Goal: Complete application form

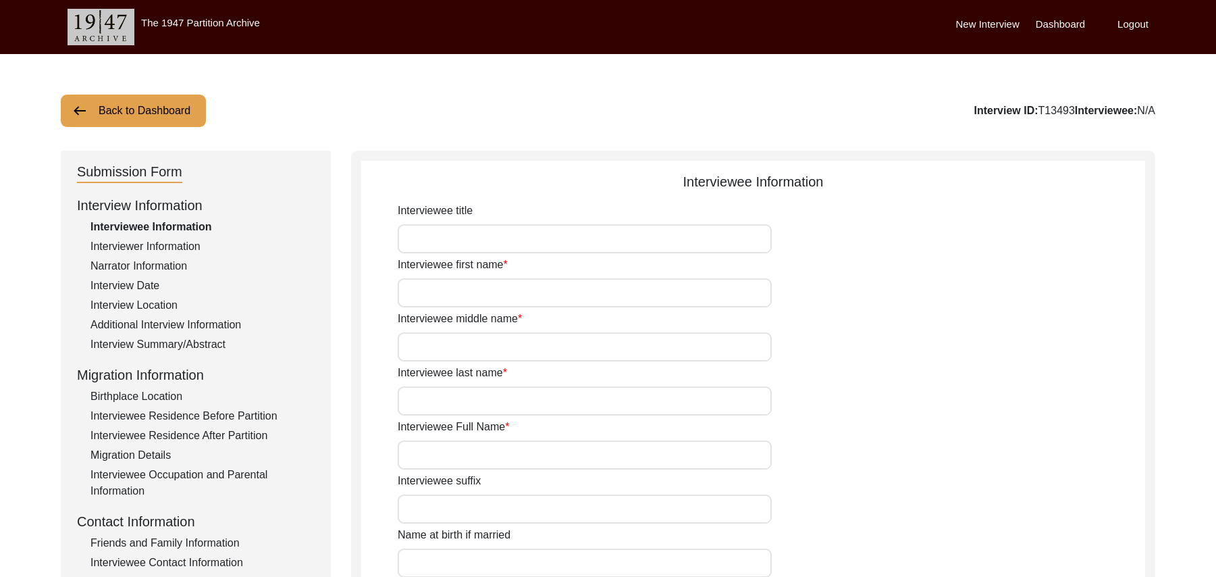
scroll to position [373, 0]
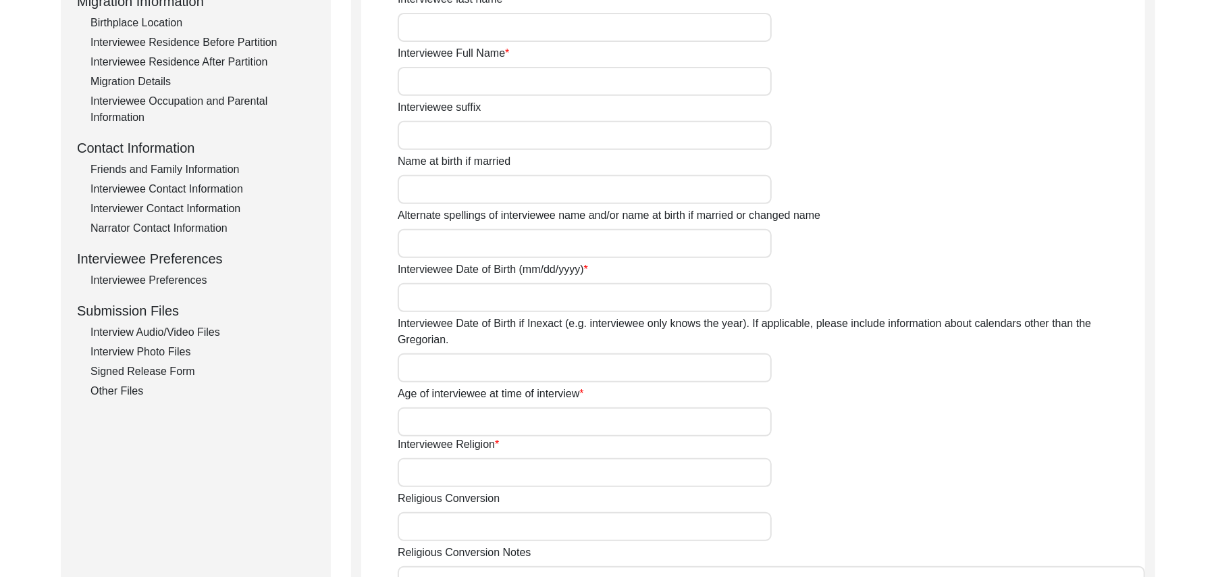
type input "Mr"
type input "Khushnood"
type input "Khan"
type input "N/A"
type input "[PERSON_NAME]"
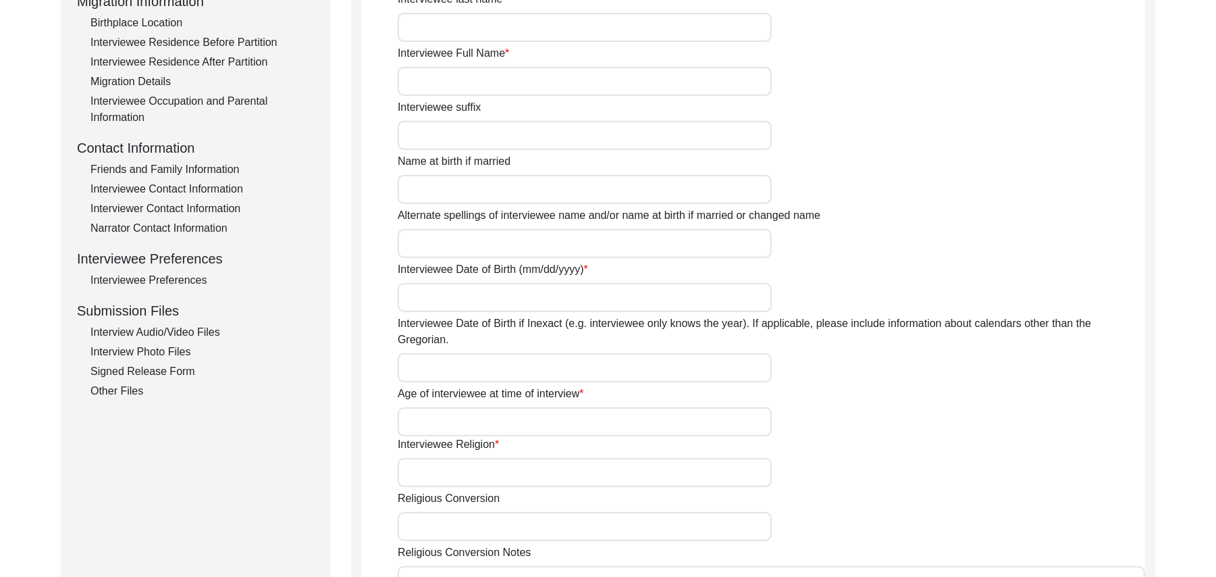
type input "N/A"
type input "[PERSON_NAME]"
type input "1941"
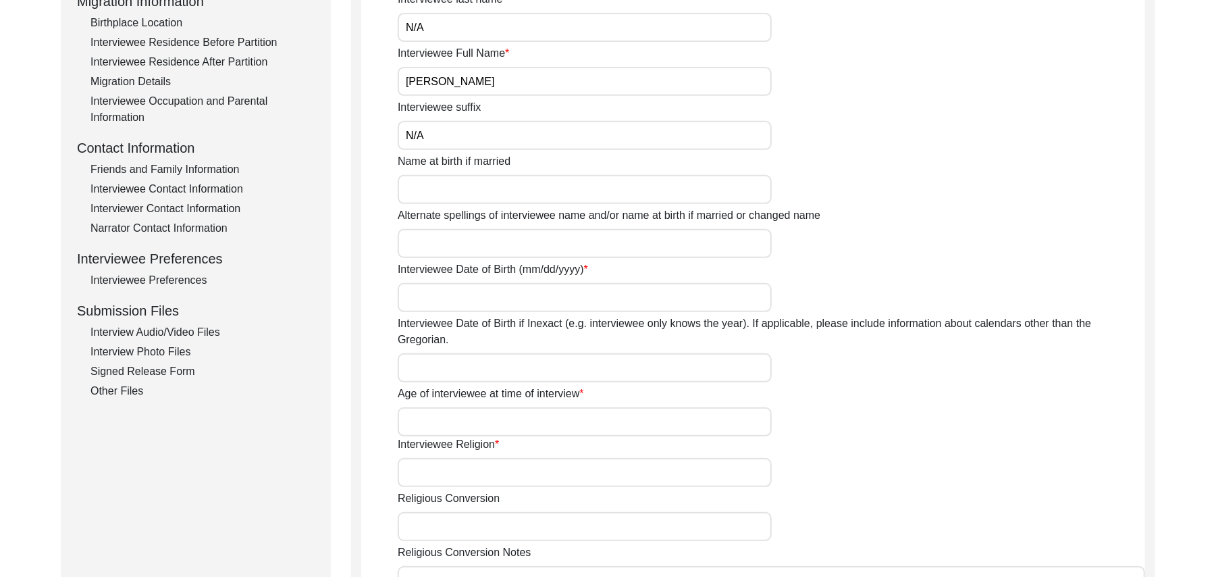
type input "84 Years"
type input "[DEMOGRAPHIC_DATA]"
type input "N/A"
type textarea "N/A"
type input "Punjabi"
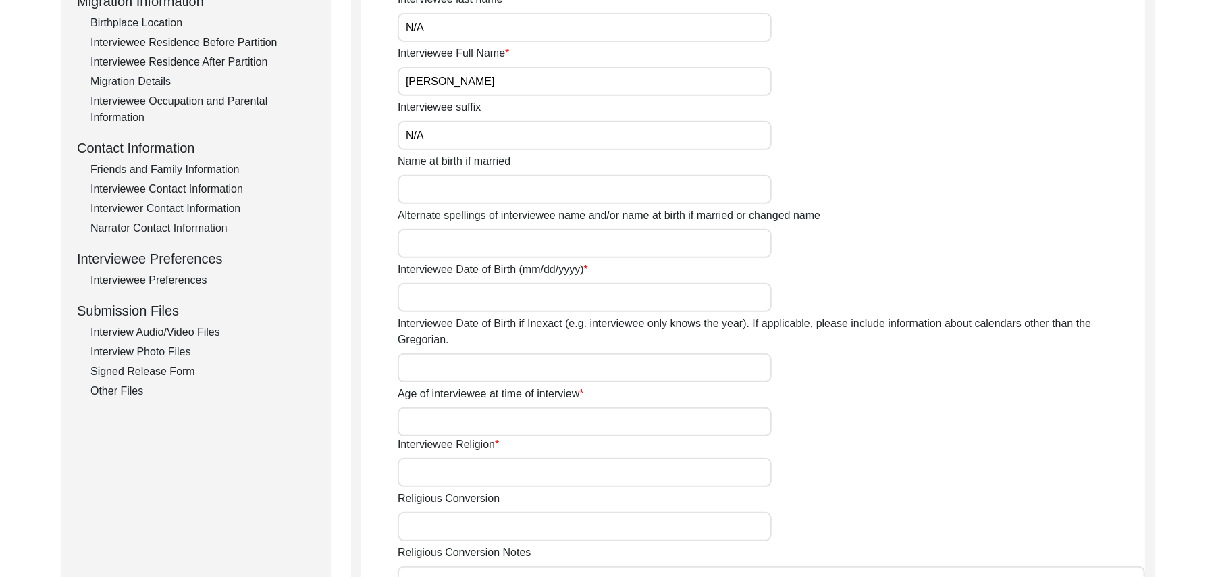
type input "Malwai"
type input "[DEMOGRAPHIC_DATA]"
type input "Pathan ( Yousaf Zai)"
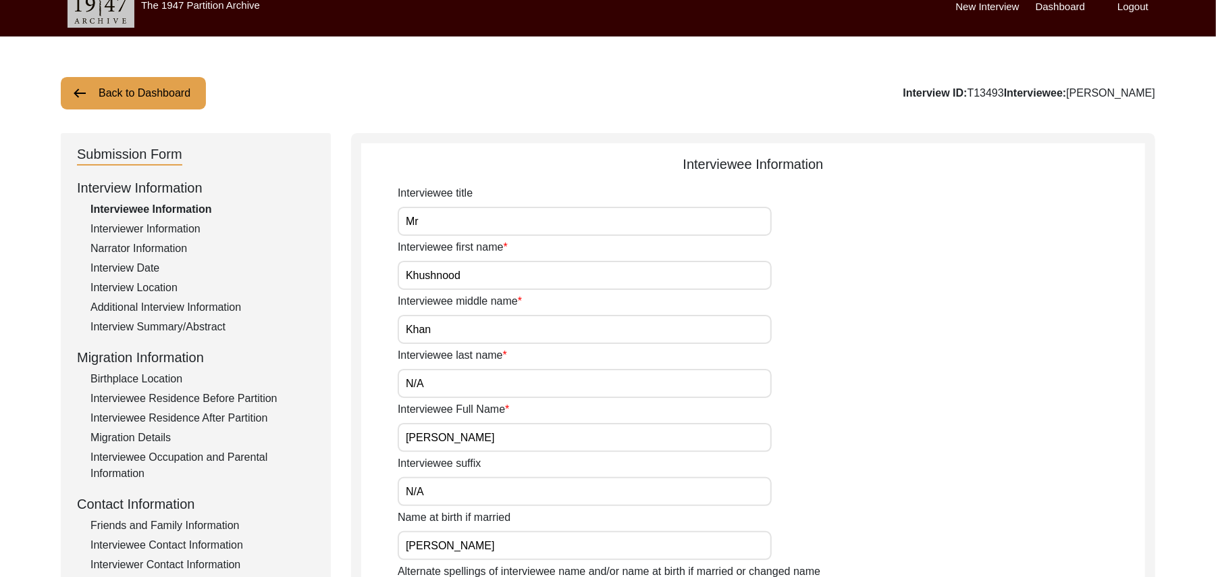
scroll to position [0, 0]
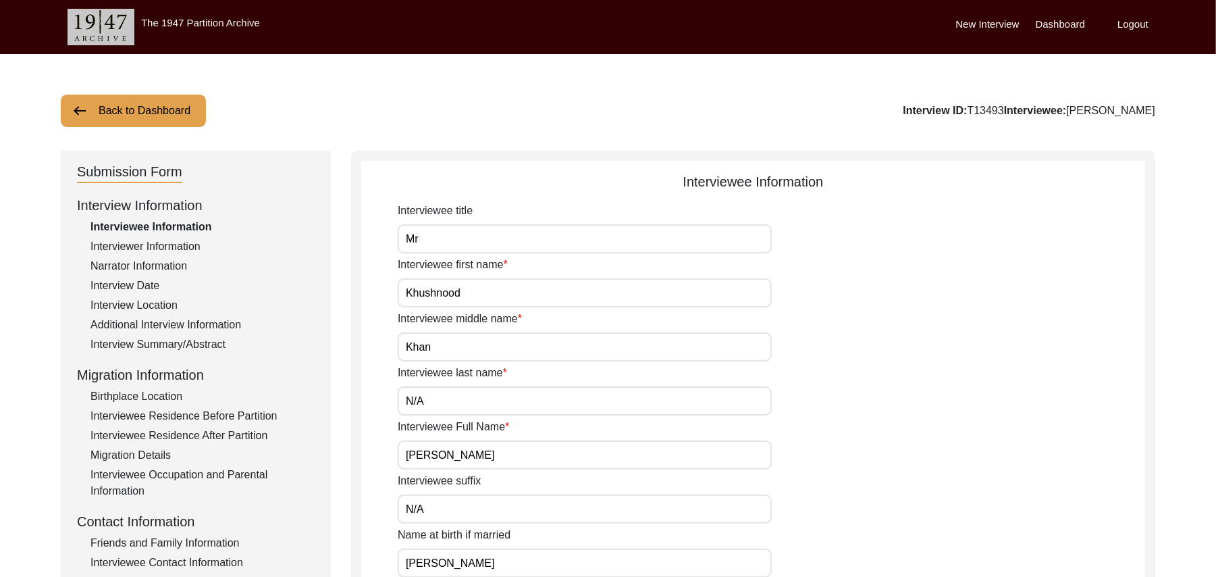
click at [172, 111] on button "Back to Dashboard" at bounding box center [133, 111] width 145 height 32
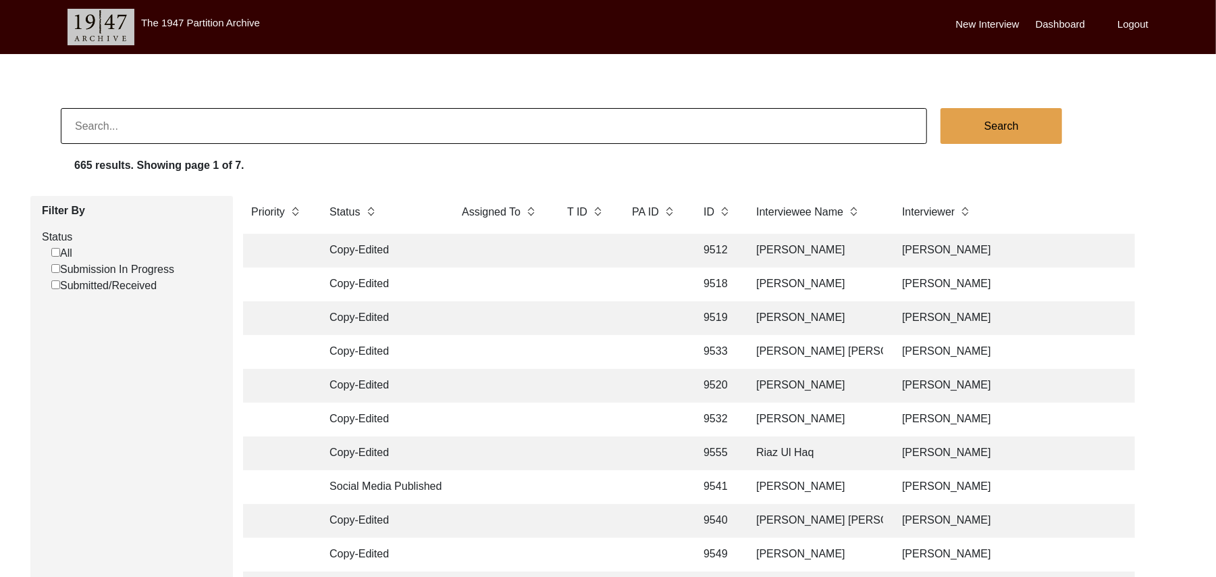
click at [55, 268] on input "Submission In Progress" at bounding box center [55, 268] width 9 height 9
checkbox input "false"
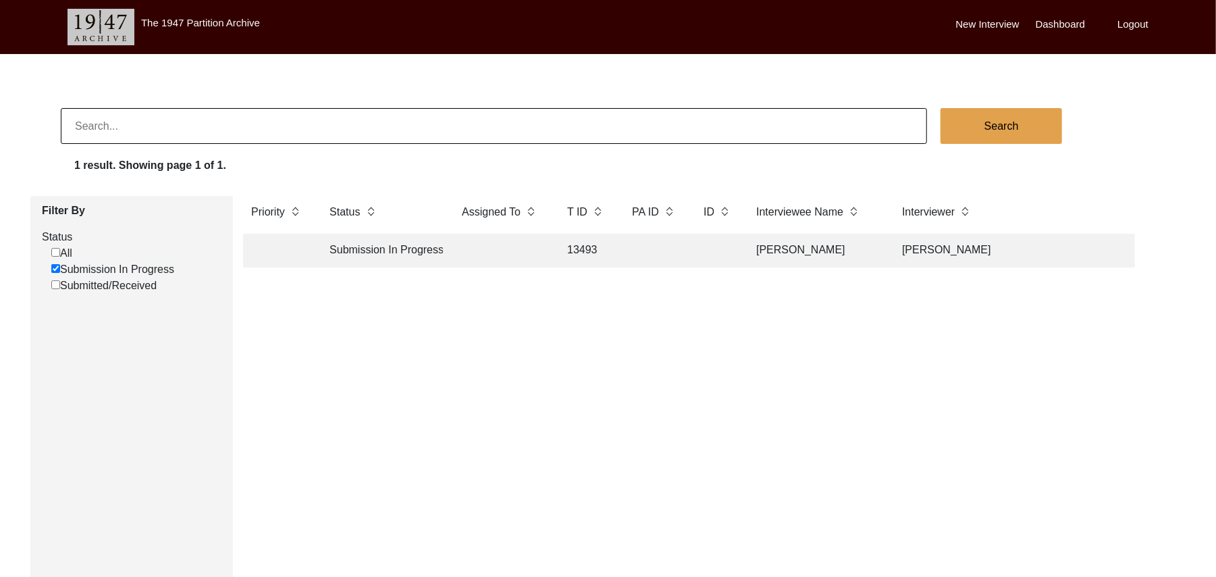
click at [979, 17] on label "New Interview" at bounding box center [987, 25] width 63 height 16
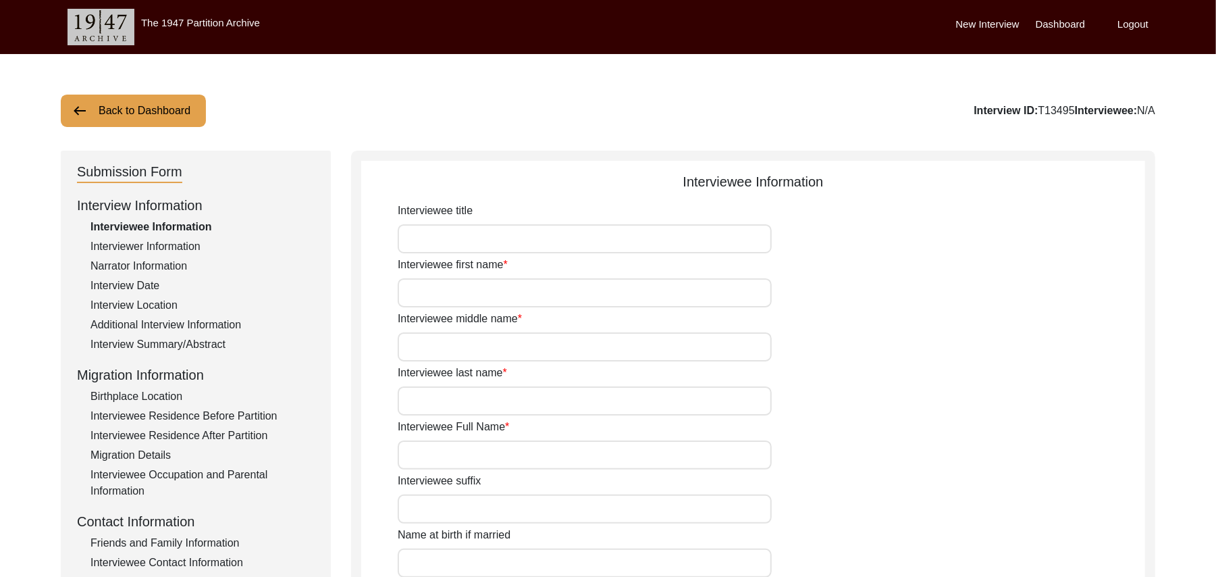
click at [166, 105] on button "Back to Dashboard" at bounding box center [133, 111] width 145 height 32
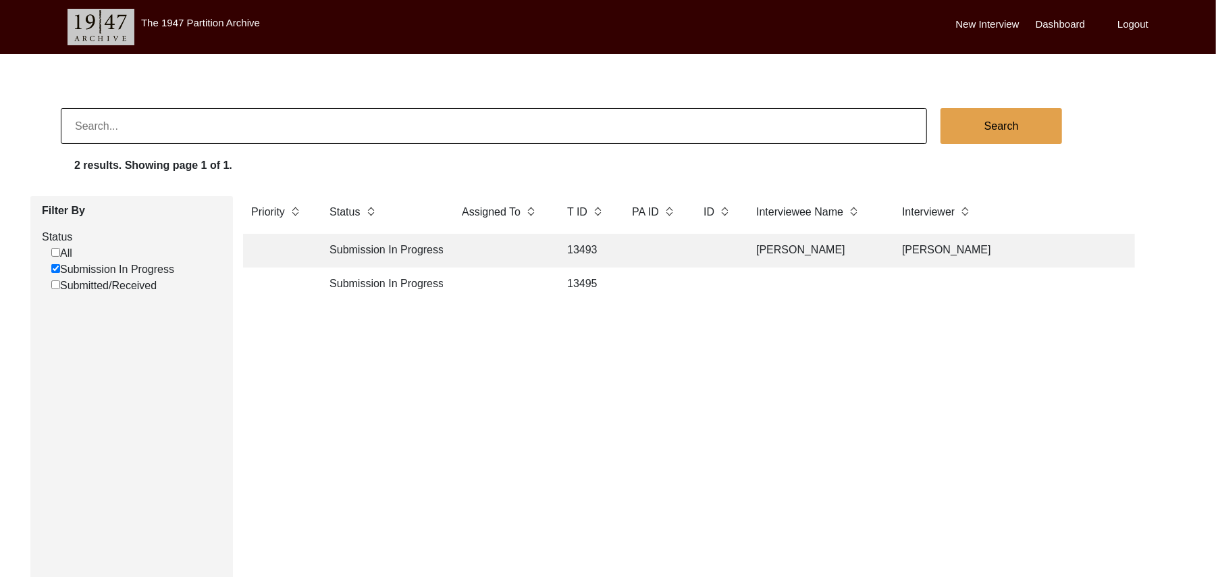
click at [993, 22] on label "New Interview" at bounding box center [987, 25] width 63 height 16
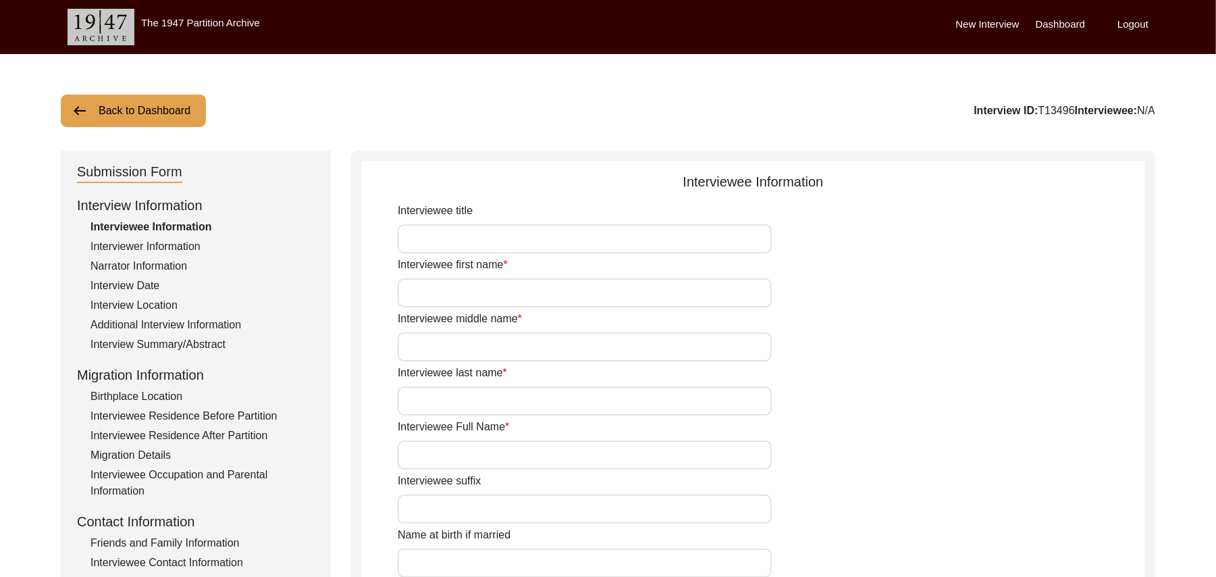
click at [122, 109] on button "Back to Dashboard" at bounding box center [133, 111] width 145 height 32
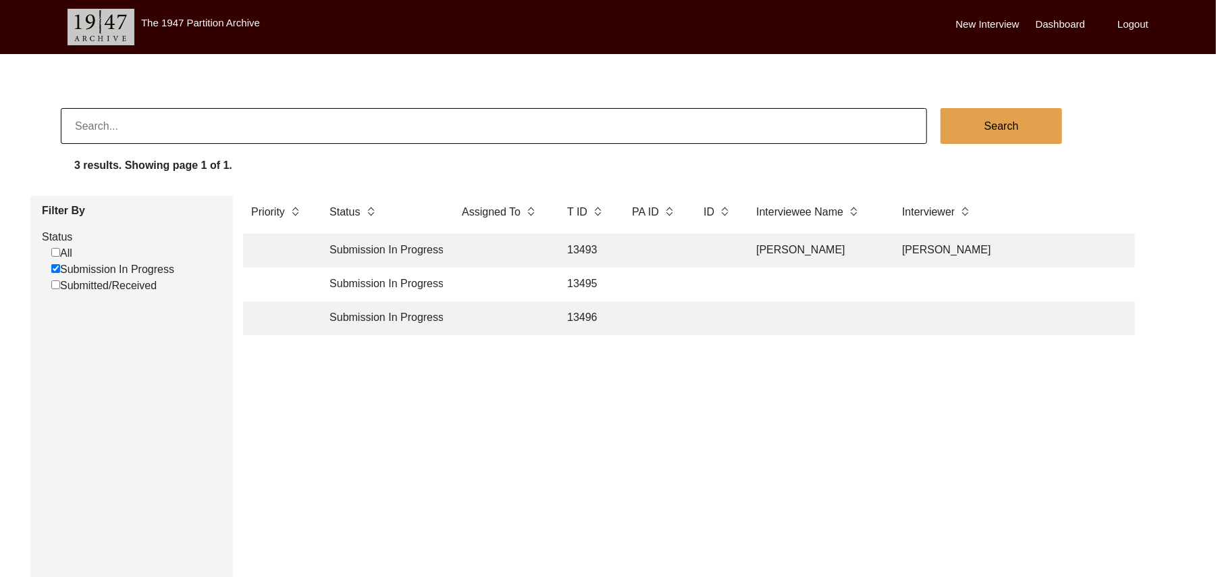
click at [584, 280] on td "13495" at bounding box center [586, 284] width 54 height 34
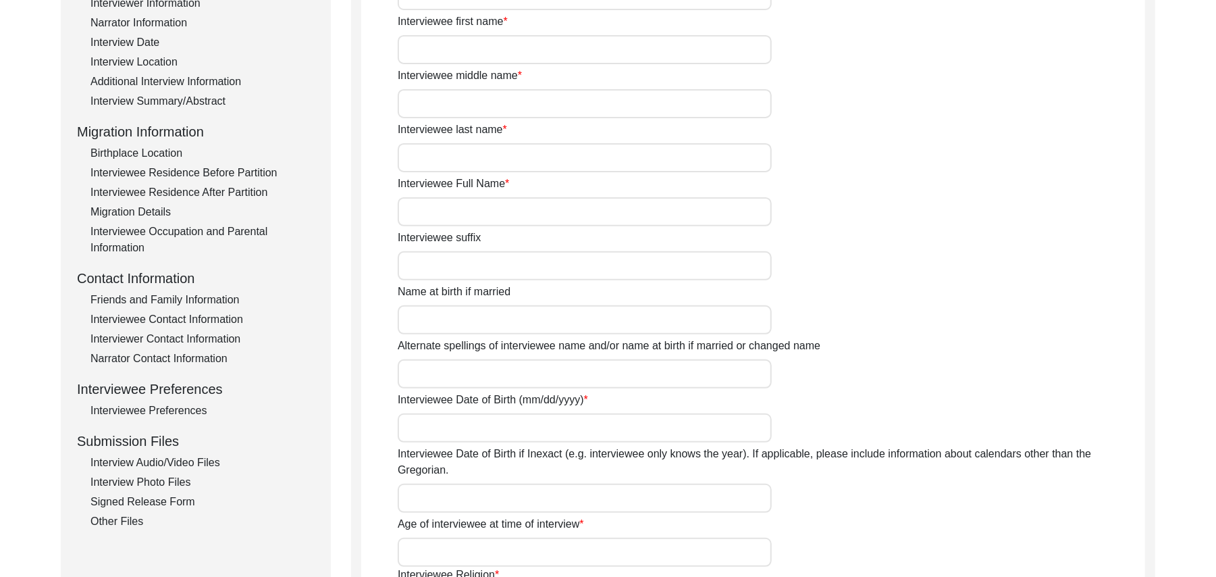
scroll to position [328, 0]
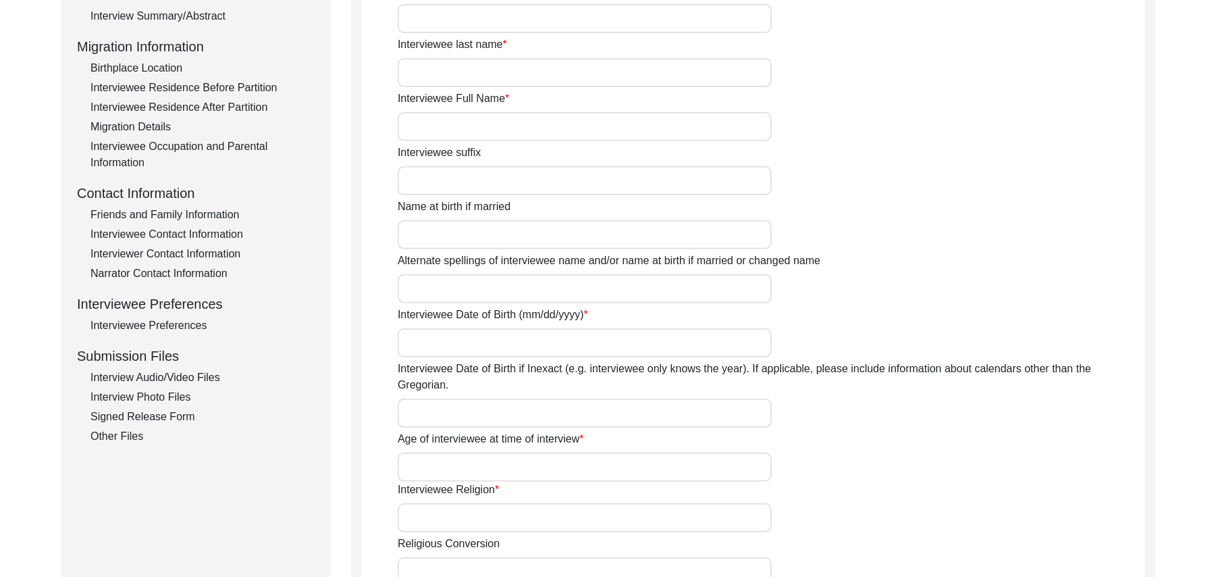
click at [205, 370] on div "Interview Audio/Video Files" at bounding box center [202, 377] width 224 height 16
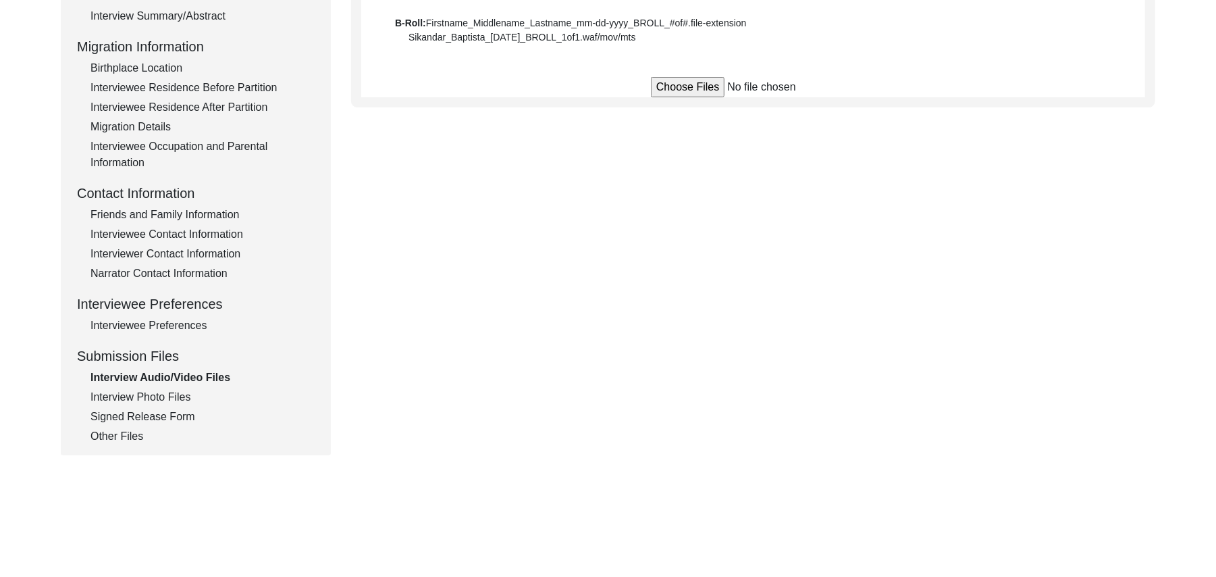
click at [676, 87] on input "file" at bounding box center [753, 87] width 205 height 20
type input "C:\fakepath\Rehmat_Ali_08-15-2025_BROLL_1of5.MTS"
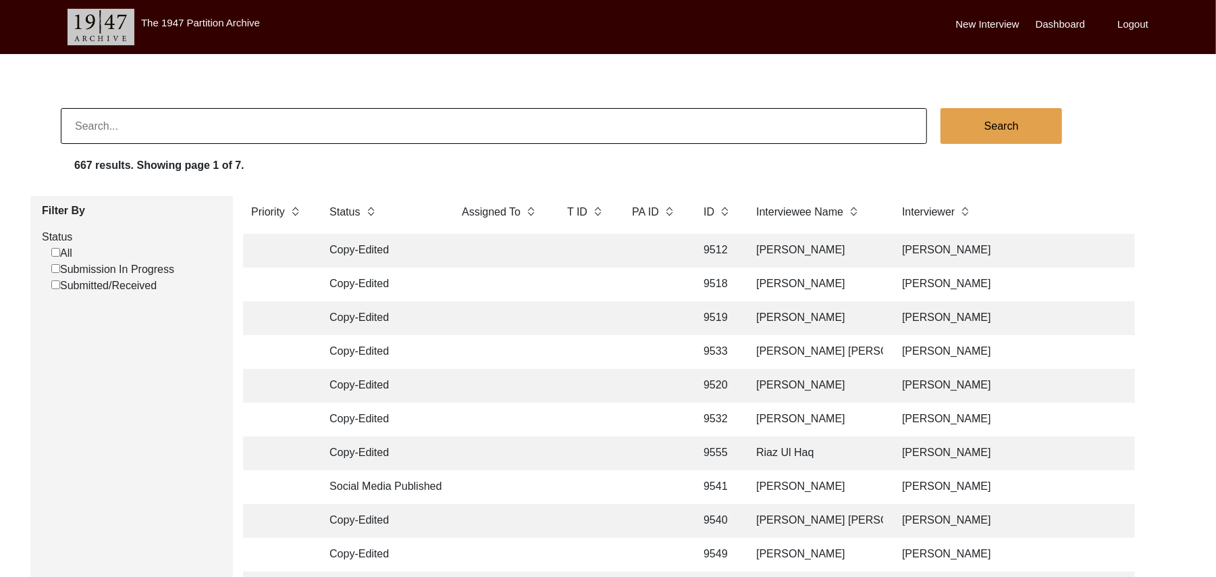
click at [55, 270] on input "Submission In Progress" at bounding box center [55, 268] width 9 height 9
checkbox input "false"
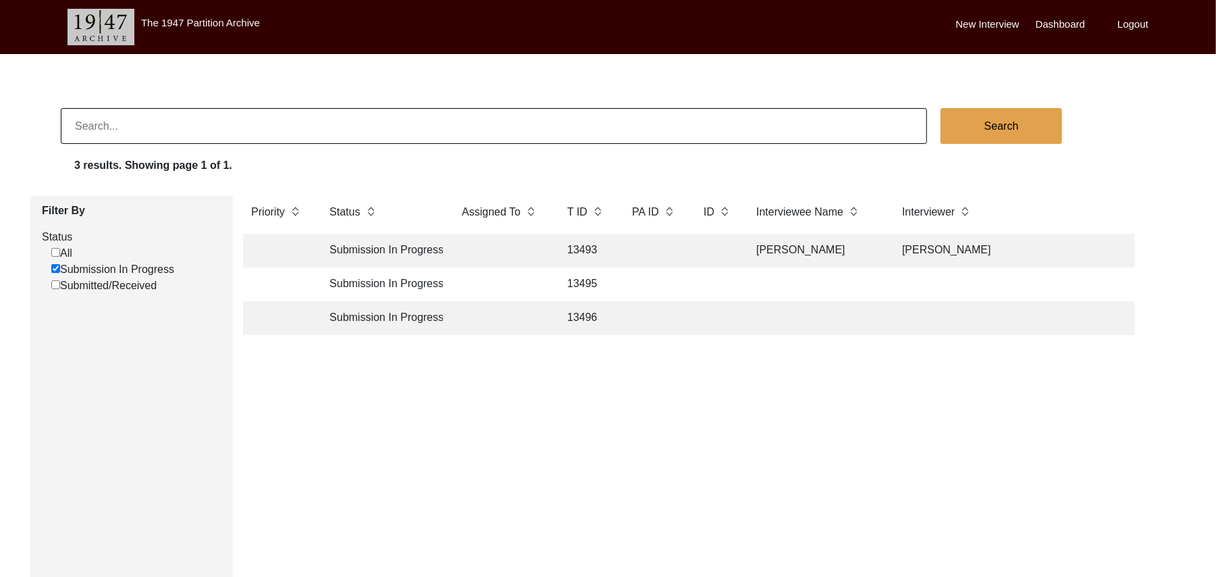
click at [582, 279] on td "13495" at bounding box center [586, 284] width 54 height 34
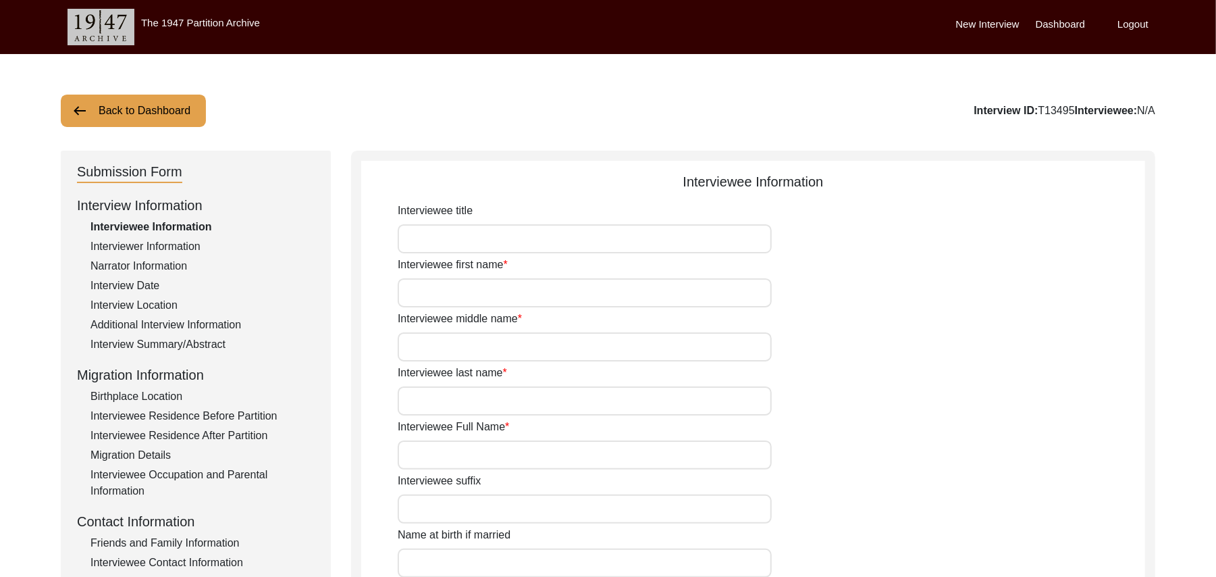
click at [451, 233] on input "Interviewee title" at bounding box center [585, 238] width 374 height 29
type input "Mr"
click at [442, 298] on input "Interviewee first name" at bounding box center [585, 292] width 374 height 29
type input "Rehmat"
click at [441, 352] on input "Interviewee middle name" at bounding box center [585, 346] width 374 height 29
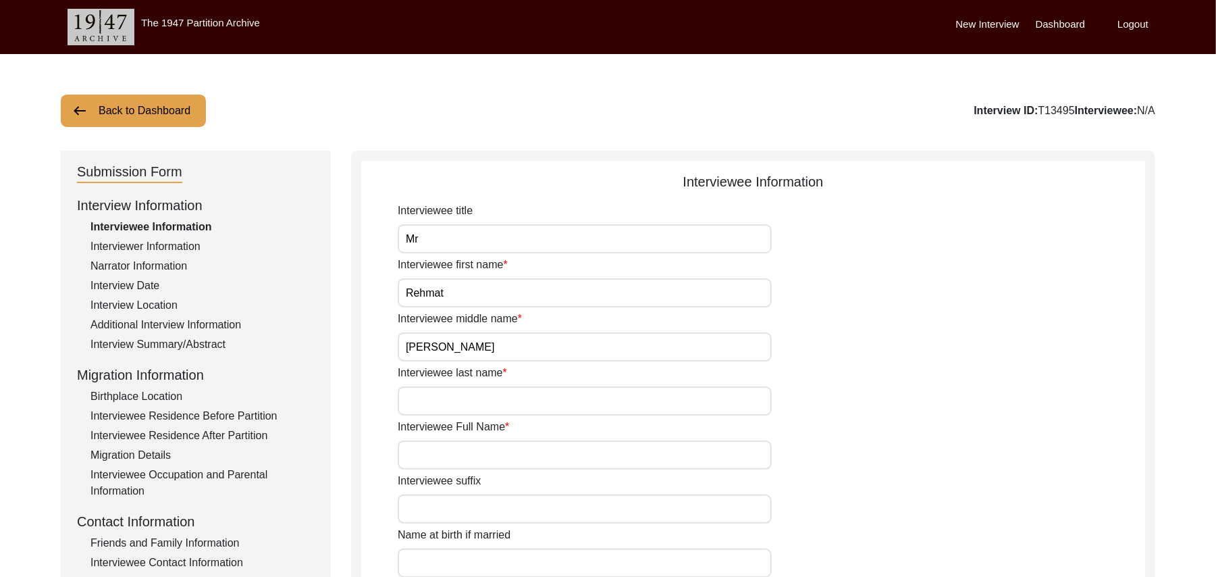
type input "[PERSON_NAME]"
click at [443, 395] on input "Interviewee last name" at bounding box center [585, 400] width 374 height 29
type input "Mehr"
click at [435, 454] on input "Interviewee Full Name" at bounding box center [585, 454] width 374 height 29
type input "[PERSON_NAME]"
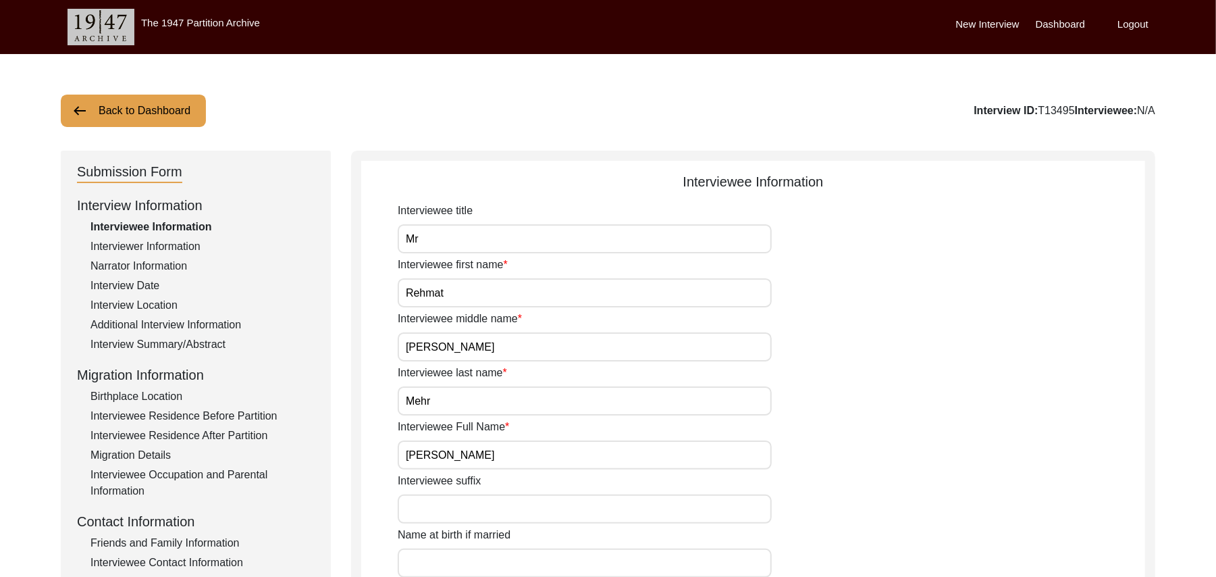
click at [438, 509] on input "Interviewee suffix" at bounding box center [585, 508] width 374 height 29
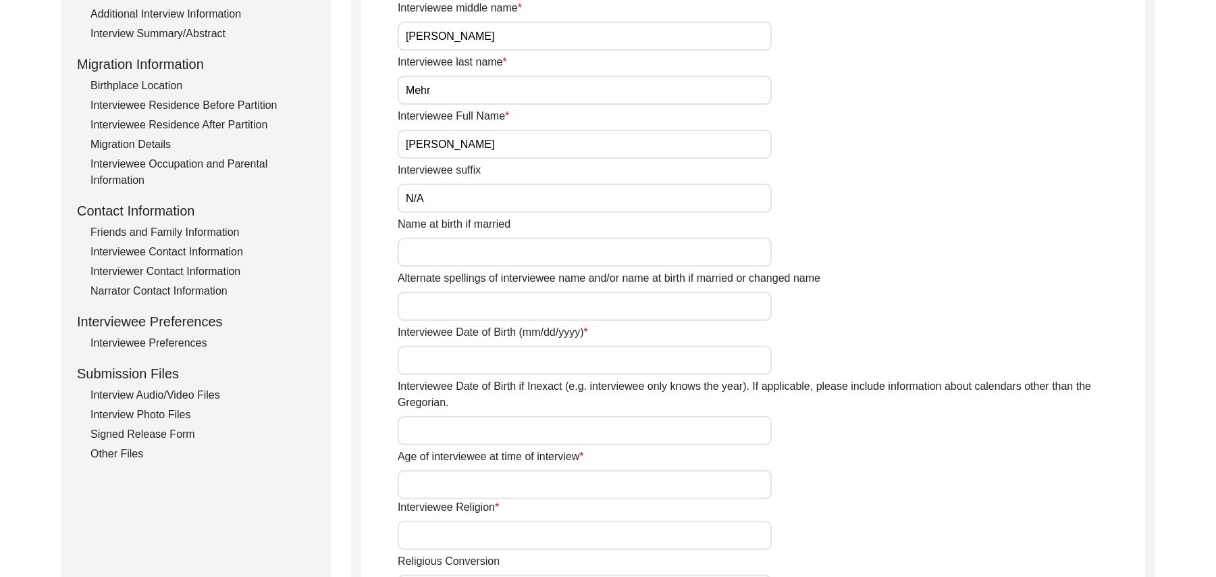
scroll to position [316, 0]
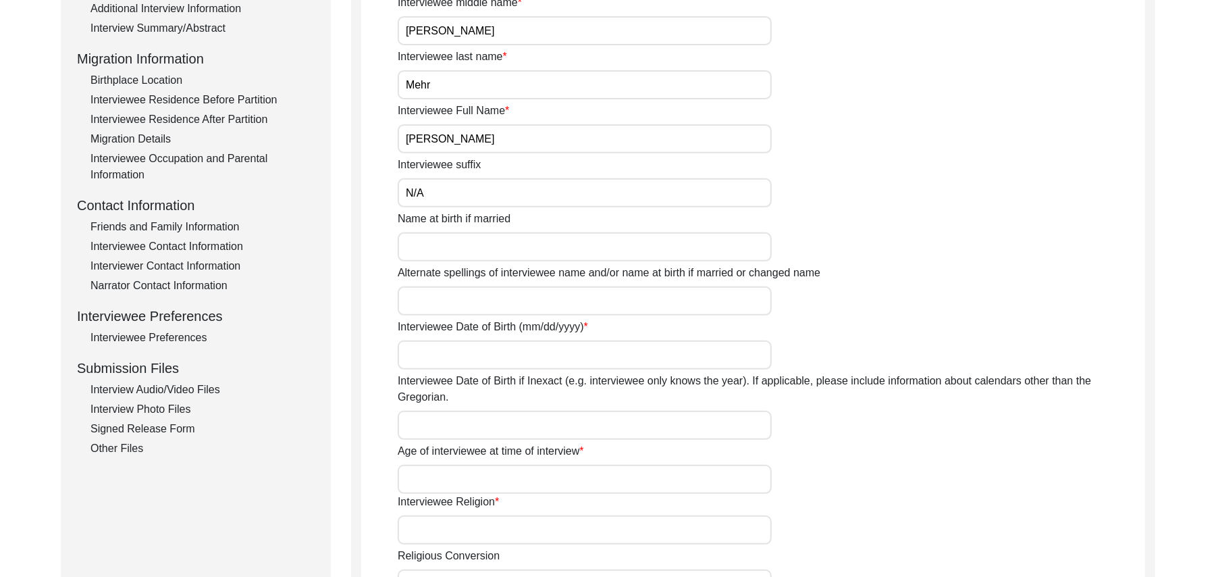
type input "N/A"
click at [546, 246] on input "Name at birth if married" at bounding box center [585, 246] width 374 height 29
type input "[PERSON_NAME]"
click at [515, 294] on input "Alternate spellings of interviewee name and/or name at birth if married or chan…" at bounding box center [585, 300] width 374 height 29
type input "[PERSON_NAME]"
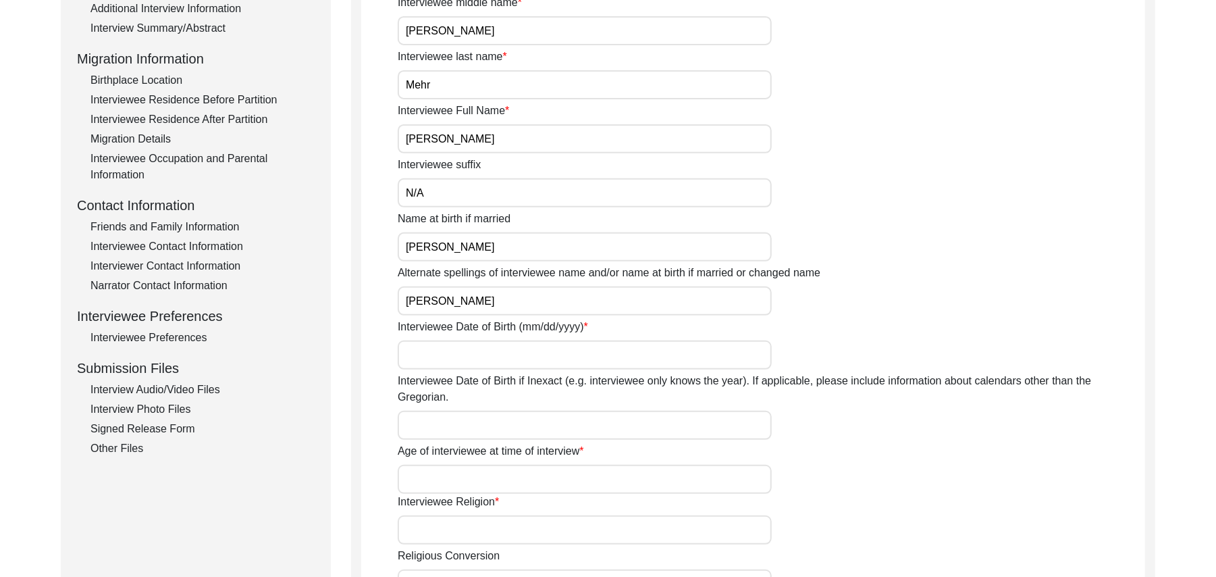
click at [505, 347] on input "Interviewee Date of Birth (mm/dd/yyyy)" at bounding box center [585, 354] width 374 height 29
click at [468, 411] on input "Interviewee Date of Birth if Inexact (e.g. interviewee only knows the year). If…" at bounding box center [585, 425] width 374 height 29
click at [433, 354] on input "1928" at bounding box center [585, 354] width 374 height 29
type input "1923"
click at [428, 419] on input "Interviewee Date of Birth if Inexact (e.g. interviewee only knows the year). If…" at bounding box center [585, 425] width 374 height 29
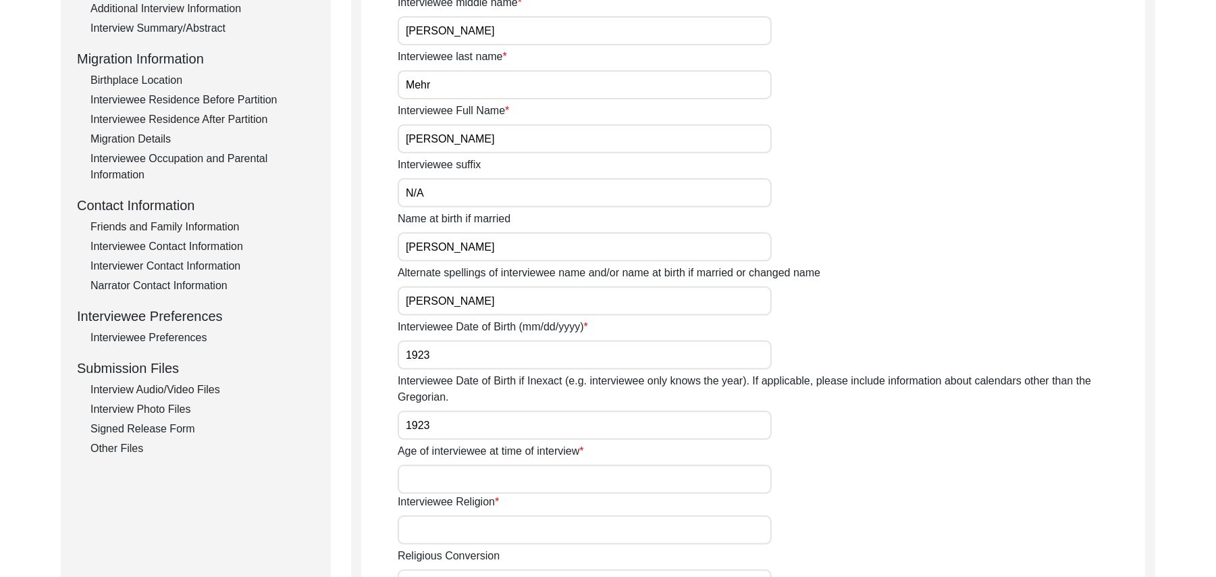
type input "1923"
click at [424, 465] on input "Age of interviewee at time of interview" at bounding box center [585, 479] width 374 height 29
type input "102 Years"
click at [441, 520] on input "Interviewee Religion" at bounding box center [585, 529] width 374 height 29
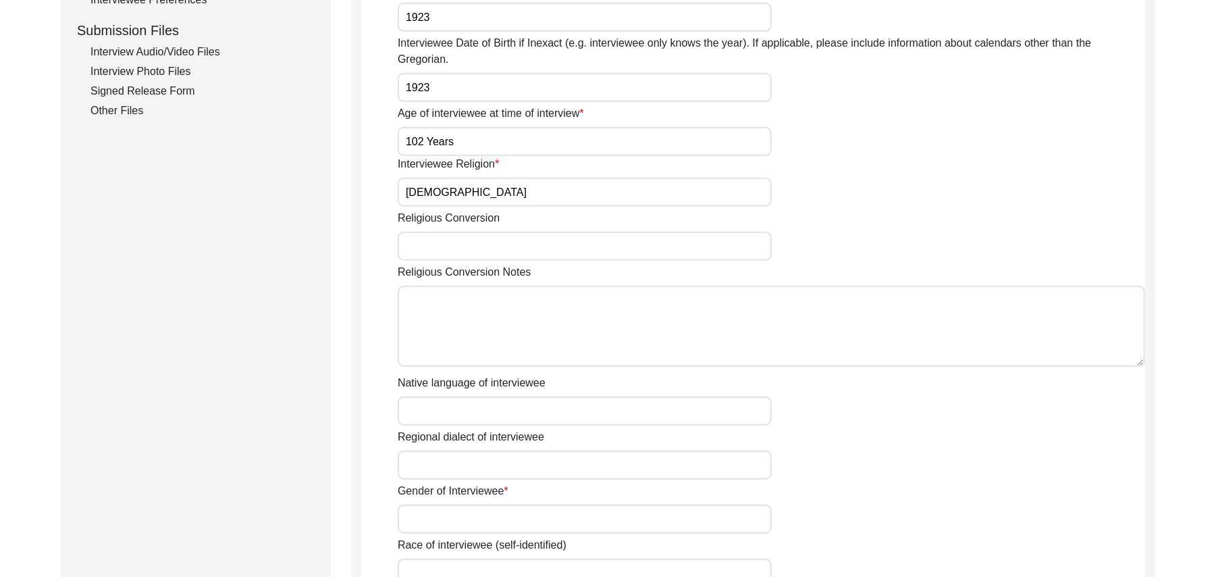
type input "[DEMOGRAPHIC_DATA]"
click at [497, 233] on input "Religious Conversion" at bounding box center [585, 246] width 374 height 29
paste input "N/A"
type input "N/A"
click at [490, 311] on textarea "Religious Conversion Notes" at bounding box center [771, 326] width 747 height 81
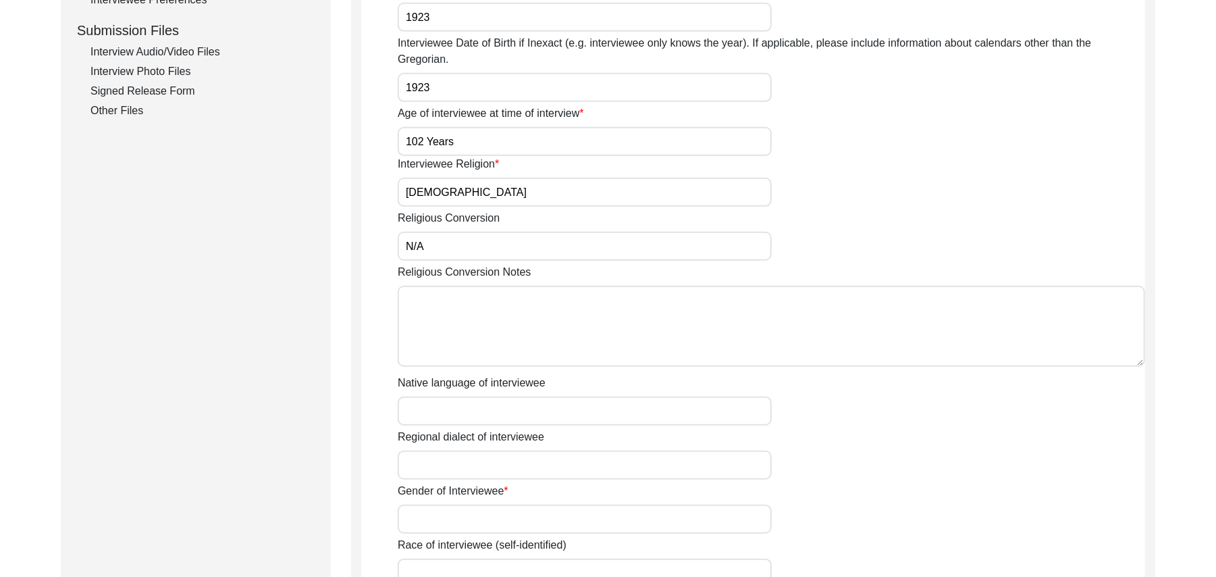
paste textarea "N/A"
type textarea "N/A"
click at [483, 396] on input "Native language of interviewee" at bounding box center [585, 410] width 374 height 29
type input "Punjabi"
click at [478, 450] on input "Regional dialect of interviewee" at bounding box center [585, 464] width 374 height 29
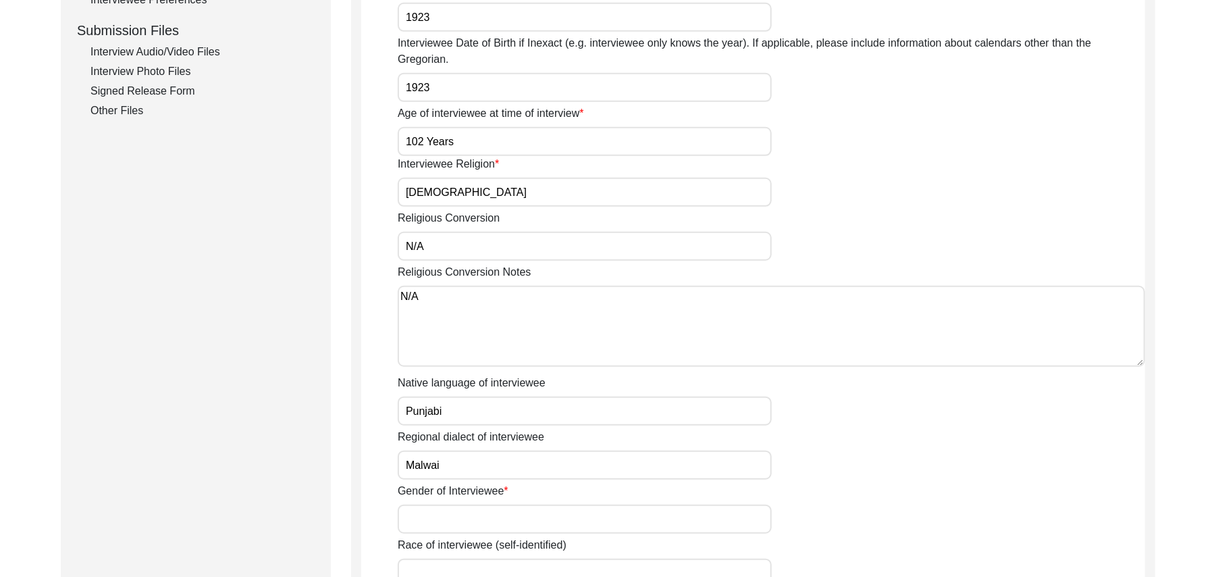
type input "Malwai"
click at [462, 511] on input "Gender of Interviewee" at bounding box center [585, 518] width 374 height 29
type input "[DEMOGRAPHIC_DATA]"
click at [463, 558] on input "Race of interviewee (self-identified)" at bounding box center [585, 572] width 374 height 29
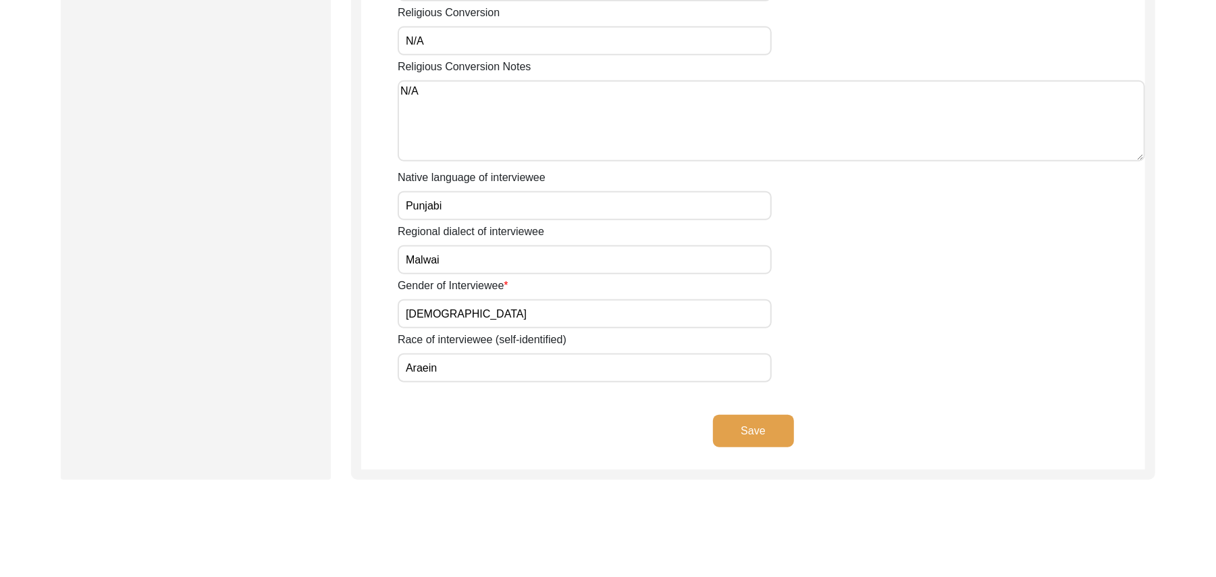
scroll to position [937, 0]
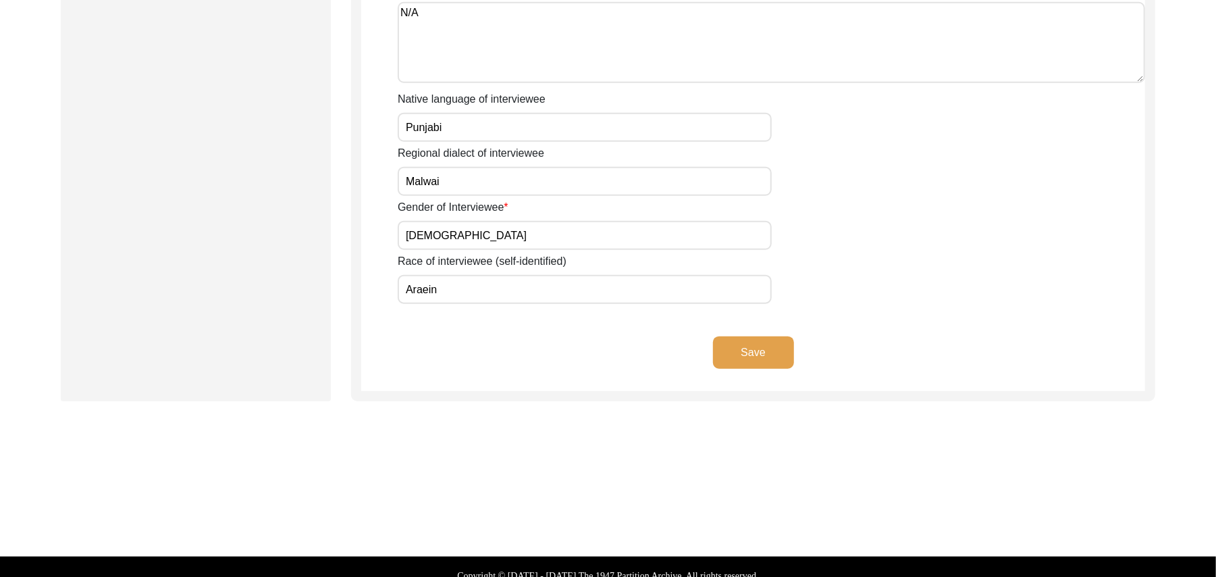
type input "Araein"
click at [754, 336] on button "Save" at bounding box center [753, 352] width 81 height 32
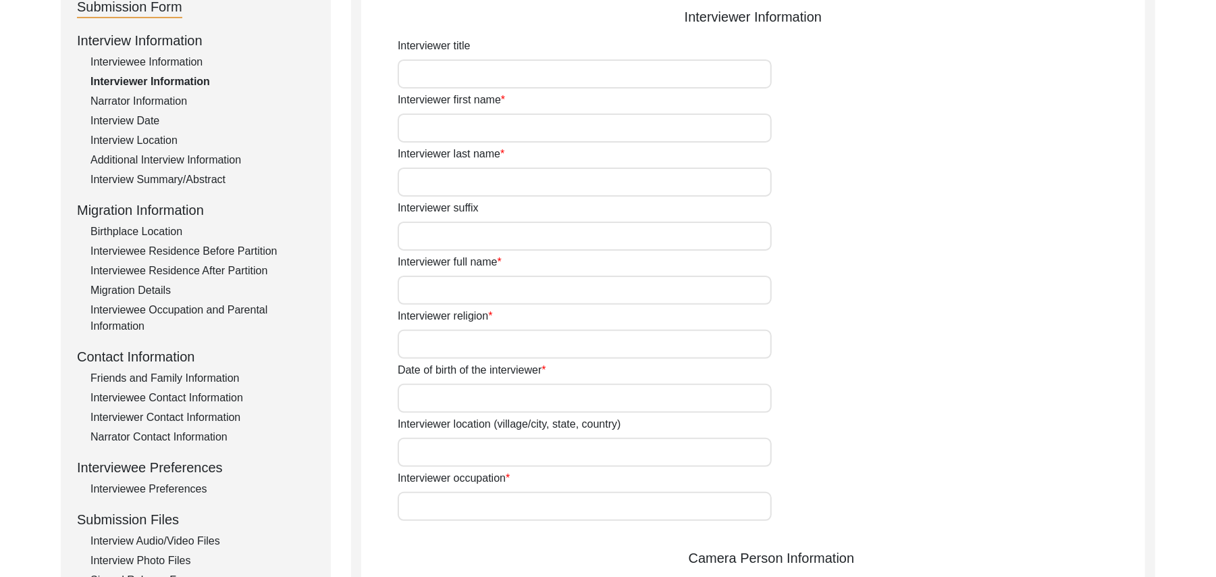
scroll to position [128, 0]
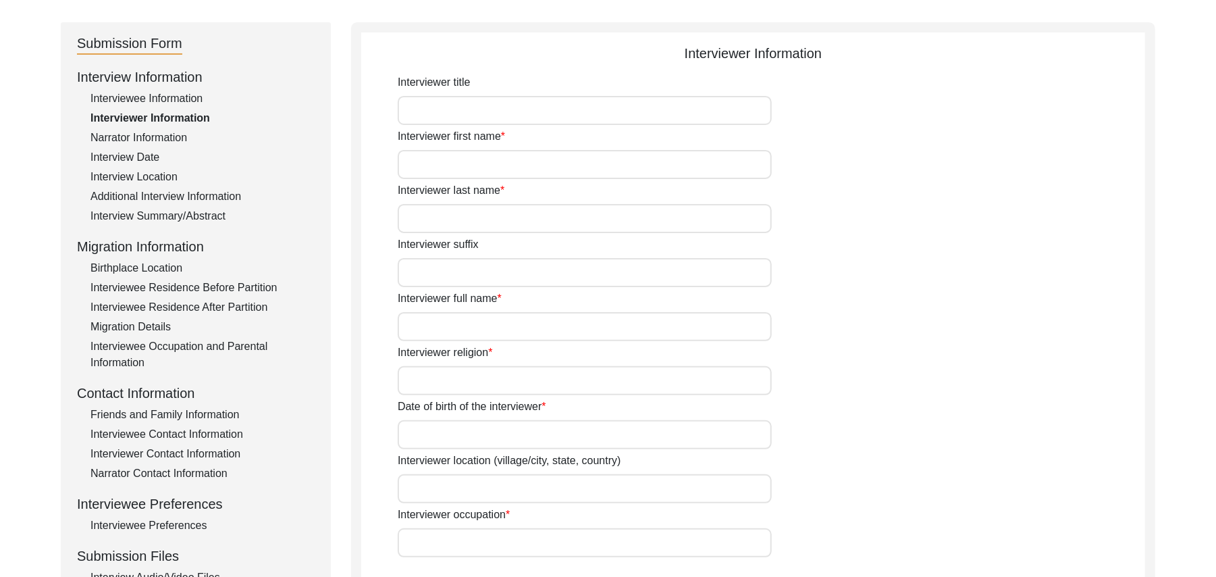
click at [433, 103] on input "Interviewer title" at bounding box center [585, 110] width 374 height 29
type input "Mr"
click at [436, 152] on input "Interviewer first name" at bounding box center [585, 164] width 374 height 29
type input "Muhammad"
click at [435, 216] on input "Interviewer last name" at bounding box center [585, 218] width 374 height 29
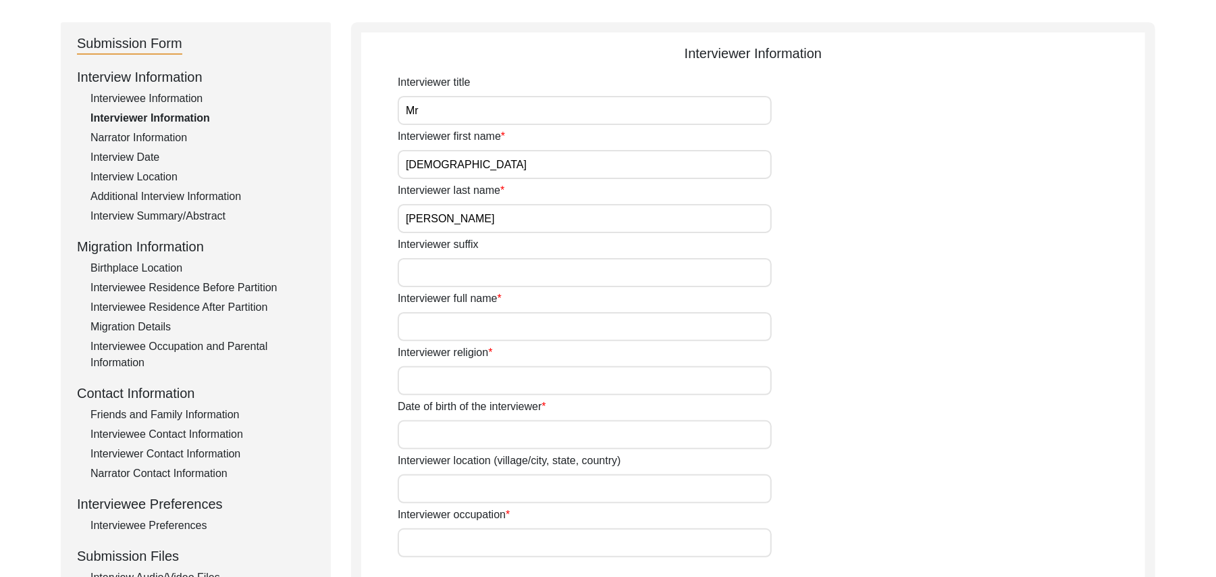
type input "Sarfraz"
click at [425, 265] on input "Interviewer suffix" at bounding box center [585, 272] width 374 height 29
paste input "N/A"
type input "N/A"
click at [427, 330] on input "Interviewer full name" at bounding box center [585, 326] width 374 height 29
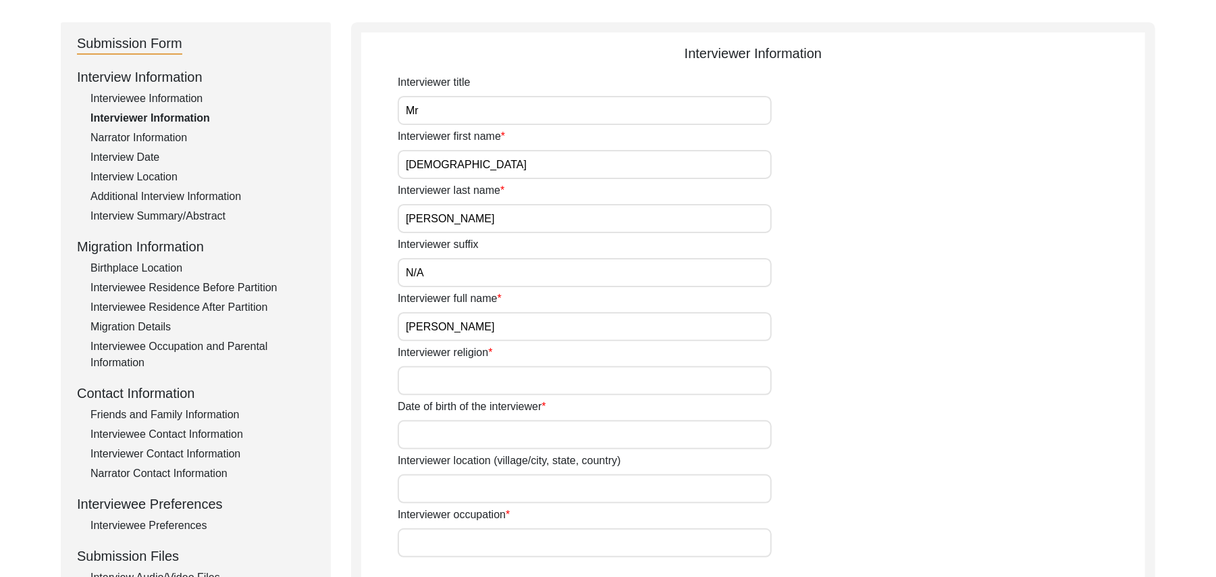
type input "[PERSON_NAME]"
click at [438, 387] on input "Interviewer religion" at bounding box center [585, 380] width 374 height 29
type input "[DEMOGRAPHIC_DATA]"
click at [433, 441] on input "Date of birth of the interviewer" at bounding box center [585, 434] width 374 height 29
type input "10/01/1961"
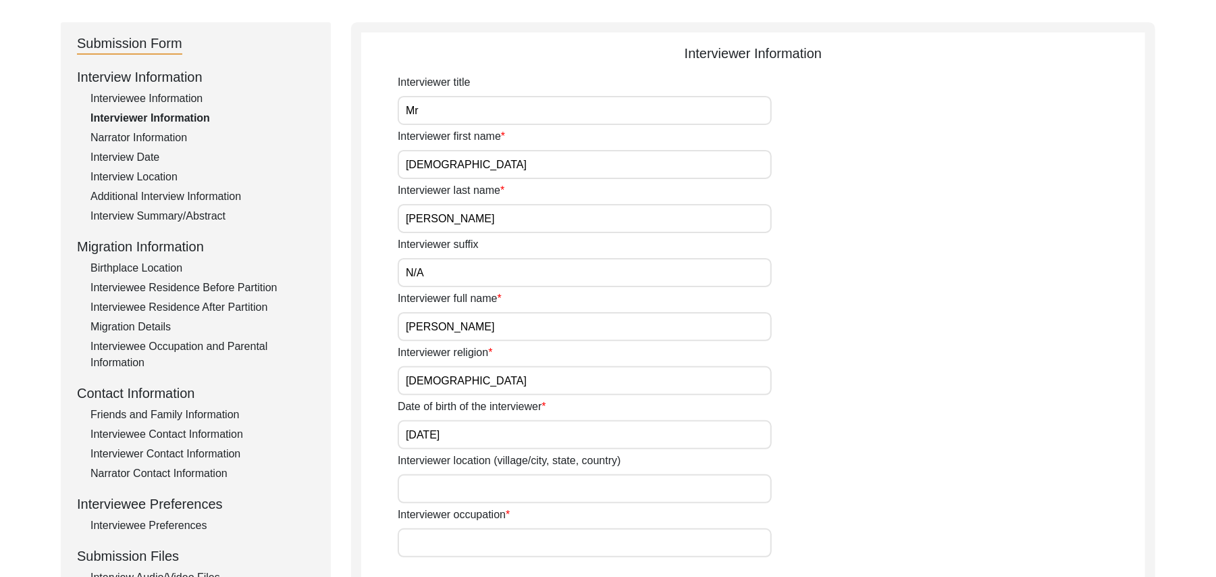
click at [441, 484] on input "Interviewer location (village/city, state, country)" at bounding box center [585, 488] width 374 height 29
type input "Shorkot city, Punjab, Pakistan"
click at [436, 552] on input "Interviewer occupation" at bounding box center [585, 542] width 374 height 29
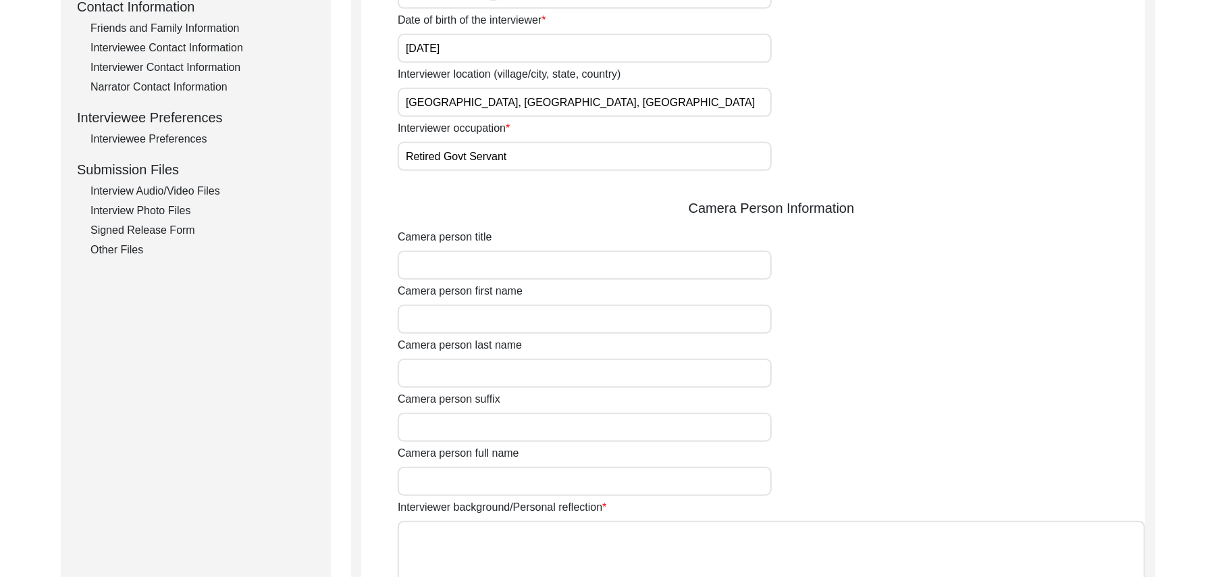
scroll to position [587, 0]
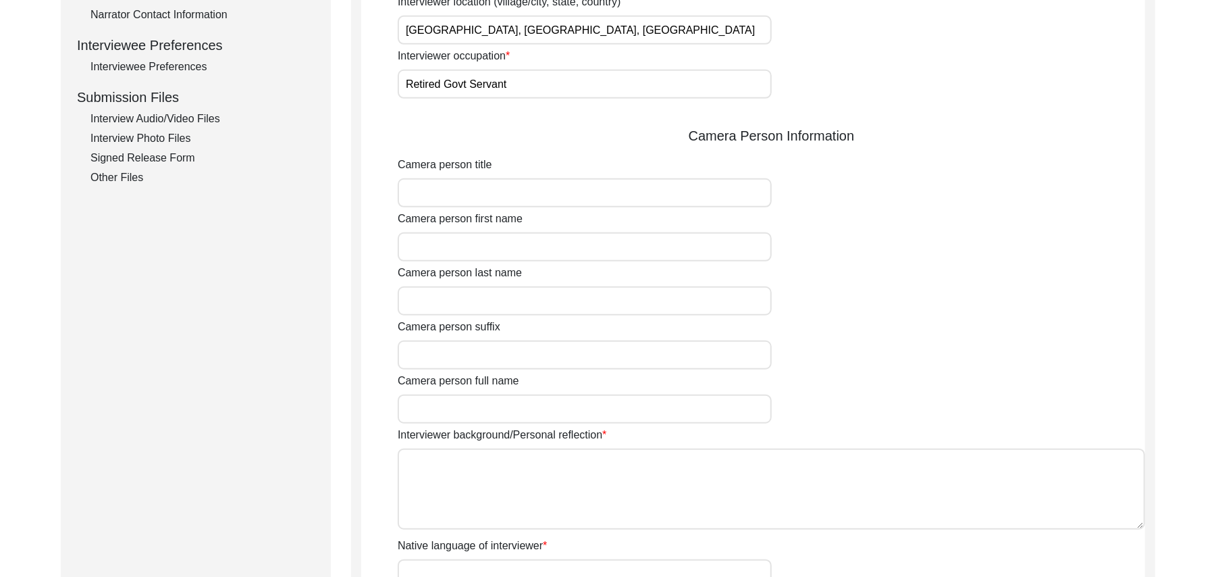
type input "Retired Govt Servant"
click at [489, 197] on input "Camera person title" at bounding box center [585, 192] width 374 height 29
type input "Mr"
click at [481, 246] on input "Camera person first name" at bounding box center [585, 246] width 374 height 29
type input "Muhammad"
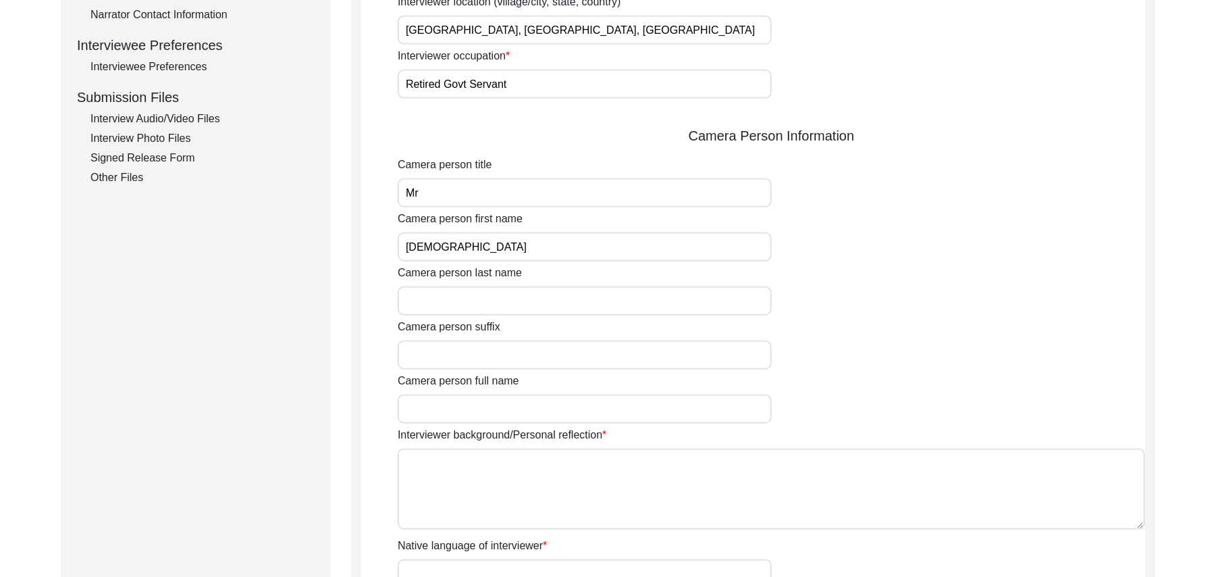
click at [476, 296] on input "Camera person last name" at bounding box center [585, 300] width 374 height 29
type input "Sarfraz"
click at [469, 365] on input "Camera person suffix" at bounding box center [585, 354] width 374 height 29
paste input "N/A"
type input "N/A"
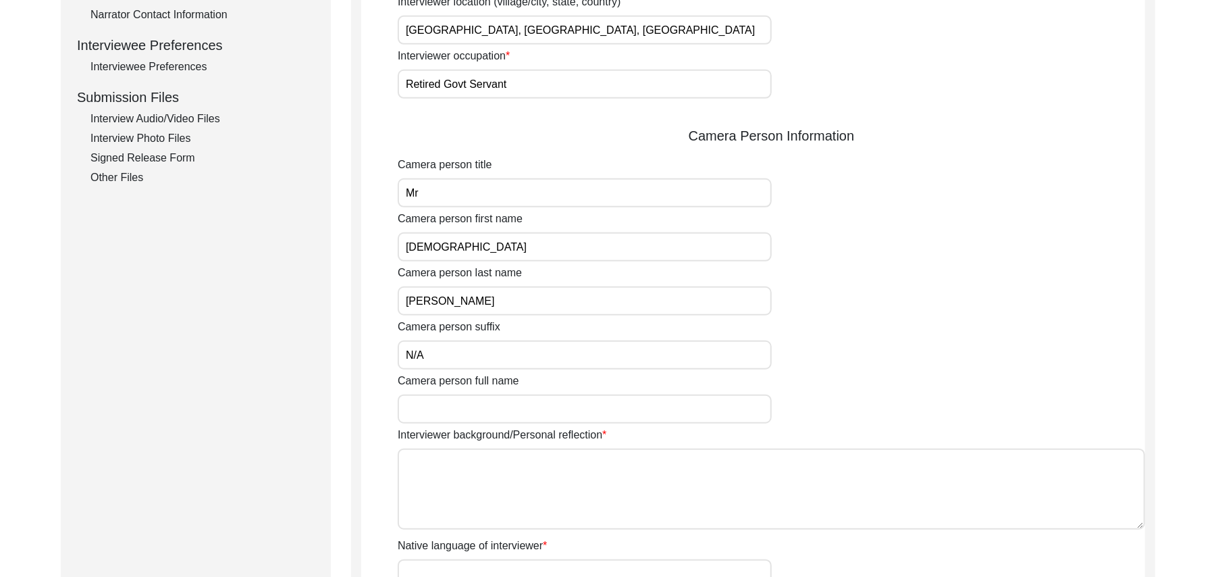
click at [470, 409] on input "Camera person full name" at bounding box center [585, 408] width 374 height 29
type input "[PERSON_NAME]"
click at [463, 473] on textarea "Interviewer background/Personal reflection" at bounding box center [771, 488] width 747 height 81
click at [679, 462] on textarea "A graduate in the subjects of education and Islamic history" at bounding box center [771, 488] width 747 height 81
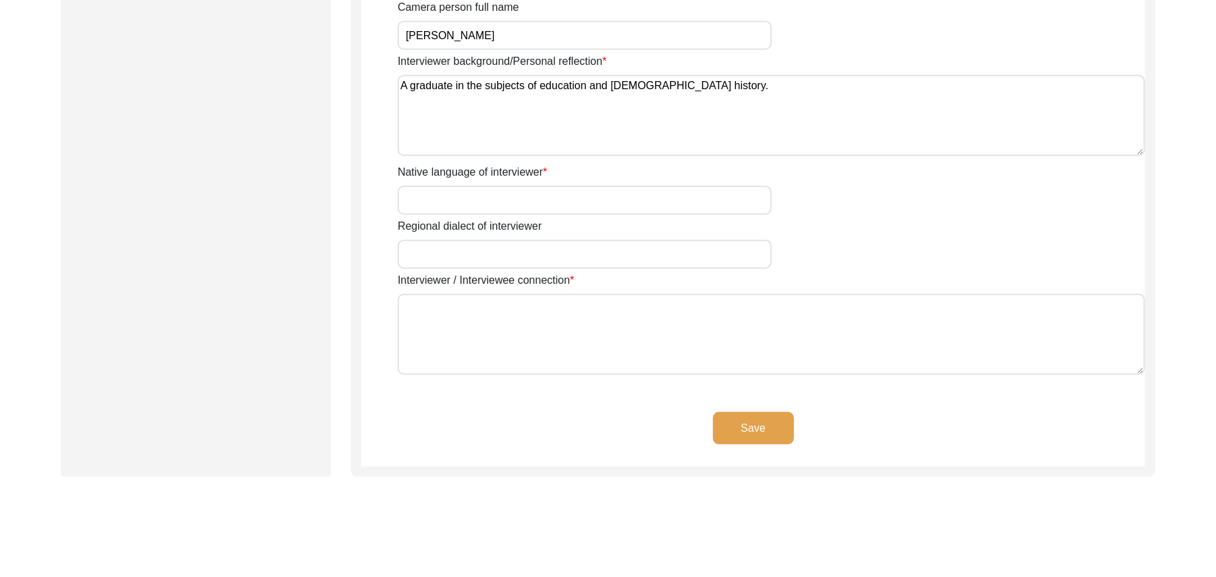
scroll to position [984, 0]
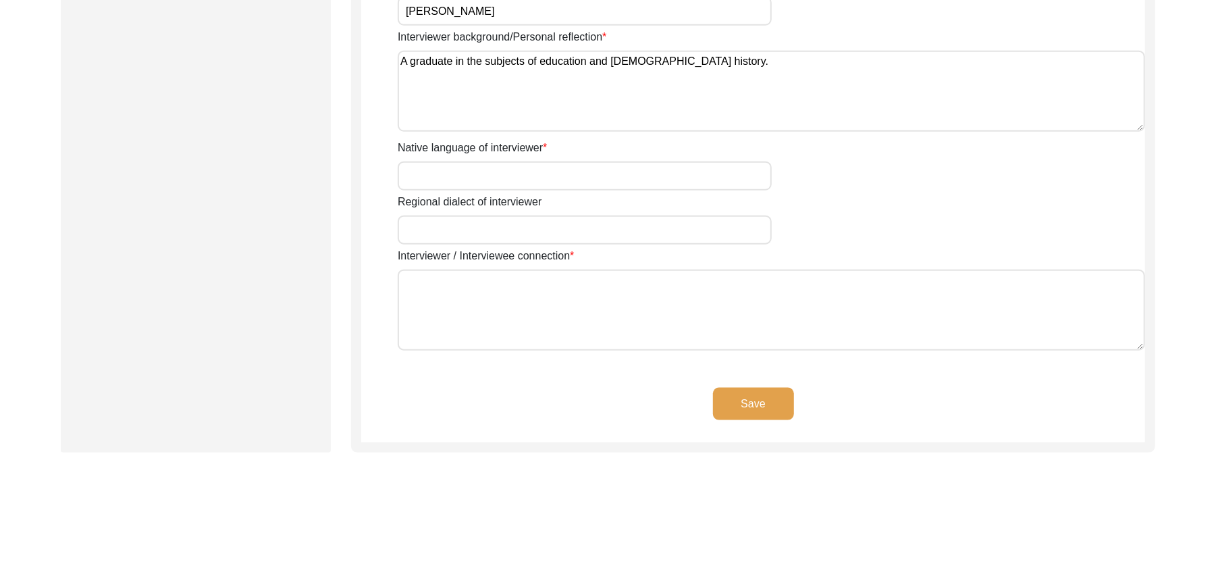
type textarea "A graduate in the subjects of education and Islamic history."
click at [481, 179] on input "Native language of interviewer" at bounding box center [585, 175] width 374 height 29
type input "Pujabi"
click at [461, 238] on input "Regional dialect of interviewer" at bounding box center [585, 229] width 374 height 29
type input "Malwai"
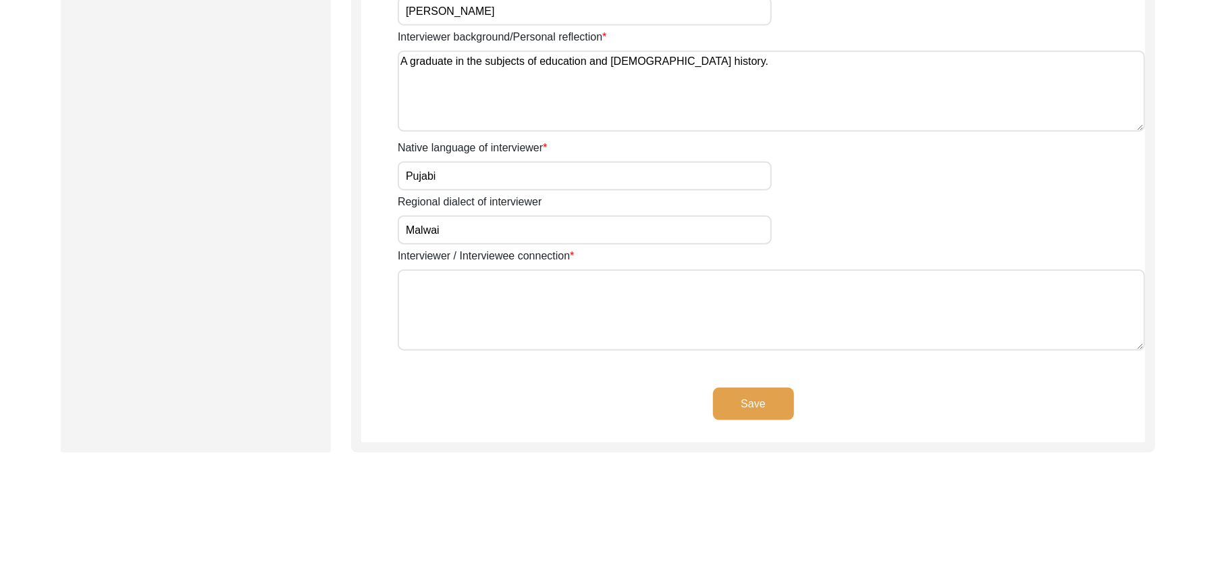
click at [454, 297] on textarea "Interviewer / Interviewee connection" at bounding box center [771, 309] width 747 height 81
paste textarea "N/A"
type textarea "N/A"
click at [749, 398] on button "Save" at bounding box center [753, 404] width 81 height 32
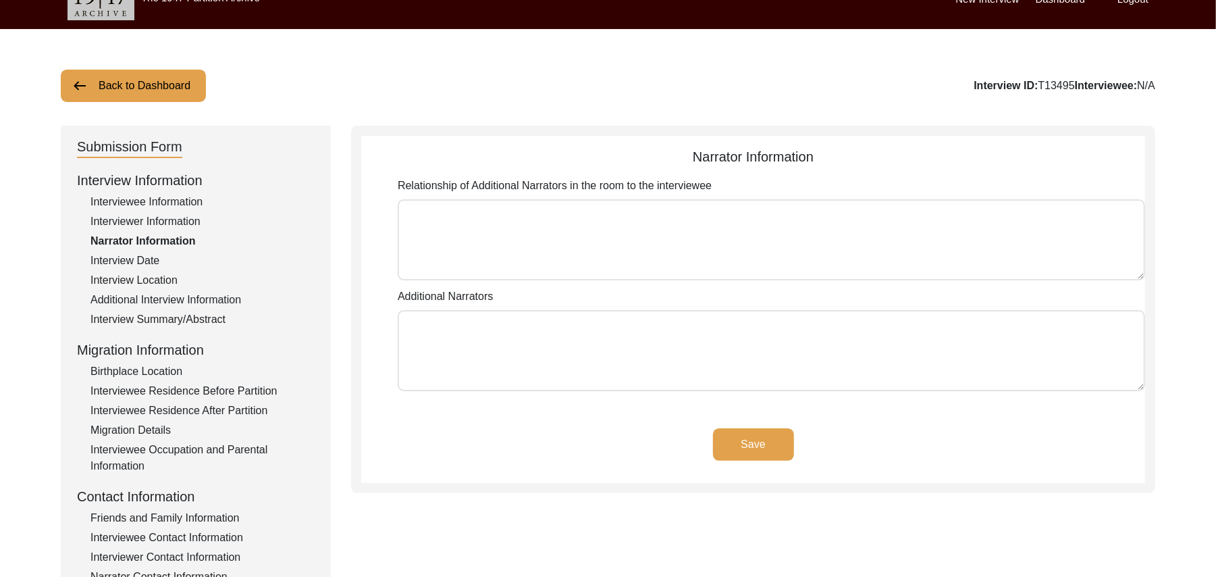
scroll to position [0, 0]
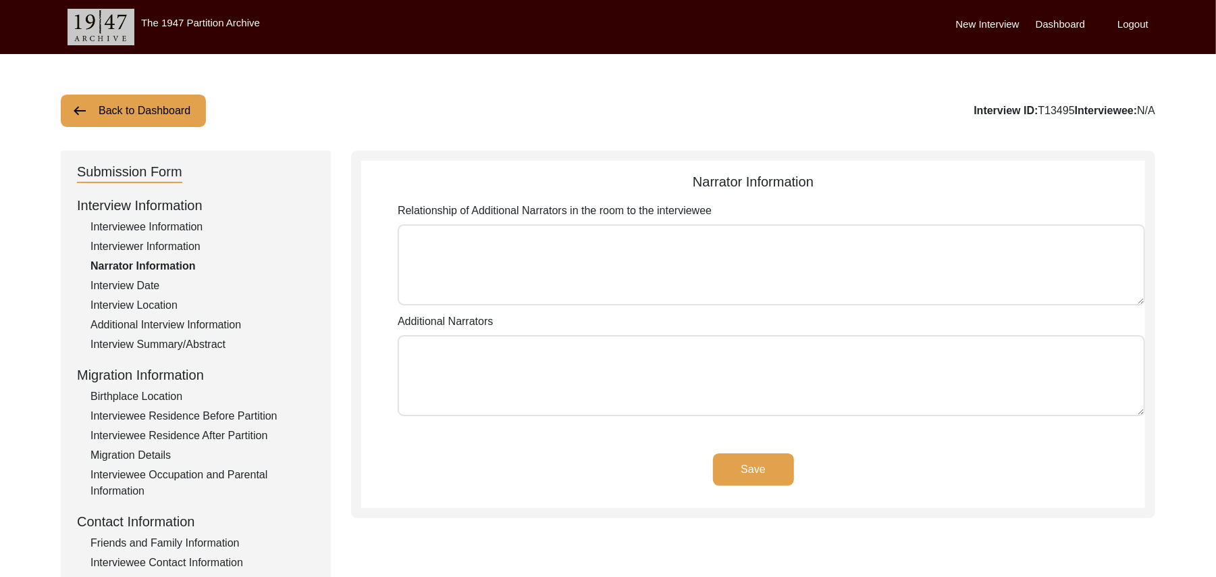
click at [539, 289] on textarea "Relationship of Additional Narrators in the room to the interviewee" at bounding box center [771, 264] width 747 height 81
paste textarea "N/A"
type textarea "N/A"
click at [508, 382] on textarea "Additional Narrators" at bounding box center [771, 375] width 747 height 81
paste textarea "N/A"
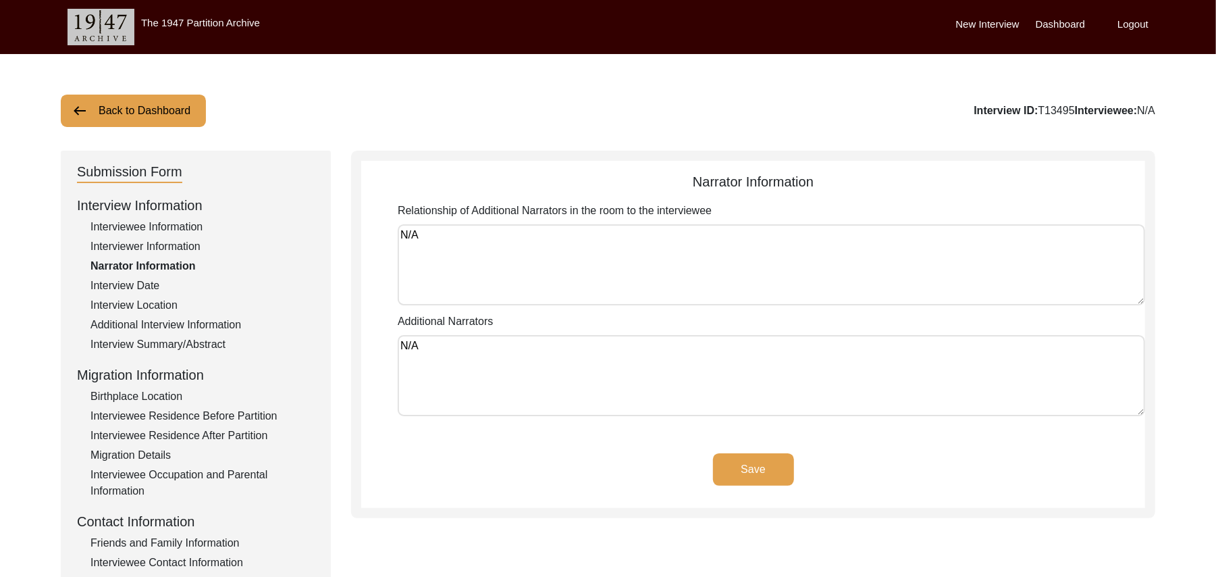
type textarea "N/A"
click at [735, 470] on button "Save" at bounding box center [753, 469] width 81 height 32
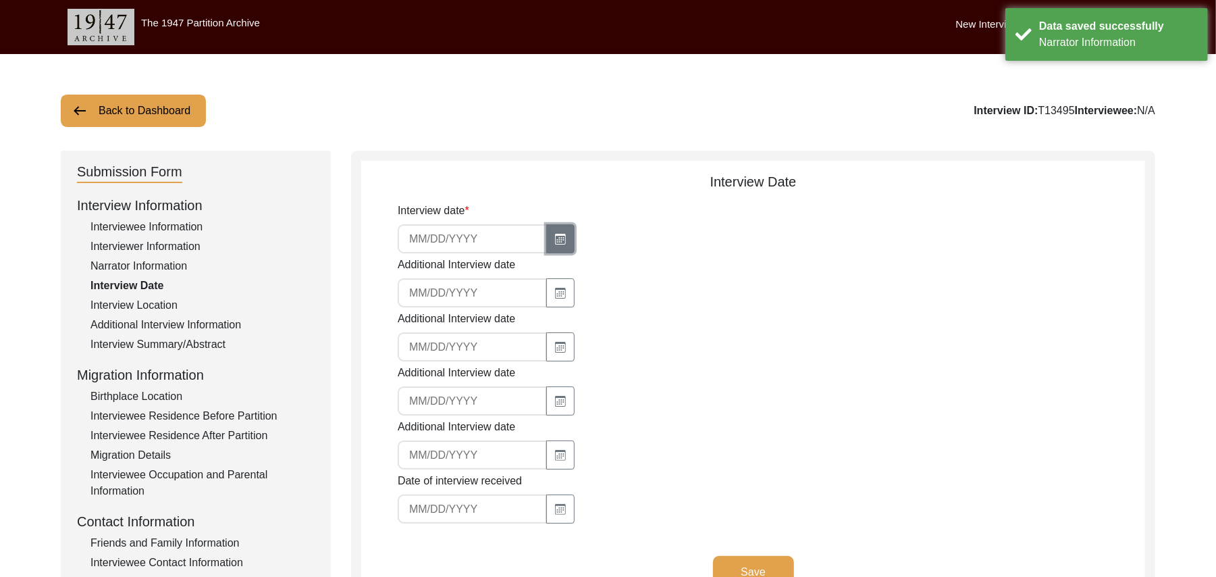
click at [555, 238] on icon "button" at bounding box center [560, 239] width 11 height 11
select select "8"
select select "2025"
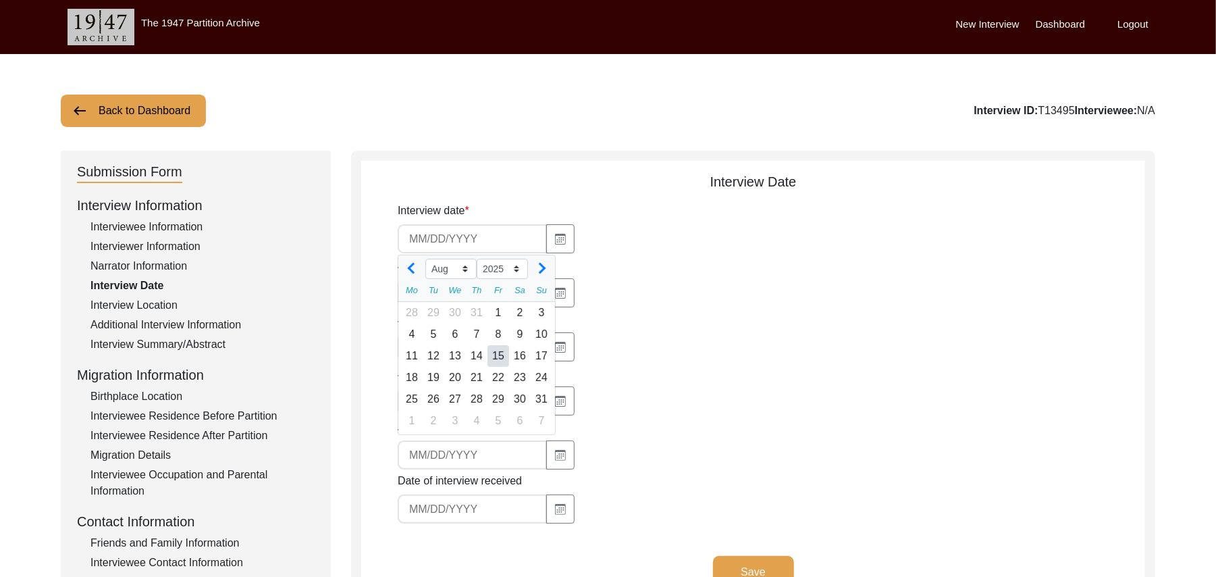
click at [497, 361] on div "15" at bounding box center [499, 356] width 22 height 22
type input "[DATE]"
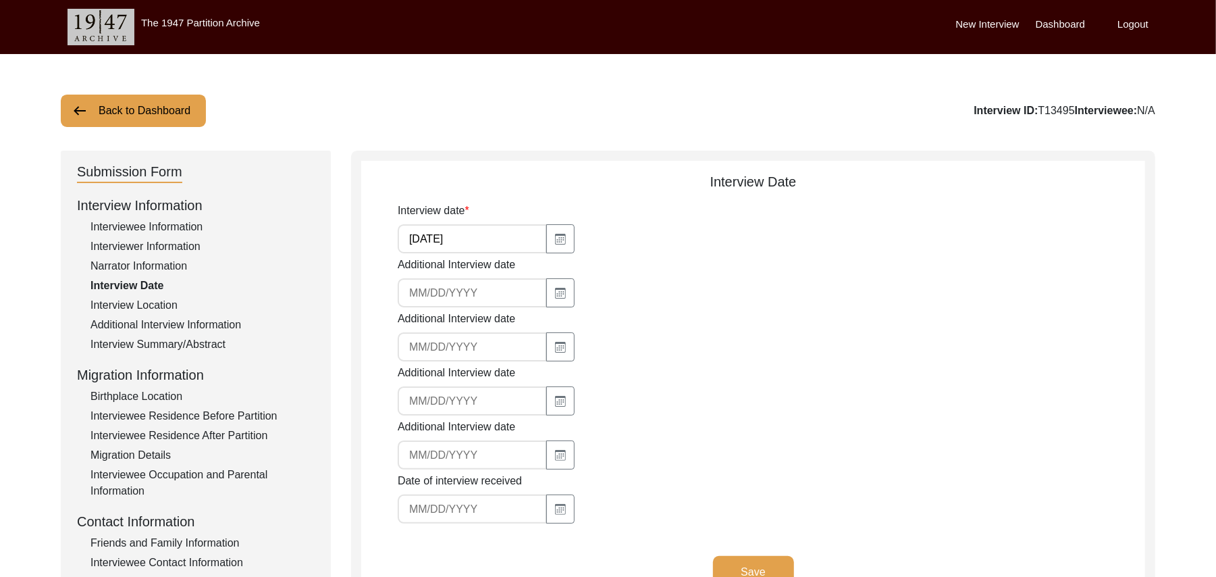
click at [747, 565] on button "Save" at bounding box center [753, 572] width 81 height 32
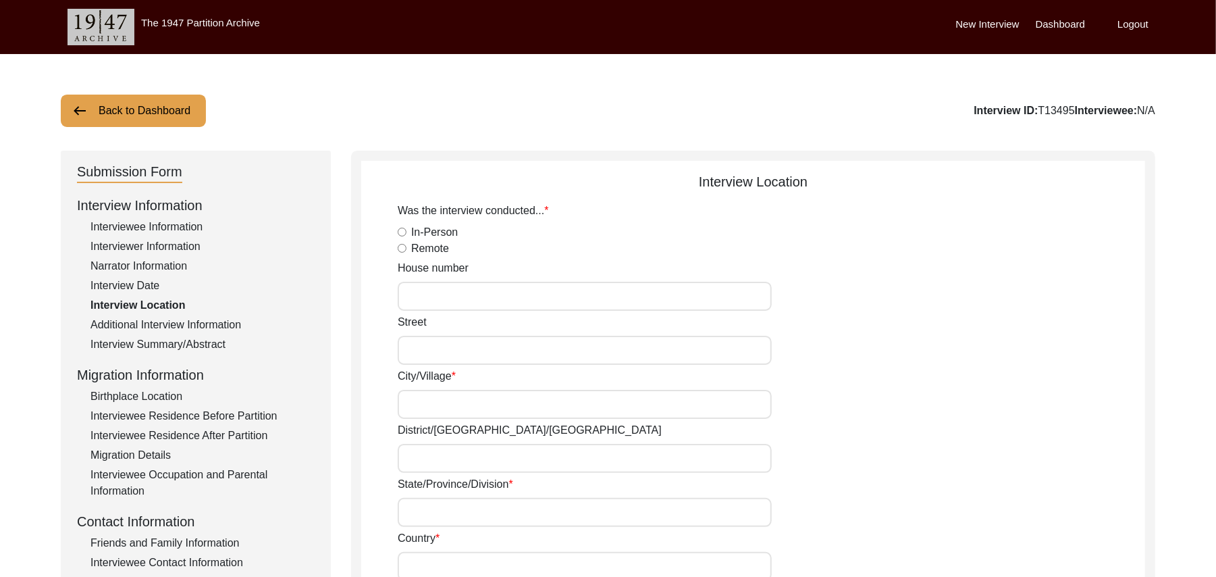
click at [170, 106] on button "Back to Dashboard" at bounding box center [133, 111] width 145 height 32
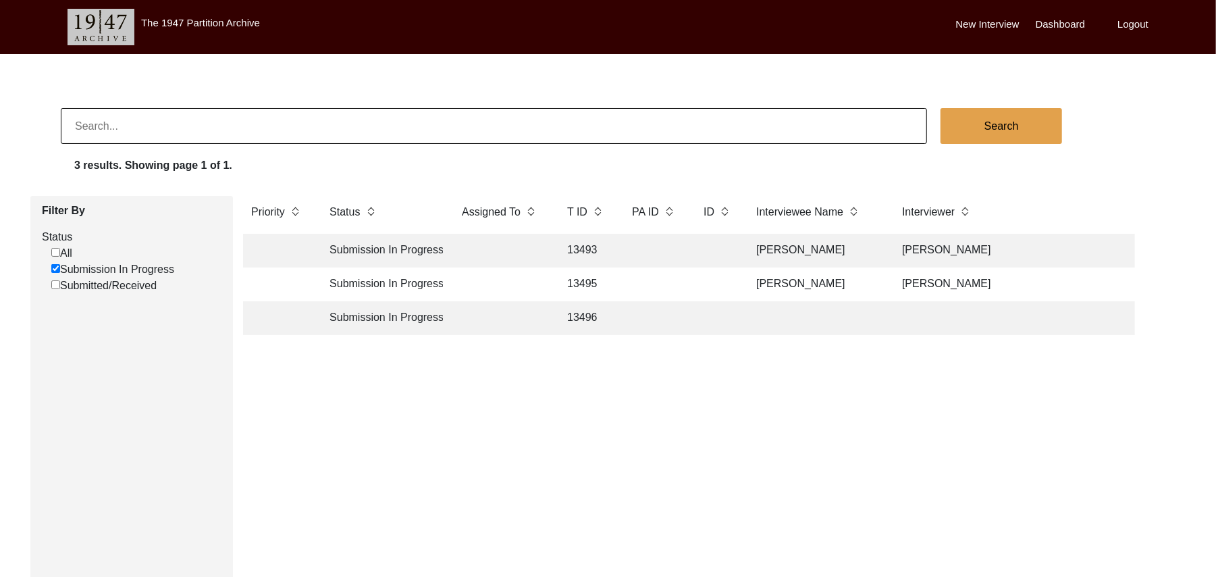
click at [585, 319] on td "13496" at bounding box center [586, 318] width 54 height 34
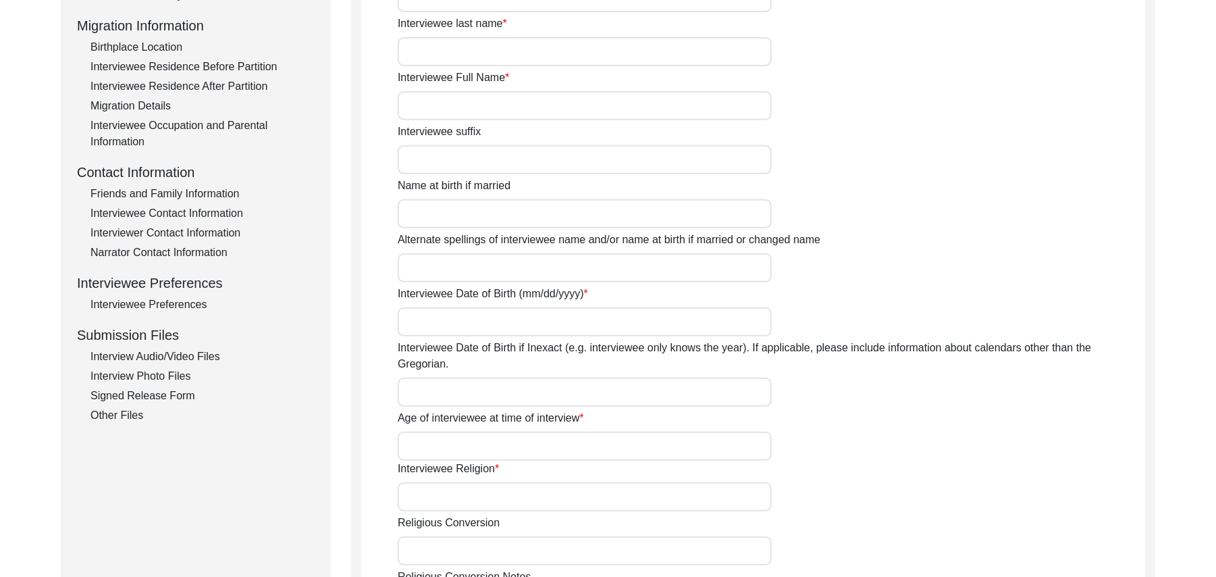
scroll to position [482, 0]
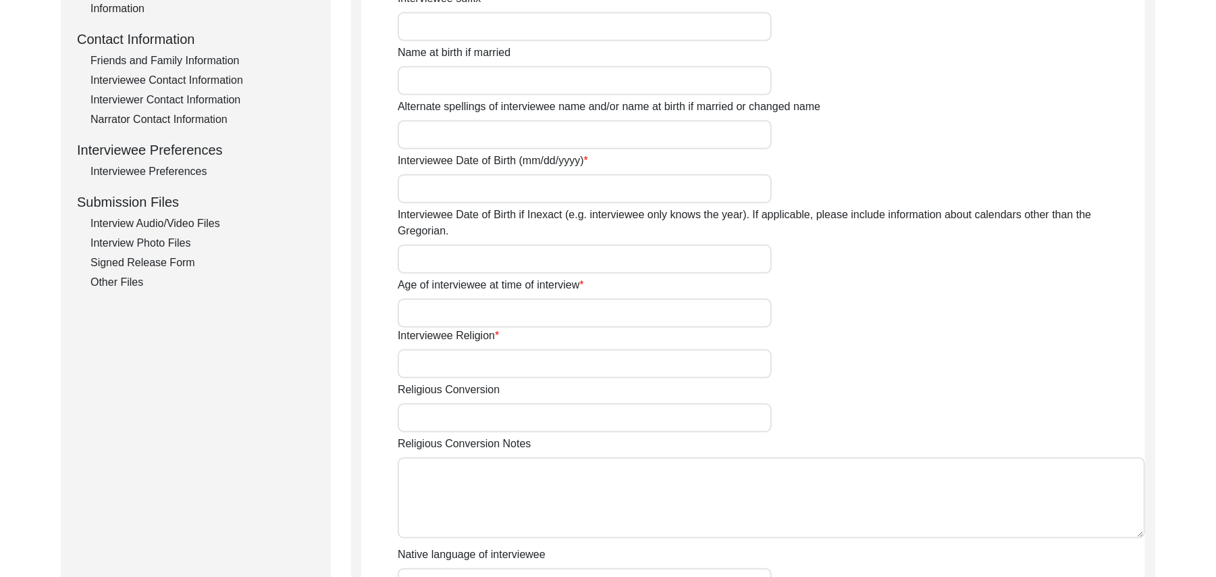
click at [201, 221] on div "Interview Audio/Video Files" at bounding box center [202, 223] width 224 height 16
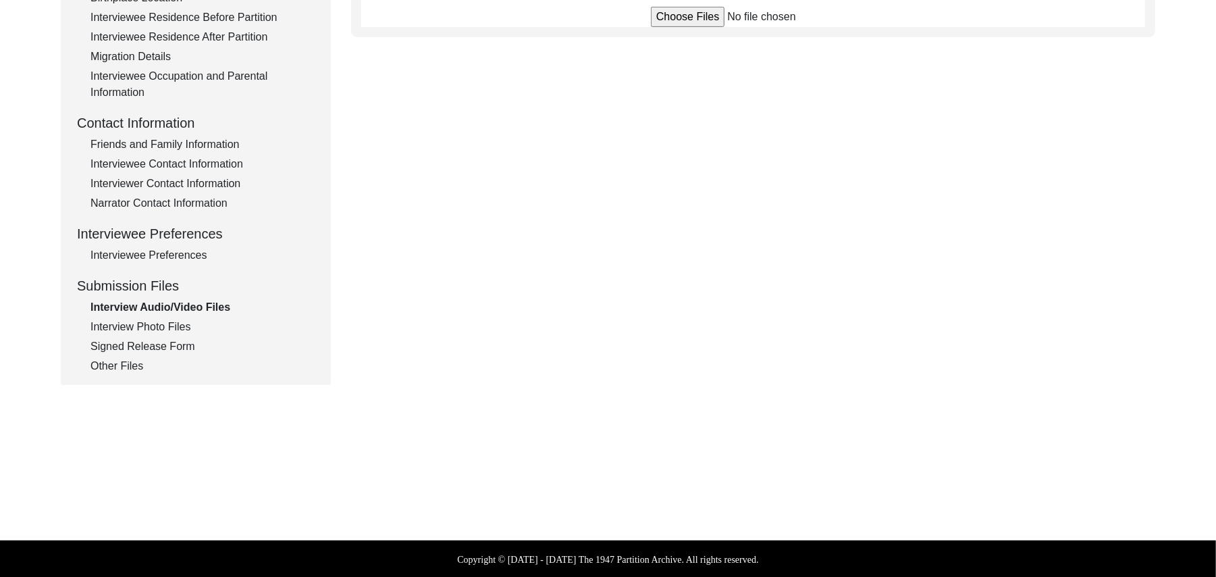
click at [689, 14] on input "file" at bounding box center [753, 17] width 205 height 20
type input "C:\fakepath\Haji_Bashir_Ahmed_08-15-2025_BROLL_1of3.MTS"
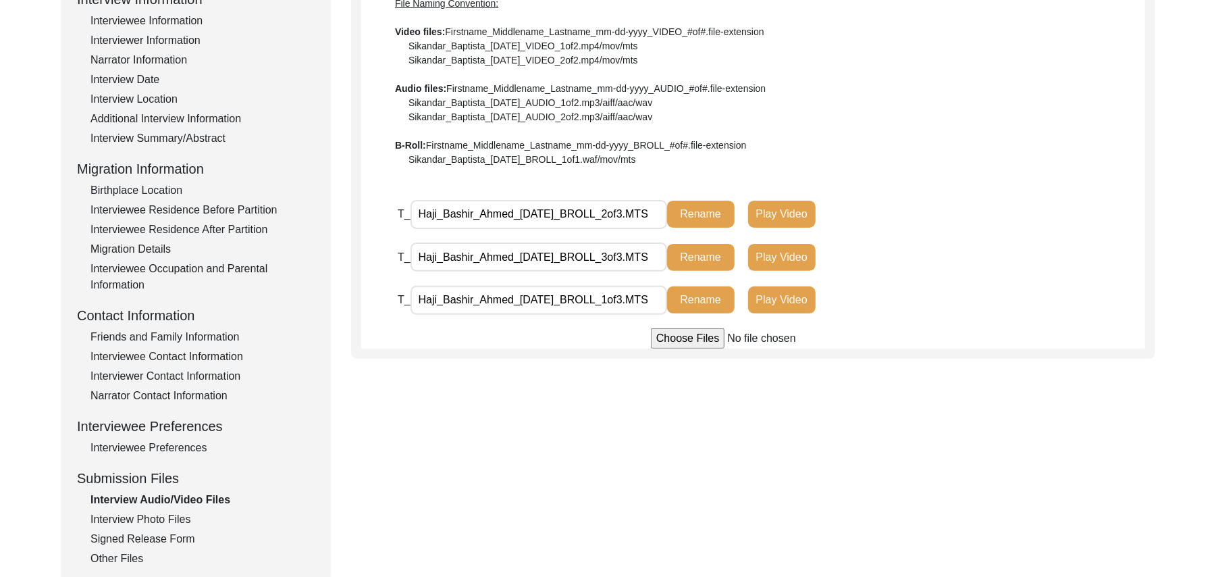
scroll to position [122, 0]
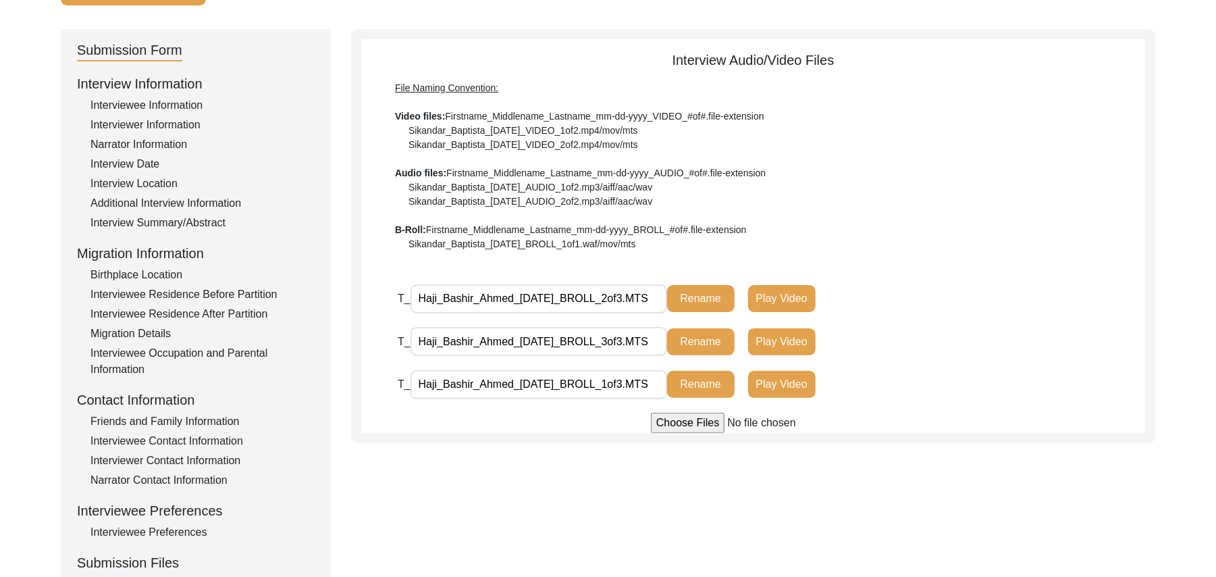
click at [675, 419] on input "file" at bounding box center [753, 423] width 205 height 20
click at [681, 421] on input "file" at bounding box center [753, 423] width 205 height 20
click at [679, 422] on input "file" at bounding box center [753, 423] width 205 height 20
type input "C:\fakepath\Haji_Bashir_Ahmed_08-15-2025_VIDEO_2of8.MTS"
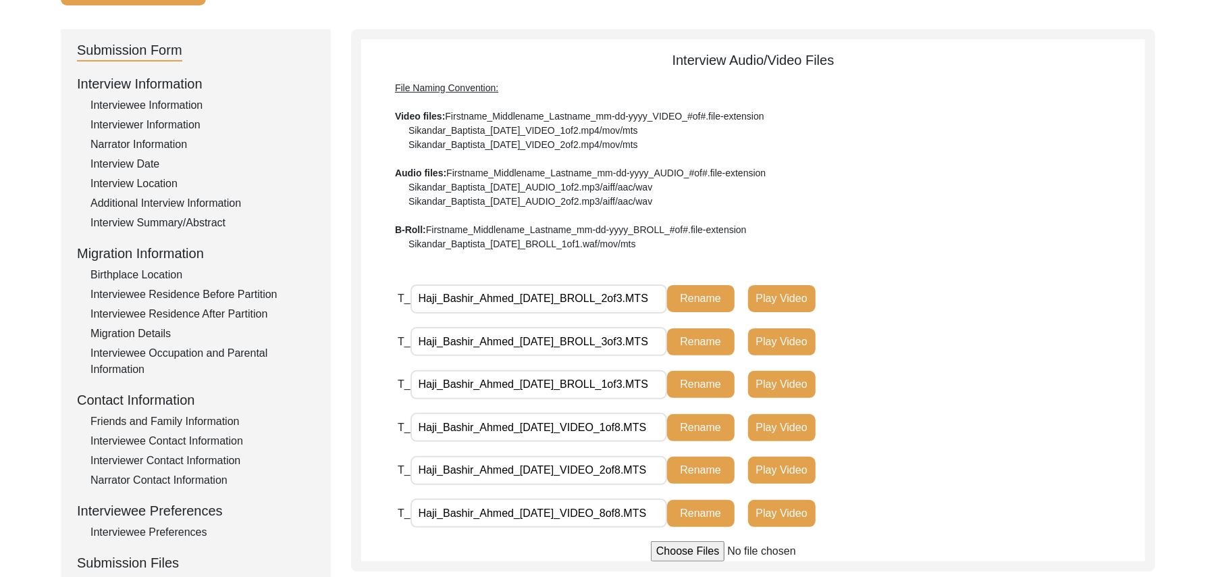
click at [698, 548] on input "file" at bounding box center [753, 551] width 205 height 20
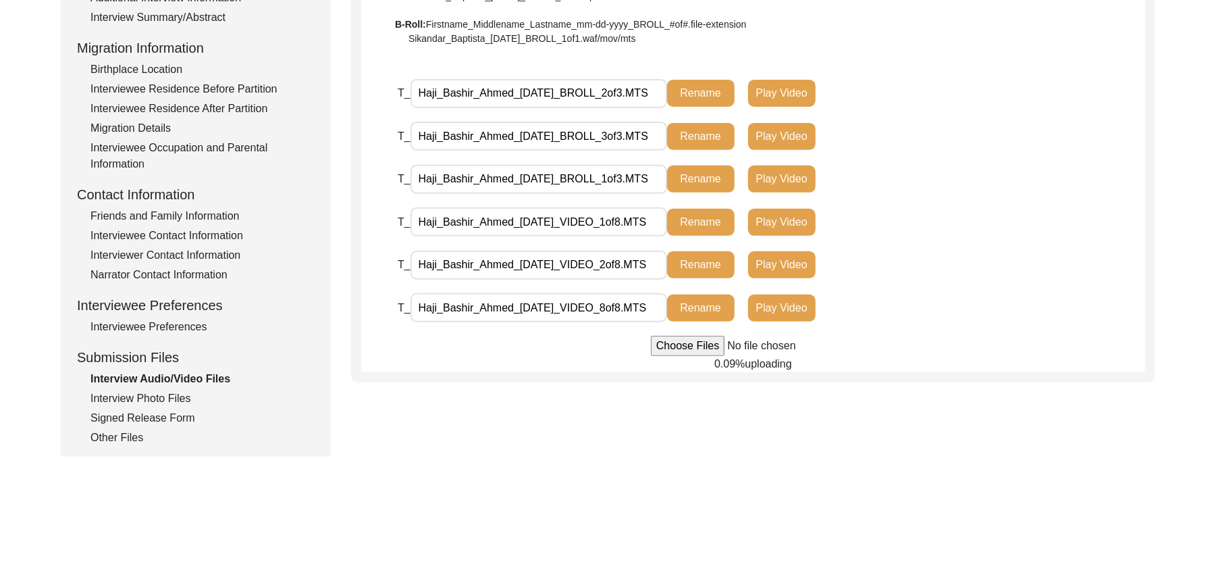
scroll to position [398, 0]
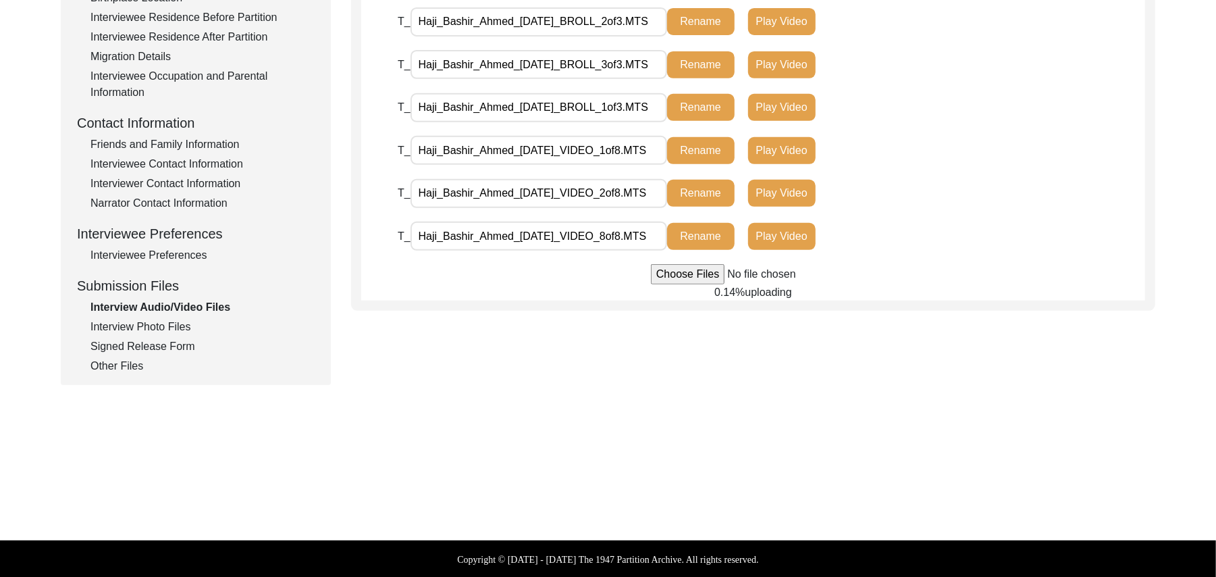
click at [681, 273] on input "file" at bounding box center [753, 274] width 205 height 20
click at [681, 276] on input "file" at bounding box center [753, 274] width 205 height 20
type input "C:\fakepath\Haji_Bashir_Ahmed_08-15-2025_VIDEO_7of8.MTS"
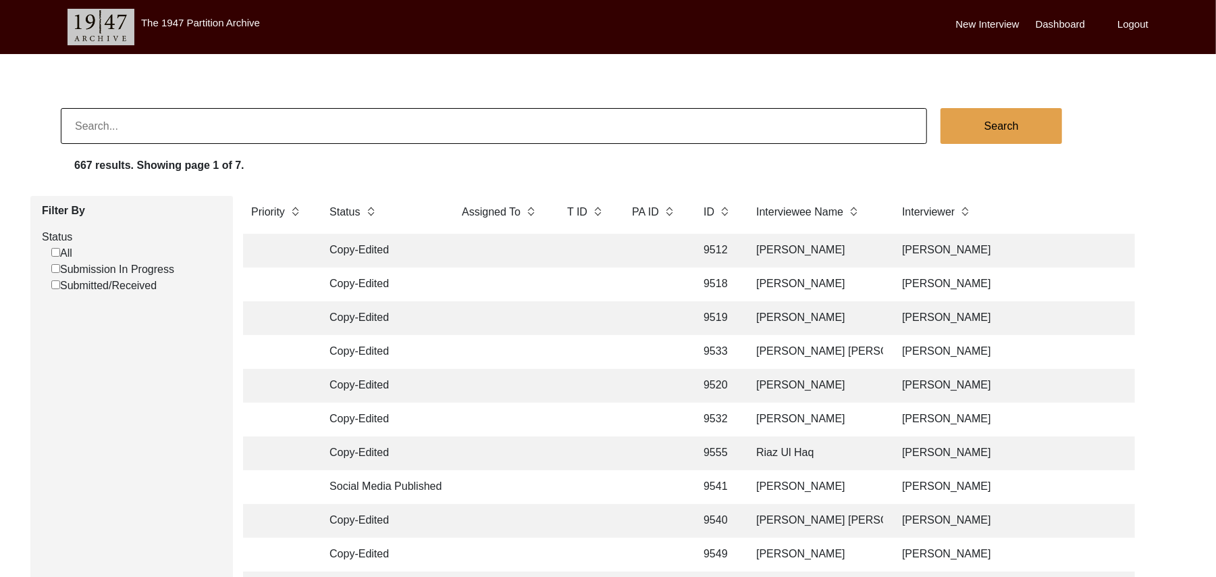
click at [55, 269] on input "Submission In Progress" at bounding box center [55, 268] width 9 height 9
checkbox input "false"
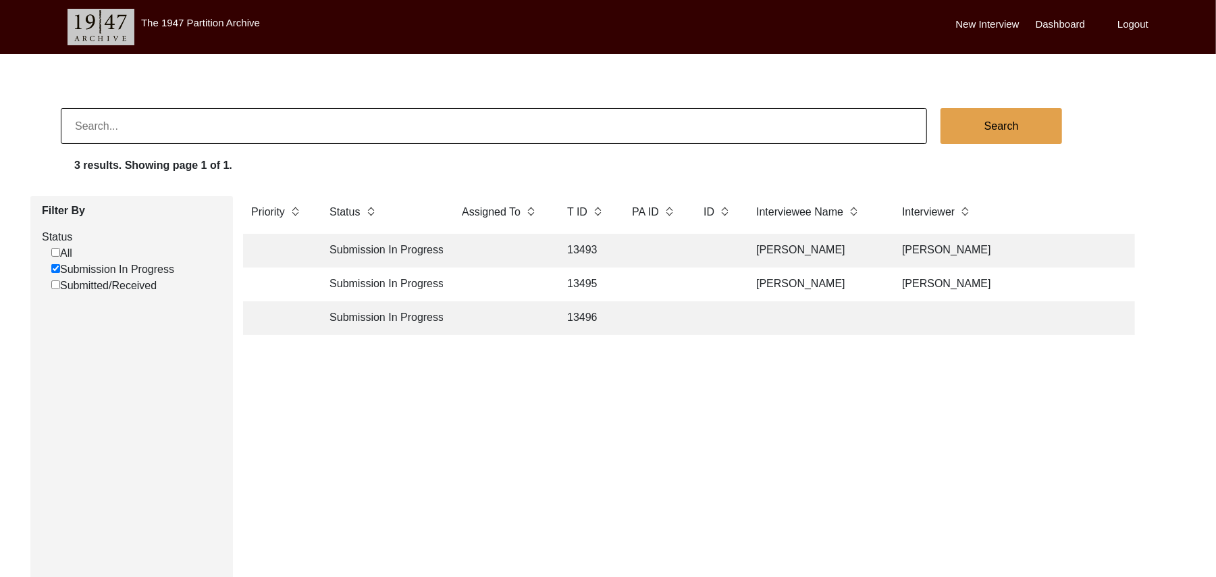
click at [581, 317] on td "13496" at bounding box center [586, 318] width 54 height 34
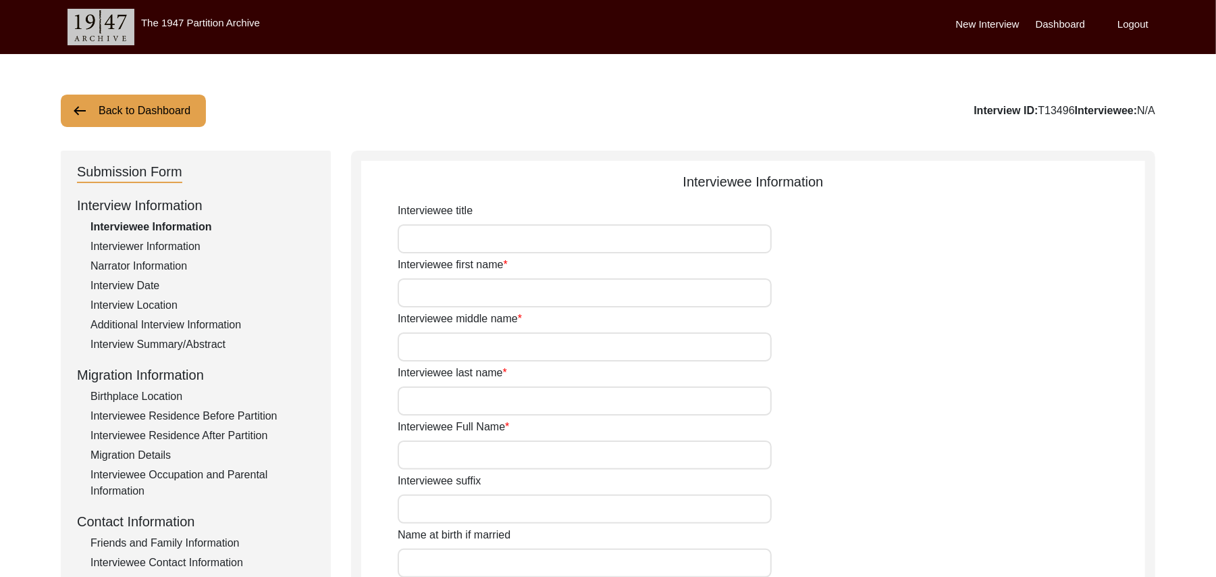
click at [476, 244] on input "Interviewee title" at bounding box center [585, 238] width 374 height 29
type input "Mr"
click at [467, 292] on input "Interviewee first name" at bounding box center [585, 292] width 374 height 29
type input "Bashir"
click at [454, 350] on input "Interviewee middle name" at bounding box center [585, 346] width 374 height 29
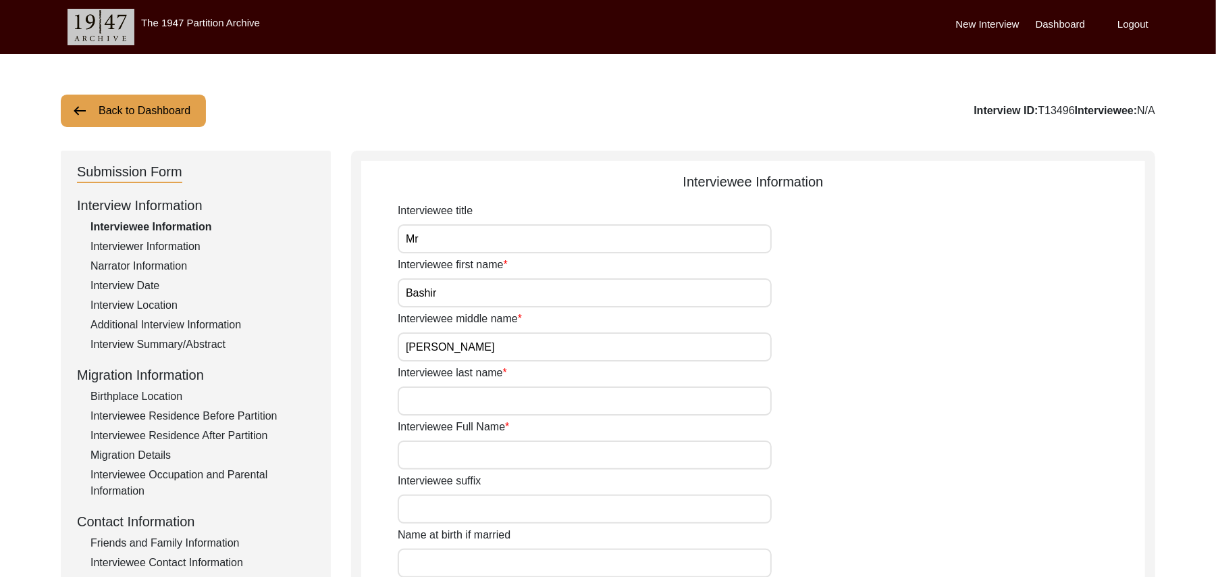
type input "Ahmed"
click at [441, 402] on input "Interviewee last name" at bounding box center [585, 400] width 374 height 29
type input "Ansari"
click at [450, 457] on input "Interviewee Full Name" at bounding box center [585, 454] width 374 height 29
type input "[PERSON_NAME] [PERSON_NAME]"
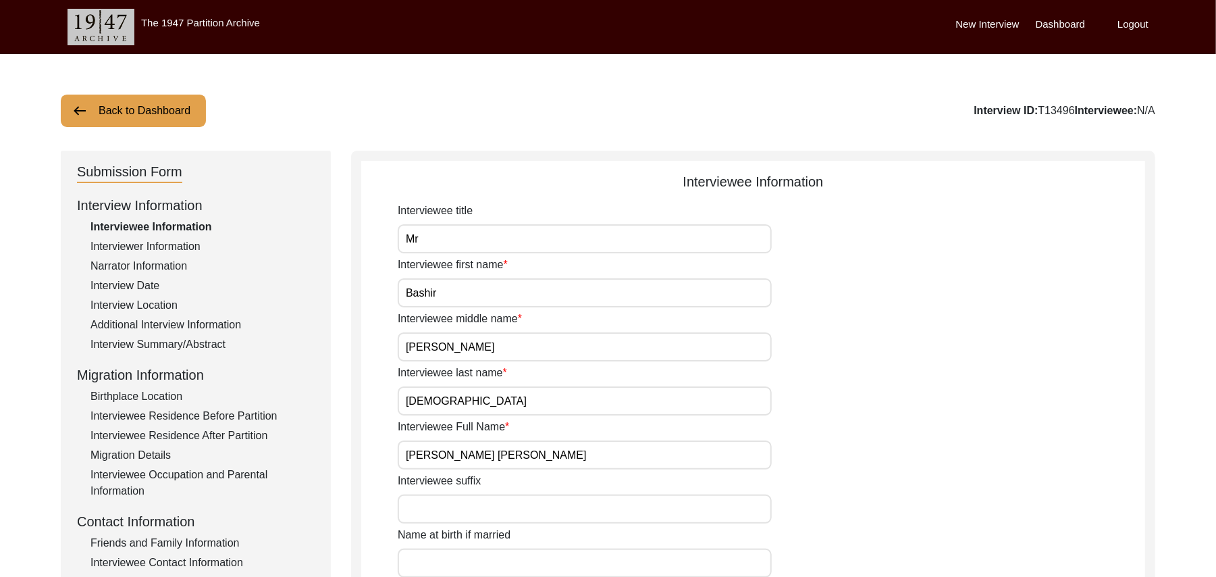
click at [450, 512] on input "Interviewee suffix" at bounding box center [585, 508] width 374 height 29
paste input "N/A"
type input "N/A"
click at [447, 560] on input "Name at birth if married" at bounding box center [585, 562] width 374 height 29
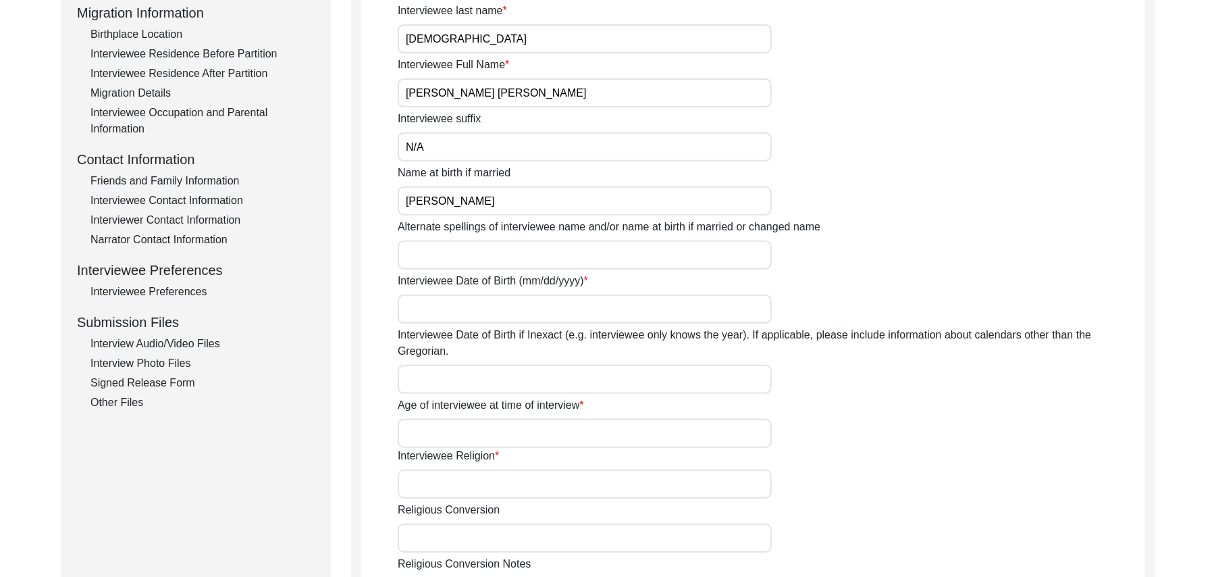
scroll to position [411, 0]
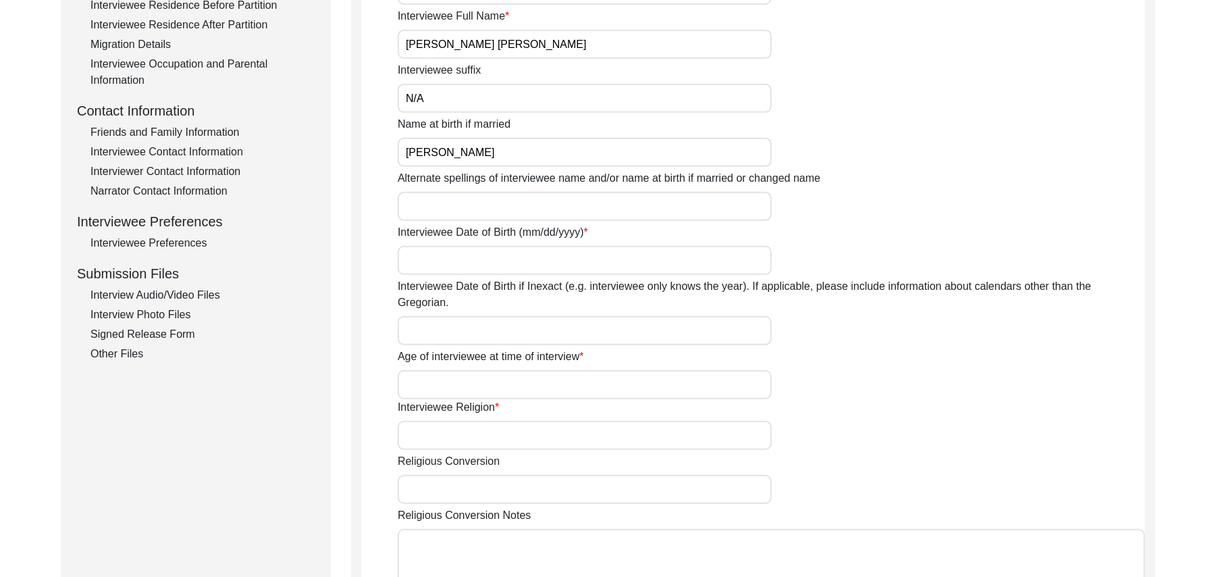
type input "Bashir Ahmed"
click at [490, 205] on input "Alternate spellings of interviewee name and/or name at birth if married or chan…" at bounding box center [585, 206] width 374 height 29
type input "Bashir Ahmed"
click at [481, 260] on input "Interviewee Date of Birth (mm/dd/yyyy)" at bounding box center [585, 260] width 374 height 29
type input "1946"
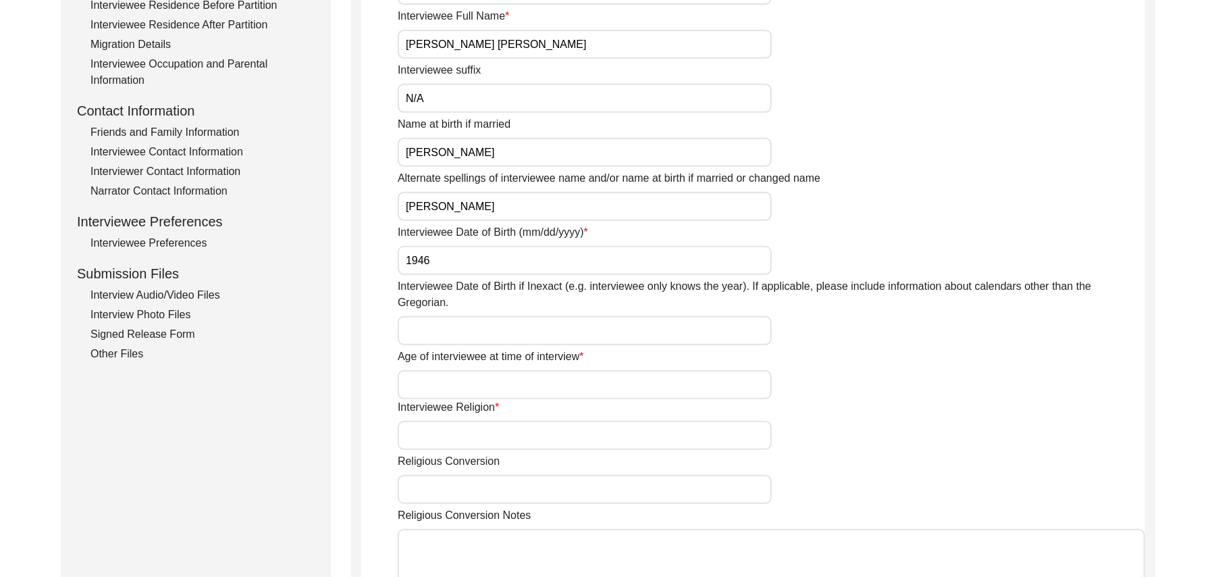
click at [460, 321] on input "Interviewee Date of Birth if Inexact (e.g. interviewee only knows the year). If…" at bounding box center [585, 330] width 374 height 29
type input "1946"
click at [443, 370] on input "Age of interviewee at time of interview" at bounding box center [585, 384] width 374 height 29
type input "79 Years"
click at [431, 421] on input "Interviewee Religion" at bounding box center [585, 435] width 374 height 29
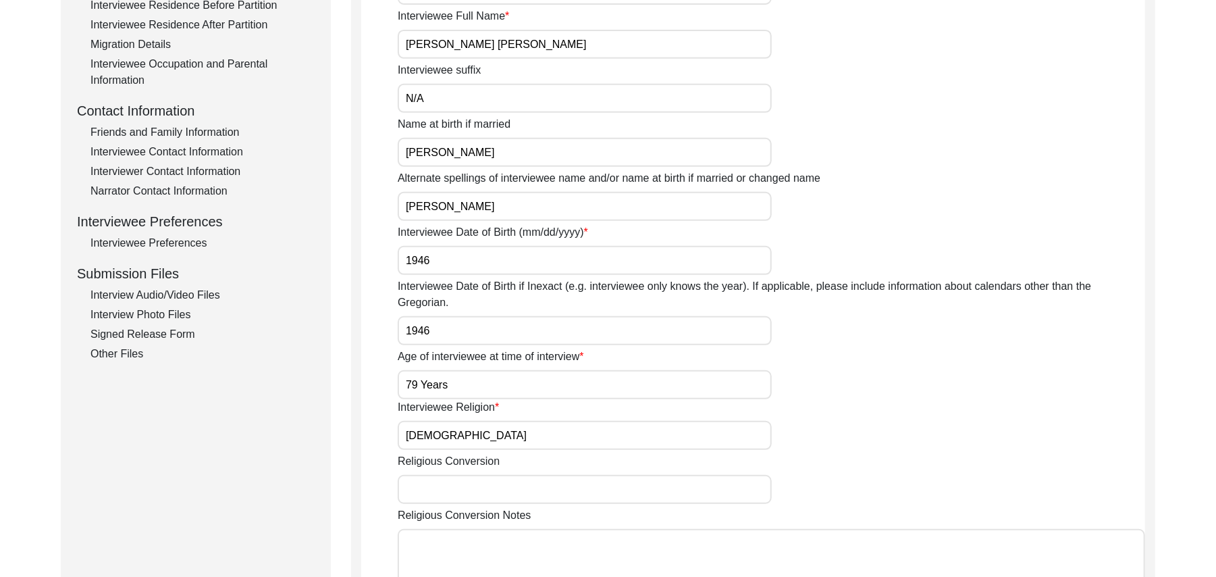
click at [440, 475] on input "Religious Conversion" at bounding box center [585, 489] width 374 height 29
click at [433, 421] on input "ISlam" at bounding box center [585, 435] width 374 height 29
type input "I"
type input "[DEMOGRAPHIC_DATA]"
click at [438, 475] on input "Religious Conversion" at bounding box center [585, 489] width 374 height 29
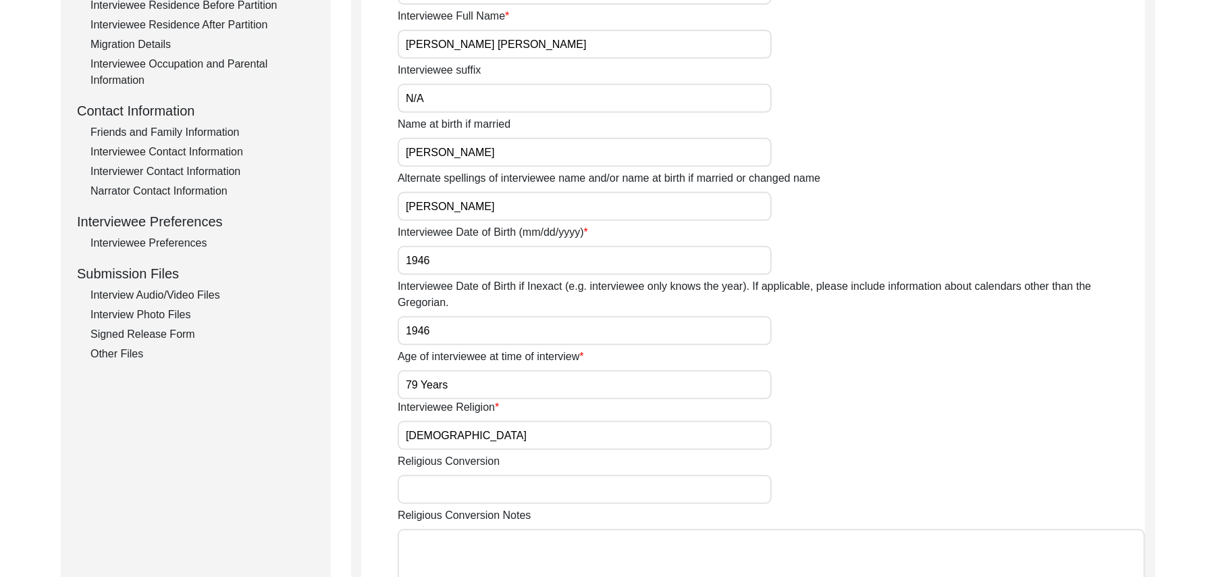
paste input "N/A"
type input "N/A"
click at [439, 538] on textarea "Religious Conversion Notes" at bounding box center [771, 569] width 747 height 81
paste textarea "N/A"
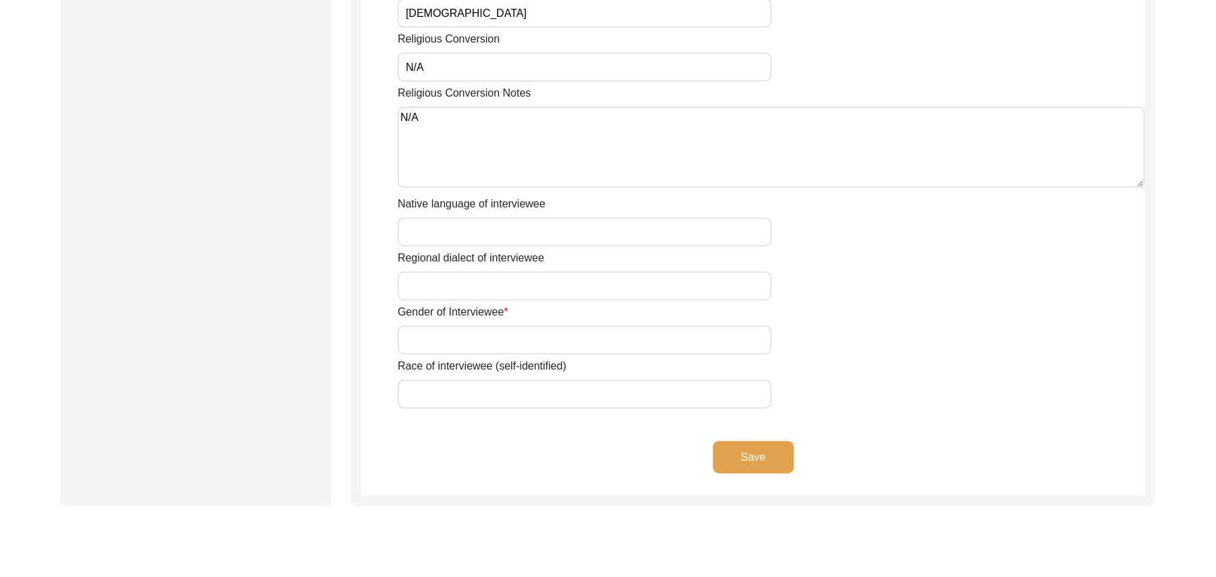
scroll to position [893, 0]
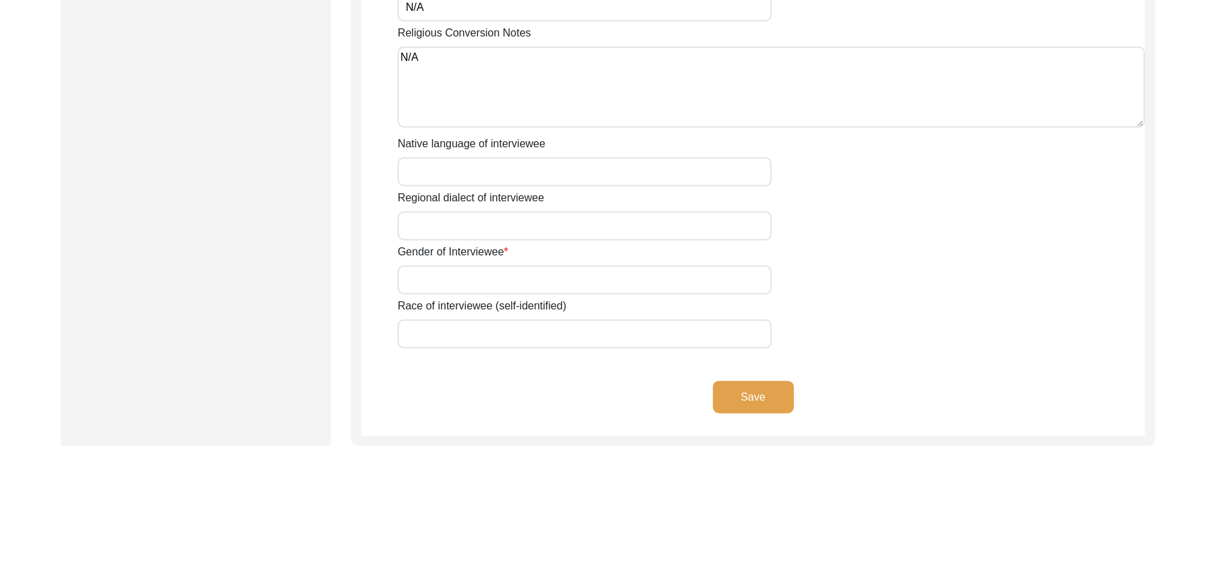
type textarea "N/A"
click at [471, 157] on input "Native language of interviewee" at bounding box center [585, 171] width 374 height 29
type input "Punjabi"
click at [462, 217] on input "Regional dialect of interviewee" at bounding box center [585, 225] width 374 height 29
type input "Malwai"
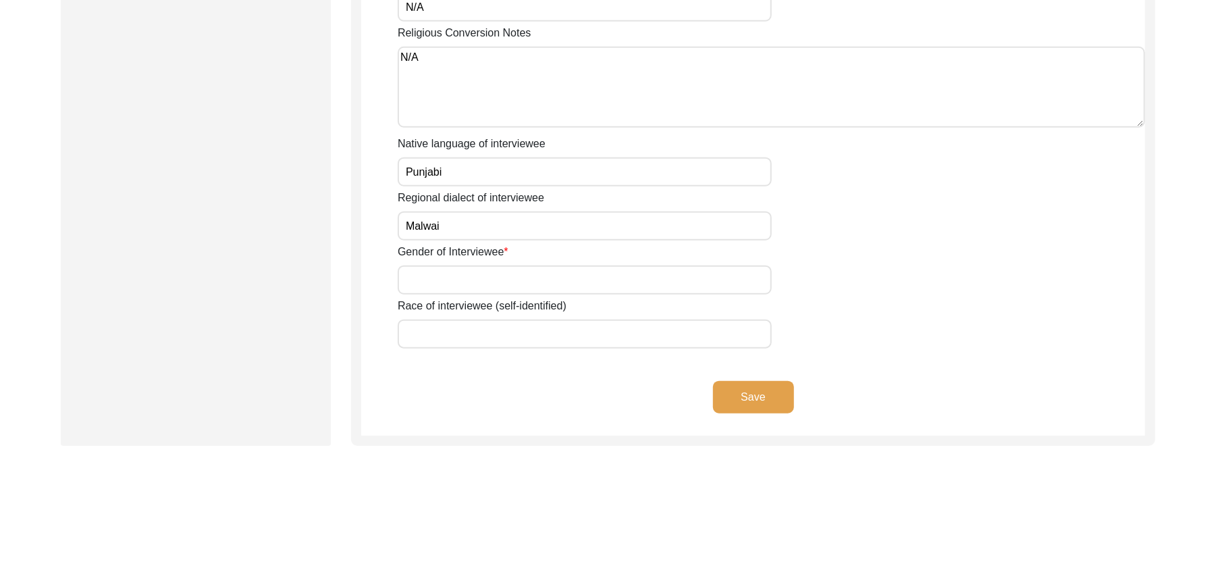
click at [452, 265] on input "Gender of Interviewee" at bounding box center [585, 279] width 374 height 29
type input "[DEMOGRAPHIC_DATA]"
click at [449, 319] on input "Race of interviewee (self-identified)" at bounding box center [585, 333] width 374 height 29
type input "Ansari (Weavers)"
click at [722, 381] on button "Save" at bounding box center [753, 397] width 81 height 32
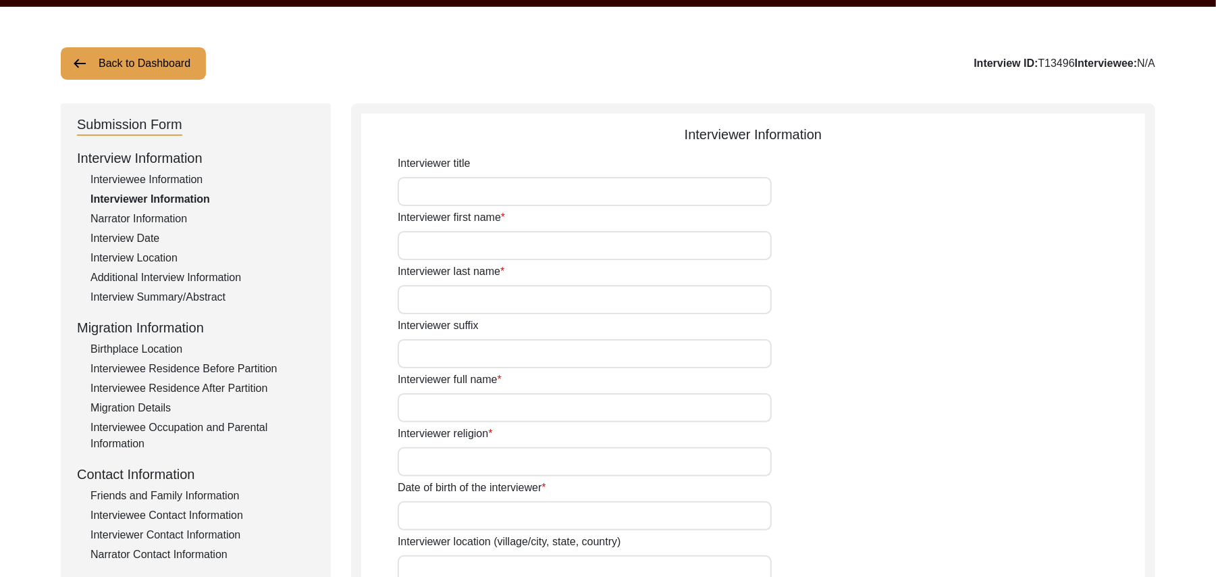
scroll to position [0, 0]
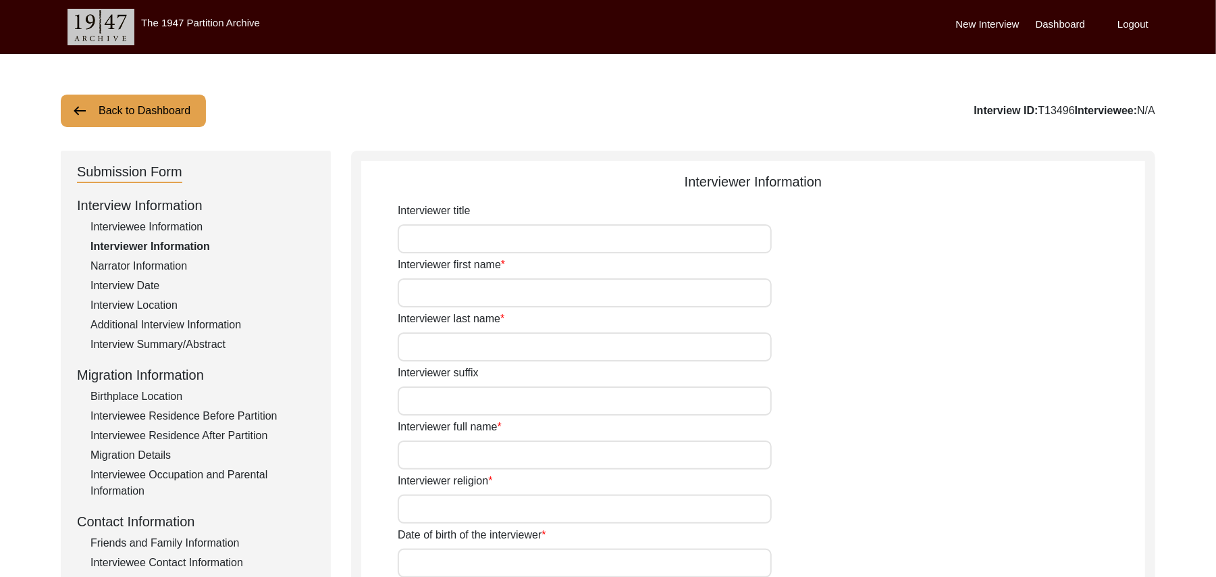
click at [481, 239] on input "Interviewer title" at bounding box center [585, 238] width 374 height 29
type input "Mr"
click at [479, 290] on input "Interviewer first name" at bounding box center [585, 292] width 374 height 29
type input "Muhammad"
click at [477, 352] on input "Interviewer last name" at bounding box center [585, 346] width 374 height 29
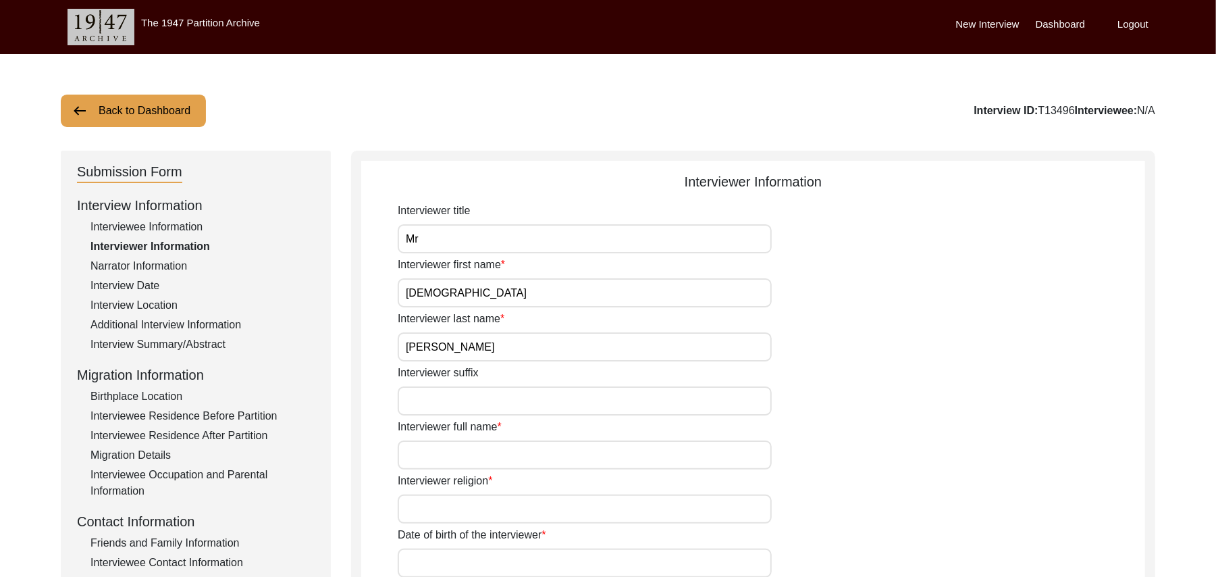
type input "Sarfraz"
click at [468, 405] on input "Interviewer suffix" at bounding box center [585, 400] width 374 height 29
paste input "N/A"
type input "N/A"
click at [469, 449] on input "Interviewer full name" at bounding box center [585, 454] width 374 height 29
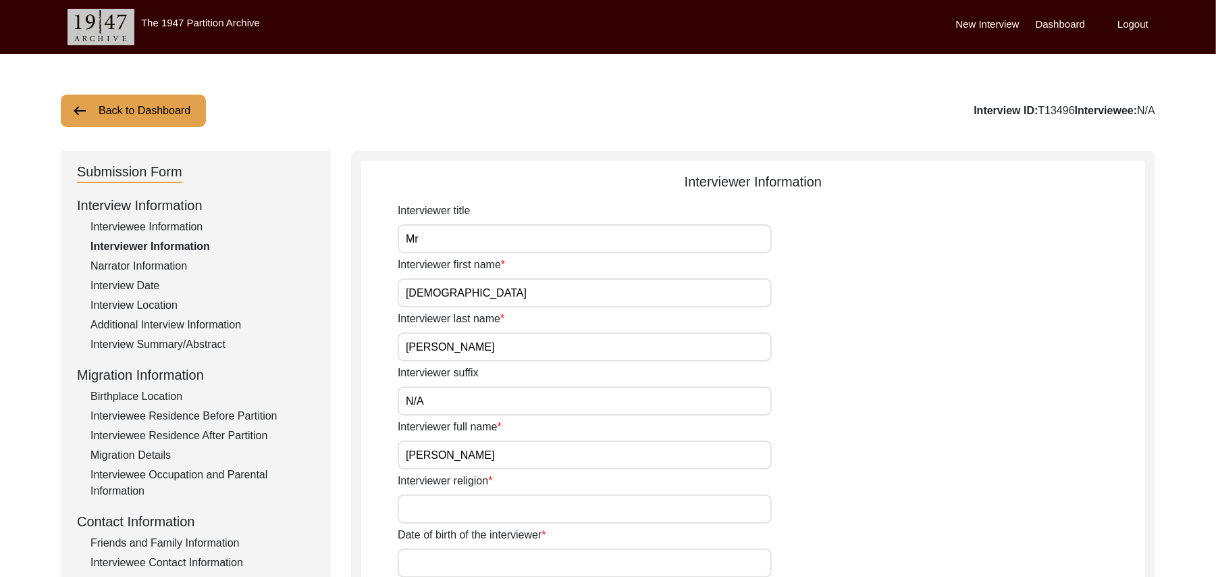
type input "[PERSON_NAME]"
click at [489, 517] on input "Interviewer religion" at bounding box center [585, 508] width 374 height 29
type input "[DEMOGRAPHIC_DATA]"
click at [488, 570] on input "Date of birth of the interviewer" at bounding box center [585, 562] width 374 height 29
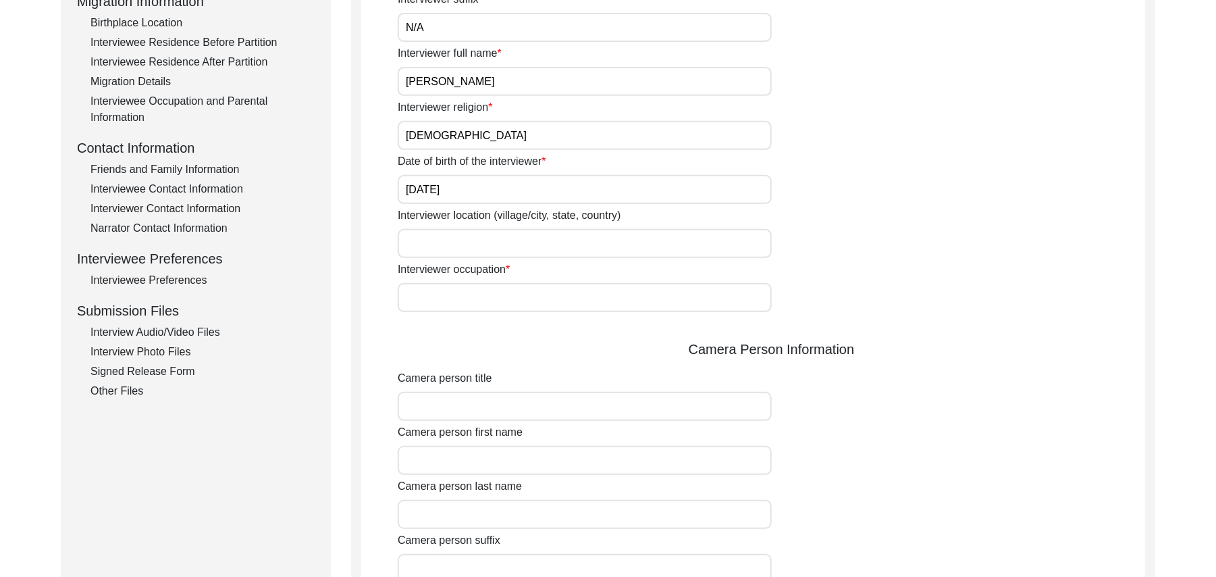
scroll to position [446, 0]
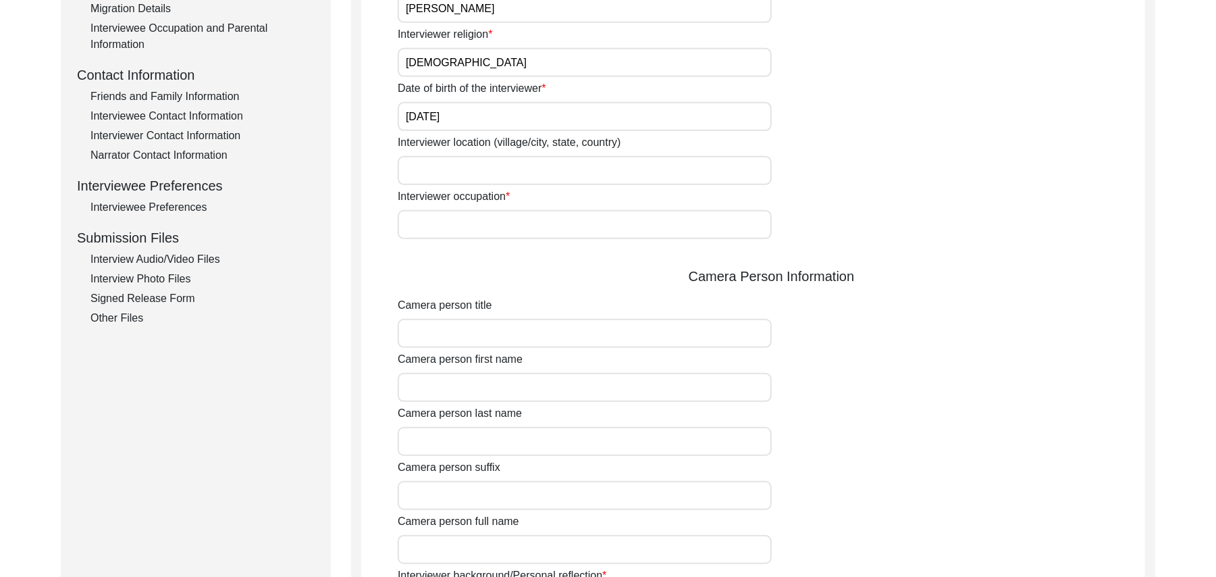
type input "10/01/1961"
click at [415, 176] on input "Interviewer location (village/city, state, country)" at bounding box center [585, 170] width 374 height 29
type input "Shorkot City, Punjab, Pakistan"
click at [429, 219] on input "Interviewer occupation" at bounding box center [585, 224] width 374 height 29
type input "Retired Govt Servant"
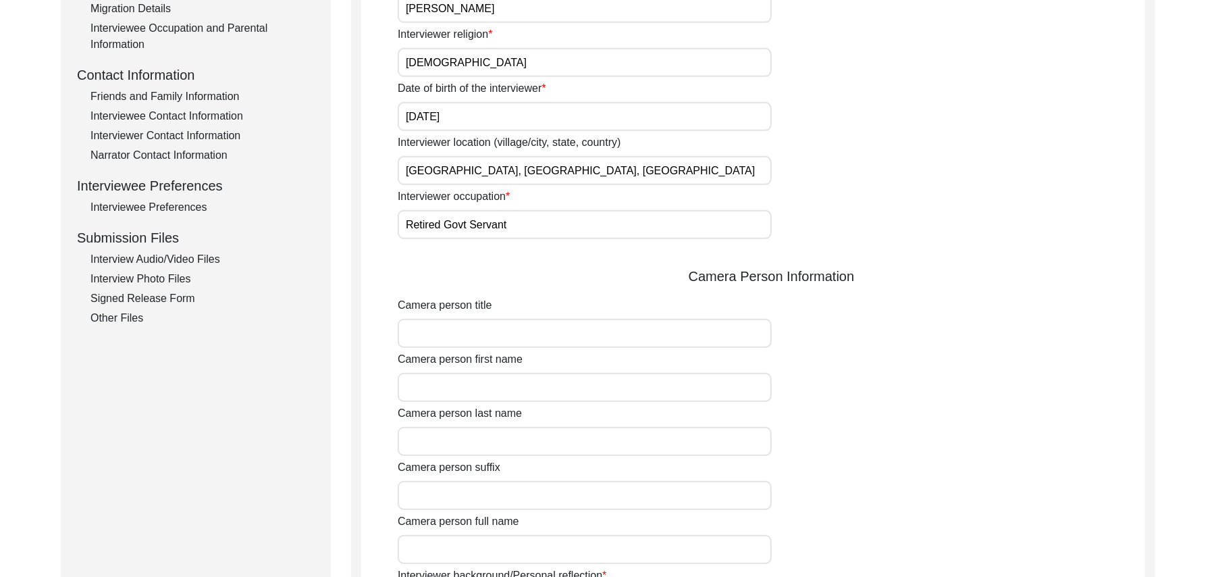
click at [474, 325] on input "Camera person title" at bounding box center [585, 333] width 374 height 29
type input "Mr"
click at [471, 394] on input "Camera person first name" at bounding box center [585, 387] width 374 height 29
type input "Muhammad"
click at [471, 436] on input "Camera person last name" at bounding box center [585, 441] width 374 height 29
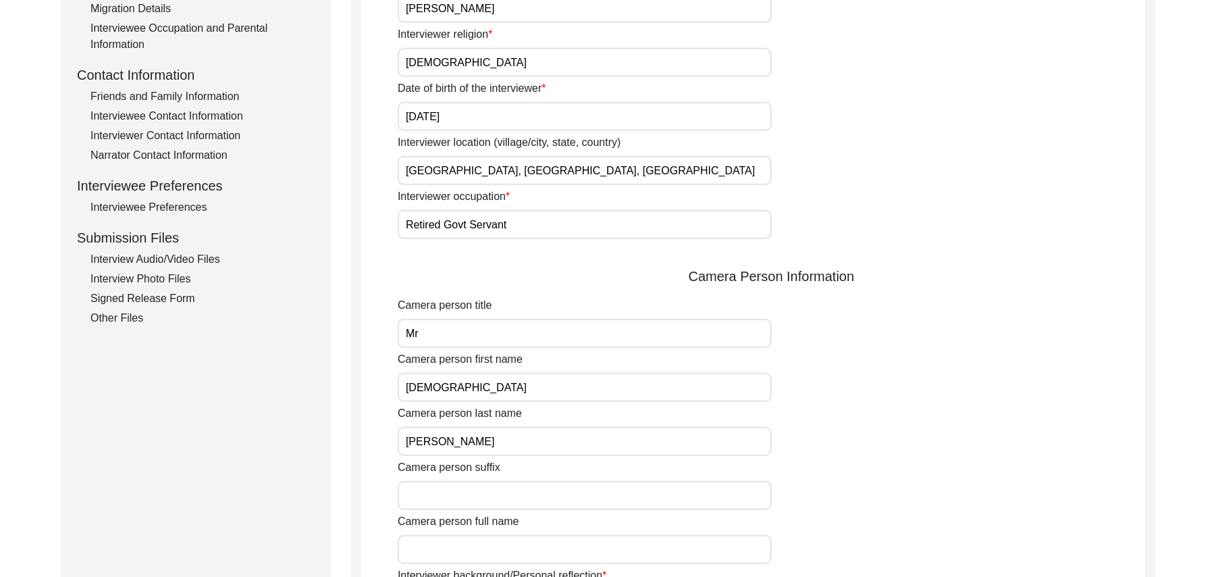
type input "Sarfraz"
click at [460, 498] on input "Camera person suffix" at bounding box center [585, 495] width 374 height 29
paste input "N/A"
type input "N/A"
click at [463, 554] on input "Camera person full name" at bounding box center [585, 549] width 374 height 29
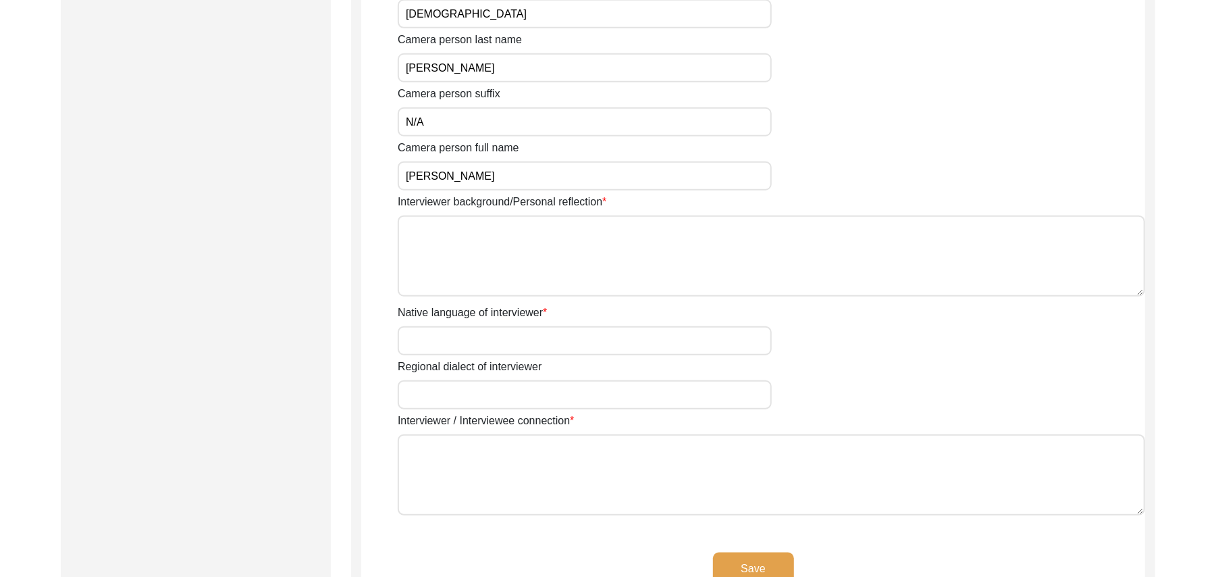
scroll to position [856, 0]
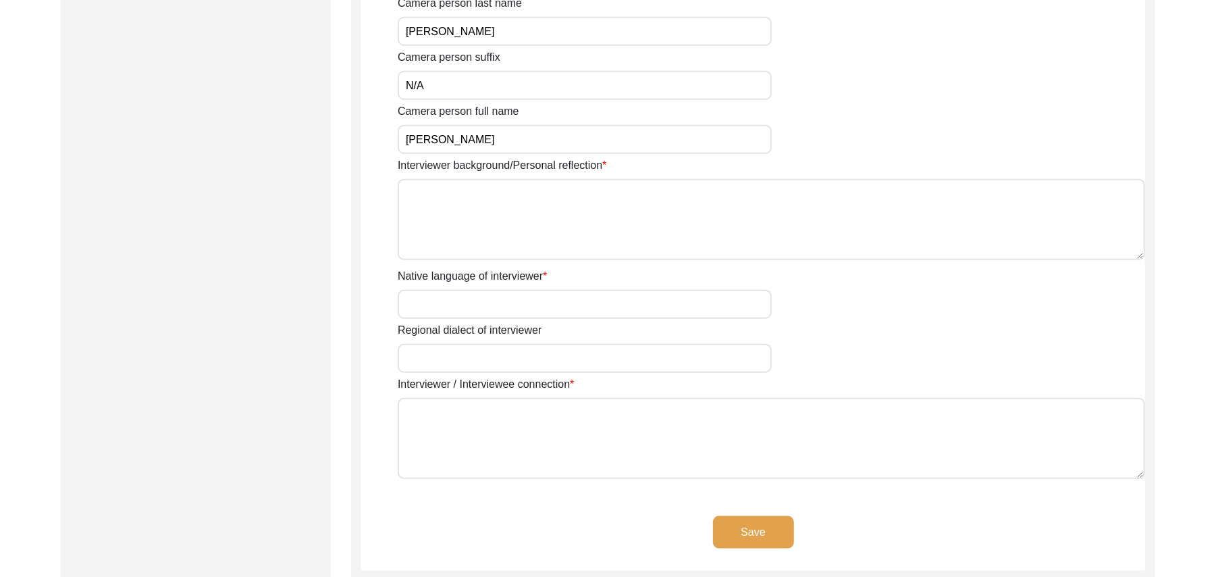
type input "[PERSON_NAME]"
click at [555, 247] on textarea "Interviewer background/Personal reflection" at bounding box center [771, 219] width 747 height 81
type textarea "a"
type textarea "A graduate in the Subjects of education and Islamic history."
click at [533, 303] on input "Native language of interviewer" at bounding box center [585, 304] width 374 height 29
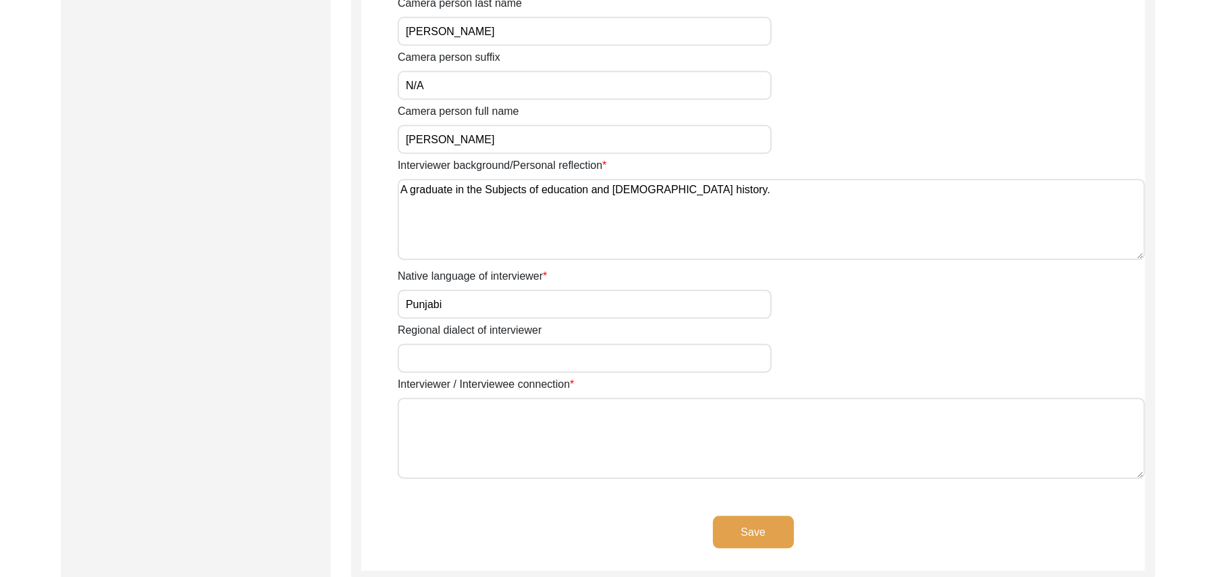
type input "Punjabi"
click at [520, 351] on input "Regional dialect of interviewer" at bounding box center [585, 358] width 374 height 29
type input "Malwai"
click at [516, 441] on textarea "Interviewer / Interviewee connection" at bounding box center [771, 438] width 747 height 81
paste textarea "N/A"
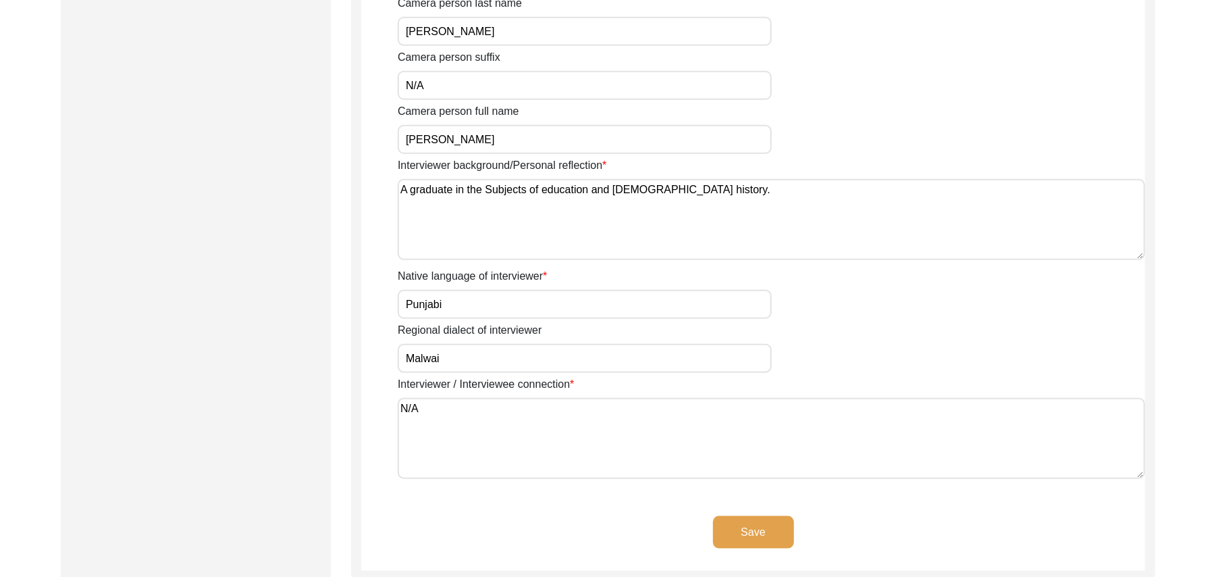
type textarea "N/A"
click at [756, 529] on button "Save" at bounding box center [753, 532] width 81 height 32
click at [756, 530] on button "Save" at bounding box center [753, 532] width 81 height 32
click at [756, 527] on button "Save" at bounding box center [753, 532] width 81 height 32
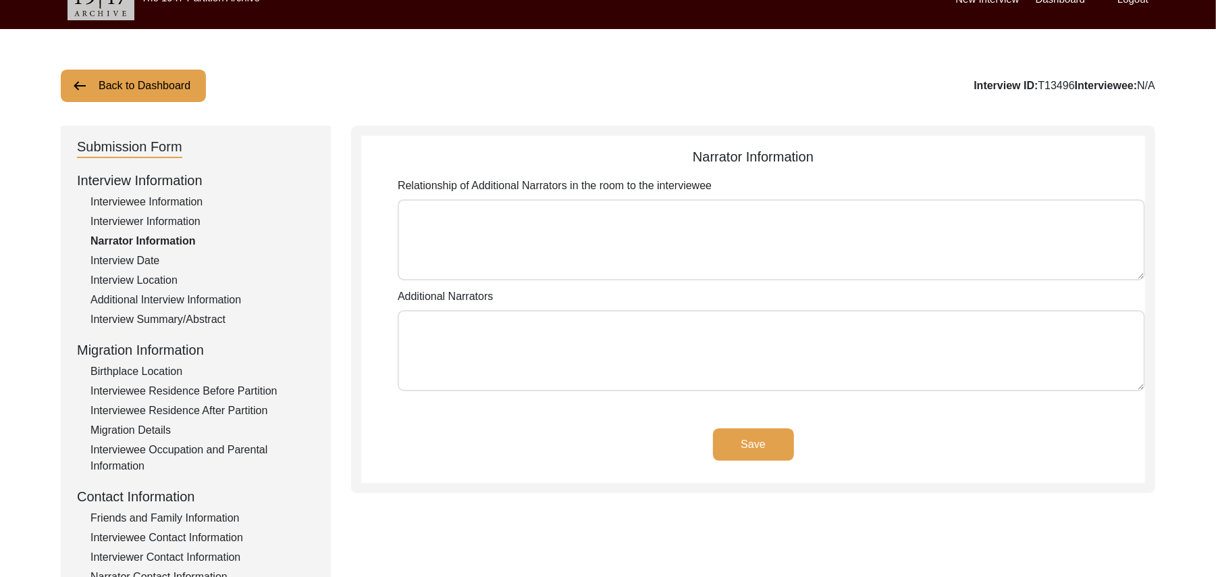
scroll to position [0, 0]
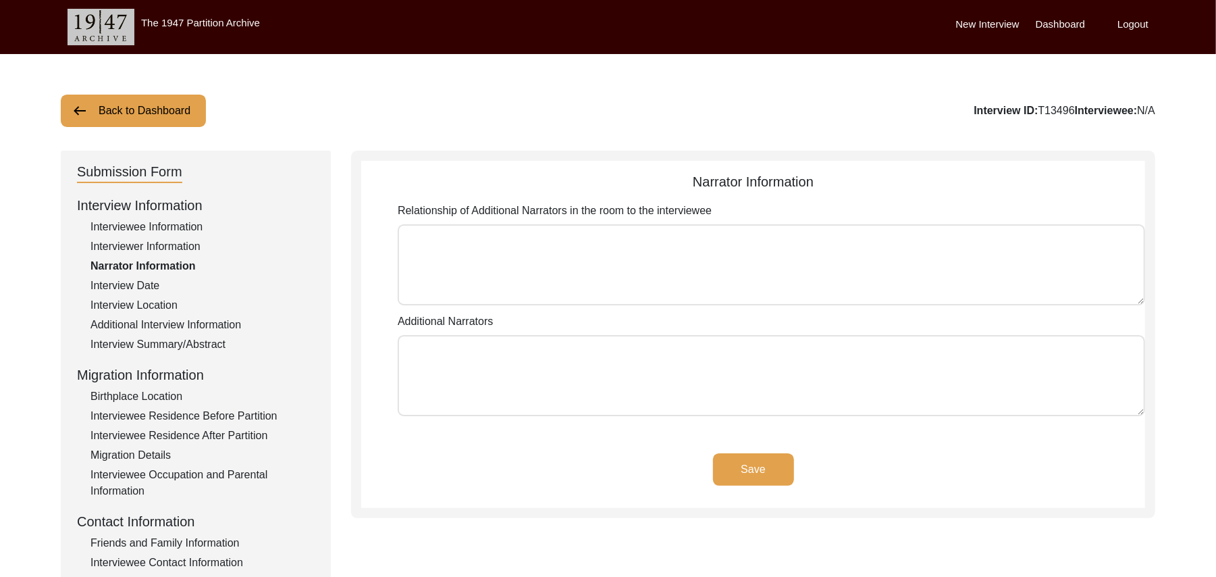
click at [486, 263] on textarea "Relationship of Additional Narrators in the room to the interviewee" at bounding box center [771, 264] width 747 height 81
paste textarea "N/A"
type textarea "N/A"
click at [470, 365] on textarea "Additional Narrators" at bounding box center [771, 375] width 747 height 81
paste textarea "N/A"
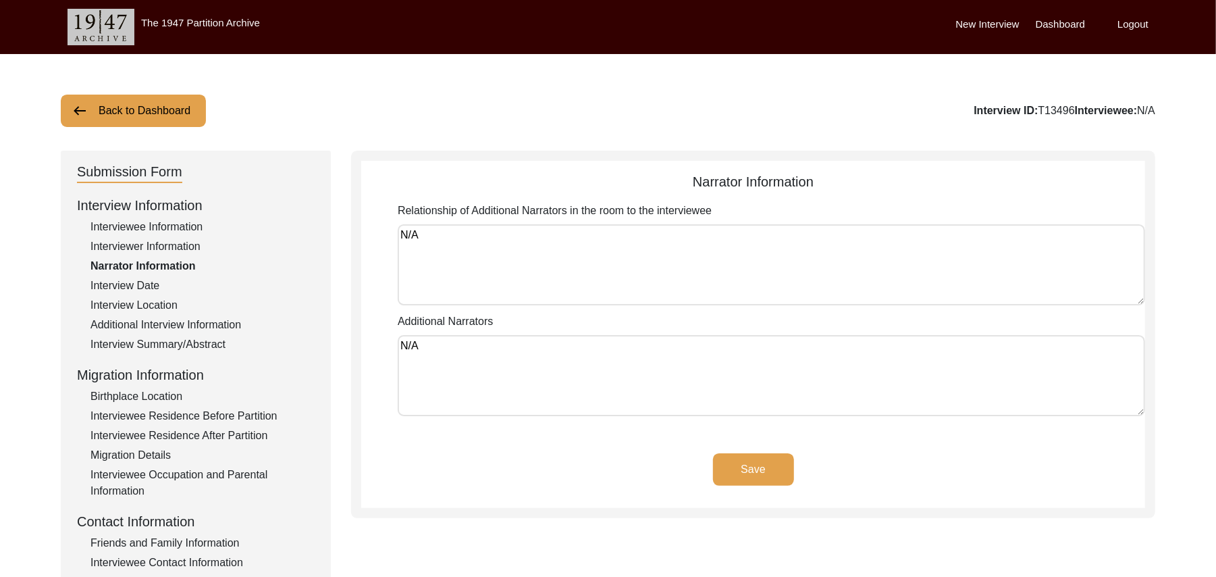
type textarea "N/A"
click at [730, 465] on button "Save" at bounding box center [753, 469] width 81 height 32
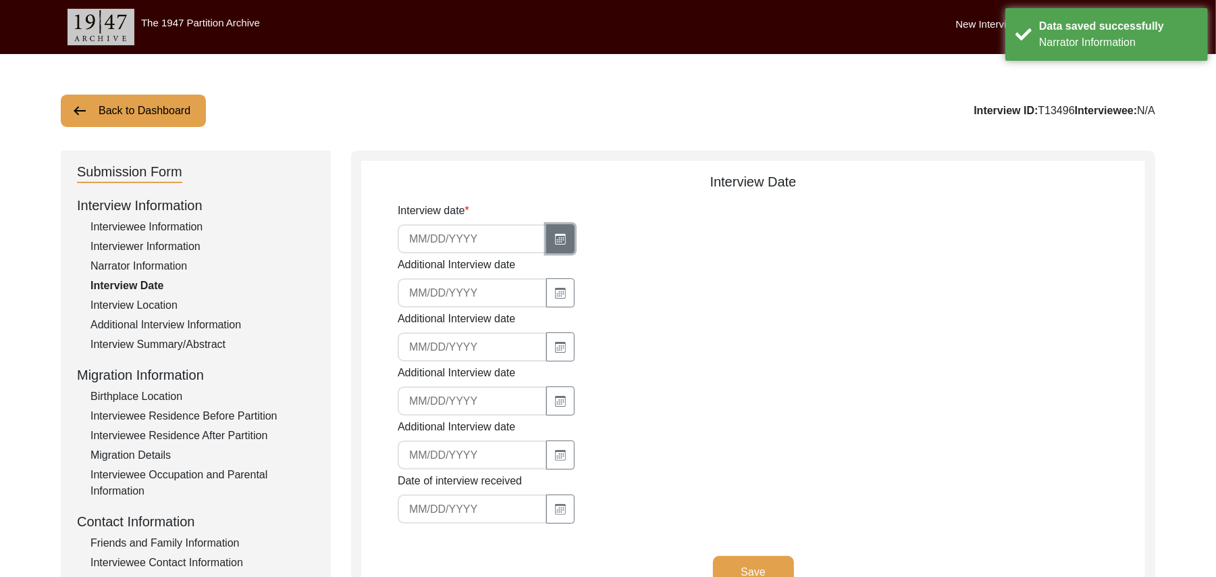
click at [556, 241] on icon "button" at bounding box center [560, 239] width 11 height 11
select select "8"
select select "2025"
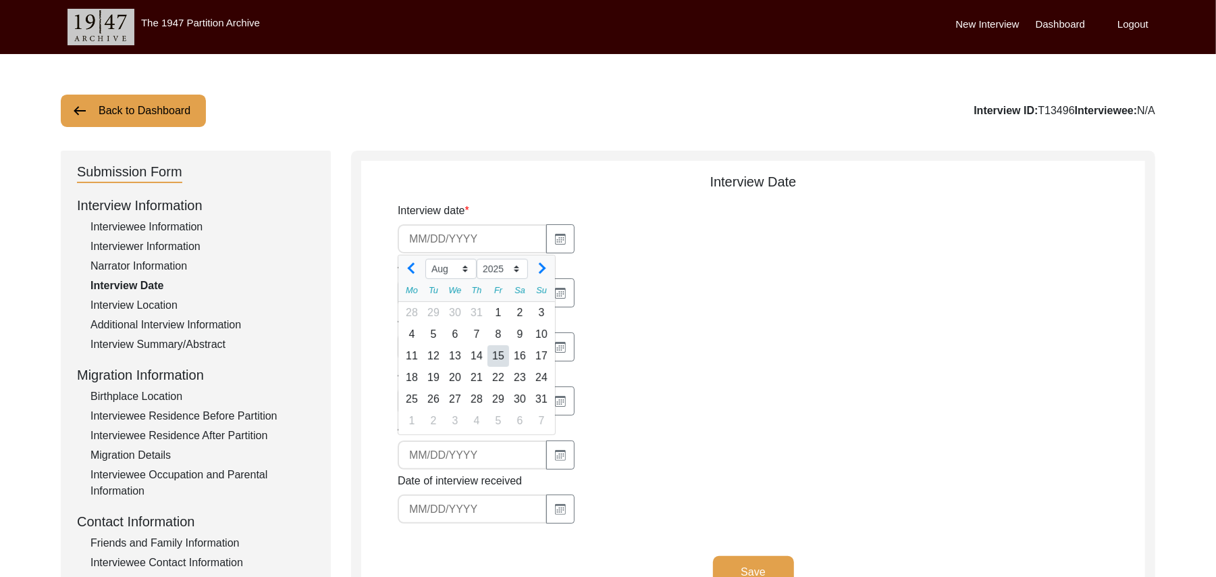
click at [498, 360] on div "15" at bounding box center [499, 356] width 22 height 22
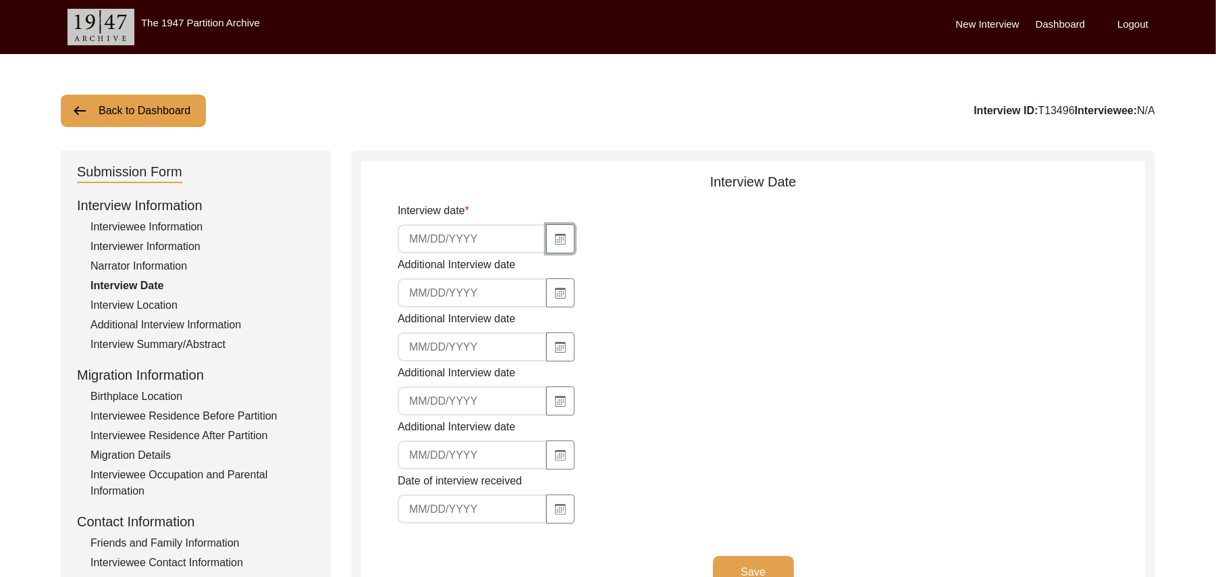
type input "[DATE]"
click at [741, 568] on button "Save" at bounding box center [753, 572] width 81 height 32
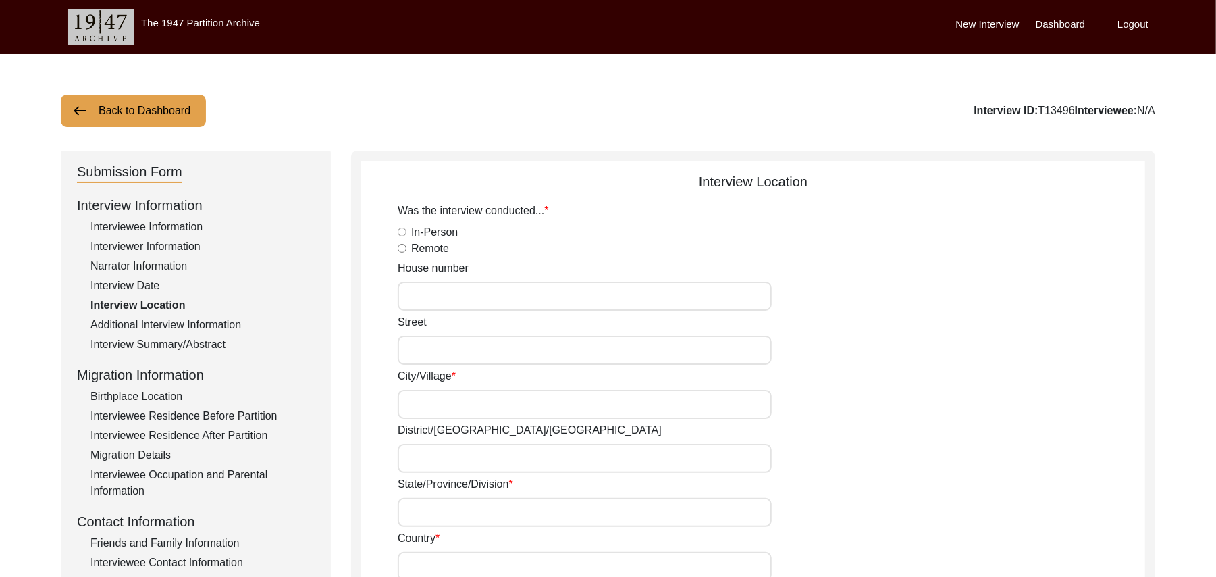
click at [169, 109] on button "Back to Dashboard" at bounding box center [133, 111] width 145 height 32
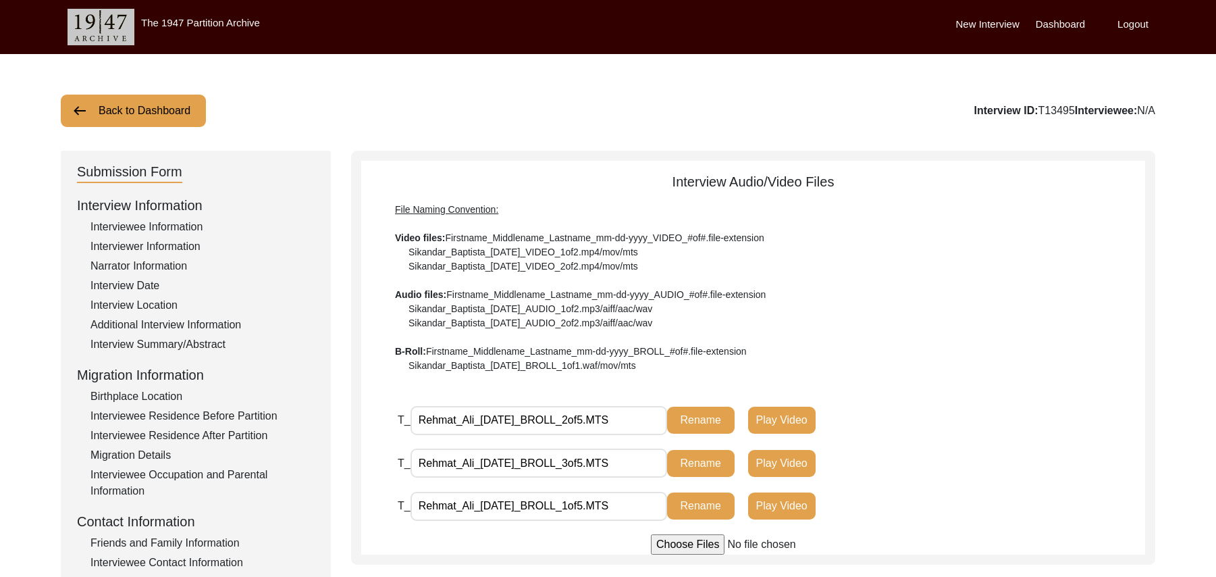
scroll to position [328, 0]
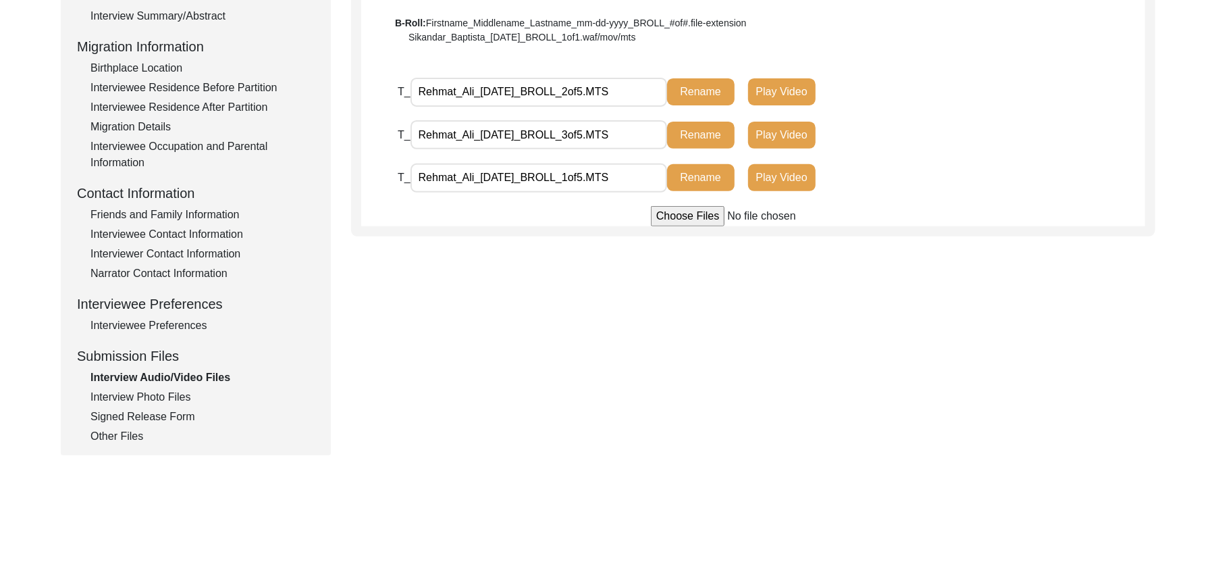
click at [681, 217] on input "file" at bounding box center [753, 216] width 205 height 20
click at [673, 217] on input "file" at bounding box center [753, 216] width 205 height 20
click at [664, 215] on input "file" at bounding box center [753, 216] width 205 height 20
click at [673, 213] on input "file" at bounding box center [753, 216] width 205 height 20
click at [671, 217] on input "file" at bounding box center [753, 216] width 205 height 20
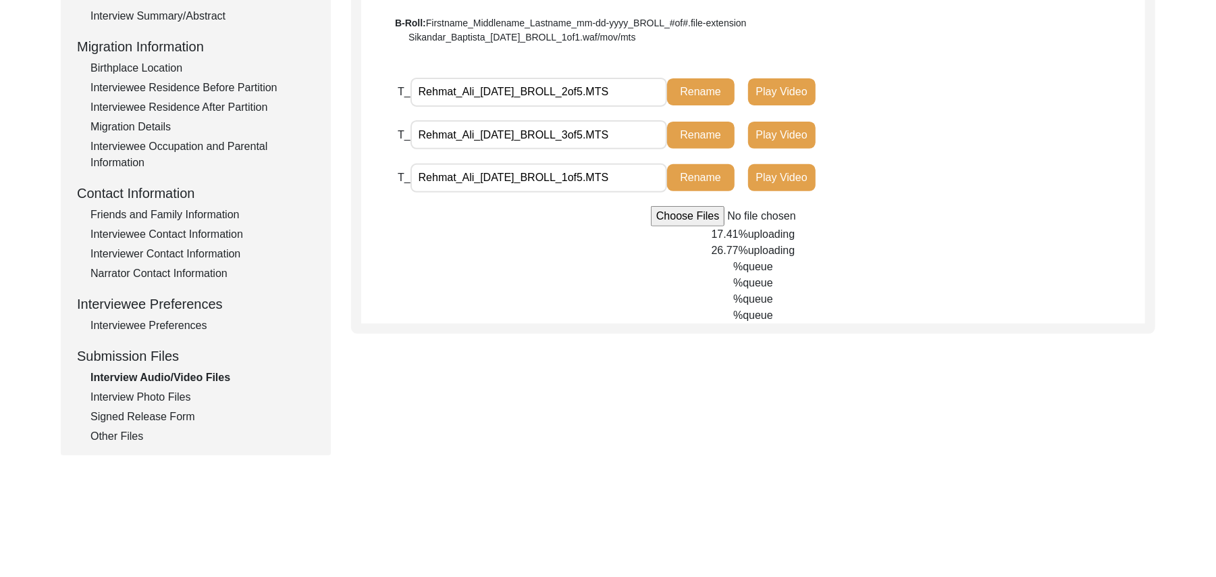
click at [668, 220] on input "file" at bounding box center [753, 216] width 205 height 20
type input "C:\fakepath\Rehmat_Ali_08-15-2025_VIDEO_3of7.MTS"
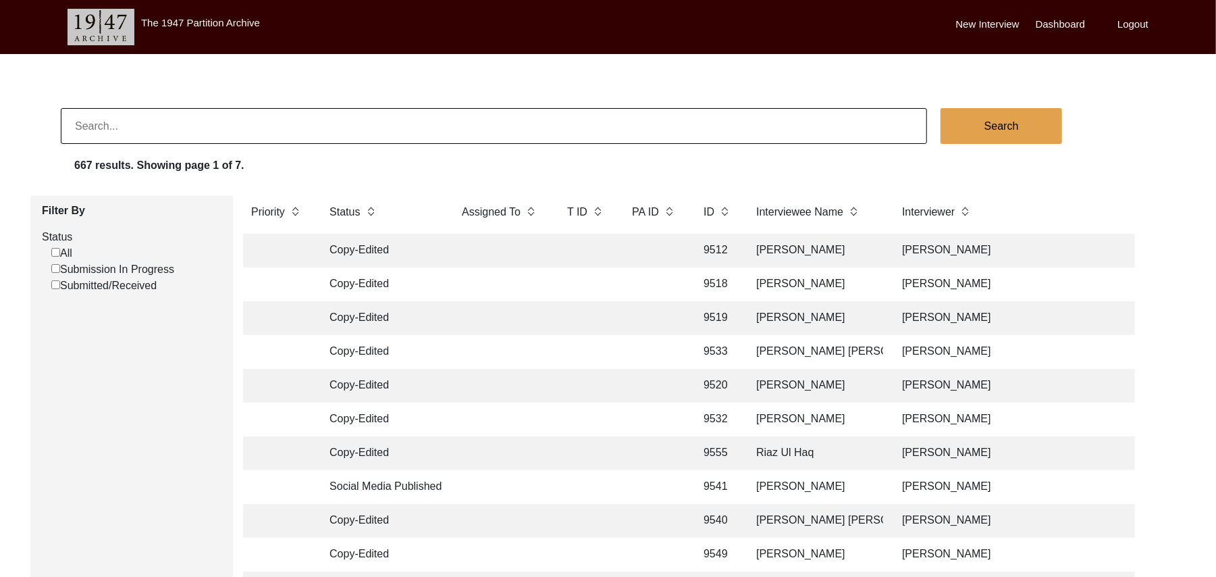
click at [57, 268] on input "Submission In Progress" at bounding box center [55, 268] width 9 height 9
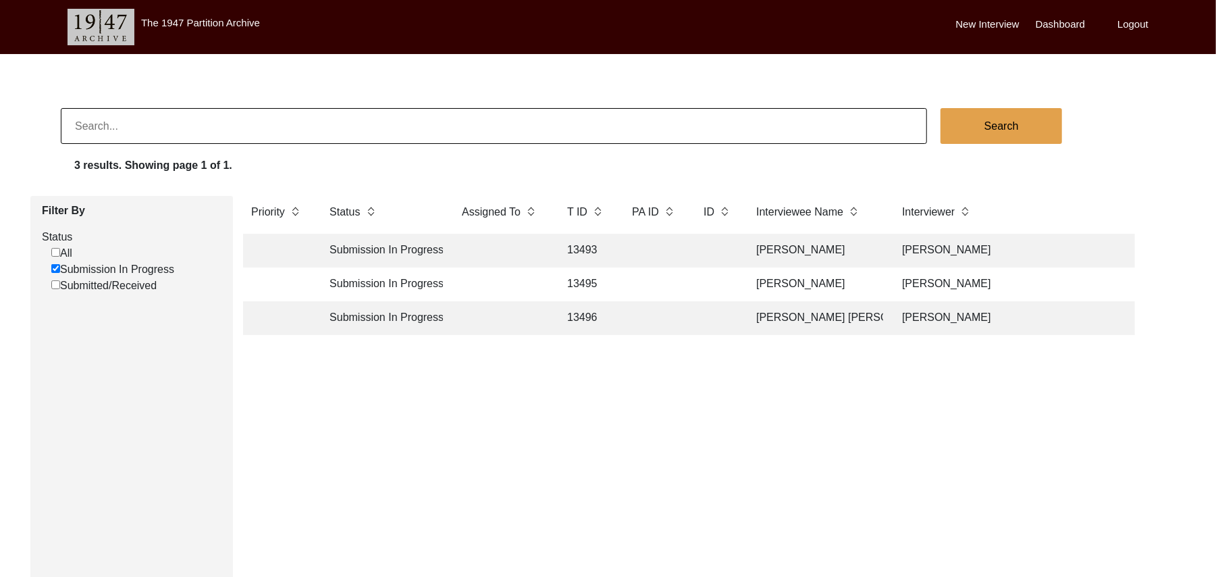
click at [55, 268] on input "Submission In Progress" at bounding box center [55, 268] width 9 height 9
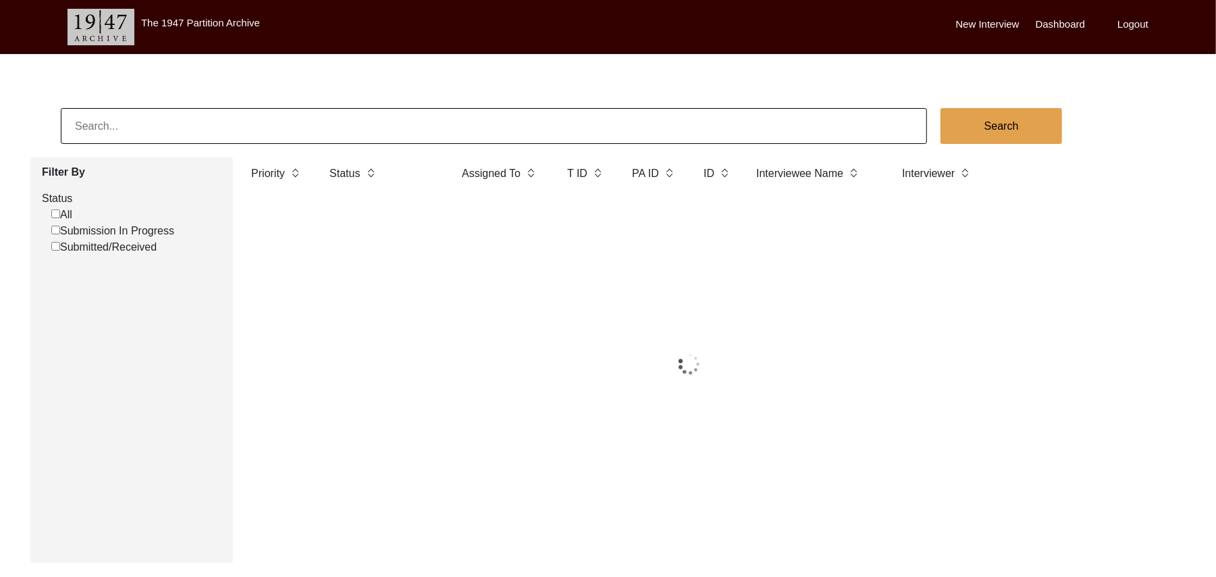
click at [55, 232] on input "Submission In Progress" at bounding box center [55, 230] width 9 height 9
checkbox input "false"
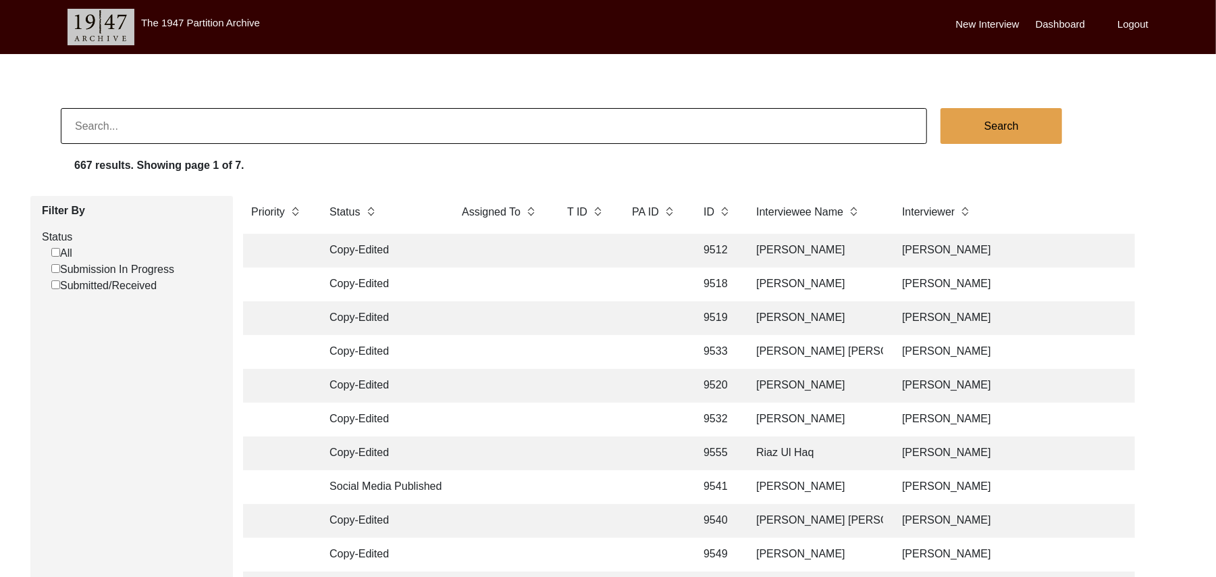
click at [54, 267] on input "Submission In Progress" at bounding box center [55, 268] width 9 height 9
checkbox input "false"
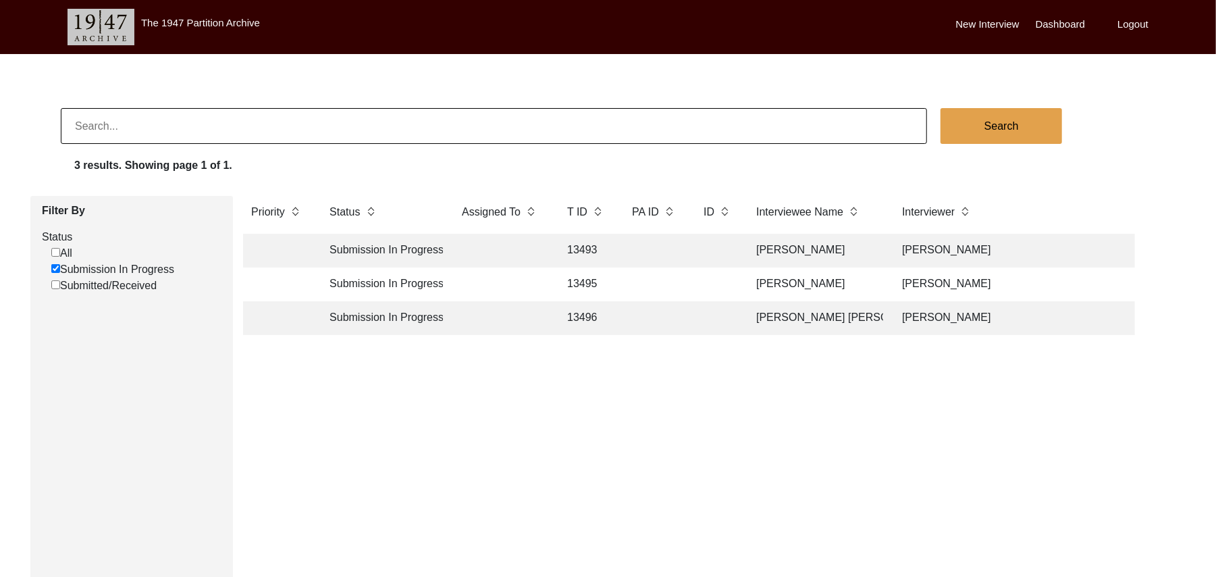
click at [595, 282] on td "13495" at bounding box center [586, 284] width 54 height 34
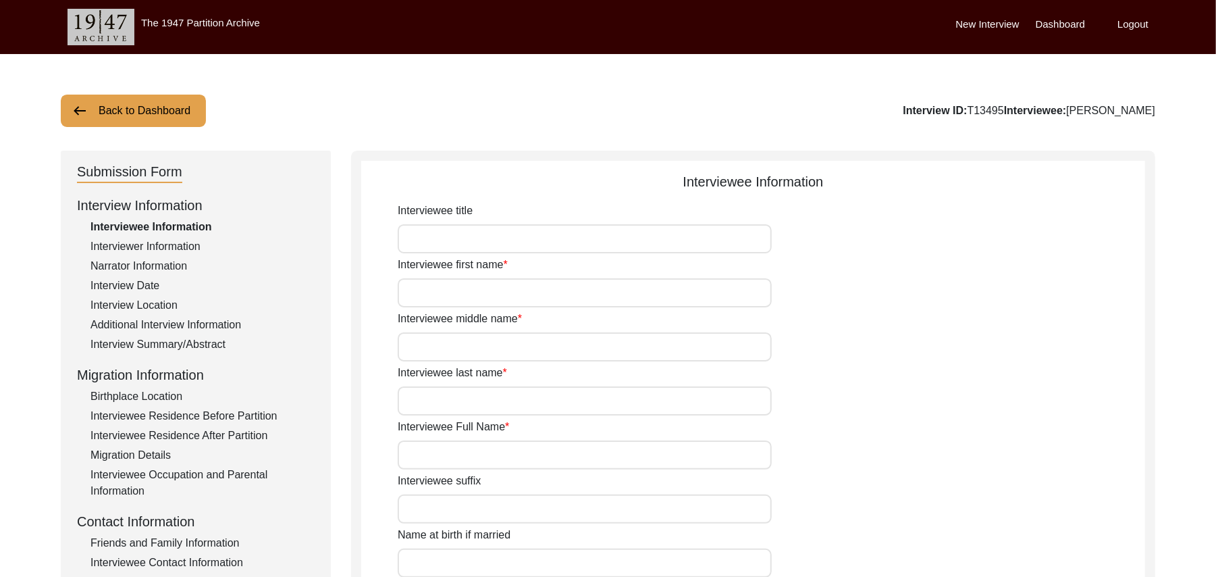
type input "Mr"
type input "Rehmat"
type input "[PERSON_NAME]"
type input "Mehr"
type input "[PERSON_NAME]"
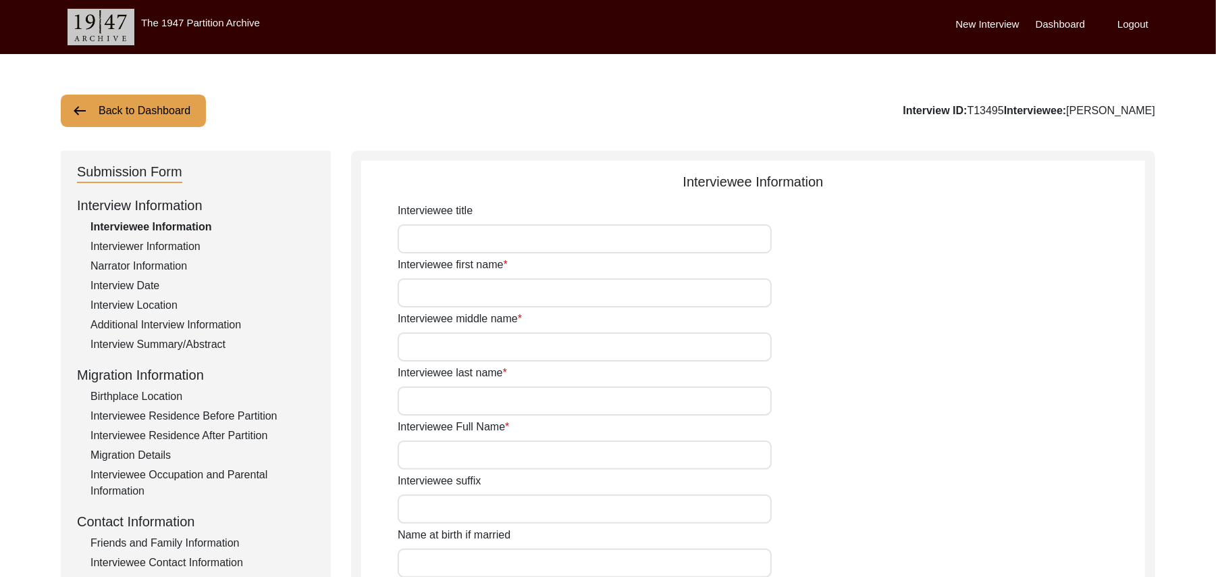
type input "N/A"
type input "[PERSON_NAME]"
type input "1923"
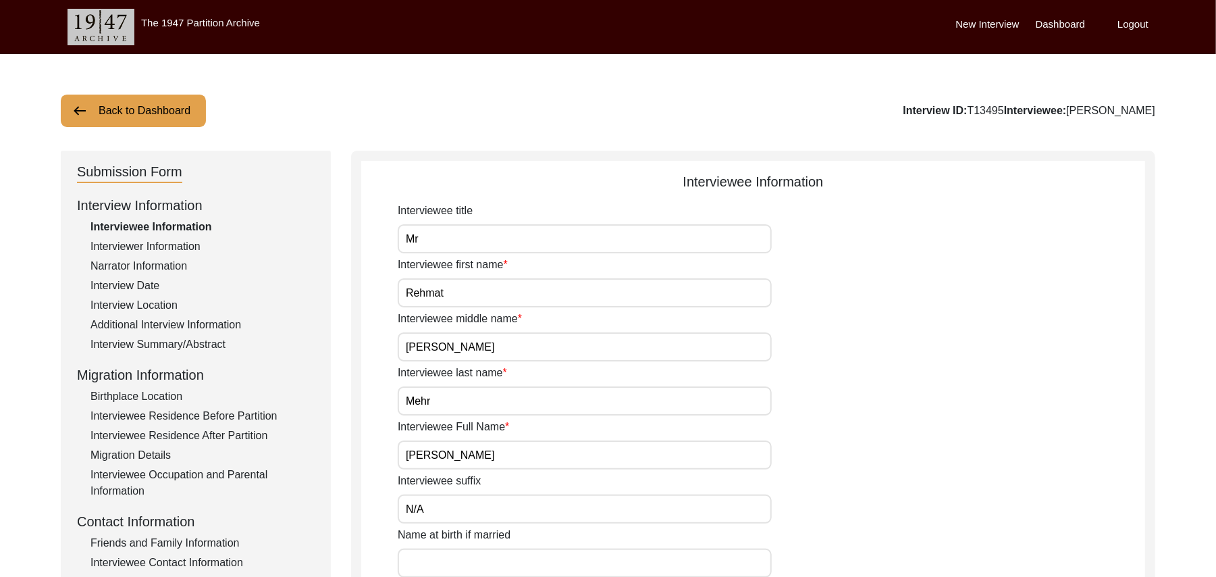
type input "102 Years"
type input "[DEMOGRAPHIC_DATA]"
type input "N/A"
type textarea "N/A"
type input "Punjabi"
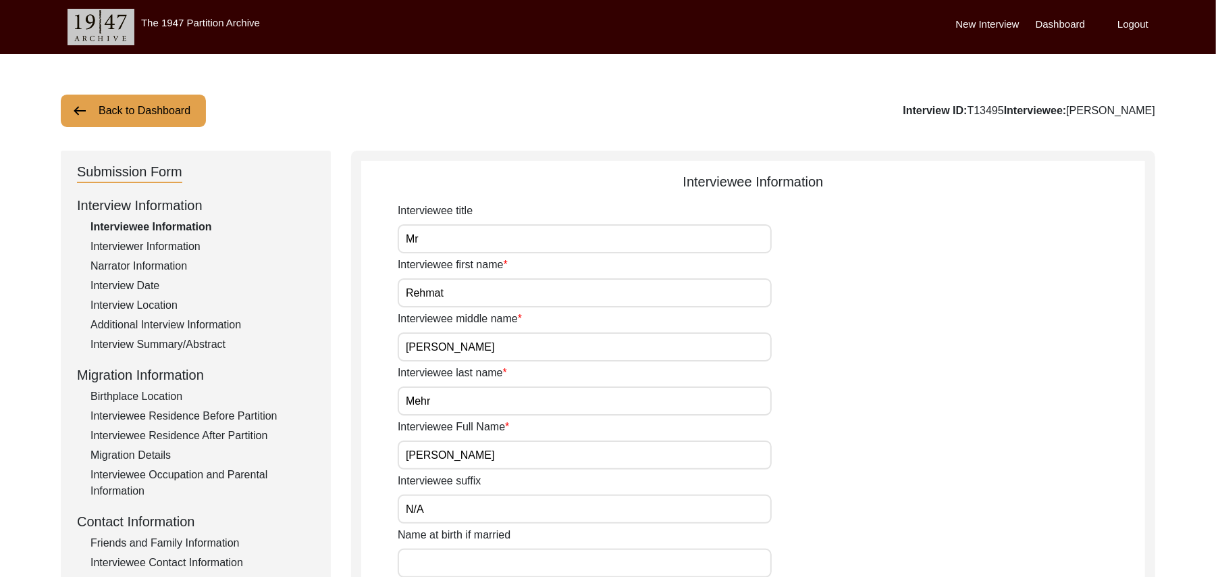
type input "Malwai"
type input "[DEMOGRAPHIC_DATA]"
type input "Araein"
click at [173, 390] on div "Birthplace Location" at bounding box center [202, 396] width 224 height 16
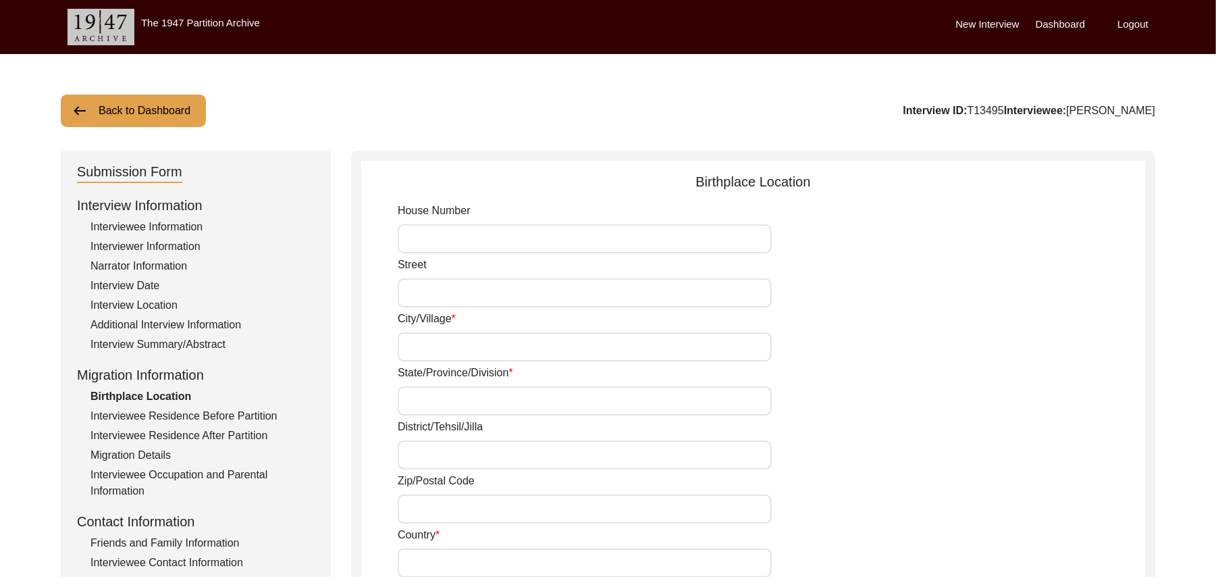
click at [470, 231] on input "House Number" at bounding box center [585, 238] width 374 height 29
paste input "N/A"
type input "N/A"
click at [441, 295] on input "Street" at bounding box center [585, 292] width 374 height 29
paste input "N/A"
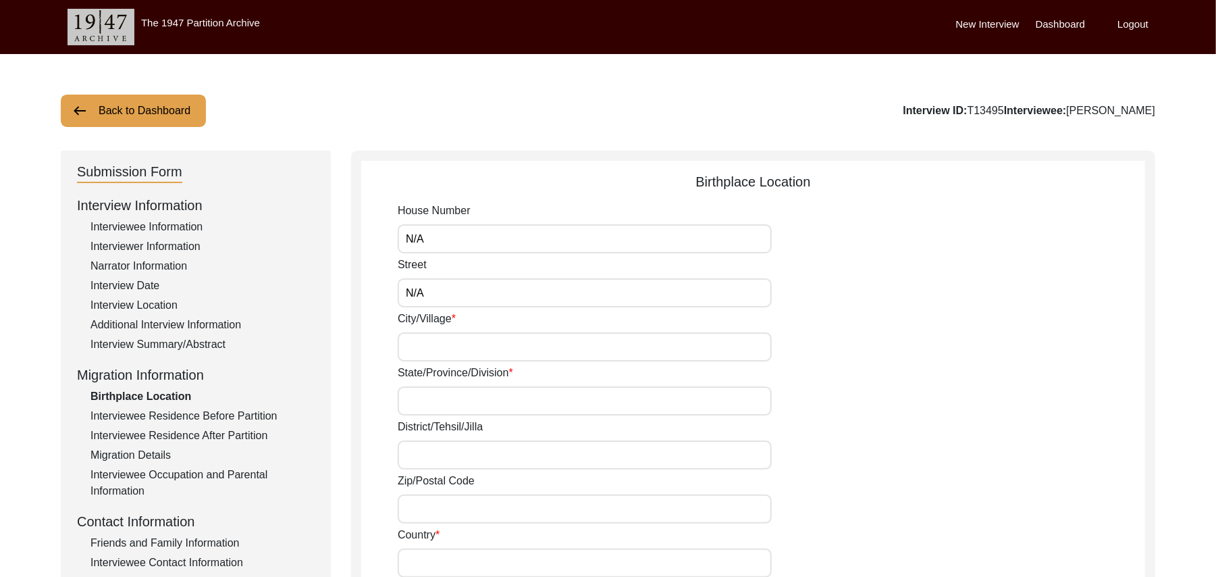
type input "N/A"
click at [432, 346] on input "City/Village" at bounding box center [585, 346] width 374 height 29
type input "Nawan Shehr"
click at [425, 400] on input "State/Province/Division" at bounding box center [585, 400] width 374 height 29
type input "[GEOGRAPHIC_DATA]"
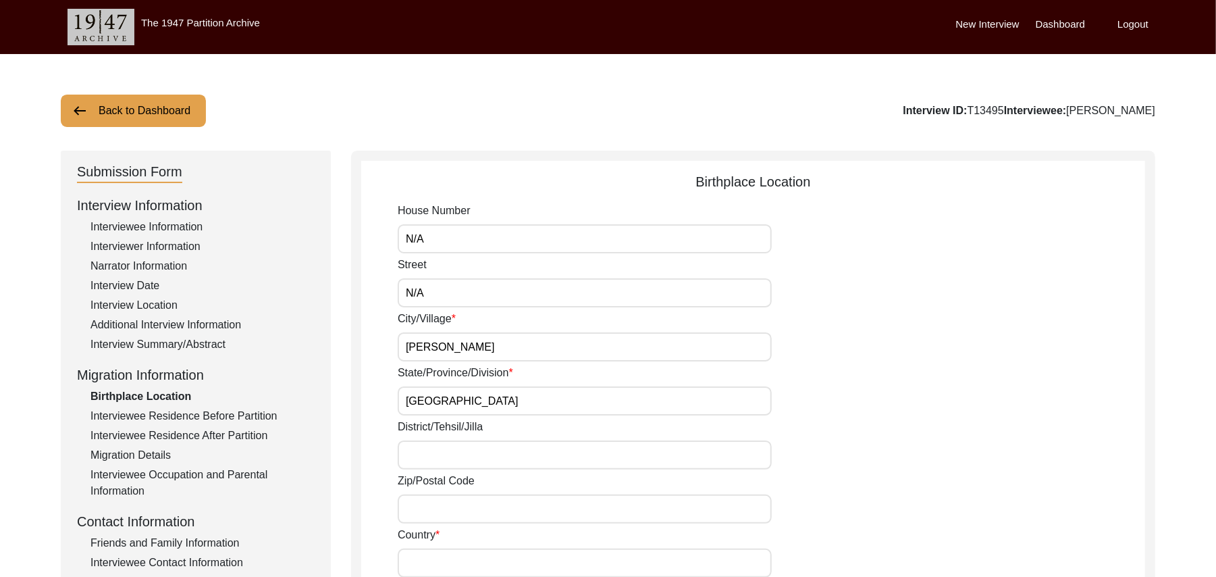
click at [419, 461] on input "District/Tehsil/Jilla" at bounding box center [585, 454] width 374 height 29
type input "Jalandhar/ Nawan Shehr"
click at [425, 509] on input "Zip/Postal Code" at bounding box center [585, 508] width 374 height 29
type input "add"
click at [420, 564] on input "Country" at bounding box center [585, 562] width 374 height 29
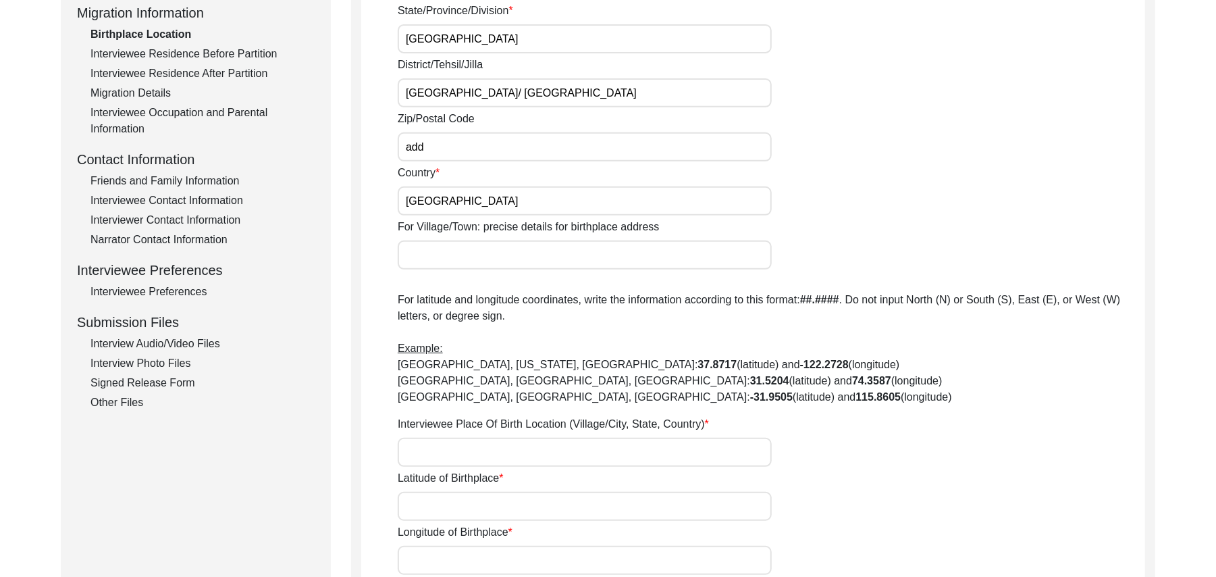
scroll to position [411, 0]
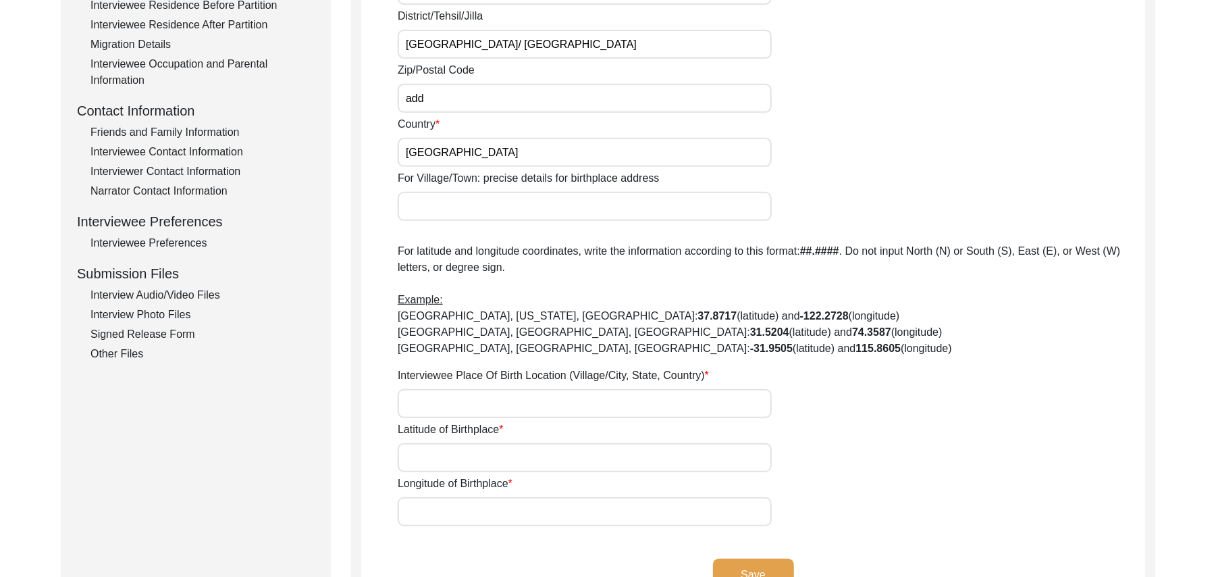
type input "India"
click at [428, 206] on input "For Village/Town: precise details for birthplace address" at bounding box center [585, 206] width 374 height 29
type input "Naawan shehr"
click at [433, 389] on input "Interviewee Place Of Birth Location (Village/City, State, Country)" at bounding box center [585, 403] width 374 height 29
type input "[PERSON_NAME], [GEOGRAPHIC_DATA], [GEOGRAPHIC_DATA]"
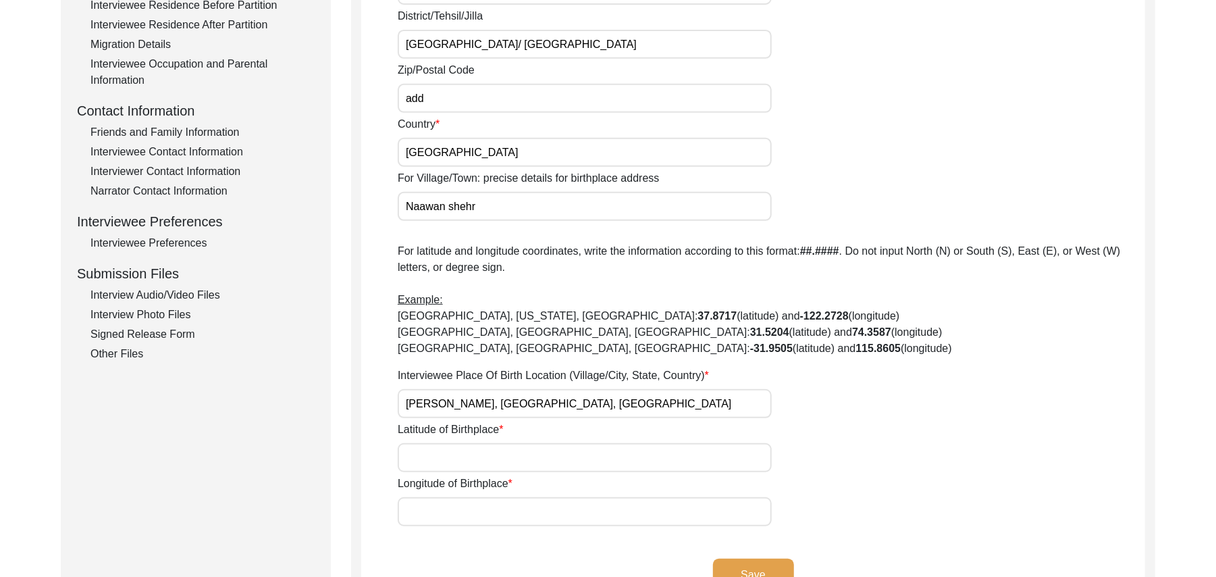
click at [436, 458] on input "Latitude of Birthplace" at bounding box center [585, 457] width 374 height 29
paste input "N/A"
type input "N/A"
click at [444, 517] on input "Longitude of Birthplace" at bounding box center [585, 511] width 374 height 29
paste input "N/A"
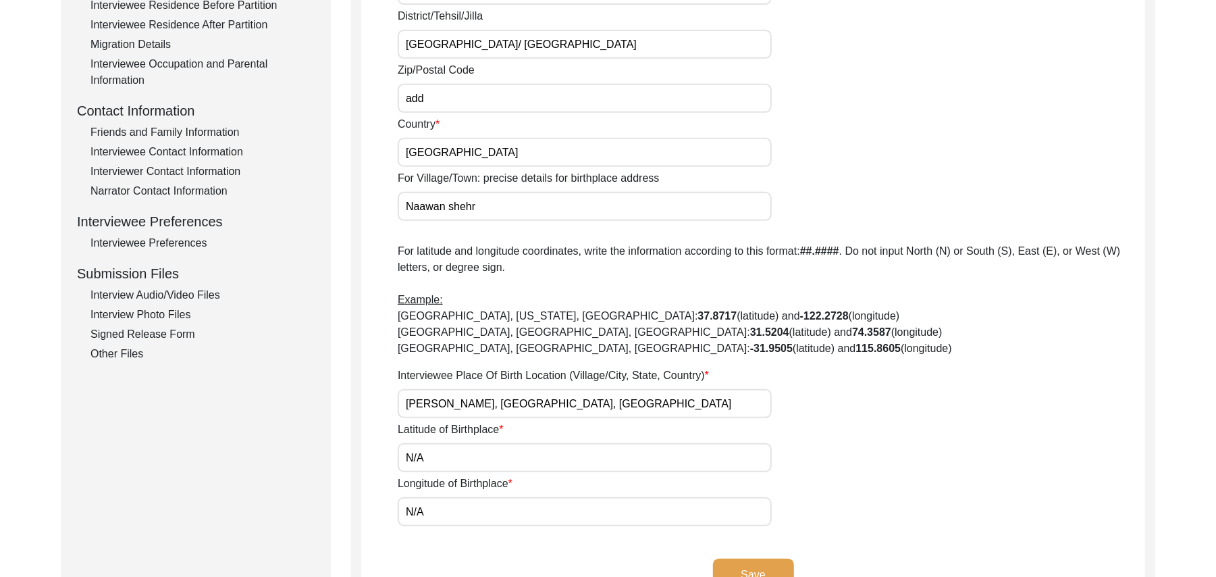
type input "N/A"
click at [731, 568] on button "Save" at bounding box center [753, 574] width 81 height 32
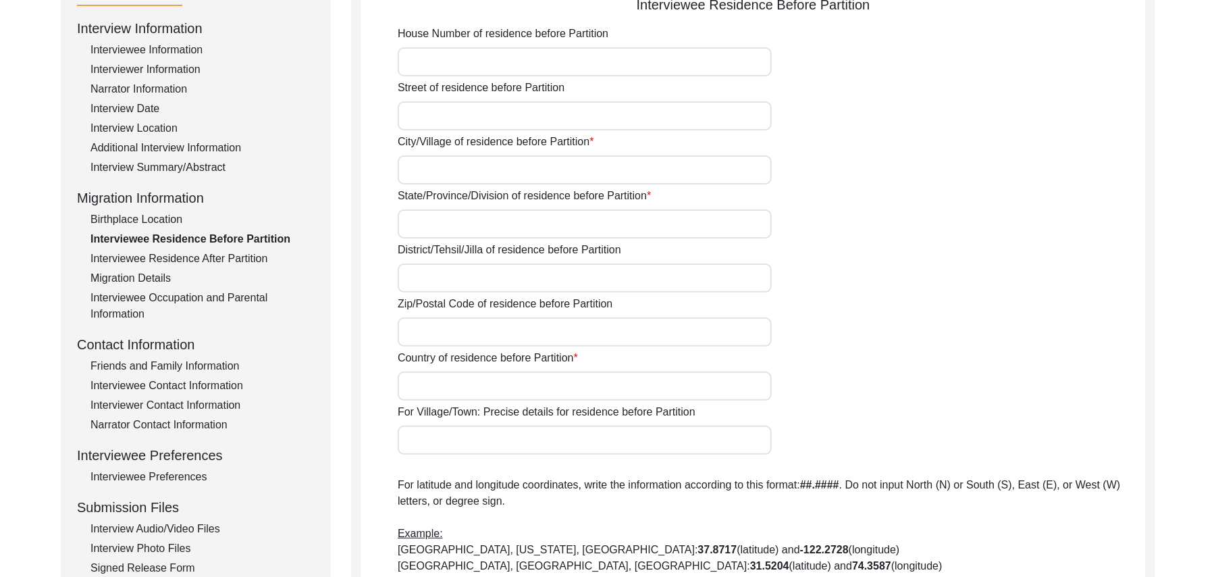
scroll to position [57, 0]
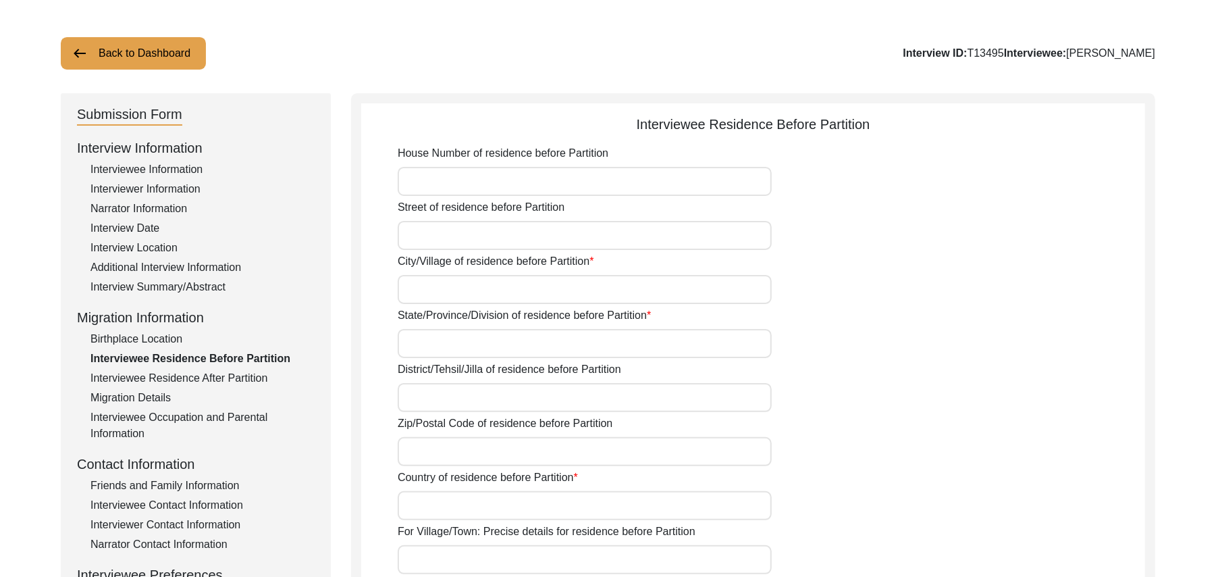
click at [512, 189] on input "House Number of residence before Partition" at bounding box center [585, 181] width 374 height 29
paste input "N/A"
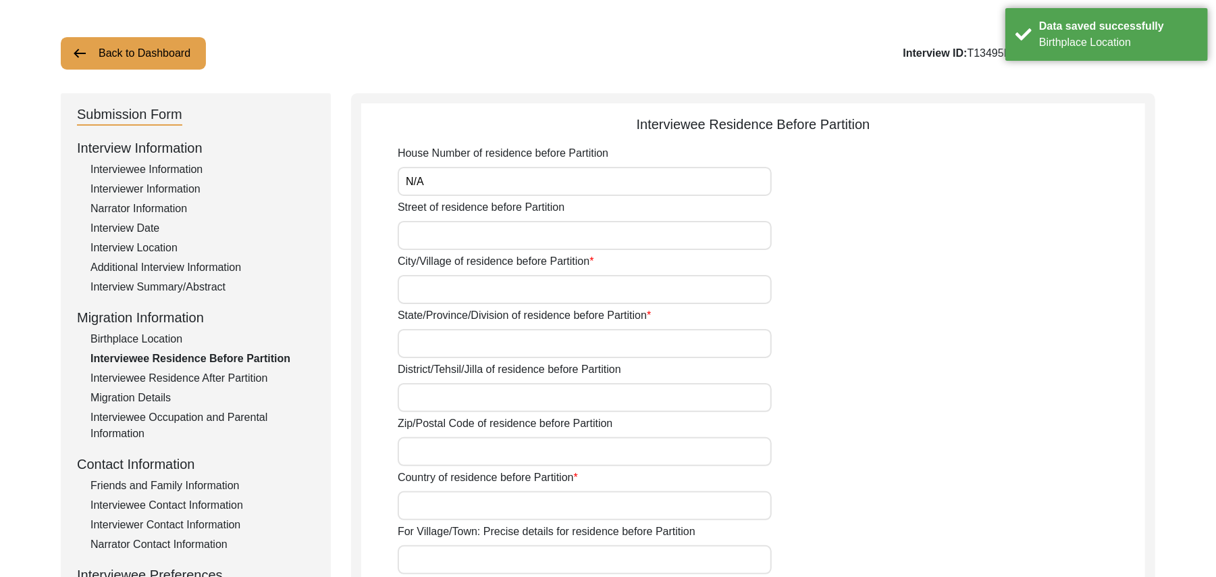
type input "N/A"
click at [490, 238] on input "Street of residence before Partition" at bounding box center [585, 235] width 374 height 29
paste input "N/A"
type input "N/A"
click at [459, 293] on input "City/Village of residence before Partition" at bounding box center [585, 289] width 374 height 29
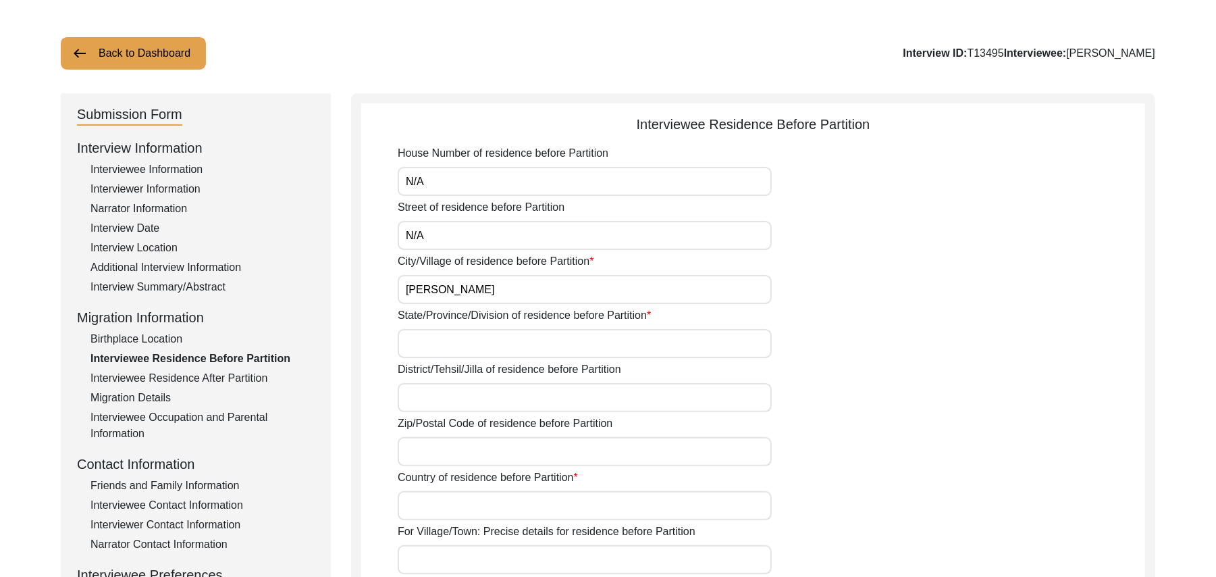
type input "Nawan shaher"
click at [452, 340] on input "State/Province/Division of residence before Partition" at bounding box center [585, 343] width 374 height 29
type input "[GEOGRAPHIC_DATA]"
click at [436, 396] on input "District/Tehsil/Jilla of residence before Partition" at bounding box center [585, 397] width 374 height 29
type input "Jalandhar/ Nawan Shehr"
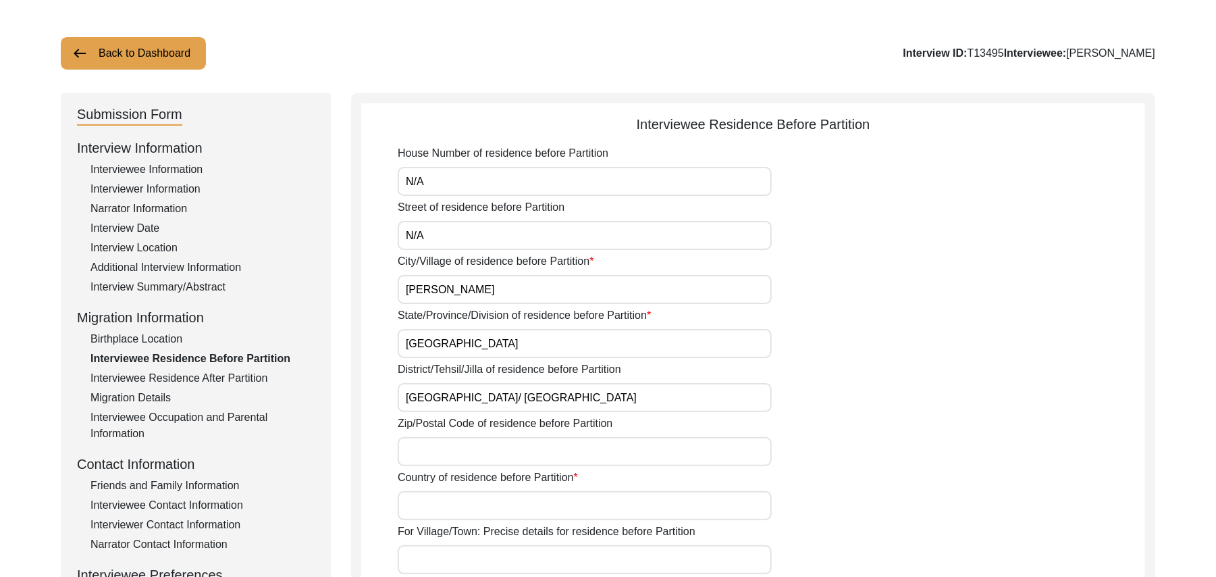
click at [427, 448] on input "Zip/Postal Code of residence before Partition" at bounding box center [585, 451] width 374 height 29
type input "add"
click at [425, 502] on input "Country of residence before Partition" at bounding box center [585, 505] width 374 height 29
type input "India"
click at [430, 555] on input "For Village/Town: Precise details for residence before Partition" at bounding box center [585, 559] width 374 height 29
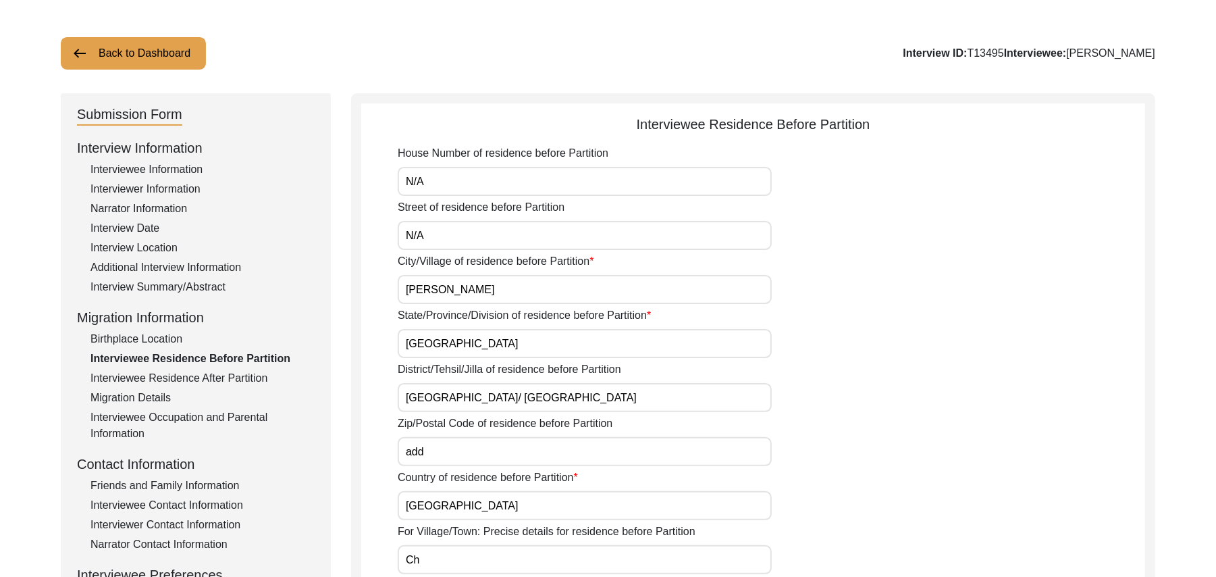
type input "C"
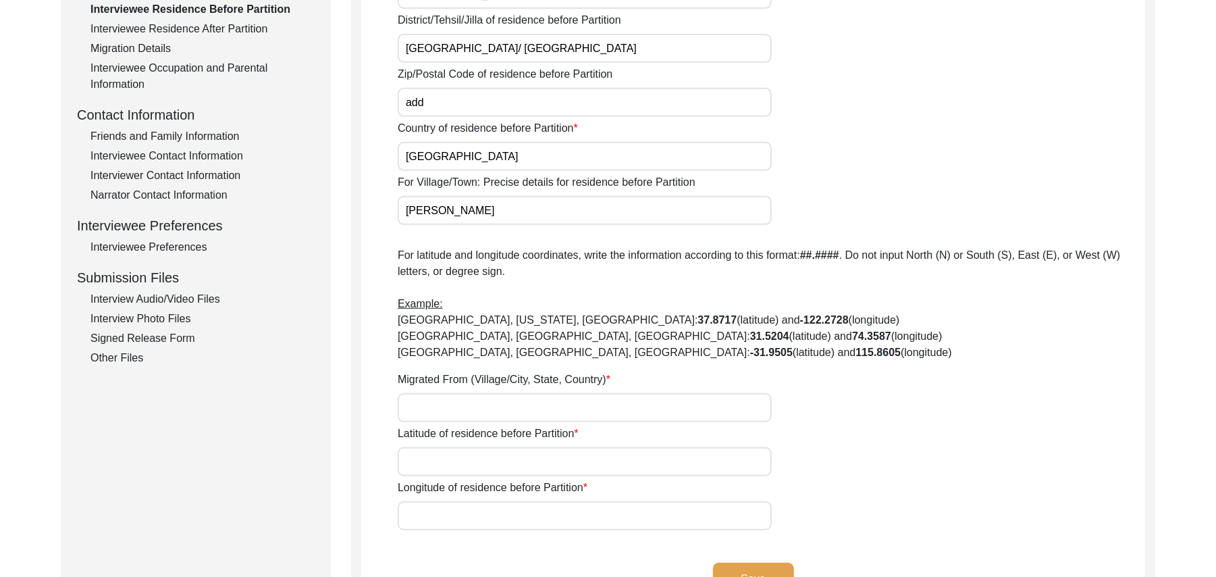
scroll to position [431, 0]
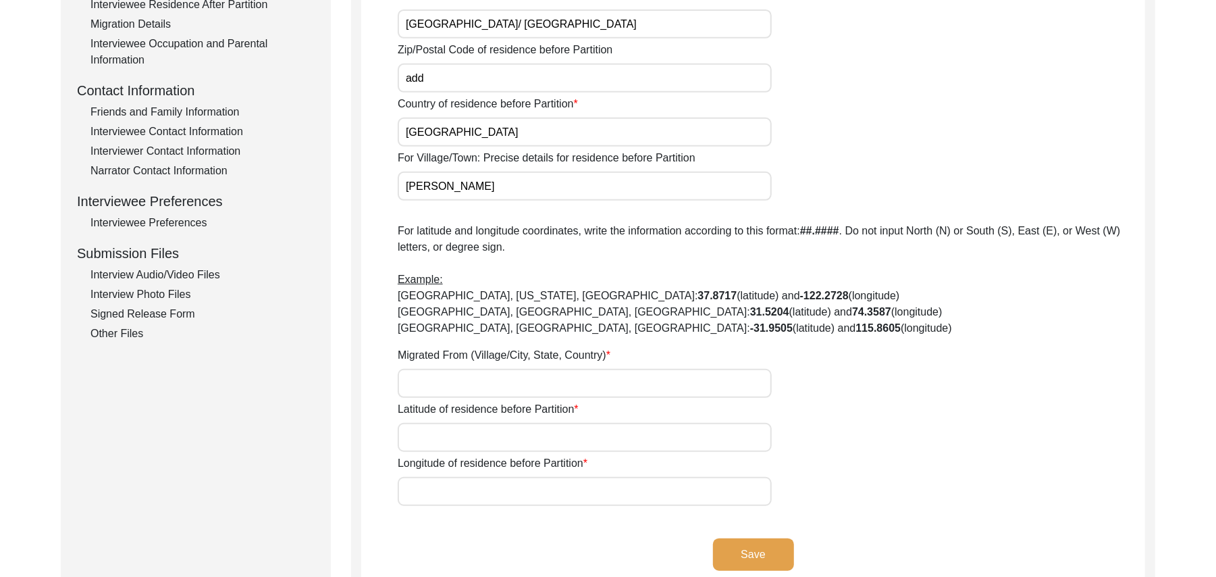
type input "Nawan Shehr"
click at [476, 379] on input "Migrated From (Village/City, State, Country)" at bounding box center [585, 383] width 374 height 29
type input "[PERSON_NAME], [GEOGRAPHIC_DATA], [GEOGRAPHIC_DATA]"
click at [479, 431] on input "Latitude of residence before Partition" at bounding box center [585, 437] width 374 height 29
paste input "N/A"
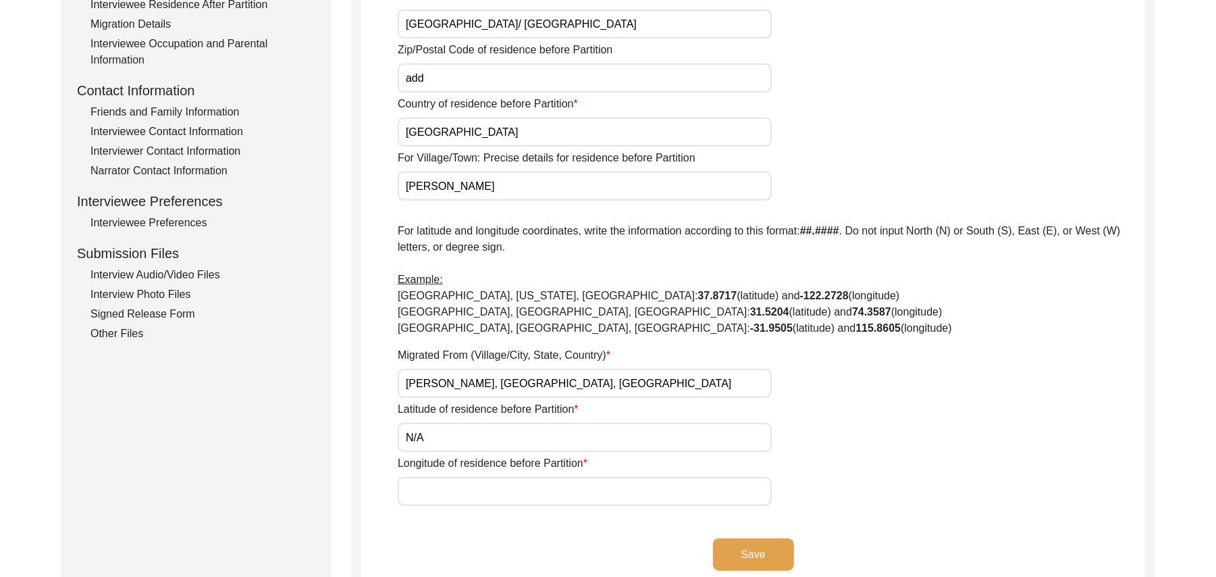
type input "N/A"
click at [474, 489] on input "Longitude of residence before Partition" at bounding box center [585, 491] width 374 height 29
paste input "N/A"
type input "N/A"
click at [729, 544] on button "Save" at bounding box center [753, 554] width 81 height 32
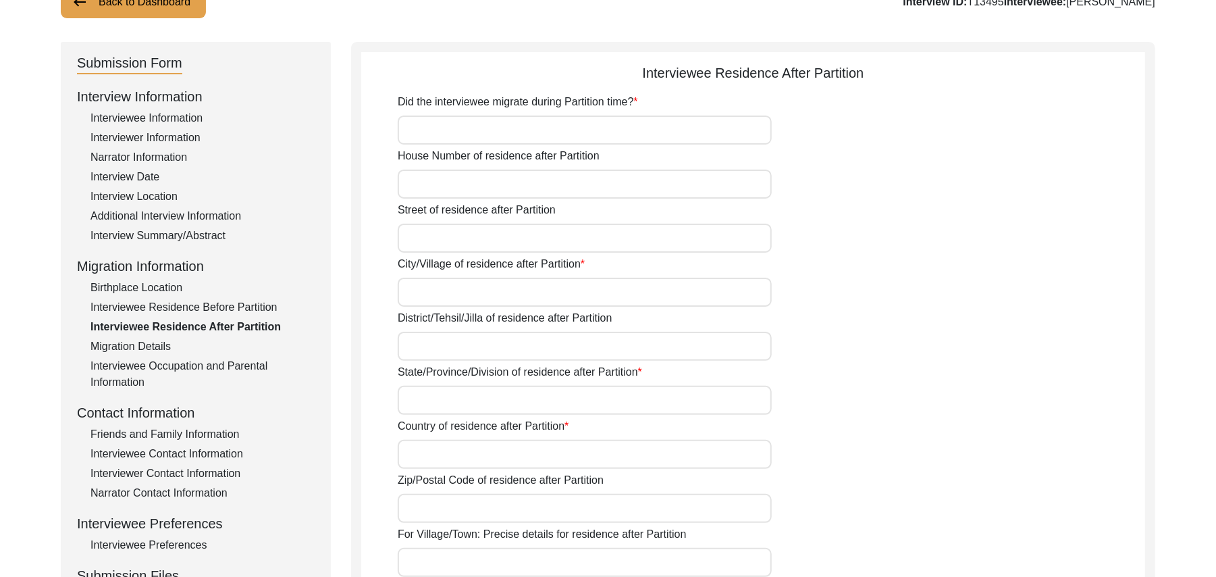
scroll to position [73, 0]
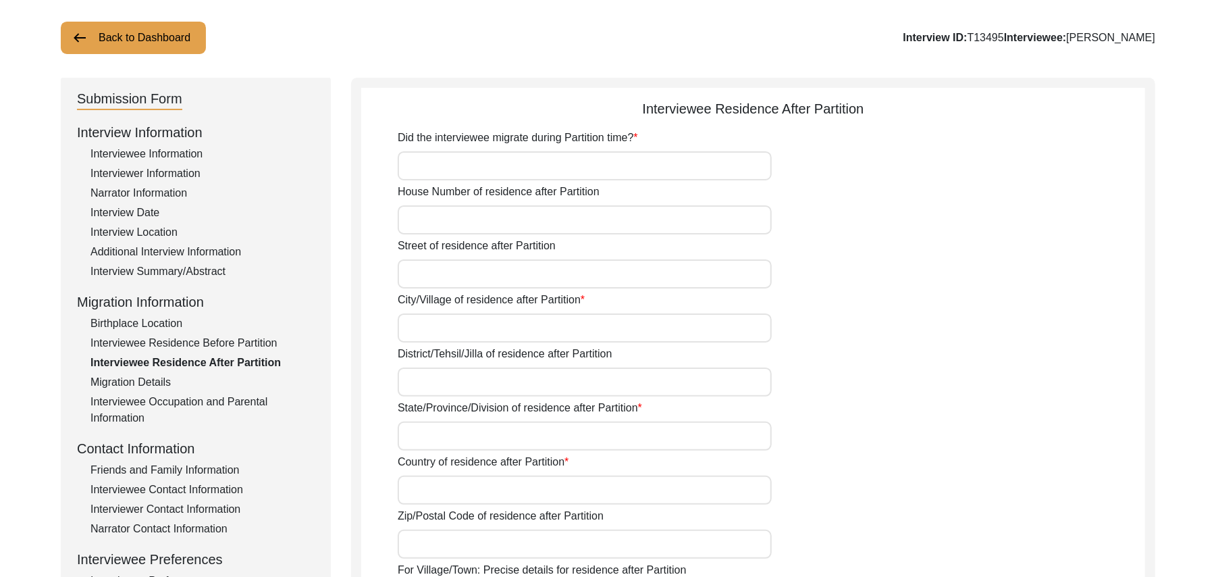
click at [619, 163] on input "Did the interviewee migrate during Partition time?" at bounding box center [585, 165] width 374 height 29
type input "Yes"
click at [548, 232] on input "House Number of residence after Partition" at bounding box center [585, 219] width 374 height 29
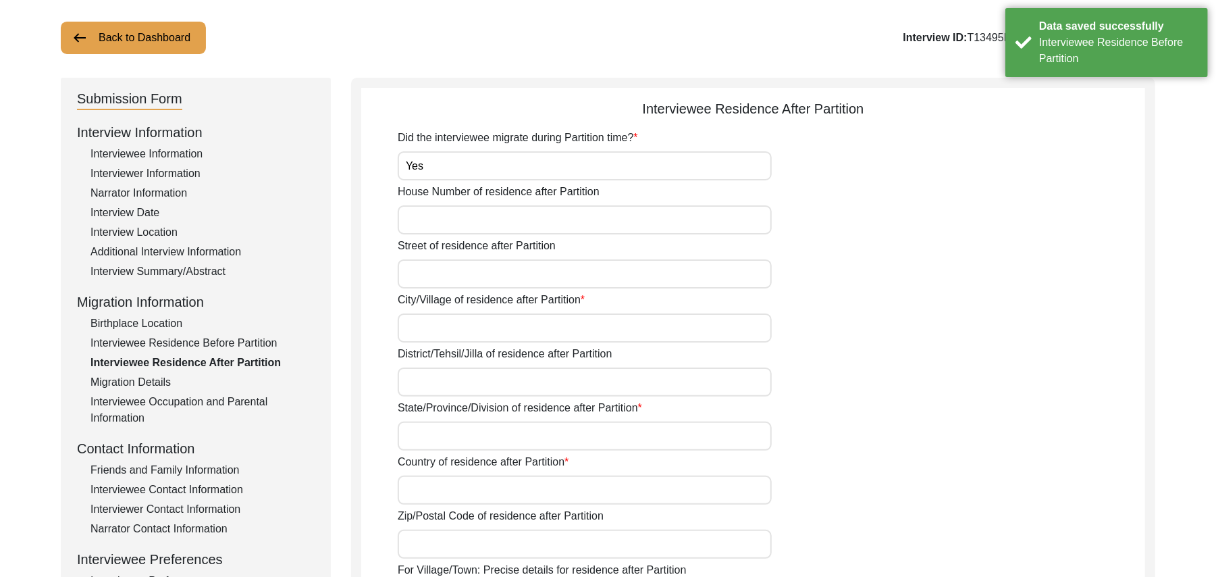
paste input "N/A"
type input "N/A"
click at [501, 280] on input "Street of residence after Partition" at bounding box center [585, 273] width 374 height 29
paste input "N/A"
type input "N/A"
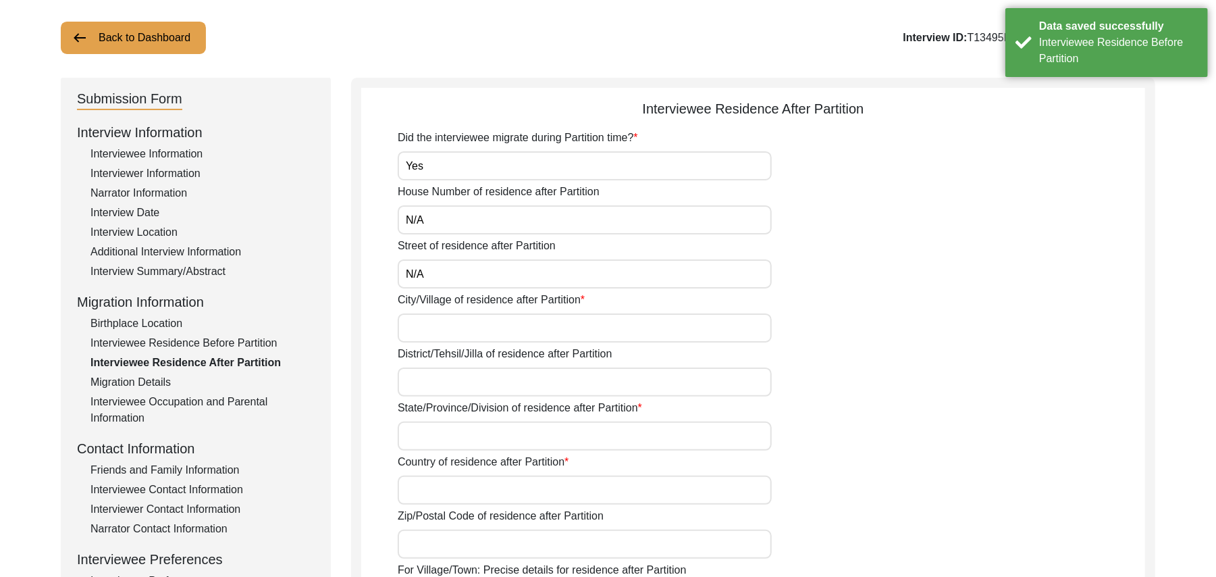
click at [479, 331] on input "City/Village of residence after Partition" at bounding box center [585, 327] width 374 height 29
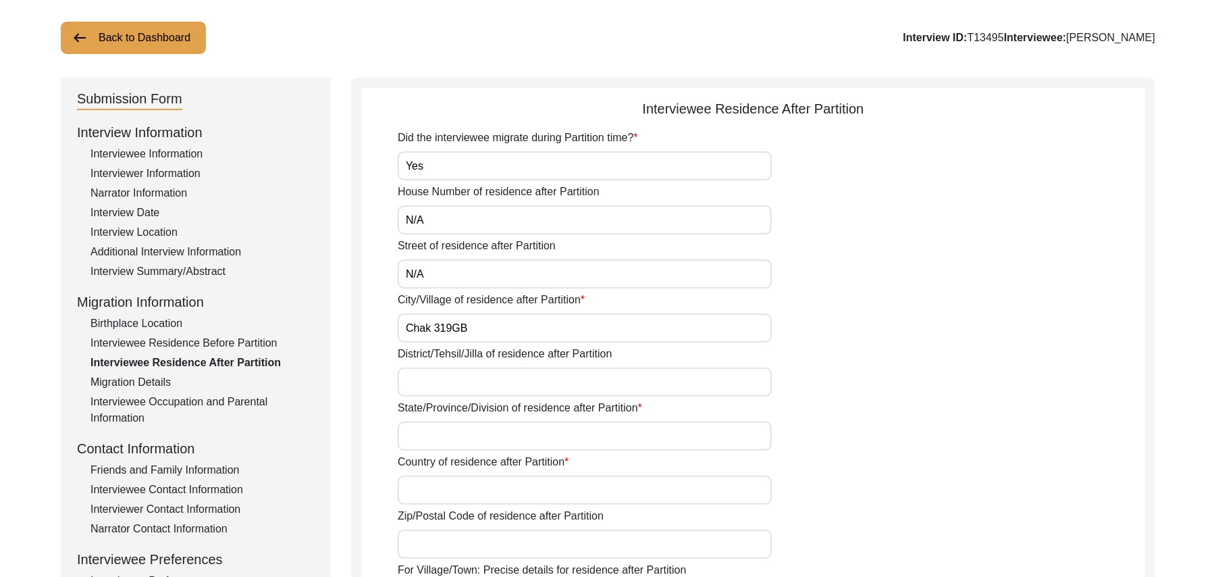
type input "Chak 319GB"
click at [443, 384] on input "District/Tehsil/Jilla of residence after Partition" at bounding box center [585, 381] width 374 height 29
type input "[PERSON_NAME]/ Pir [PERSON_NAME]"
click at [431, 433] on input "State/Province/Division of residence after Partition" at bounding box center [585, 435] width 374 height 29
type input "[GEOGRAPHIC_DATA]"
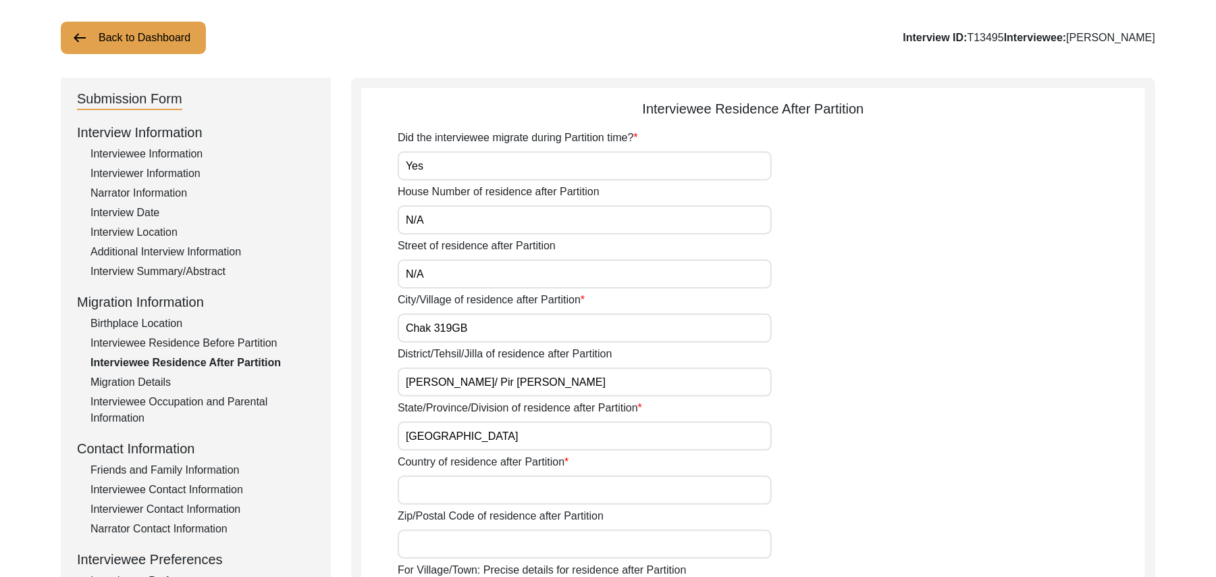
click at [423, 487] on input "Country of residence after Partition" at bounding box center [585, 489] width 374 height 29
type input "[GEOGRAPHIC_DATA]"
click at [419, 543] on input "Zip/Postal Code of residence after Partition" at bounding box center [585, 543] width 374 height 29
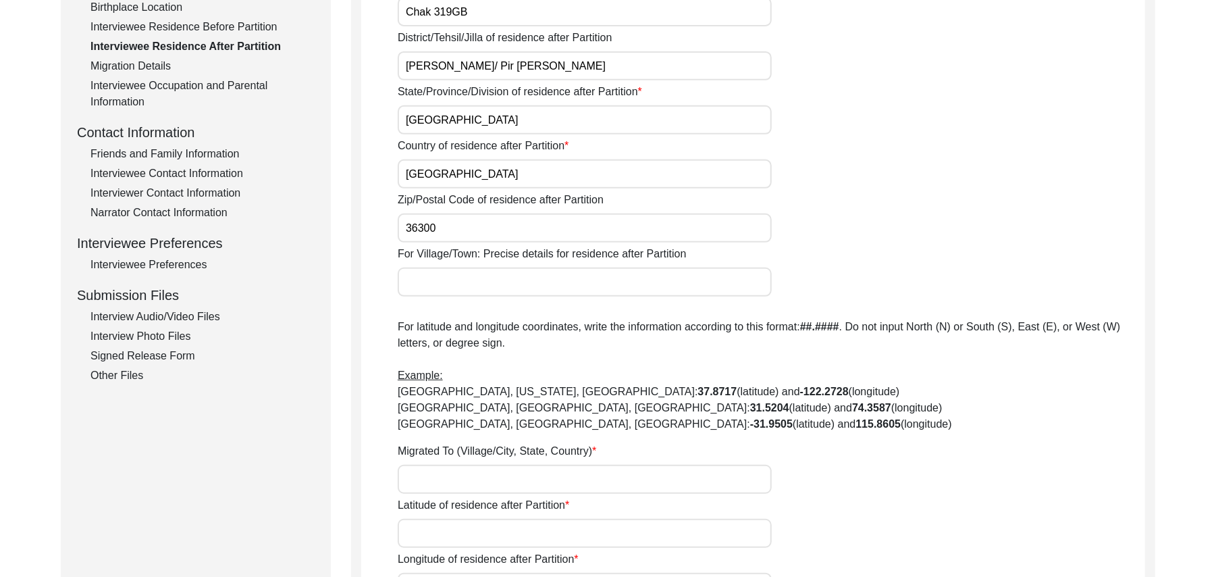
scroll to position [397, 0]
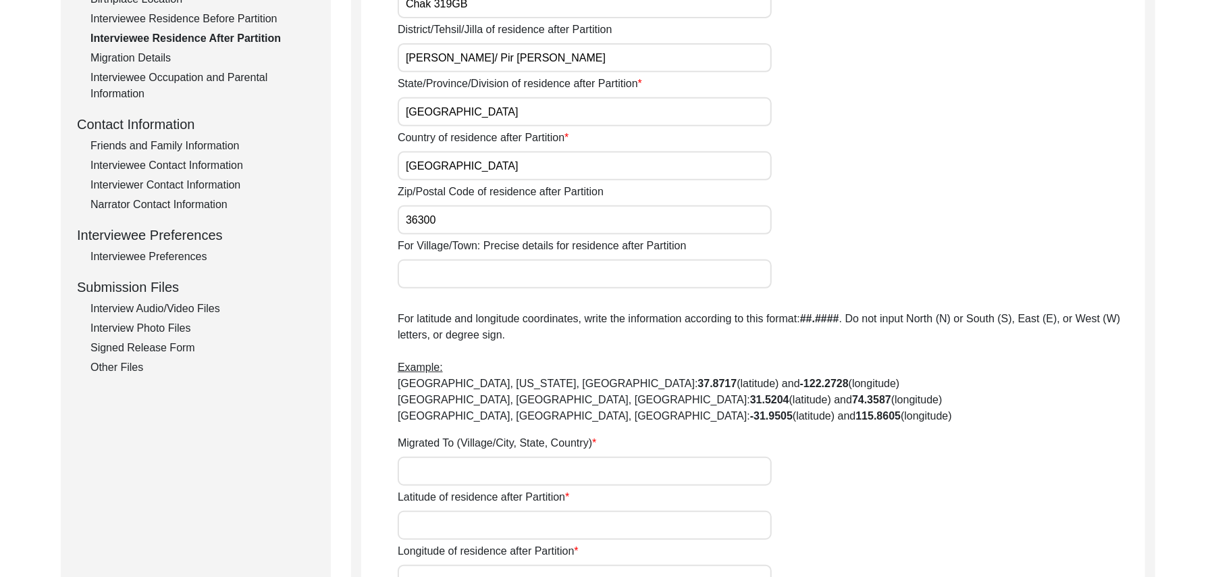
type input "36300"
click at [527, 285] on input "For Village/Town: Precise details for residence after Partition" at bounding box center [585, 273] width 374 height 29
type input "Chak 319GB/ Jakhra road Pir Mahal"
click at [470, 469] on input "Migrated To (Village/City, State, Country)" at bounding box center [585, 470] width 374 height 29
type input "Chak 319GB, [GEOGRAPHIC_DATA], [GEOGRAPHIC_DATA]"
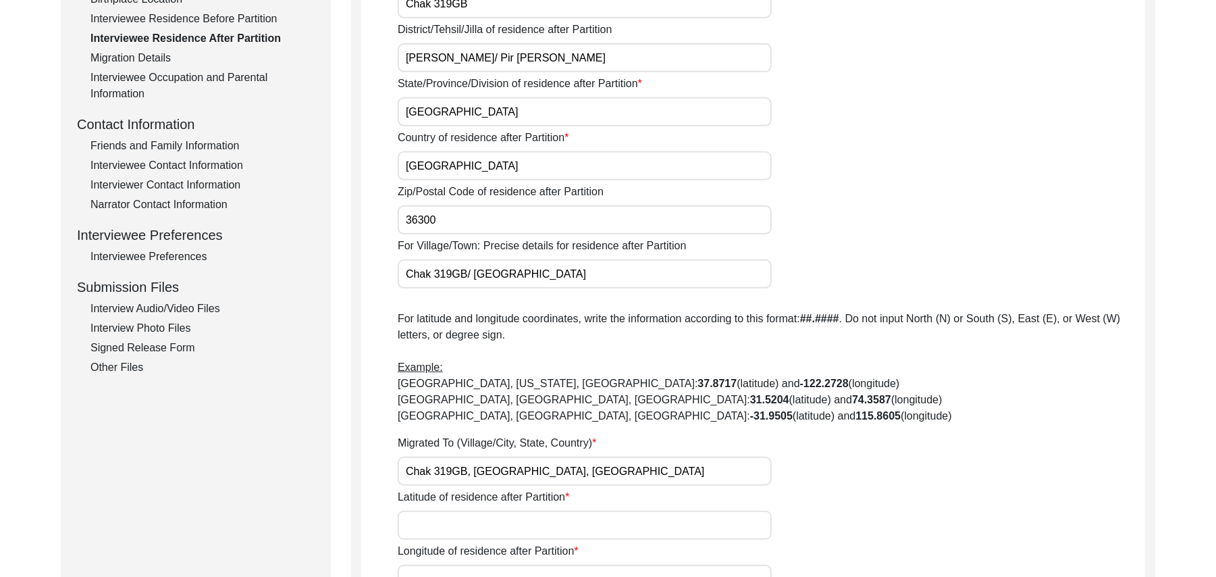
click at [465, 530] on input "Latitude of residence after Partition" at bounding box center [585, 524] width 374 height 29
paste input "N/A"
type input "N/A"
click at [463, 565] on input "Longitude of residence after Partition" at bounding box center [585, 578] width 374 height 29
paste input "N/A"
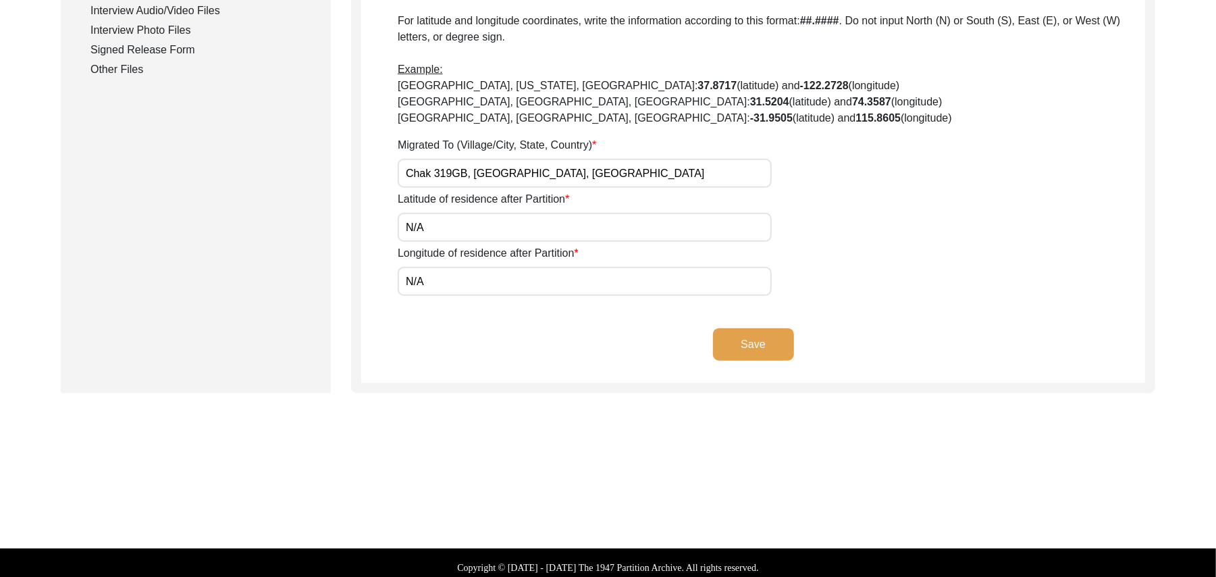
scroll to position [703, 0]
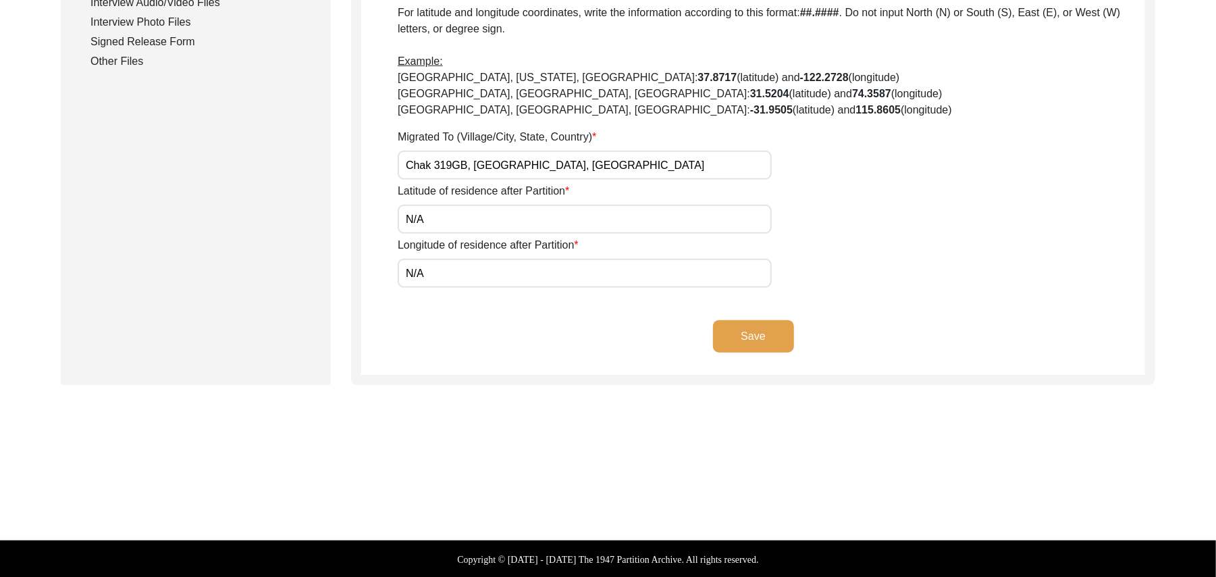
type input "N/A"
click at [762, 333] on button "Save" at bounding box center [753, 336] width 81 height 32
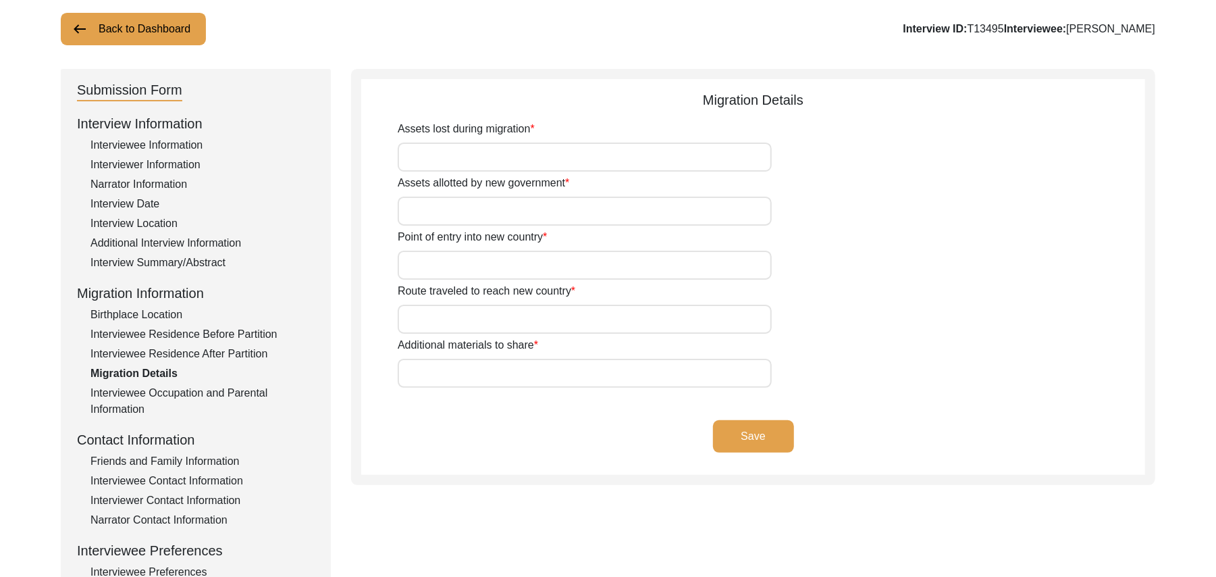
scroll to position [43, 0]
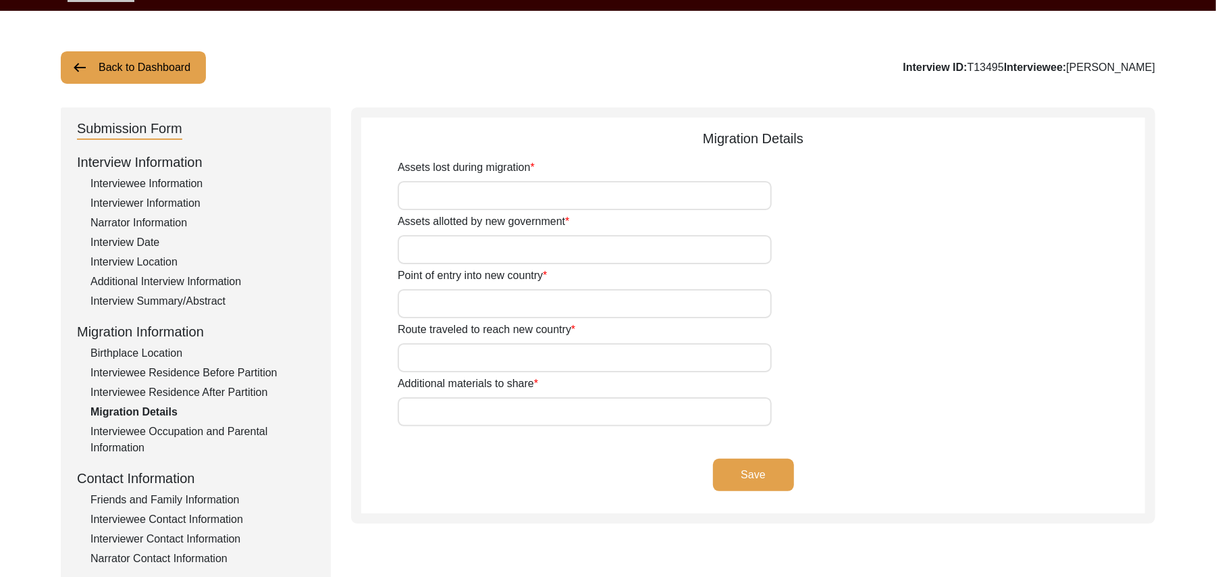
click at [495, 195] on input "Assets lost during migration" at bounding box center [585, 195] width 374 height 29
type input "Land, Home,"
click at [463, 246] on input "Assets allotted by new government" at bounding box center [585, 249] width 374 height 29
type input "Land"
click at [450, 306] on input "Point of entry into new country" at bounding box center [585, 303] width 374 height 29
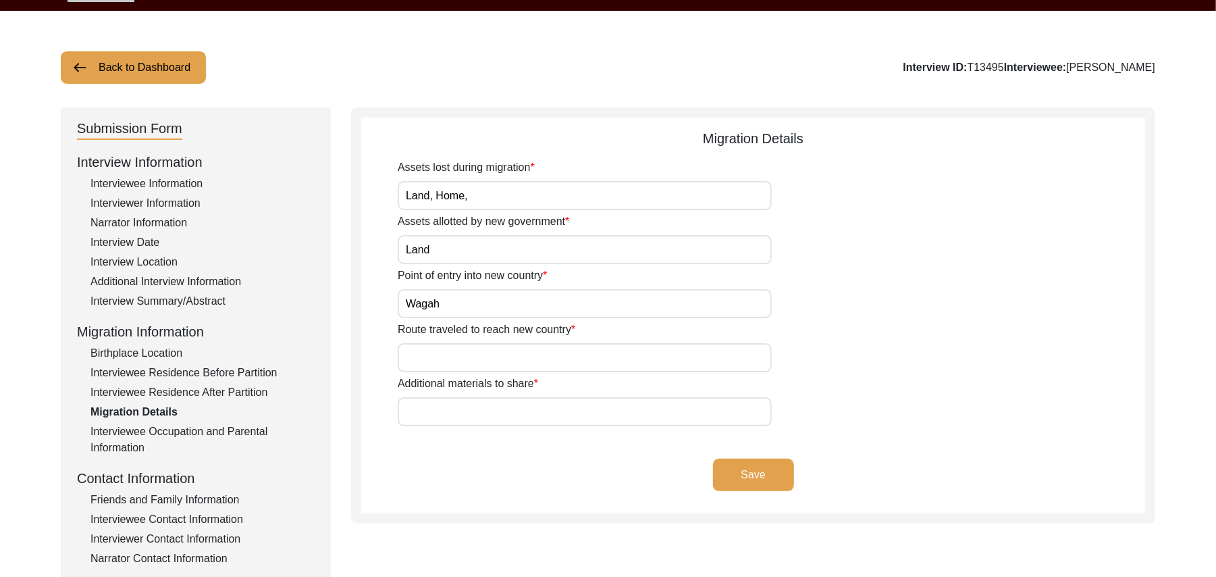
type input "Wagah"
click at [443, 358] on input "Route traveled to reach new country" at bounding box center [585, 357] width 374 height 29
type input "Nawan Shehr, Rahon, Nawan Shehr, Base, Amritsar, Wagah, Lahore,"
click at [400, 409] on input "Additional materials to share" at bounding box center [585, 411] width 374 height 29
paste input "N/A"
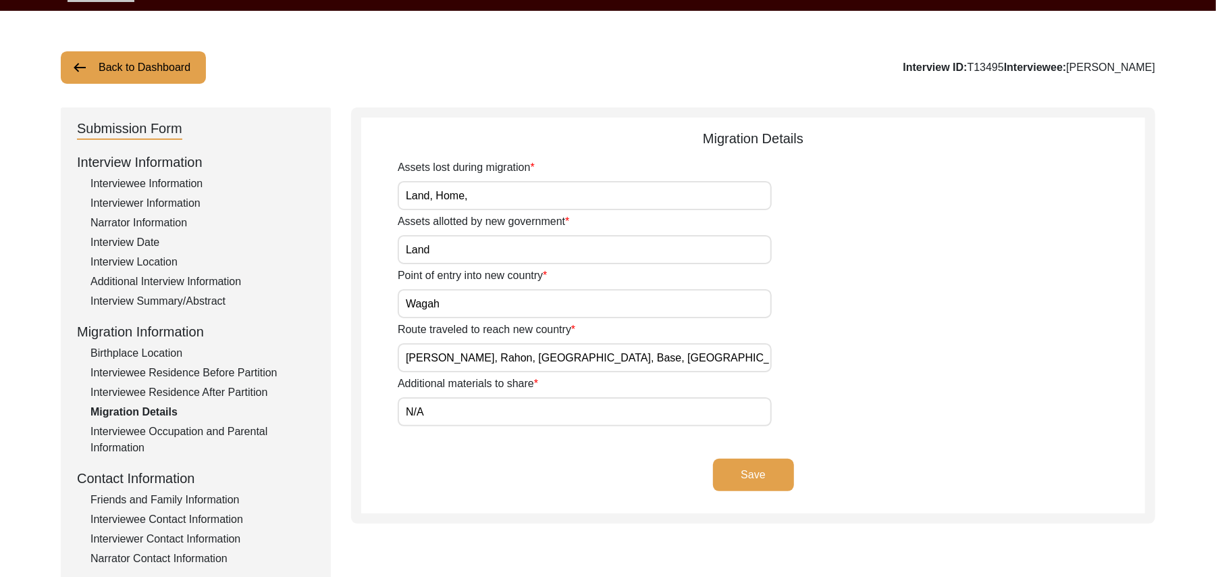
type input "N/A"
click at [724, 466] on button "Save" at bounding box center [753, 474] width 81 height 32
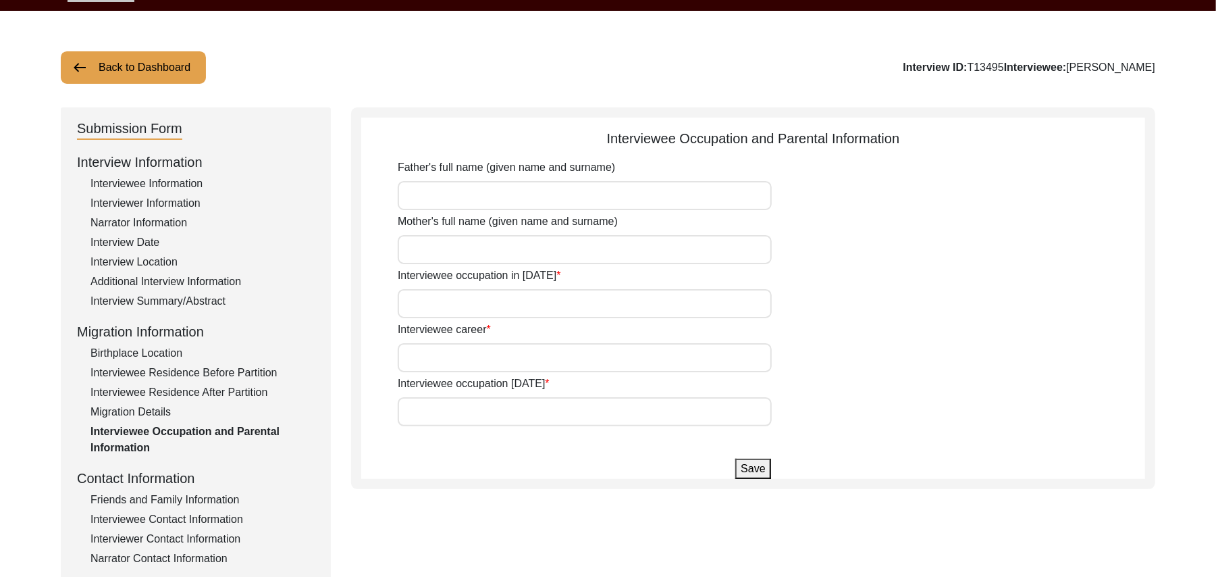
click at [506, 206] on input "Father's full name (given name and surname)" at bounding box center [585, 195] width 374 height 29
type input "Noor Deen"
click at [498, 252] on input "Mother's full name (given name and surname)" at bounding box center [585, 249] width 374 height 29
type input "Bholi"
click at [469, 304] on input "Interviewee occupation in 1947" at bounding box center [585, 303] width 374 height 29
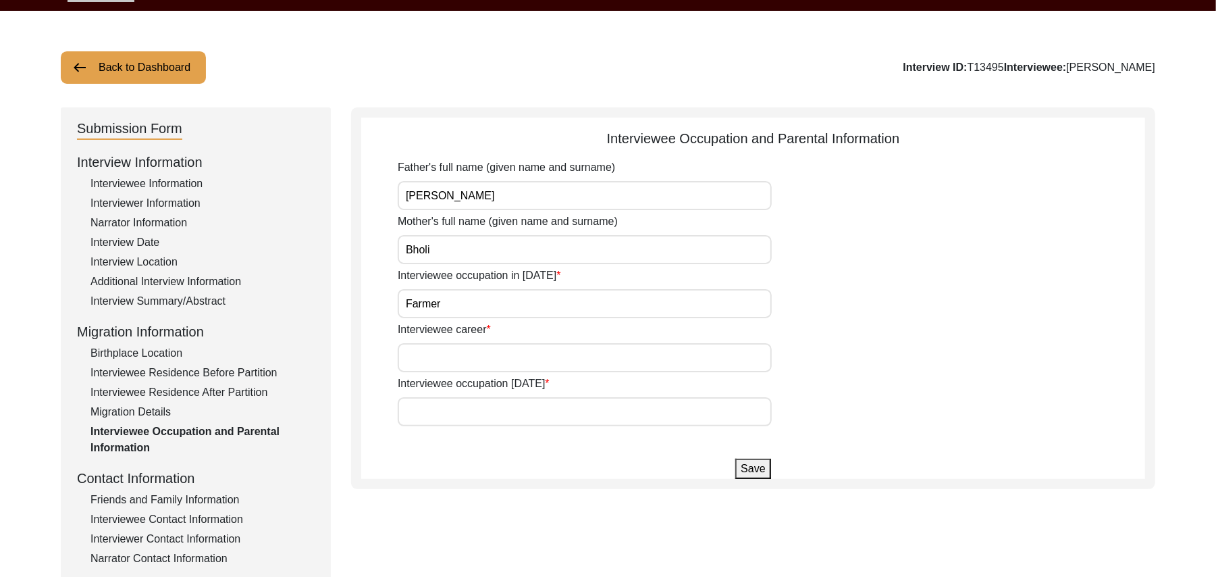
type input "Farmer"
click at [450, 362] on input "Interviewee career" at bounding box center [585, 357] width 374 height 29
type input "Farmer"
click at [438, 414] on input "Interviewee occupation today" at bounding box center [585, 411] width 374 height 29
type input "Dont work any more"
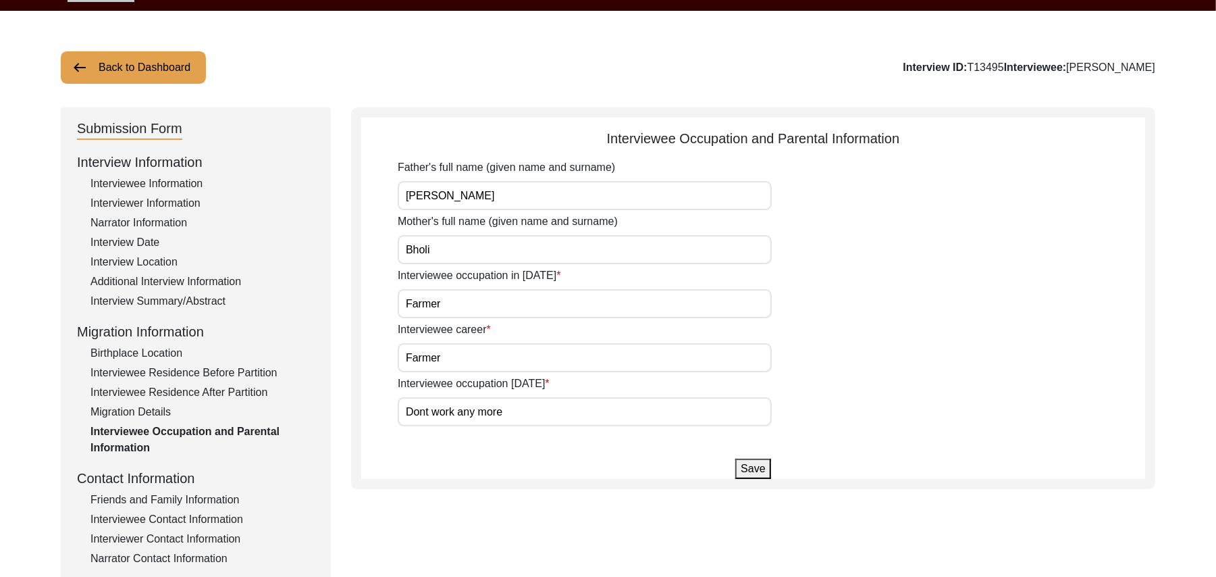
click at [760, 465] on button "Save" at bounding box center [752, 468] width 35 height 20
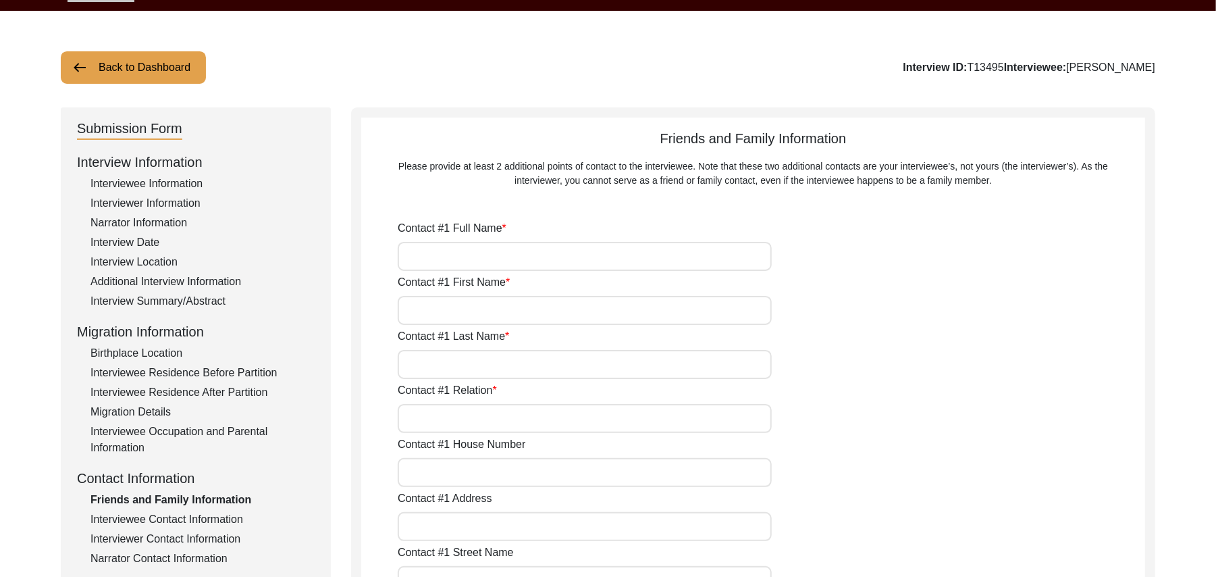
click at [523, 258] on input "Contact #1 Full Name" at bounding box center [585, 256] width 374 height 29
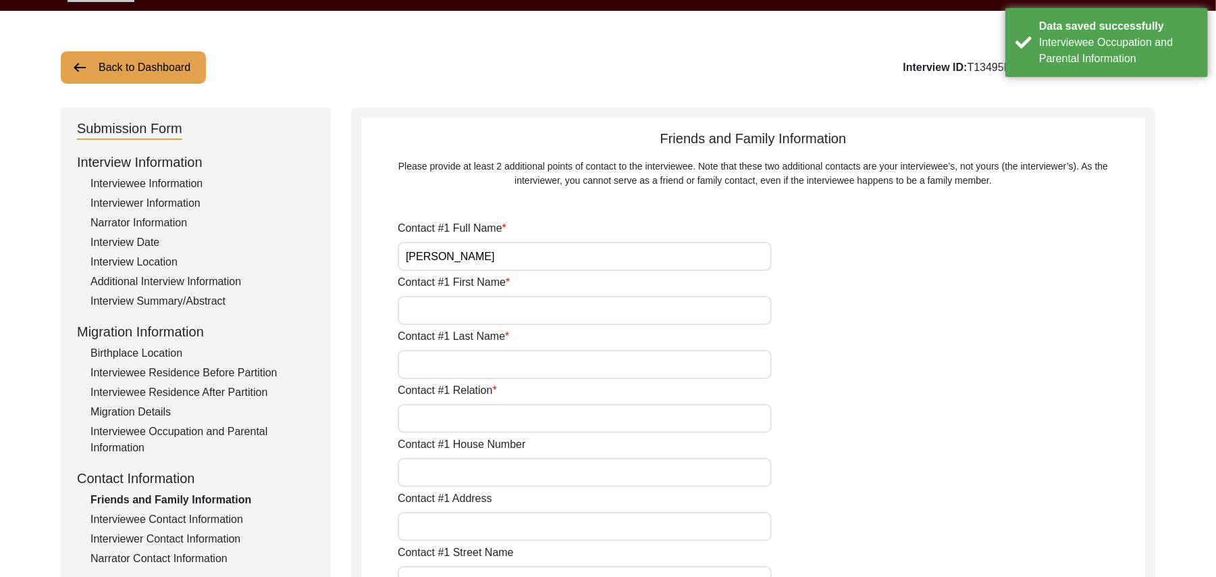
type input "[PERSON_NAME]"
click at [498, 307] on input "Contact #1 First Name" at bounding box center [585, 310] width 374 height 29
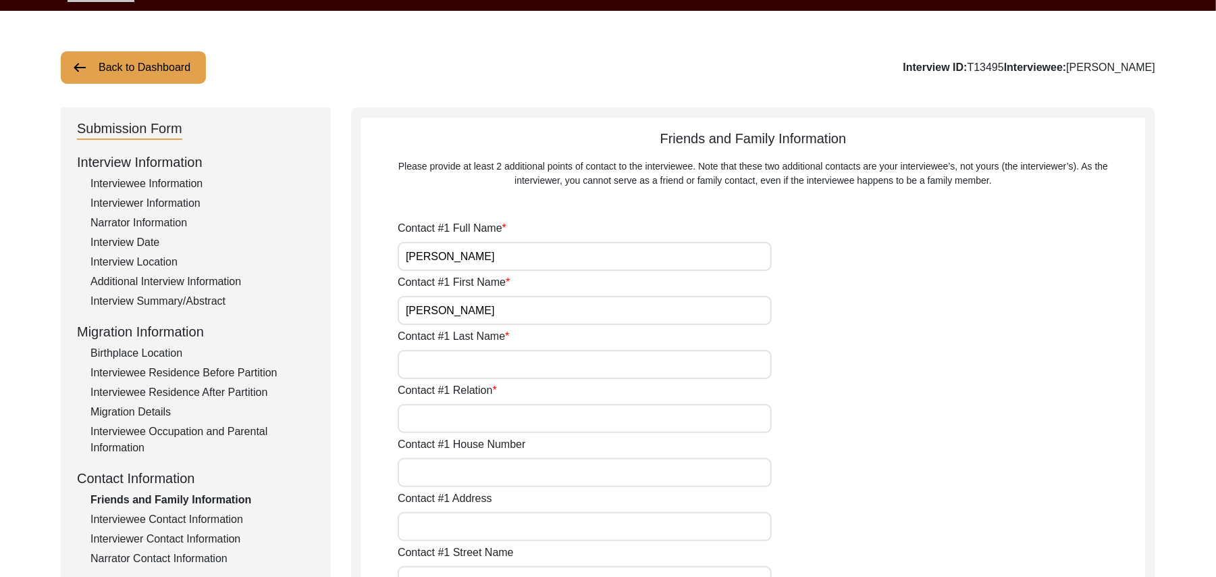
type input "[PERSON_NAME]"
click at [474, 366] on input "Contact #1 Last Name" at bounding box center [585, 364] width 374 height 29
type input "[PERSON_NAME]"
click at [463, 420] on input "Contact #1 Relation" at bounding box center [585, 418] width 374 height 29
type input "Son"
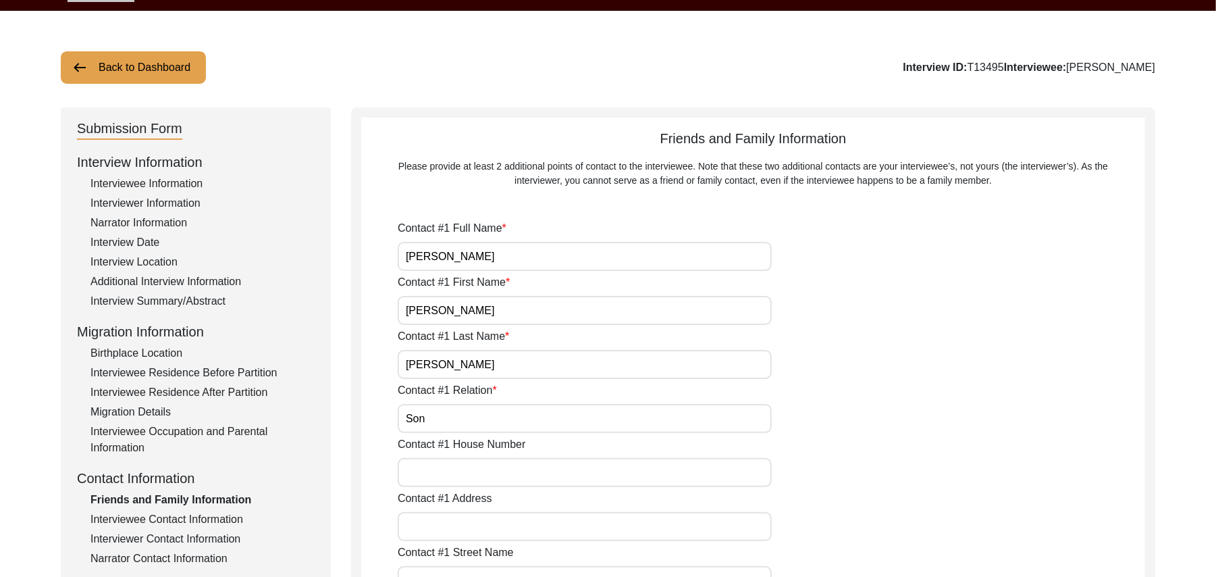
click at [455, 481] on input "Contact #1 House Number" at bounding box center [585, 472] width 374 height 29
type input "38"
click at [449, 533] on input "Contact #1 Address" at bounding box center [585, 526] width 374 height 29
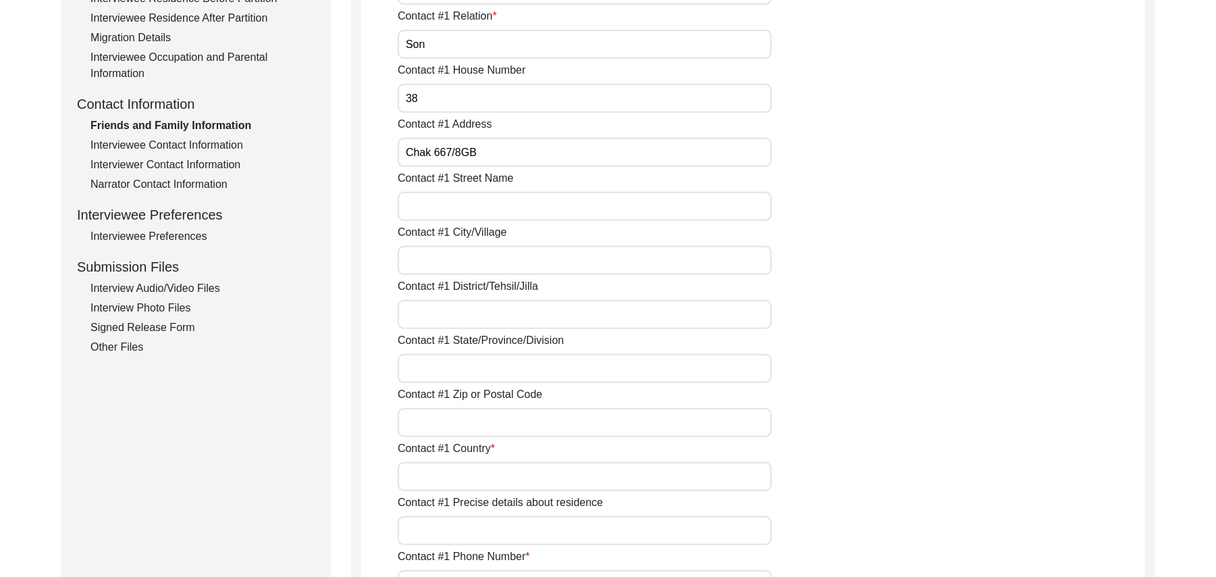
scroll to position [429, 0]
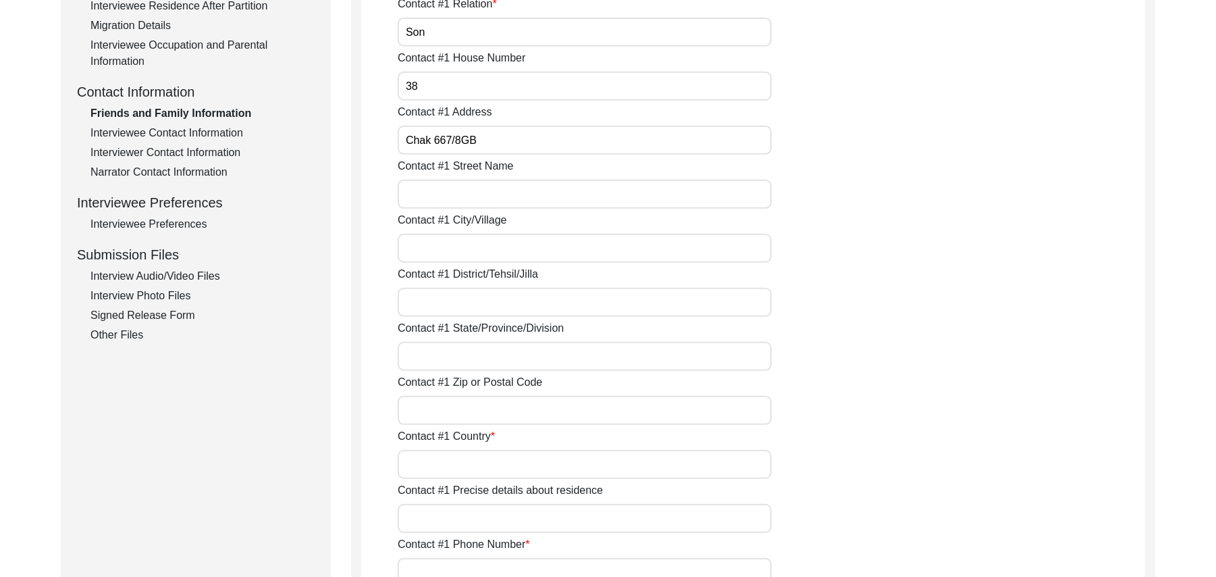
type input "Chak 667/8GB"
click at [444, 203] on input "Contact #1 Street Name" at bounding box center [585, 194] width 374 height 29
type input "Jinnah Road"
click at [444, 254] on input "Contact #1 City/Village" at bounding box center [585, 248] width 374 height 29
type input "Chak 667/8GB"
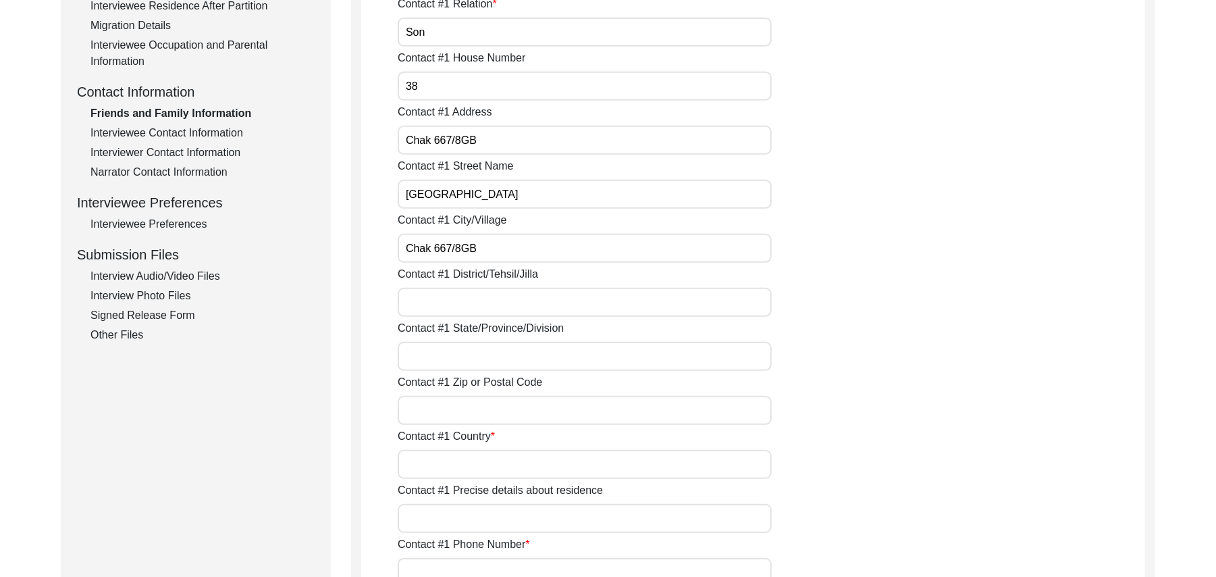
click at [451, 311] on input "Contact #1 District/Tehsil/Jilla" at bounding box center [585, 302] width 374 height 29
type input "[PERSON_NAME]/ Pir [PERSON_NAME]"
click at [446, 355] on input "Contact #1 State/Province/Division" at bounding box center [585, 356] width 374 height 29
type input "[GEOGRAPHIC_DATA]"
click at [446, 417] on input "Contact #1 Zip or Postal Code" at bounding box center [585, 410] width 374 height 29
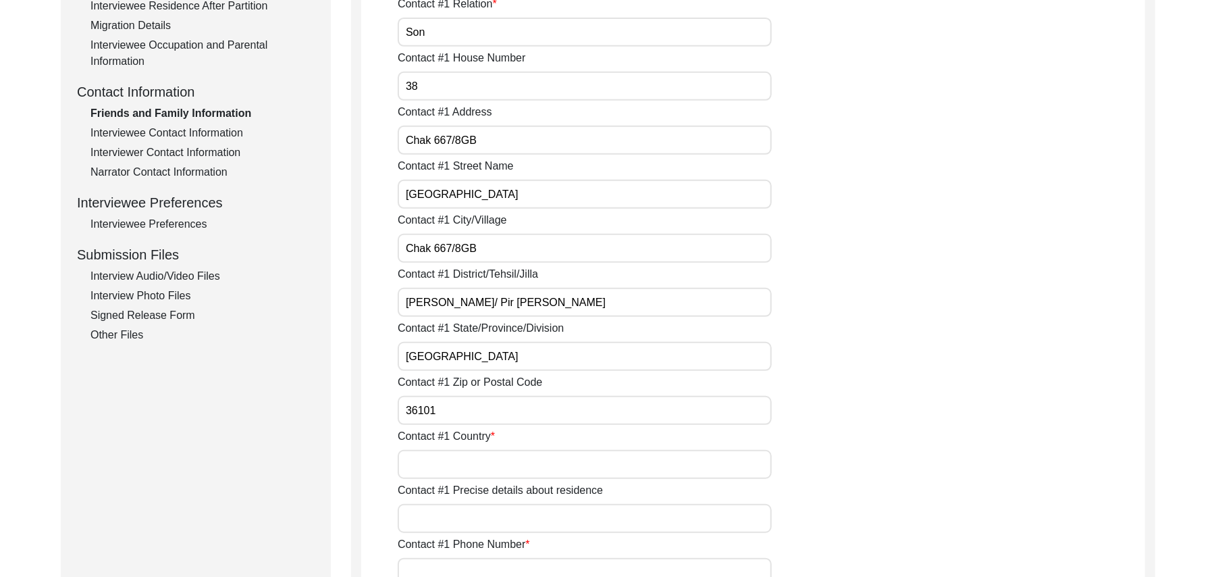
type input "36101"
click at [440, 470] on input "Contact #1 Country" at bounding box center [585, 464] width 374 height 29
type input "[GEOGRAPHIC_DATA]"
click at [442, 527] on input "Contact #1 Precise details about residence" at bounding box center [585, 518] width 374 height 29
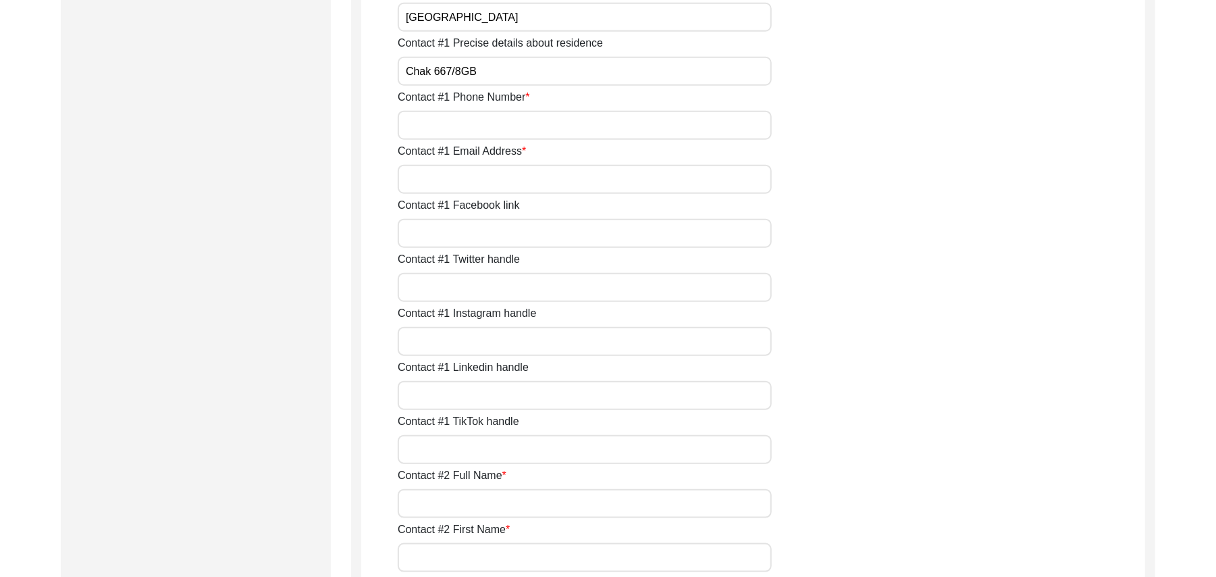
scroll to position [898, 0]
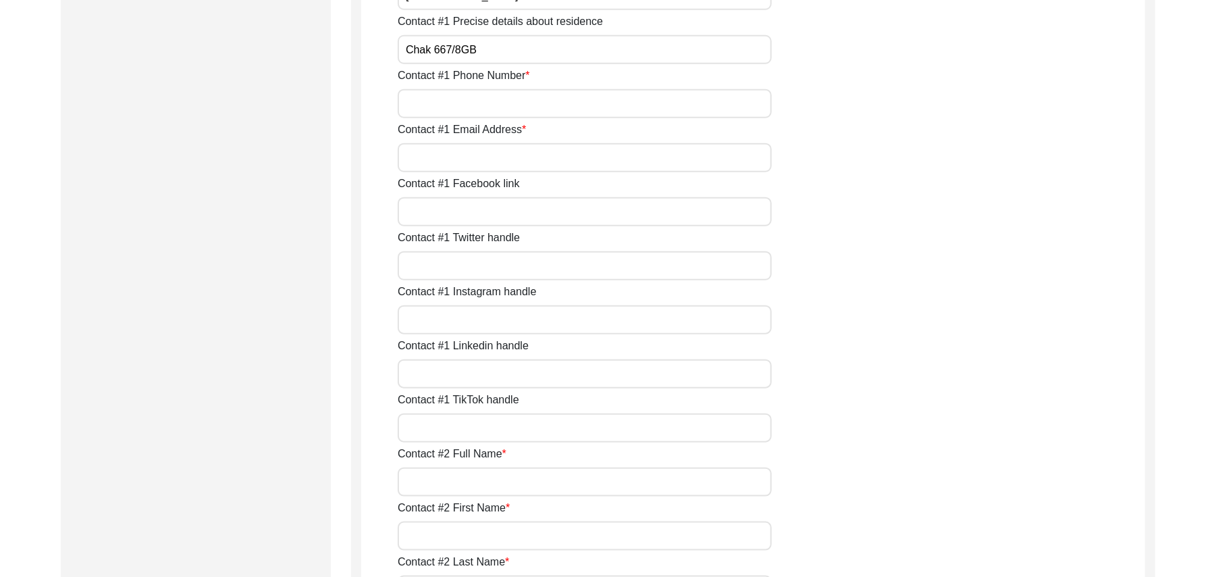
type input "Chak 667/8GB"
click at [506, 97] on input "Contact #1 Phone Number" at bounding box center [585, 103] width 374 height 29
type input "0235-0078667"
click at [485, 154] on input "Contact #1 Email Address" at bounding box center [585, 157] width 374 height 29
paste input "N/A"
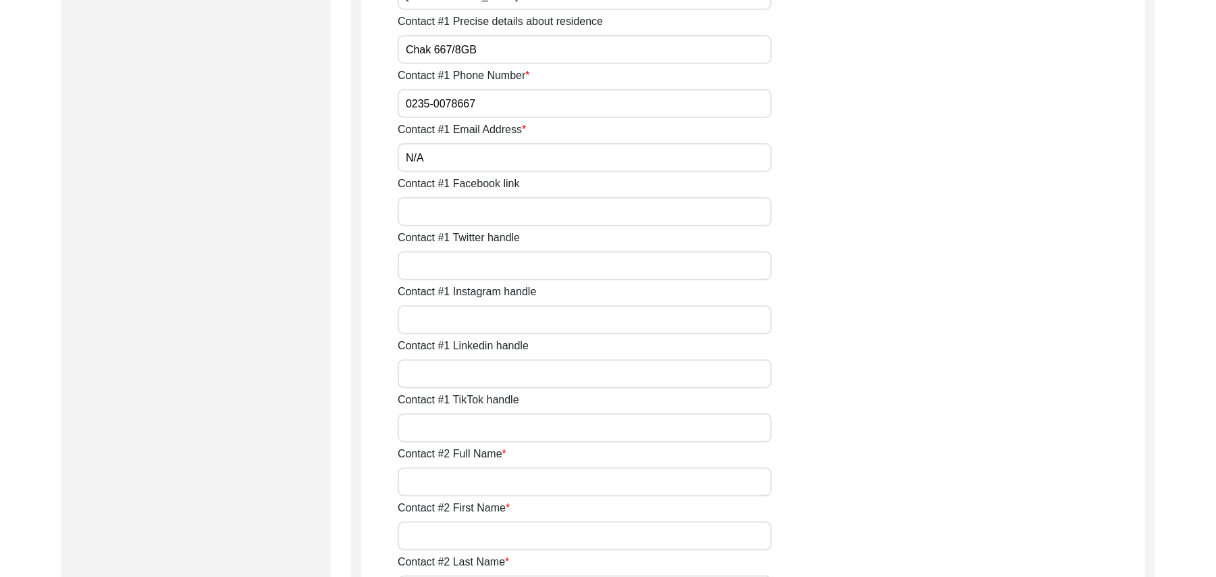
type input "N/A"
click at [473, 216] on input "Contact #1 Facebook link" at bounding box center [585, 211] width 374 height 29
paste input "N/A"
type input "N/A"
click at [477, 265] on input "Contact #1 Twitter handle" at bounding box center [585, 265] width 374 height 29
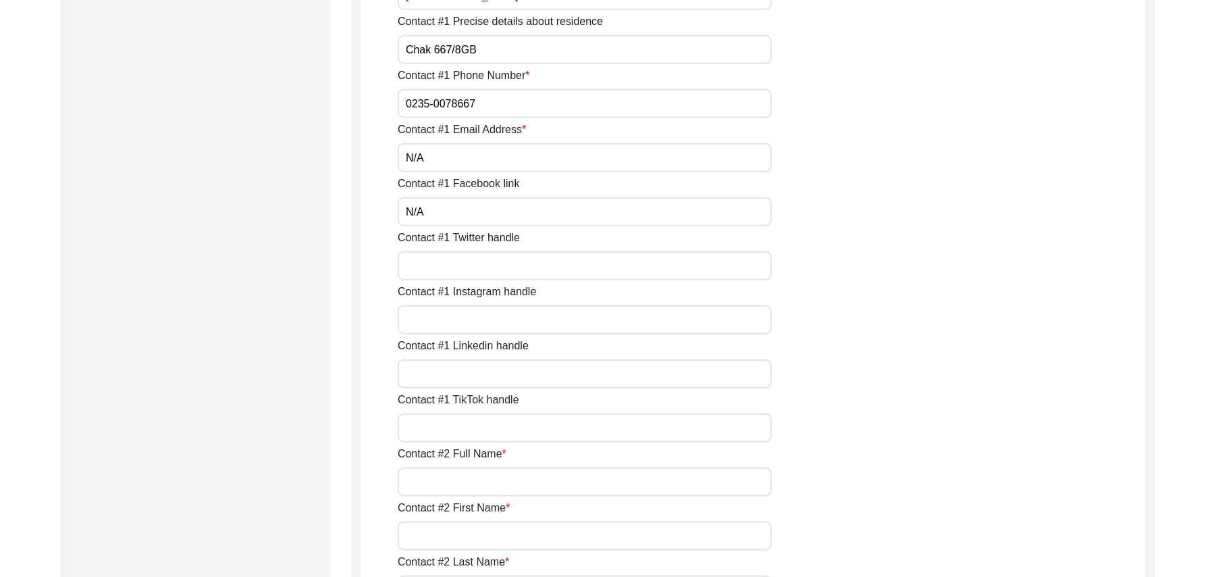
paste input "N/A"
type input "N/A"
click at [473, 321] on input "Contact #1 Instagram handle" at bounding box center [585, 319] width 374 height 29
paste input "N/A"
type input "N/A"
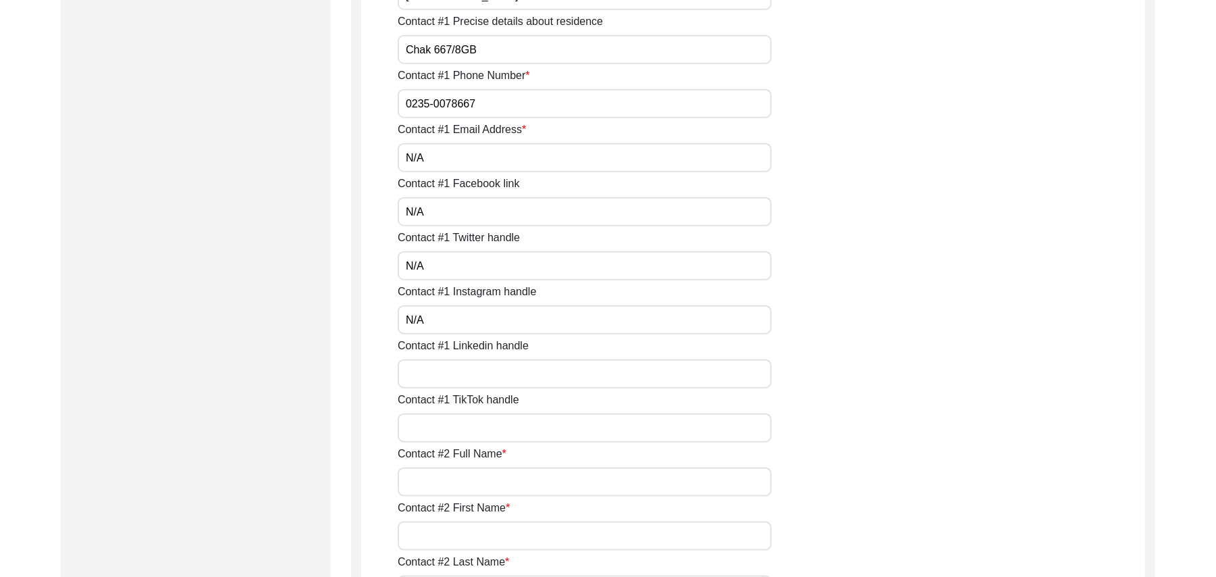
click at [470, 368] on input "Contact #1 Linkedin handle" at bounding box center [585, 373] width 374 height 29
paste input "N/A"
type input "N/A"
click at [467, 425] on input "Contact #1 TikTok handle" at bounding box center [585, 427] width 374 height 29
paste input "N/A"
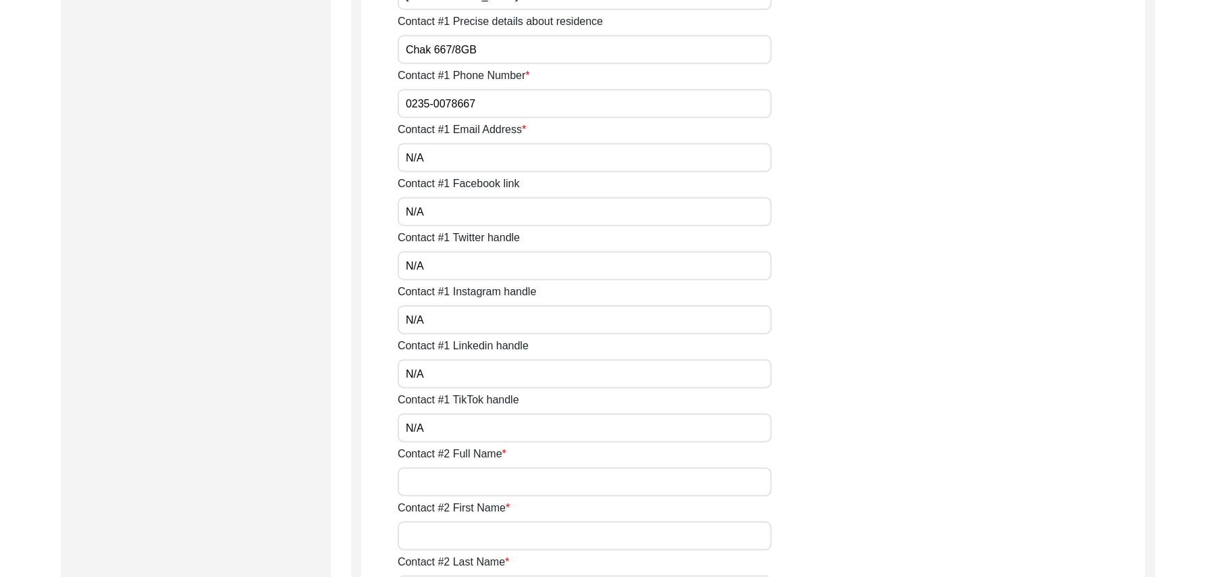
type input "N/A"
click at [467, 488] on input "Contact #2 Full Name" at bounding box center [585, 481] width 374 height 29
type input "Ghulam Ghaus"
click at [454, 538] on input "Contact #2 First Name" at bounding box center [585, 535] width 374 height 29
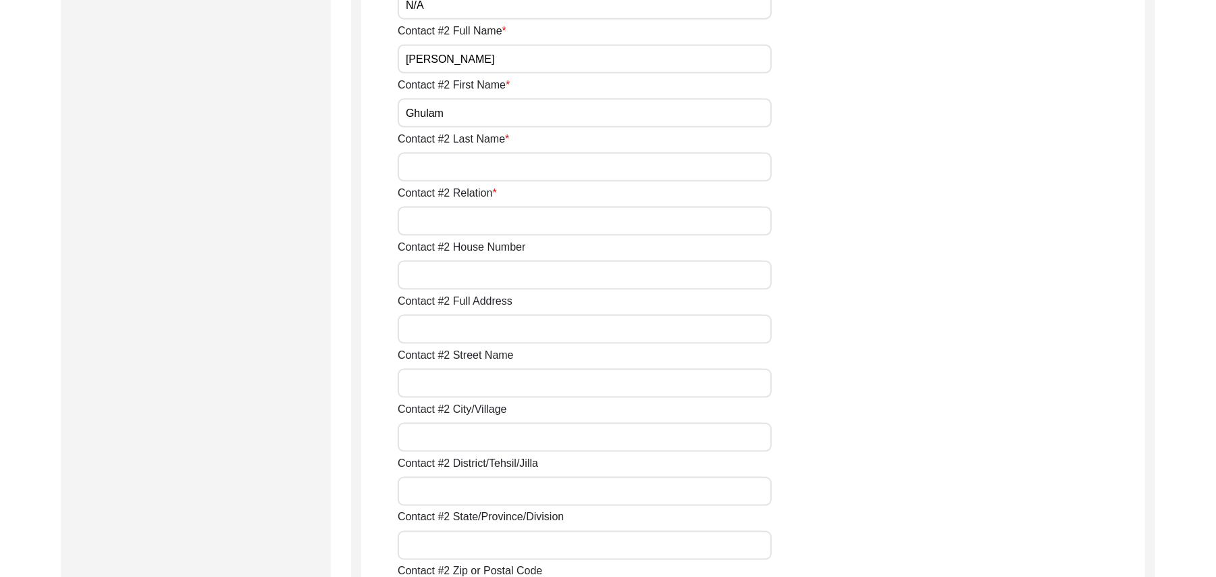
scroll to position [1381, 0]
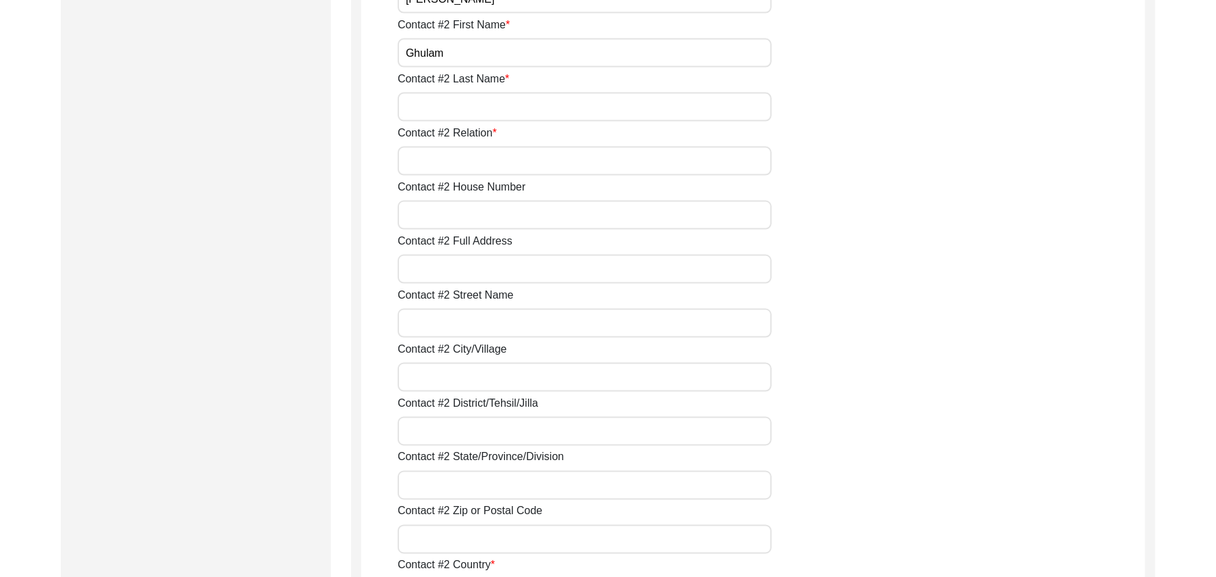
type input "Ghulam"
click at [438, 116] on input "Contact #2 Last Name" at bounding box center [585, 107] width 374 height 29
type input "Ghaus"
click at [447, 167] on input "Contact #2 Relation" at bounding box center [585, 161] width 374 height 29
type input "Son"
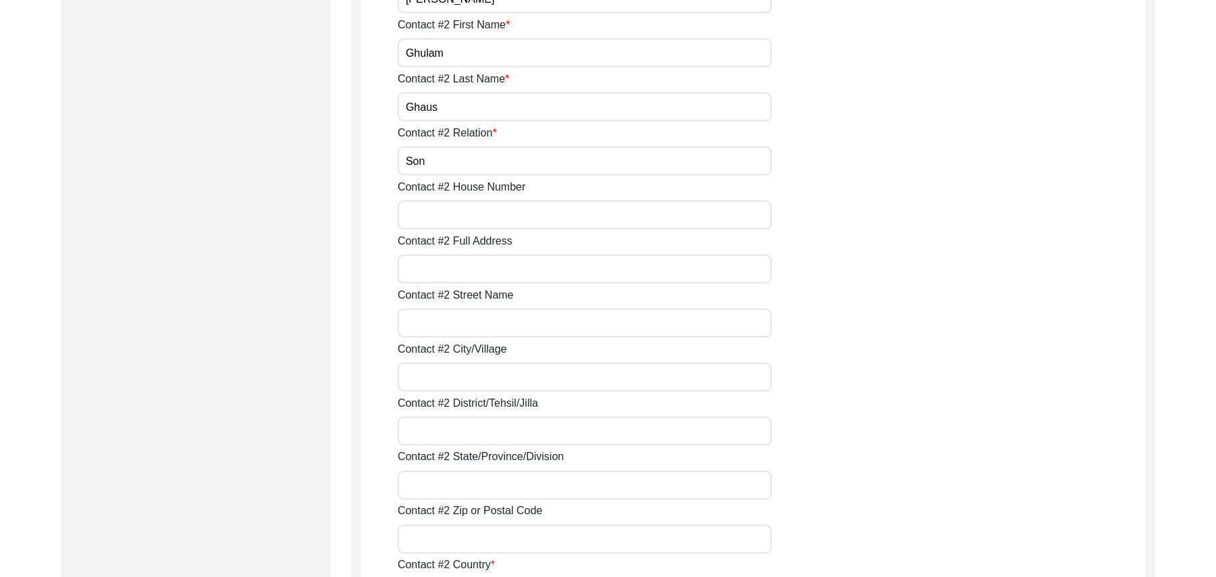
click at [446, 219] on input "Contact #2 House Number" at bounding box center [585, 215] width 374 height 29
type input "38"
click at [444, 277] on input "Contact #2 Full Address" at bounding box center [585, 269] width 374 height 29
type input "Chak 667/8 GB"
click at [440, 330] on input "Contact #2 Street Name" at bounding box center [585, 323] width 374 height 29
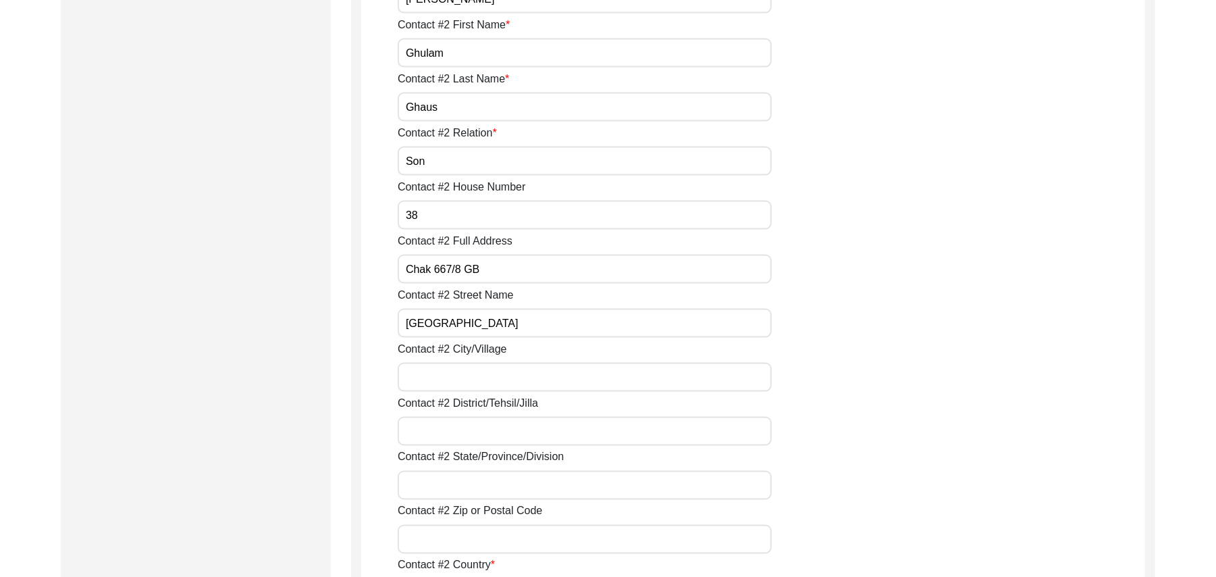
type input "Jinnah Road"
click at [439, 384] on input "Contact #2 City/Village" at bounding box center [585, 377] width 374 height 29
type input "Chak 667/8GB"
click at [444, 436] on input "Contact #2 District/Tehsil/Jilla" at bounding box center [585, 431] width 374 height 29
type input "[PERSON_NAME]/ Pir [PERSON_NAME]"
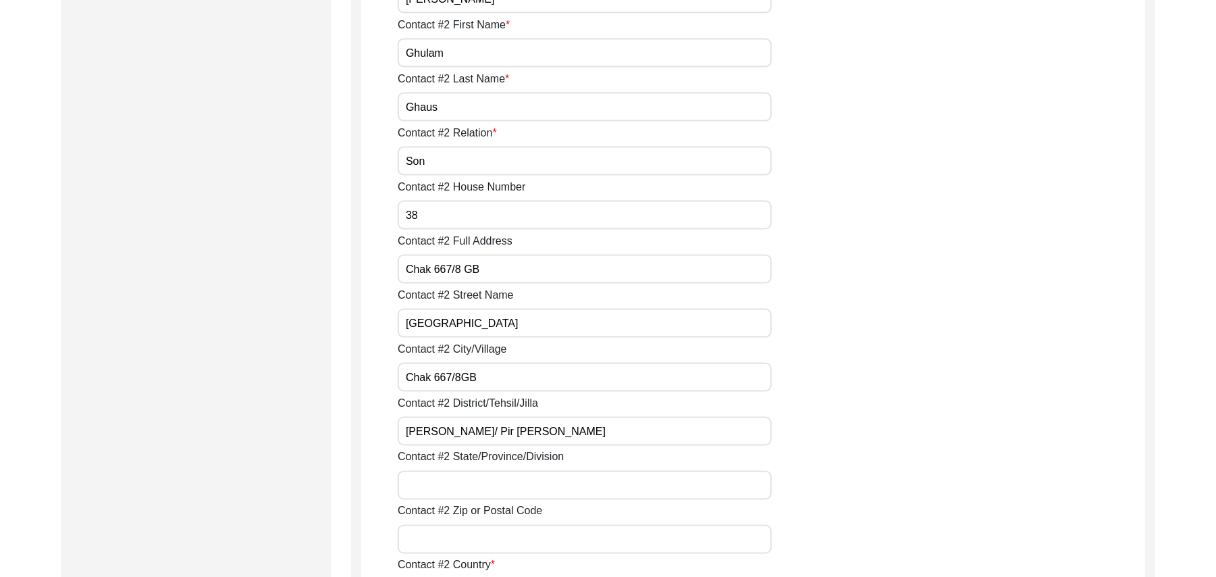
click at [447, 481] on input "Contact #2 State/Province/Division" at bounding box center [585, 485] width 374 height 29
type input "[GEOGRAPHIC_DATA]"
click at [444, 537] on input "Contact #2 Zip or Postal Code" at bounding box center [585, 539] width 374 height 29
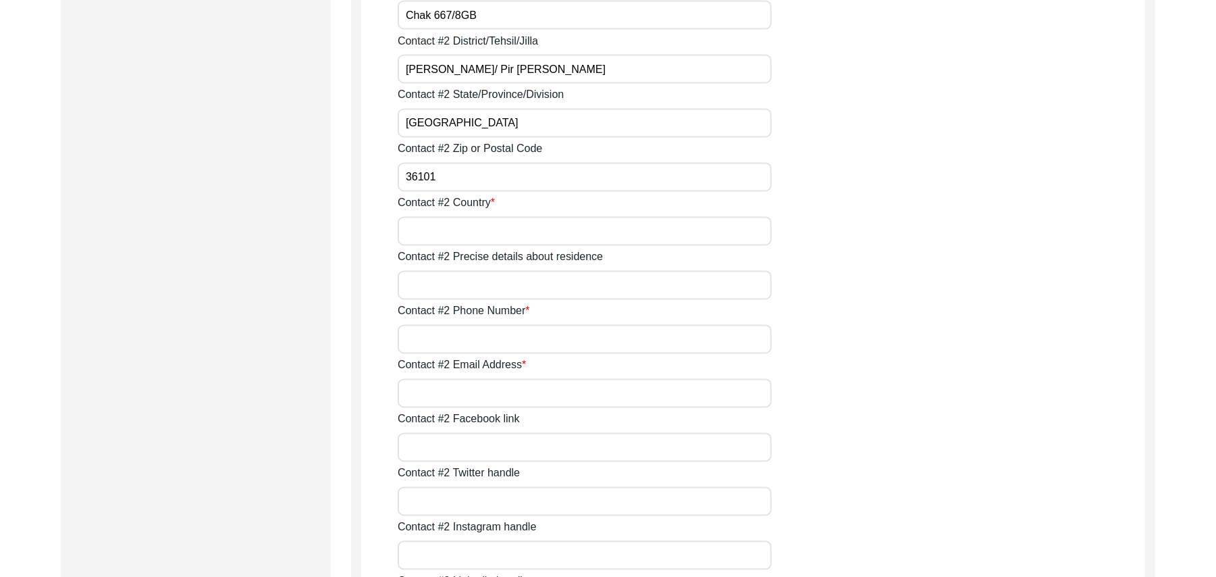
scroll to position [1827, 0]
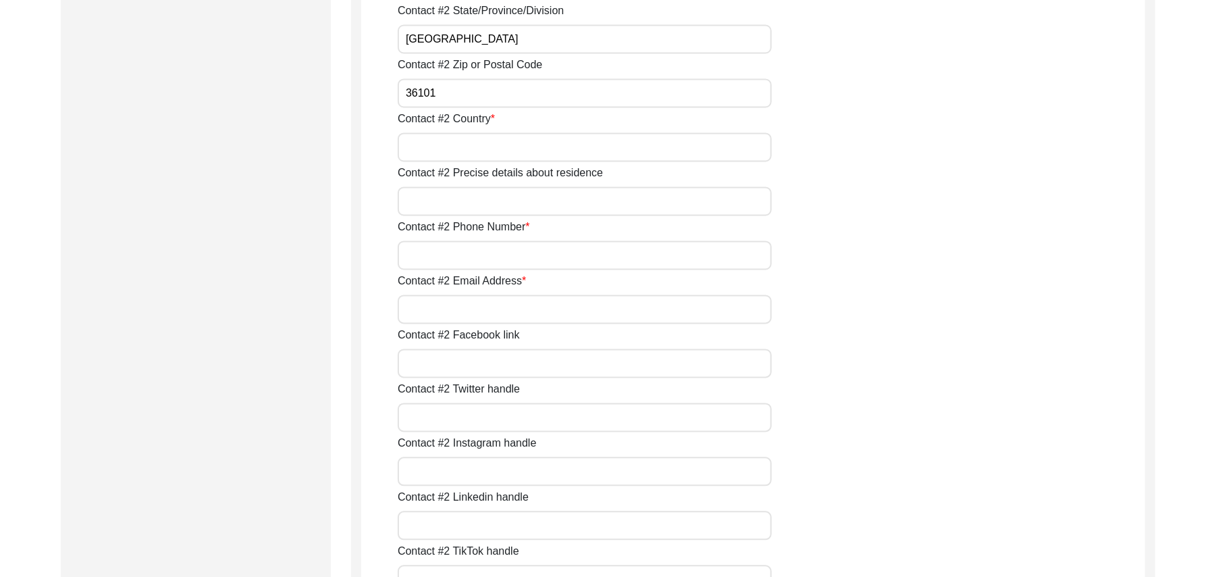
type input "36101"
click at [470, 151] on input "Contact #2 Country" at bounding box center [585, 146] width 374 height 29
type input "[GEOGRAPHIC_DATA]"
click at [460, 201] on input "Contact #2 Precise details about residence" at bounding box center [585, 200] width 374 height 29
type input "Chak 667/8 Gb"
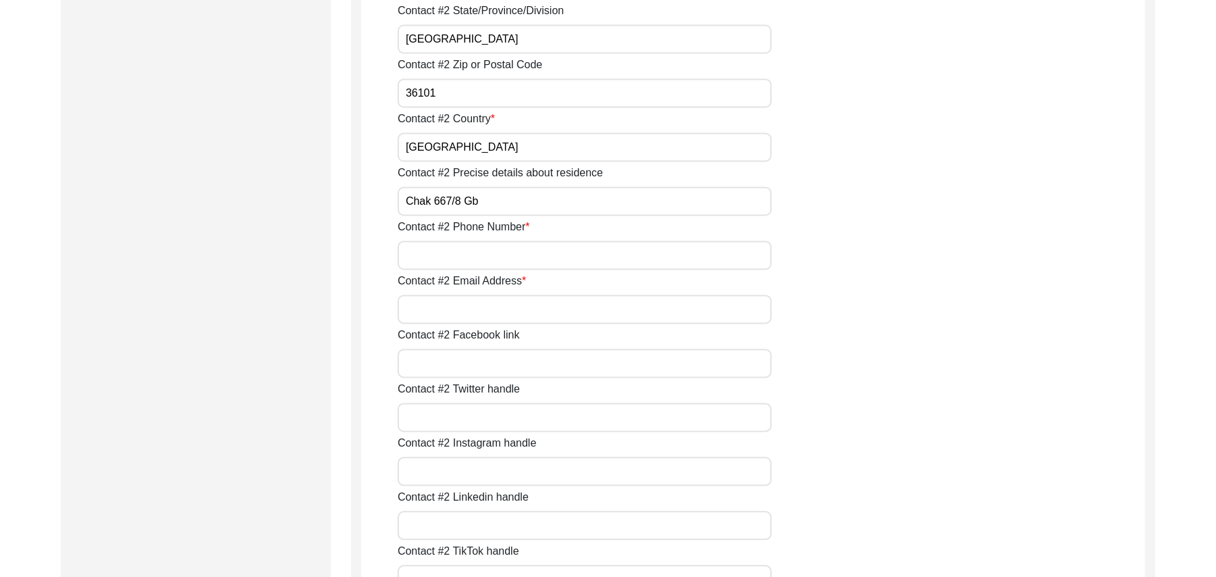
click at [449, 260] on input "Contact #2 Phone Number" at bounding box center [585, 254] width 374 height 29
type input "0307-4922123"
click at [454, 305] on input "Contact #2 Email Address" at bounding box center [585, 308] width 374 height 29
paste input "N/A"
type input "N/A"
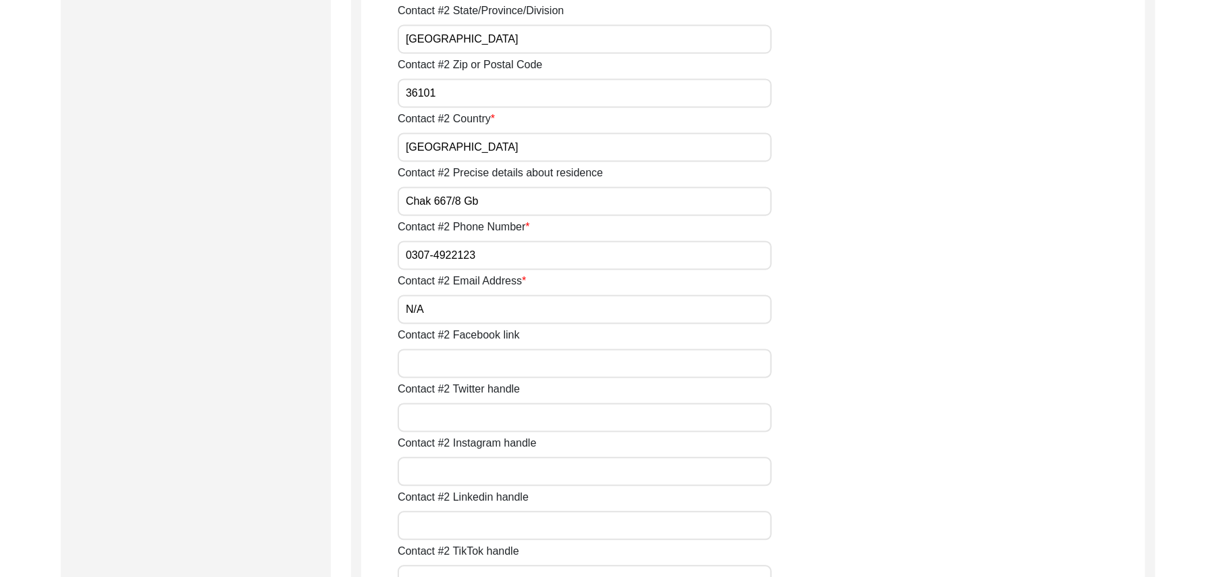
click at [462, 370] on input "Contact #2 Facebook link" at bounding box center [585, 362] width 374 height 29
paste input "N/A"
type input "N/A"
click at [465, 420] on input "Contact #2 Twitter handle" at bounding box center [585, 416] width 374 height 29
paste input "N/A"
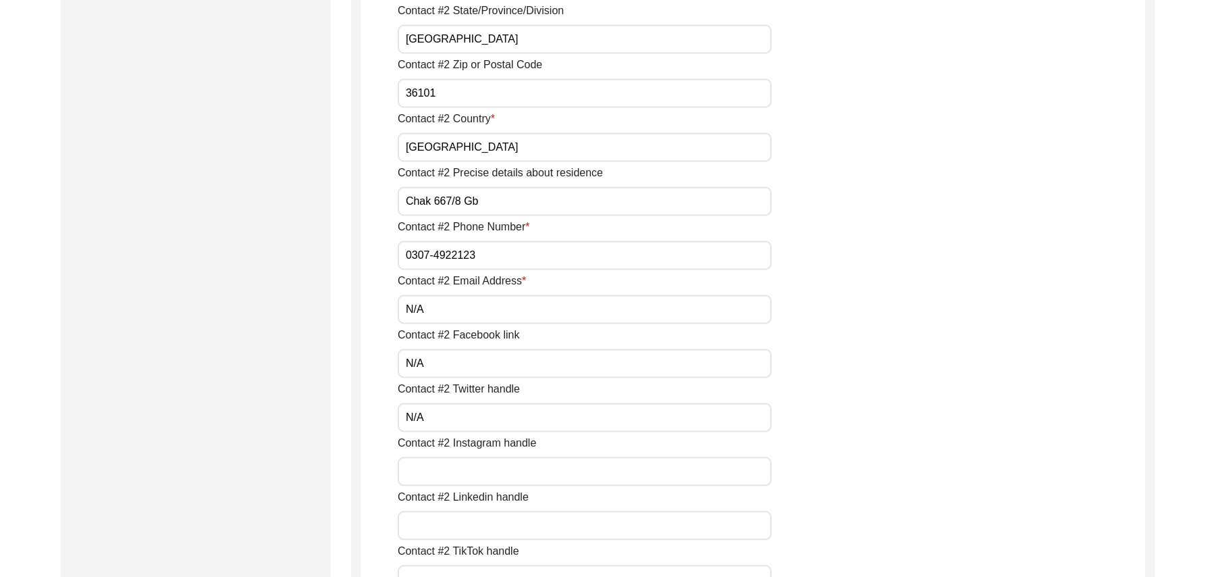
type input "N/A"
click at [460, 471] on input "Contact #2 Instagram handle" at bounding box center [585, 470] width 374 height 29
paste input "N/A"
type input "N/A"
click at [465, 521] on input "Contact #2 Linkedin handle" at bounding box center [585, 524] width 374 height 29
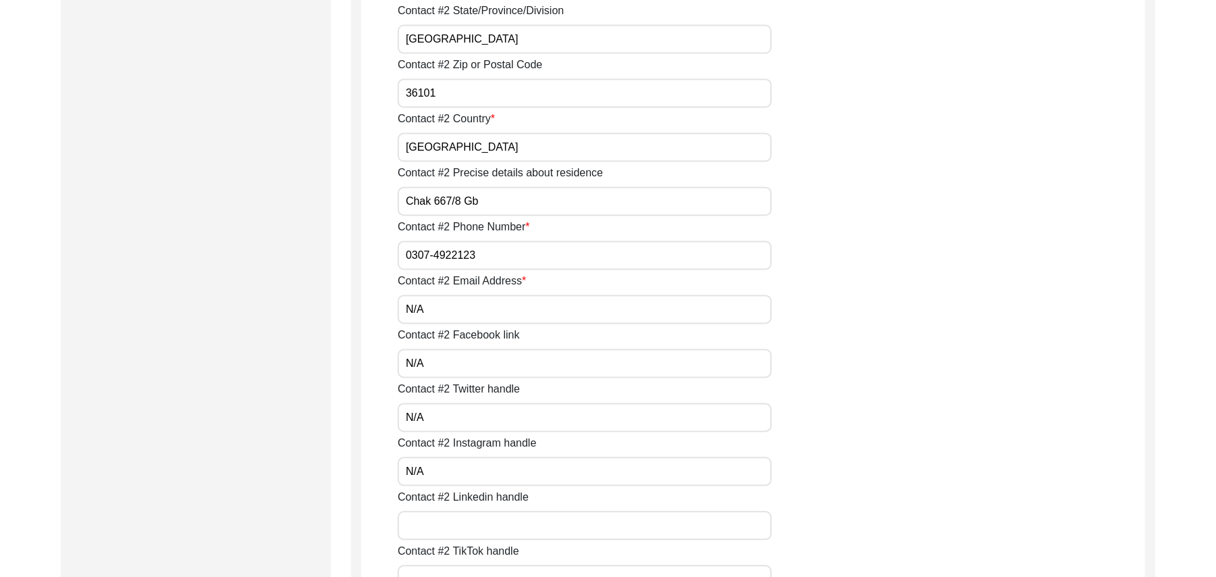
paste input "N/A"
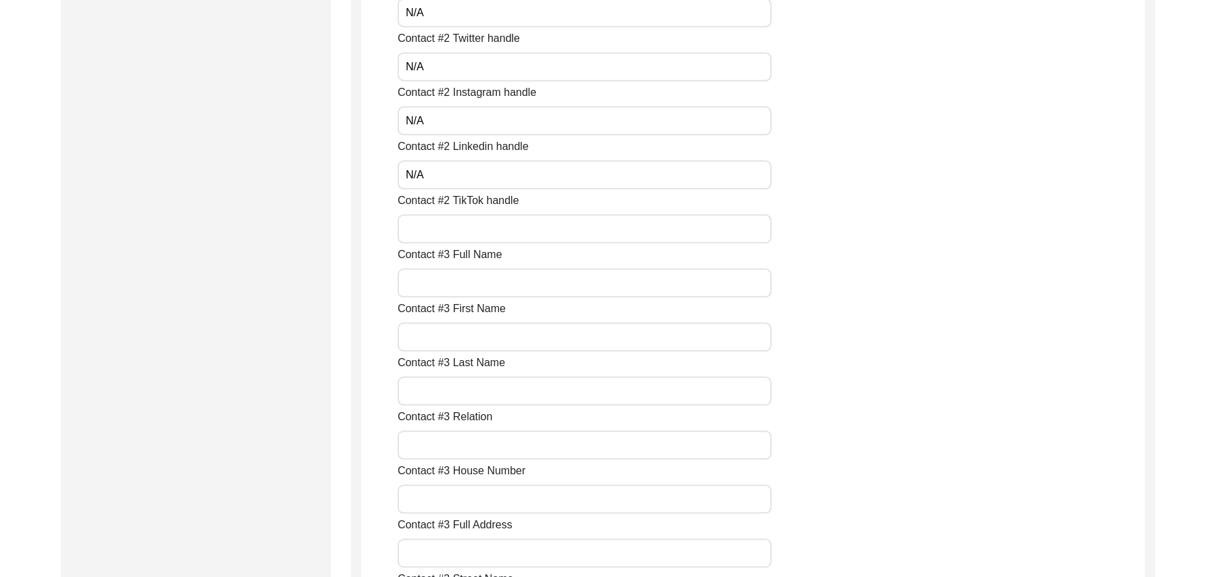
scroll to position [2262, 0]
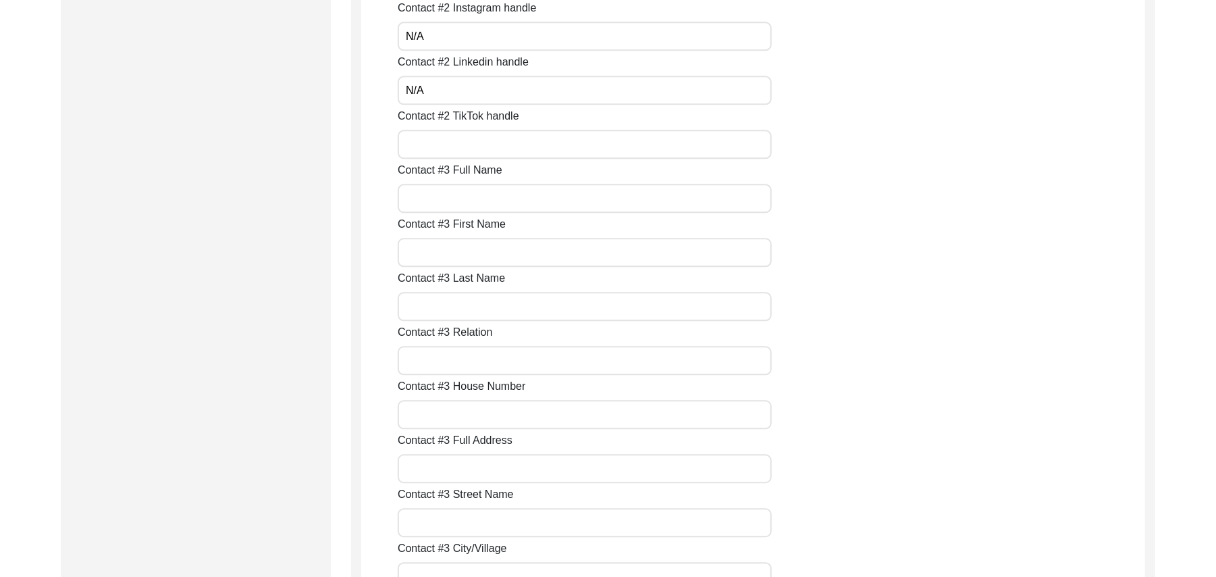
type input "N/A"
click at [475, 154] on input "Contact #2 TikTok handle" at bounding box center [585, 144] width 374 height 29
paste input "N/A"
type input "N/A"
click at [462, 194] on input "Contact #3 Full Name" at bounding box center [585, 198] width 374 height 29
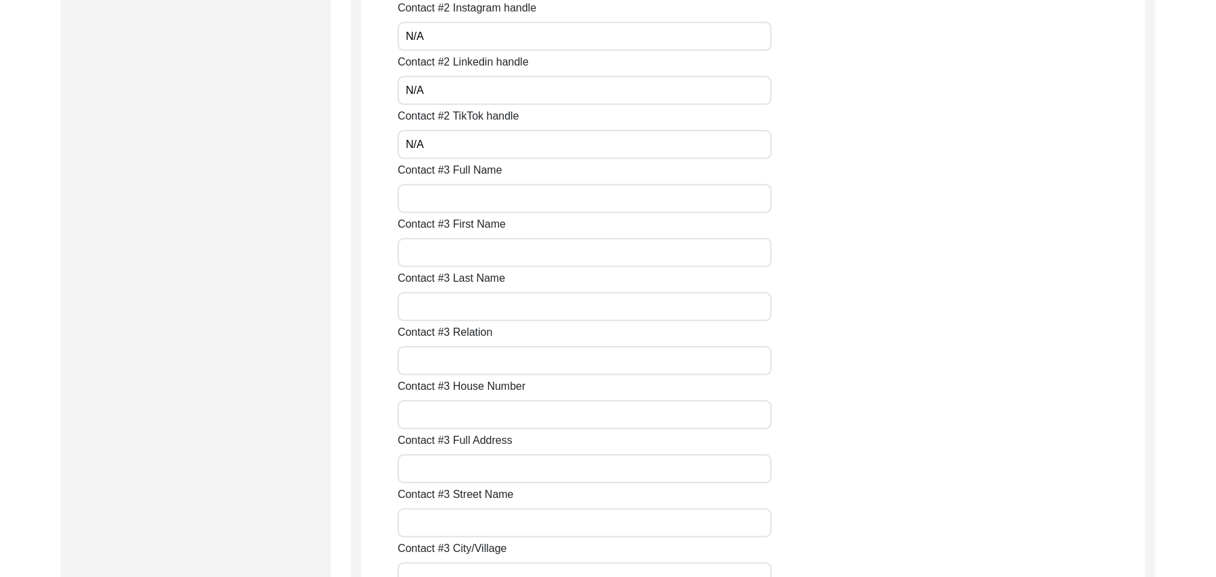
paste input "N/A"
type input "N/A"
click at [454, 258] on input "Contact #3 First Name" at bounding box center [585, 252] width 374 height 29
paste input "N/A"
type input "N/A"
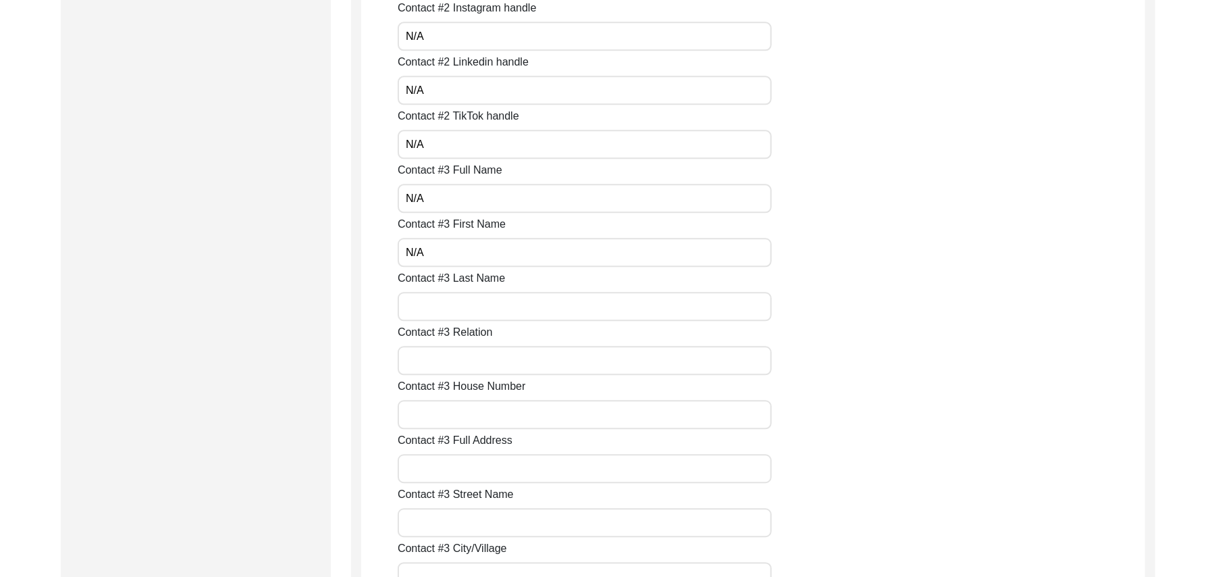
click at [456, 306] on input "Contact #3 Last Name" at bounding box center [585, 306] width 374 height 29
paste input "N/A"
type input "N/A"
click at [455, 362] on input "Contact #3 Relation" at bounding box center [585, 360] width 374 height 29
paste input "N/A"
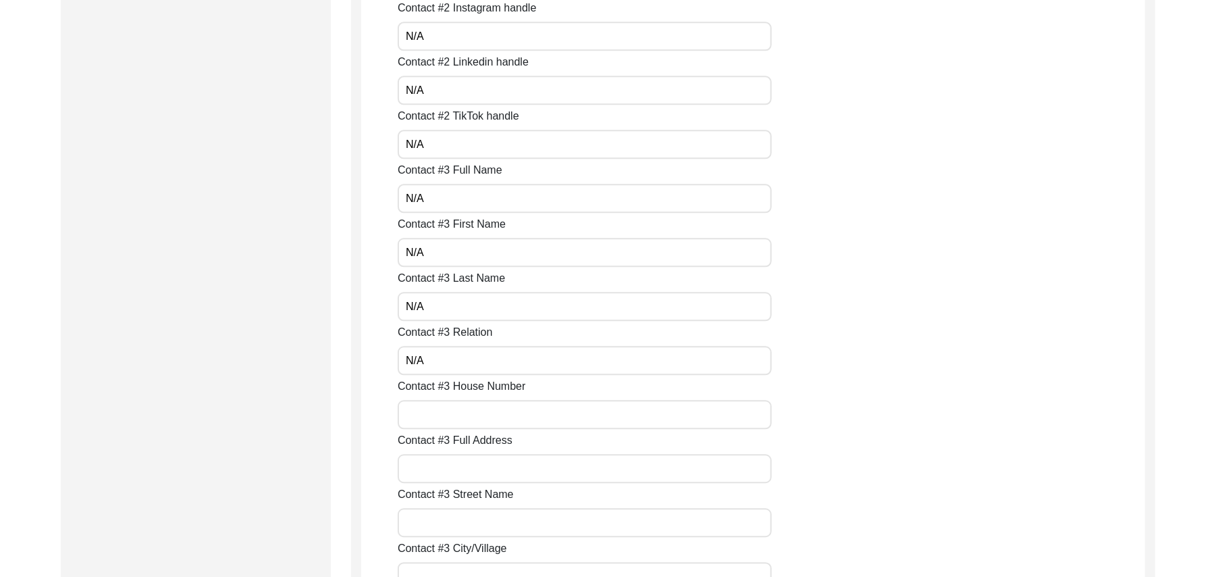
type input "N/A"
click at [456, 414] on input "Contact #3 House Number" at bounding box center [585, 414] width 374 height 29
paste input "N/A"
type input "N/A"
click at [450, 469] on input "Contact #3 Full Address" at bounding box center [585, 468] width 374 height 29
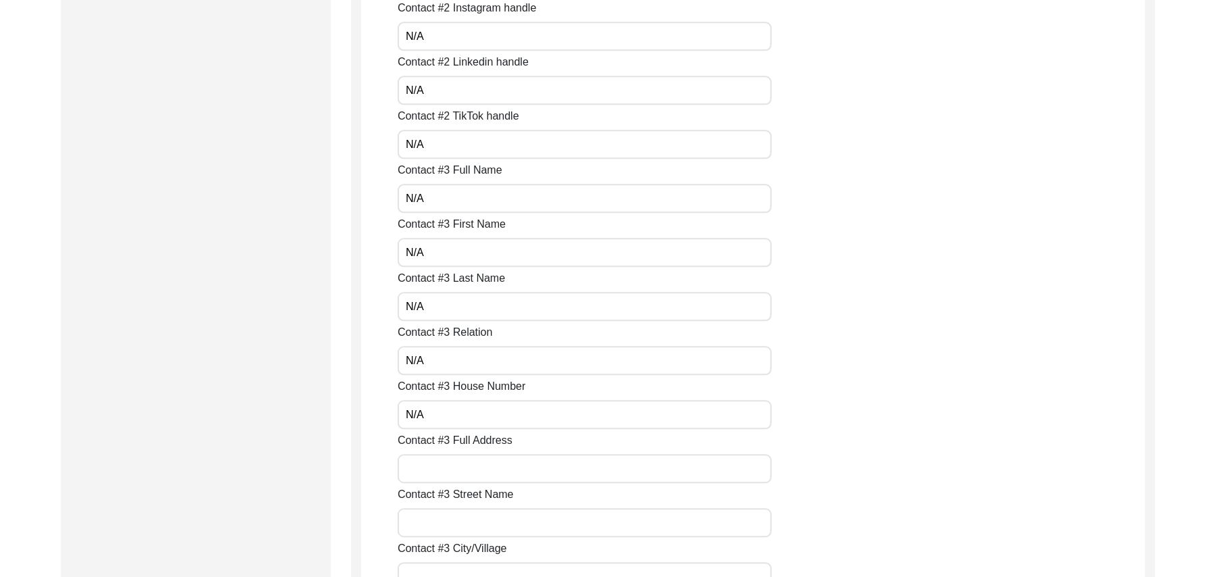
paste input "N/A"
type input "N/A"
click at [455, 530] on input "Contact #3 Street Name" at bounding box center [585, 522] width 374 height 29
paste input "N/A"
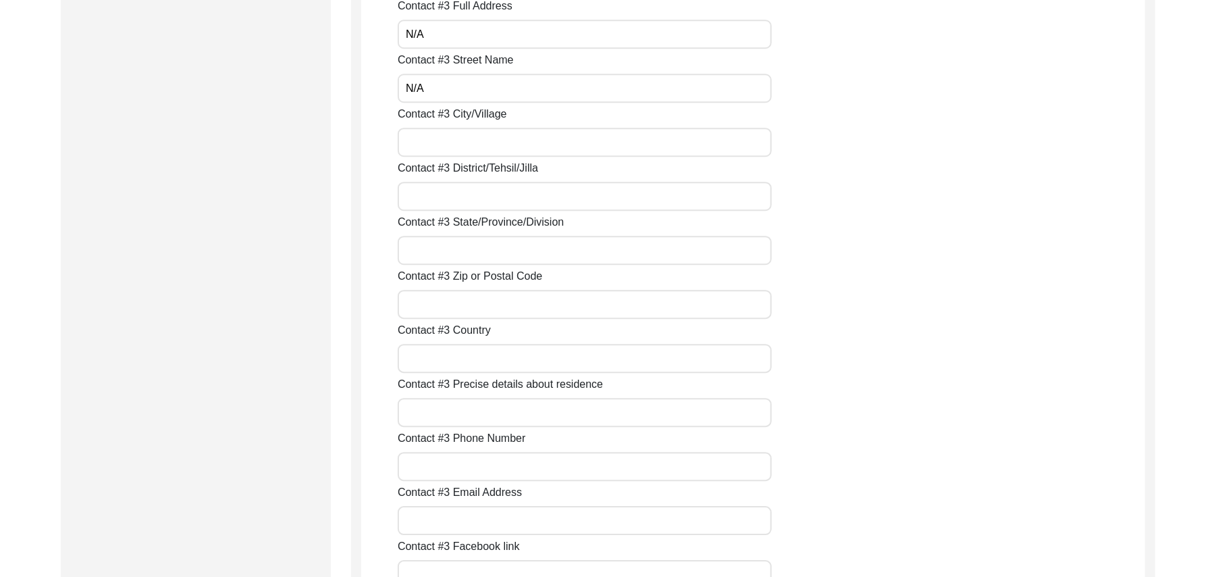
scroll to position [2708, 0]
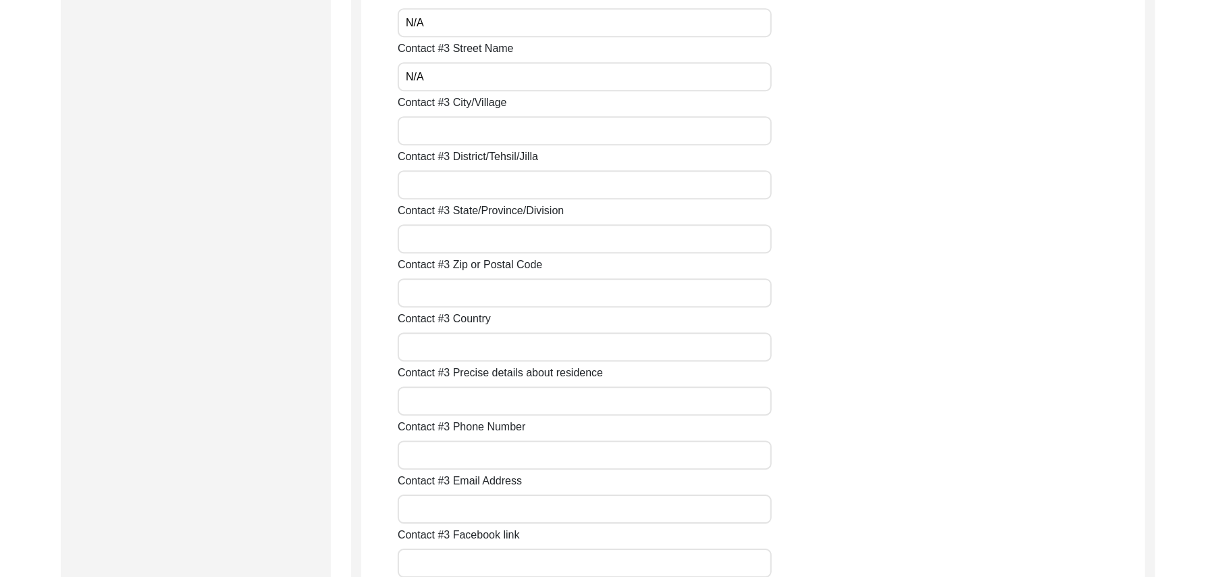
type input "N/A"
click at [440, 130] on input "Contact #3 City/Village" at bounding box center [585, 130] width 374 height 29
paste input "N/A"
type input "N/A"
click at [451, 184] on input "Contact #3 District/Tehsil/Jilla" at bounding box center [585, 184] width 374 height 29
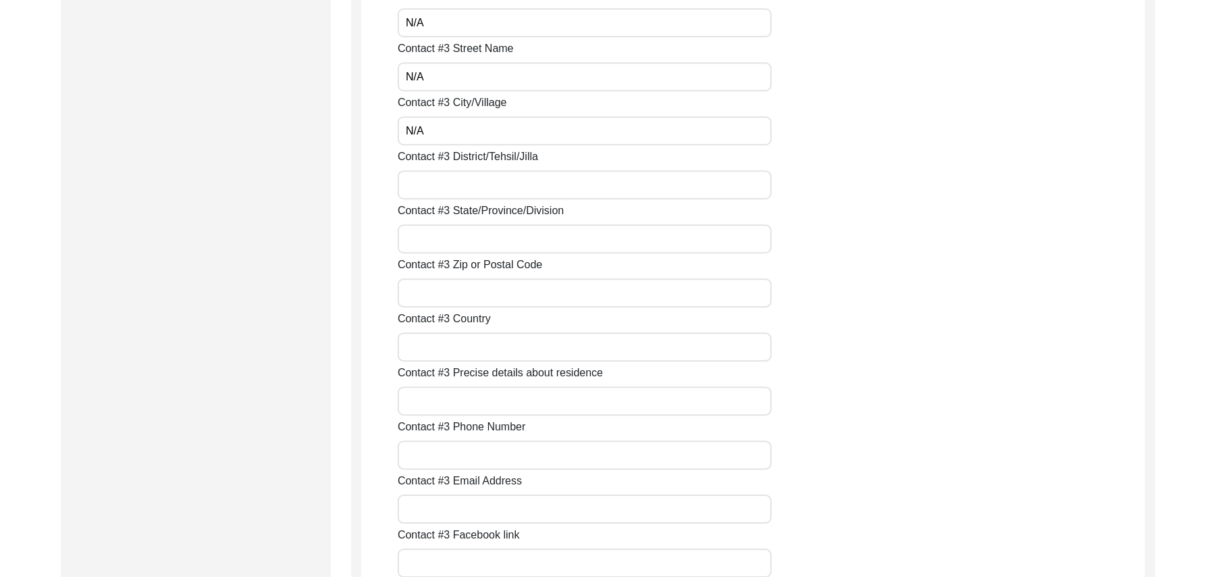
paste input "N/A"
type input "N/A"
click at [449, 236] on input "Contact #3 State/Province/Division" at bounding box center [585, 238] width 374 height 29
paste input "N/A"
type input "N/A"
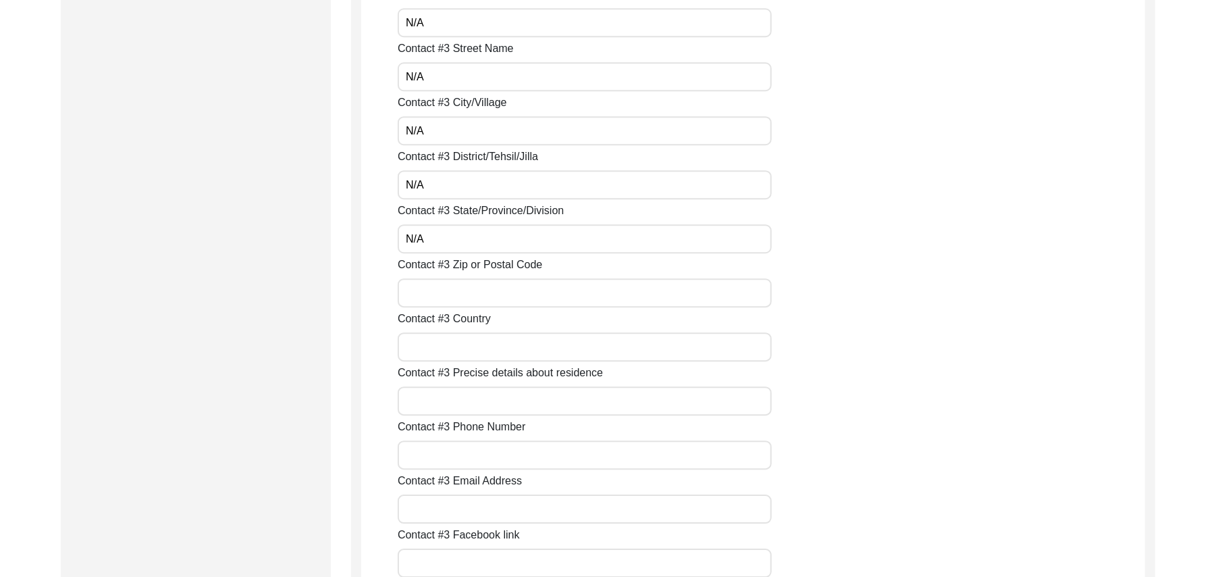
click at [454, 292] on input "Contact #3 Zip or Postal Code" at bounding box center [585, 292] width 374 height 29
paste input "N/A"
type input "N/A"
click at [459, 348] on input "Contact #3 Country" at bounding box center [585, 346] width 374 height 29
paste input "N/A"
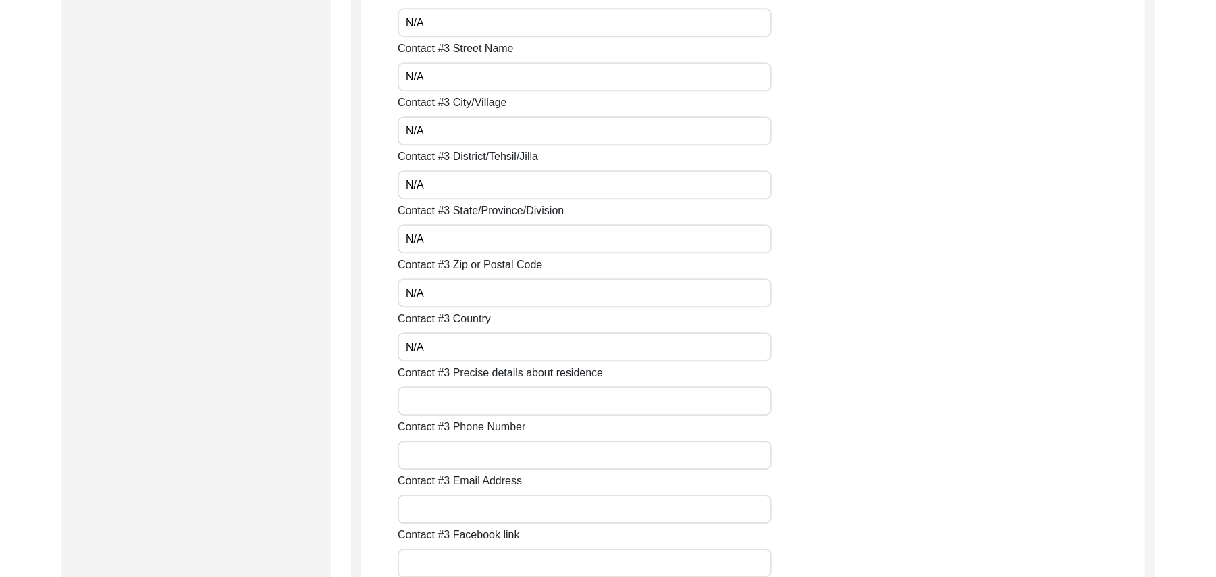
type input "N/A"
click at [463, 402] on input "Contact #3 Precise details about residence" at bounding box center [585, 400] width 374 height 29
paste input "N/A"
type input "N/A"
click at [470, 456] on input "Contact #3 Phone Number" at bounding box center [585, 454] width 374 height 29
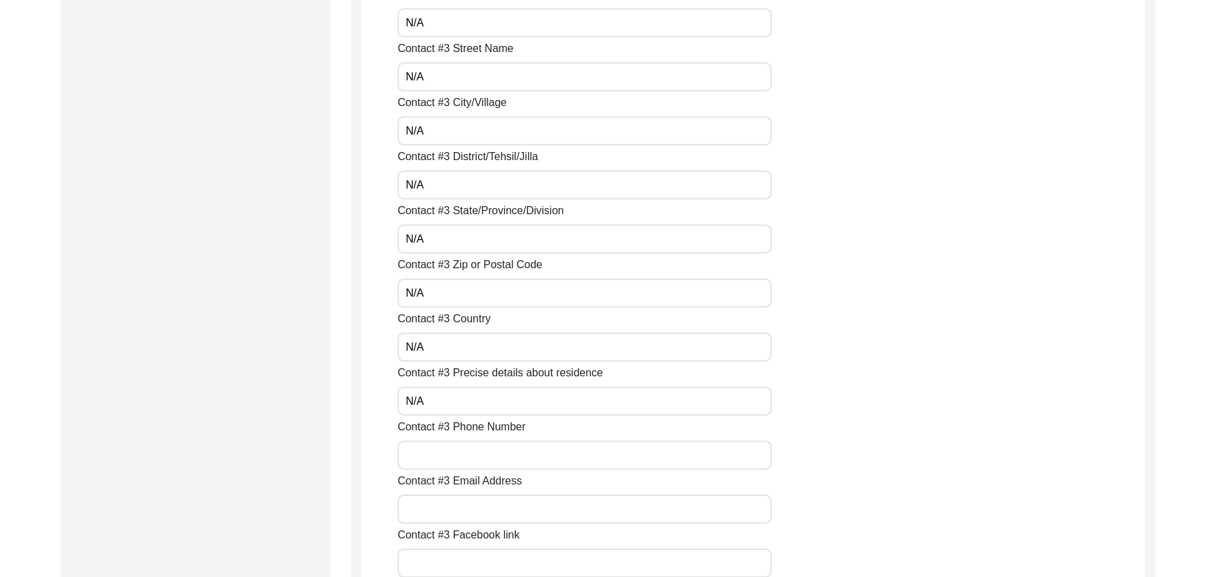
paste input "N/A"
type input "N/A"
click at [465, 506] on input "Contact #3 Email Address" at bounding box center [585, 508] width 374 height 29
paste input "N/A"
type input "N/A"
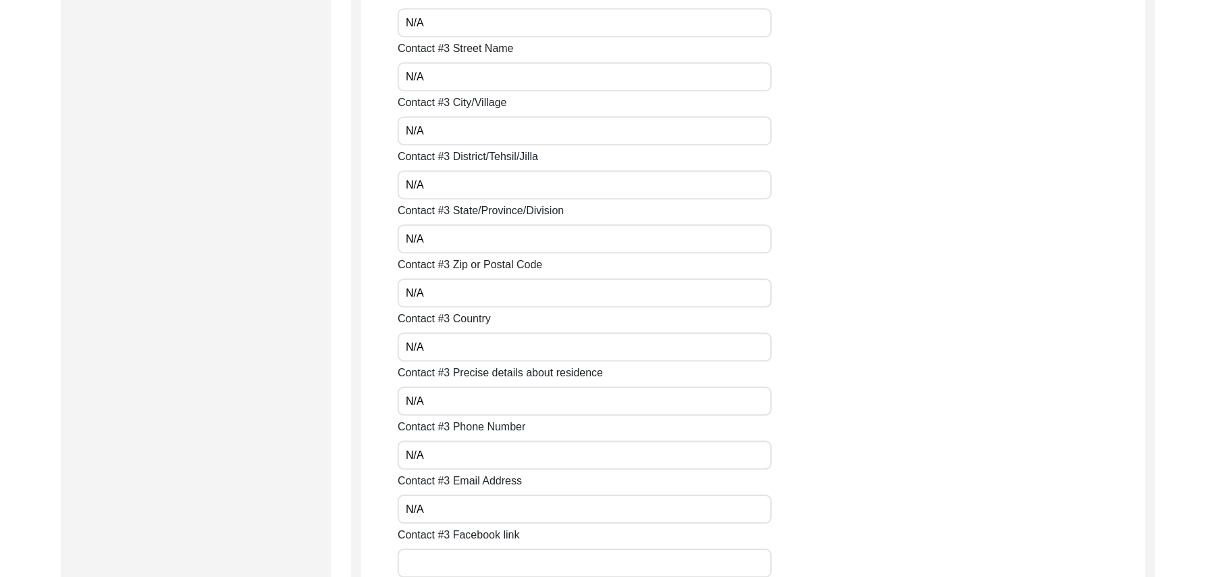
click at [460, 563] on input "Contact #3 Facebook link" at bounding box center [585, 562] width 374 height 29
paste input "N/A"
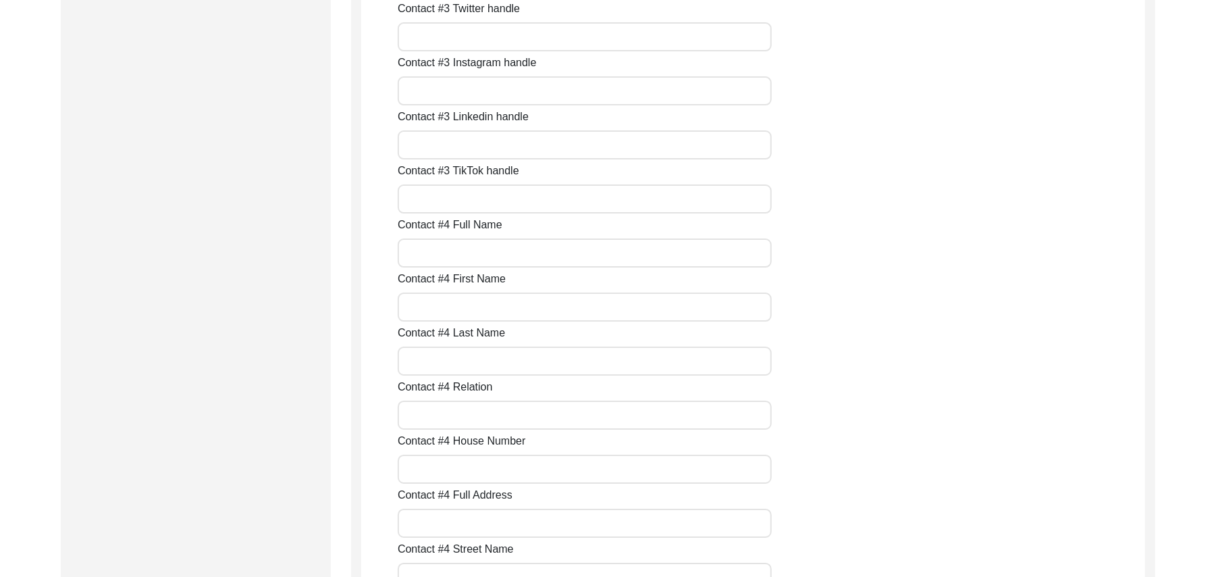
scroll to position [3252, 0]
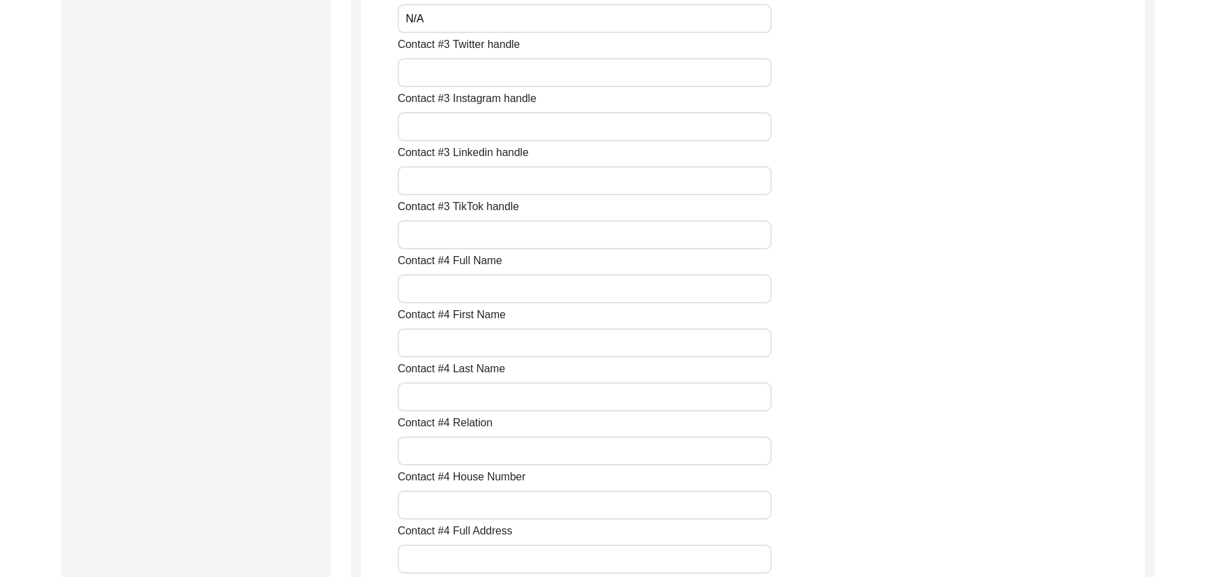
type input "N/A"
click at [552, 74] on input "Contact #3 Twitter handle" at bounding box center [585, 72] width 374 height 29
paste input "N/A"
type input "N/A"
click at [512, 135] on input "Contact #3 Instagram handle" at bounding box center [585, 126] width 374 height 29
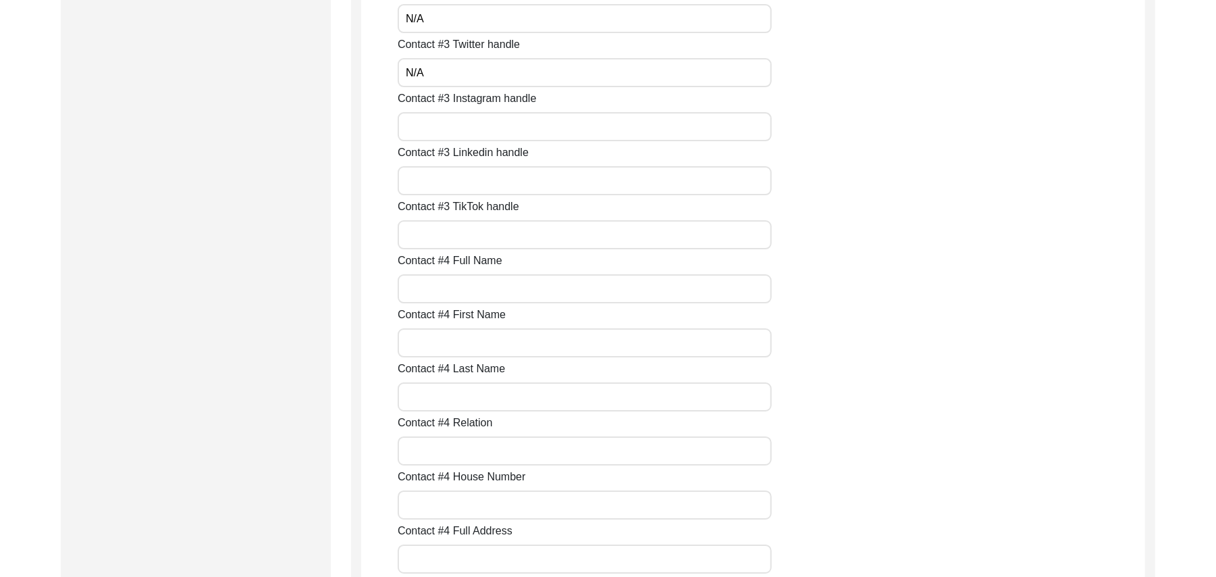
paste input "N/A"
type input "N/A"
click at [487, 184] on input "Contact #3 Linkedin handle" at bounding box center [585, 180] width 374 height 29
paste input "N/A"
type input "N/A"
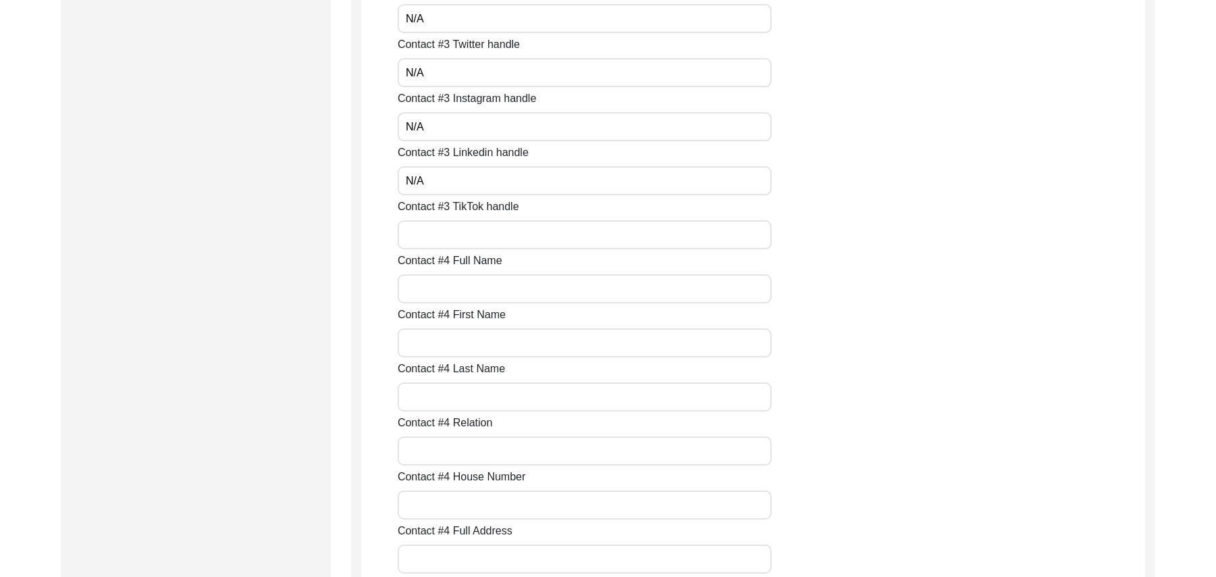
click at [468, 239] on input "Contact #3 TikTok handle" at bounding box center [585, 234] width 374 height 29
paste input "N/A"
type input "N/A"
click at [443, 293] on input "Contact #4 Full Name" at bounding box center [585, 288] width 374 height 29
paste input "N/A"
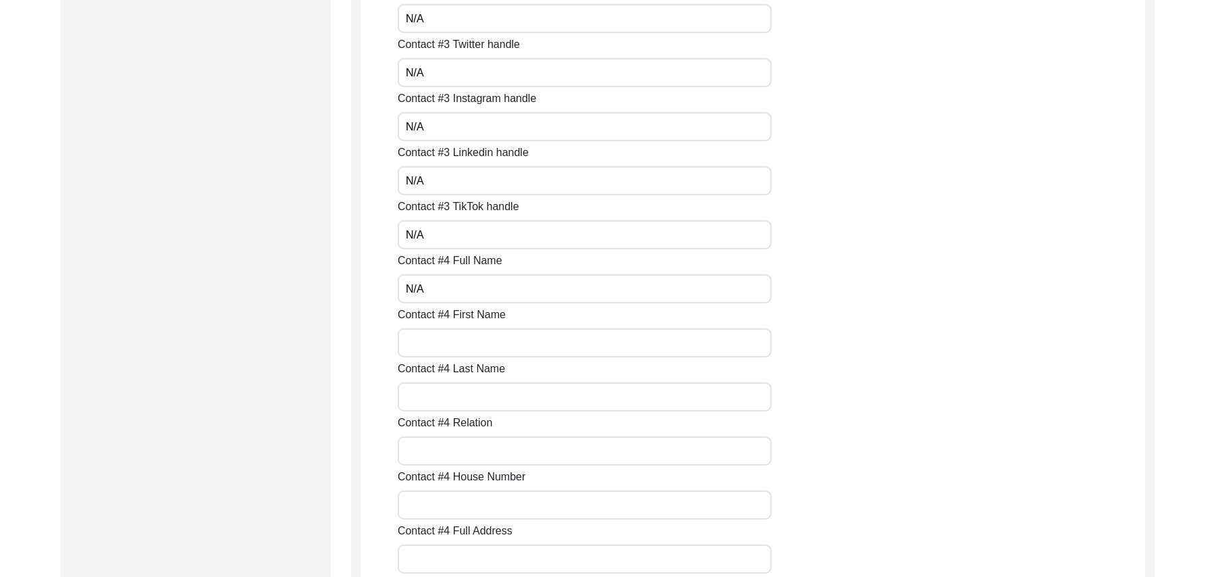
type input "N/A"
click at [444, 344] on input "Contact #4 First Name" at bounding box center [585, 342] width 374 height 29
paste input "N/A"
type input "N/A"
click at [440, 398] on input "Contact #4 Last Name" at bounding box center [585, 396] width 374 height 29
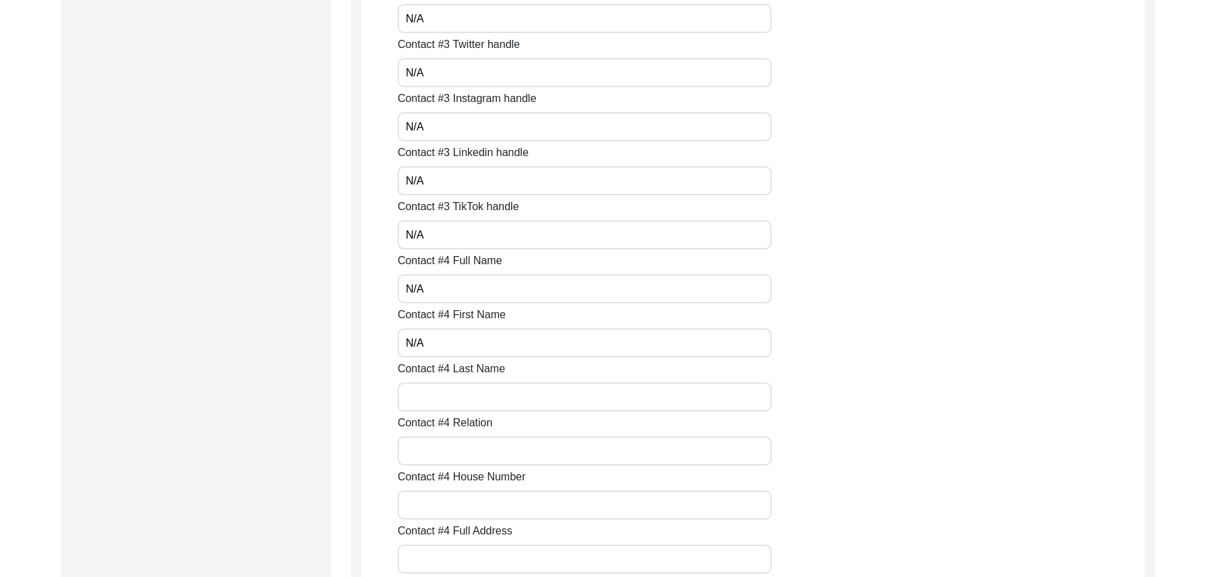
paste input "N/A"
type input "N/A"
click at [438, 454] on input "Contact #4 Relation" at bounding box center [585, 450] width 374 height 29
paste input "N/A"
type input "N/A"
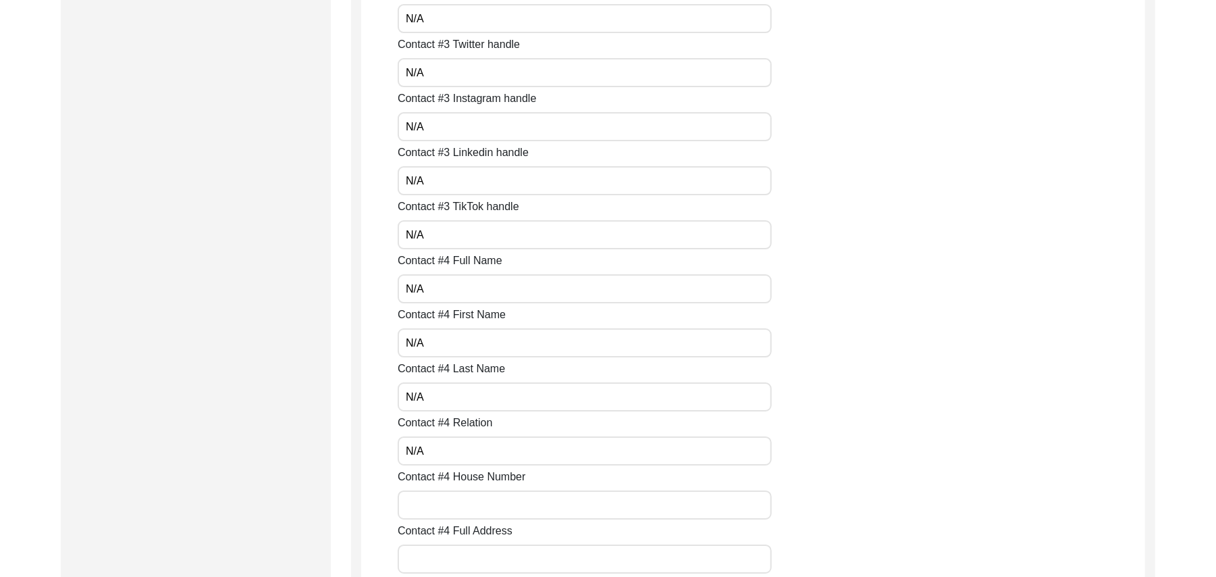
click at [439, 500] on input "Contact #4 House Number" at bounding box center [585, 504] width 374 height 29
paste input "N/A"
type input "N/A"
click at [432, 568] on input "Contact #4 Full Address" at bounding box center [585, 558] width 374 height 29
paste input "N/A"
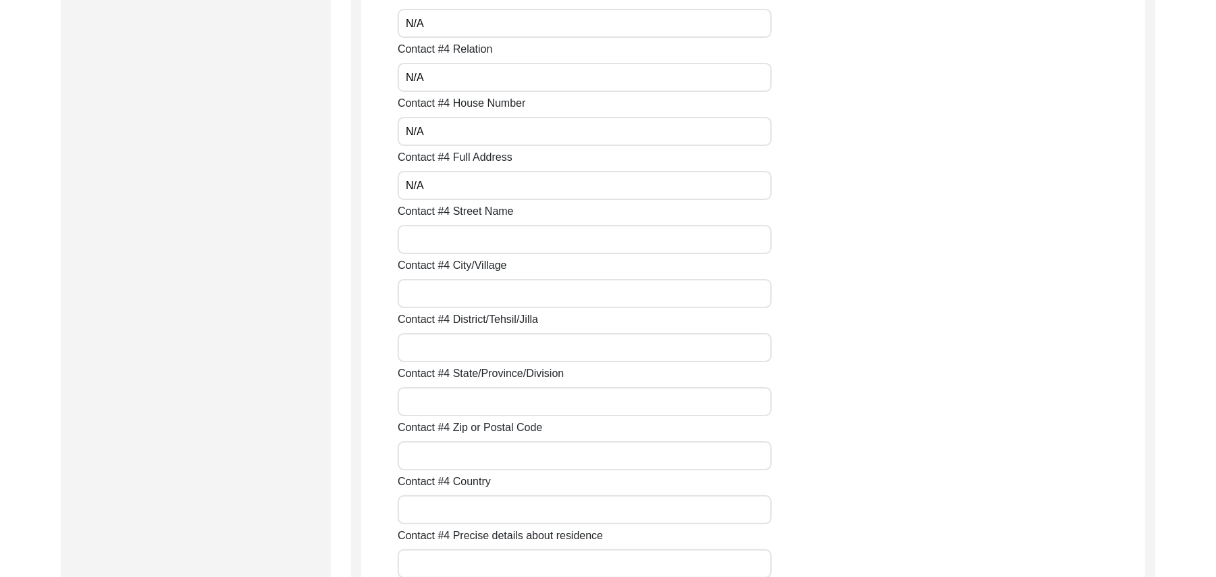
scroll to position [3698, 0]
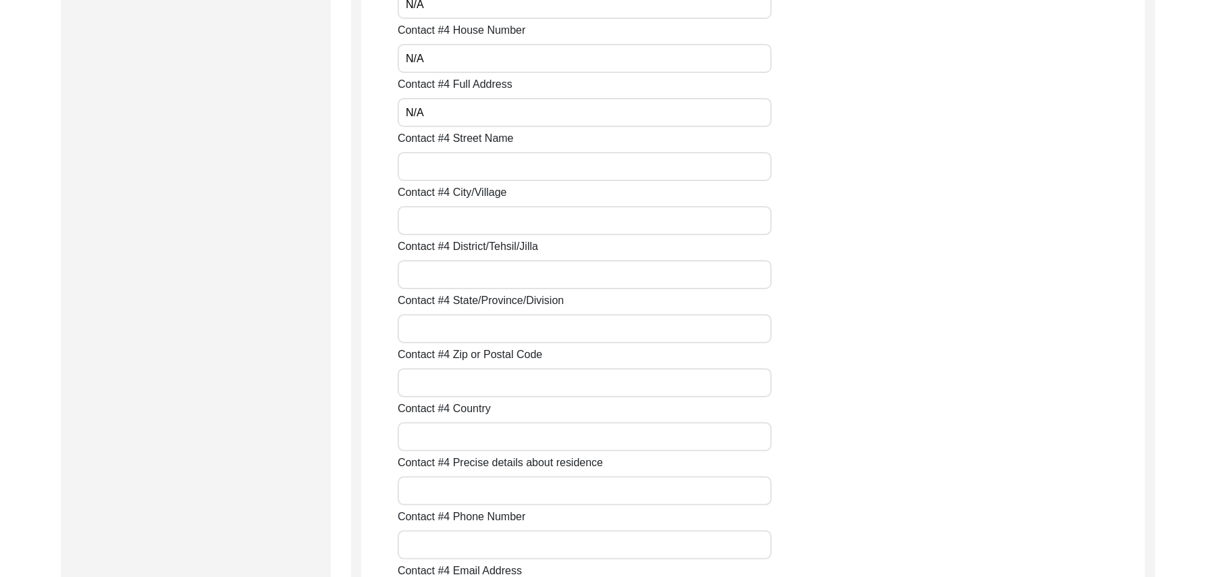
type input "N/A"
click at [469, 171] on input "Contact #4 Street Name" at bounding box center [585, 166] width 374 height 29
paste input "N/A"
type input "N/A"
click at [463, 222] on input "Contact #4 City/Village" at bounding box center [585, 220] width 374 height 29
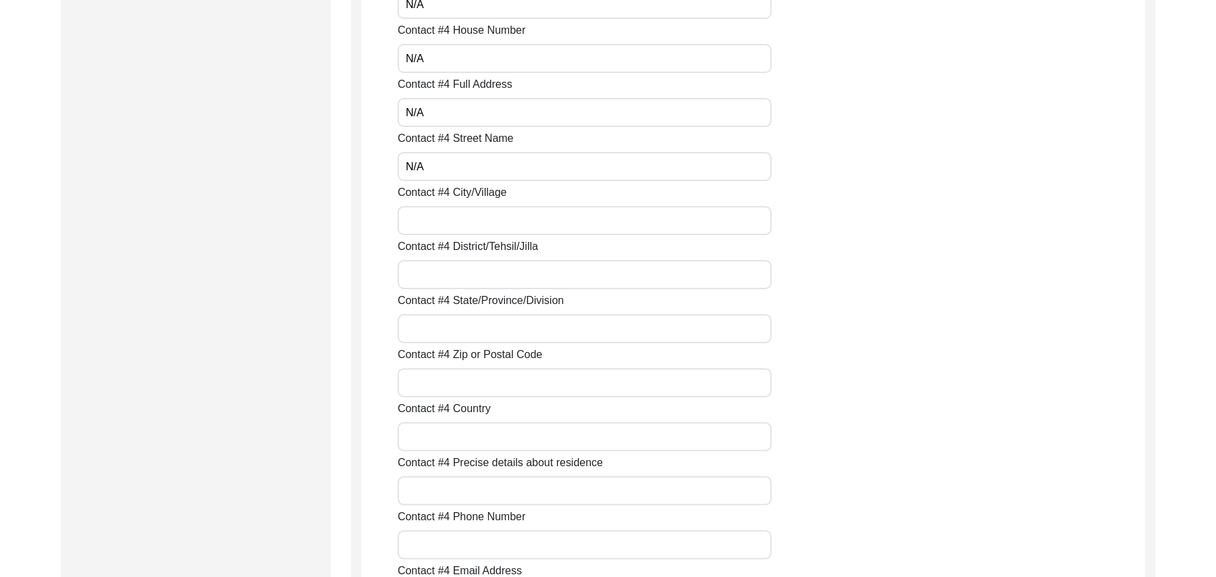
paste input "N/A"
type input "N/A"
click at [462, 279] on input "Contact #4 District/Tehsil/Jilla" at bounding box center [585, 274] width 374 height 29
paste input "N/A"
type input "N/A"
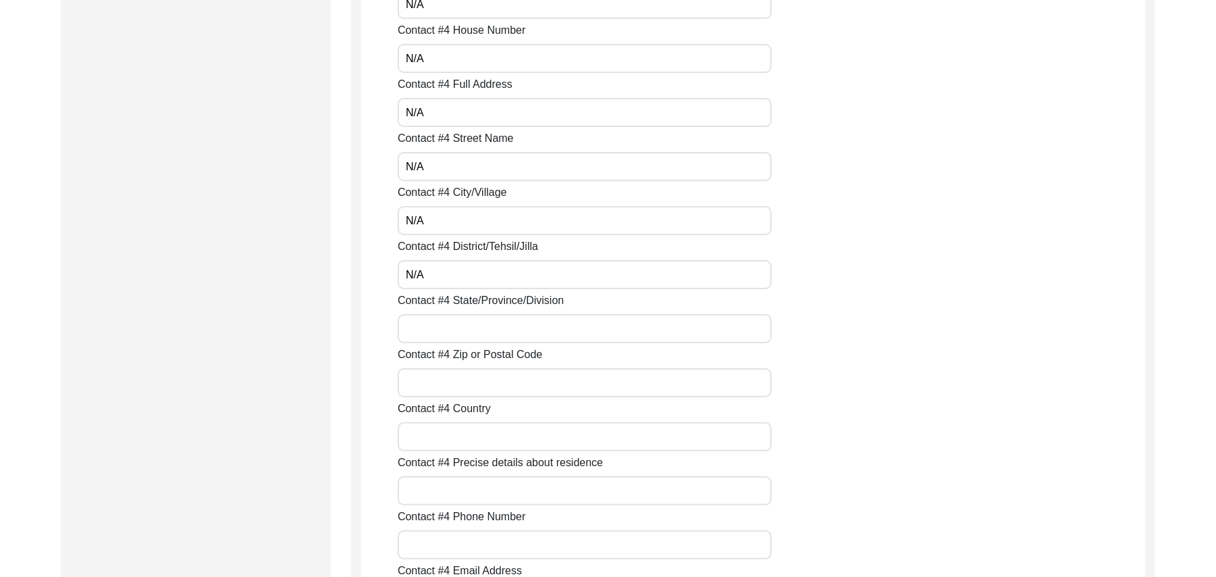
click at [458, 331] on input "Contact #4 State/Province/Division" at bounding box center [585, 328] width 374 height 29
paste input "N/A"
type input "N/A"
click at [456, 387] on input "Contact #4 Zip or Postal Code" at bounding box center [585, 382] width 374 height 29
paste input "N/A"
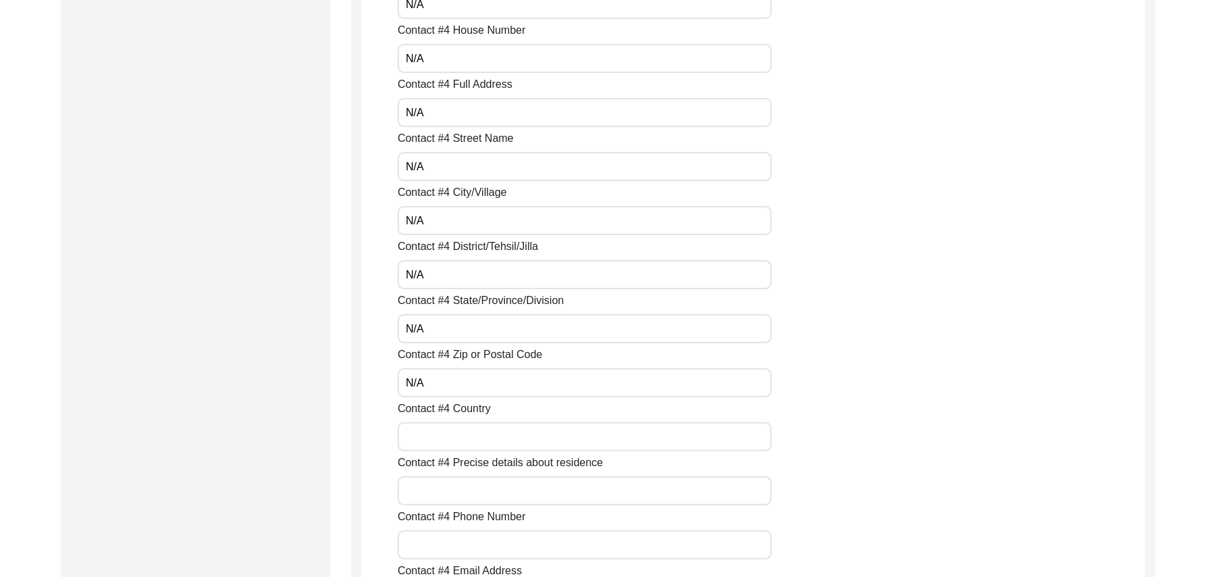
type input "N/A"
click at [452, 443] on input "Contact #4 Country" at bounding box center [585, 436] width 374 height 29
paste input "N/A"
type input "N/A"
click at [446, 490] on input "Contact #4 Precise details about residence" at bounding box center [585, 490] width 374 height 29
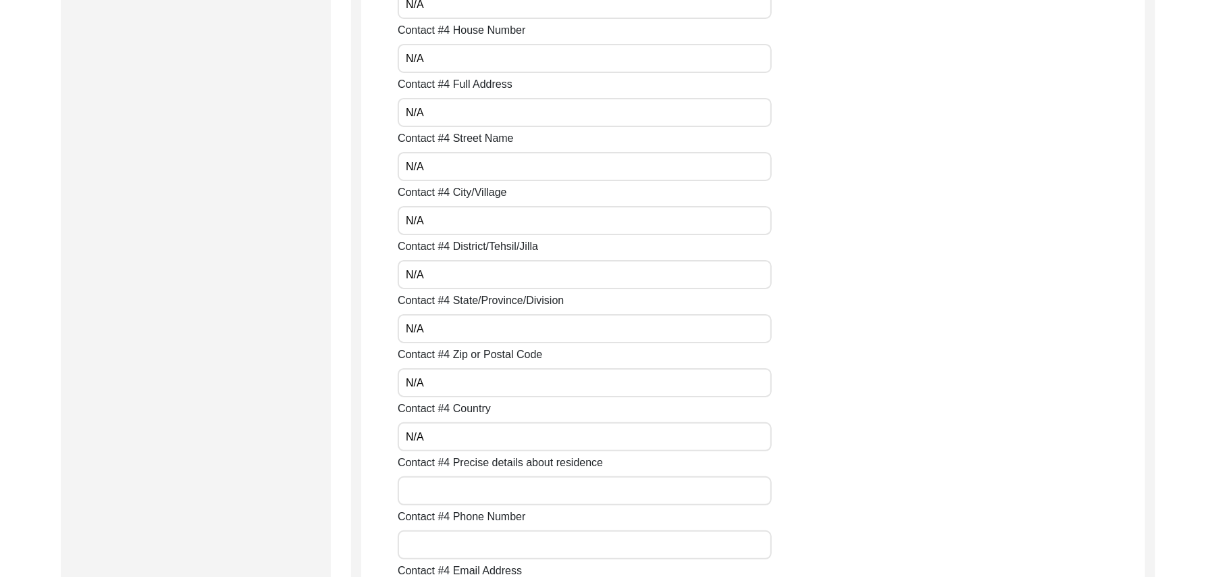
paste input "N/A"
type input "N/A"
click at [440, 552] on input "Contact #4 Phone Number" at bounding box center [585, 544] width 374 height 29
paste input "N/A"
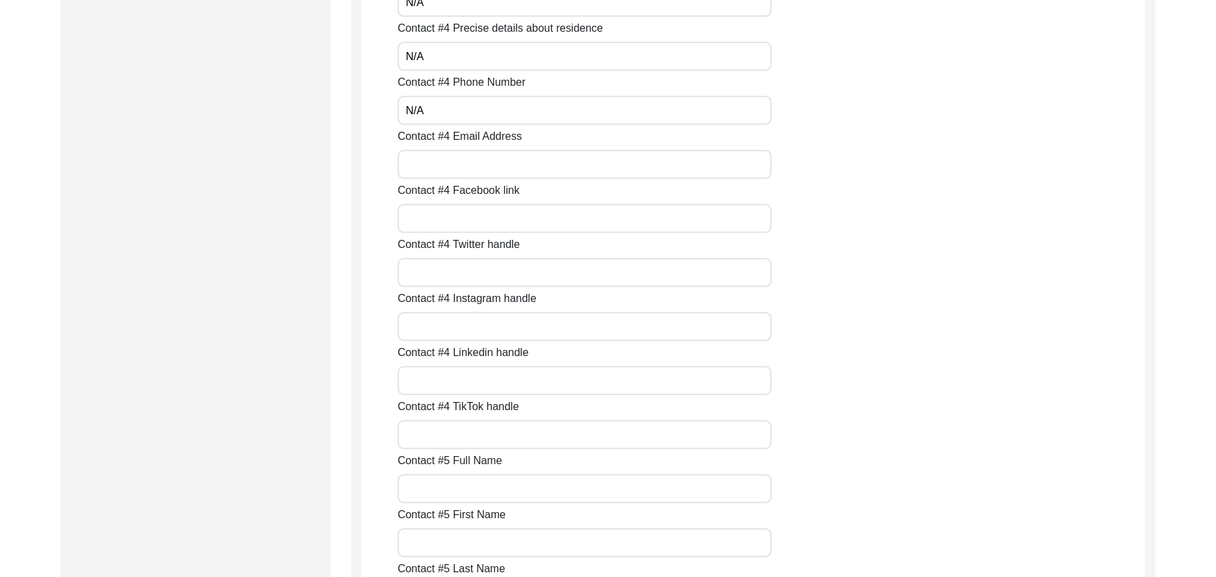
scroll to position [4181, 0]
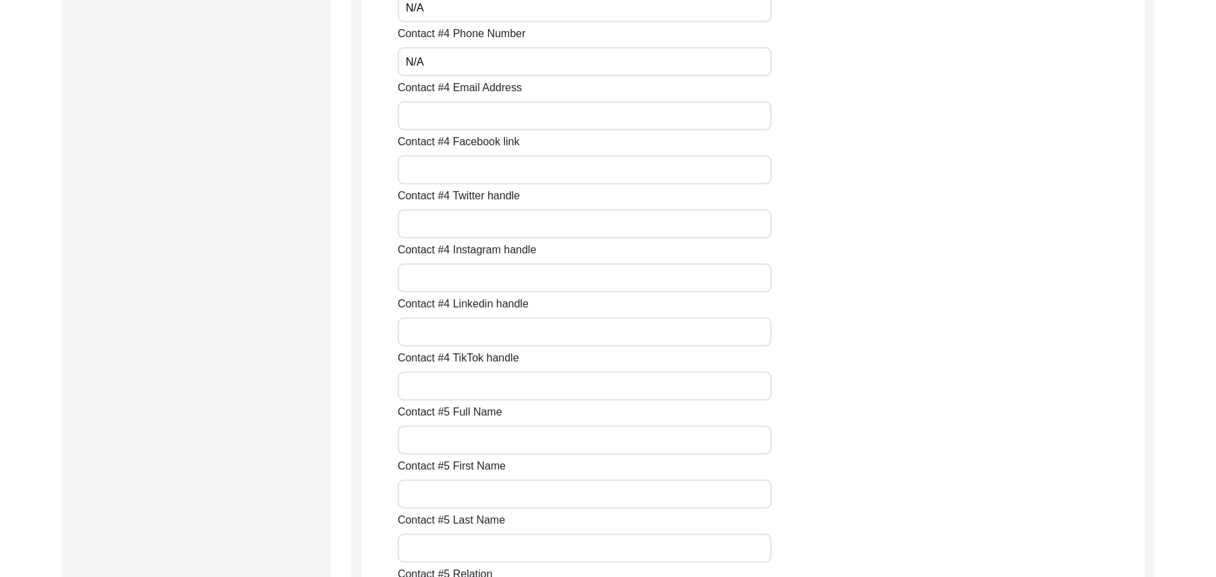
type input "N/A"
click at [482, 123] on input "Contact #4 Email Address" at bounding box center [585, 115] width 374 height 29
paste input "N/A"
type input "N/A"
click at [476, 174] on input "Contact #4 Facebook link" at bounding box center [585, 169] width 374 height 29
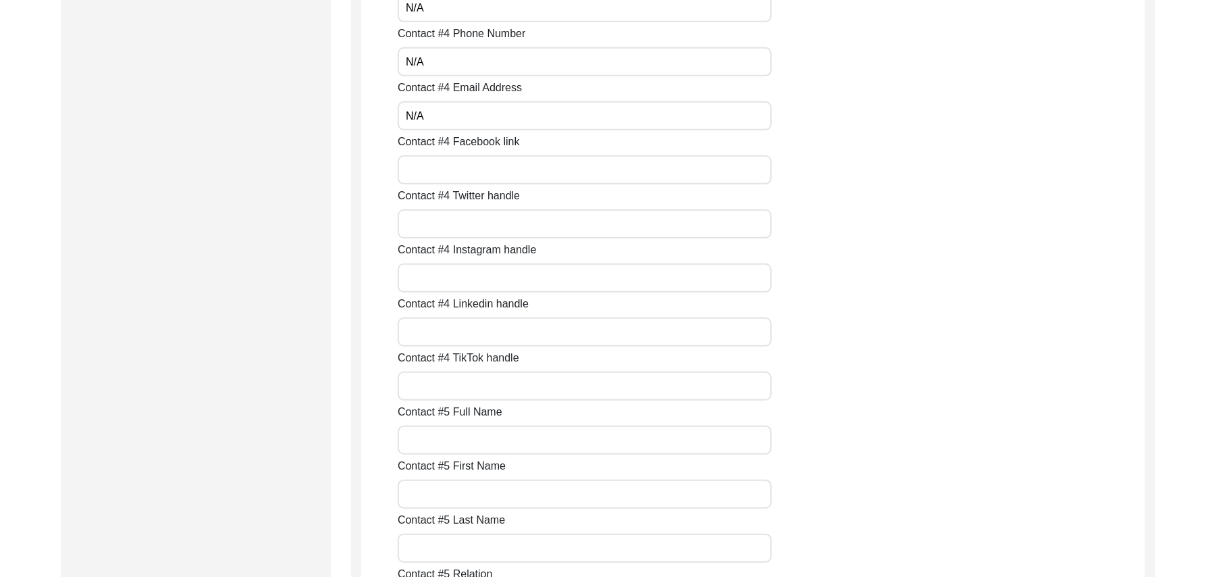
paste input "N/A"
type input "N/A"
click at [476, 235] on input "Contact #4 Twitter handle" at bounding box center [585, 223] width 374 height 29
paste input "N/A"
type input "N/A"
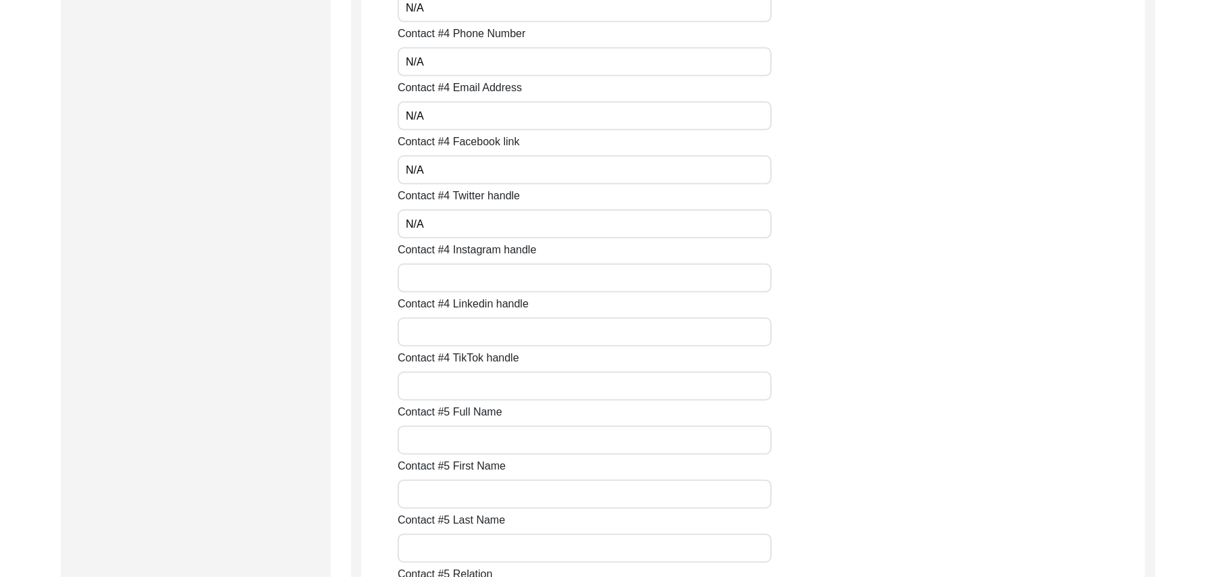
click at [462, 286] on input "Contact #4 Instagram handle" at bounding box center [585, 277] width 374 height 29
paste input "N/A"
type input "N/A"
click at [463, 333] on input "Contact #4 Linkedin handle" at bounding box center [585, 331] width 374 height 29
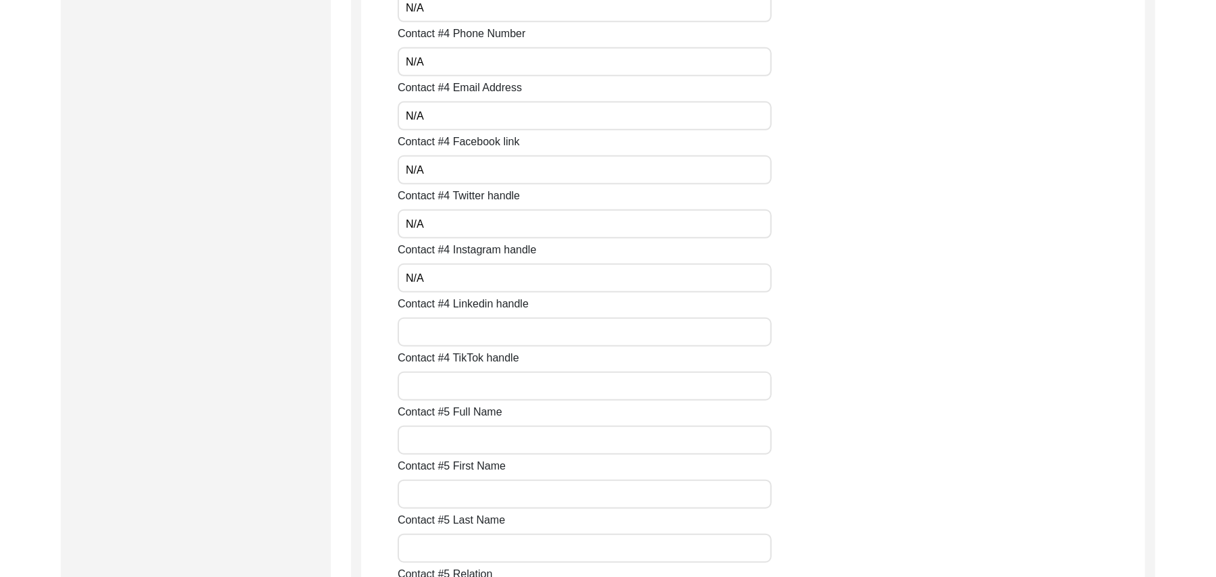
paste input "N/A"
type input "N/A"
click at [468, 384] on input "Contact #4 TikTok handle" at bounding box center [585, 385] width 374 height 29
paste input "N/A"
type input "N/A"
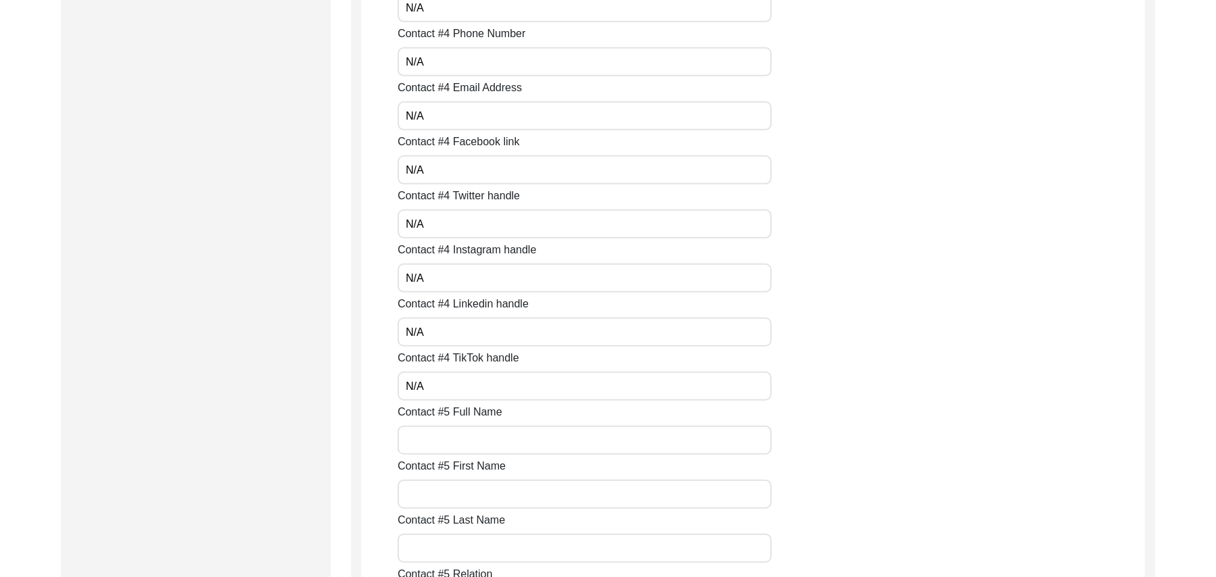
click at [454, 444] on input "Contact #5 Full Name" at bounding box center [585, 439] width 374 height 29
paste input "N/A"
type input "N/A"
click at [454, 501] on input "Contact #5 First Name" at bounding box center [585, 493] width 374 height 29
paste input "N/A"
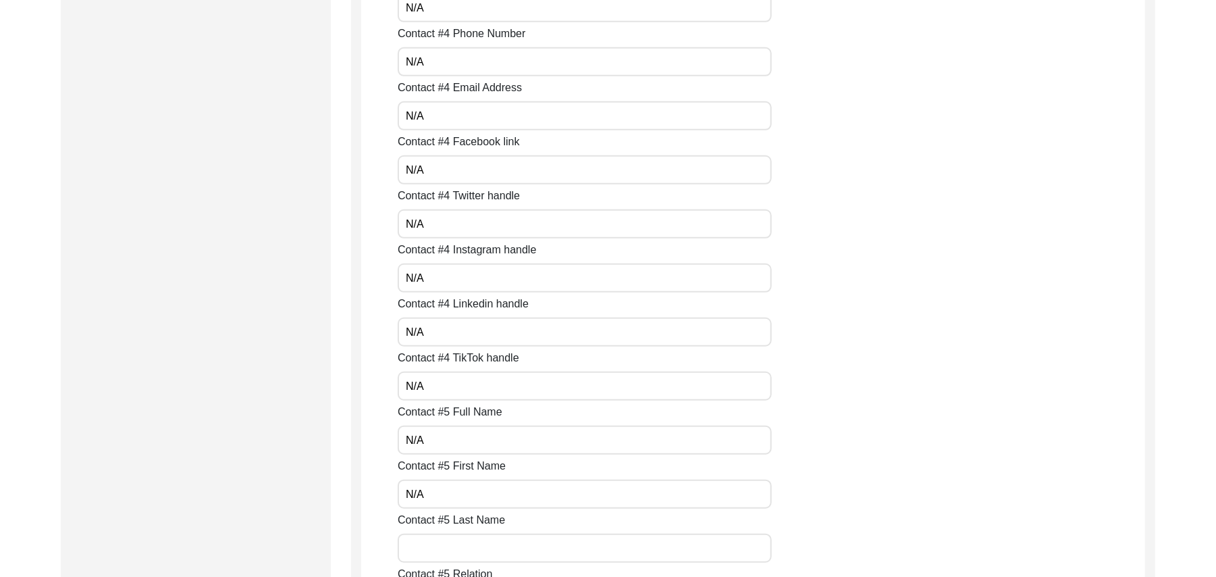
type input "N/A"
click at [459, 546] on input "Contact #5 Last Name" at bounding box center [585, 547] width 374 height 29
paste input "N/A"
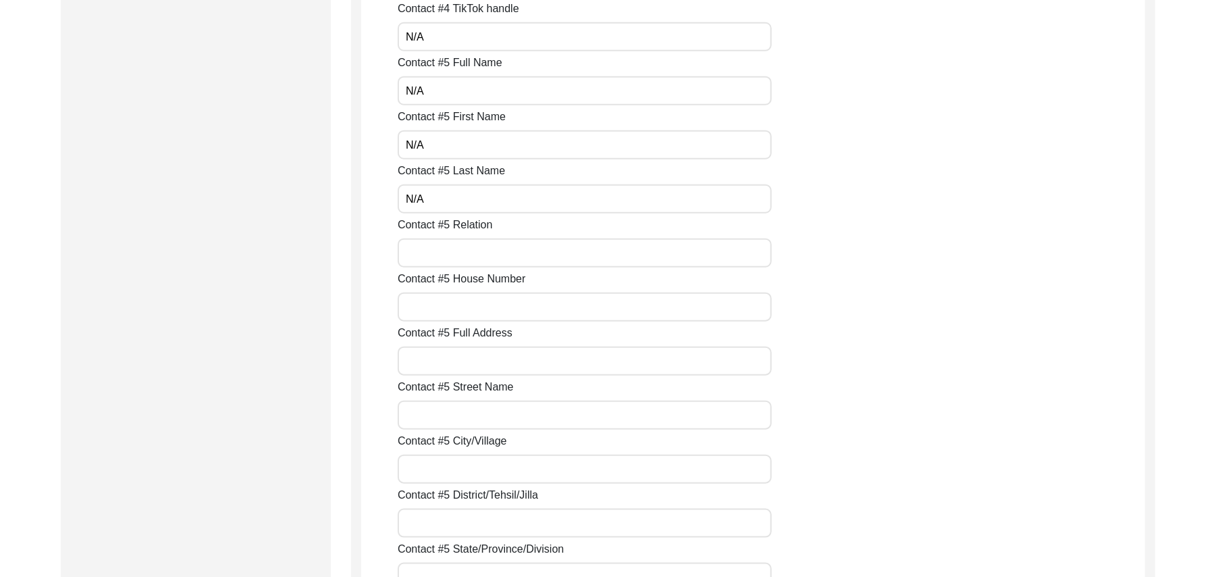
scroll to position [4614, 0]
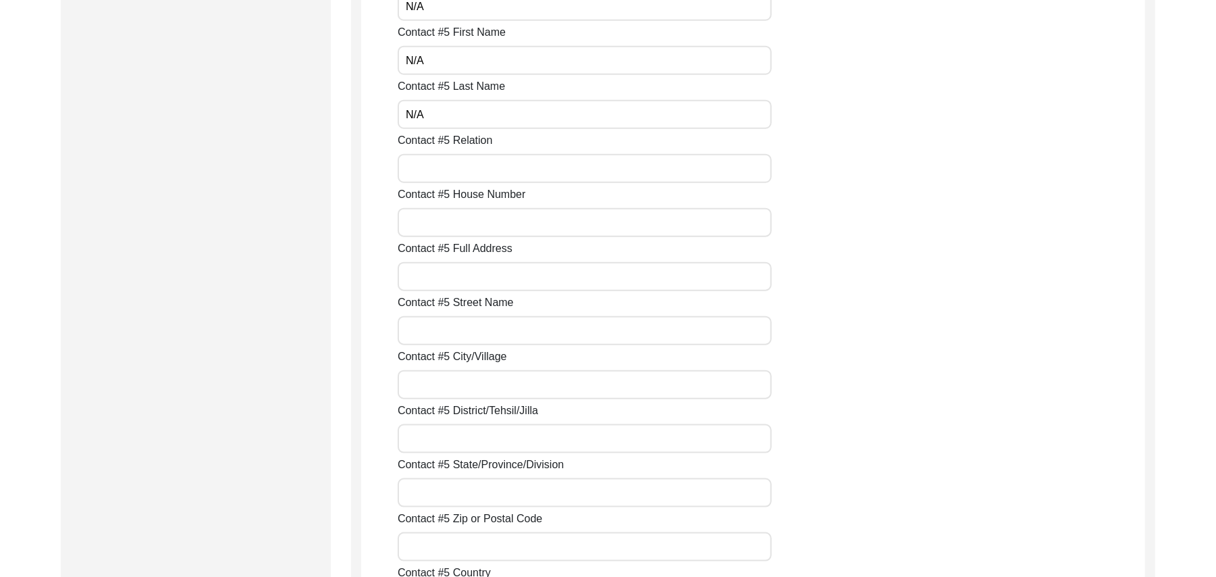
type input "N/A"
click at [527, 174] on input "Contact #5 Relation" at bounding box center [585, 168] width 374 height 29
paste input "N/A"
type input "N/A"
click at [503, 226] on input "Contact #5 House Number" at bounding box center [585, 222] width 374 height 29
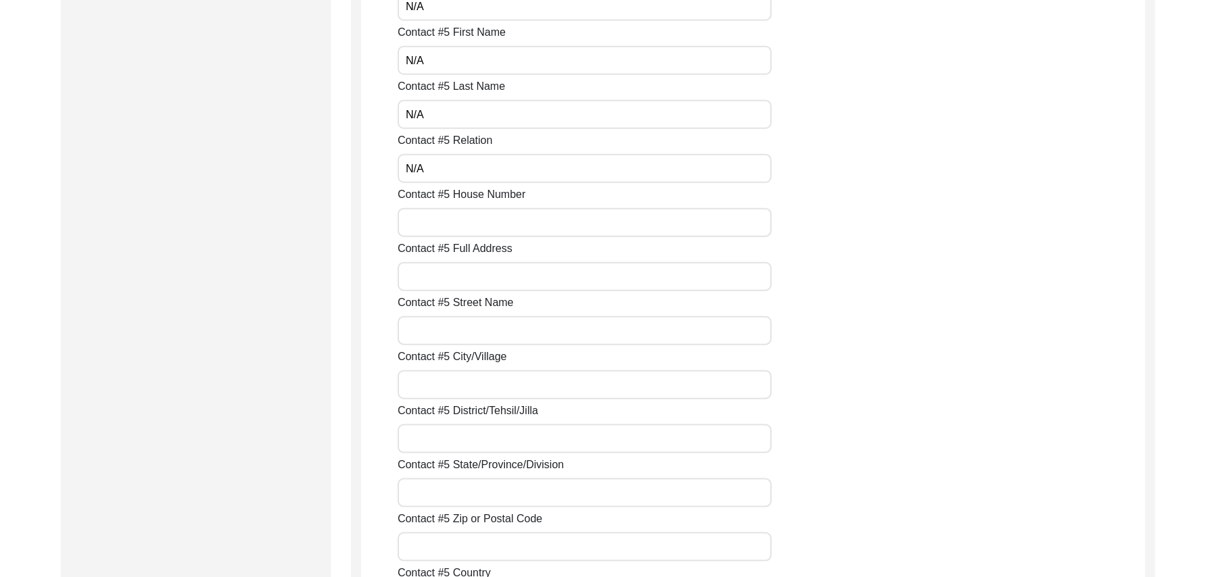
paste input "N/A"
type input "N/A"
click at [461, 279] on input "Contact #5 Full Address" at bounding box center [585, 276] width 374 height 29
paste input "N/A"
type input "N/A"
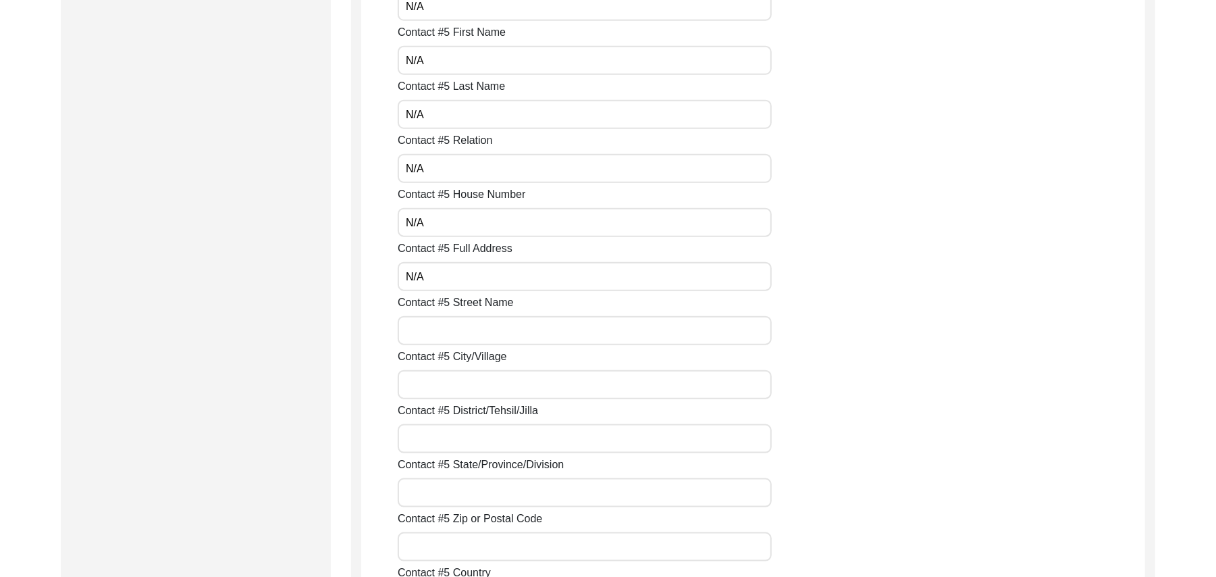
click at [463, 330] on input "Contact #5 Street Name" at bounding box center [585, 330] width 374 height 29
paste input "N/A"
type input "N/A"
click at [456, 390] on input "Contact #5 City/Village" at bounding box center [585, 384] width 374 height 29
paste input "N/A"
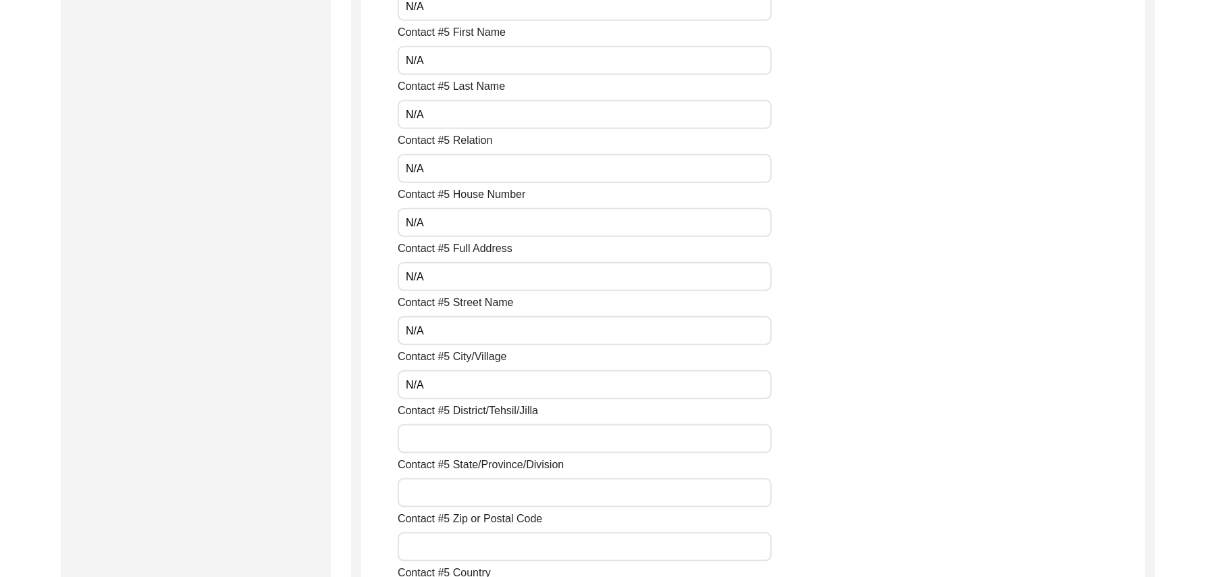
type input "N/A"
click at [452, 442] on input "Contact #5 District/Tehsil/Jilla" at bounding box center [585, 438] width 374 height 29
paste input "N/A"
type input "N/A"
click at [452, 492] on input "Contact #5 State/Province/Division" at bounding box center [585, 492] width 374 height 29
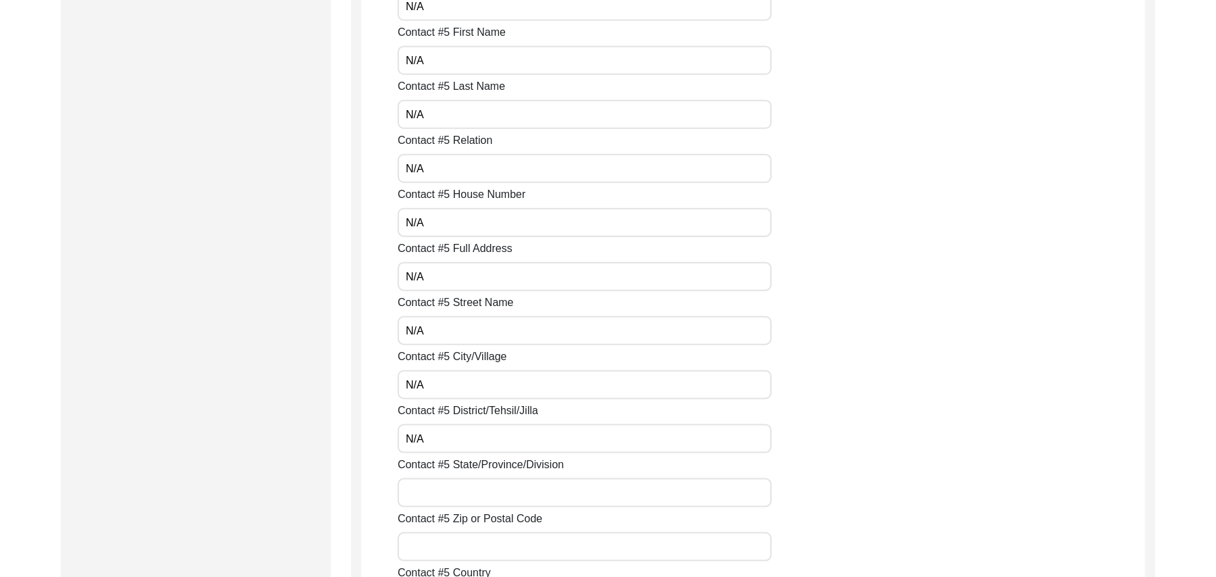
paste input "N/A"
type input "N/A"
click at [454, 555] on input "Contact #5 Zip or Postal Code" at bounding box center [585, 546] width 374 height 29
paste input "N/A"
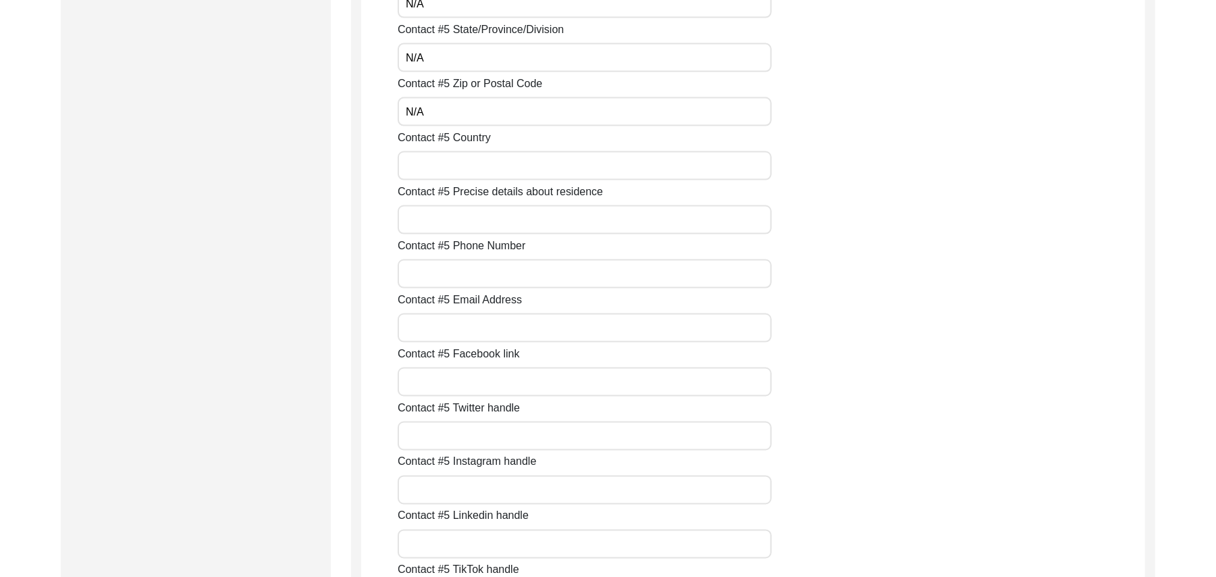
scroll to position [5134, 0]
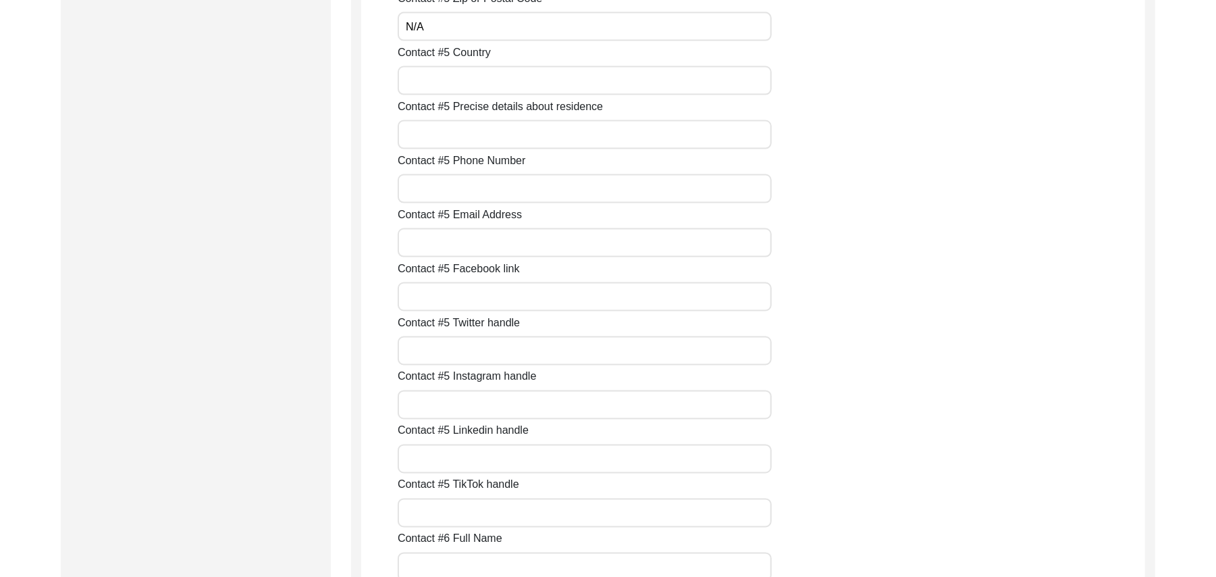
type input "N/A"
click at [436, 79] on input "Contact #5 Country" at bounding box center [585, 80] width 374 height 29
paste input "N/A"
type input "N/A"
click at [425, 130] on input "Contact #5 Precise details about residence" at bounding box center [585, 134] width 374 height 29
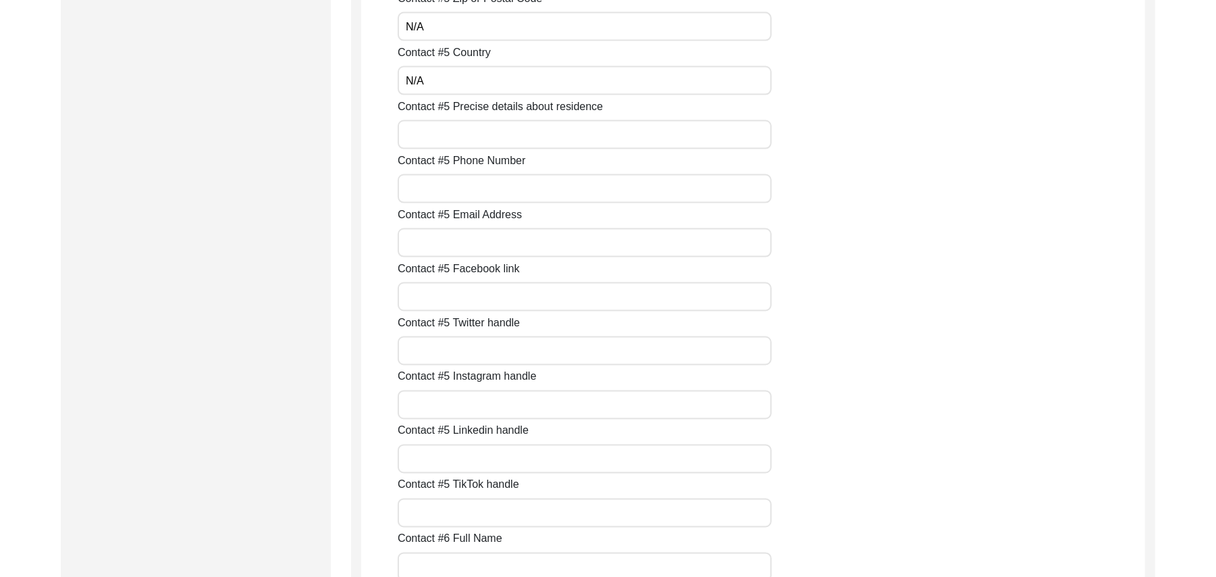
paste input "N/A"
type input "N/A"
click at [433, 188] on input "Contact #5 Phone Number" at bounding box center [585, 188] width 374 height 29
paste input "N/A"
type input "N/A"
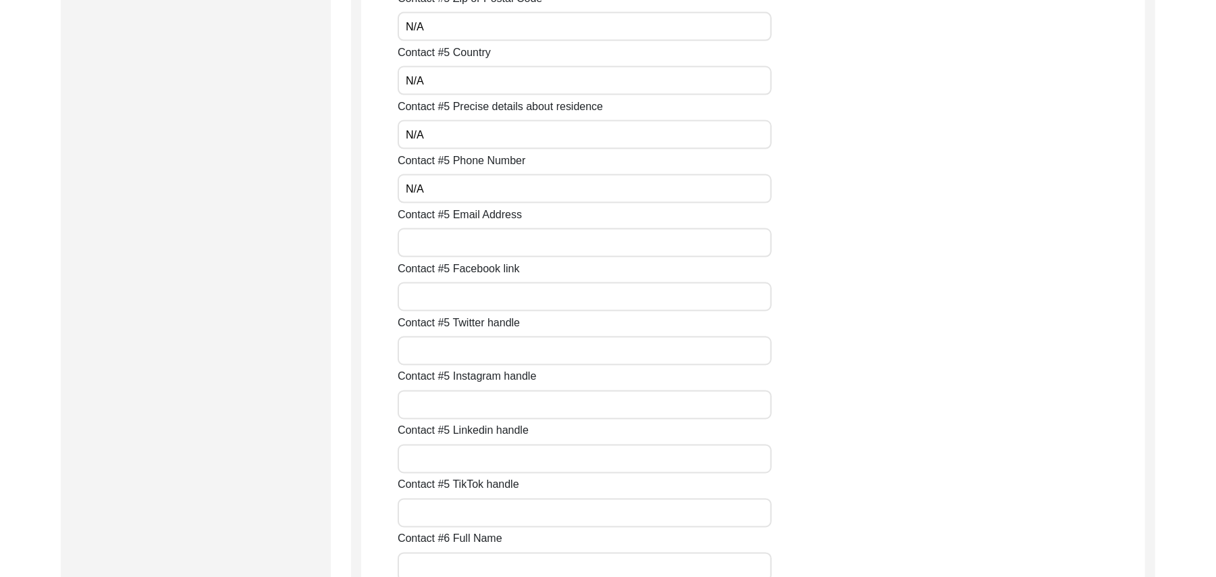
click at [446, 248] on input "Contact #5 Email Address" at bounding box center [585, 242] width 374 height 29
paste input "N/A"
type input "N/A"
click at [438, 301] on input "Contact #5 Facebook link" at bounding box center [585, 296] width 374 height 29
paste input "N/A"
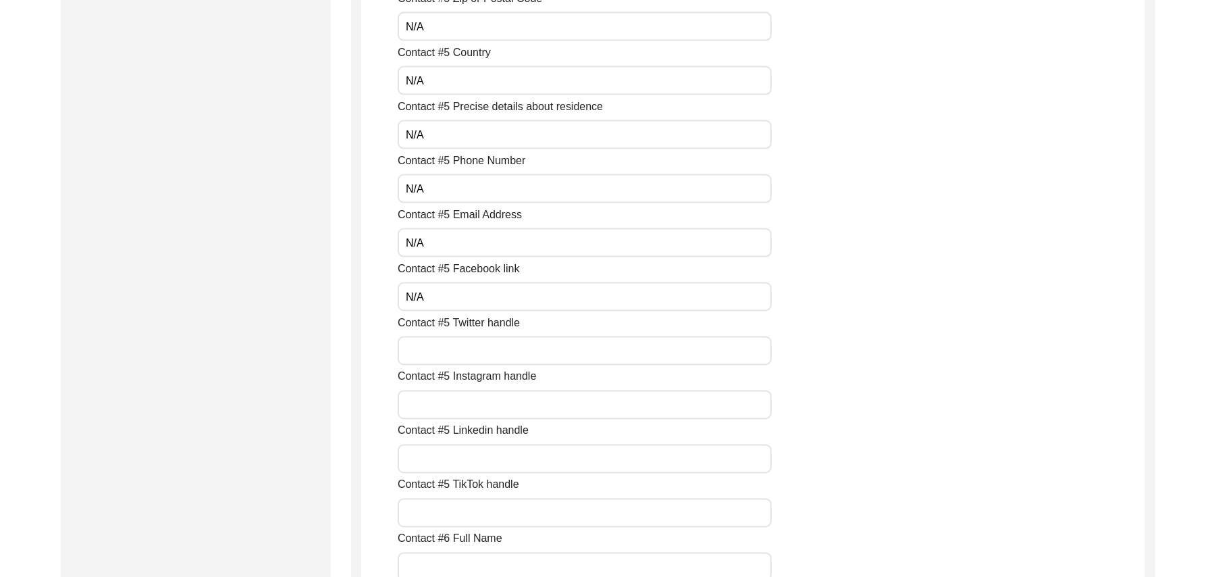
type input "N/A"
click at [439, 362] on input "Contact #5 Twitter handle" at bounding box center [585, 350] width 374 height 29
paste input "N/A"
type input "N/A"
click at [432, 413] on input "Contact #5 Instagram handle" at bounding box center [585, 404] width 374 height 29
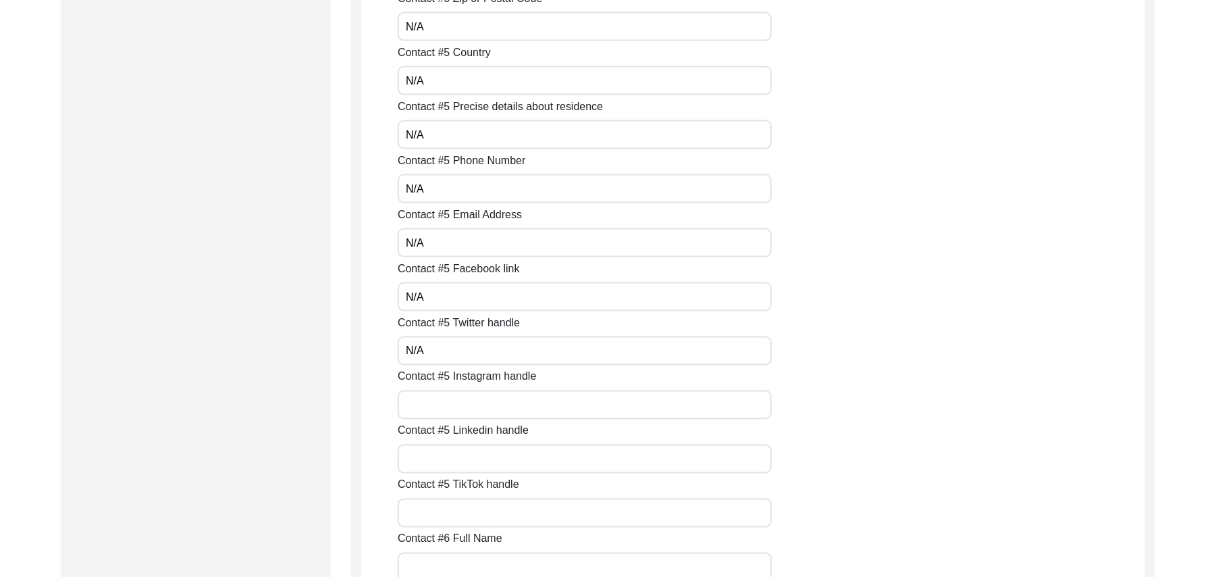
paste input "N/A"
type input "N/A"
click at [428, 462] on input "Contact #5 Linkedin handle" at bounding box center [585, 458] width 374 height 29
paste input "N/A"
type input "N/A"
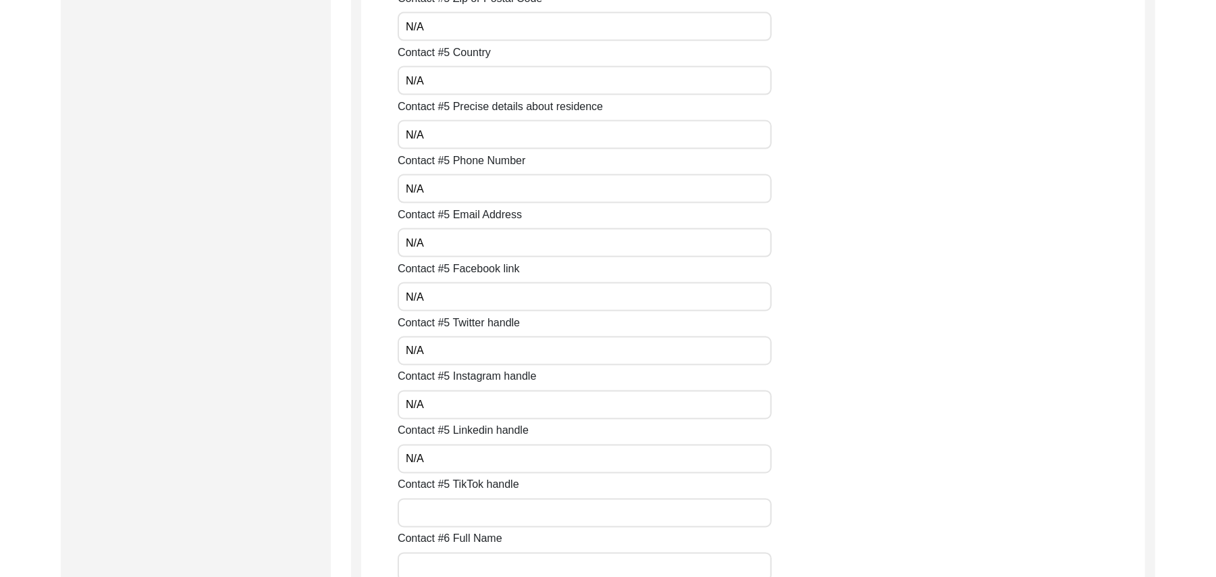
click at [443, 513] on input "Contact #5 TikTok handle" at bounding box center [585, 512] width 374 height 29
paste input "N/A"
type input "N/A"
click at [447, 559] on input "Contact #6 Full Name" at bounding box center [585, 566] width 374 height 29
paste input "N/A"
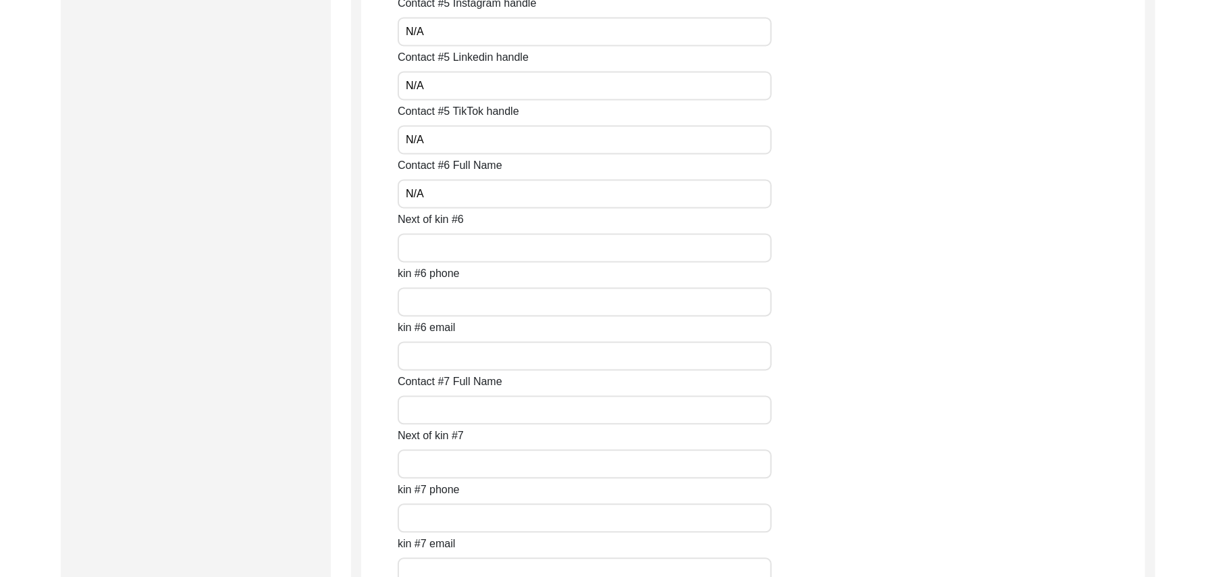
scroll to position [5592, 0]
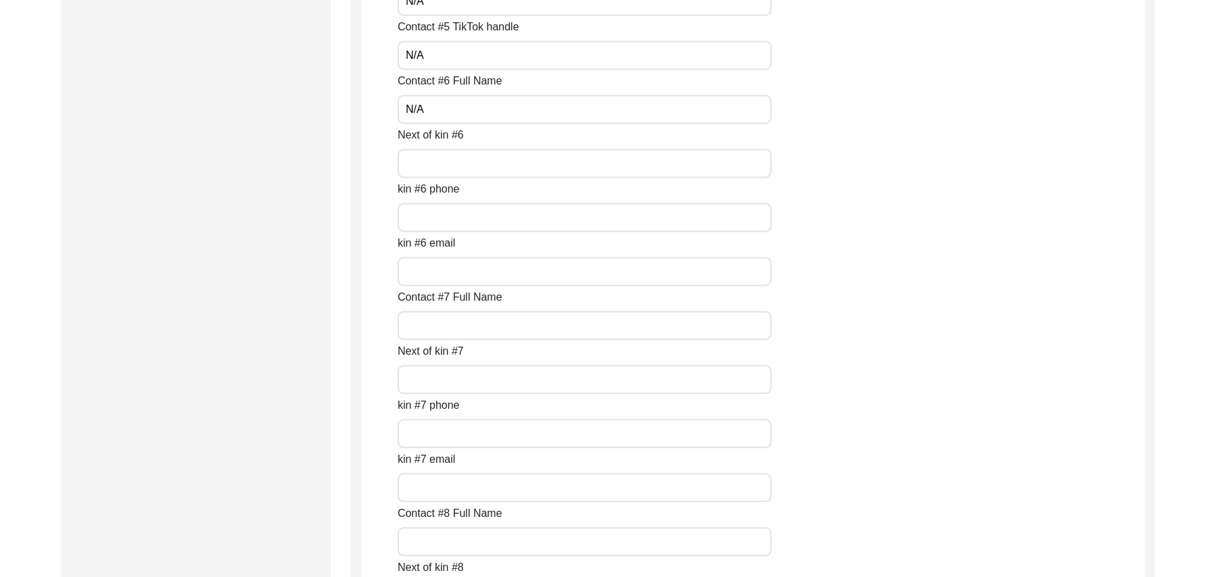
type input "N/A"
click at [442, 166] on input "Next of kin #6" at bounding box center [585, 163] width 374 height 29
paste input "N/A"
type input "N/A"
click at [444, 217] on input "kin #6 phone" at bounding box center [585, 217] width 374 height 29
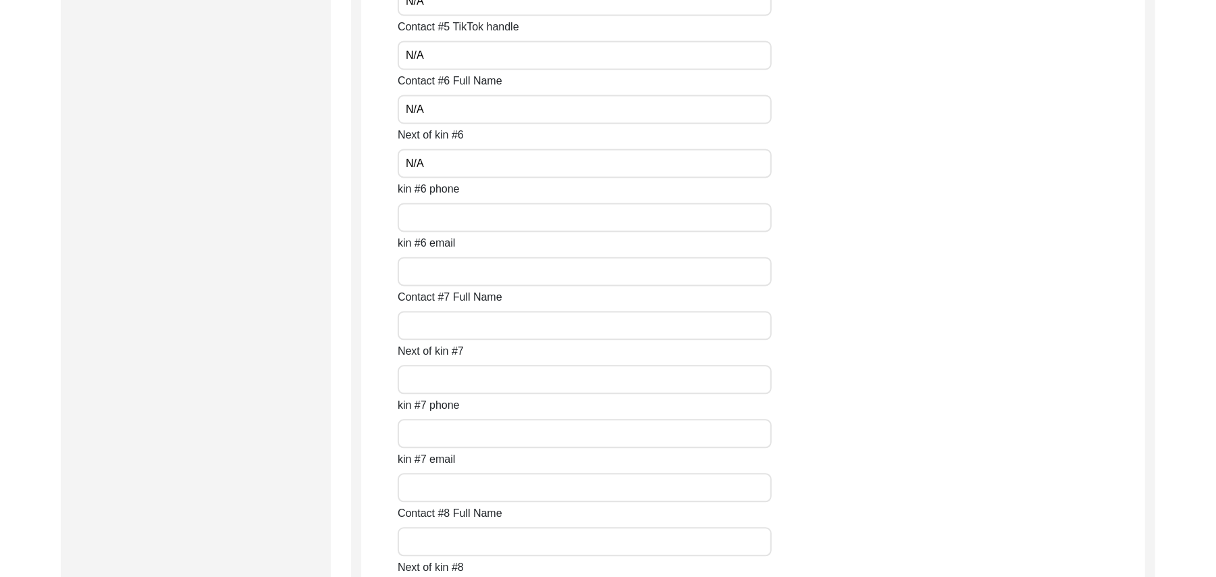
paste input "N/A"
type input "N/A"
click at [444, 268] on input "kin #6 email" at bounding box center [585, 271] width 374 height 29
paste input "N/A"
type input "N/A"
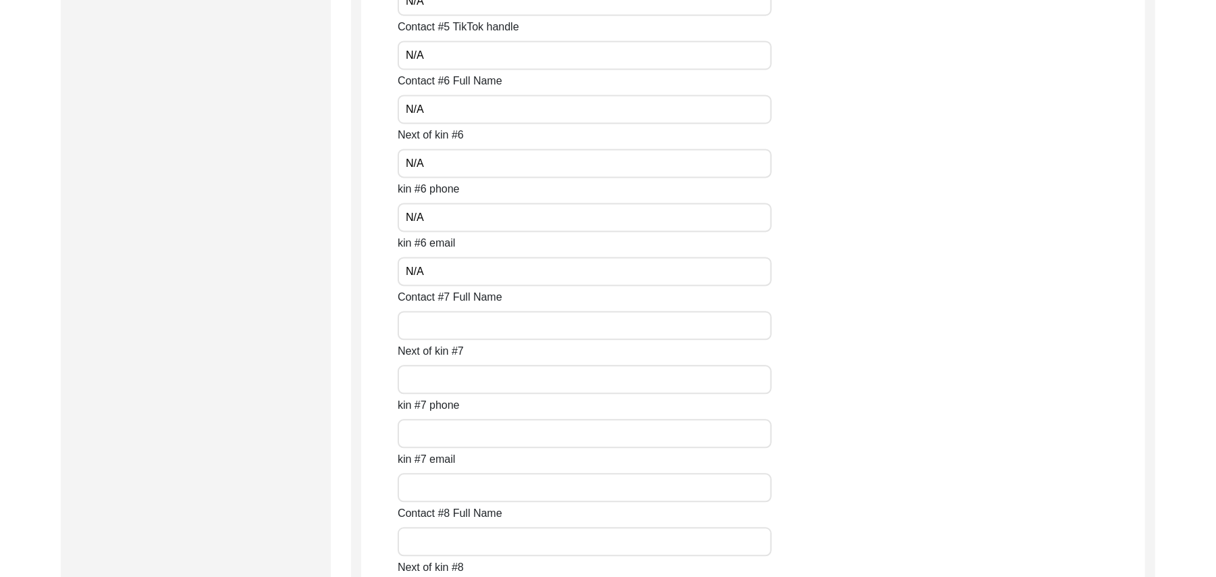
click at [448, 327] on input "Contact #7 Full Name" at bounding box center [585, 325] width 374 height 29
paste input "N/A"
type input "N/A"
click at [442, 376] on input "Next of kin #7" at bounding box center [585, 379] width 374 height 29
paste input "N/A"
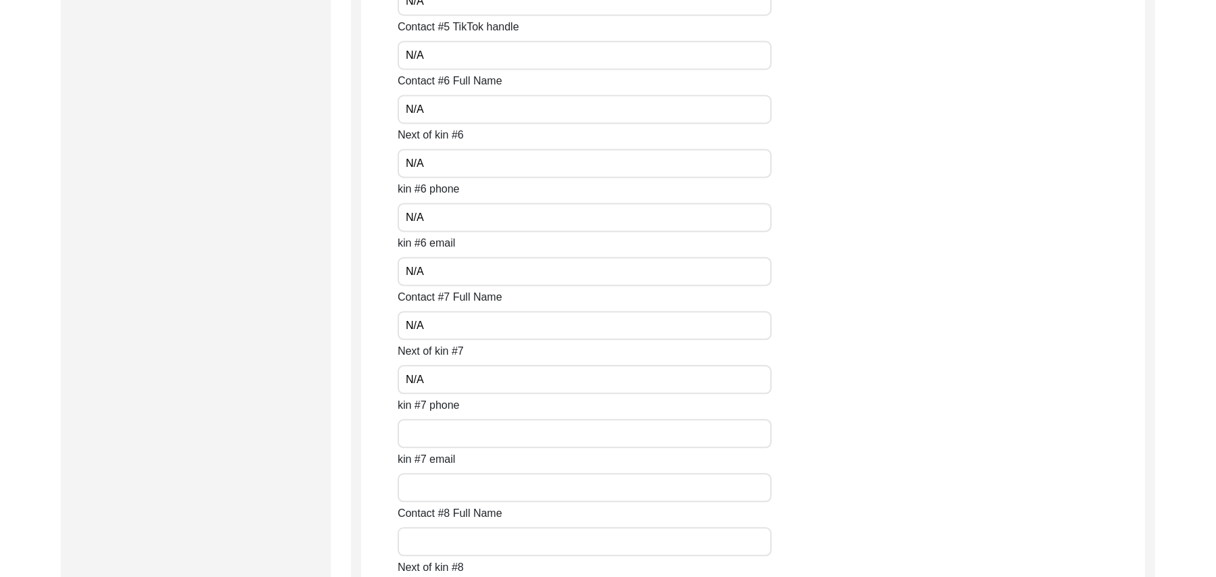
type input "N/A"
click at [427, 444] on input "kin #7 phone" at bounding box center [585, 433] width 374 height 29
paste input "N/A"
type input "N/A"
click at [435, 493] on input "kin #7 email" at bounding box center [585, 487] width 374 height 29
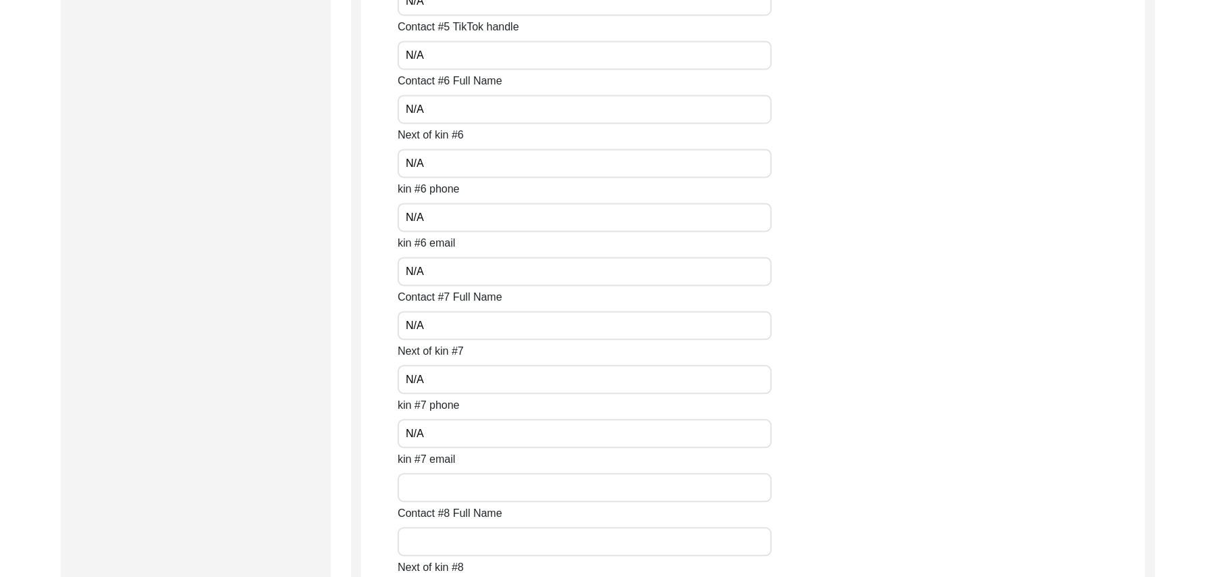
paste input "N/A"
type input "N/A"
click at [443, 543] on input "Contact #8 Full Name" at bounding box center [585, 541] width 374 height 29
paste input "N/A"
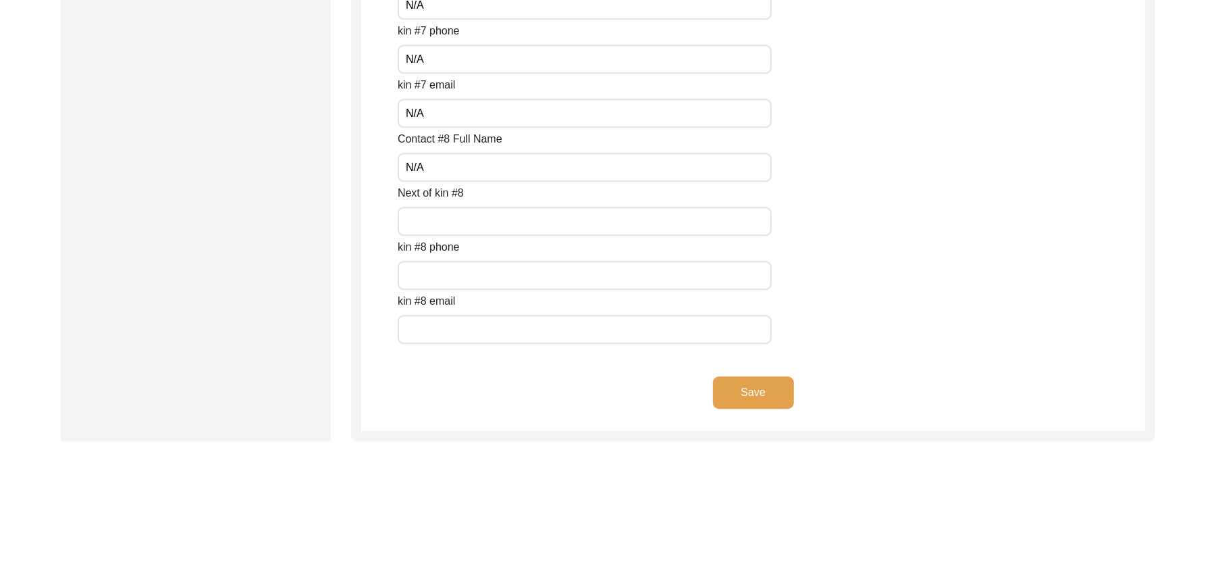
scroll to position [6023, 0]
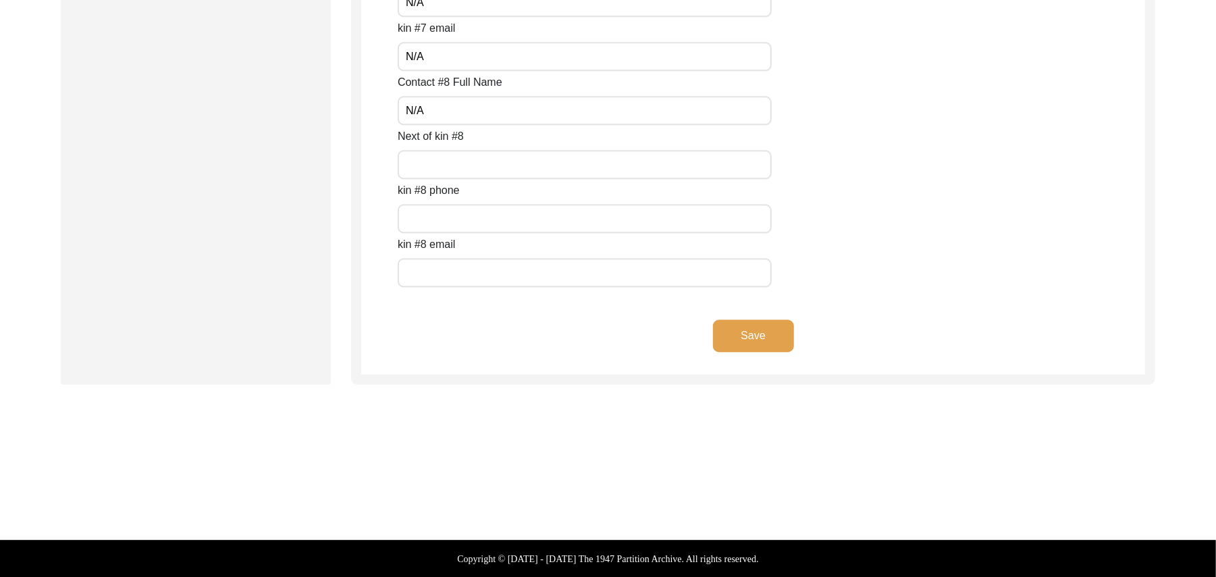
type input "N/A"
click at [463, 166] on input "Next of kin #8" at bounding box center [585, 164] width 374 height 29
paste input "N/A"
type input "N/A"
click at [460, 217] on input "text" at bounding box center [585, 218] width 374 height 29
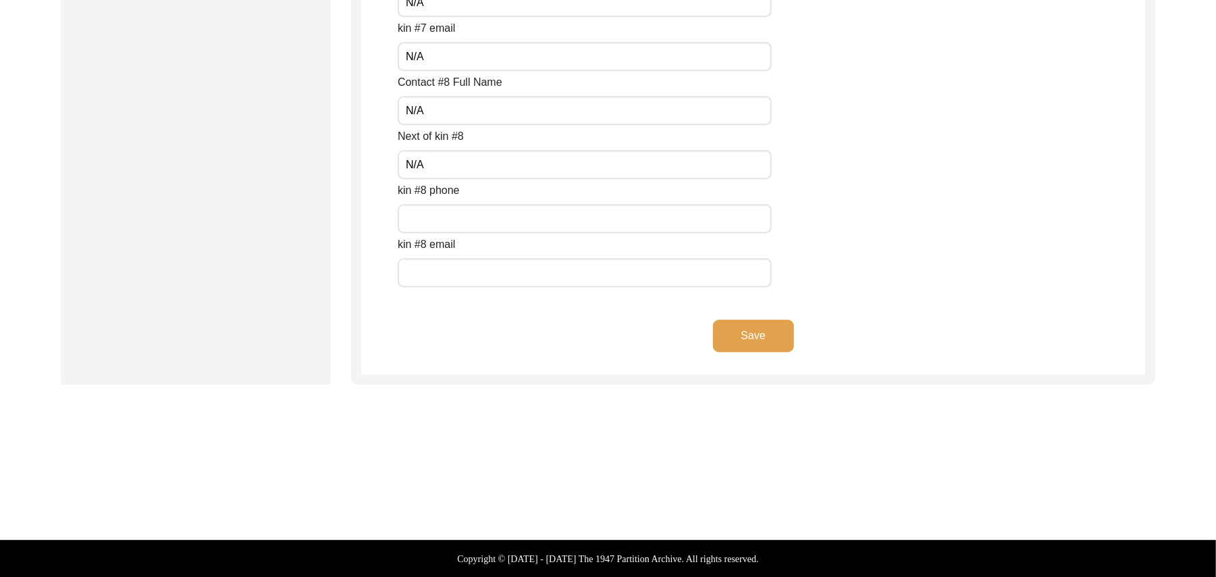
paste input "N/A"
type input "N/A"
click at [458, 270] on input "text" at bounding box center [585, 272] width 374 height 29
paste input "N/A"
type input "N/A"
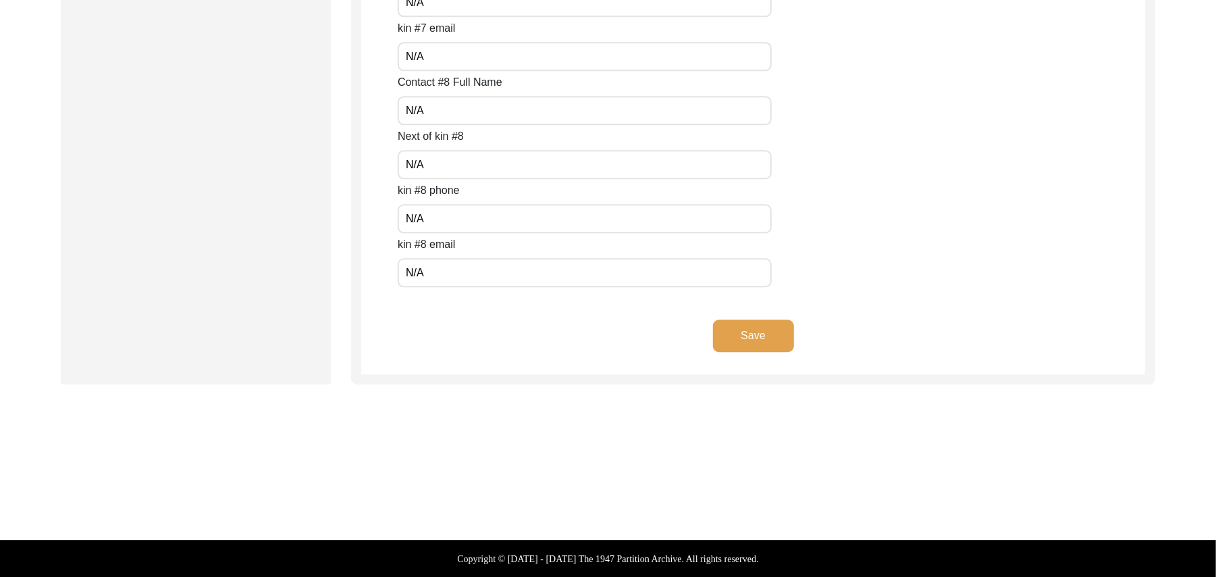
click at [746, 335] on button "Save" at bounding box center [753, 335] width 81 height 32
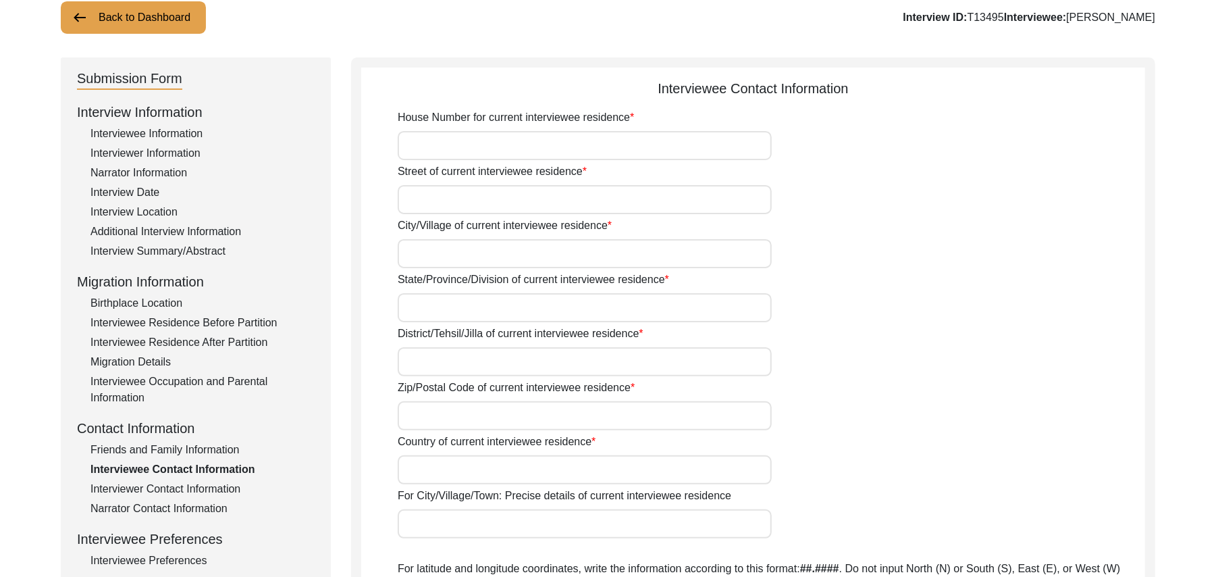
scroll to position [20, 0]
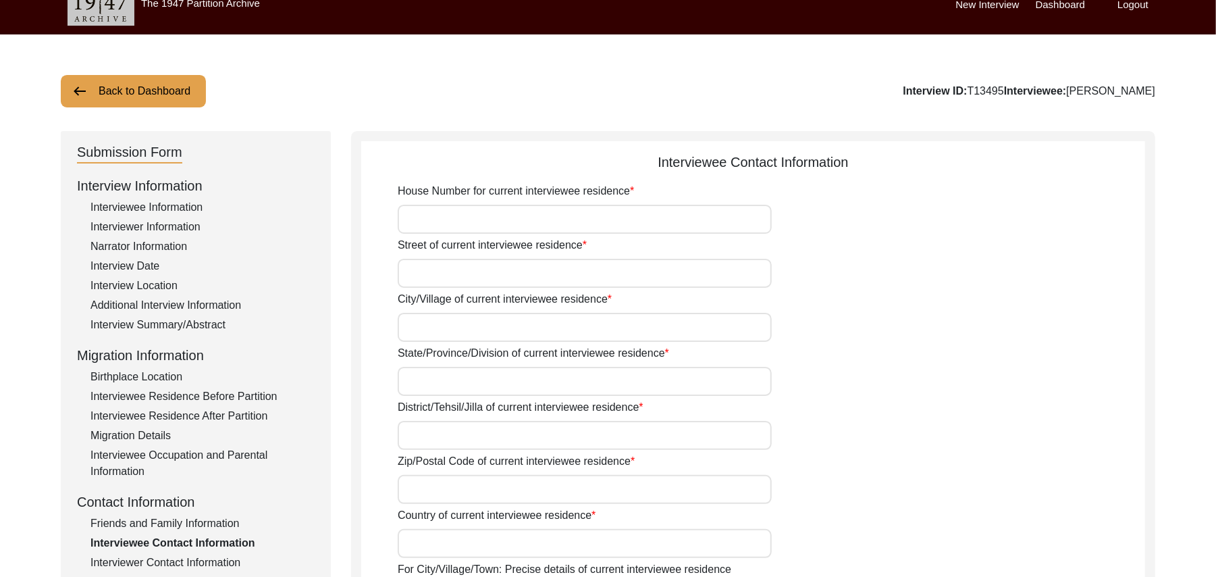
click at [550, 220] on input "House Number for current interviewee residence" at bounding box center [585, 219] width 374 height 29
type input "3"
type input "#38"
click at [510, 273] on input "Street of current interviewee residence" at bounding box center [585, 273] width 374 height 29
type input "Jinnah street"
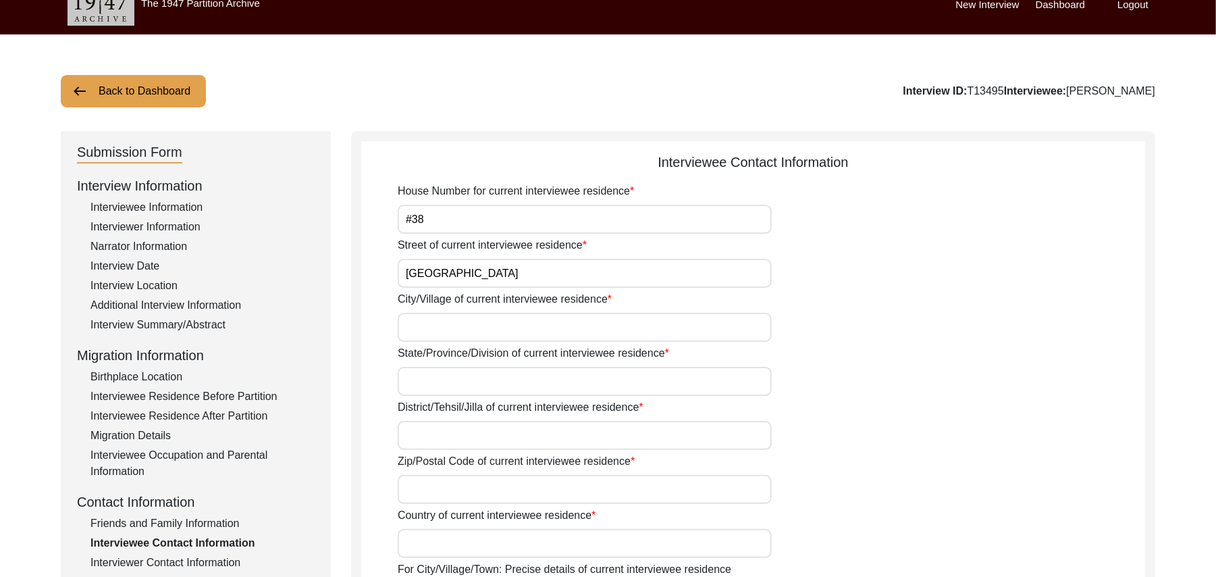
click at [479, 324] on input "City/Village of current interviewee residence" at bounding box center [585, 327] width 374 height 29
type input "Chak 667/8GB"
click at [447, 379] on input "State/Province/Division of current interviewee residence" at bounding box center [585, 381] width 374 height 29
type input "[GEOGRAPHIC_DATA]"
click at [428, 433] on input "District/Tehsil/Jilla of current interviewee residence" at bounding box center [585, 435] width 374 height 29
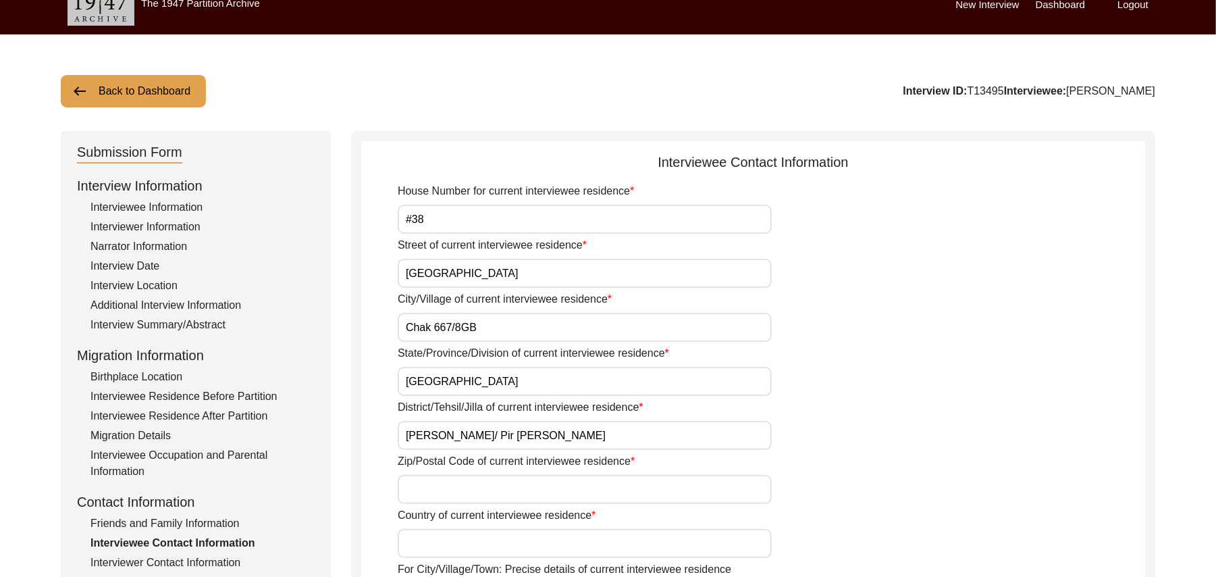
type input "[PERSON_NAME]/ Pir [PERSON_NAME]"
click at [412, 485] on input "Zip/Postal Code of current interviewee residence" at bounding box center [585, 489] width 374 height 29
type input "36300"
click at [427, 529] on input "Country of current interviewee residence" at bounding box center [585, 543] width 374 height 29
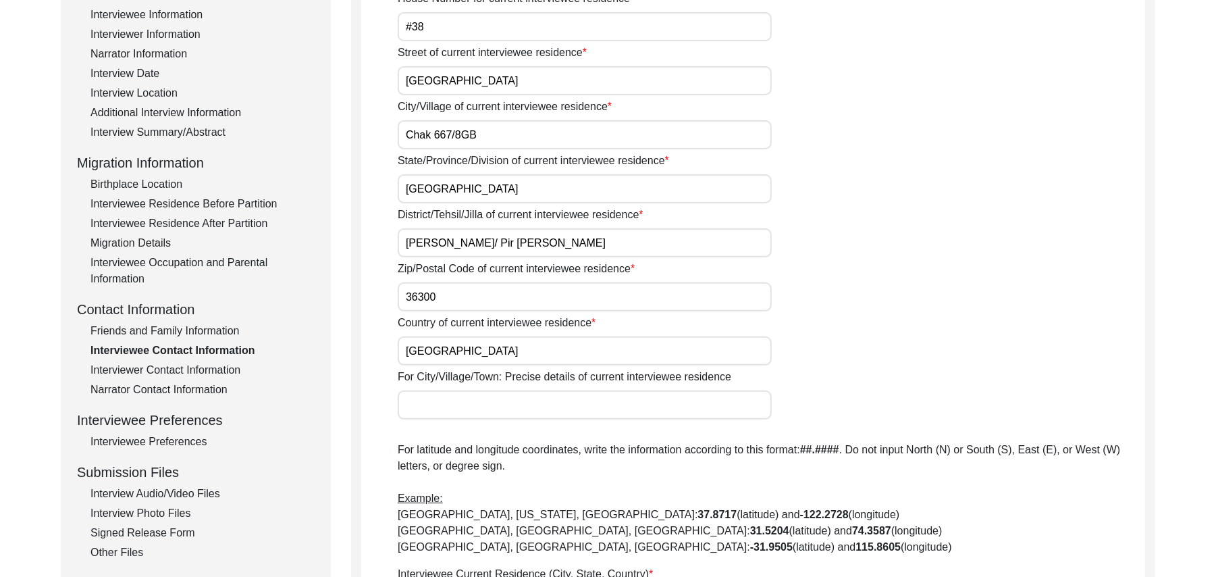
scroll to position [333, 0]
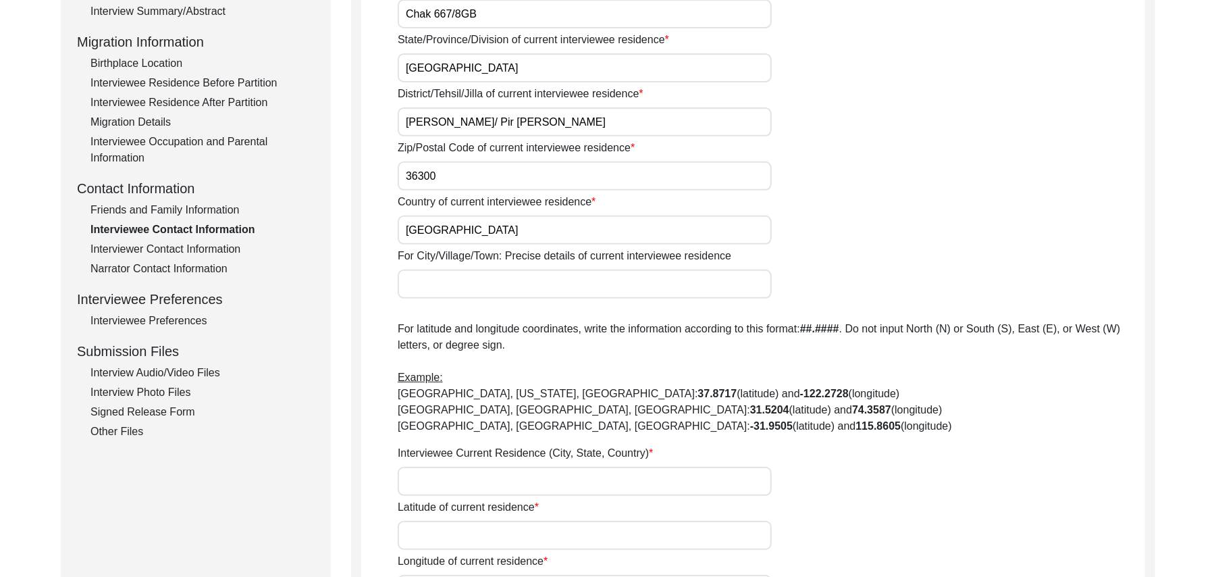
type input "[GEOGRAPHIC_DATA]"
click at [435, 177] on input "36300" at bounding box center [585, 175] width 374 height 29
type input "36101"
click at [438, 289] on input "For City/Village/Town: Precise details of current interviewee residence" at bounding box center [585, 283] width 374 height 29
type input "Chak 667/8GB"
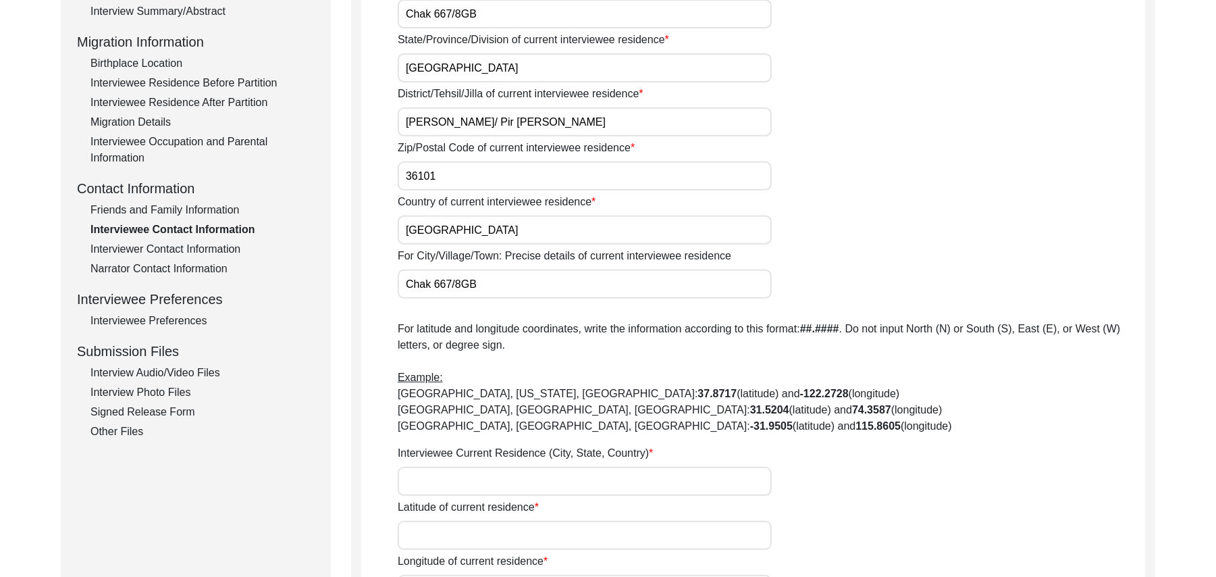
click at [433, 479] on input "Interviewee Current Residence (City, State, Country)" at bounding box center [585, 481] width 374 height 29
type input "Chak 667/8 GB, [GEOGRAPHIC_DATA], [GEOGRAPHIC_DATA]"
click at [433, 536] on input "Latitude of current residence" at bounding box center [585, 535] width 374 height 29
paste input "N/A"
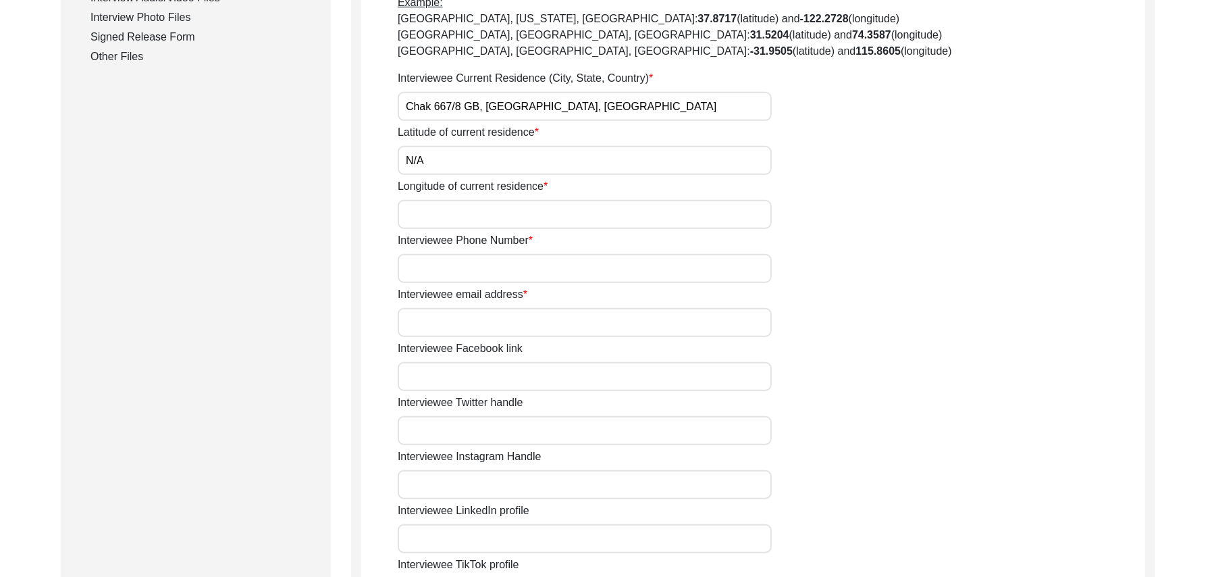
scroll to position [755, 0]
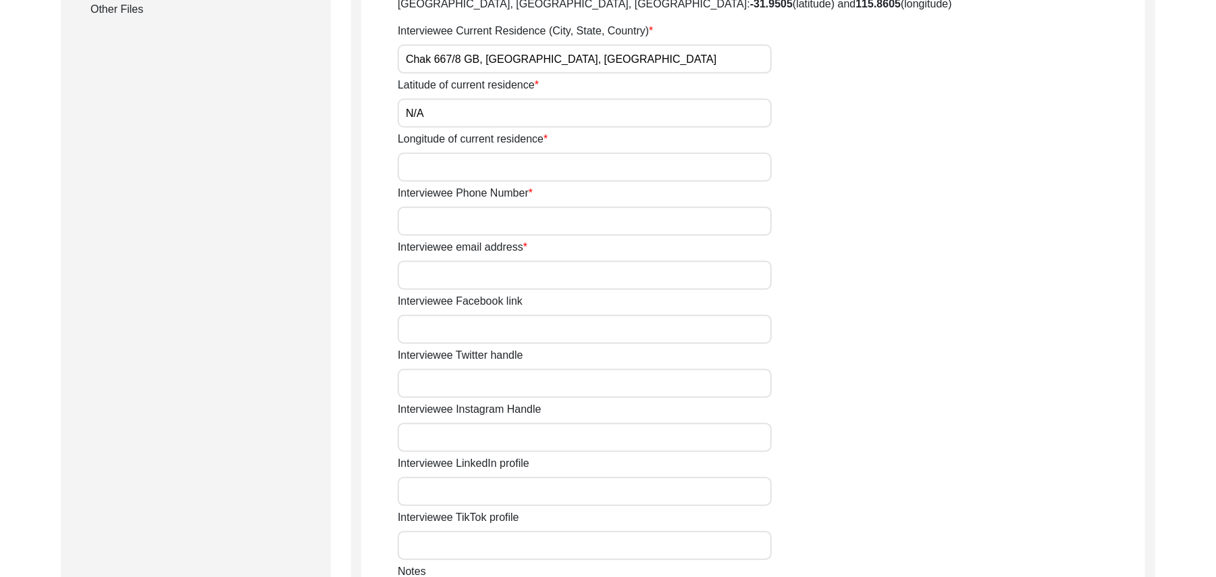
type input "N/A"
click at [458, 163] on input "Longitude of current residence" at bounding box center [585, 167] width 374 height 29
paste input "N/A"
type input "N/A"
click at [455, 226] on input "Interviewee Phone Number" at bounding box center [585, 221] width 374 height 29
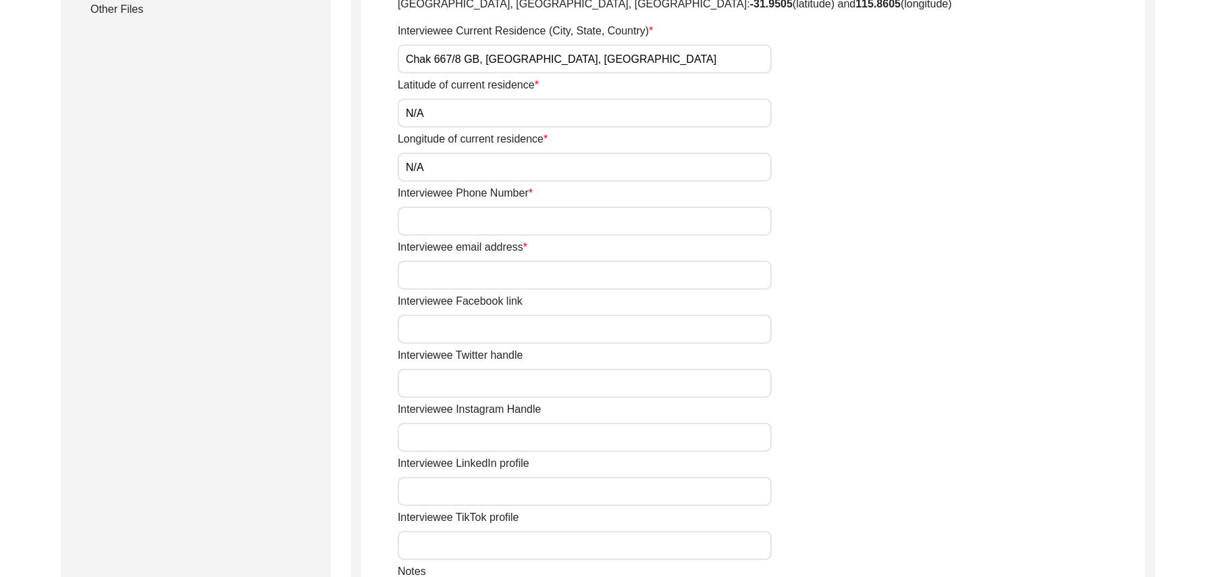
paste input "N/A"
type input "N/A"
click at [461, 274] on input "Interviewee email address" at bounding box center [585, 275] width 374 height 29
paste
type input "N/A"
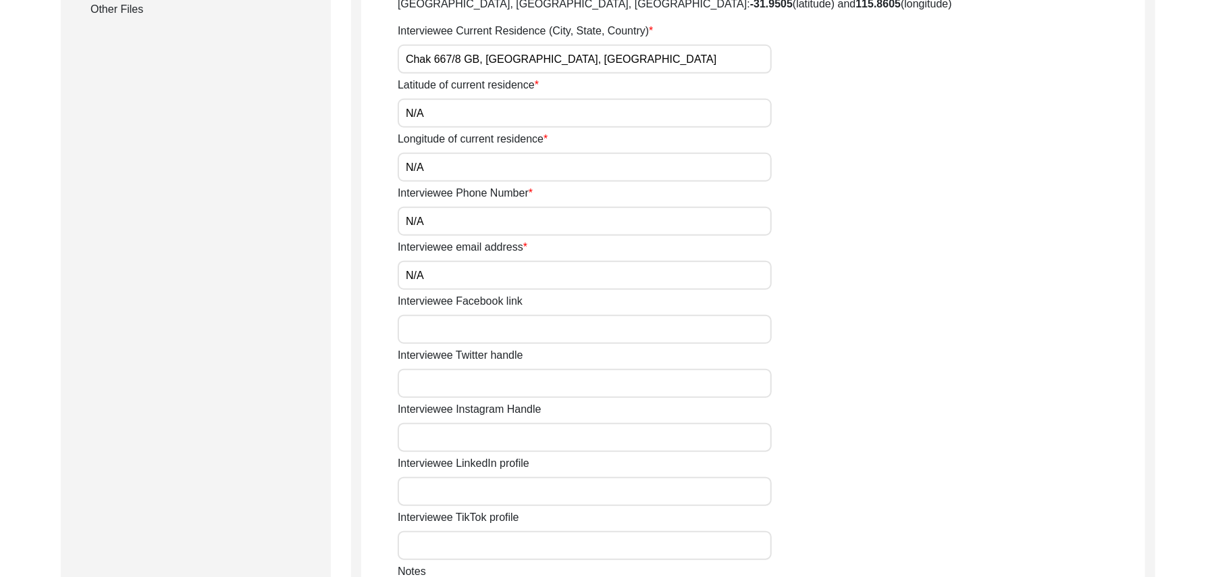
click at [459, 330] on input "Interviewee Facebook link" at bounding box center [585, 329] width 374 height 29
type input "N/A"
click at [461, 387] on input "Interviewee Twitter handle" at bounding box center [585, 383] width 374 height 29
type input "N/A"
click at [473, 435] on input "Interviewee Instagram Handle" at bounding box center [585, 437] width 374 height 29
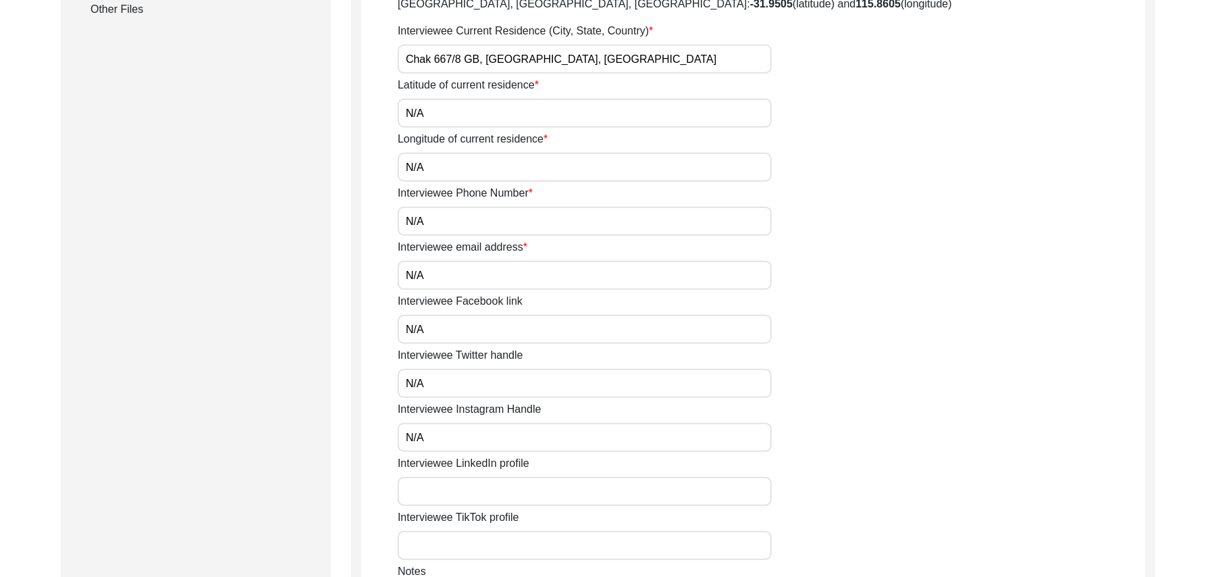
type input "N/A"
click at [463, 490] on input "Interviewee LinkedIn profile" at bounding box center [585, 491] width 374 height 29
type input "N/A"
click at [463, 544] on input "Interviewee TikTok profile" at bounding box center [585, 545] width 374 height 29
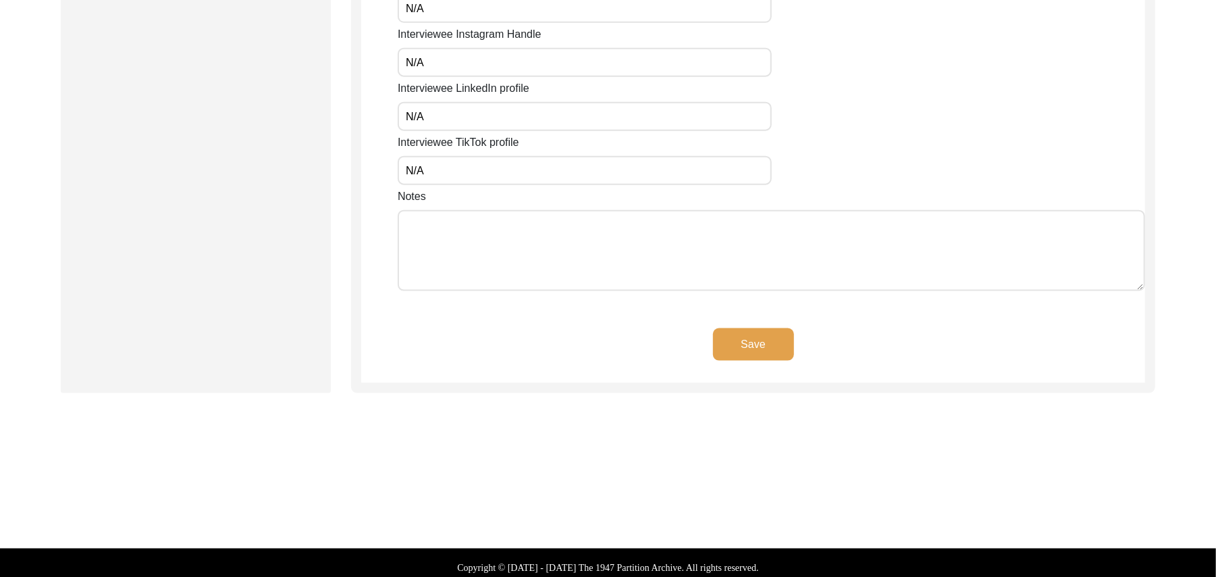
scroll to position [1138, 0]
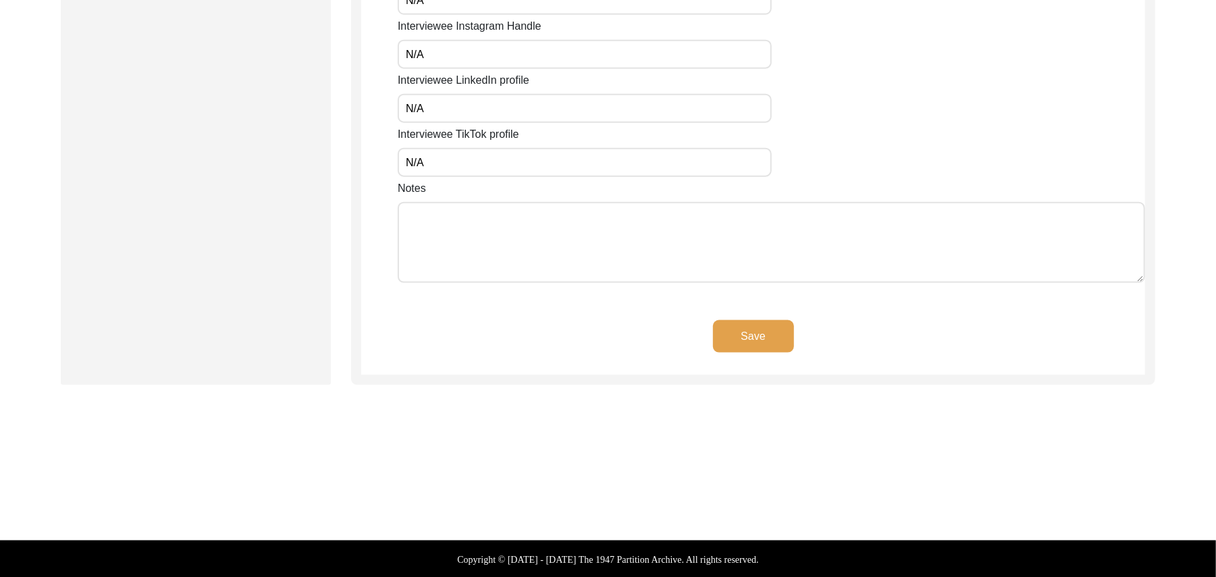
type input "N/A"
click at [504, 243] on textarea "Notes" at bounding box center [771, 242] width 747 height 81
type textarea "N/A"
click at [732, 330] on button "Save" at bounding box center [753, 336] width 81 height 32
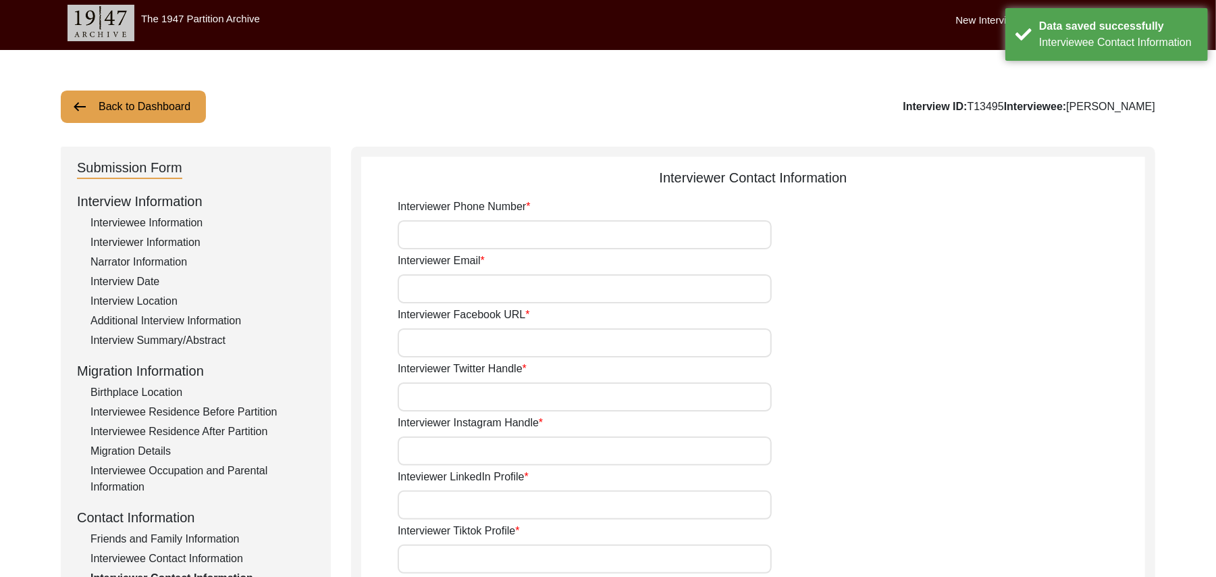
scroll to position [0, 0]
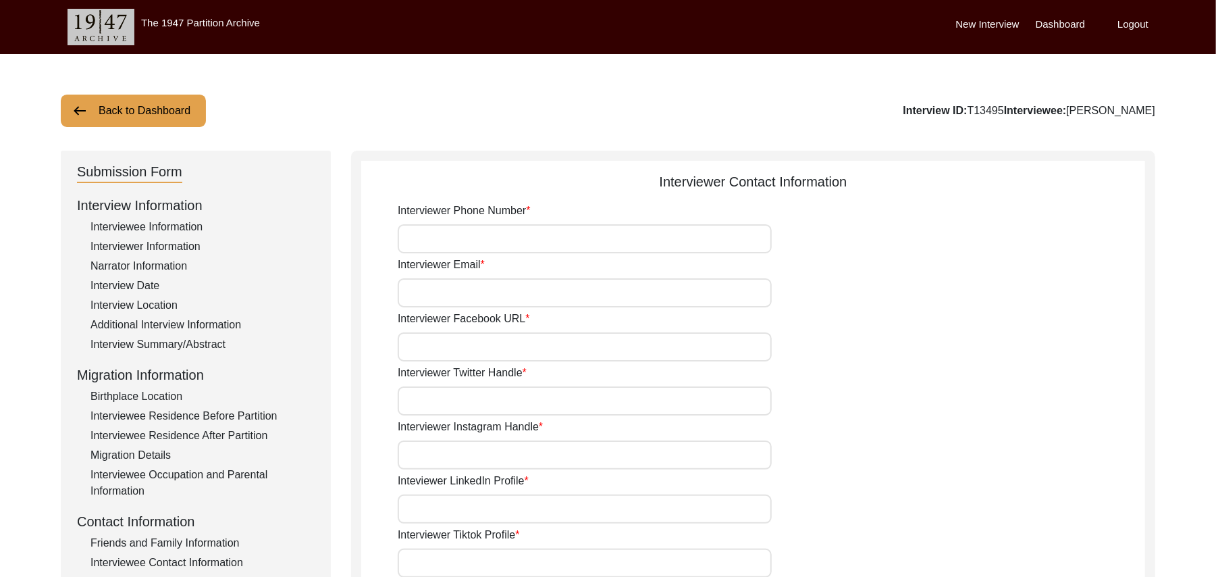
click at [481, 241] on input "Interviewer Phone Number" at bounding box center [585, 238] width 374 height 29
type input "03337682214"
click at [462, 296] on input "Interviewer Email" at bounding box center [585, 292] width 374 height 29
type input "[EMAIL_ADDRESS][DOMAIN_NAME]"
click at [457, 348] on input "Interviewer Facebook URL" at bounding box center [585, 346] width 374 height 29
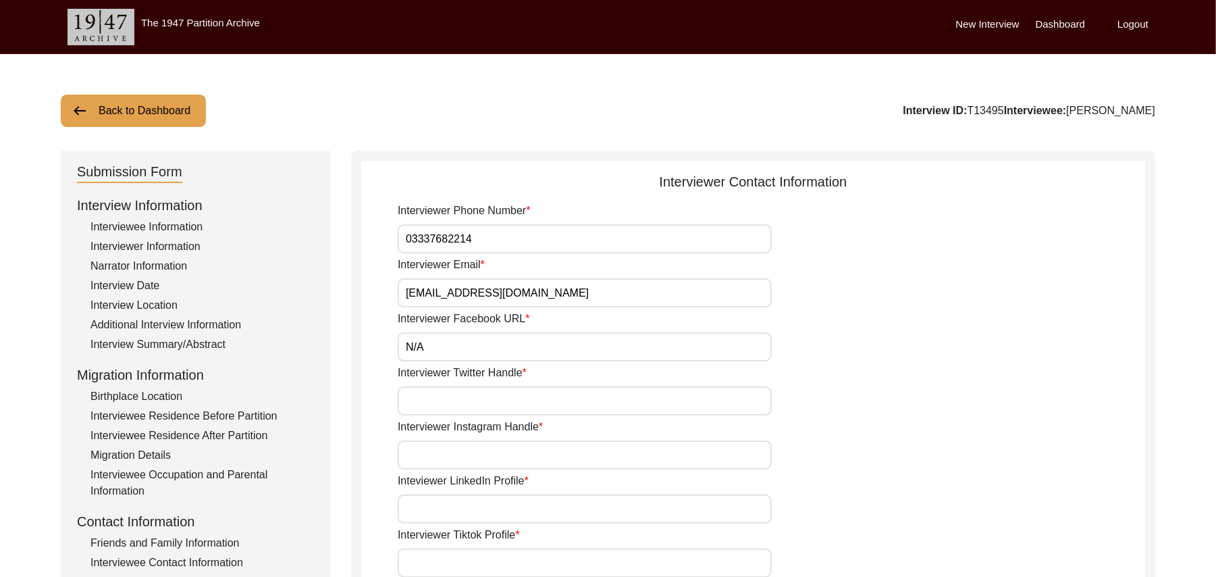
type input "N/A"
click at [461, 405] on input "Interviewer Twitter Handle" at bounding box center [585, 400] width 374 height 29
click at [479, 461] on input "Interviewer Instagram Handle" at bounding box center [585, 454] width 374 height 29
click at [479, 508] on input "Inteviewer LinkedIn Profile" at bounding box center [585, 508] width 374 height 29
click at [473, 560] on input "Interviewer Tiktok Profile" at bounding box center [585, 562] width 374 height 29
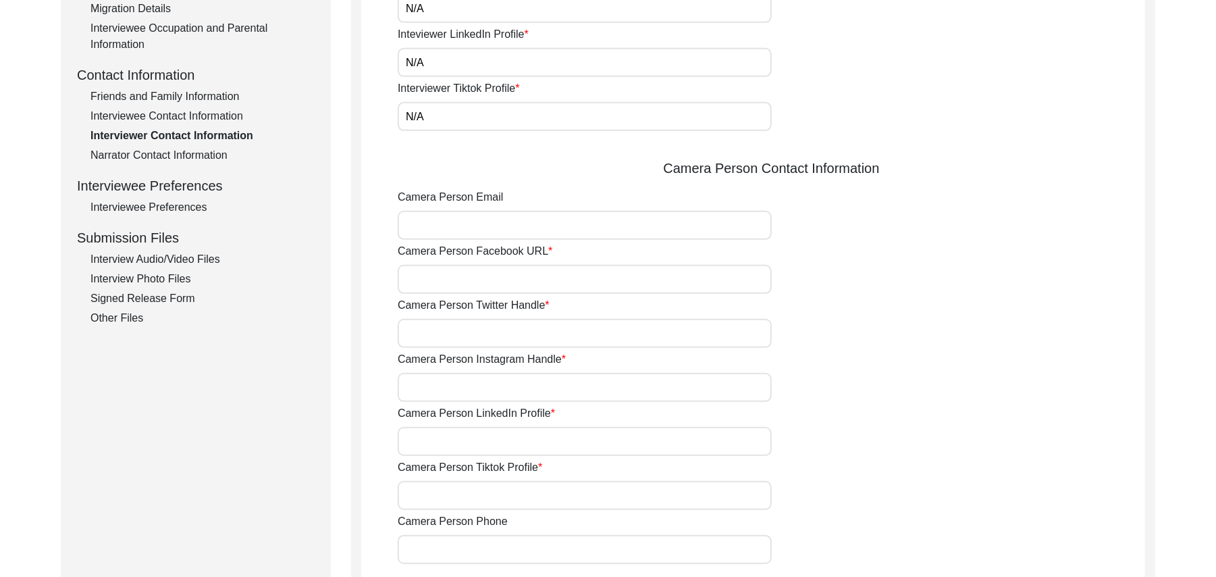
scroll to position [495, 0]
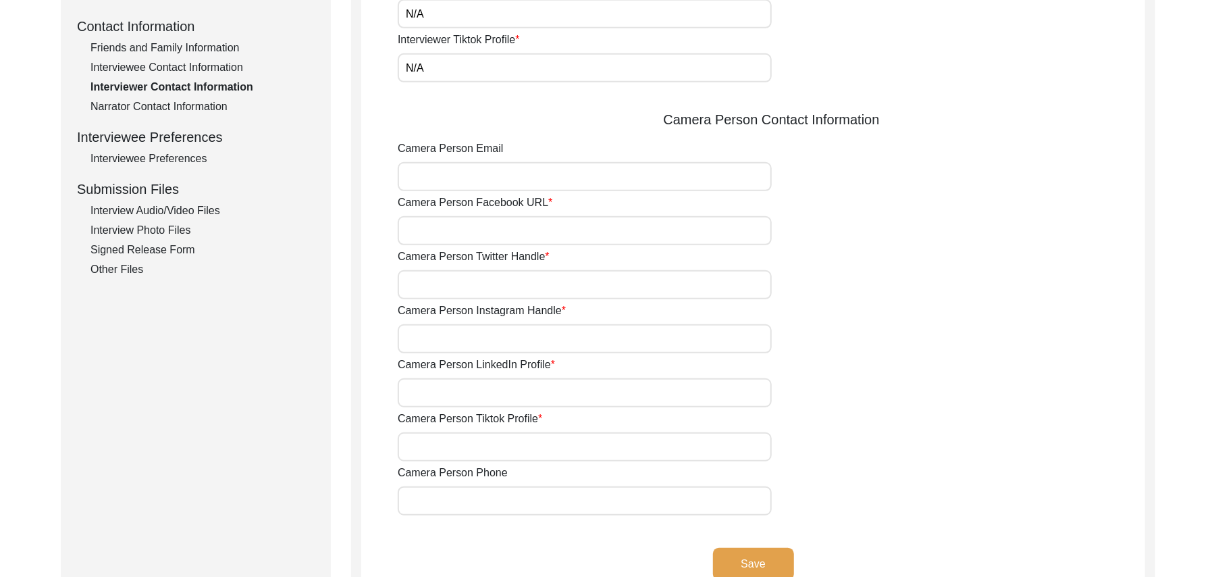
click at [416, 177] on input "Camera Person Email" at bounding box center [585, 176] width 374 height 29
click at [431, 232] on input "Camera Person Facebook URL" at bounding box center [585, 230] width 374 height 29
click at [429, 278] on input "Camera Person Twitter Handle" at bounding box center [585, 284] width 374 height 29
click at [427, 330] on input "Camera Person Instagram Handle" at bounding box center [585, 338] width 374 height 29
click at [427, 392] on input "Camera Person LinkedIn Profile" at bounding box center [585, 392] width 374 height 29
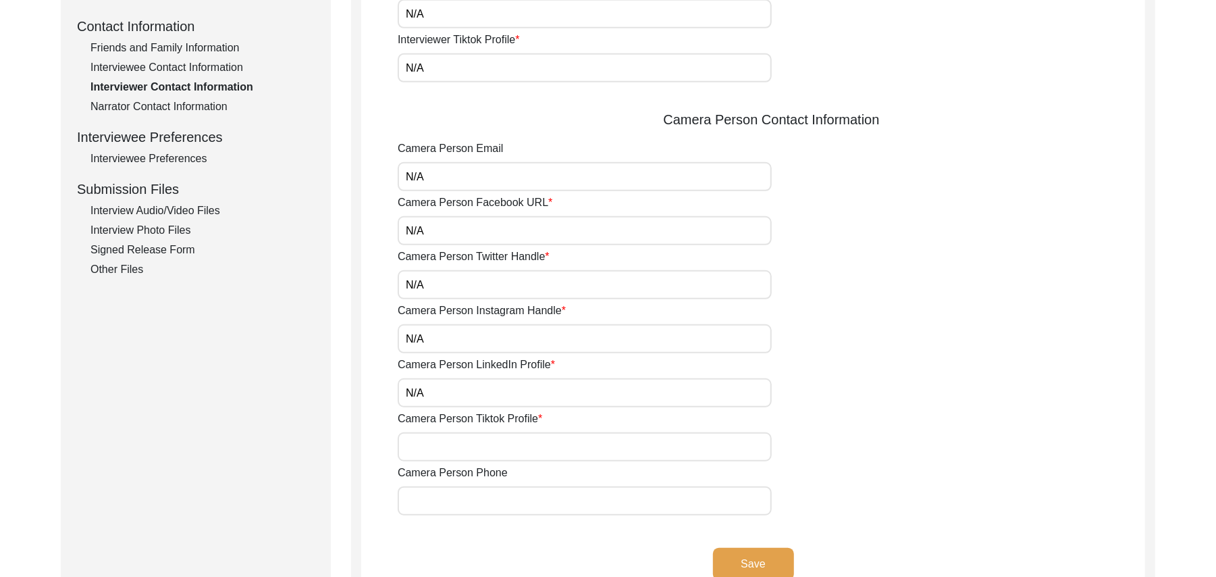
click at [439, 442] on input "Camera Person Tiktok Profile" at bounding box center [585, 446] width 374 height 29
click at [439, 495] on input "Camera Person Phone" at bounding box center [585, 500] width 374 height 29
click at [756, 562] on button "Save" at bounding box center [753, 564] width 81 height 32
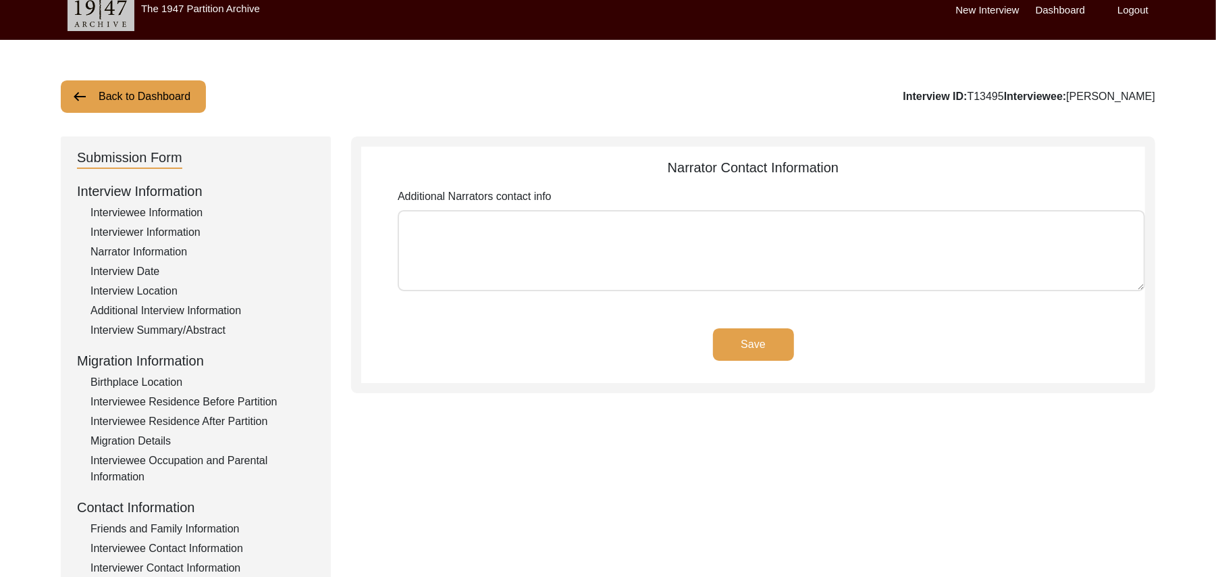
scroll to position [0, 0]
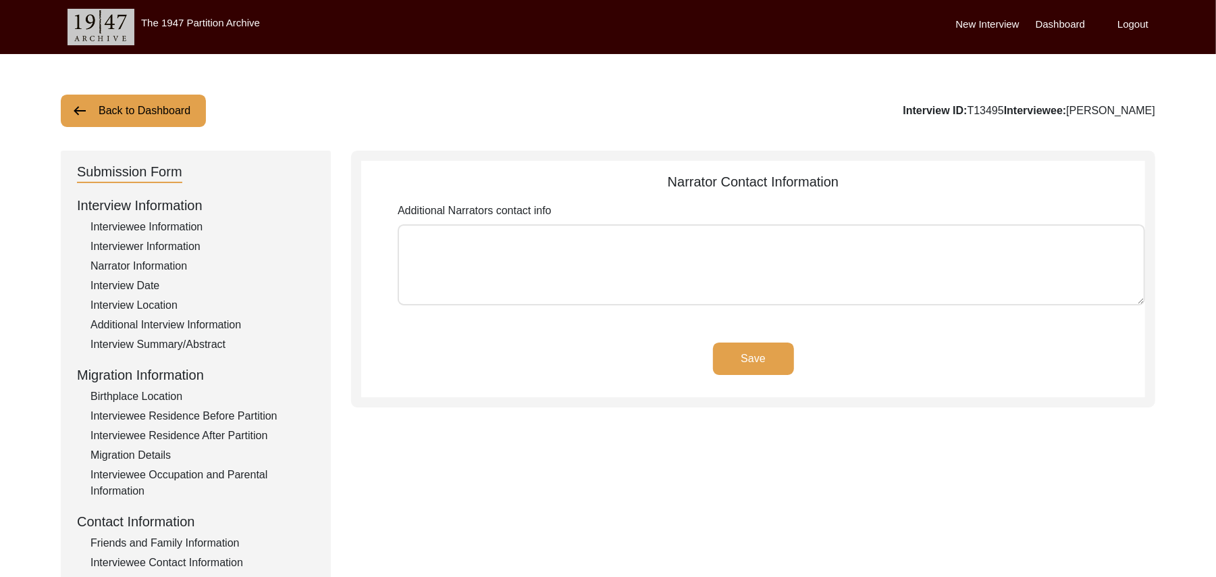
click at [604, 257] on textarea "Additional Narrators contact info" at bounding box center [771, 264] width 747 height 81
click at [728, 352] on button "Save" at bounding box center [753, 358] width 81 height 32
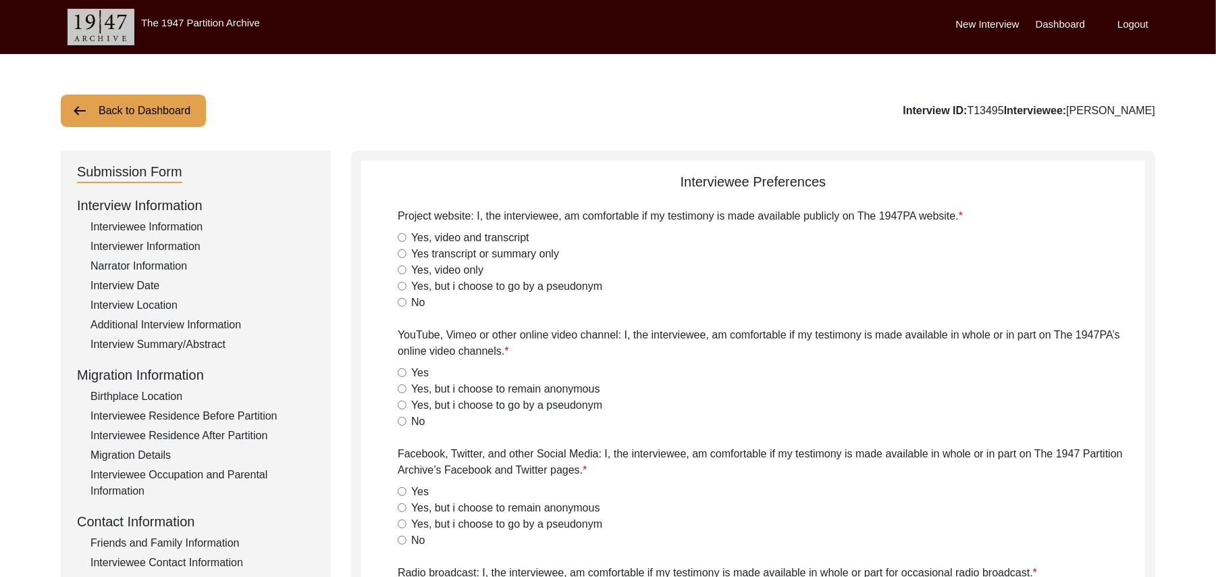
click at [403, 240] on input "Yes, video and transcript" at bounding box center [402, 237] width 9 height 9
click at [403, 373] on input "Yes" at bounding box center [402, 372] width 9 height 9
click at [401, 489] on input "Yes" at bounding box center [402, 491] width 9 height 9
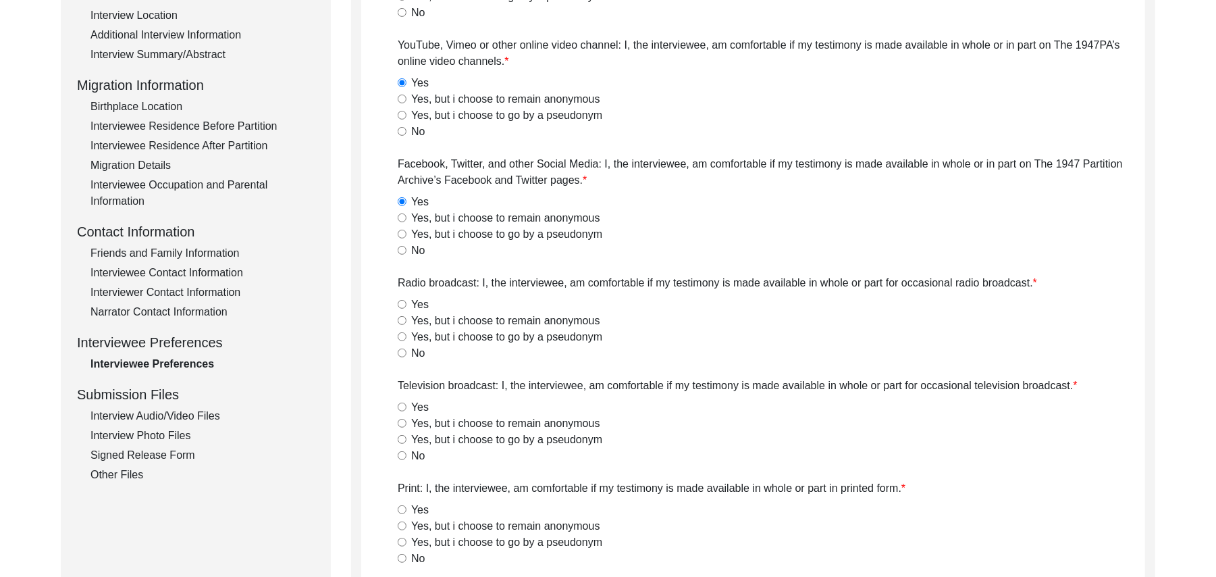
scroll to position [350, 0]
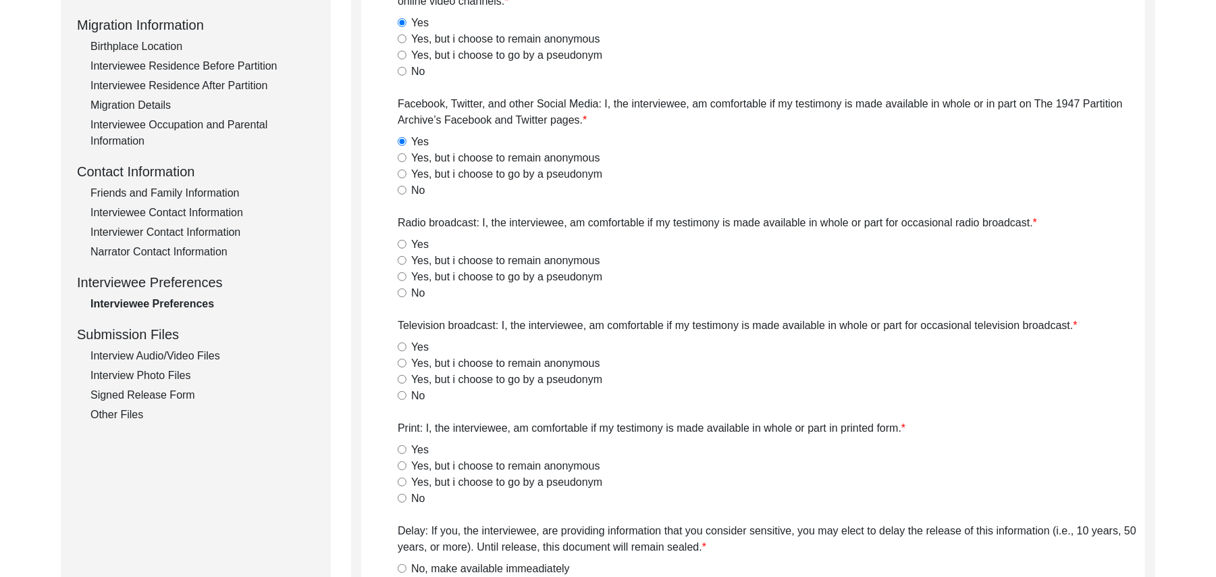
click at [402, 243] on input "Yes" at bounding box center [402, 244] width 9 height 9
click at [401, 343] on input "Yes" at bounding box center [402, 346] width 9 height 9
click at [401, 445] on input "Yes" at bounding box center [402, 449] width 9 height 9
click at [403, 564] on input "No, make available immeadiately" at bounding box center [402, 568] width 9 height 9
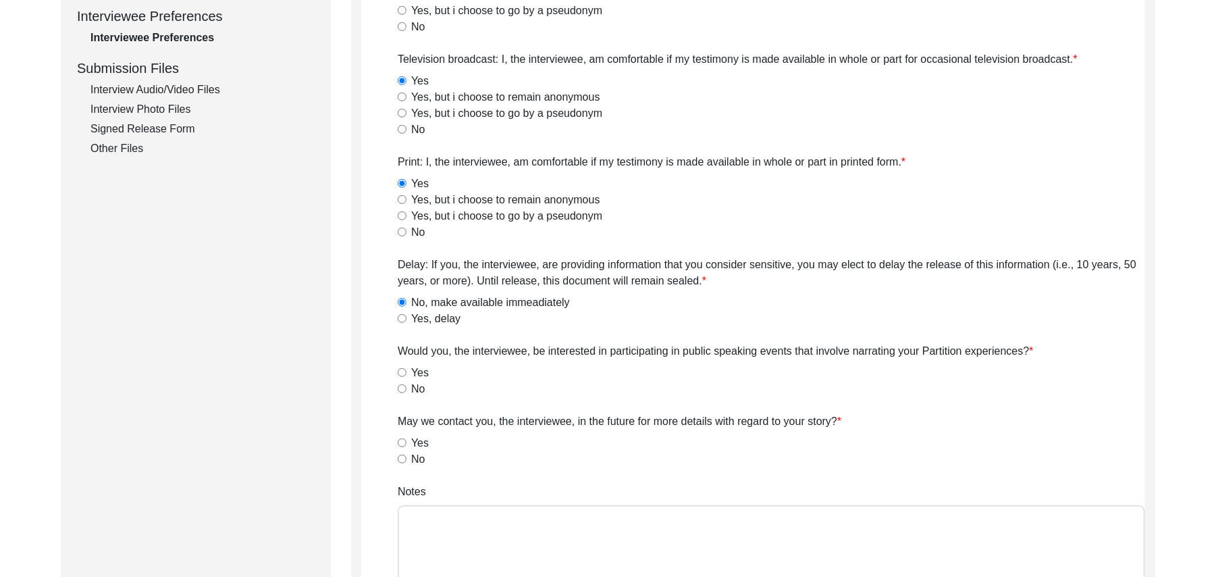
scroll to position [687, 0]
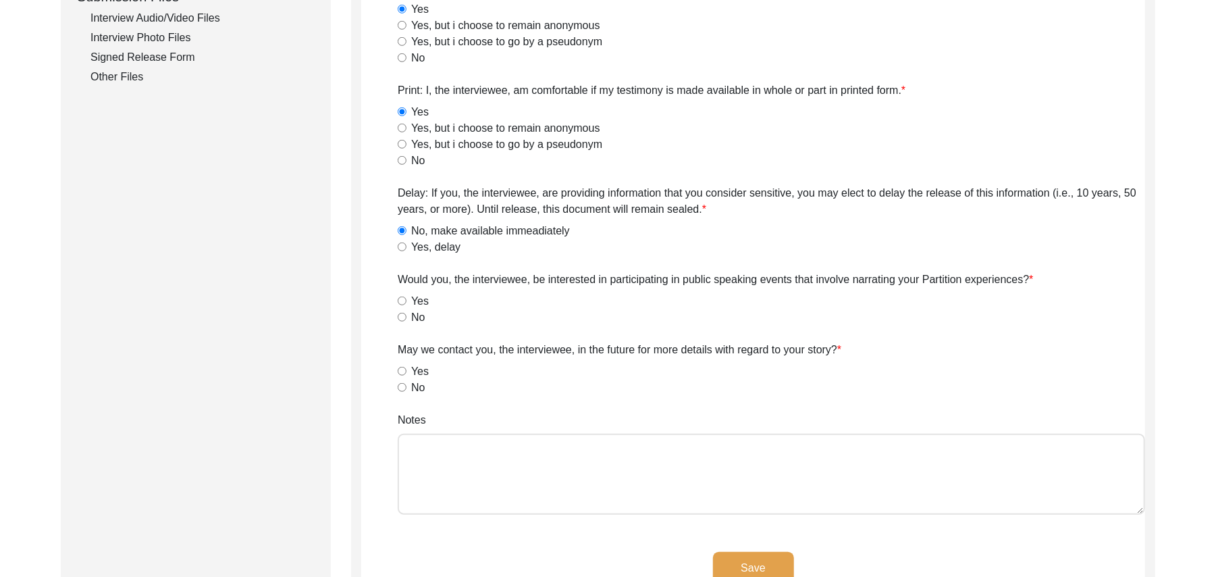
click at [403, 315] on input "No" at bounding box center [402, 317] width 9 height 9
click at [400, 371] on input "Yes" at bounding box center [402, 371] width 9 height 9
click at [728, 558] on button "Save" at bounding box center [753, 568] width 81 height 32
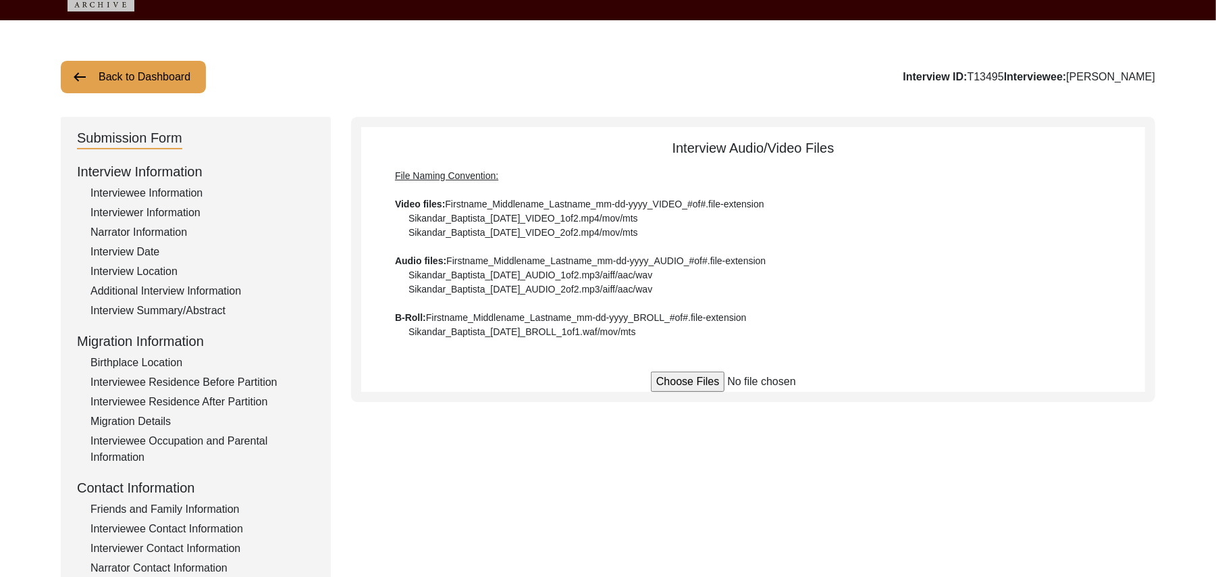
scroll to position [20, 0]
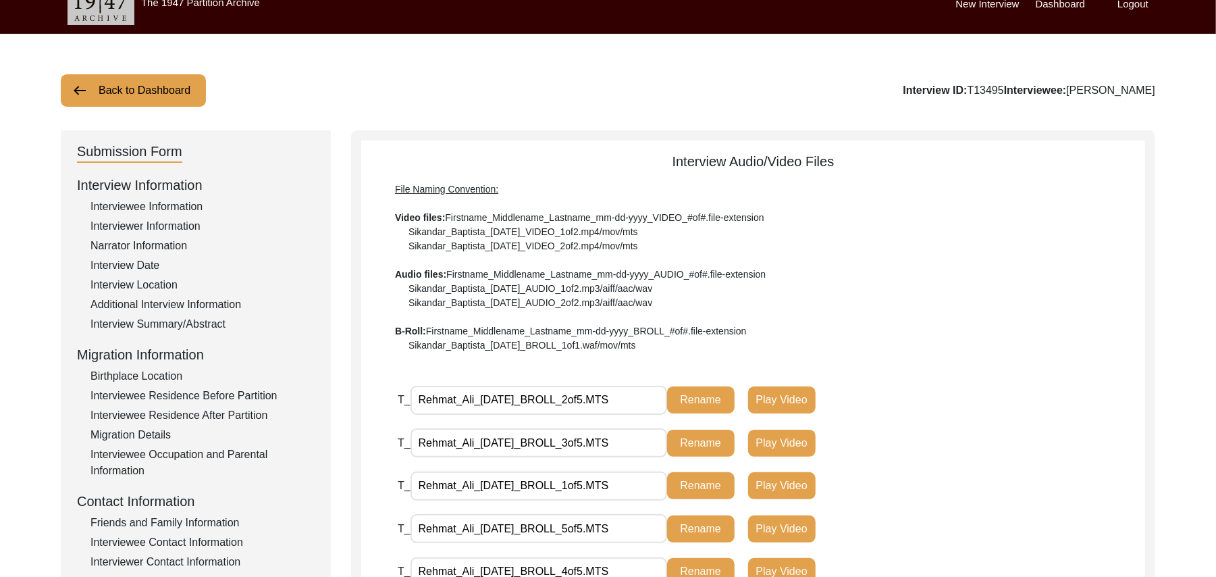
click at [181, 90] on button "Back to Dashboard" at bounding box center [133, 90] width 145 height 32
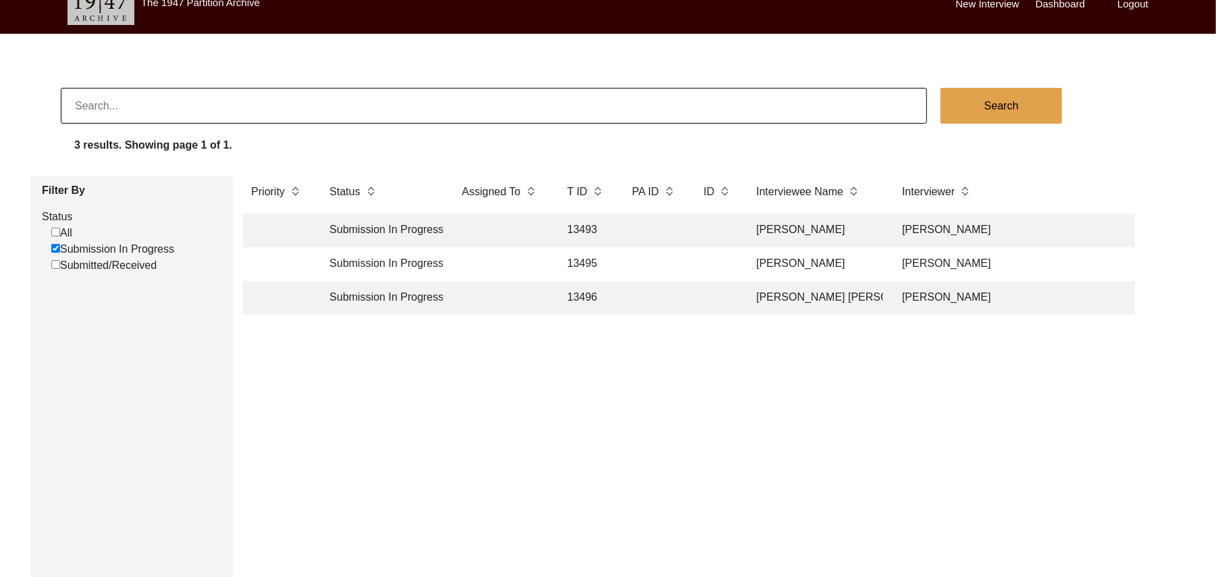
click at [577, 259] on td "13495" at bounding box center [586, 264] width 54 height 34
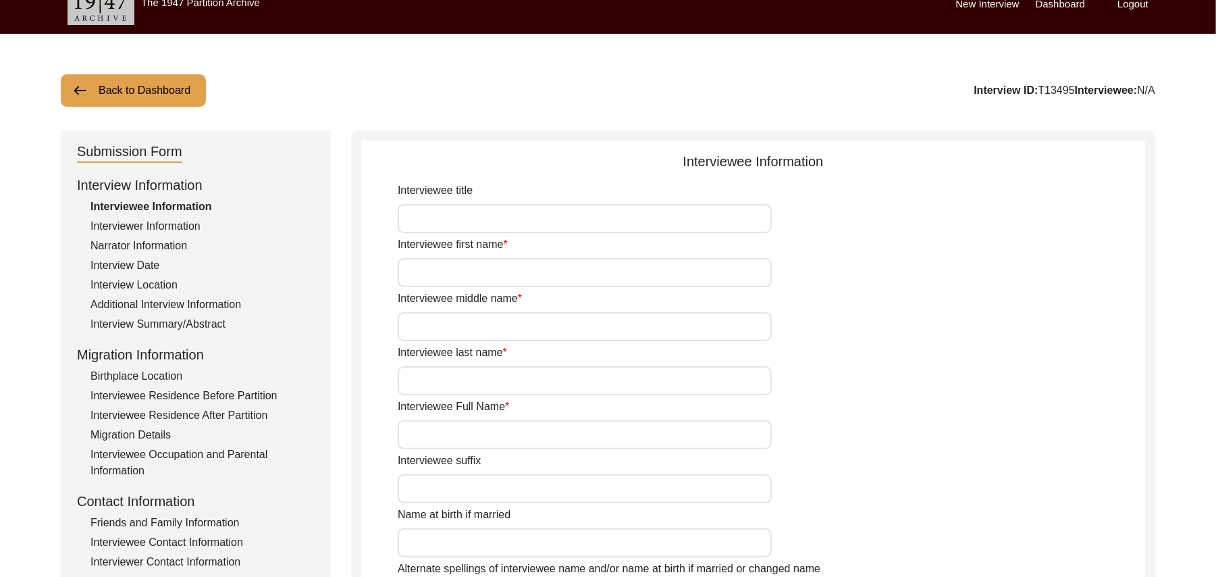
click at [161, 90] on button "Back to Dashboard" at bounding box center [133, 90] width 145 height 32
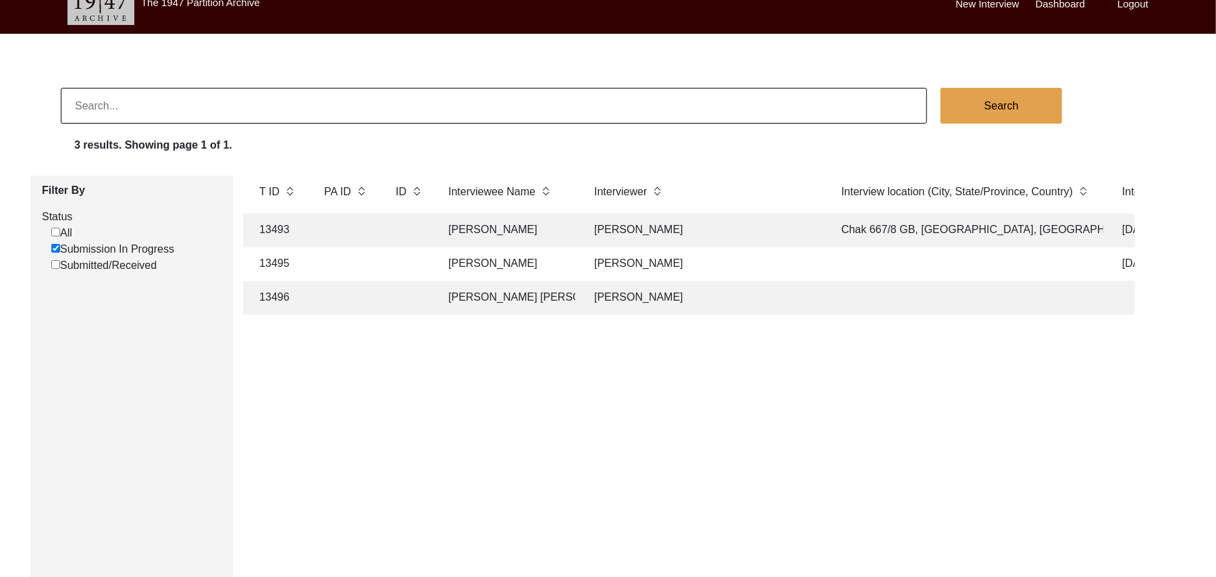
scroll to position [0, 343]
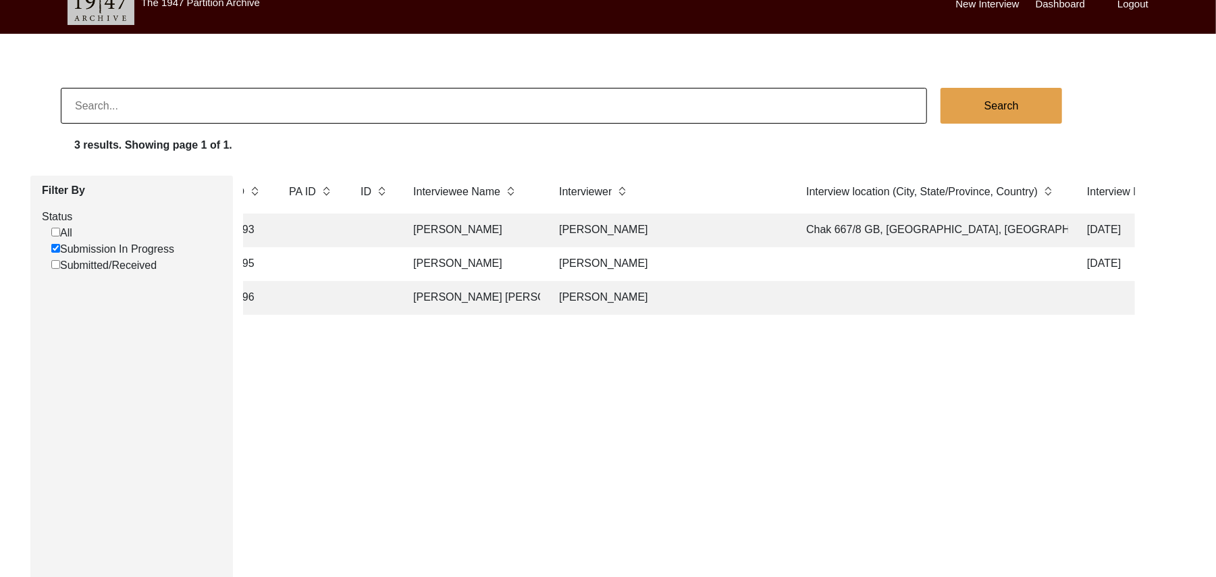
click at [622, 259] on td "[PERSON_NAME]" at bounding box center [669, 264] width 236 height 34
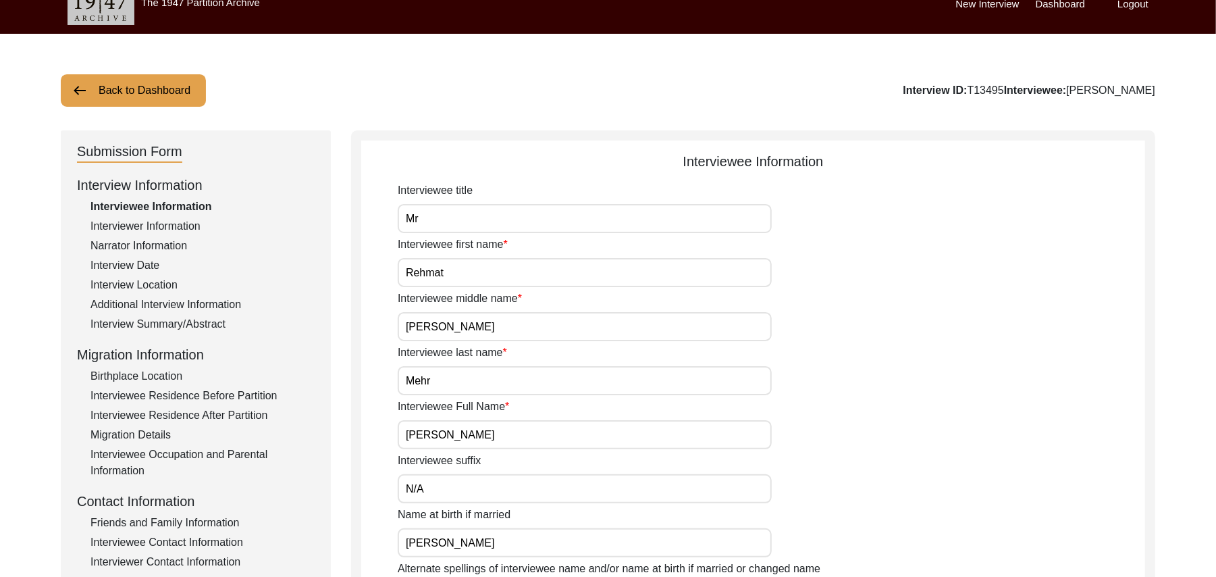
click at [141, 263] on div "Interview Date" at bounding box center [202, 265] width 224 height 16
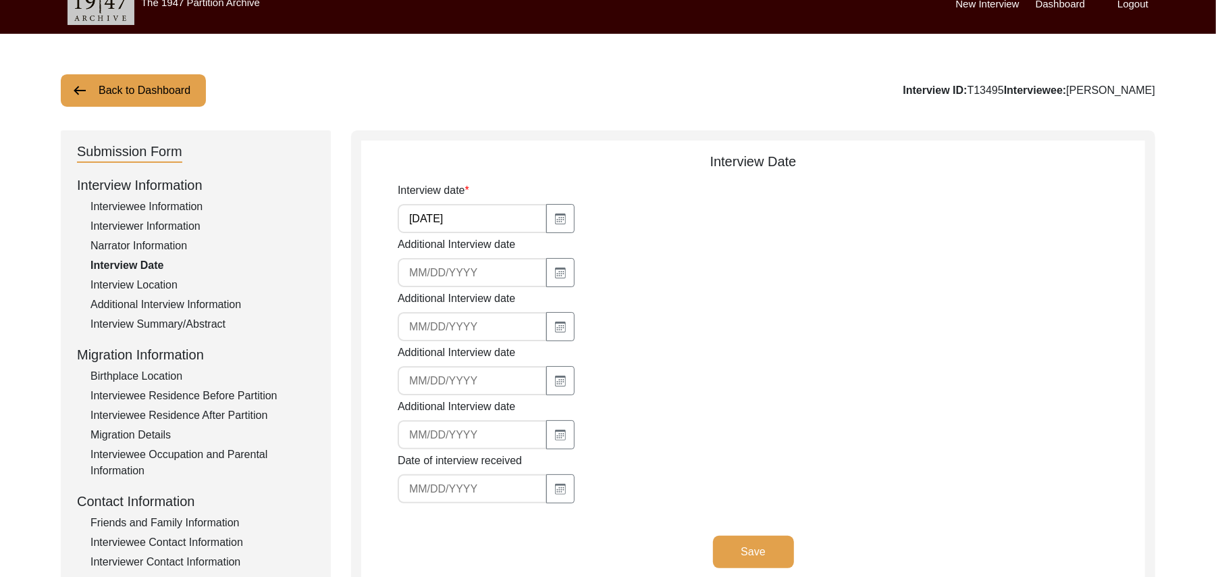
click at [161, 279] on div "Interview Location" at bounding box center [202, 285] width 224 height 16
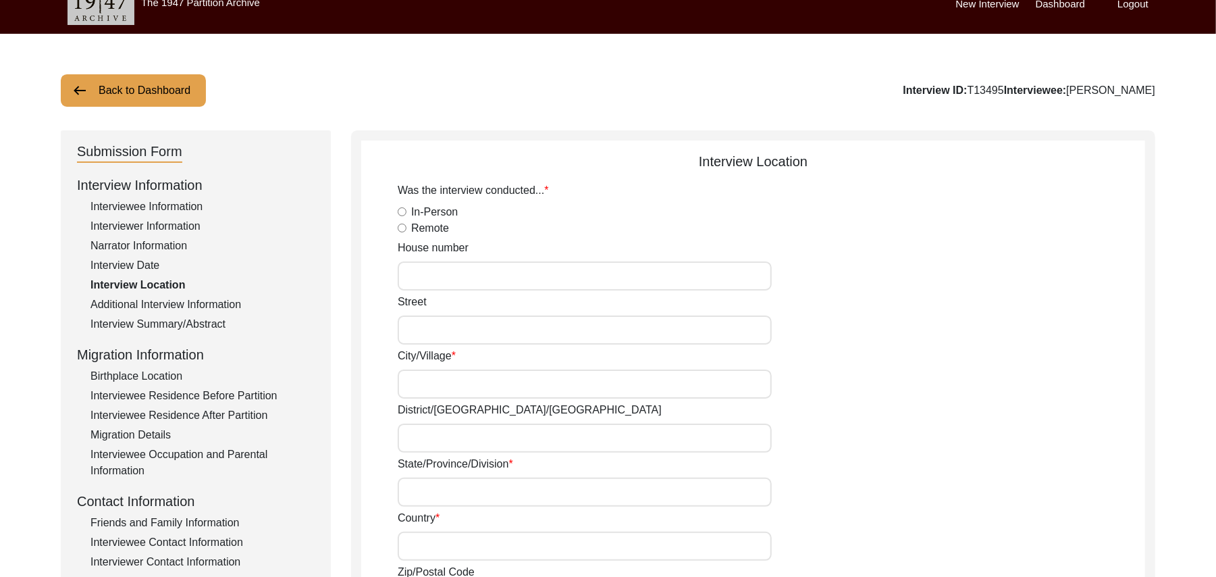
click at [405, 208] on input "In-Person" at bounding box center [402, 211] width 9 height 9
click at [429, 279] on input "House number" at bounding box center [585, 275] width 374 height 29
click at [415, 323] on input "Street" at bounding box center [585, 329] width 374 height 29
click at [413, 381] on input "City/Village" at bounding box center [585, 383] width 374 height 29
click at [408, 427] on input "District/tehsil/Jilla" at bounding box center [585, 437] width 374 height 29
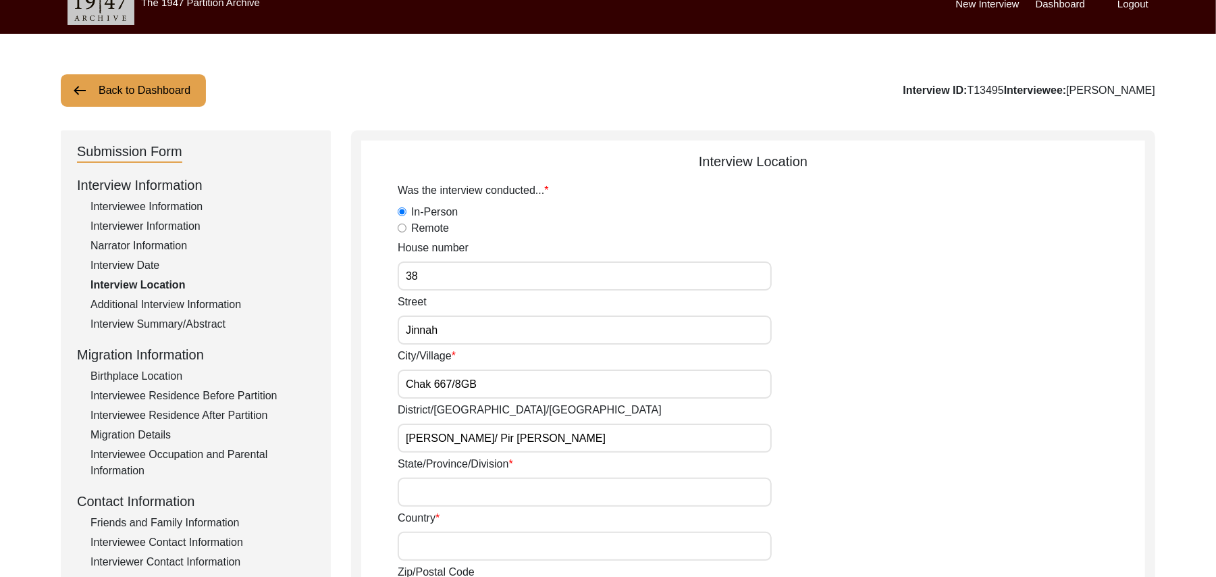
click at [409, 487] on input "State/Province/Division" at bounding box center [585, 491] width 374 height 29
click at [413, 550] on input "Country" at bounding box center [585, 545] width 374 height 29
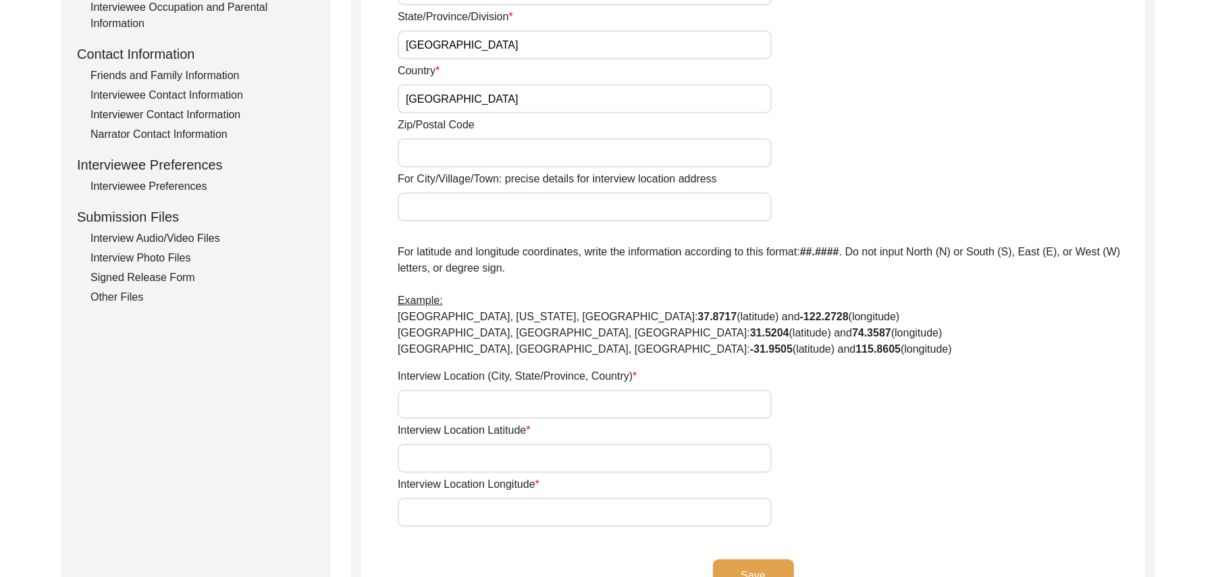
scroll to position [492, 0]
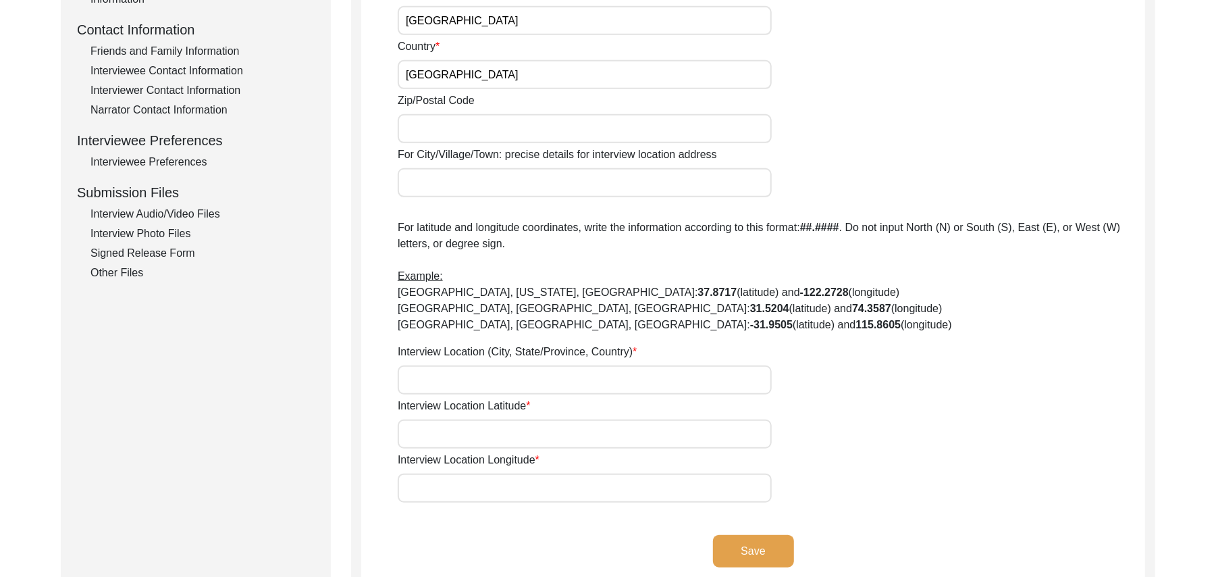
click at [438, 130] on input "Zip/Postal Code" at bounding box center [585, 128] width 374 height 29
click at [433, 189] on input "For City/Village/Town: precise details for interview location address" at bounding box center [585, 182] width 374 height 29
click at [436, 378] on input "Interview Location (City, State/Province, Country)" at bounding box center [585, 379] width 374 height 29
click at [438, 438] on input "Interview Location Latitude" at bounding box center [585, 433] width 374 height 29
click at [447, 497] on input "Interview Location Longitude" at bounding box center [585, 487] width 374 height 29
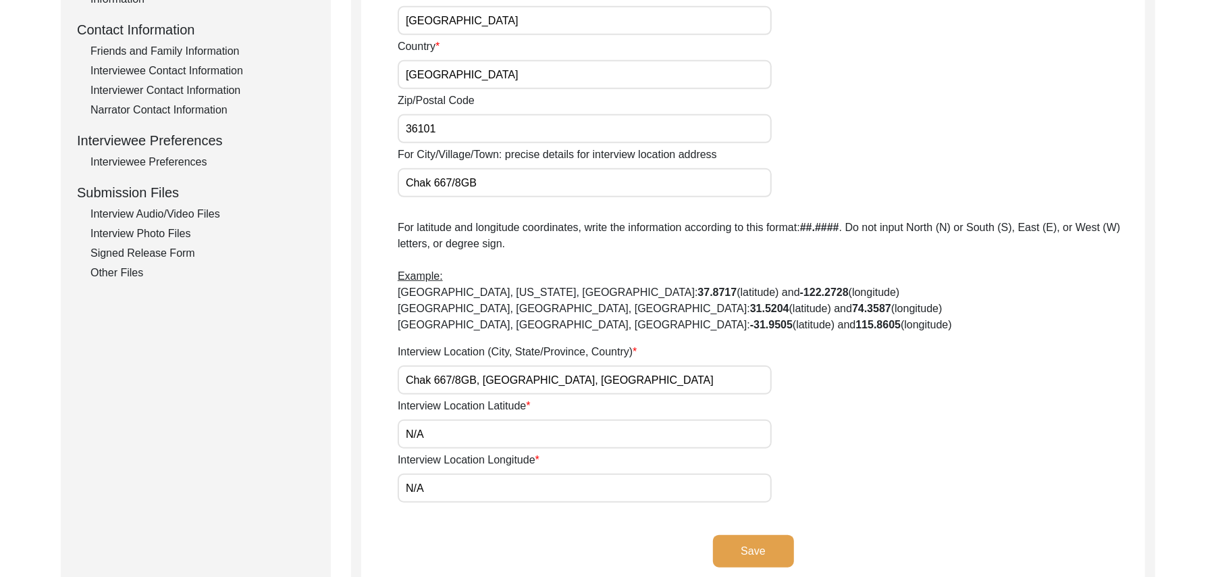
click at [760, 552] on button "Save" at bounding box center [753, 551] width 81 height 32
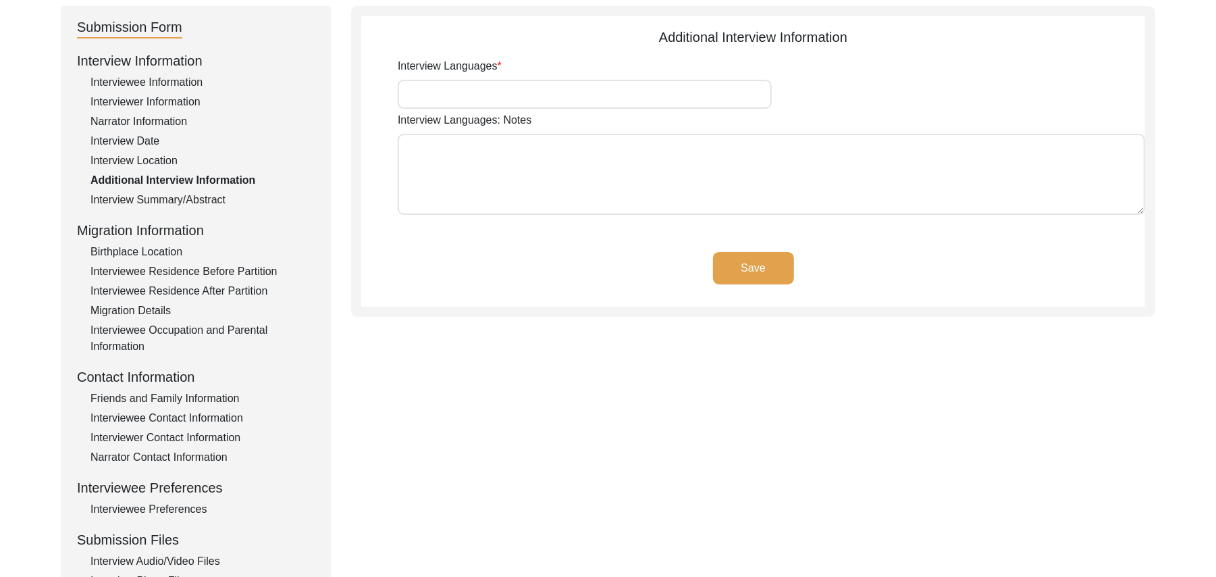
scroll to position [142, 0]
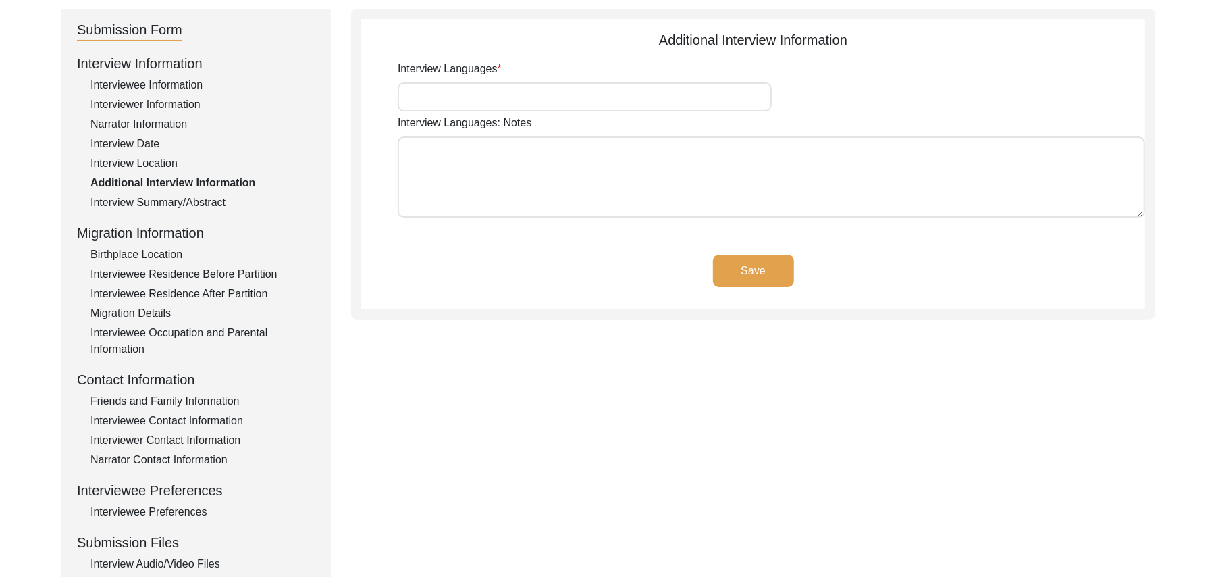
click at [511, 101] on input "Interview Languages" at bounding box center [585, 96] width 374 height 29
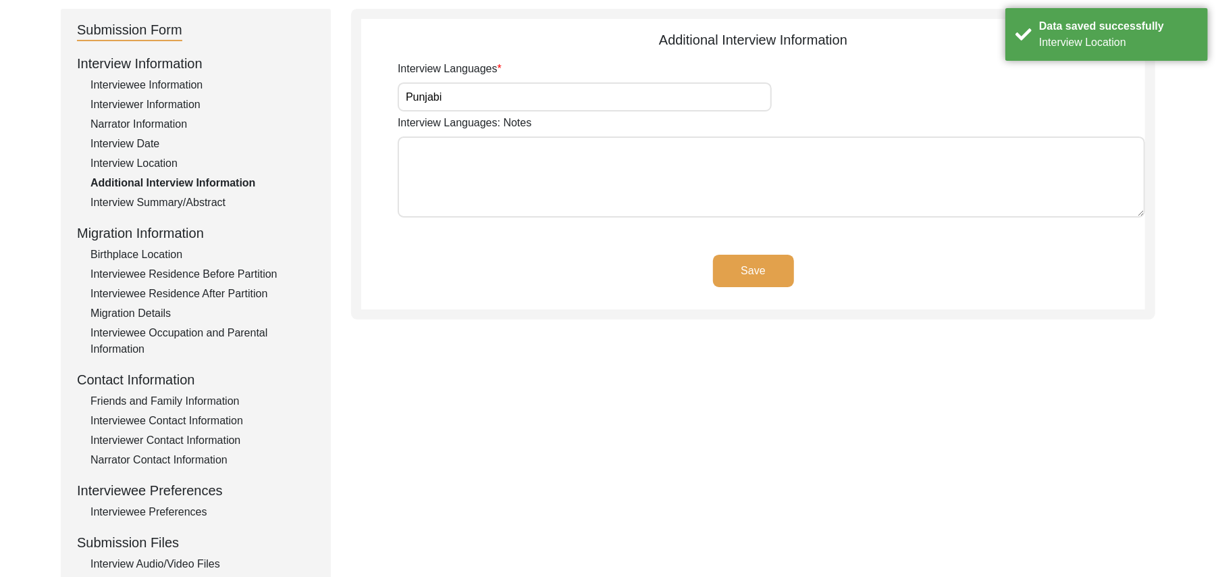
click at [505, 188] on textarea "Interview Languages: Notes" at bounding box center [771, 176] width 747 height 81
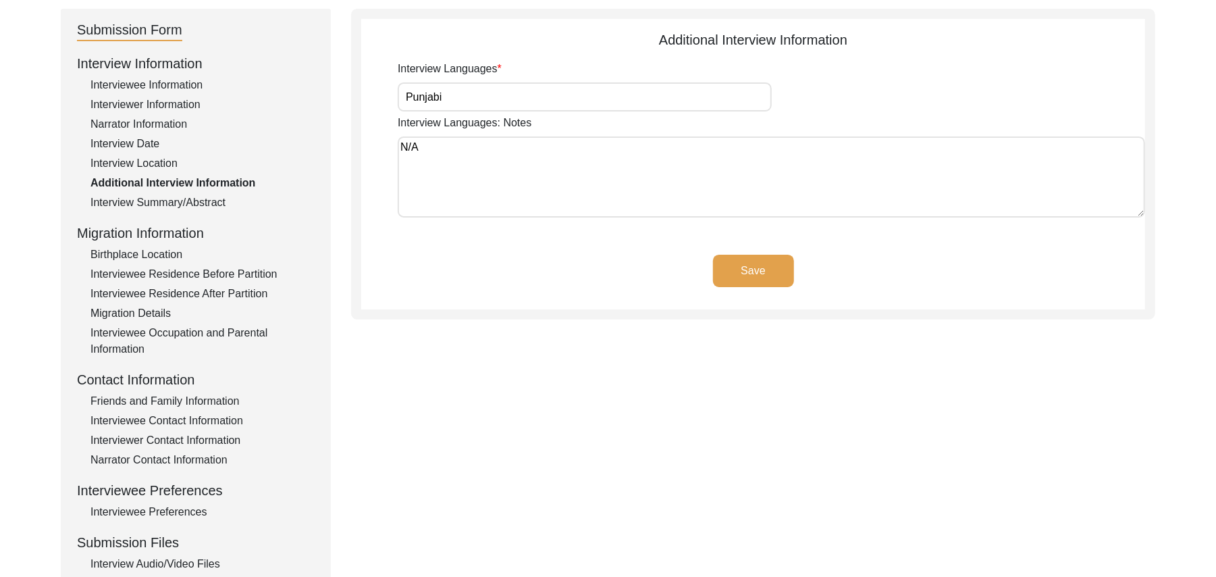
click at [725, 262] on button "Save" at bounding box center [753, 271] width 81 height 32
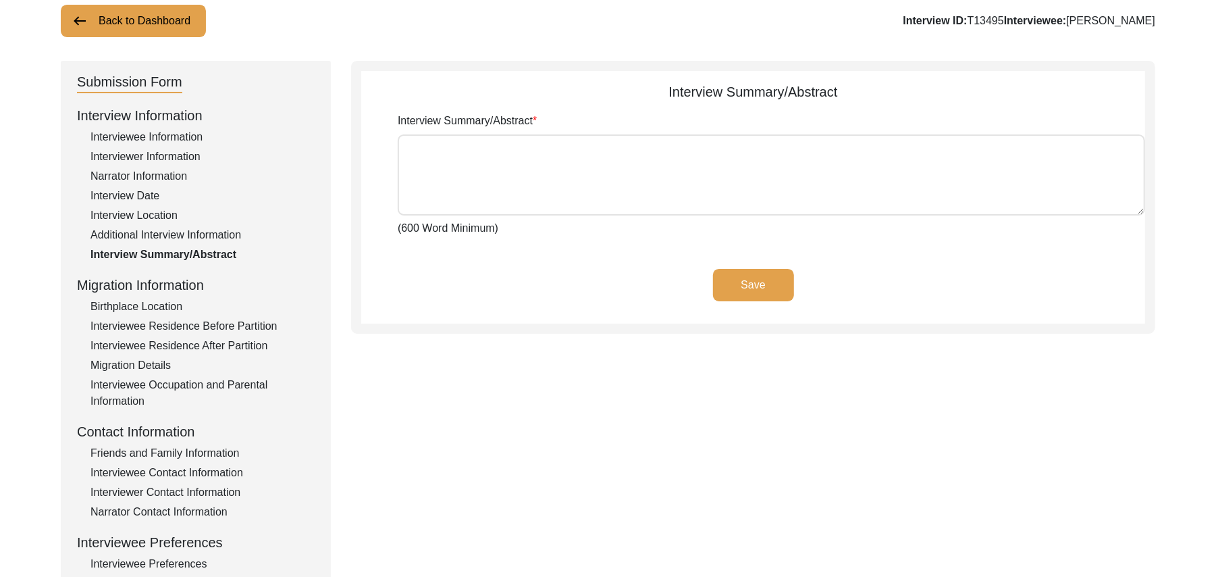
scroll to position [0, 0]
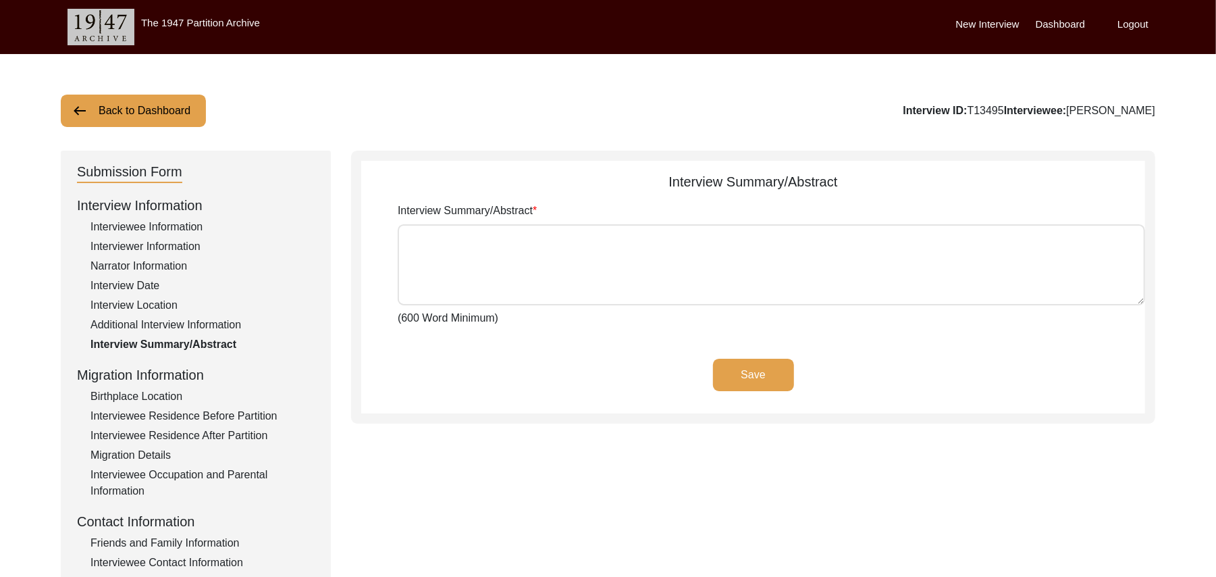
click at [163, 107] on button "Back to Dashboard" at bounding box center [133, 111] width 145 height 32
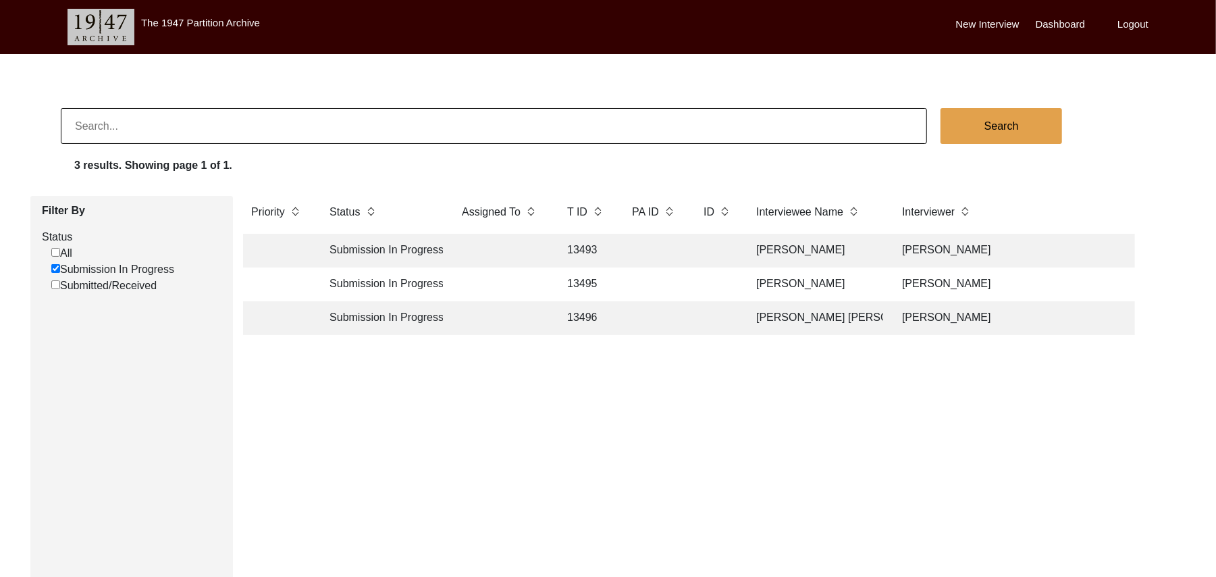
click at [579, 317] on td "13496" at bounding box center [586, 318] width 54 height 34
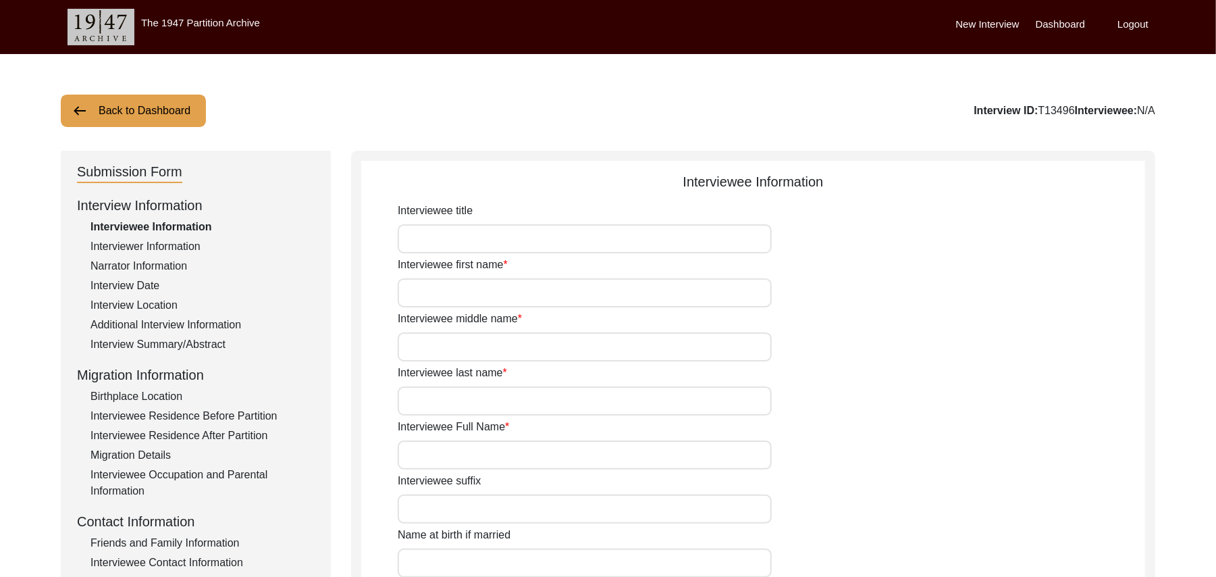
click at [162, 298] on div "Interview Location" at bounding box center [202, 305] width 224 height 16
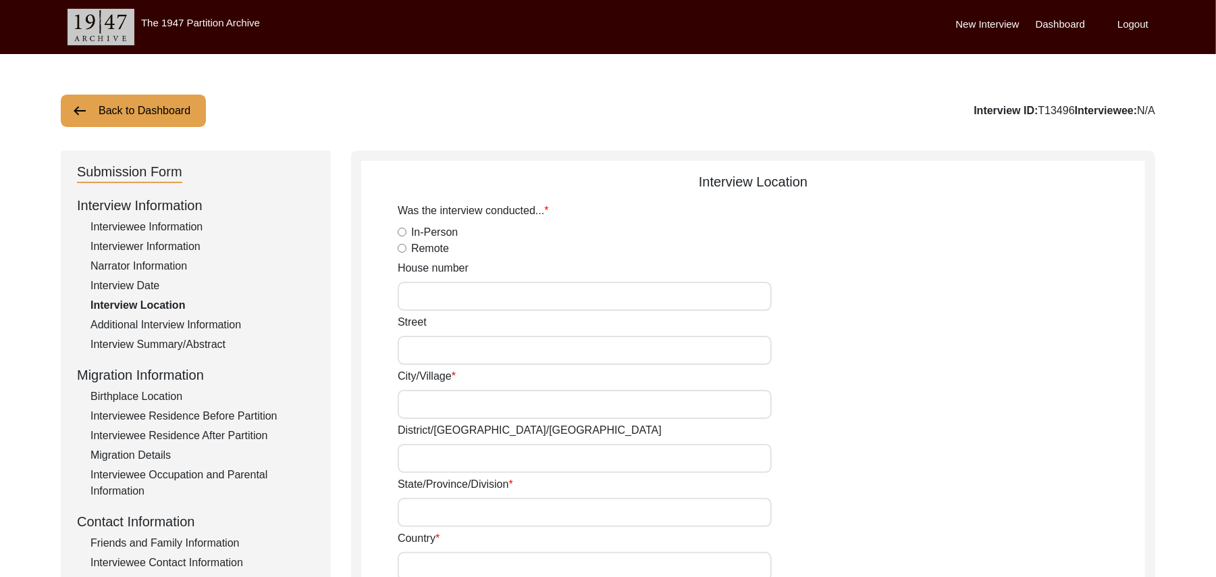
click at [401, 230] on input "In-Person" at bounding box center [402, 232] width 9 height 9
click at [414, 300] on input "House number" at bounding box center [585, 296] width 374 height 29
click at [417, 354] on input "Street" at bounding box center [585, 350] width 374 height 29
click at [421, 411] on input "City/Village" at bounding box center [585, 404] width 374 height 29
click at [428, 350] on input "N/A" at bounding box center [585, 350] width 374 height 29
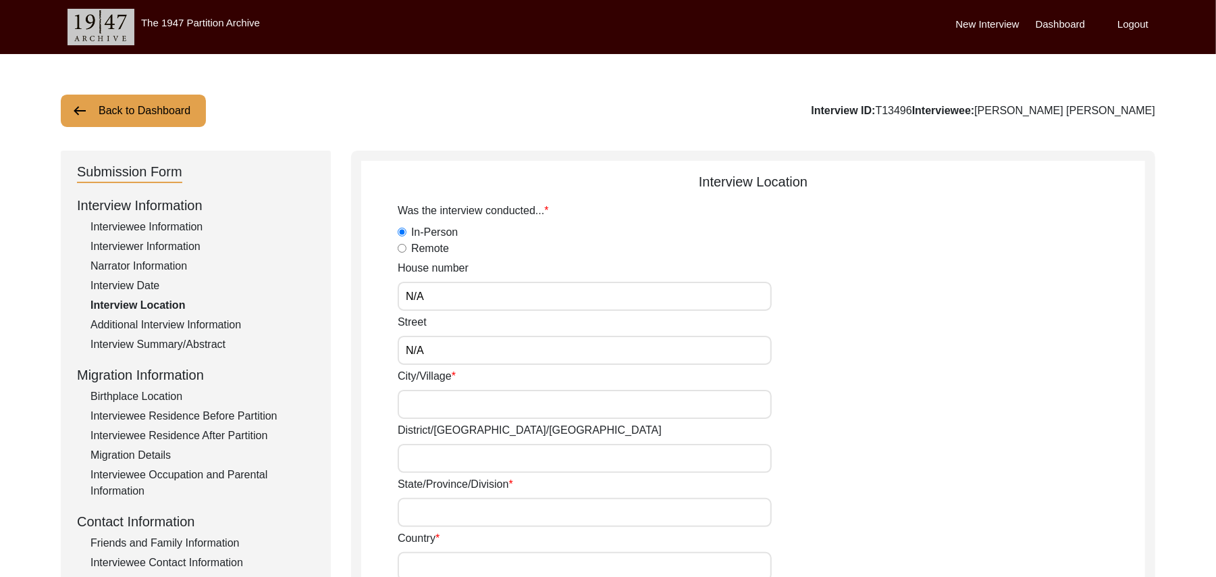
click at [424, 413] on input "City/Village" at bounding box center [585, 404] width 374 height 29
click at [433, 355] on input "N/A" at bounding box center [585, 350] width 374 height 29
click at [431, 405] on input "City/Village" at bounding box center [585, 404] width 374 height 29
click at [425, 461] on input "District/tehsil/Jilla" at bounding box center [585, 458] width 374 height 29
click at [519, 411] on input "Mohalla Mandir Block" at bounding box center [585, 404] width 374 height 29
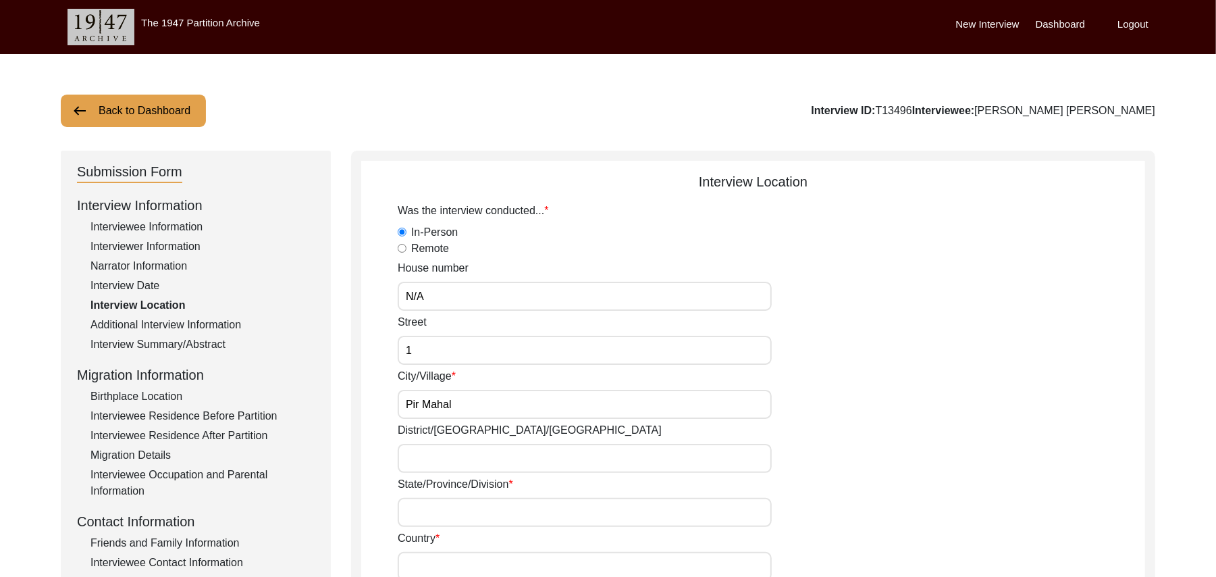
click at [489, 468] on input "District/tehsil/Jilla" at bounding box center [585, 458] width 374 height 29
click at [466, 510] on input "State/Province/Division" at bounding box center [585, 512] width 374 height 29
drag, startPoint x: 456, startPoint y: 574, endPoint x: 443, endPoint y: 568, distance: 14.8
click at [443, 568] on input "Country" at bounding box center [585, 566] width 374 height 29
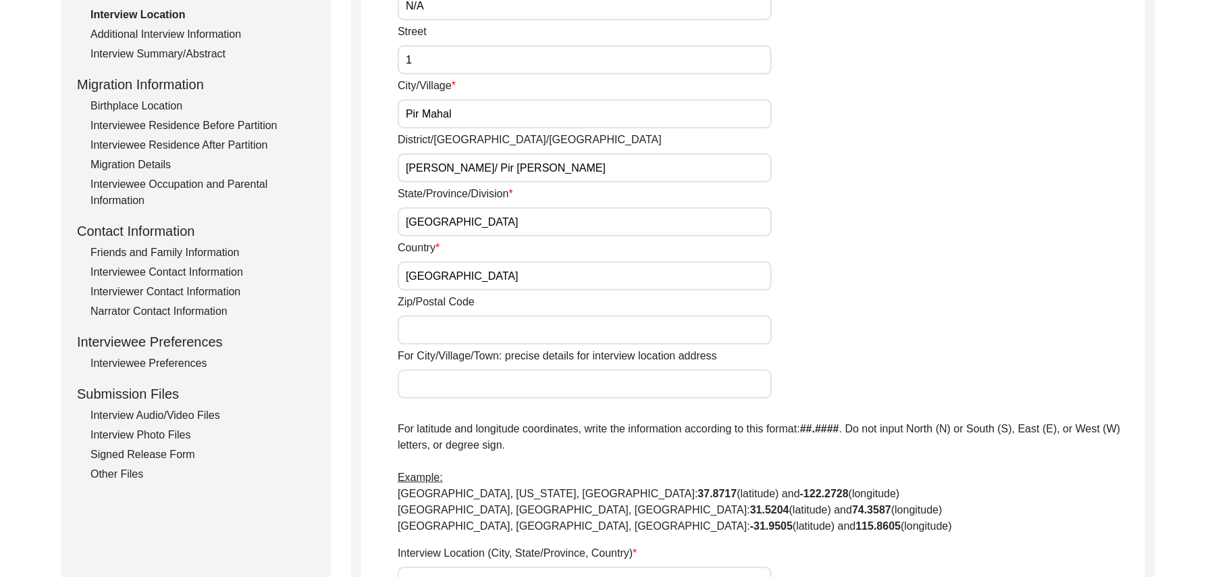
scroll to position [312, 0]
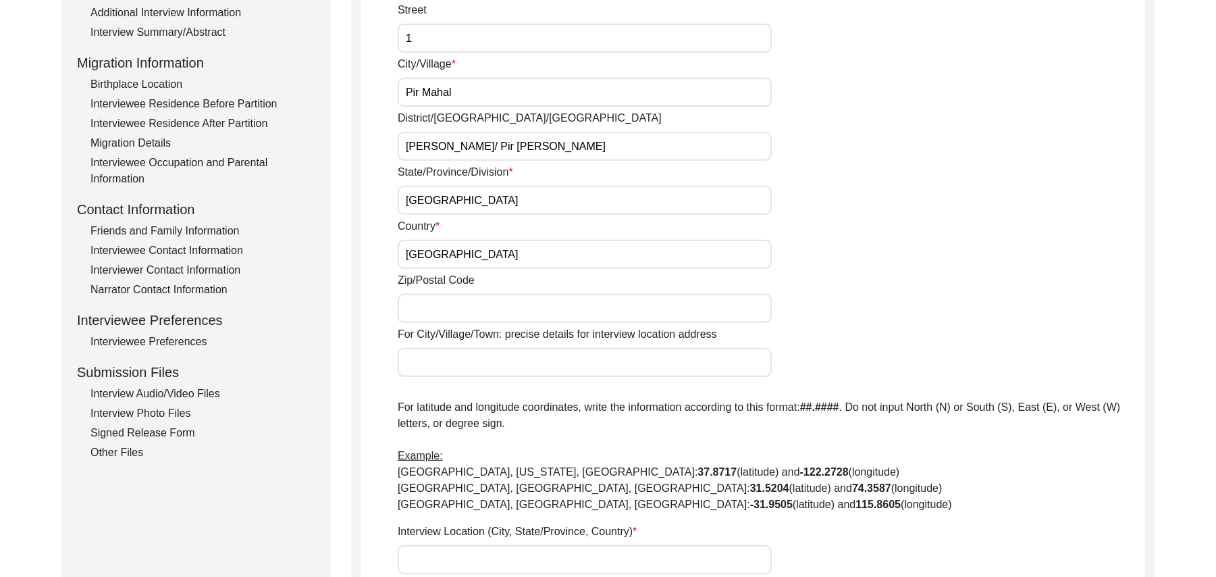
click at [529, 309] on input "Zip/Postal Code" at bounding box center [585, 308] width 374 height 29
click at [490, 359] on input "For City/Village/Town: precise details for interview location address" at bounding box center [585, 362] width 374 height 29
click at [490, 555] on input "Interview Location (City, State/Province, Country)" at bounding box center [585, 559] width 374 height 29
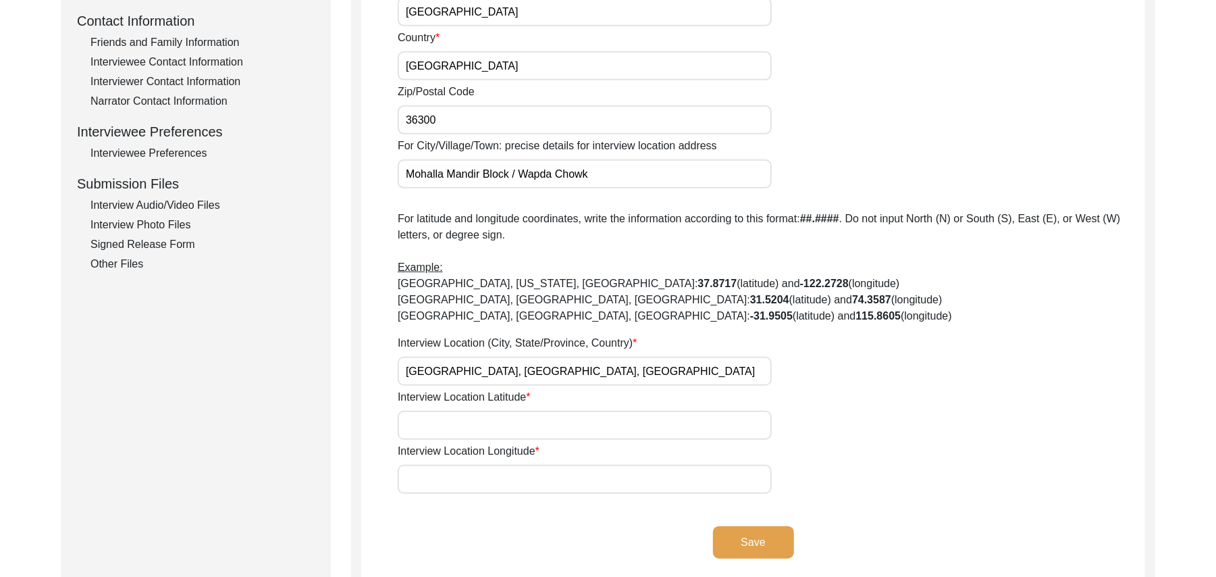
scroll to position [611, 0]
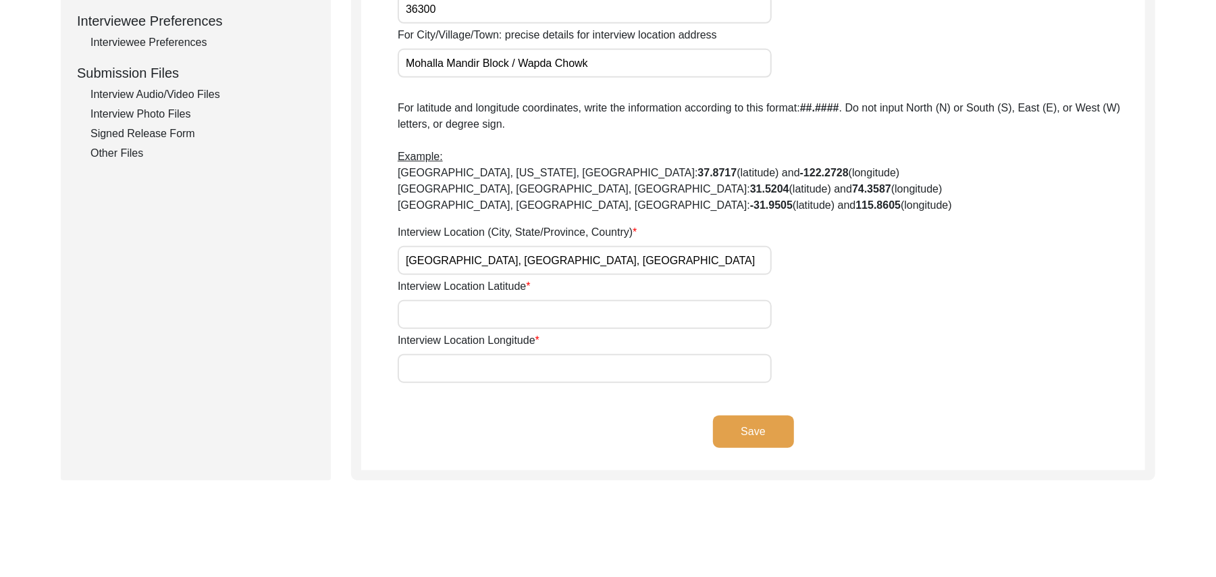
click at [579, 319] on input "Interview Location Latitude" at bounding box center [585, 314] width 374 height 29
click at [537, 370] on input "Interview Location Longitude" at bounding box center [585, 368] width 374 height 29
click at [733, 425] on button "Save" at bounding box center [753, 431] width 81 height 32
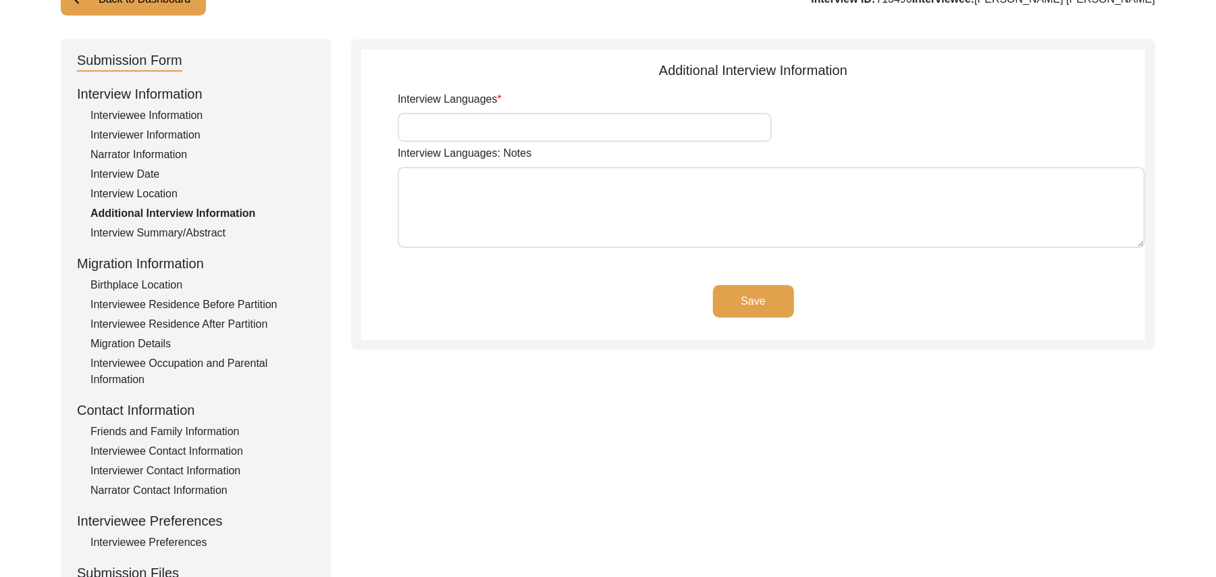
scroll to position [101, 0]
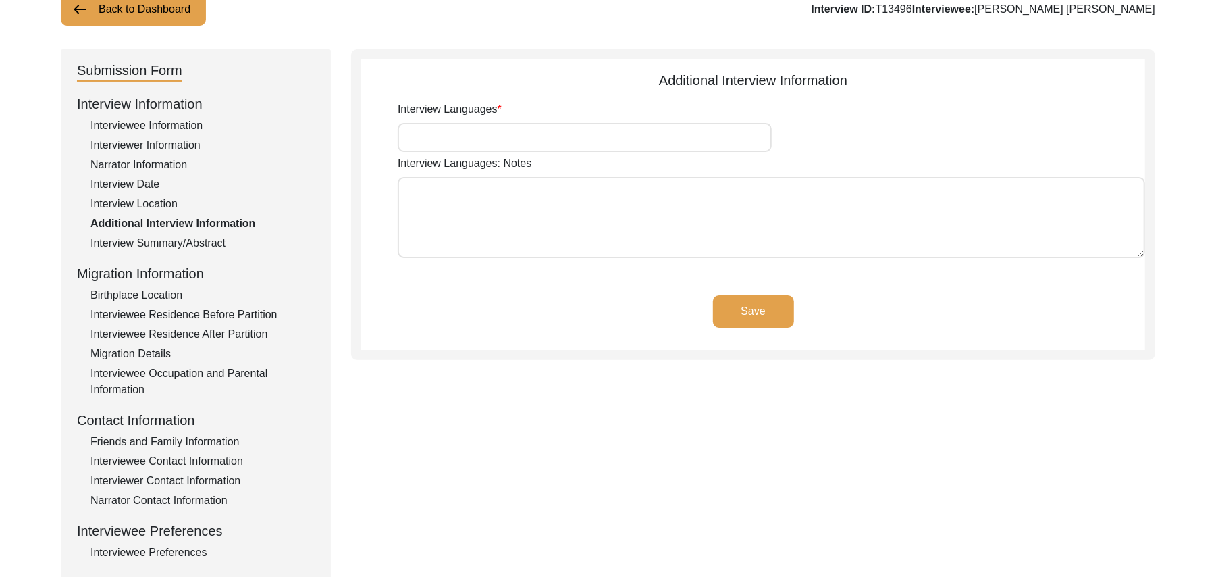
click at [461, 147] on input "Interview Languages" at bounding box center [585, 137] width 374 height 29
click at [454, 232] on textarea "Interview Languages: Notes" at bounding box center [771, 217] width 747 height 81
click at [739, 307] on button "Save" at bounding box center [753, 311] width 81 height 32
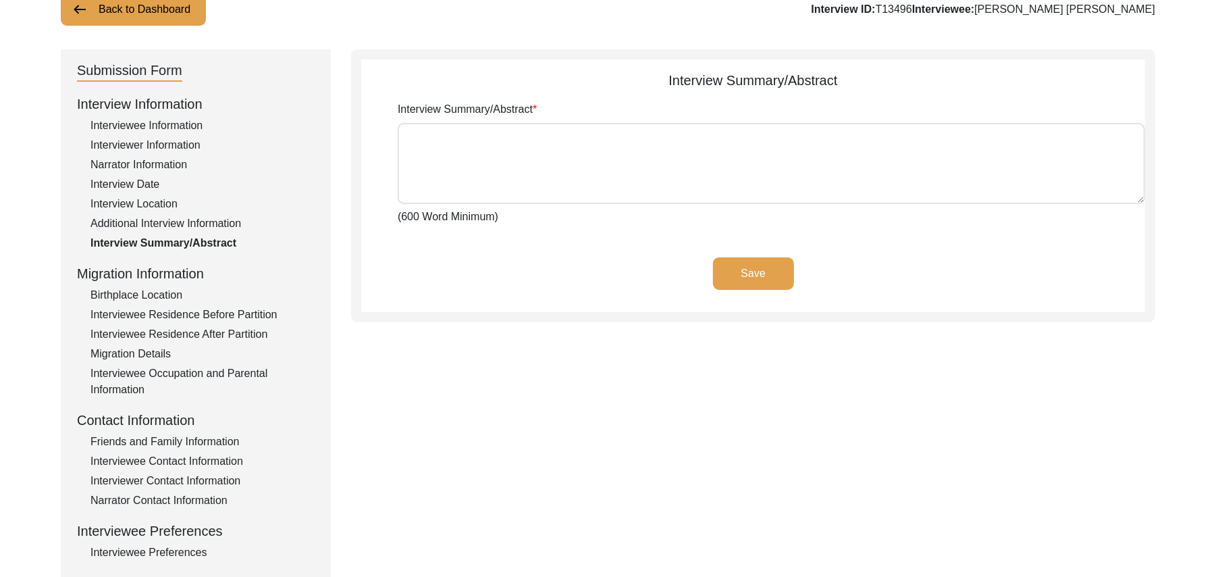
click at [165, 293] on div "Birthplace Location" at bounding box center [202, 295] width 224 height 16
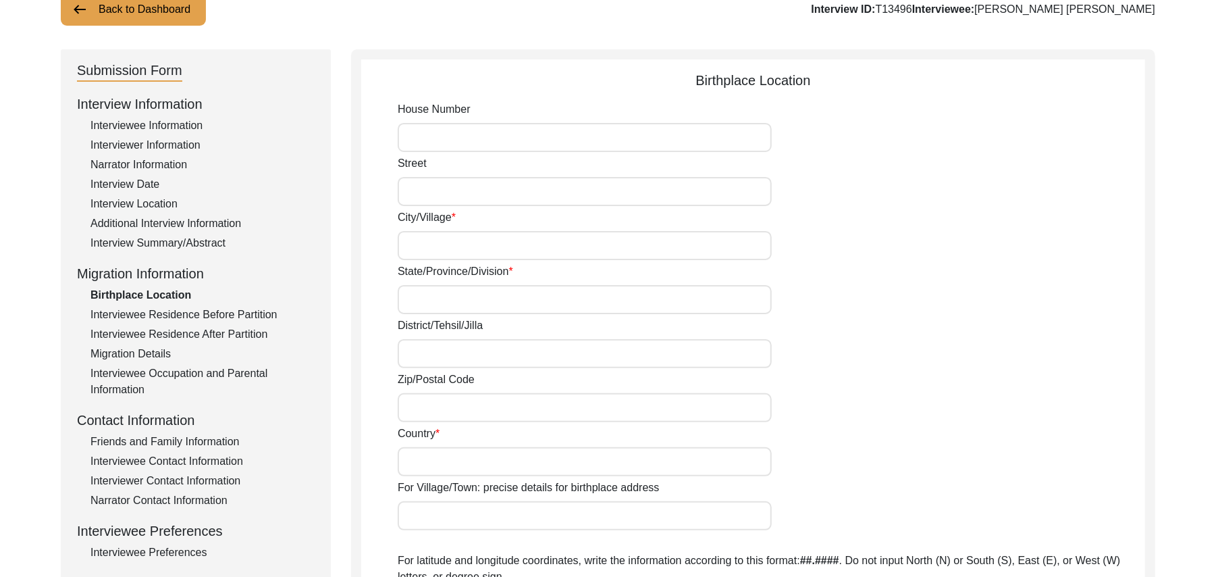
click at [416, 141] on input "House Number" at bounding box center [585, 137] width 374 height 29
click at [413, 198] on input "Street" at bounding box center [585, 191] width 374 height 29
click at [417, 244] on input "City/Village" at bounding box center [585, 245] width 374 height 29
click at [419, 302] on input "State/Province/Division" at bounding box center [585, 299] width 374 height 29
click at [417, 358] on input "District/Tehsil/Jilla" at bounding box center [585, 353] width 374 height 29
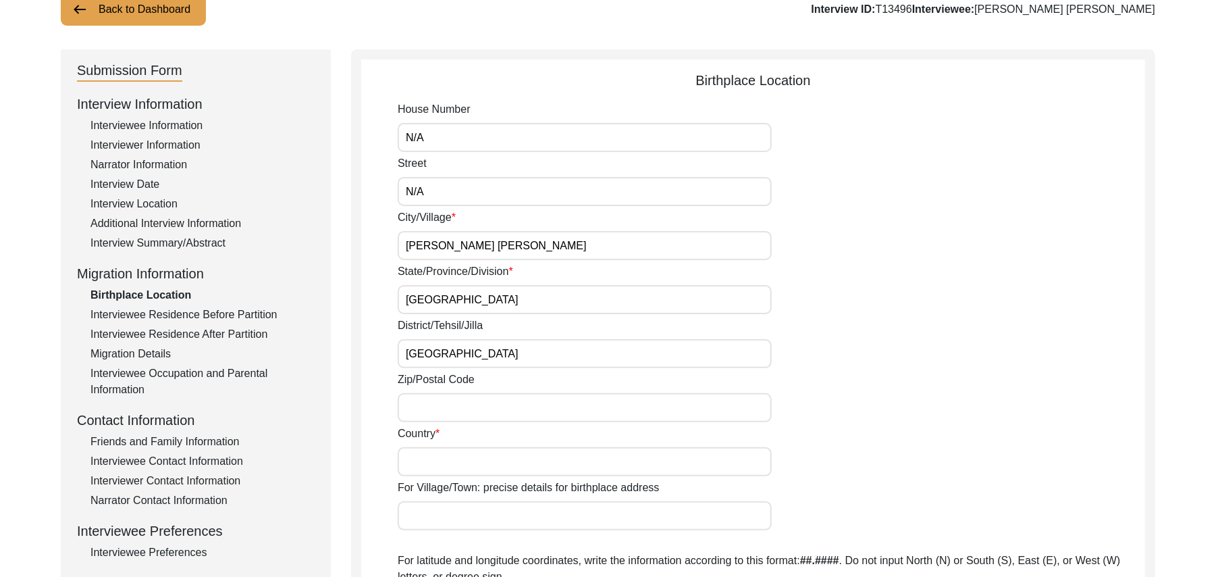
click at [419, 414] on input "Zip/Postal Code" at bounding box center [585, 407] width 374 height 29
click at [416, 460] on input "Country" at bounding box center [585, 461] width 374 height 29
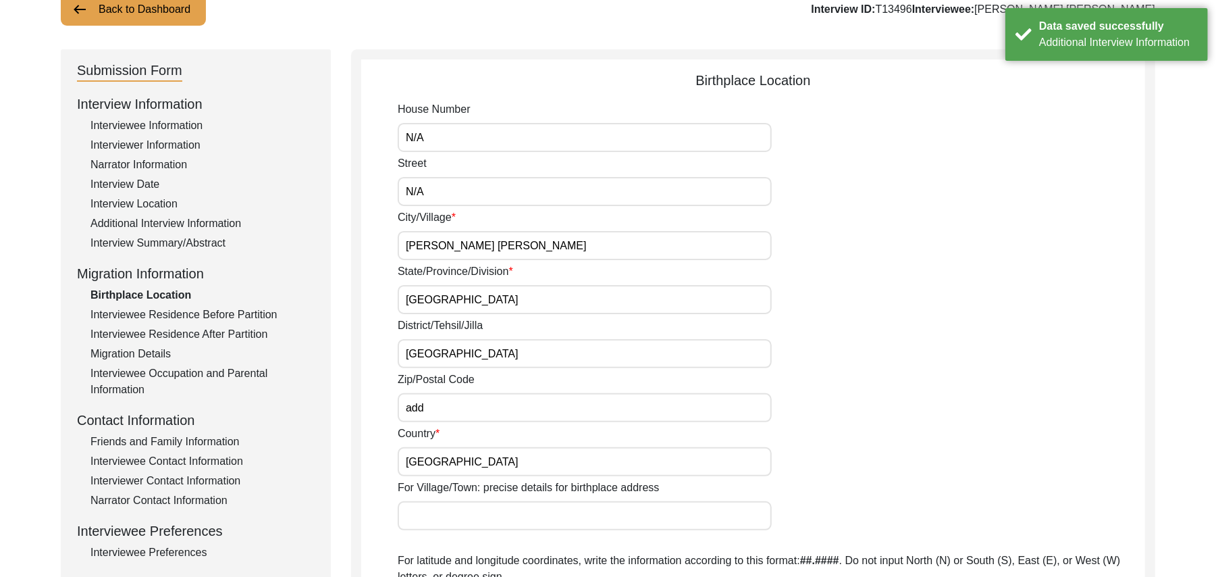
click at [422, 521] on input "For Village/Town: precise details for birthplace address" at bounding box center [585, 515] width 374 height 29
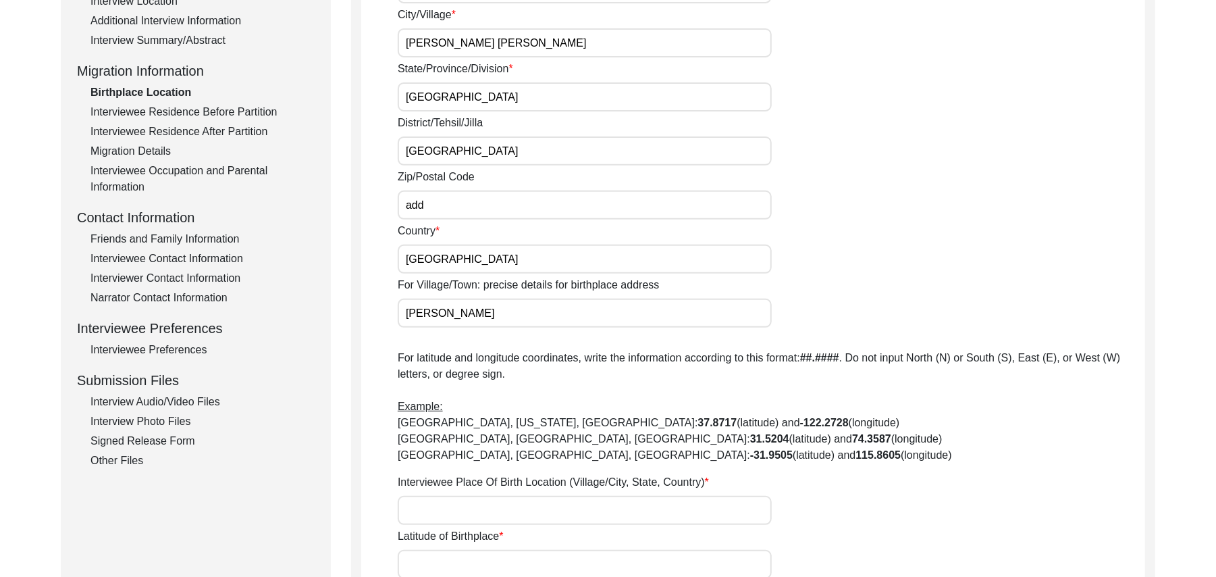
scroll to position [400, 0]
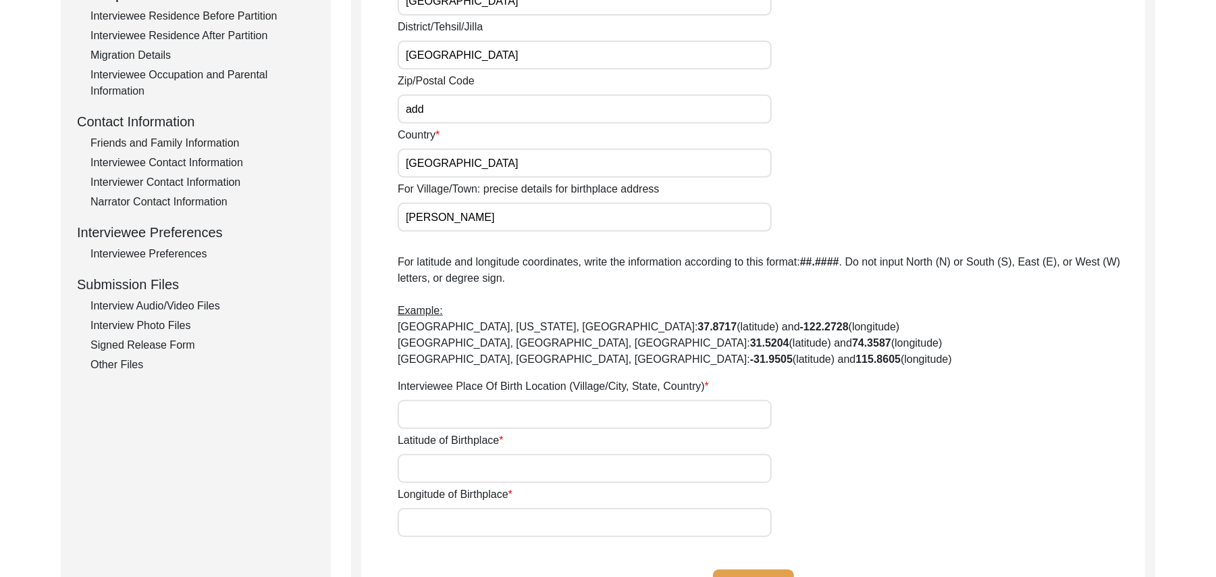
click at [493, 417] on input "Interviewee Place Of Birth Location (Village/City, State, Country)" at bounding box center [585, 414] width 374 height 29
click at [488, 466] on input "Latitude of Birthplace" at bounding box center [585, 468] width 374 height 29
click at [479, 530] on input "Longitude of Birthplace" at bounding box center [585, 522] width 374 height 29
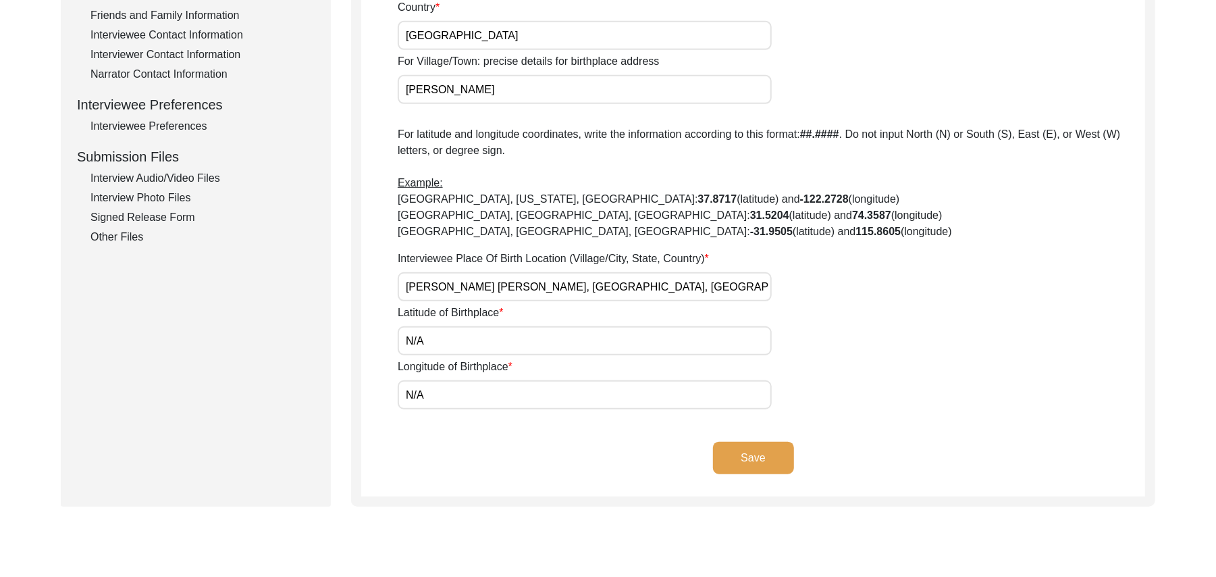
scroll to position [573, 0]
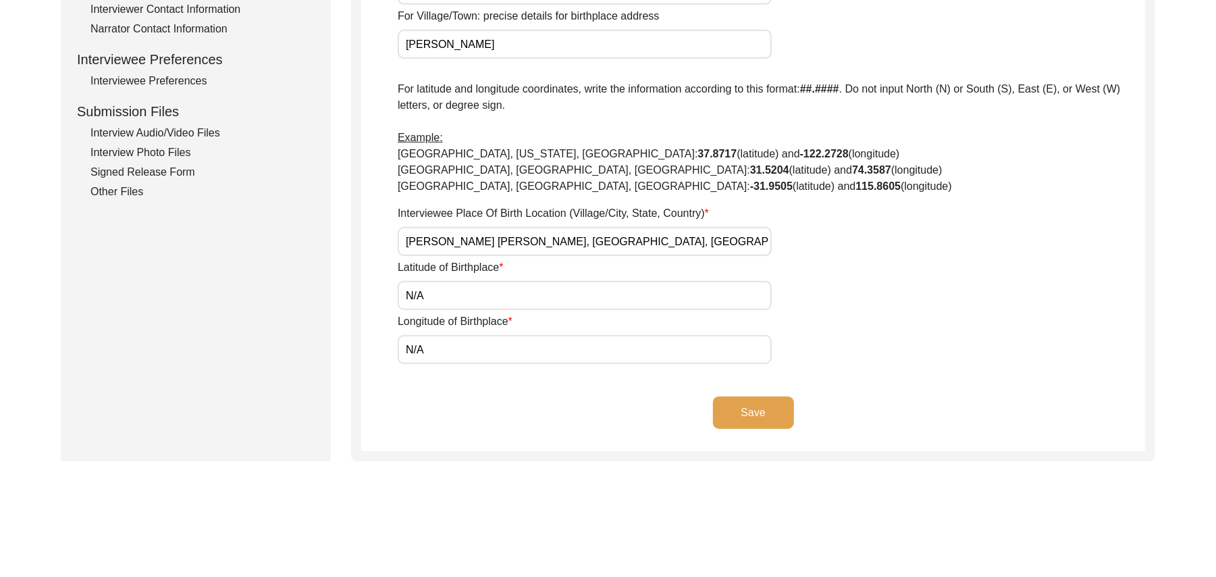
click at [757, 408] on button "Save" at bounding box center [753, 412] width 81 height 32
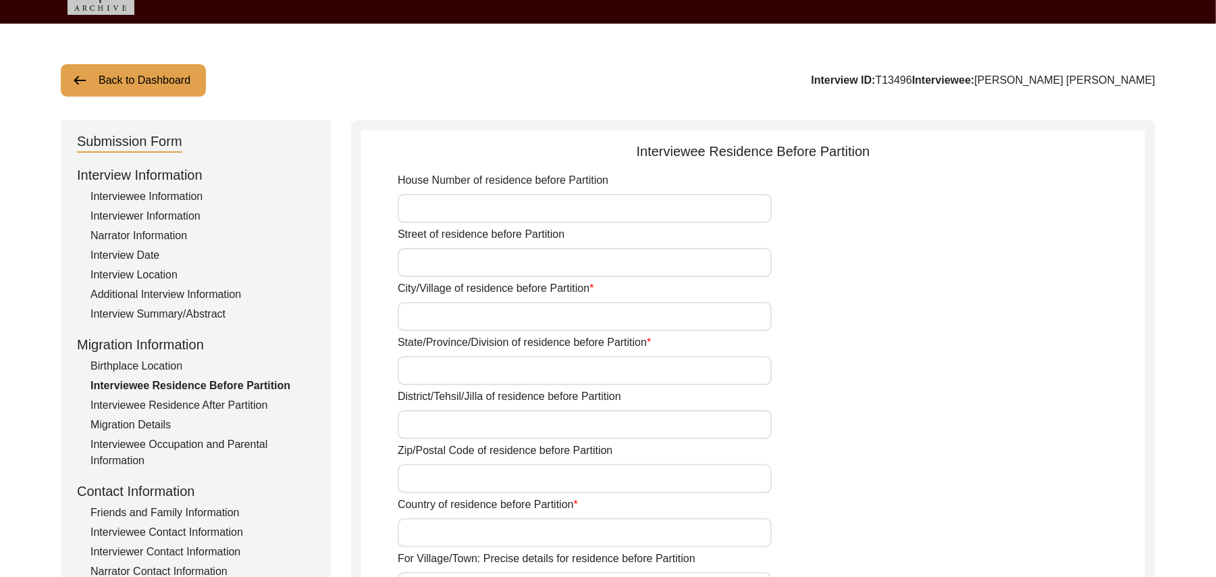
scroll to position [35, 0]
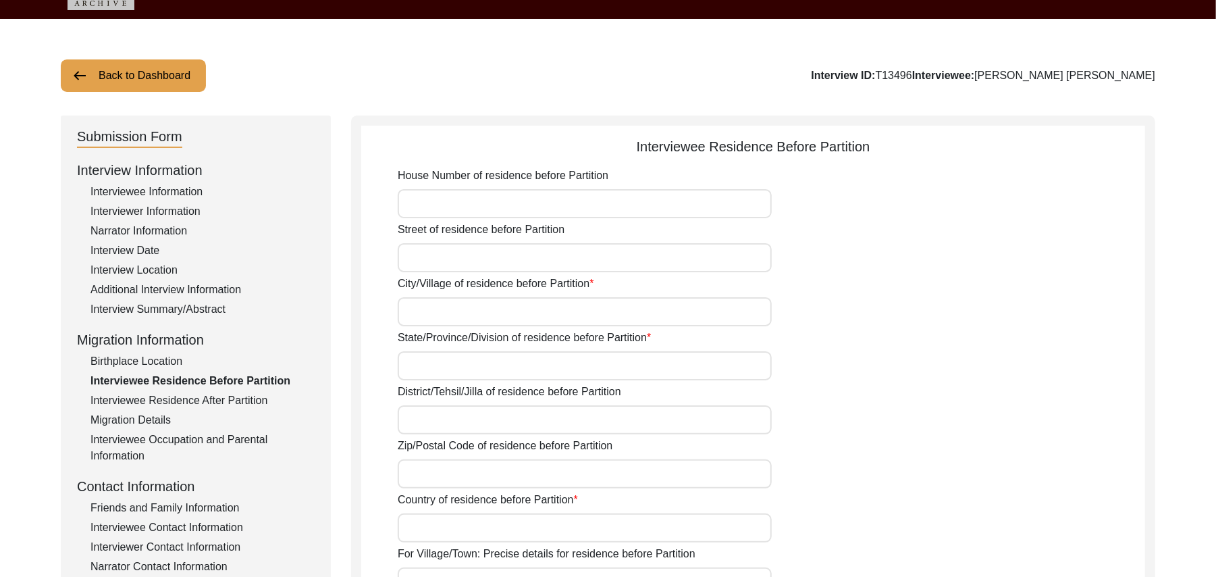
click at [517, 206] on input "House Number of residence before Partition" at bounding box center [585, 203] width 374 height 29
click at [497, 255] on input "Street of residence before Partition" at bounding box center [585, 257] width 374 height 29
click at [479, 314] on input "City/Village of residence before Partition" at bounding box center [585, 311] width 374 height 29
click at [449, 360] on input "State/Province/Division of residence before Partition" at bounding box center [585, 365] width 374 height 29
click at [424, 413] on input "District/Tehsil/Jilla of residence before Partition" at bounding box center [585, 419] width 374 height 29
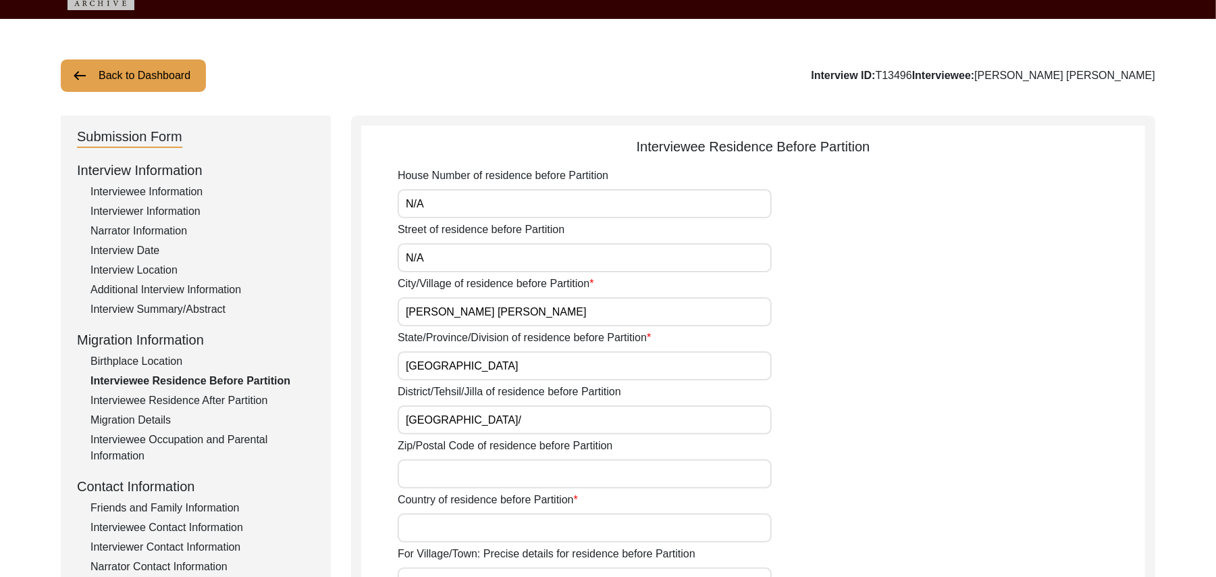
click at [420, 471] on input "Zip/Postal Code of residence before Partition" at bounding box center [585, 473] width 374 height 29
click at [419, 525] on input "Country of residence before Partition" at bounding box center [585, 527] width 374 height 29
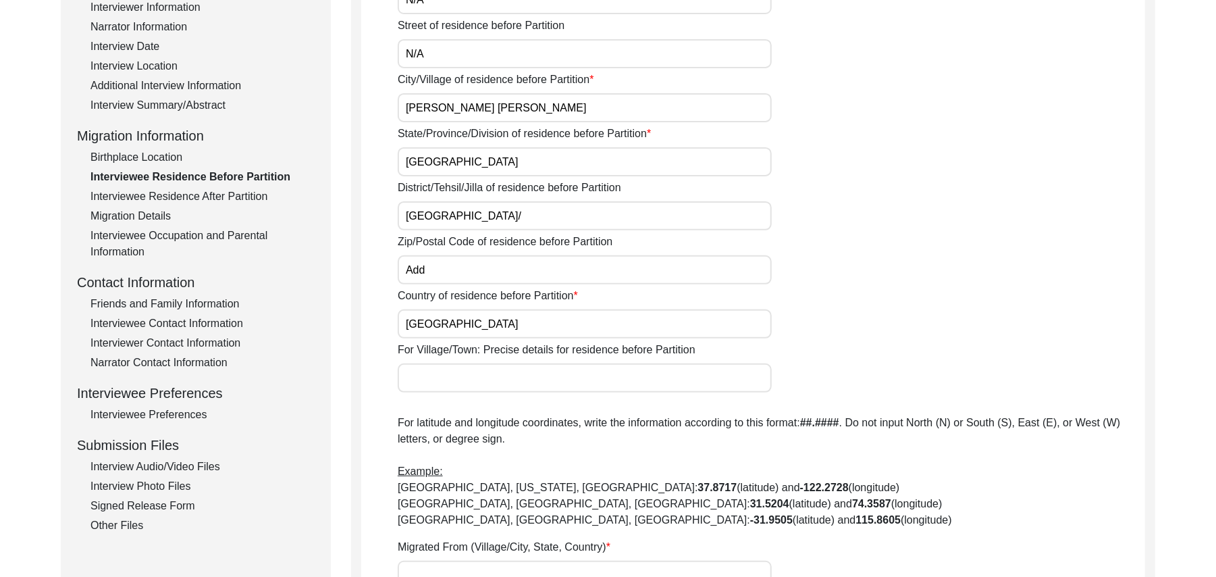
scroll to position [373, 0]
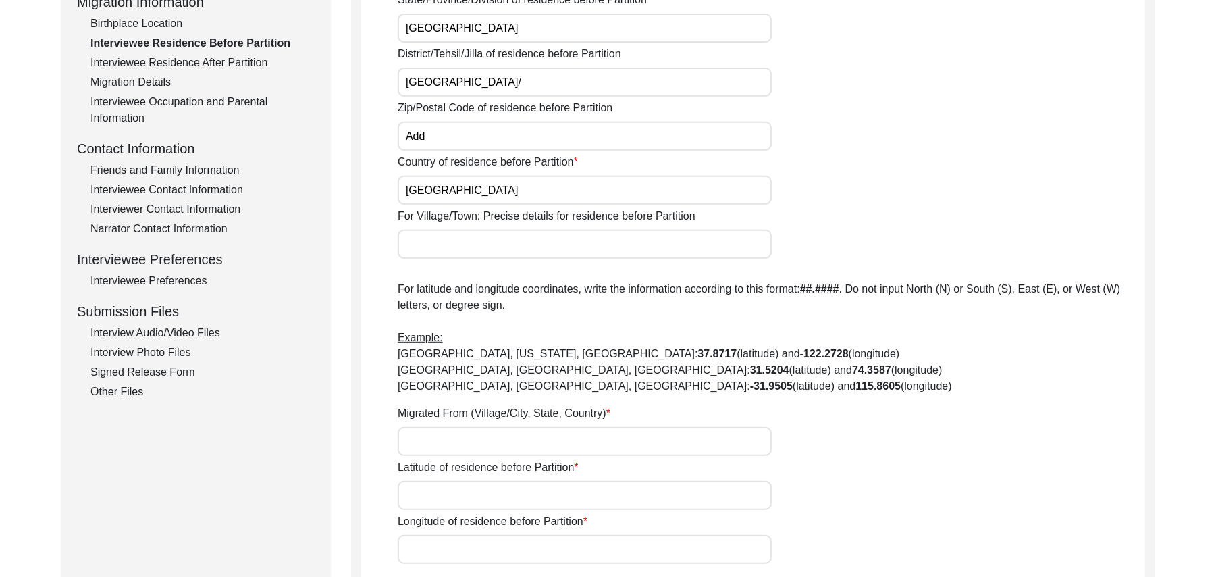
click at [452, 250] on input "For Village/Town: Precise details for residence before Partition" at bounding box center [585, 244] width 374 height 29
click at [419, 439] on input "Migrated From (Village/City, State, Country)" at bounding box center [585, 441] width 374 height 29
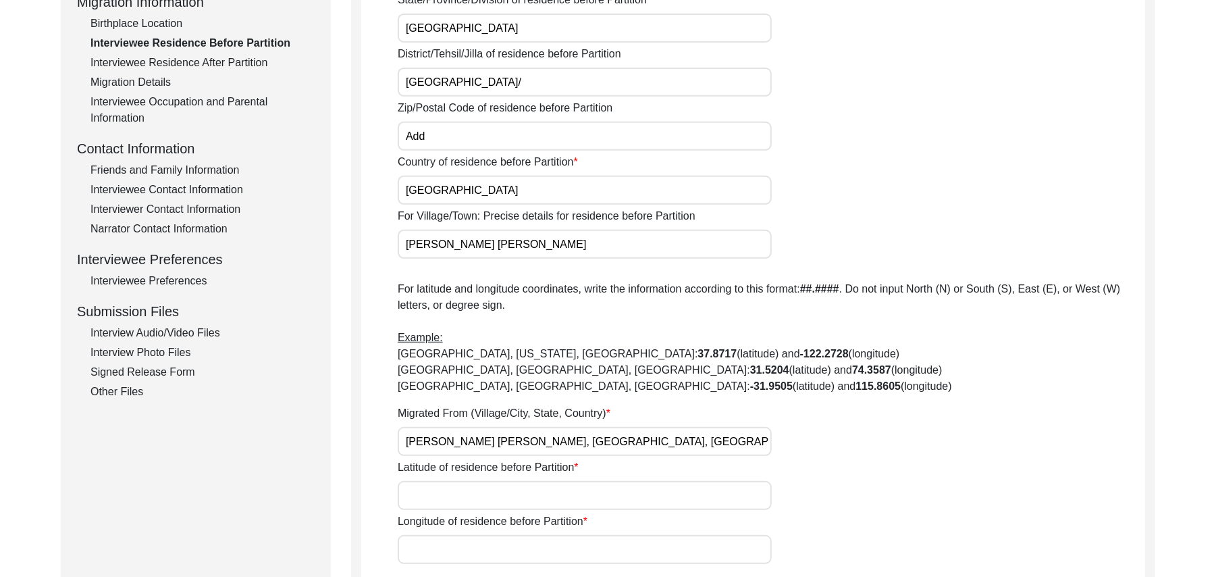
click at [419, 494] on input "Latitude of residence before Partition" at bounding box center [585, 495] width 374 height 29
click at [439, 544] on input "Longitude of residence before Partition" at bounding box center [585, 549] width 374 height 29
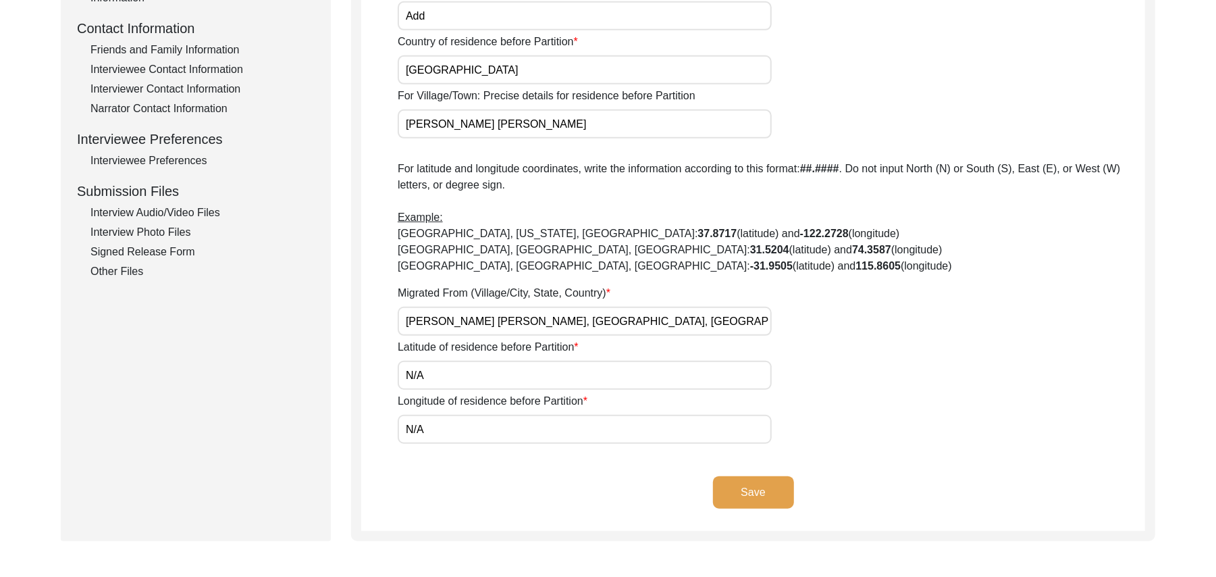
scroll to position [649, 0]
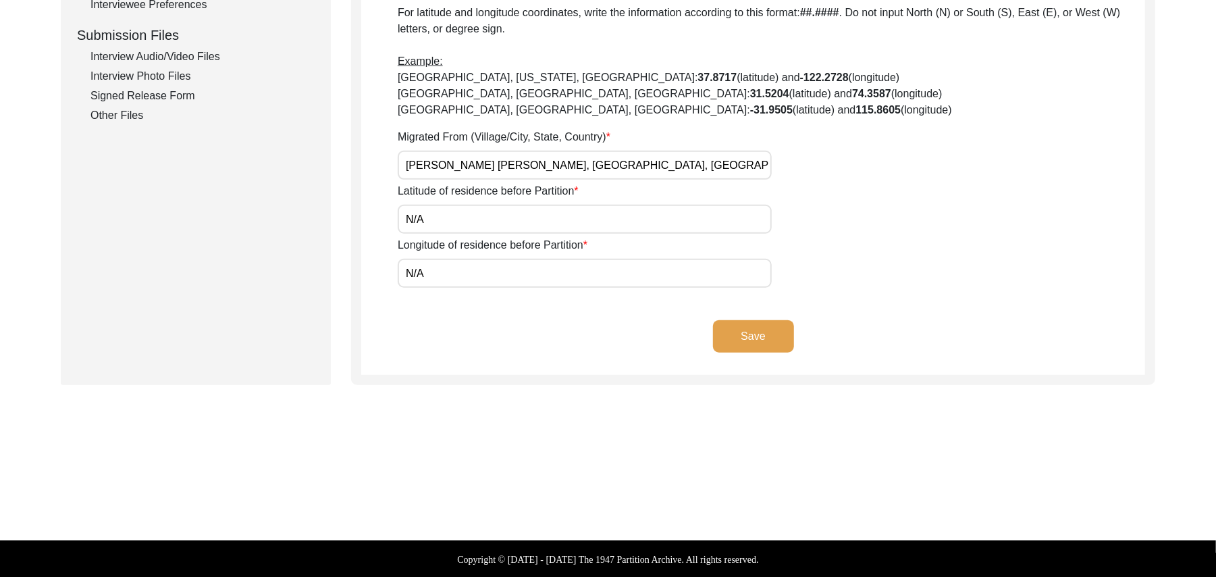
click at [770, 338] on button "Save" at bounding box center [753, 336] width 81 height 32
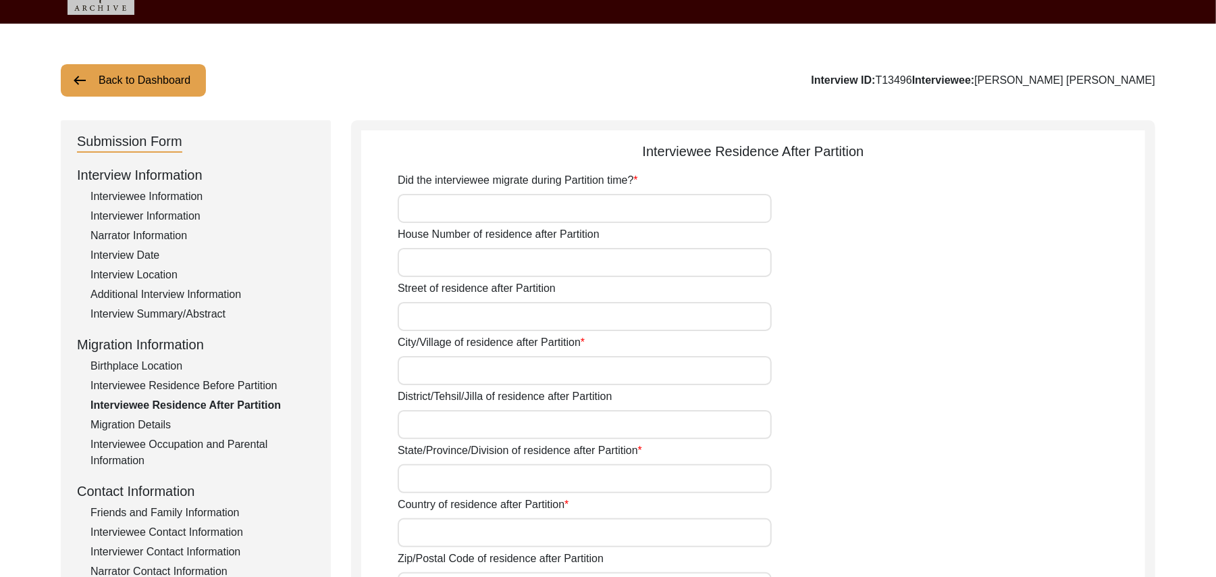
scroll to position [28, 0]
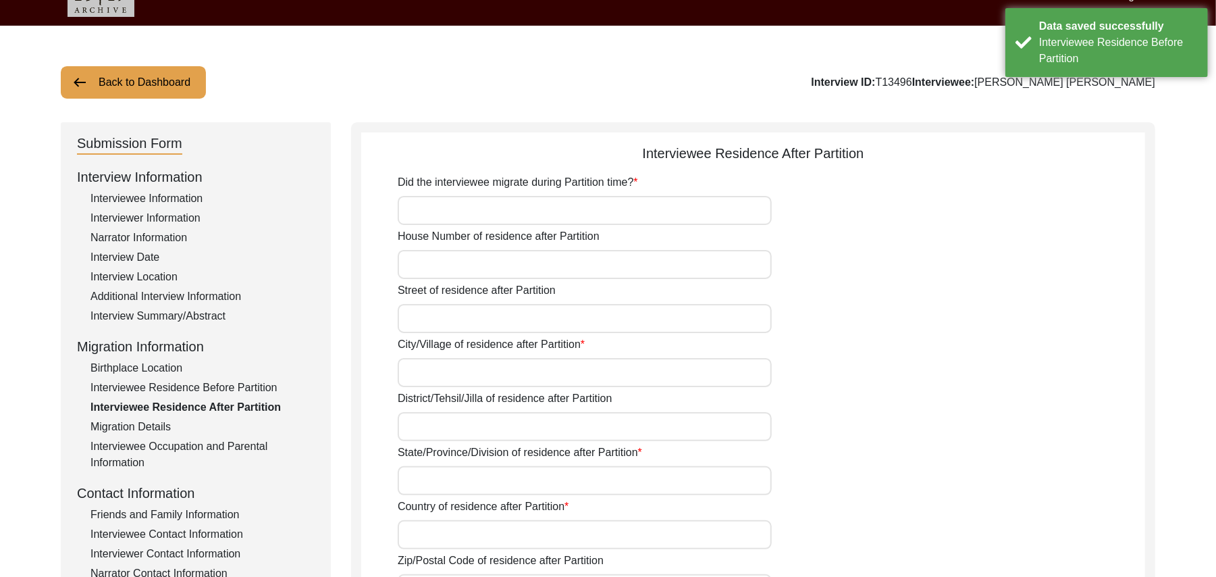
click at [535, 205] on input "Did the interviewee migrate during Partition time?" at bounding box center [585, 210] width 374 height 29
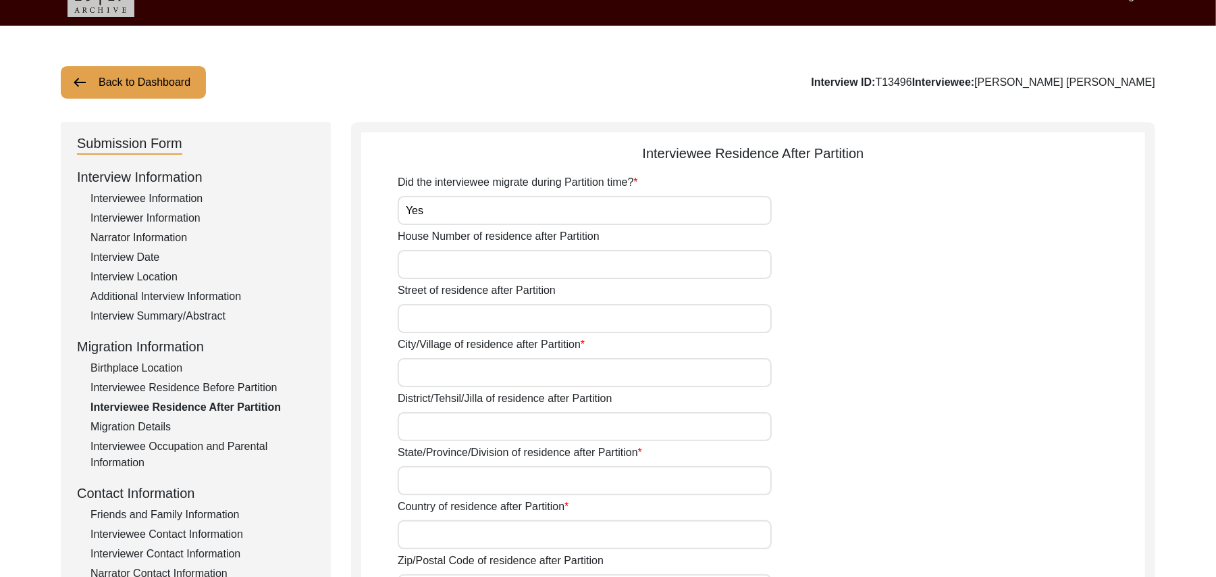
click at [488, 261] on input "House Number of residence after Partition" at bounding box center [585, 264] width 374 height 29
click at [479, 319] on input "Street of residence after Partition" at bounding box center [585, 318] width 374 height 29
click at [457, 367] on input "City/Village of residence after Partition" at bounding box center [585, 372] width 374 height 29
click at [447, 429] on input "District/Tehsil/Jilla of residence after Partition" at bounding box center [585, 426] width 374 height 29
click at [432, 479] on input "State/Province/Division of residence after Partition" at bounding box center [585, 480] width 374 height 29
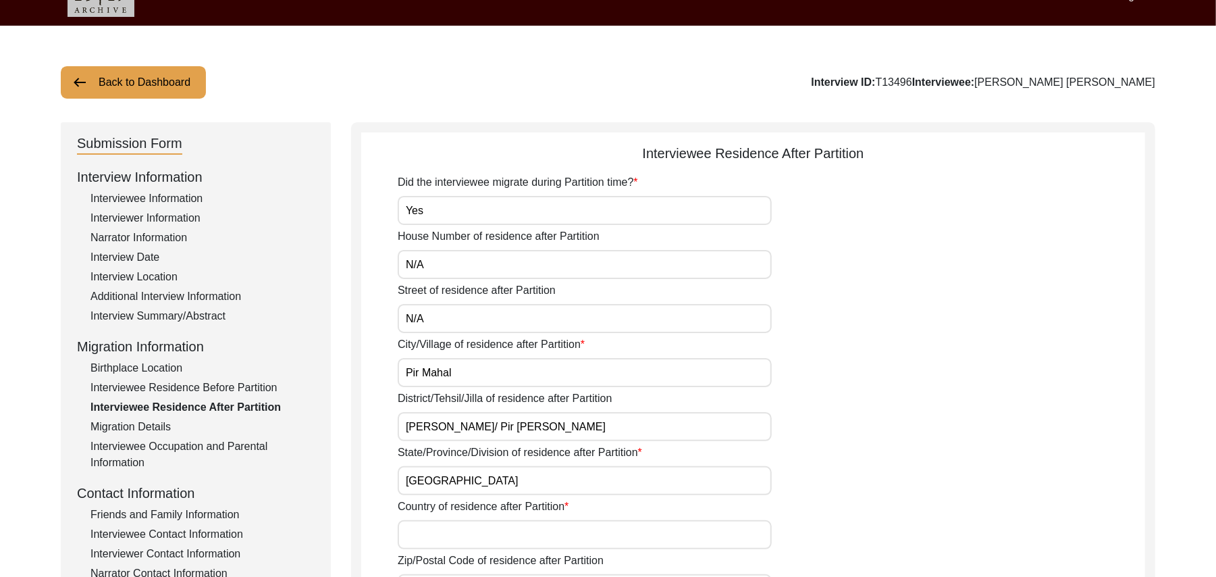
click at [433, 530] on input "Country of residence after Partition" at bounding box center [585, 534] width 374 height 29
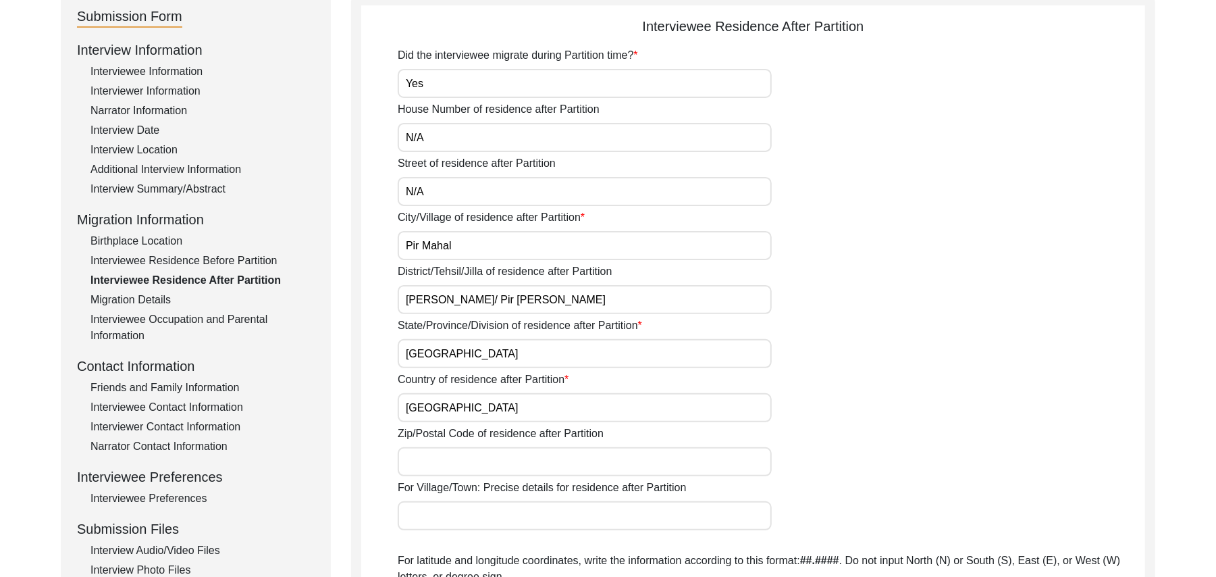
scroll to position [234, 0]
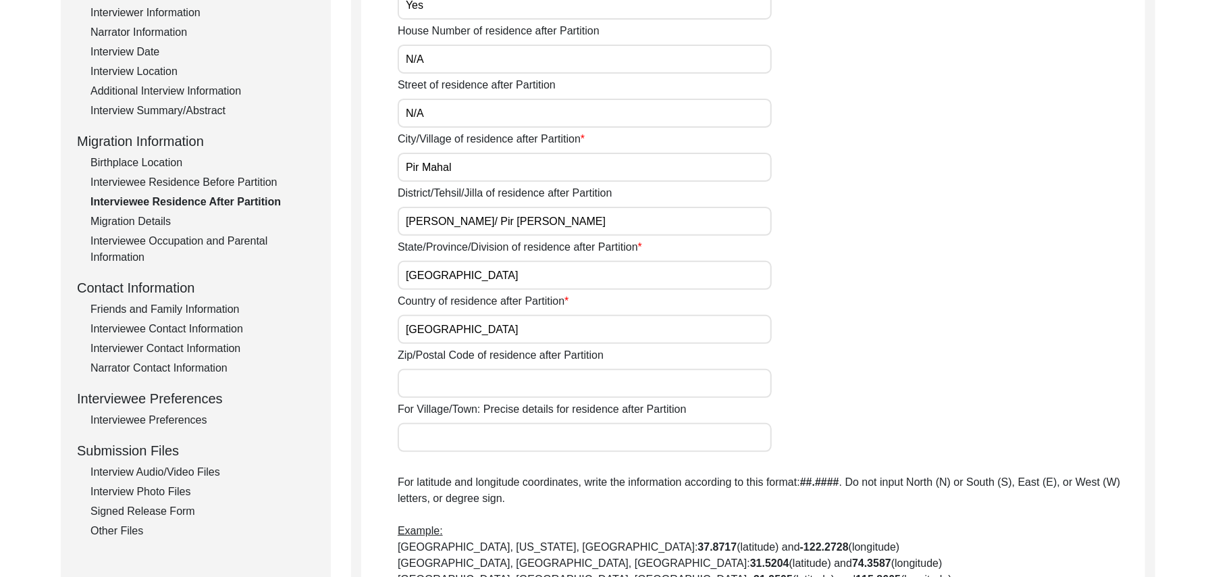
click at [550, 382] on input "Zip/Postal Code of residence after Partition" at bounding box center [585, 383] width 374 height 29
click at [530, 430] on input "For Village/Town: Precise details for residence after Partition" at bounding box center [585, 437] width 374 height 29
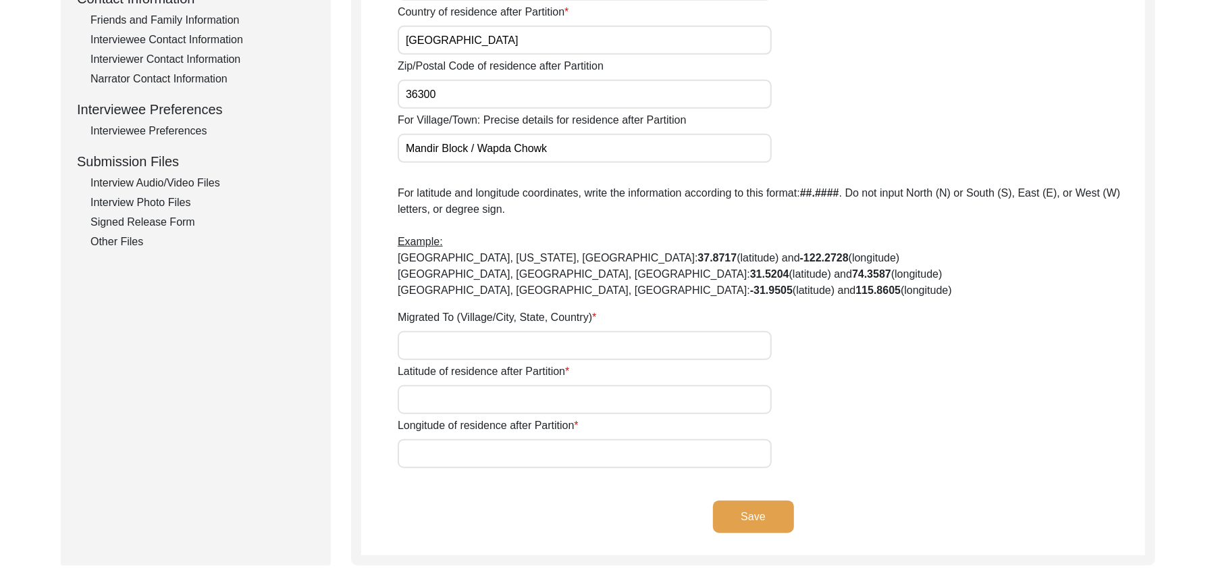
scroll to position [571, 0]
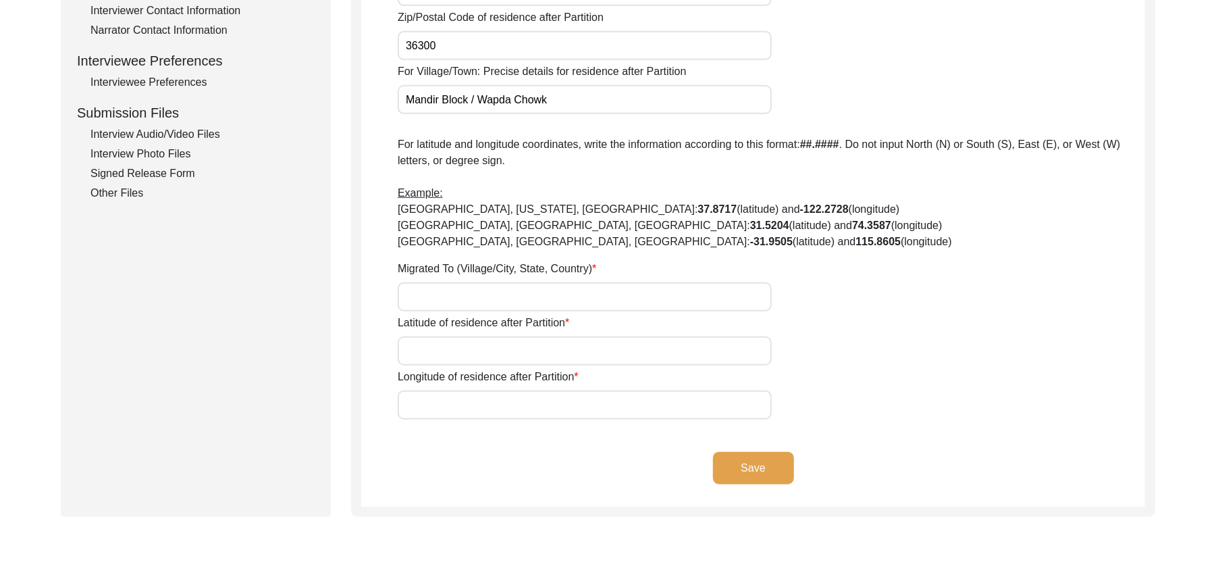
click at [477, 292] on input "Migrated To (Village/City, State, Country)" at bounding box center [585, 296] width 374 height 29
click at [469, 350] on input "Latitude of residence after Partition" at bounding box center [585, 350] width 374 height 29
click at [459, 404] on input "Longitude of residence after Partition" at bounding box center [585, 404] width 374 height 29
click at [771, 463] on button "Save" at bounding box center [753, 468] width 81 height 32
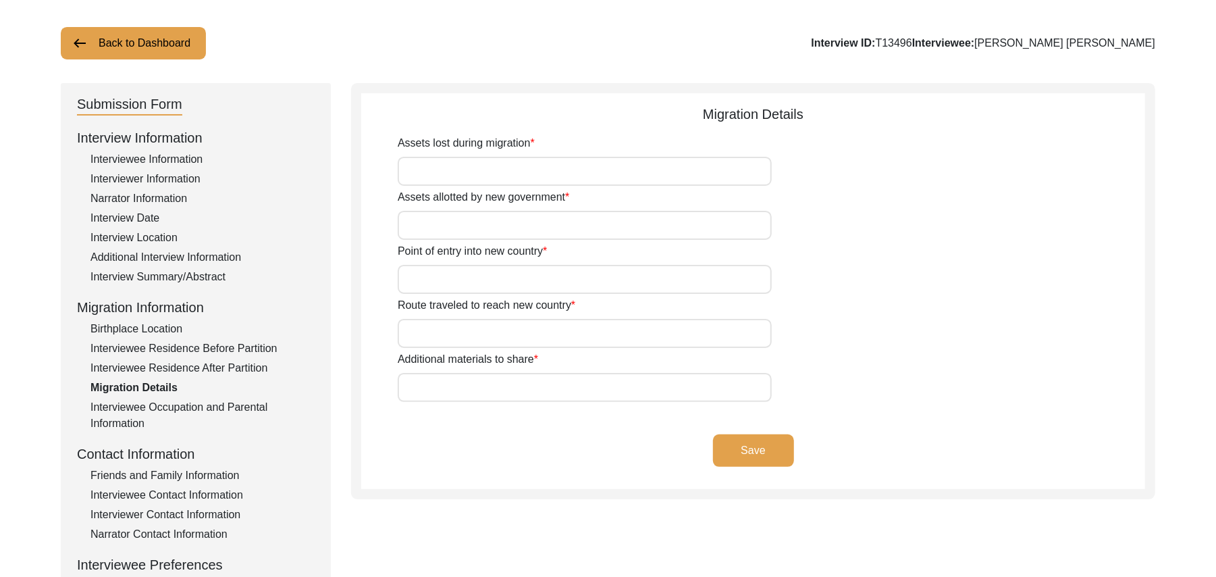
scroll to position [57, 0]
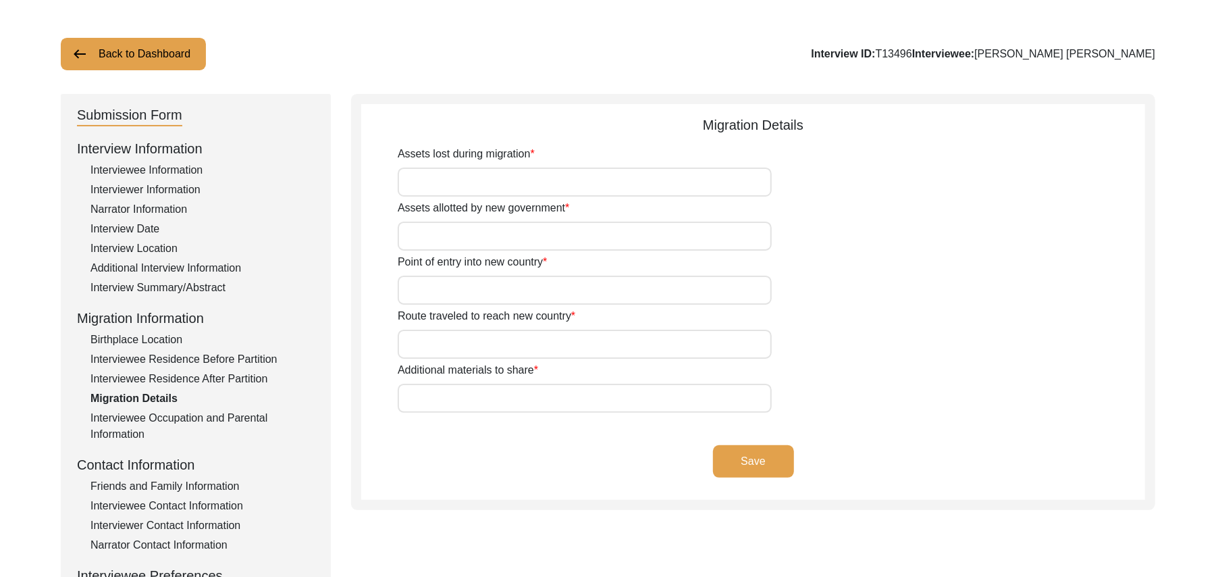
click at [554, 185] on input "Assets lost during migration" at bounding box center [585, 181] width 374 height 29
click at [513, 236] on input "Assets allotted by new government" at bounding box center [585, 235] width 374 height 29
click at [486, 294] on input "Point of entry into new country" at bounding box center [585, 289] width 374 height 29
click at [481, 351] on input "Route traveled to reach new country" at bounding box center [585, 344] width 374 height 29
click at [470, 398] on input "Additional materials to share" at bounding box center [585, 398] width 374 height 29
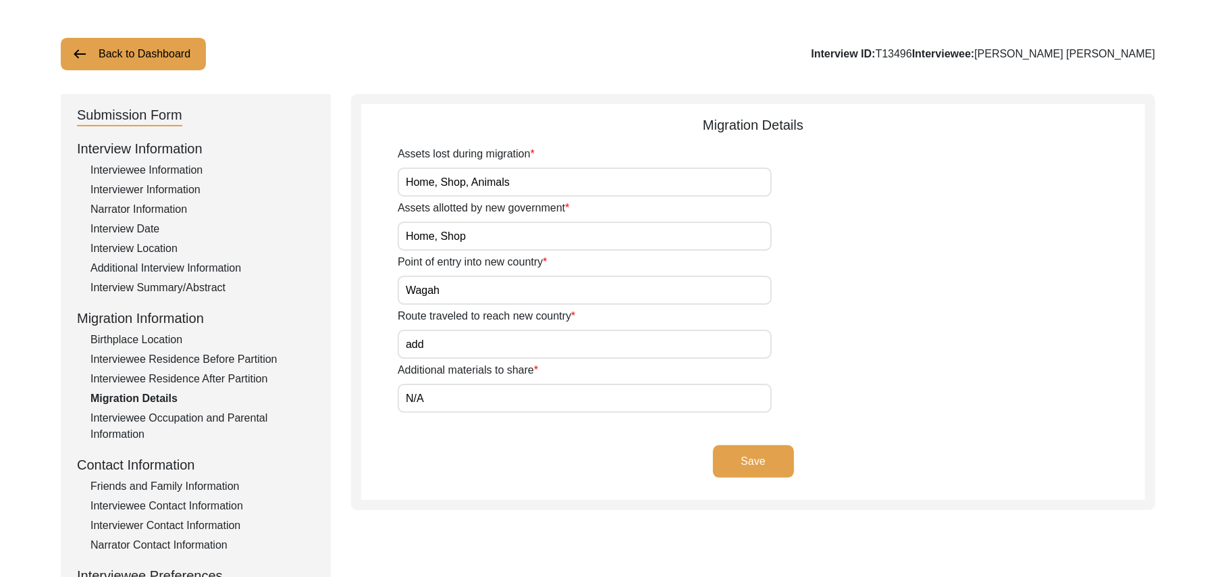
click at [776, 457] on button "Save" at bounding box center [753, 461] width 81 height 32
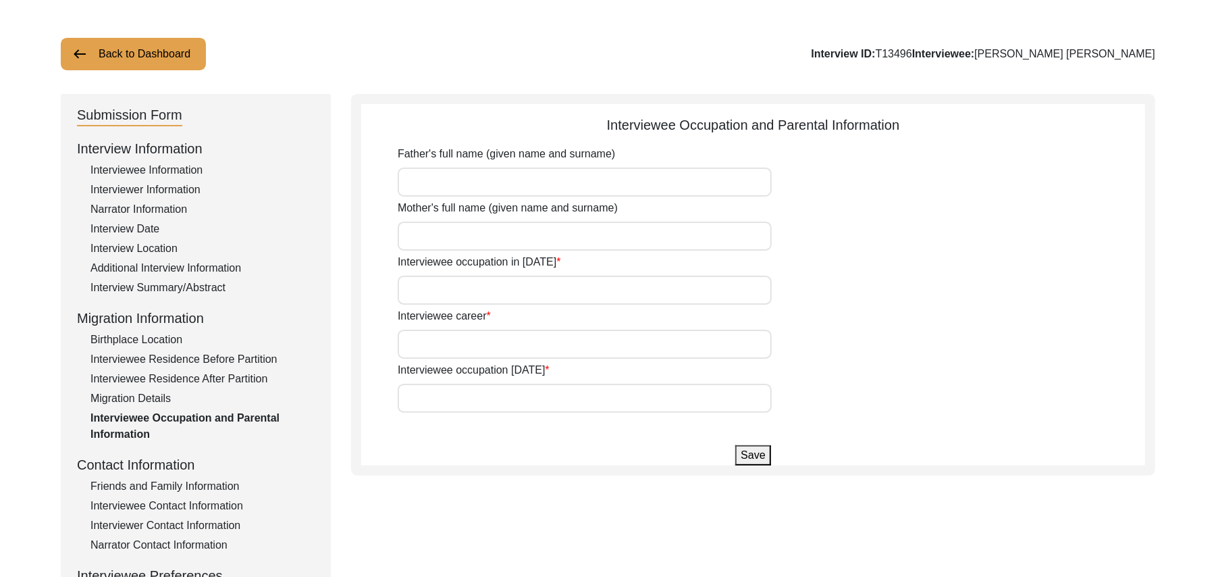
click at [465, 179] on input "Father's full name (given name and surname)" at bounding box center [585, 181] width 374 height 29
click at [460, 235] on input "Mother's full name (given name and surname)" at bounding box center [585, 235] width 374 height 29
click at [456, 292] on input "Interviewee occupation in 1947" at bounding box center [585, 289] width 374 height 29
click at [463, 352] on input "Interviewee career" at bounding box center [585, 344] width 374 height 29
click at [461, 395] on input "Interviewee occupation today" at bounding box center [585, 398] width 374 height 29
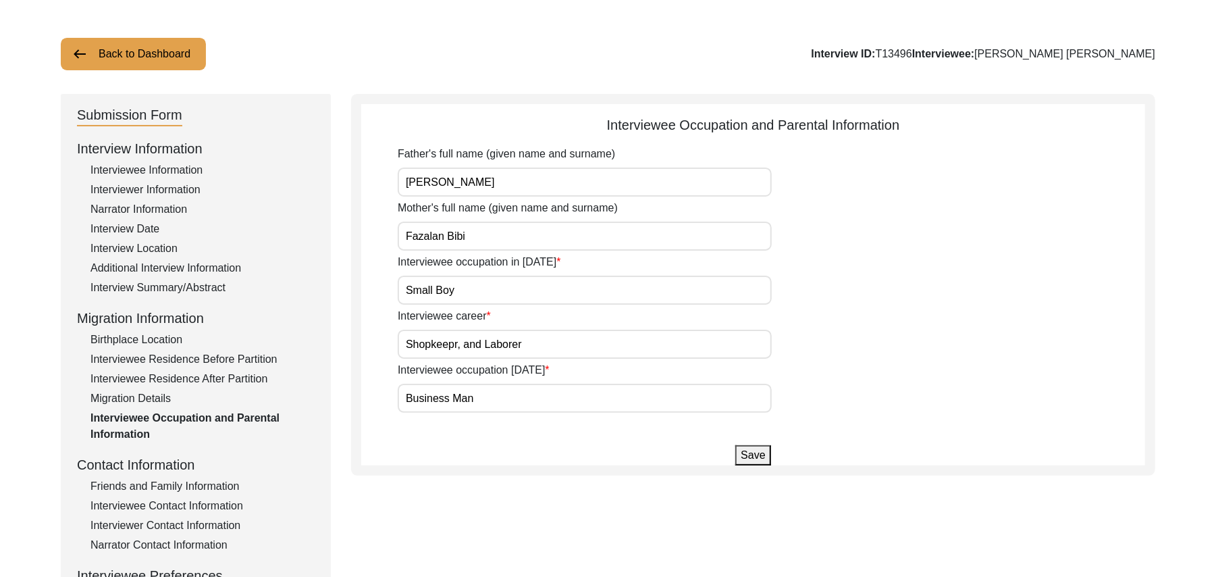
click at [746, 459] on button "Save" at bounding box center [752, 455] width 35 height 20
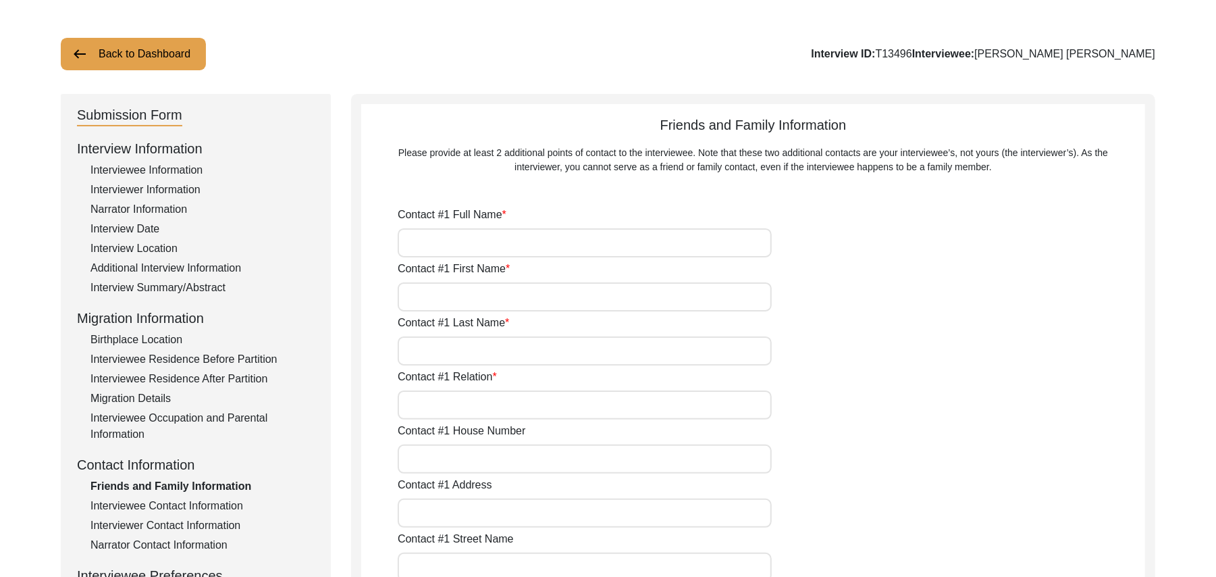
click at [495, 248] on input "Contact #1 Full Name" at bounding box center [585, 242] width 374 height 29
click at [473, 302] on input "Contact #1 First Name" at bounding box center [585, 296] width 374 height 29
click at [446, 354] on input "Contact #1 Last Name" at bounding box center [585, 350] width 374 height 29
click at [444, 408] on input "Contact #1 Relation" at bounding box center [585, 404] width 374 height 29
click at [444, 460] on input "Contact #1 House Number" at bounding box center [585, 458] width 374 height 29
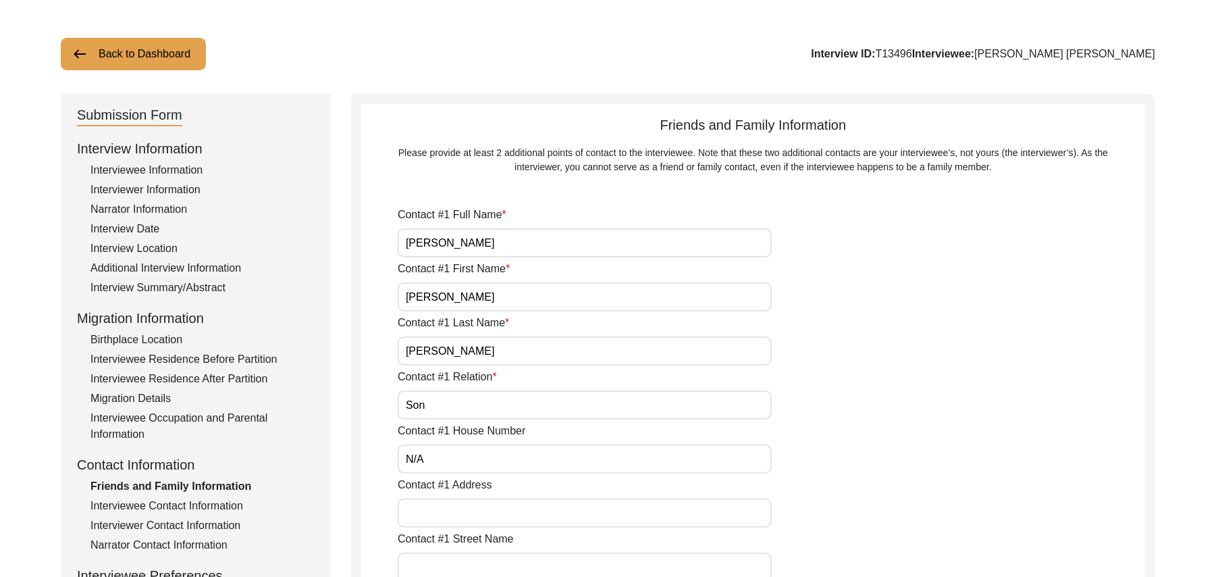
click at [443, 517] on input "Contact #1 Address" at bounding box center [585, 512] width 374 height 29
click at [459, 563] on input "Contact #1 Street Name" at bounding box center [585, 566] width 374 height 29
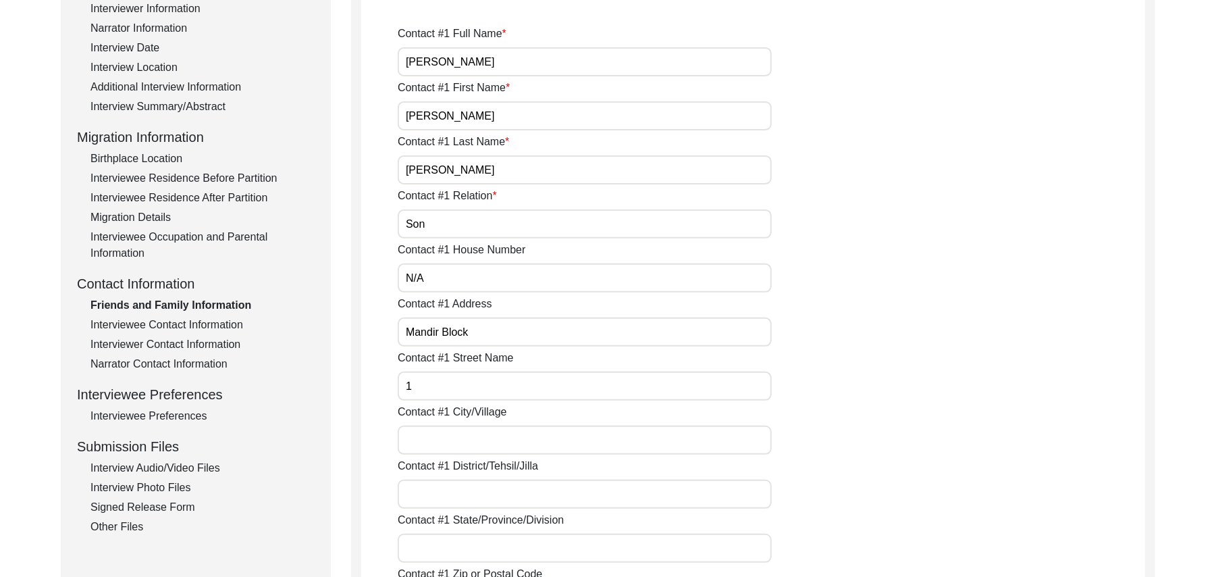
scroll to position [370, 0]
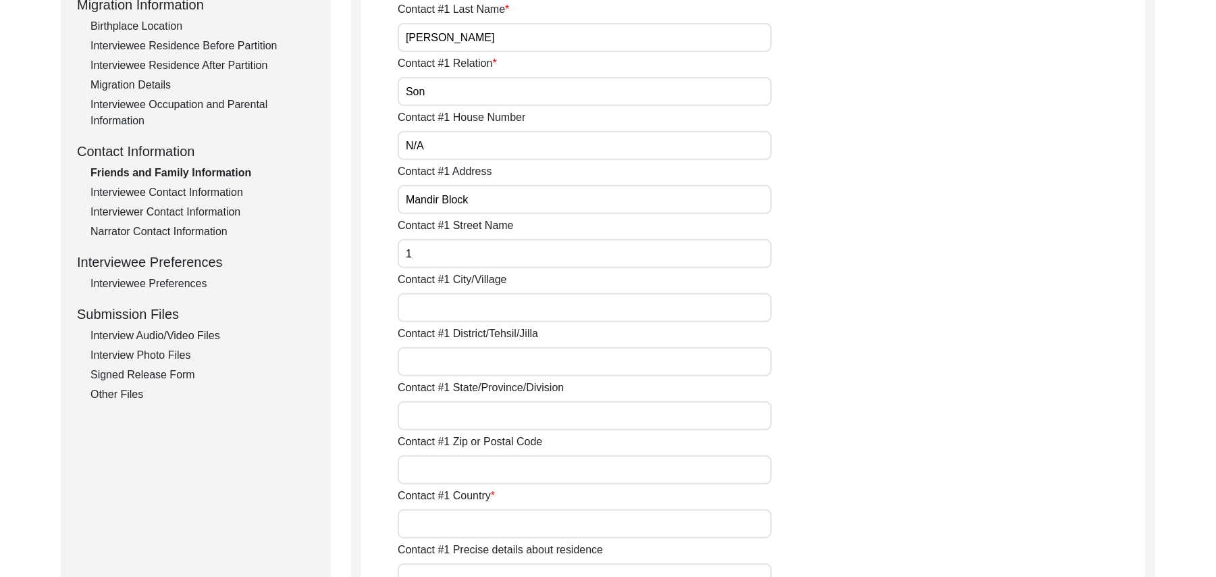
click at [485, 304] on input "Contact #1 City/Village" at bounding box center [585, 307] width 374 height 29
click at [468, 363] on input "Contact #1 District/Tehsil/Jilla" at bounding box center [585, 361] width 374 height 29
click at [463, 413] on input "Contact #1 State/Province/Division" at bounding box center [585, 415] width 374 height 29
click at [455, 477] on input "Contact #1 Zip or Postal Code" at bounding box center [585, 469] width 374 height 29
click at [447, 522] on input "Contact #1 Country" at bounding box center [585, 523] width 374 height 29
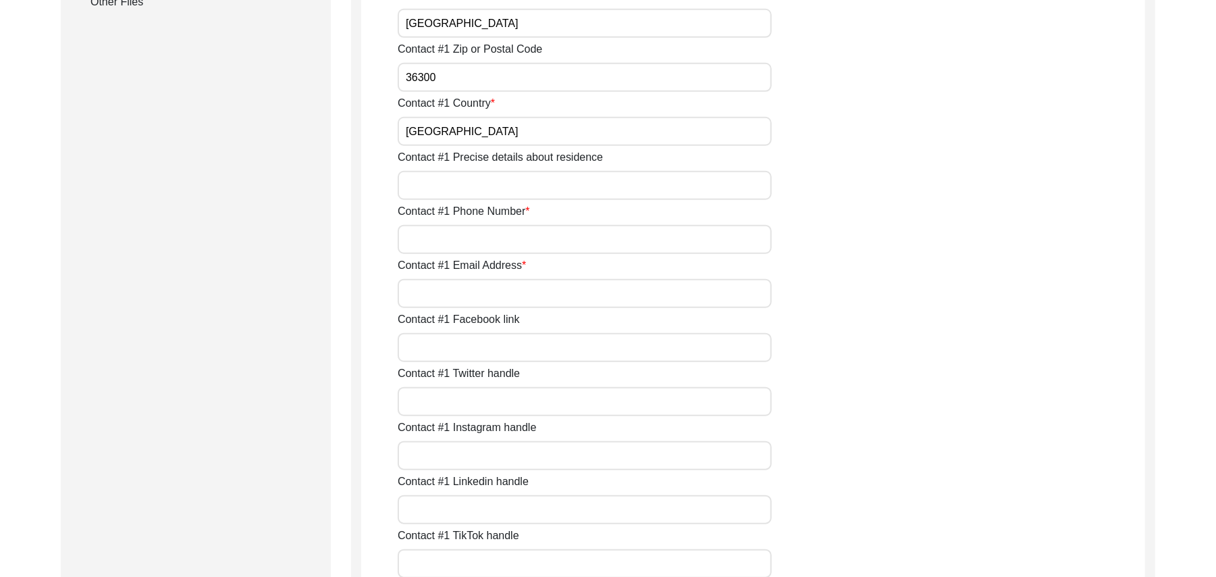
scroll to position [774, 0]
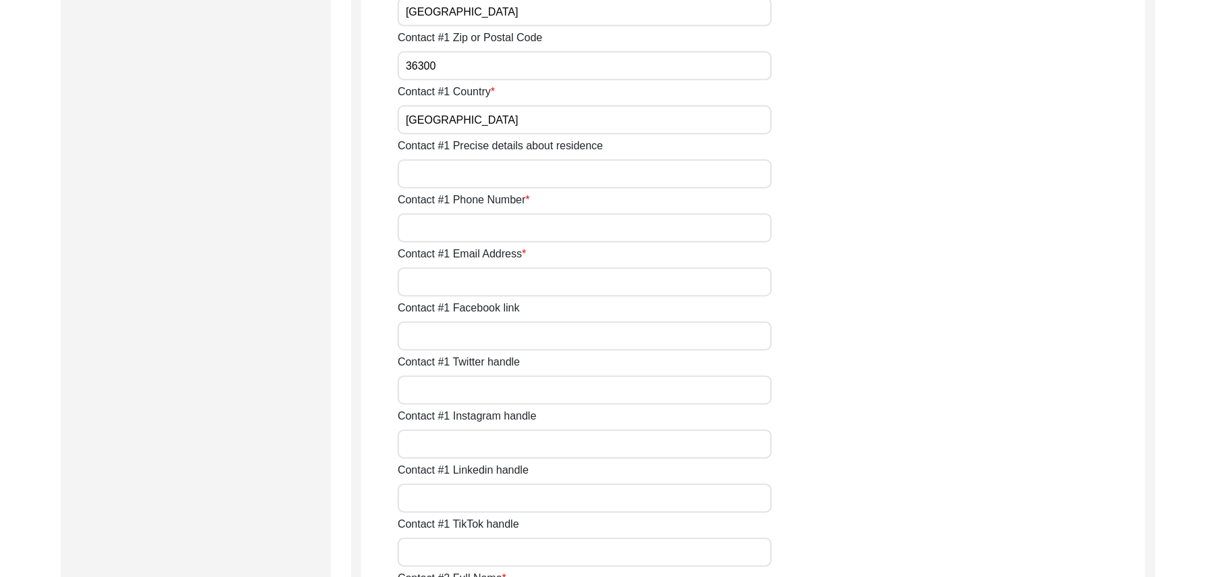
click at [546, 181] on input "Contact #1 Precise details about residence" at bounding box center [585, 173] width 374 height 29
click at [527, 233] on input "Contact #1 Phone Number" at bounding box center [585, 227] width 374 height 29
click at [523, 278] on input "Contact #1 Email Address" at bounding box center [585, 281] width 374 height 29
click at [495, 336] on input "Contact #1 Facebook link" at bounding box center [585, 335] width 374 height 29
click at [492, 386] on input "Contact #1 Twitter handle" at bounding box center [585, 389] width 374 height 29
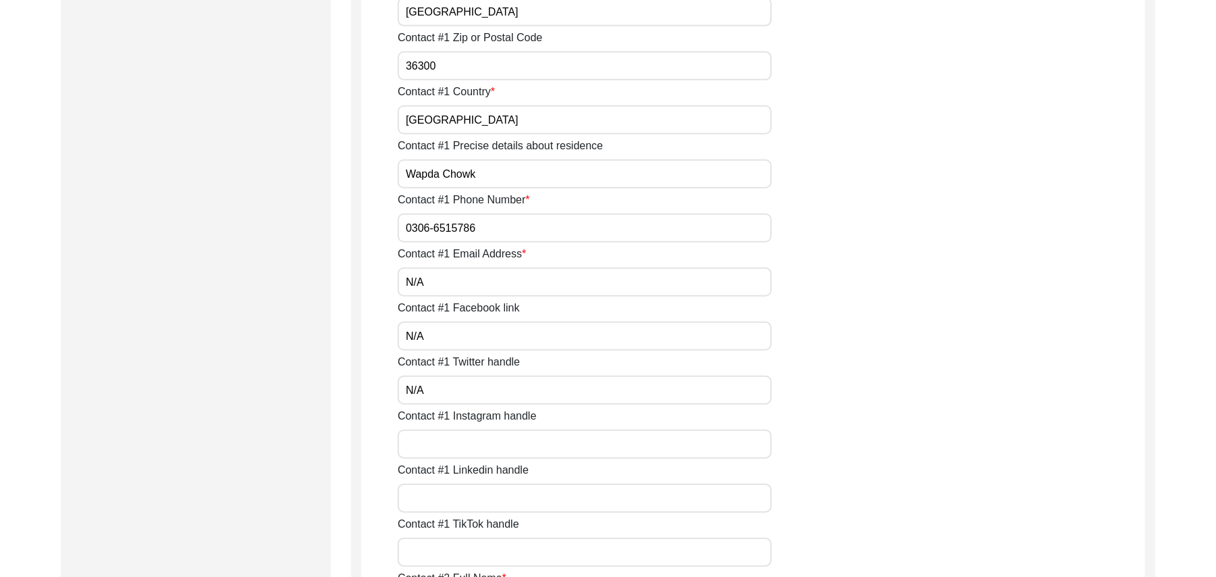
click at [482, 450] on input "Contact #1 Instagram handle" at bounding box center [585, 443] width 374 height 29
click at [479, 502] on input "Contact #1 Linkedin handle" at bounding box center [585, 497] width 374 height 29
click at [478, 549] on input "Contact #1 TikTok handle" at bounding box center [585, 551] width 374 height 29
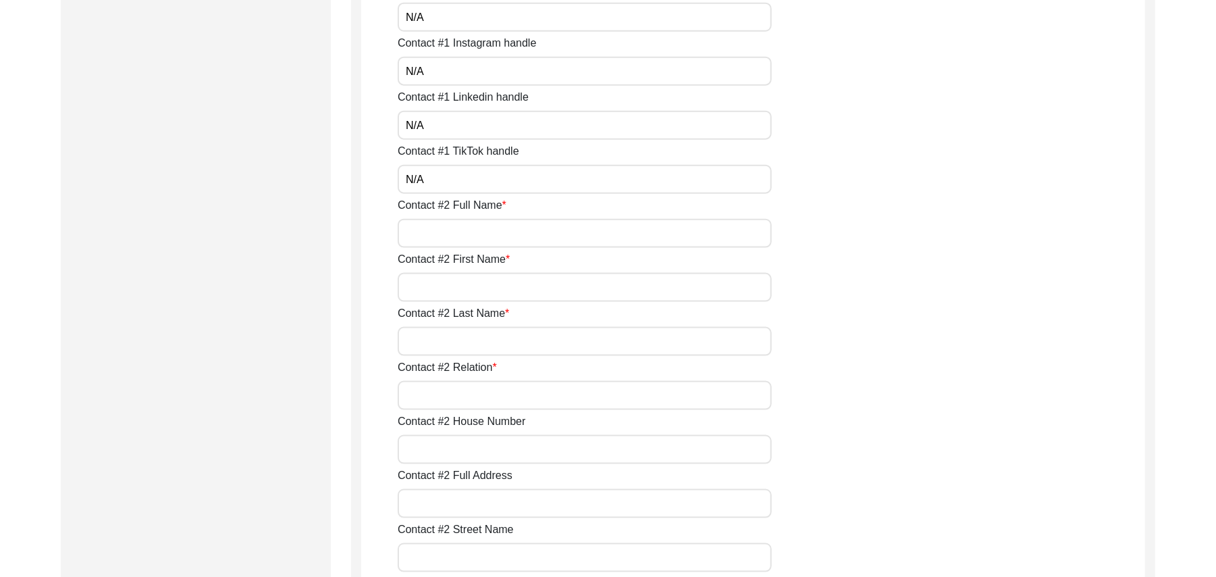
scroll to position [1280, 0]
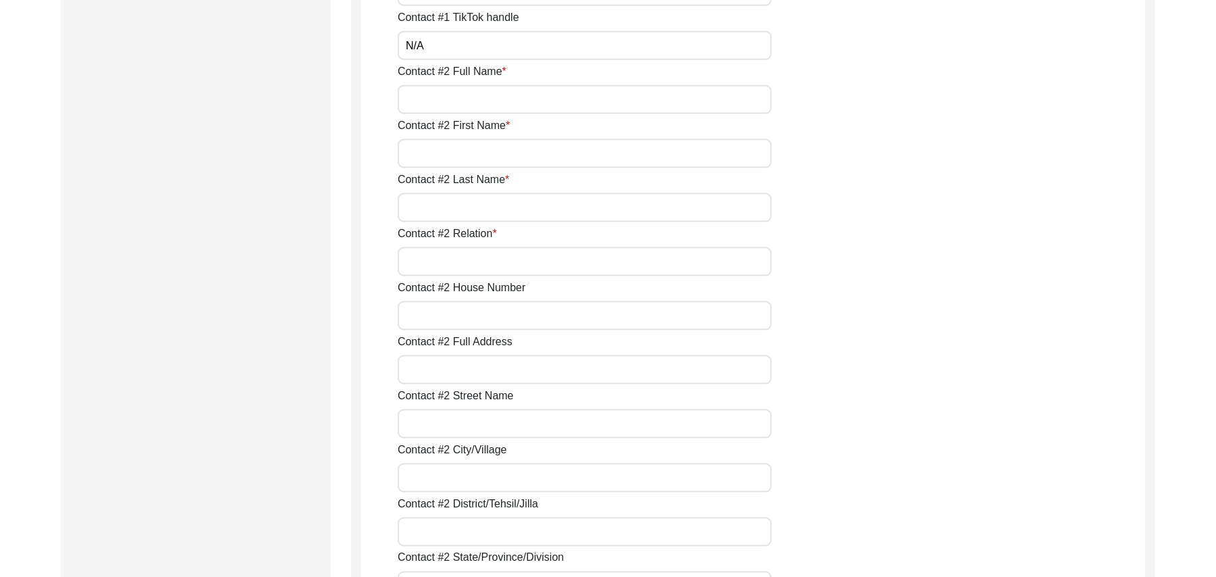
click at [494, 103] on input "Contact #2 Full Name" at bounding box center [585, 99] width 374 height 29
click at [481, 153] on input "Contact #2 First Name" at bounding box center [585, 153] width 374 height 29
click at [460, 211] on input "Contact #2 Last Name" at bounding box center [585, 207] width 374 height 29
click at [454, 266] on input "Contact #2 Relation" at bounding box center [585, 261] width 374 height 29
click at [451, 319] on input "Contact #2 House Number" at bounding box center [585, 315] width 374 height 29
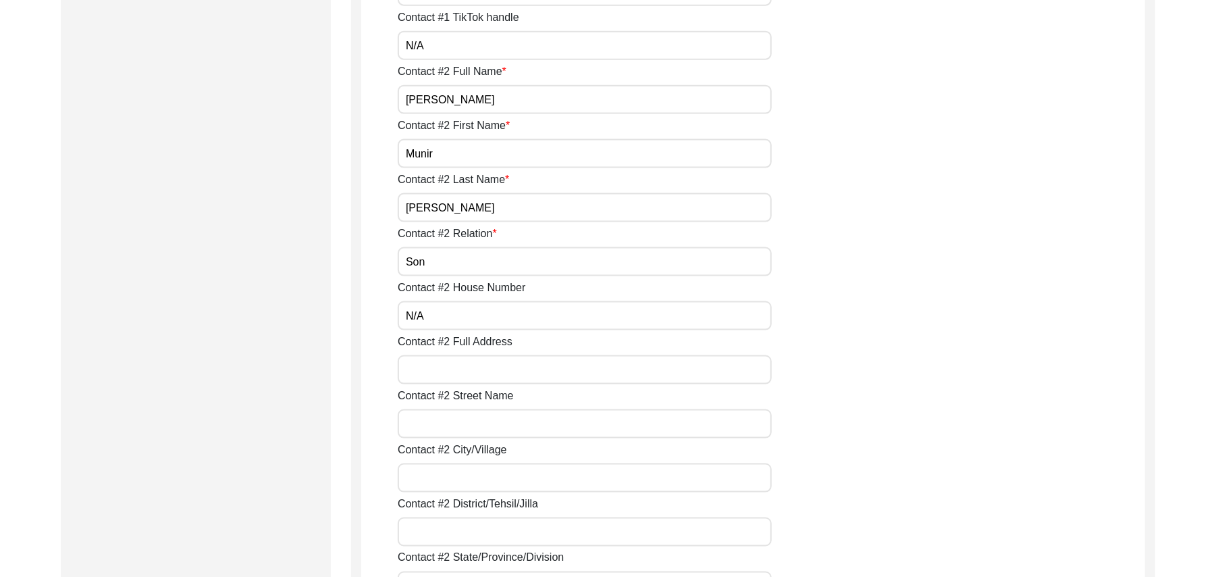
click at [444, 376] on input "Contact #2 Full Address" at bounding box center [585, 369] width 374 height 29
click at [438, 432] on input "Contact #2 Street Name" at bounding box center [585, 423] width 374 height 29
click at [436, 479] on input "Contact #2 City/Village" at bounding box center [585, 477] width 374 height 29
click at [449, 524] on input "Contact #2 District/Tehsil/Jilla" at bounding box center [585, 531] width 374 height 29
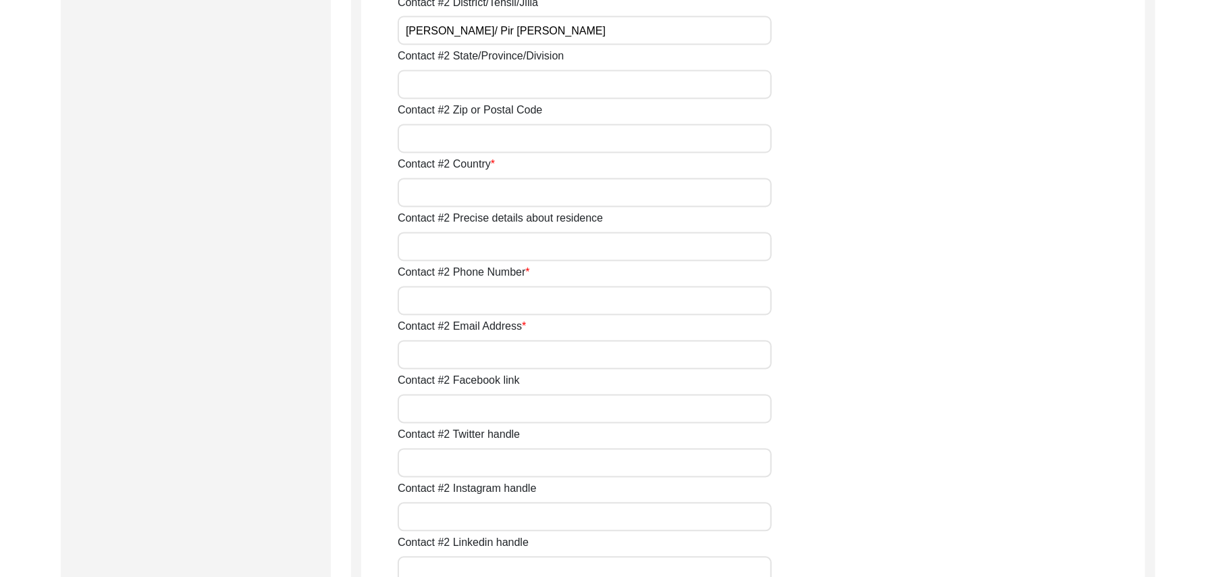
scroll to position [1770, 0]
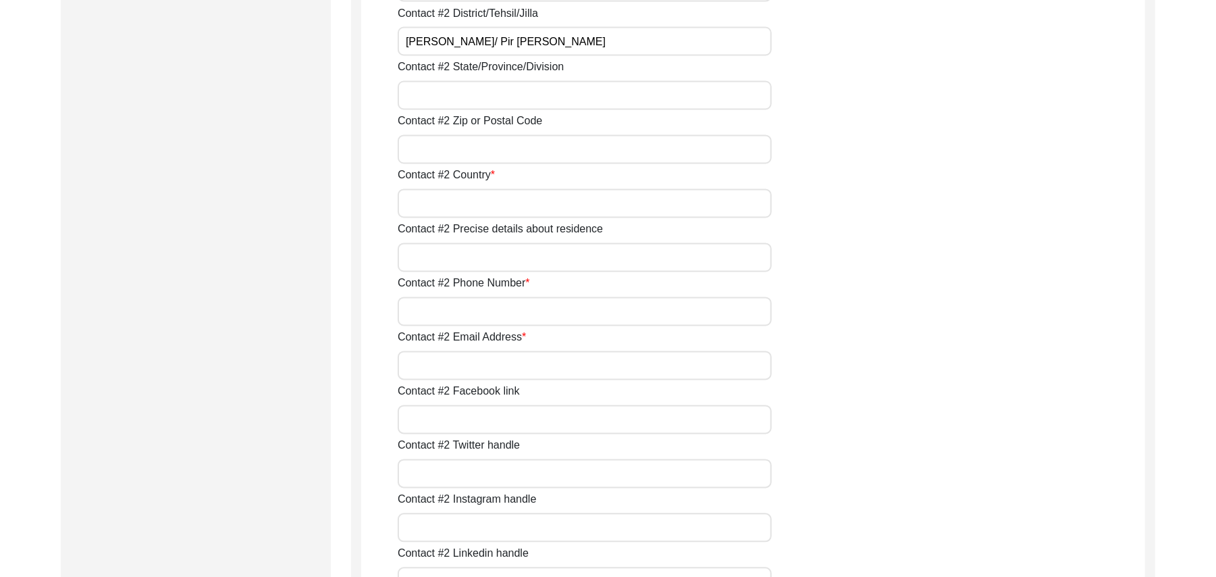
click at [521, 95] on input "Contact #2 State/Province/Division" at bounding box center [585, 95] width 374 height 29
click at [478, 151] on input "Contact #2 Zip or Postal Code" at bounding box center [585, 149] width 374 height 29
click at [465, 206] on input "Contact #2 Country" at bounding box center [585, 203] width 374 height 29
click at [456, 263] on input "Contact #2 Precise details about residence" at bounding box center [585, 257] width 374 height 29
click at [454, 313] on input "Contact #2 Phone Number" at bounding box center [585, 311] width 374 height 29
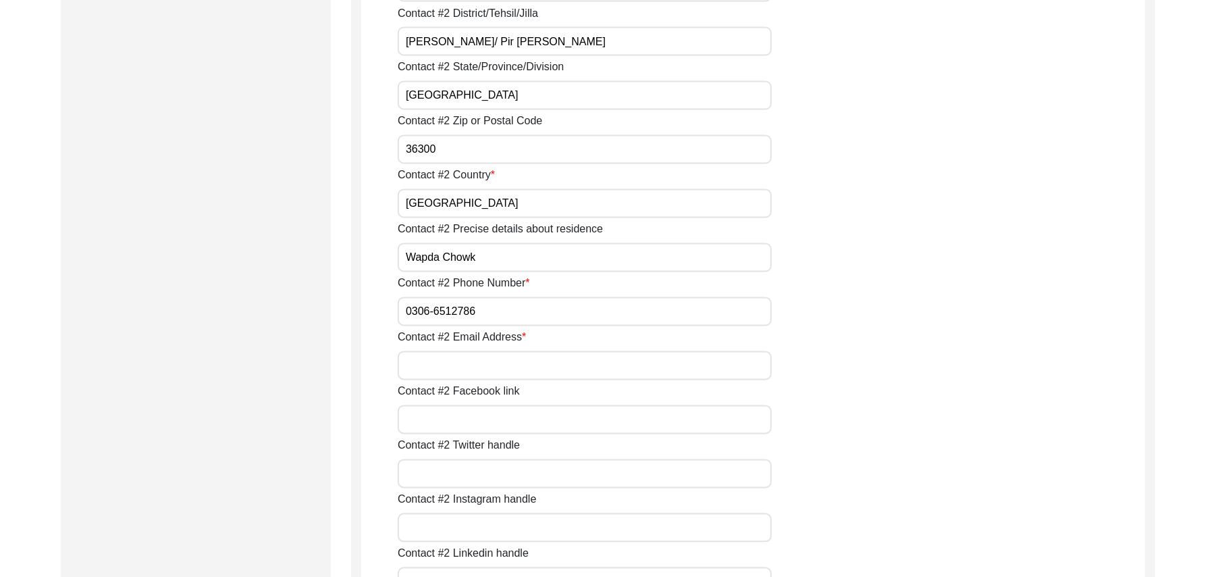
click at [461, 363] on input "Contact #2 Email Address" at bounding box center [585, 365] width 374 height 29
click at [454, 413] on input "Contact #2 Facebook link" at bounding box center [585, 419] width 374 height 29
click at [483, 467] on input "Contact #2 Twitter handle" at bounding box center [585, 473] width 374 height 29
click at [489, 531] on input "Contact #2 Instagram handle" at bounding box center [585, 527] width 374 height 29
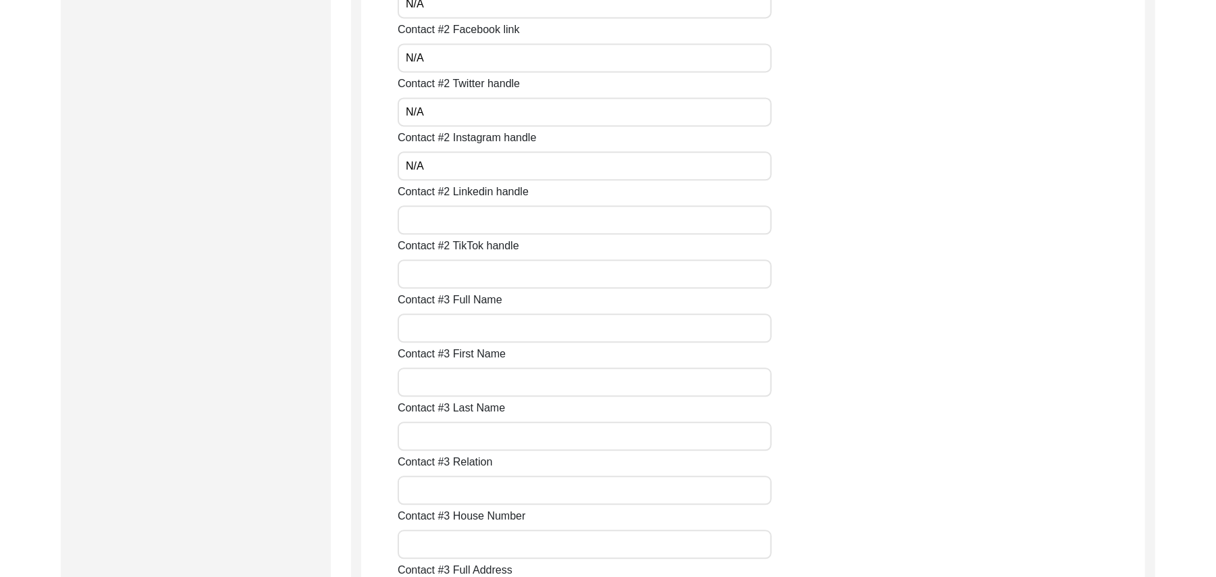
scroll to position [2290, 0]
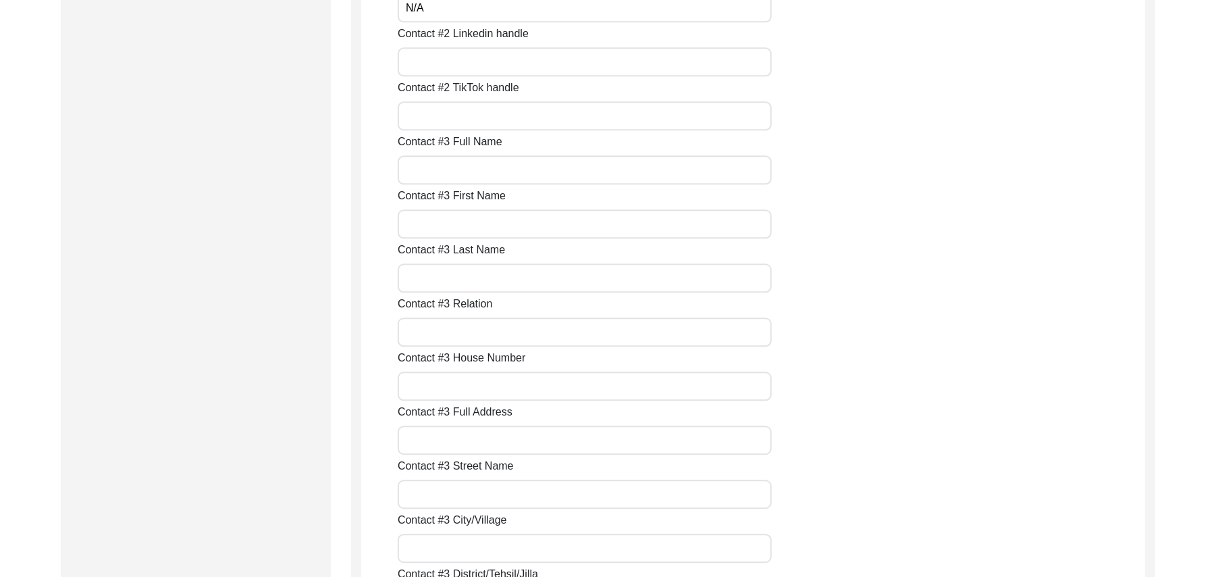
click at [473, 65] on input "Contact #2 Linkedin handle" at bounding box center [585, 61] width 374 height 29
click at [463, 111] on input "Contact #2 TikTok handle" at bounding box center [585, 115] width 374 height 29
click at [461, 165] on input "Contact #3 Full Name" at bounding box center [585, 169] width 374 height 29
click at [463, 226] on input "Contact #3 First Name" at bounding box center [585, 223] width 374 height 29
click at [462, 279] on input "Contact #3 Last Name" at bounding box center [585, 277] width 374 height 29
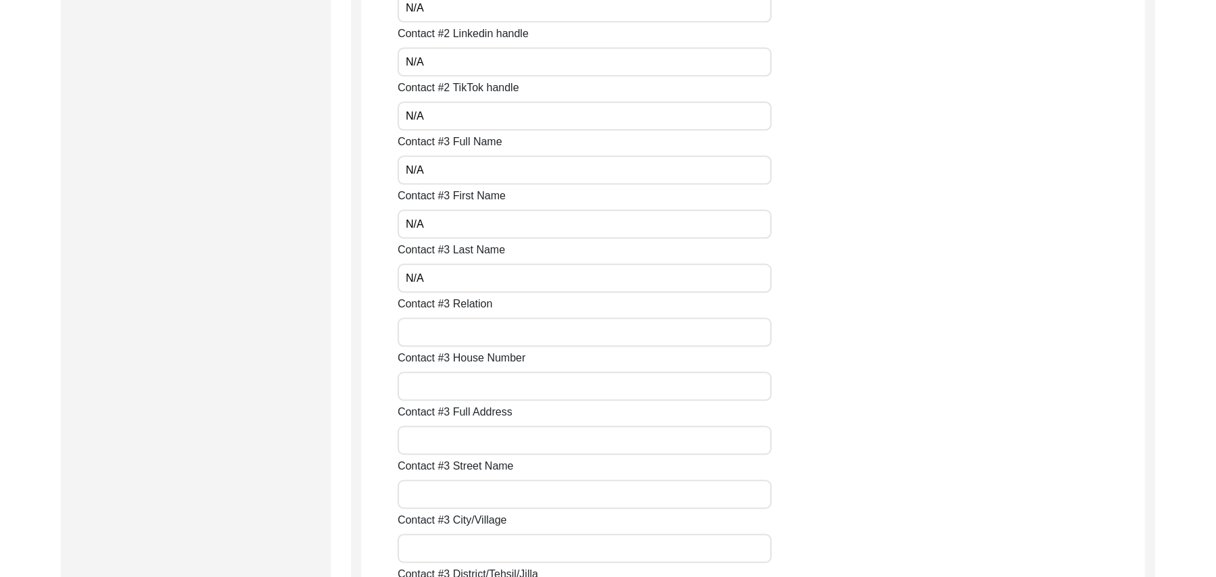
click at [458, 330] on input "Contact #3 Relation" at bounding box center [585, 331] width 374 height 29
click at [457, 395] on input "Contact #3 House Number" at bounding box center [585, 385] width 374 height 29
click at [454, 446] on input "Contact #3 Full Address" at bounding box center [585, 439] width 374 height 29
click at [448, 492] on input "Contact #3 Street Name" at bounding box center [585, 493] width 374 height 29
click at [442, 554] on input "Contact #3 City/Village" at bounding box center [585, 547] width 374 height 29
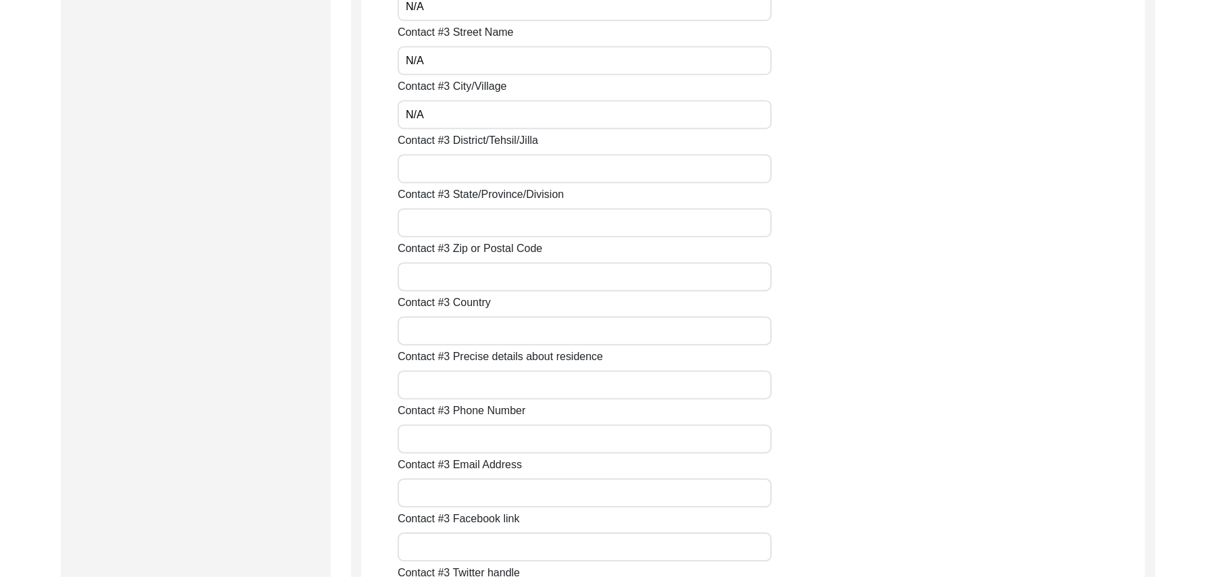
scroll to position [2785, 0]
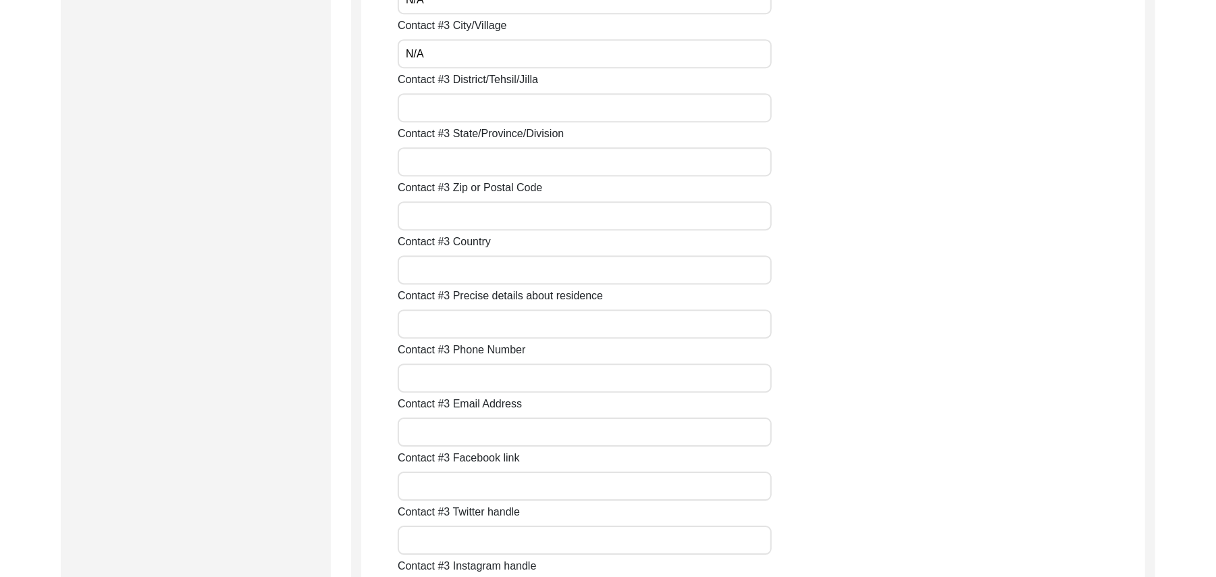
click at [417, 111] on input "Contact #3 District/Tehsil/Jilla" at bounding box center [585, 107] width 374 height 29
click at [419, 165] on input "Contact #3 State/Province/Division" at bounding box center [585, 161] width 374 height 29
click at [427, 211] on input "Contact #3 Zip or Postal Code" at bounding box center [585, 215] width 374 height 29
click at [430, 271] on input "Contact #3 Country" at bounding box center [585, 269] width 374 height 29
click at [433, 328] on input "Contact #3 Precise details about residence" at bounding box center [585, 323] width 374 height 29
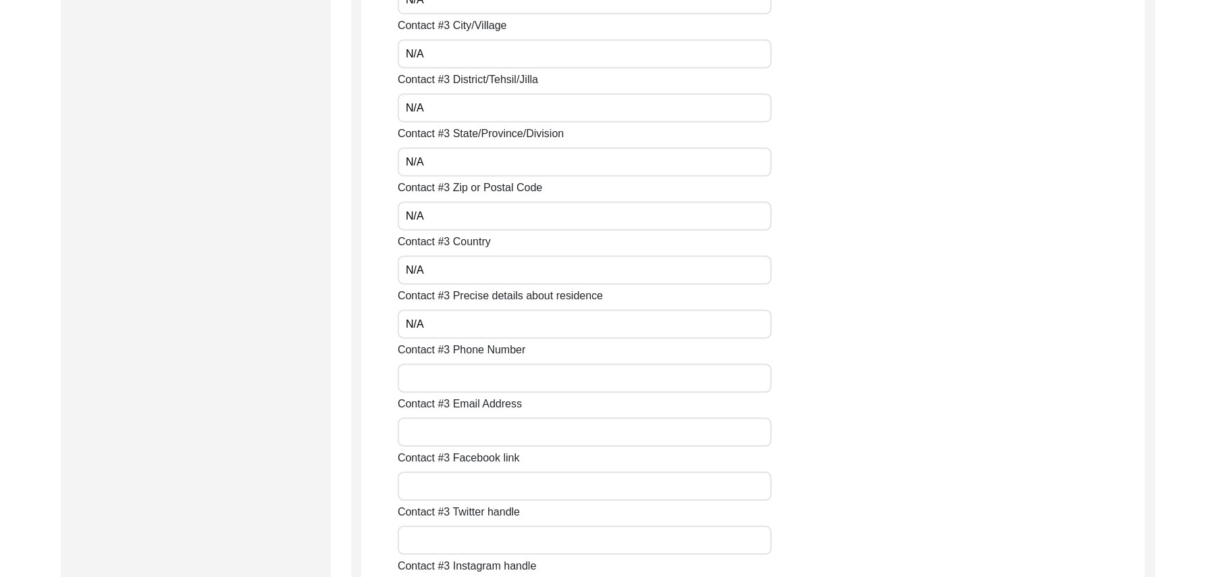
click at [433, 376] on input "Contact #3 Phone Number" at bounding box center [585, 377] width 374 height 29
click at [428, 439] on input "Contact #3 Email Address" at bounding box center [585, 431] width 374 height 29
click at [427, 492] on input "Contact #3 Facebook link" at bounding box center [585, 485] width 374 height 29
click at [432, 538] on input "Contact #3 Twitter handle" at bounding box center [585, 539] width 374 height 29
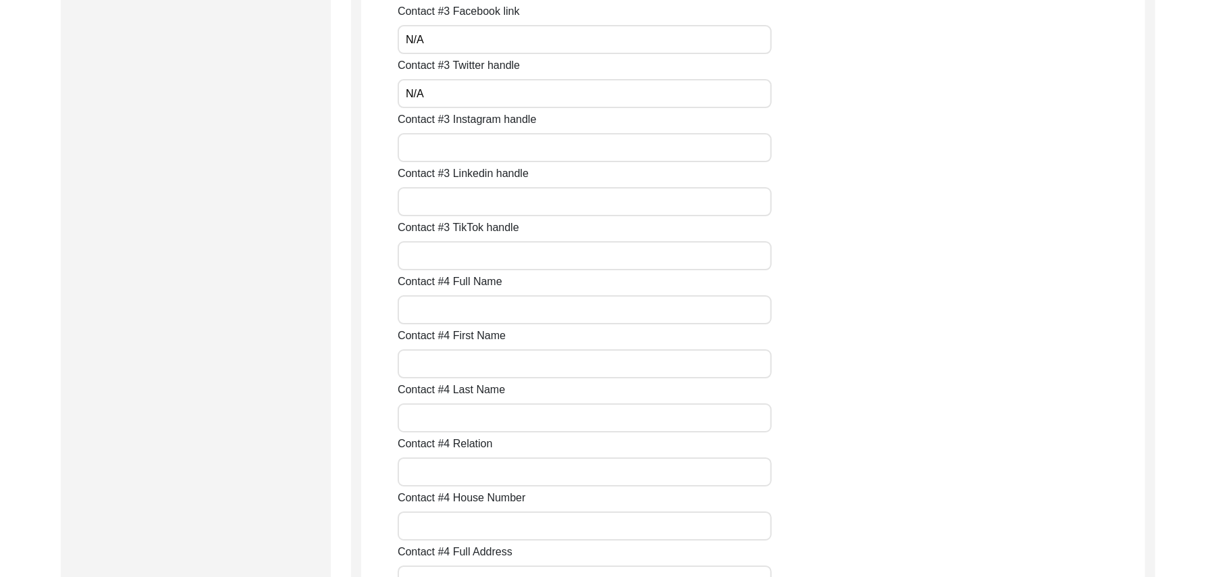
scroll to position [3291, 0]
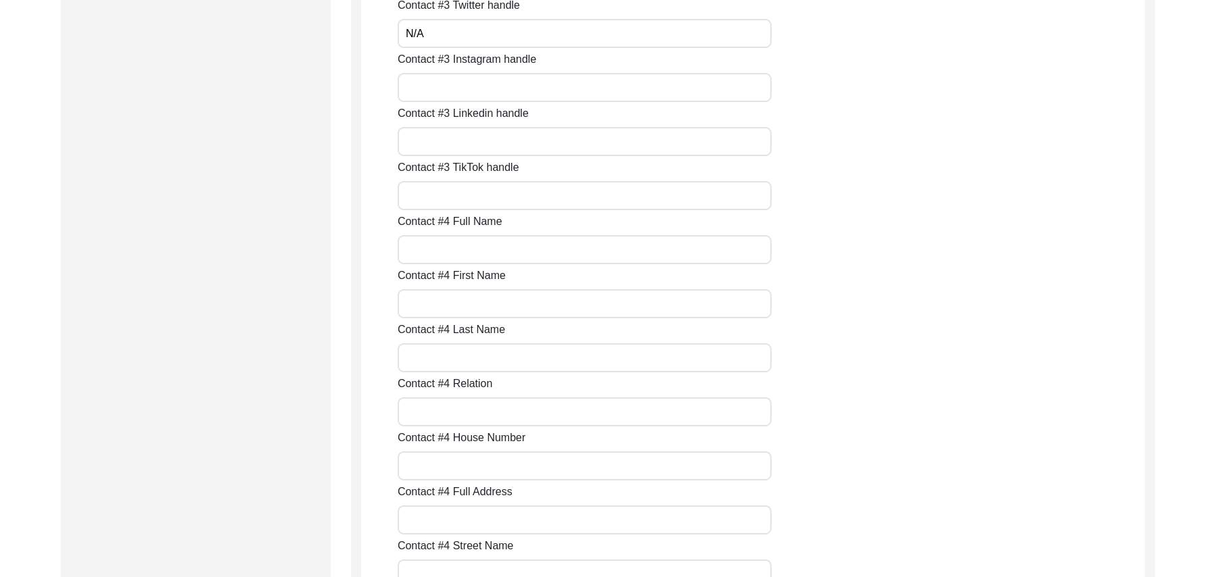
click at [476, 96] on input "Contact #3 Instagram handle" at bounding box center [585, 87] width 374 height 29
click at [466, 142] on input "Contact #3 Linkedin handle" at bounding box center [585, 141] width 374 height 29
click at [454, 195] on input "Contact #3 TikTok handle" at bounding box center [585, 195] width 374 height 29
click at [457, 255] on input "Contact #4 Full Name" at bounding box center [585, 249] width 374 height 29
click at [444, 307] on input "Contact #4 First Name" at bounding box center [585, 303] width 374 height 29
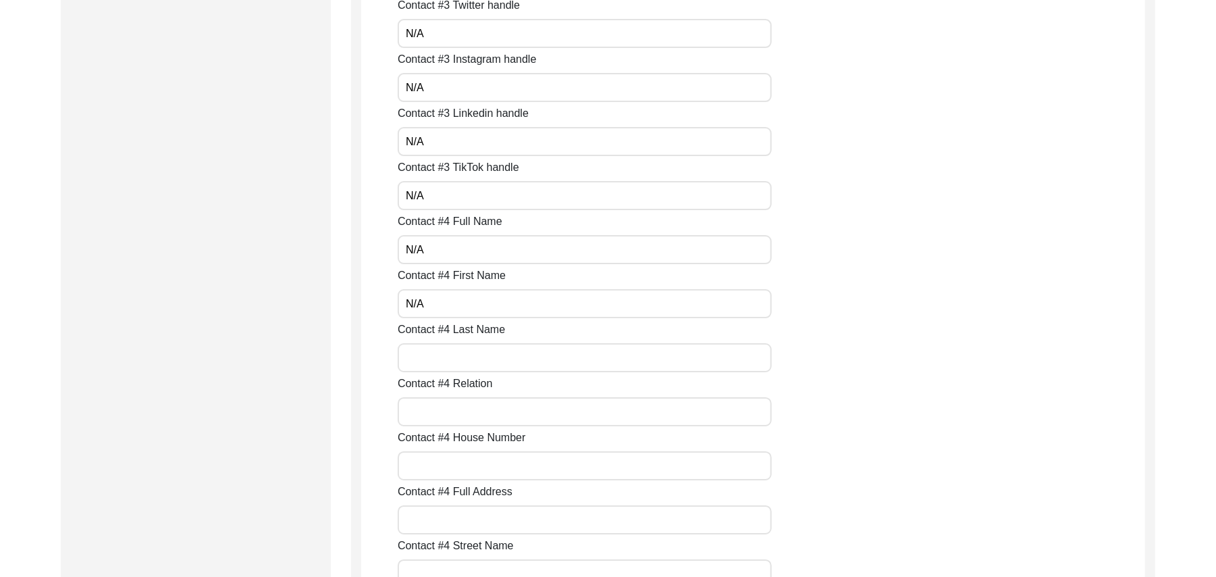
click at [446, 355] on input "Contact #4 Last Name" at bounding box center [585, 357] width 374 height 29
click at [440, 425] on input "Contact #4 Relation" at bounding box center [585, 411] width 374 height 29
click at [430, 468] on input "Contact #4 House Number" at bounding box center [585, 465] width 374 height 29
click at [427, 519] on input "Contact #4 Full Address" at bounding box center [585, 519] width 374 height 29
click at [473, 562] on input "Contact #4 Street Name" at bounding box center [585, 573] width 374 height 29
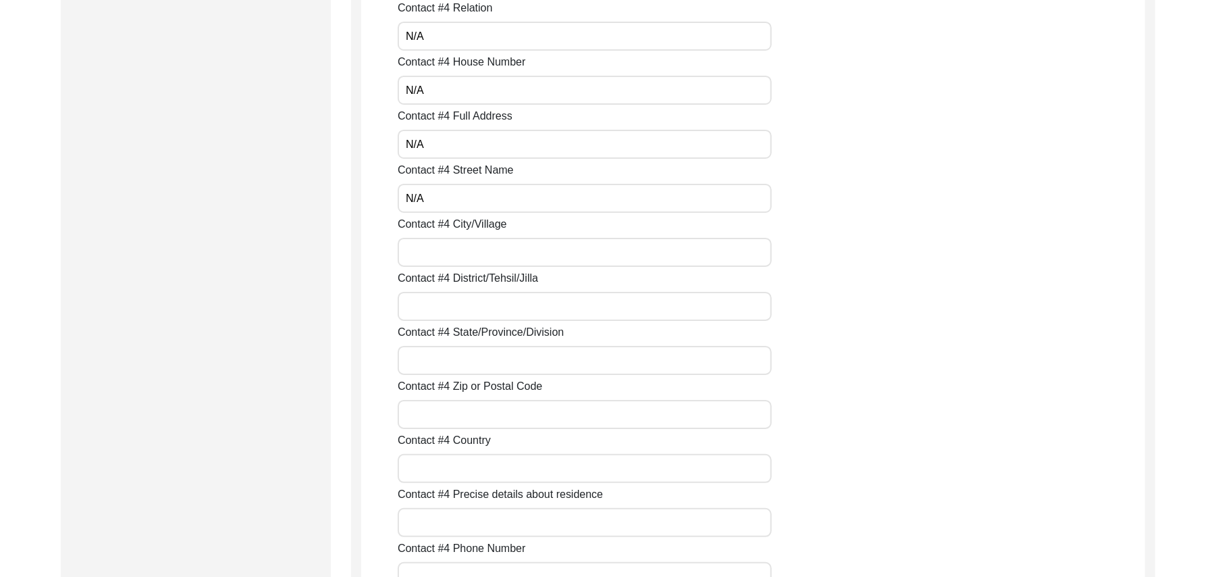
scroll to position [3824, 0]
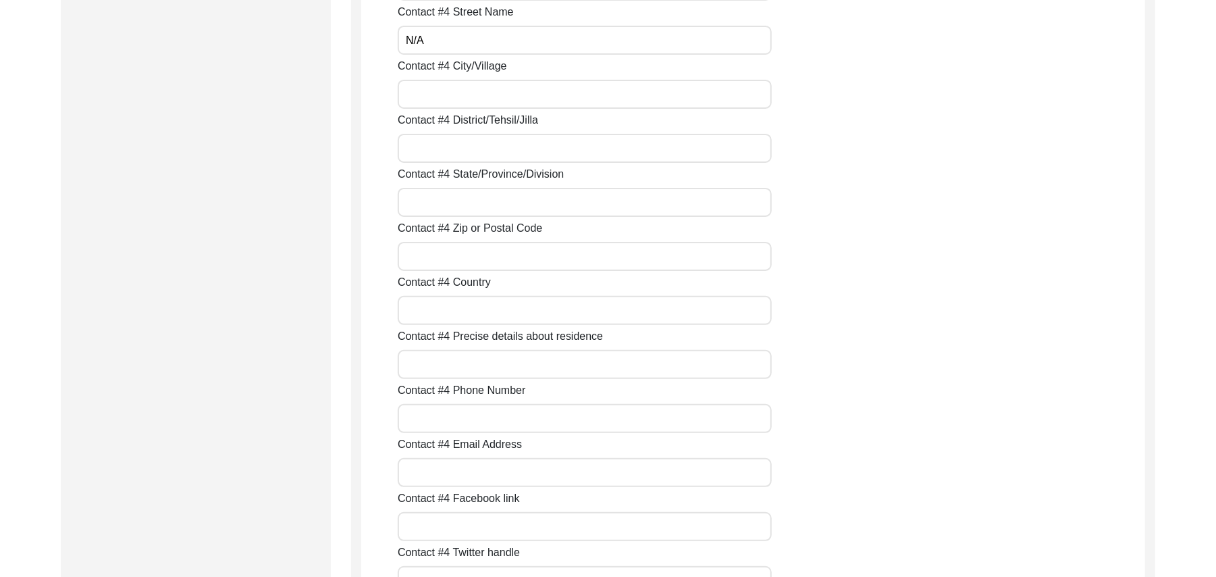
click at [446, 96] on input "Contact #4 City/Village" at bounding box center [585, 94] width 374 height 29
click at [440, 147] on input "Contact #4 District/Tehsil/Jilla" at bounding box center [585, 148] width 374 height 29
click at [436, 193] on input "Contact #4 State/Province/Division" at bounding box center [585, 202] width 374 height 29
click at [451, 263] on input "Contact #4 Zip or Postal Code" at bounding box center [585, 256] width 374 height 29
click at [440, 308] on input "Contact #4 Country" at bounding box center [585, 310] width 374 height 29
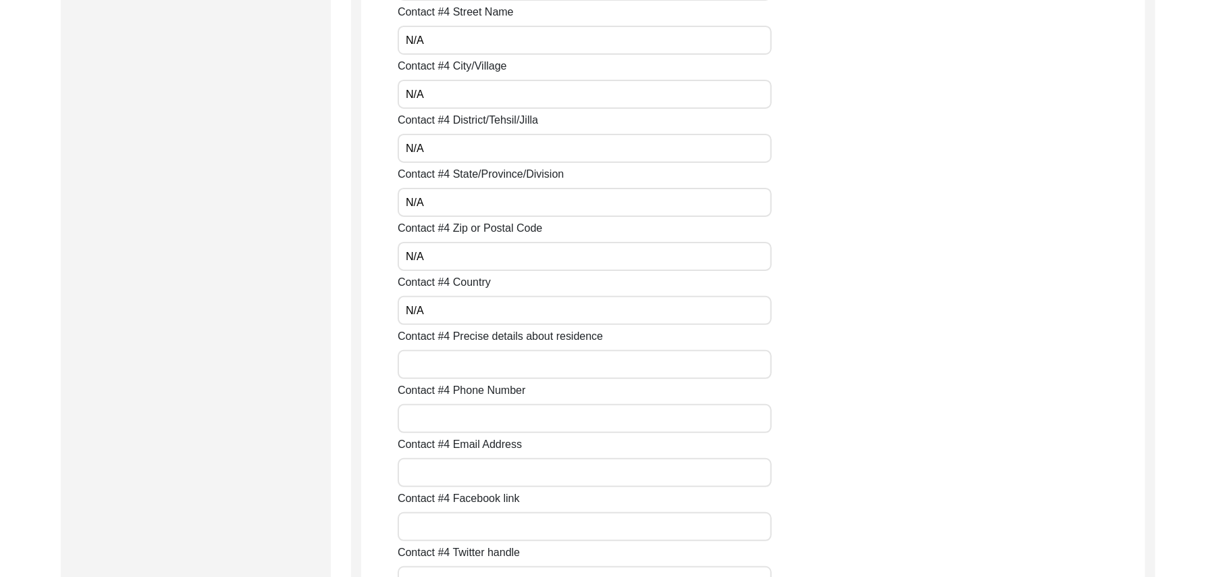
click at [446, 371] on input "Contact #4 Precise details about residence" at bounding box center [585, 364] width 374 height 29
click at [454, 432] on input "Contact #4 Phone Number" at bounding box center [585, 418] width 374 height 29
click at [458, 470] on input "Contact #4 Email Address" at bounding box center [585, 472] width 374 height 29
click at [454, 527] on input "Contact #4 Facebook link" at bounding box center [585, 526] width 374 height 29
click at [452, 569] on input "Contact #4 Twitter handle" at bounding box center [585, 580] width 374 height 29
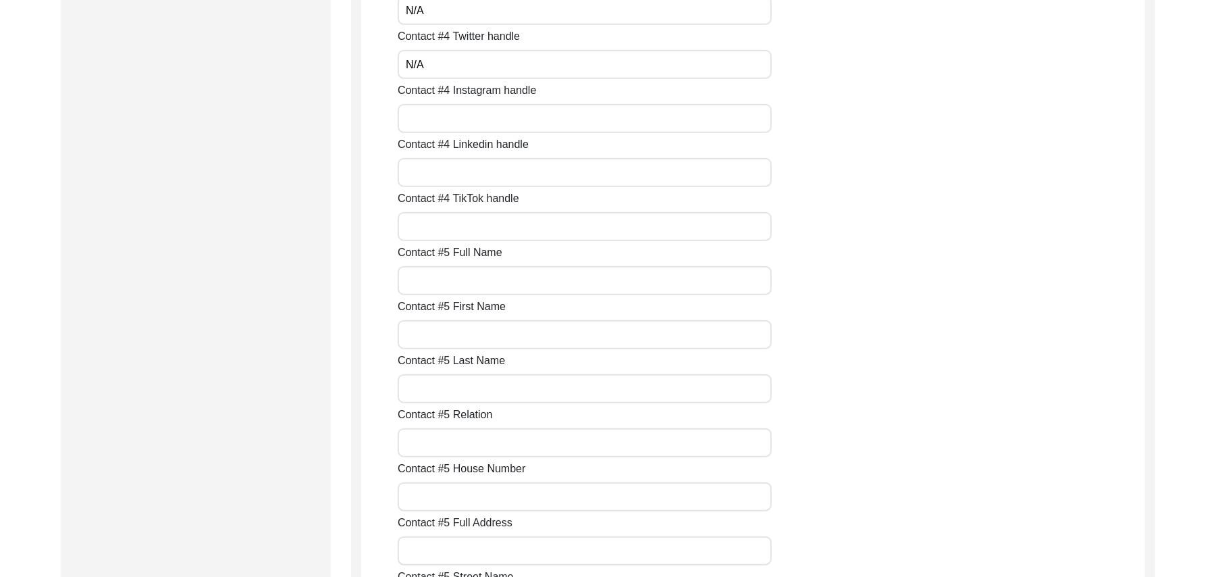
scroll to position [4365, 0]
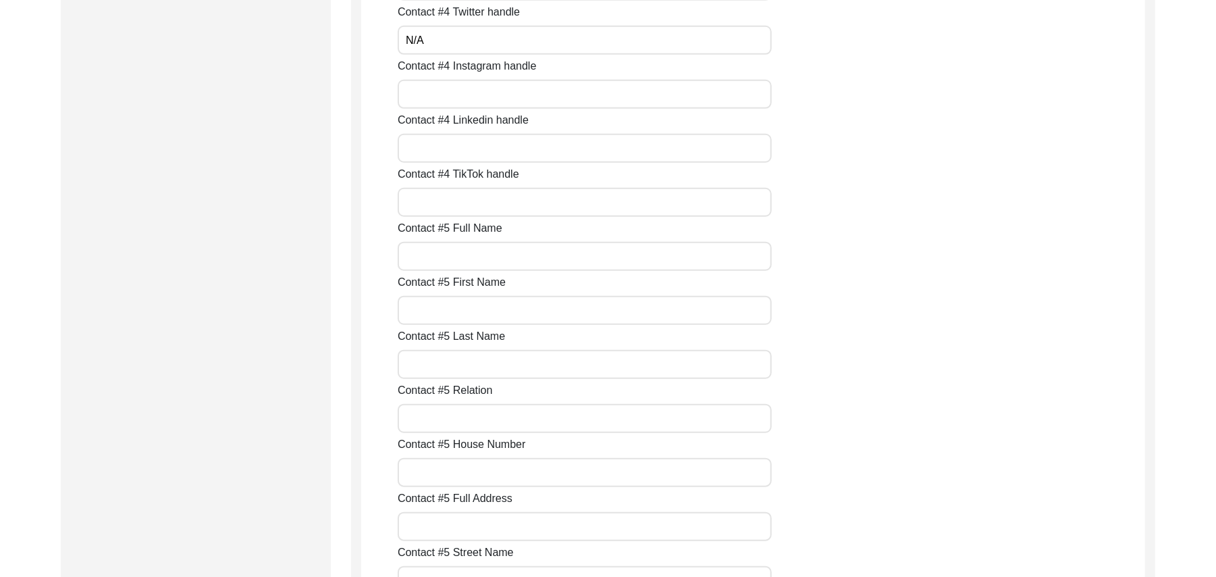
click at [421, 98] on input "Contact #4 Instagram handle" at bounding box center [585, 94] width 374 height 29
click at [416, 158] on input "Contact #4 Linkedin handle" at bounding box center [585, 148] width 374 height 29
click at [420, 206] on input "Contact #4 TikTok handle" at bounding box center [585, 202] width 374 height 29
click at [414, 255] on input "Contact #5 Full Name" at bounding box center [585, 256] width 374 height 29
click at [425, 316] on input "Contact #5 First Name" at bounding box center [585, 310] width 374 height 29
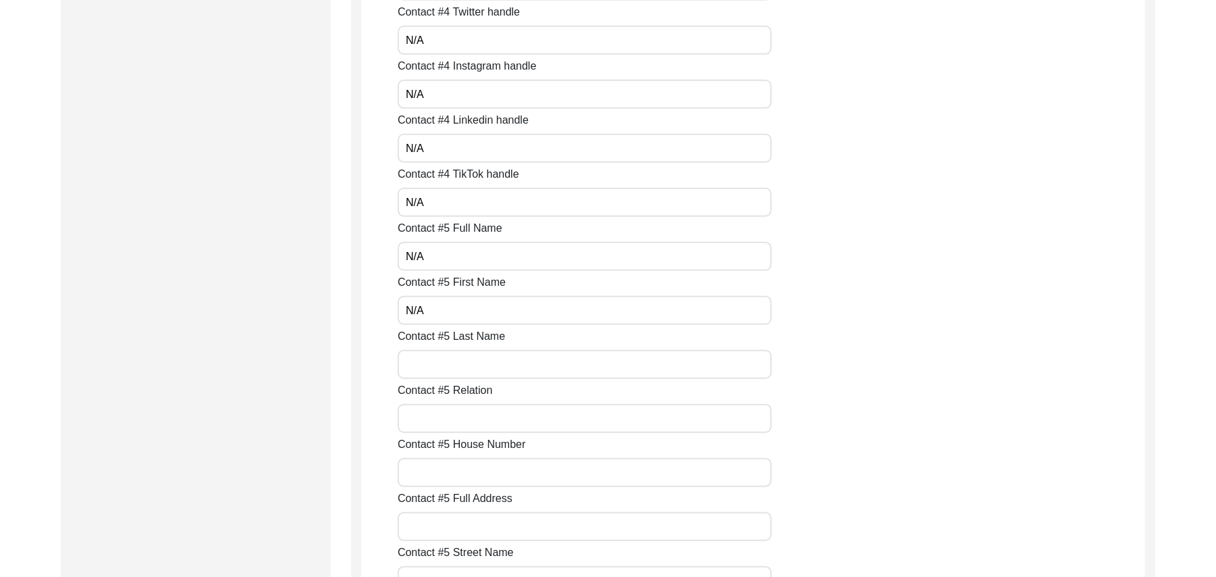
click at [427, 362] on input "Contact #5 Last Name" at bounding box center [585, 364] width 374 height 29
click at [435, 424] on input "Contact #5 Relation" at bounding box center [585, 418] width 374 height 29
click at [438, 475] on input "Contact #5 House Number" at bounding box center [585, 472] width 374 height 29
click at [441, 535] on input "Contact #5 Full Address" at bounding box center [585, 526] width 374 height 29
click at [443, 570] on input "Contact #5 Street Name" at bounding box center [585, 580] width 374 height 29
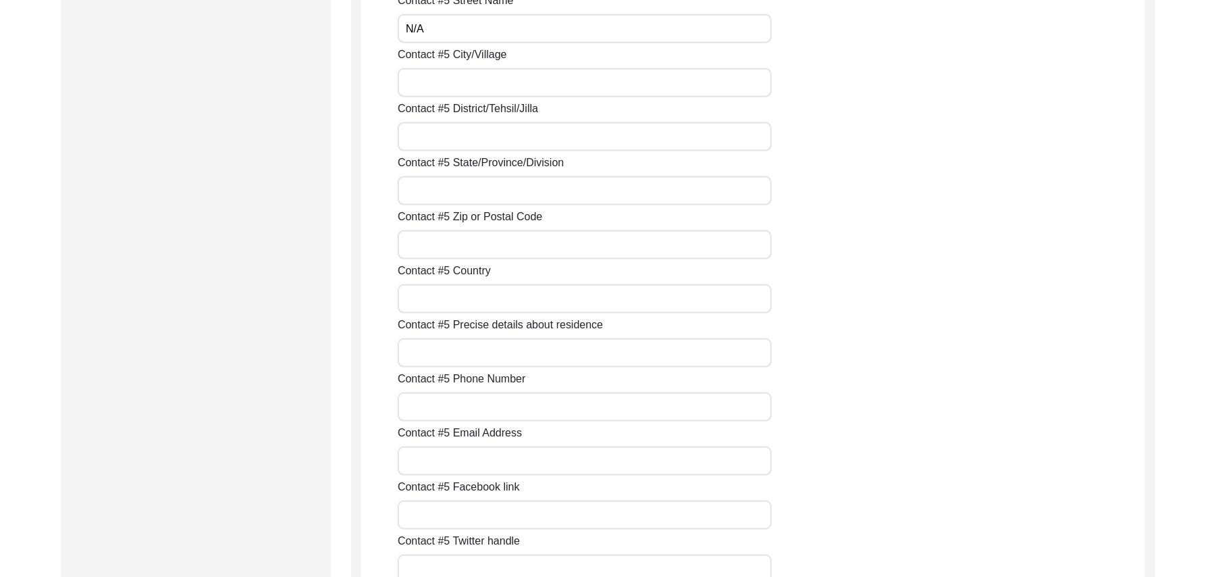
scroll to position [4928, 0]
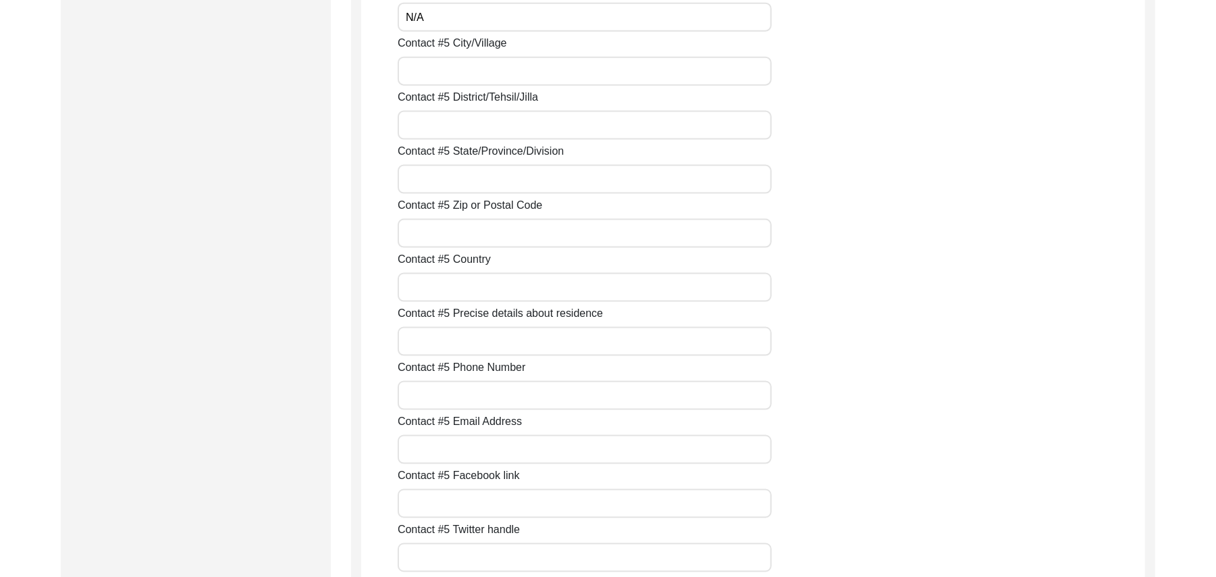
click at [419, 78] on input "Contact #5 City/Village" at bounding box center [585, 71] width 374 height 29
click at [424, 125] on input "Contact #5 District/Tehsil/Jilla" at bounding box center [585, 125] width 374 height 29
click at [446, 192] on input "Contact #5 State/Province/Division" at bounding box center [585, 179] width 374 height 29
click at [450, 225] on input "Contact #5 Zip or Postal Code" at bounding box center [585, 233] width 374 height 29
click at [454, 284] on input "Contact #5 Country" at bounding box center [585, 287] width 374 height 29
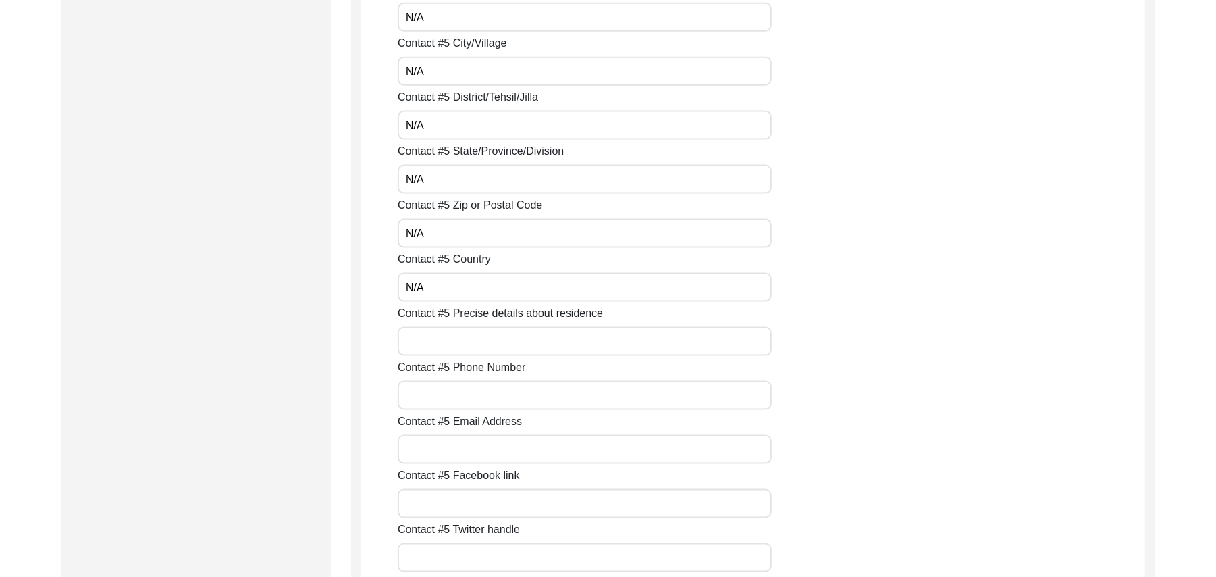
click at [455, 336] on input "Contact #5 Precise details about residence" at bounding box center [585, 341] width 374 height 29
click at [456, 393] on input "Contact #5 Phone Number" at bounding box center [585, 395] width 374 height 29
click at [449, 451] on input "Contact #5 Email Address" at bounding box center [585, 449] width 374 height 29
click at [443, 505] on input "Contact #5 Facebook link" at bounding box center [585, 503] width 374 height 29
click at [444, 562] on input "Contact #5 Twitter handle" at bounding box center [585, 557] width 374 height 29
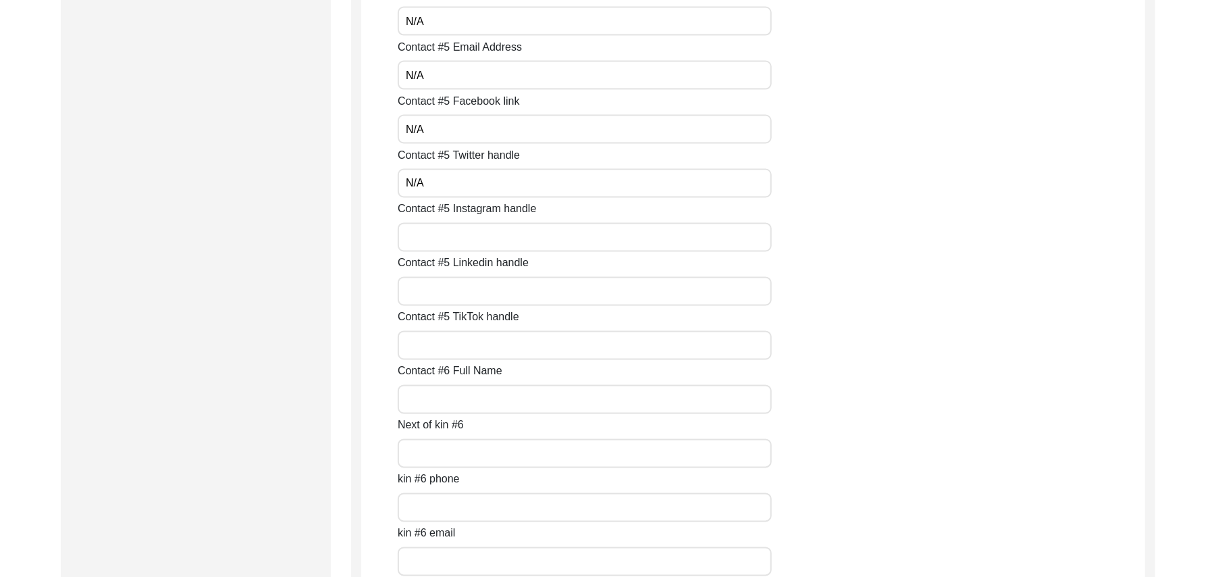
scroll to position [5399, 0]
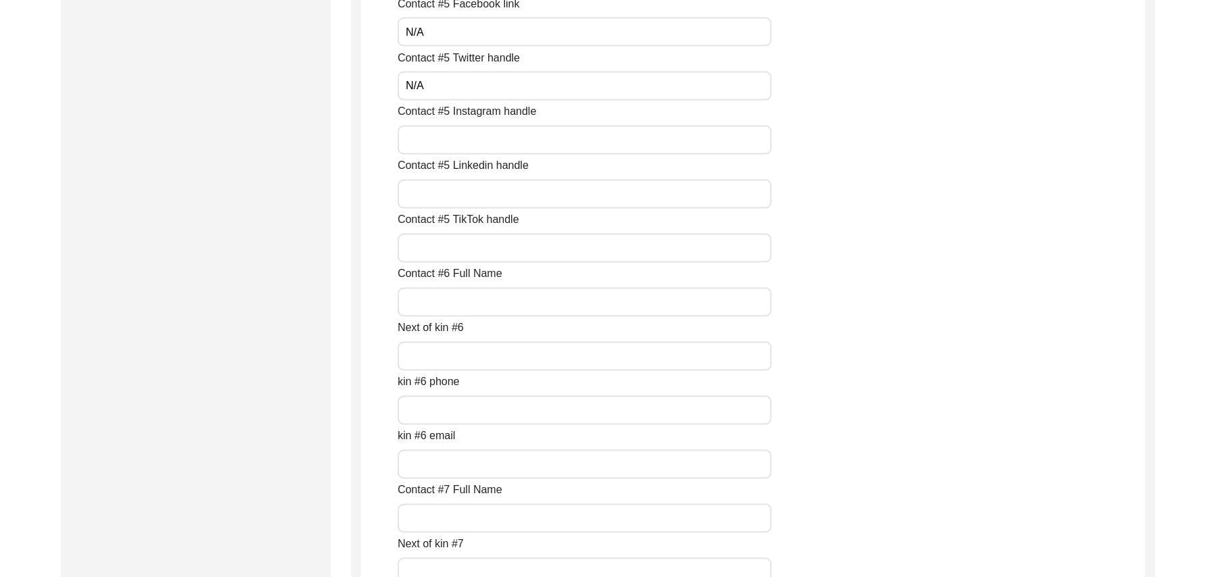
click at [540, 136] on input "Contact #5 Instagram handle" at bounding box center [585, 140] width 374 height 29
click at [524, 195] on input "Contact #5 Linkedin handle" at bounding box center [585, 194] width 374 height 29
click at [498, 249] on input "Contact #5 TikTok handle" at bounding box center [585, 248] width 374 height 29
click at [473, 304] on input "Contact #6 Full Name" at bounding box center [585, 302] width 374 height 29
click at [460, 352] on input "Next of kin #6" at bounding box center [585, 356] width 374 height 29
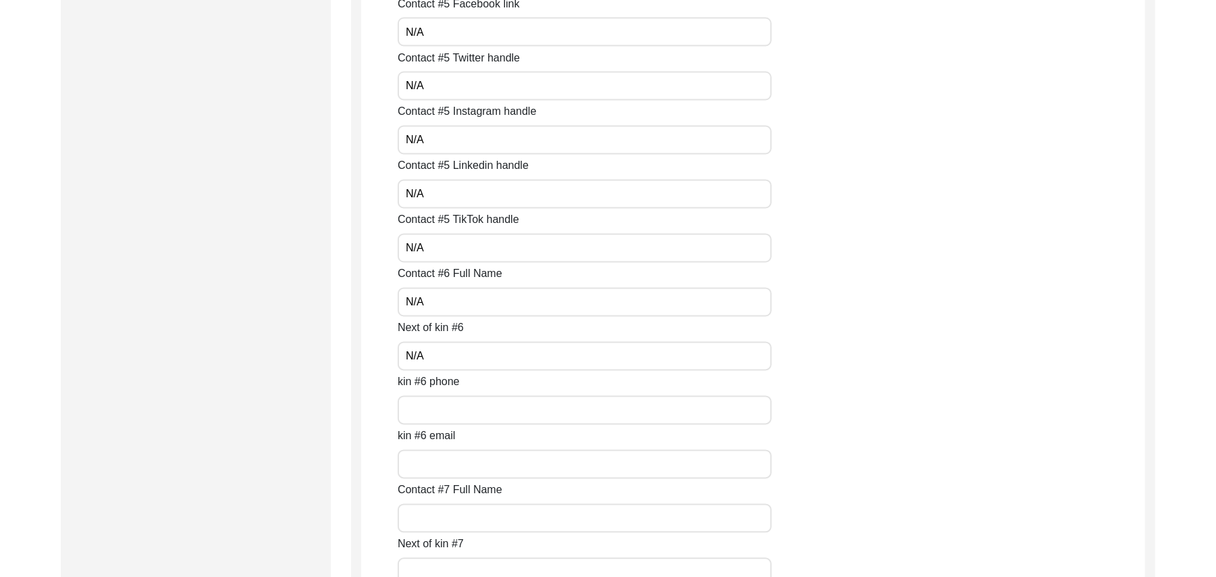
click at [444, 411] on input "kin #6 phone" at bounding box center [585, 410] width 374 height 29
click at [442, 471] on input "kin #6 email" at bounding box center [585, 464] width 374 height 29
click at [436, 523] on input "Contact #7 Full Name" at bounding box center [585, 518] width 374 height 29
click at [444, 571] on input "Next of kin #7" at bounding box center [585, 572] width 374 height 29
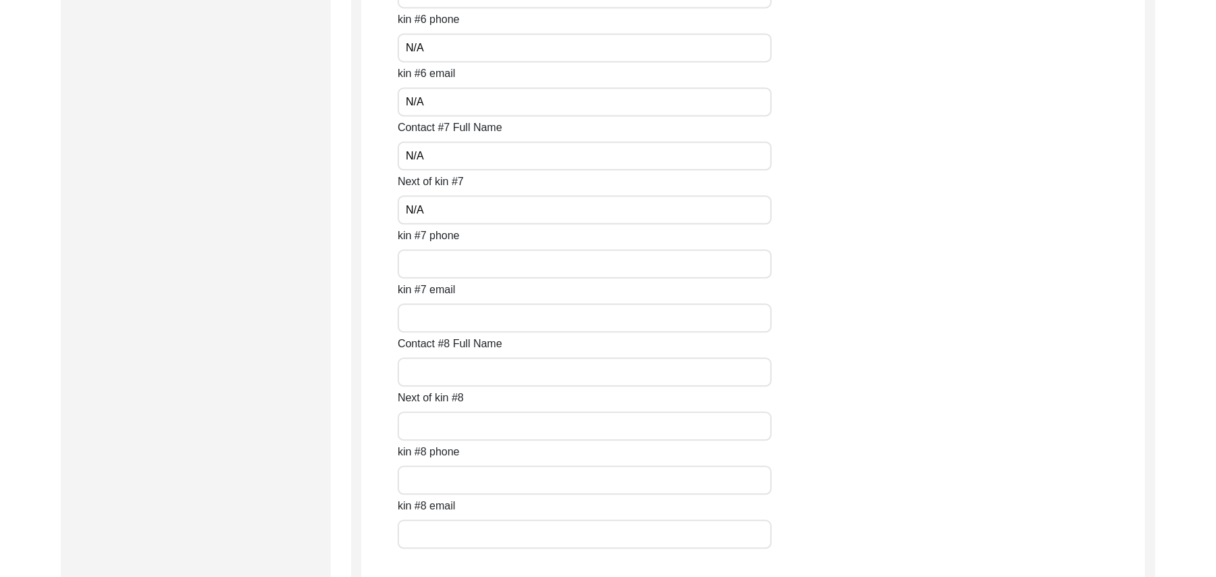
scroll to position [5858, 0]
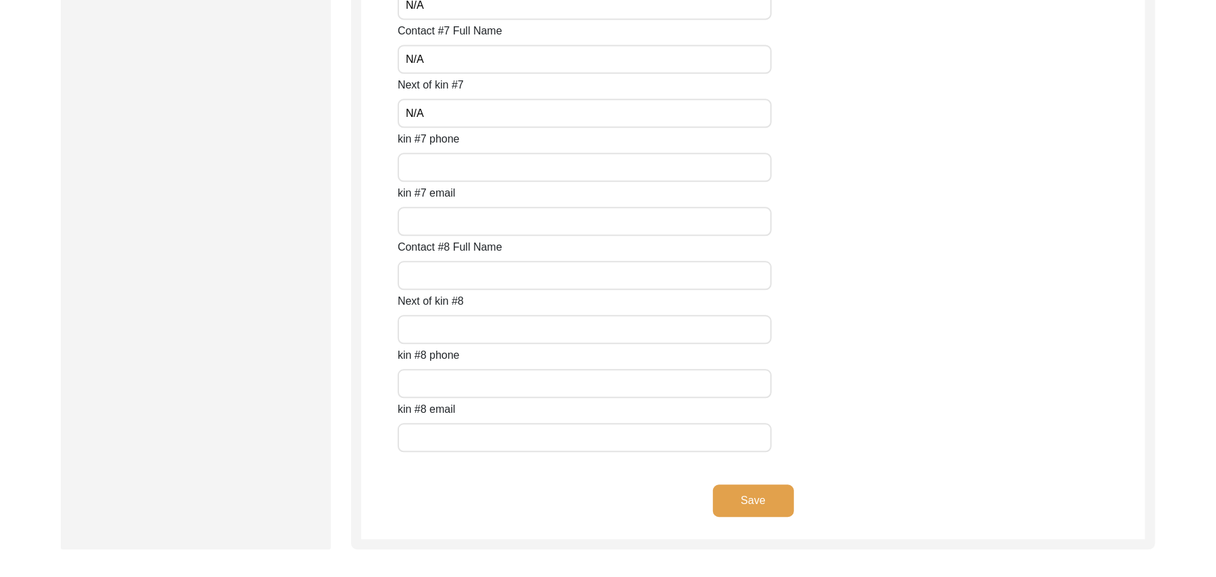
click at [429, 165] on input "kin #7 phone" at bounding box center [585, 167] width 374 height 29
click at [431, 215] on input "kin #7 email" at bounding box center [585, 221] width 374 height 29
click at [428, 268] on input "Contact #8 Full Name" at bounding box center [585, 275] width 374 height 29
click at [429, 330] on input "Next of kin #8" at bounding box center [585, 329] width 374 height 29
click at [435, 387] on input "text" at bounding box center [585, 383] width 374 height 29
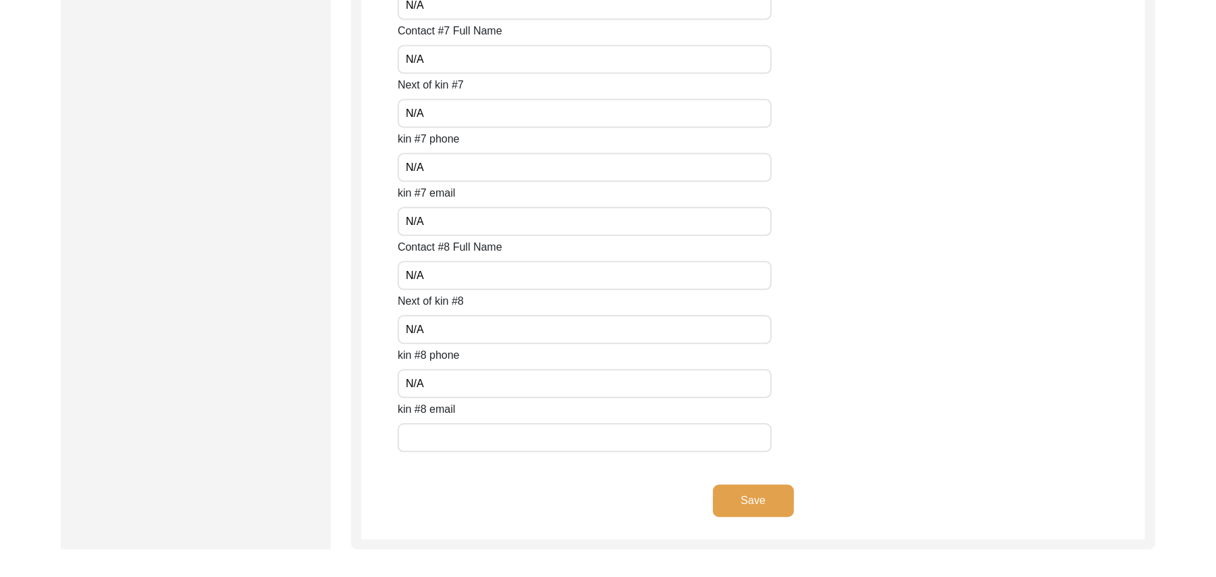
click at [444, 442] on input "text" at bounding box center [585, 437] width 374 height 29
click at [741, 494] on button "Save" at bounding box center [753, 500] width 81 height 32
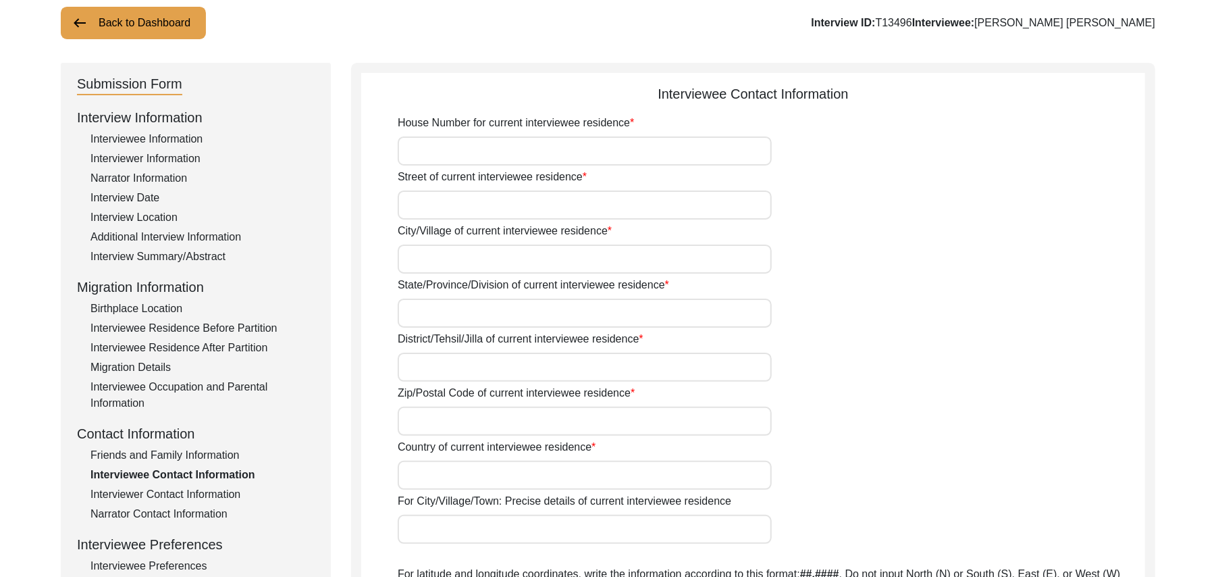
scroll to position [42, 0]
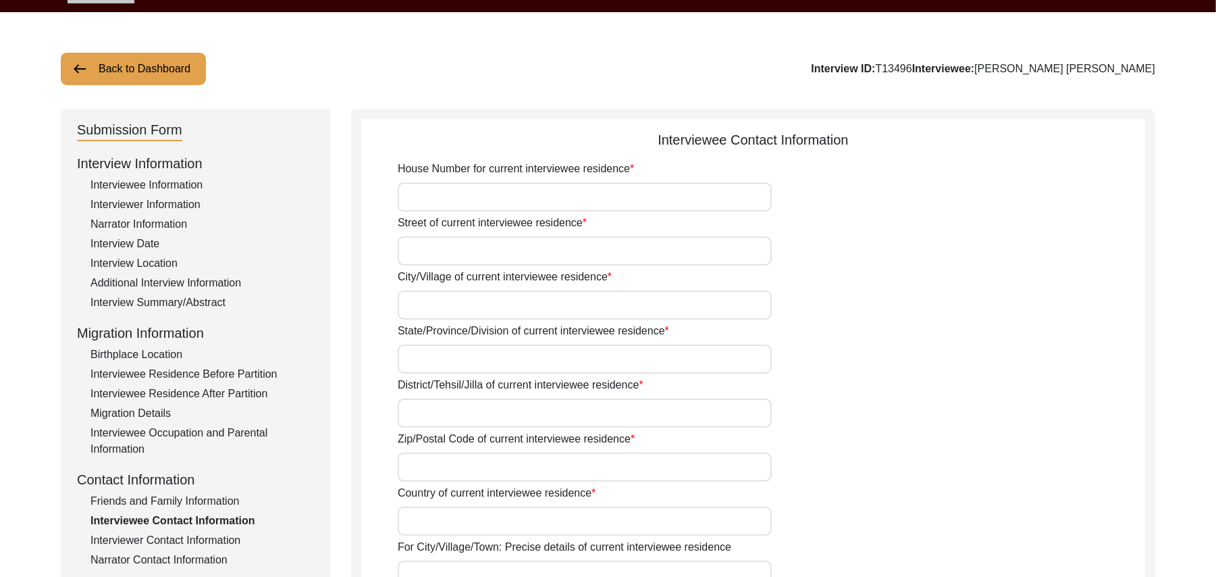
click at [514, 203] on input "House Number for current interviewee residence" at bounding box center [585, 196] width 374 height 29
click at [492, 247] on input "Street of current interviewee residence" at bounding box center [585, 250] width 374 height 29
click at [463, 305] on input "City/Village of current interviewee residence" at bounding box center [585, 304] width 374 height 29
click at [444, 354] on input "State/Province/Division of current interviewee residence" at bounding box center [585, 358] width 374 height 29
click at [425, 409] on input "District/Tehsil/Jilla of current interviewee residence" at bounding box center [585, 412] width 374 height 29
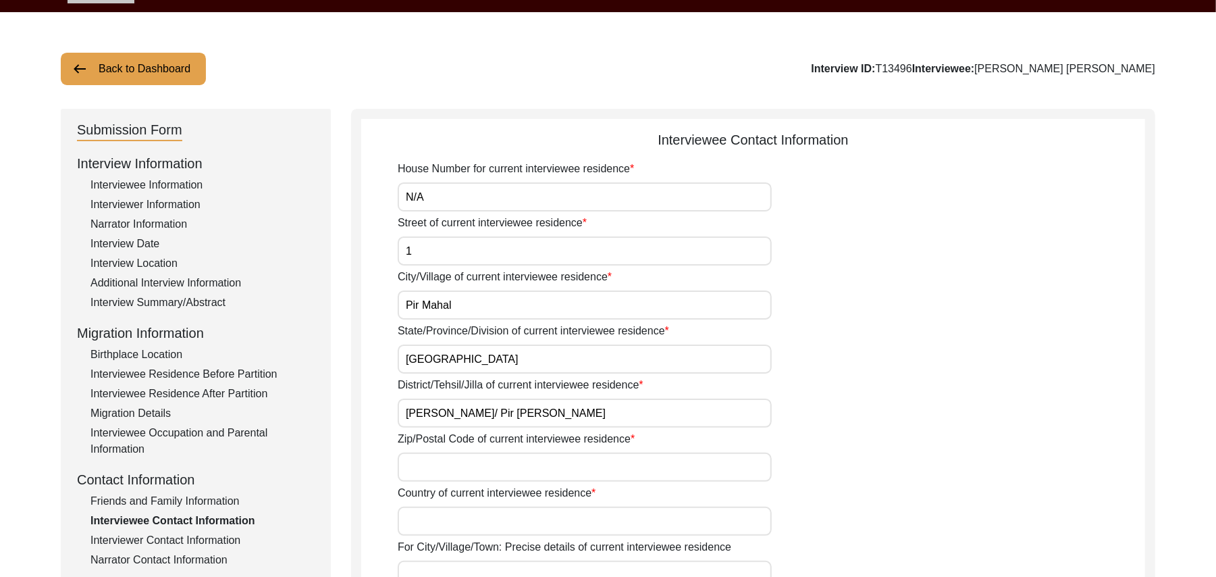
click at [403, 471] on input "Zip/Postal Code of current interviewee residence" at bounding box center [585, 466] width 374 height 29
click at [419, 516] on input "Country of current interviewee residence" at bounding box center [585, 520] width 374 height 29
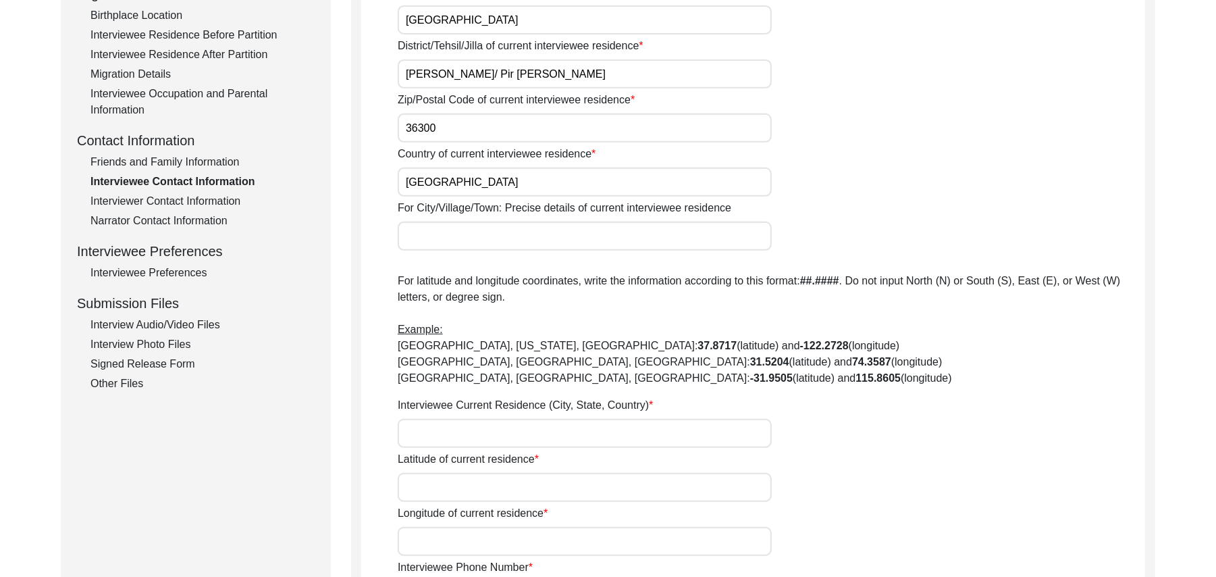
scroll to position [465, 0]
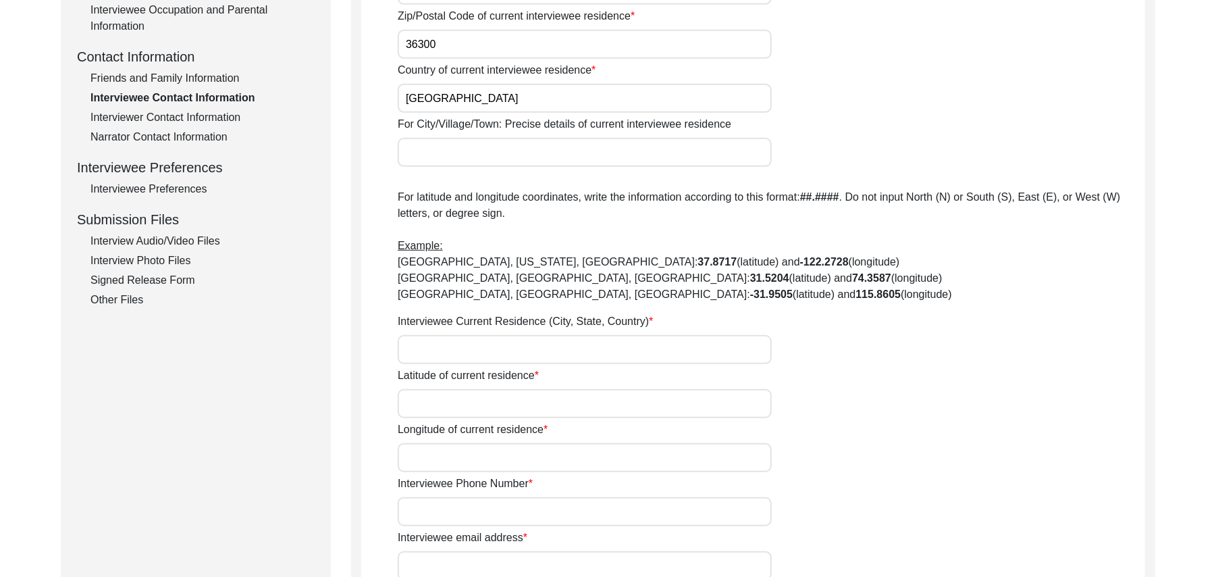
click at [442, 157] on input "For City/Village/Town: Precise details of current interviewee residence" at bounding box center [585, 152] width 374 height 29
click at [419, 349] on input "Interviewee Current Residence (City, State, Country)" at bounding box center [585, 349] width 374 height 29
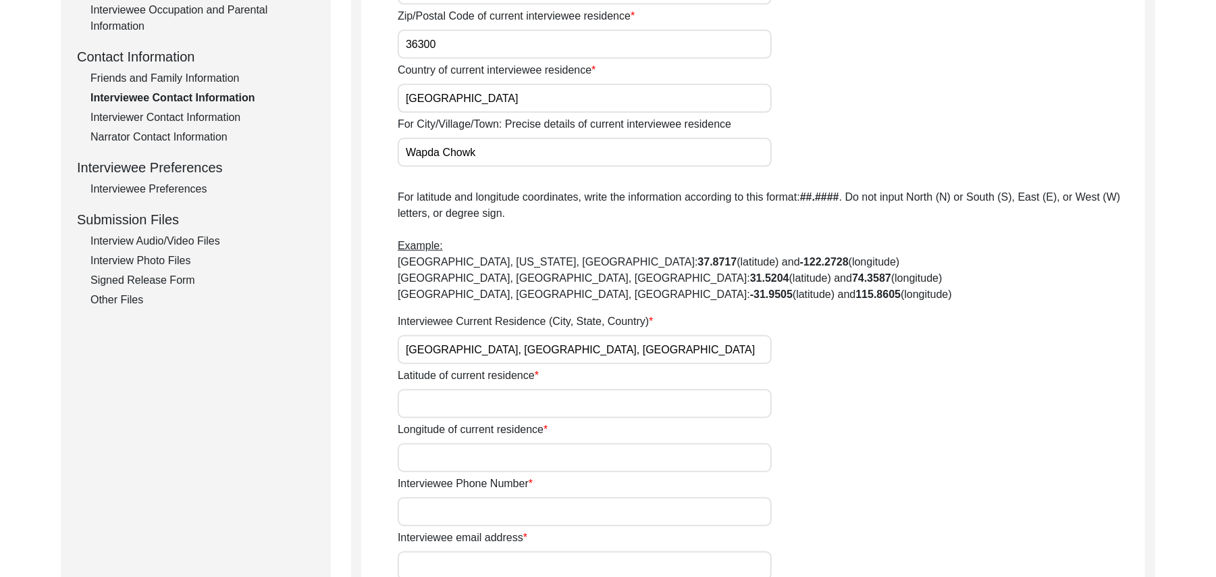
click at [428, 406] on input "Latitude of current residence" at bounding box center [585, 403] width 374 height 29
click at [423, 458] on input "Longitude of current residence" at bounding box center [585, 457] width 374 height 29
click at [438, 514] on input "Interviewee Phone Number" at bounding box center [585, 511] width 374 height 29
click at [436, 565] on input "Interviewee email address" at bounding box center [585, 565] width 374 height 29
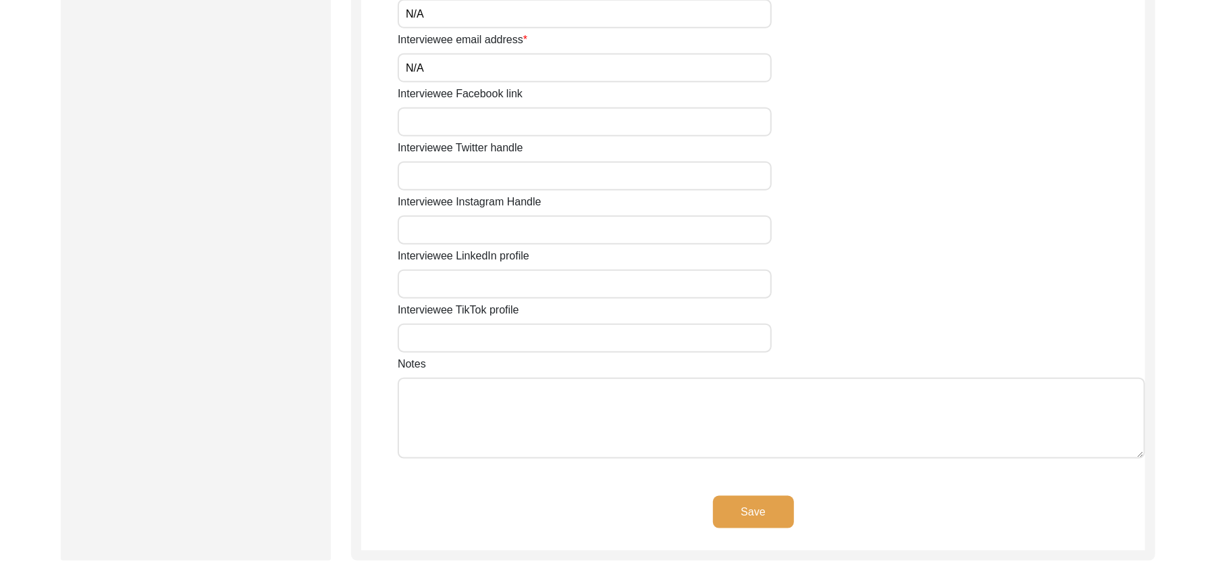
scroll to position [936, 0]
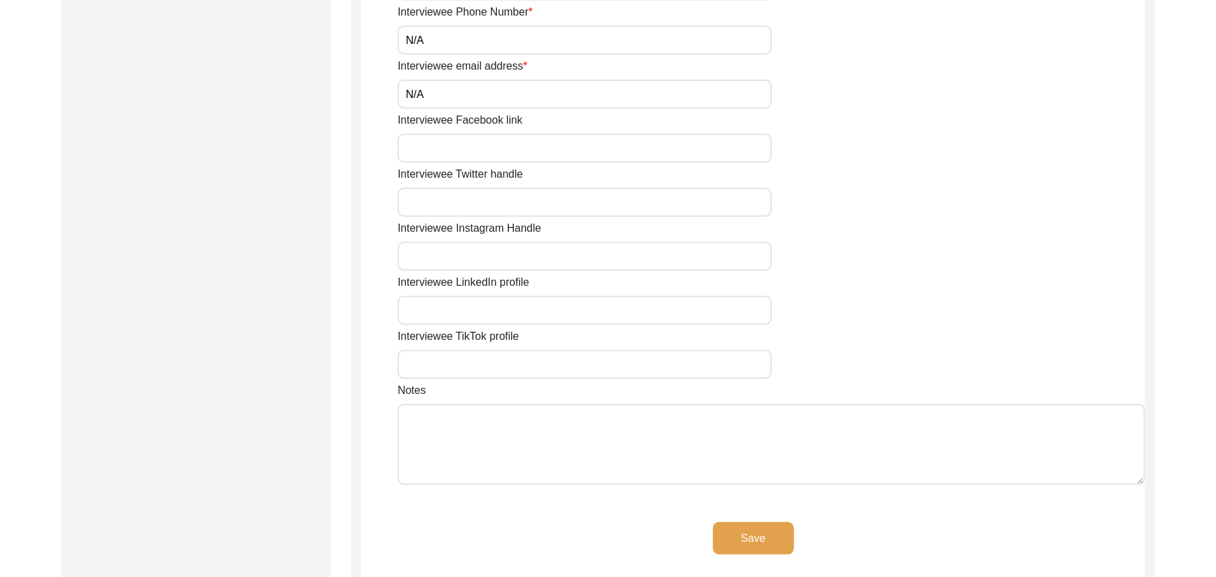
click at [449, 150] on input "Interviewee Facebook link" at bounding box center [585, 148] width 374 height 29
click at [439, 206] on input "Interviewee Twitter handle" at bounding box center [585, 202] width 374 height 29
click at [441, 255] on input "Interviewee Instagram Handle" at bounding box center [585, 256] width 374 height 29
click at [446, 315] on input "Interviewee LinkedIn profile" at bounding box center [585, 310] width 374 height 29
click at [459, 370] on input "Interviewee TikTok profile" at bounding box center [585, 364] width 374 height 29
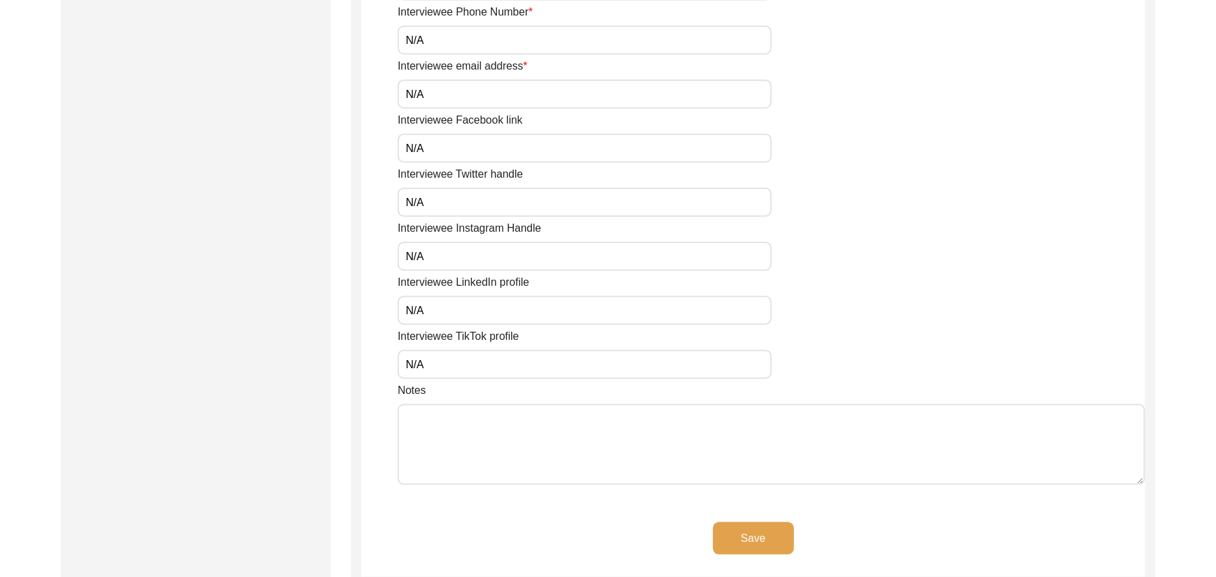
click at [452, 436] on textarea "Notes" at bounding box center [771, 444] width 747 height 81
click at [725, 537] on button "Save" at bounding box center [753, 538] width 81 height 32
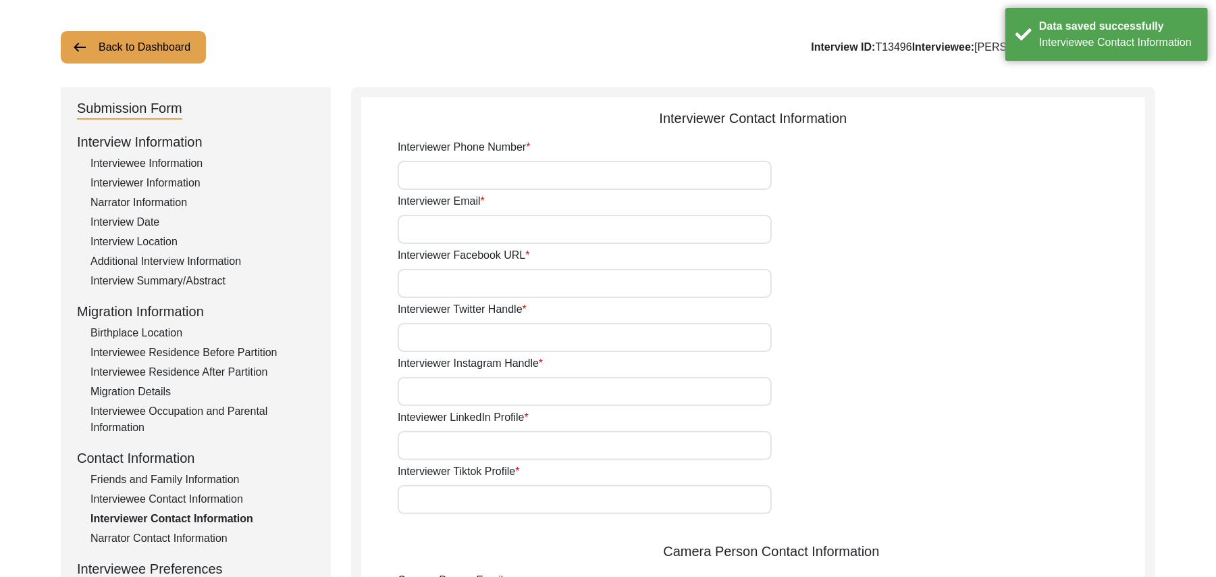
scroll to position [60, 0]
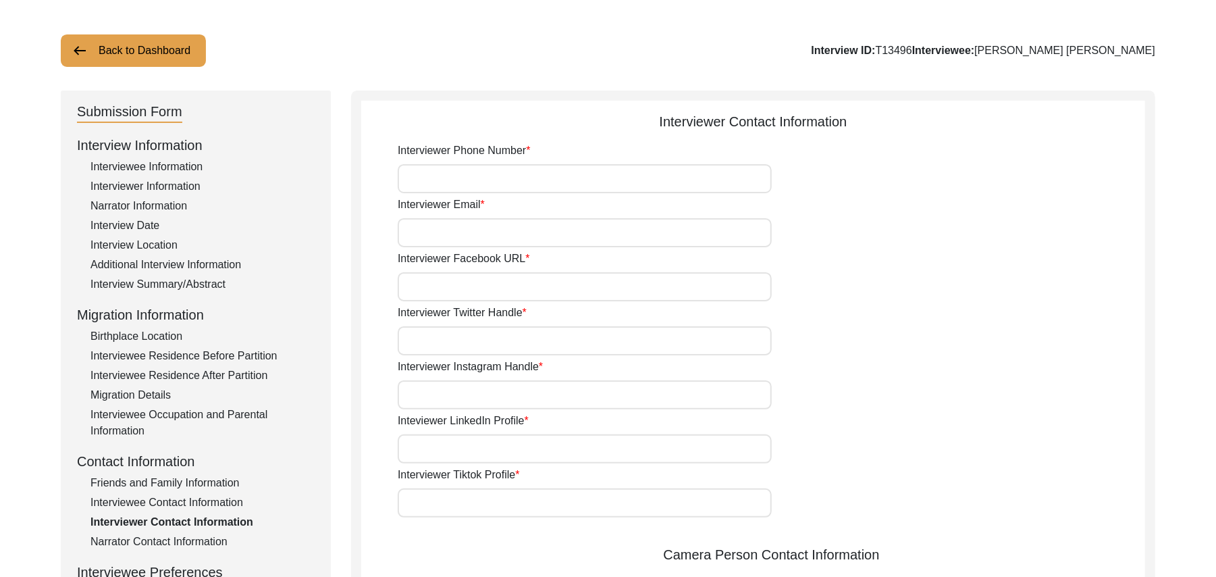
click at [586, 186] on input "Interviewer Phone Number" at bounding box center [585, 178] width 374 height 29
click at [571, 246] on div "Interviewer Phone Number 03337682214 Interviewer Email Interviewer Facebook URL…" at bounding box center [771, 546] width 747 height 808
click at [566, 234] on input "Interviewer Email" at bounding box center [585, 232] width 374 height 29
click at [544, 290] on input "Interviewer Facebook URL" at bounding box center [585, 286] width 374 height 29
click at [517, 339] on input "Interviewer Twitter Handle" at bounding box center [585, 340] width 374 height 29
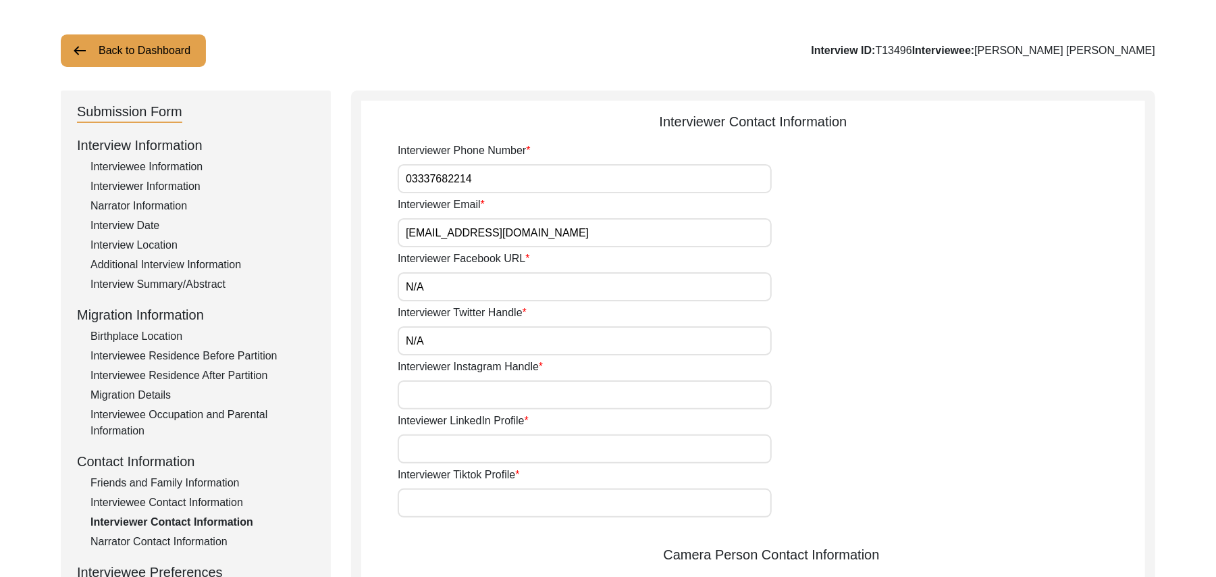
click at [500, 392] on input "Interviewer Instagram Handle" at bounding box center [585, 394] width 374 height 29
click at [489, 446] on input "Inteviewer LinkedIn Profile" at bounding box center [585, 448] width 374 height 29
click at [477, 506] on input "Interviewer Tiktok Profile" at bounding box center [585, 502] width 374 height 29
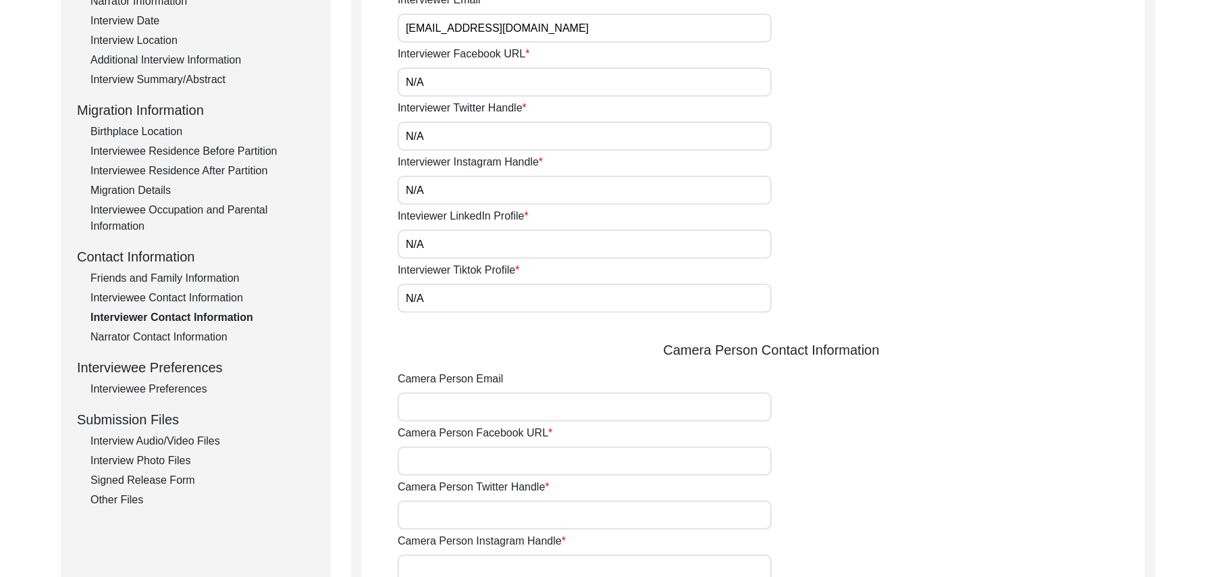
scroll to position [320, 0]
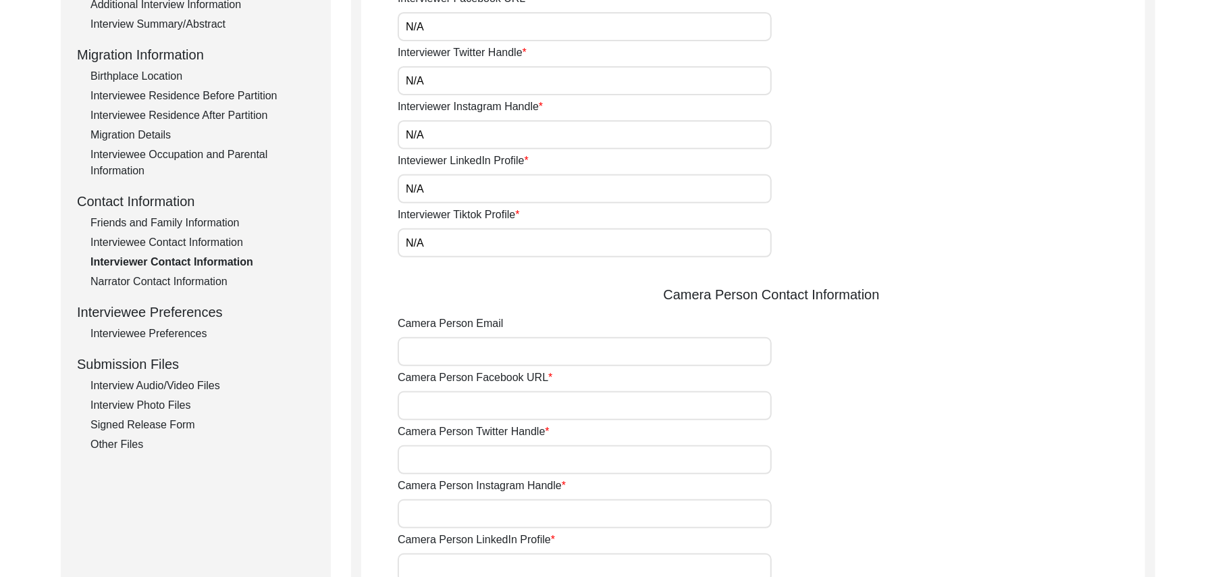
click at [506, 349] on input "Camera Person Email" at bounding box center [585, 351] width 374 height 29
click at [483, 402] on input "Camera Person Facebook URL" at bounding box center [585, 405] width 374 height 29
click at [471, 465] on input "Camera Person Twitter Handle" at bounding box center [585, 459] width 374 height 29
click at [463, 509] on input "Camera Person Instagram Handle" at bounding box center [585, 513] width 374 height 29
click at [465, 562] on input "Camera Person LinkedIn Profile" at bounding box center [585, 567] width 374 height 29
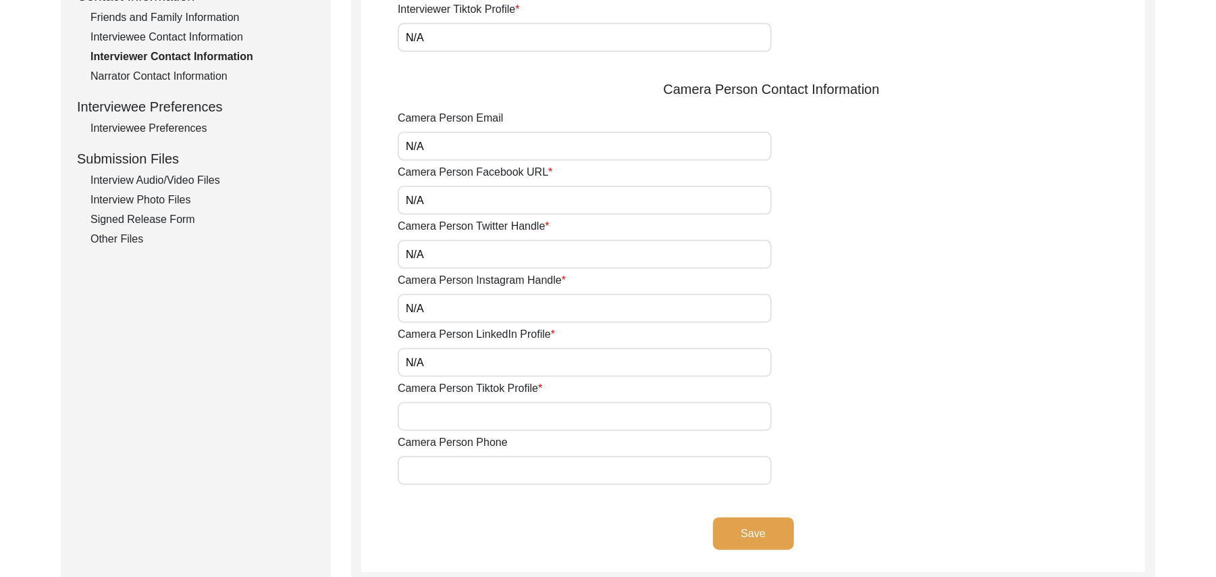
scroll to position [682, 0]
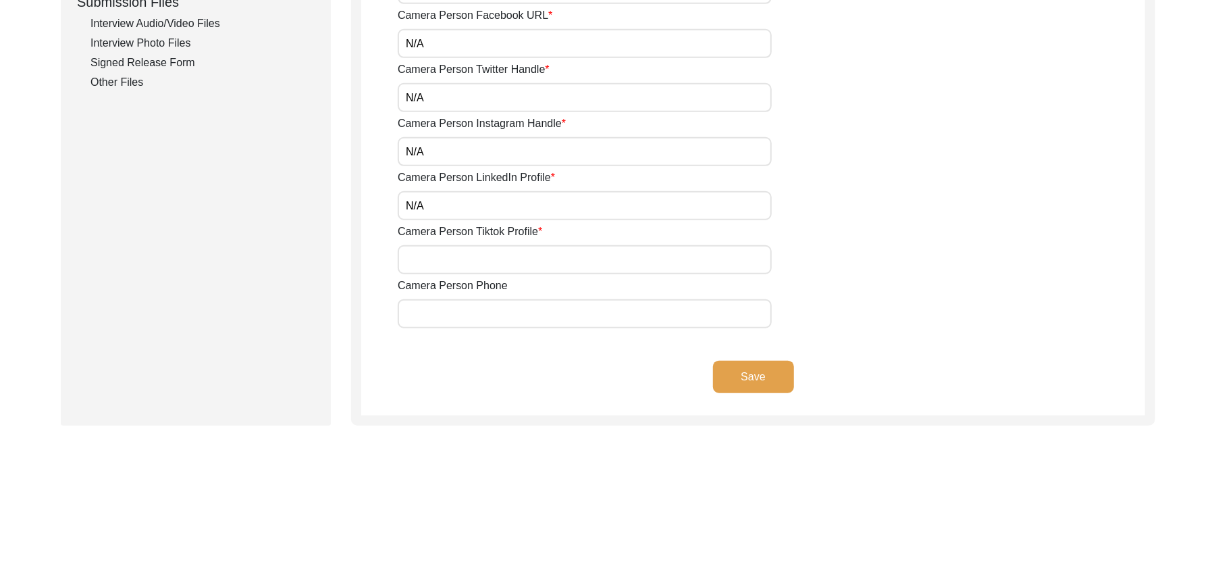
click at [496, 258] on input "Camera Person Tiktok Profile" at bounding box center [585, 259] width 374 height 29
click at [470, 315] on input "Camera Person Phone" at bounding box center [585, 313] width 374 height 29
click at [724, 368] on button "Save" at bounding box center [753, 377] width 81 height 32
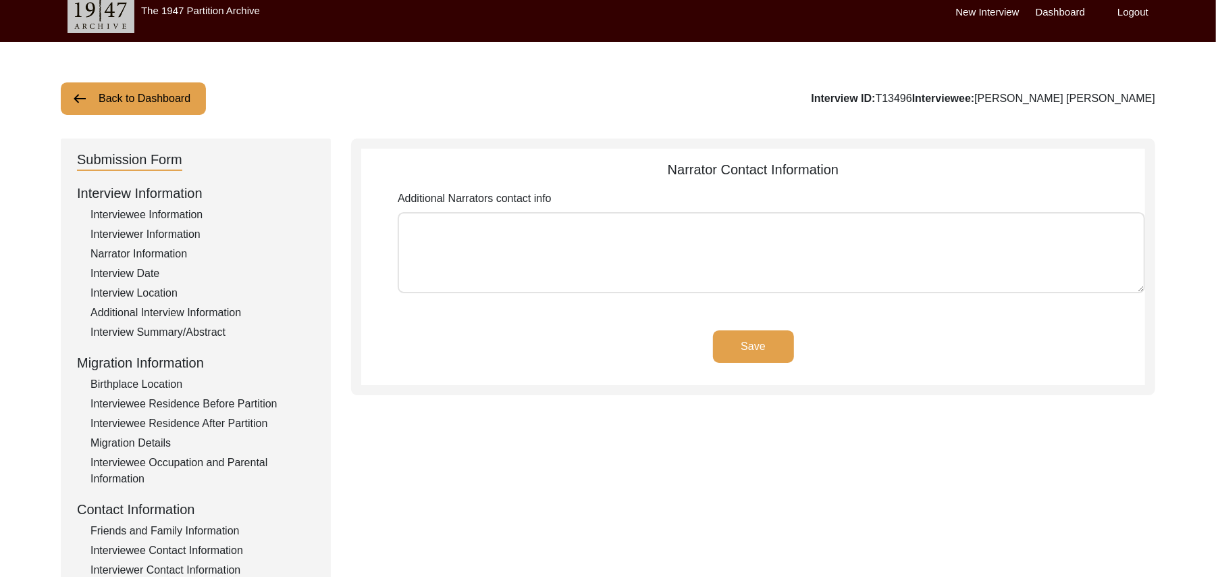
scroll to position [16, 0]
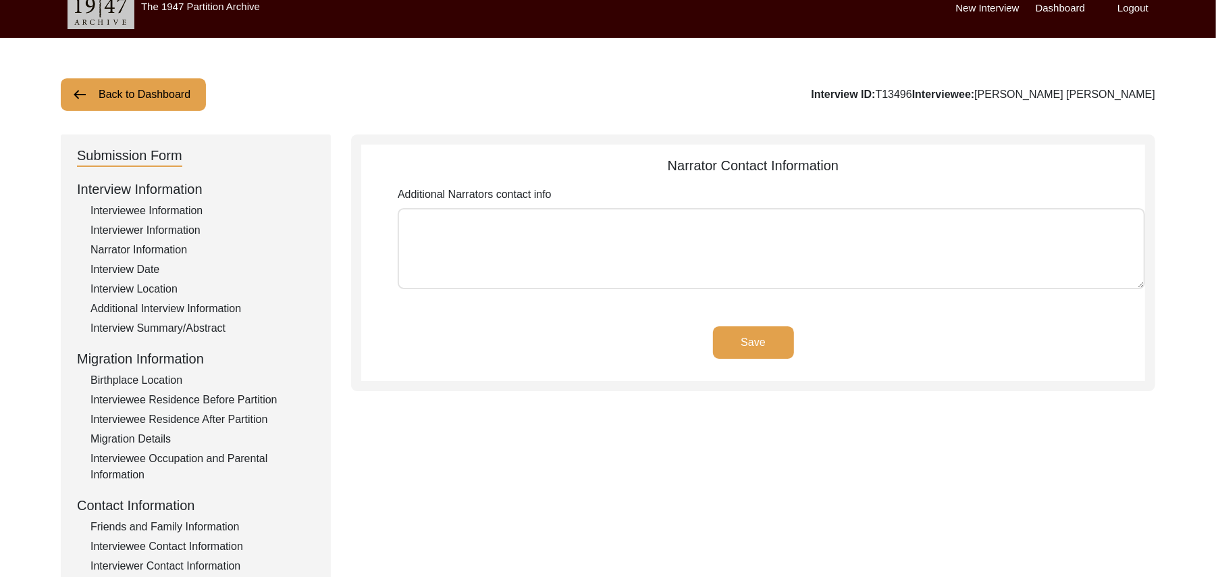
click at [633, 239] on textarea "Additional Narrators contact info" at bounding box center [771, 248] width 747 height 81
click at [741, 333] on button "Save" at bounding box center [753, 342] width 81 height 32
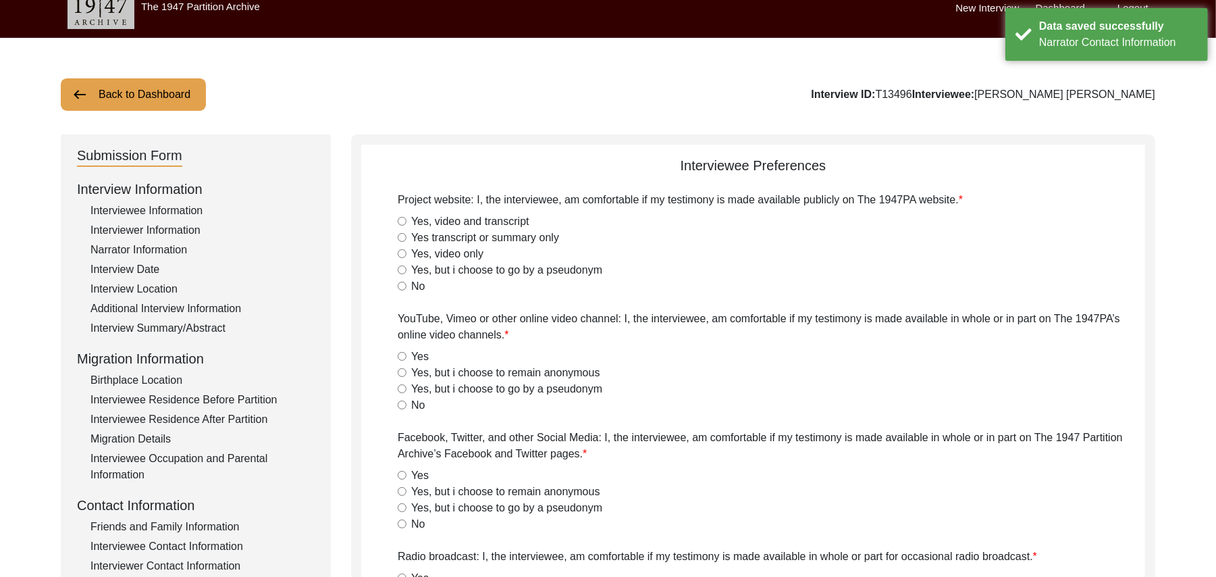
click at [404, 222] on input "Yes, video and transcript" at bounding box center [402, 221] width 9 height 9
click at [402, 359] on input "Yes" at bounding box center [402, 356] width 9 height 9
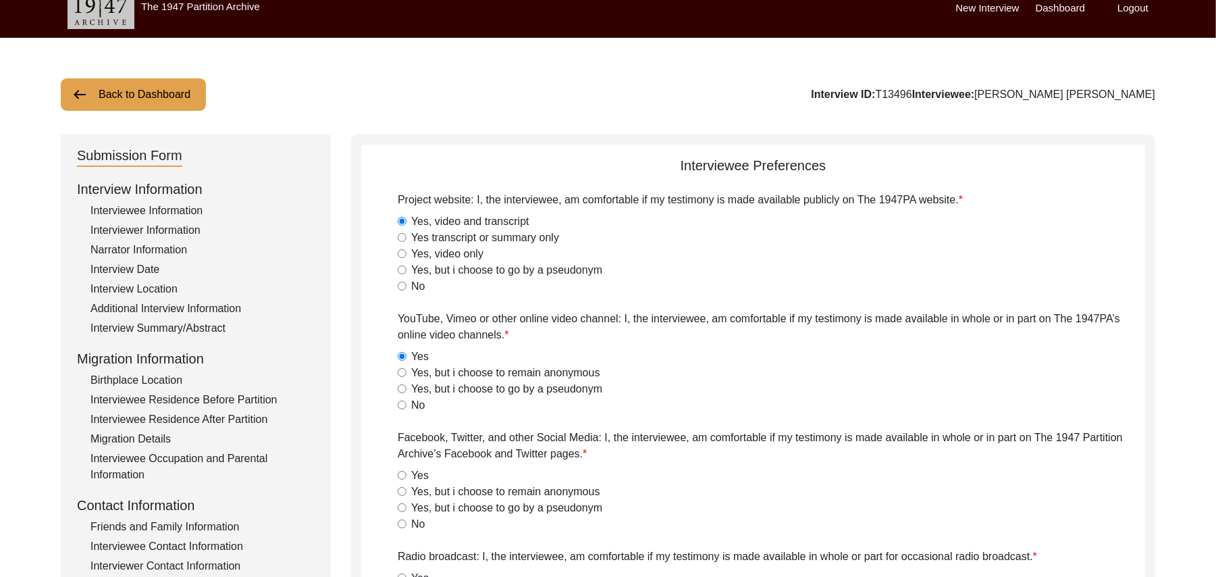
click at [403, 475] on input "Yes" at bounding box center [402, 475] width 9 height 9
click at [401, 575] on input "Yes" at bounding box center [402, 577] width 9 height 9
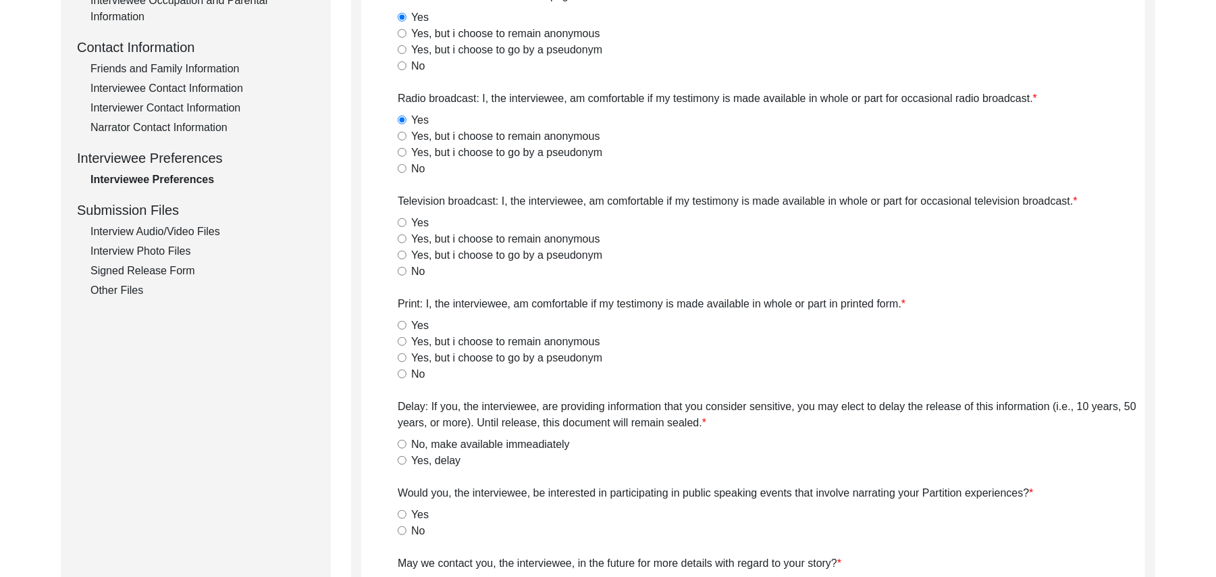
scroll to position [523, 0]
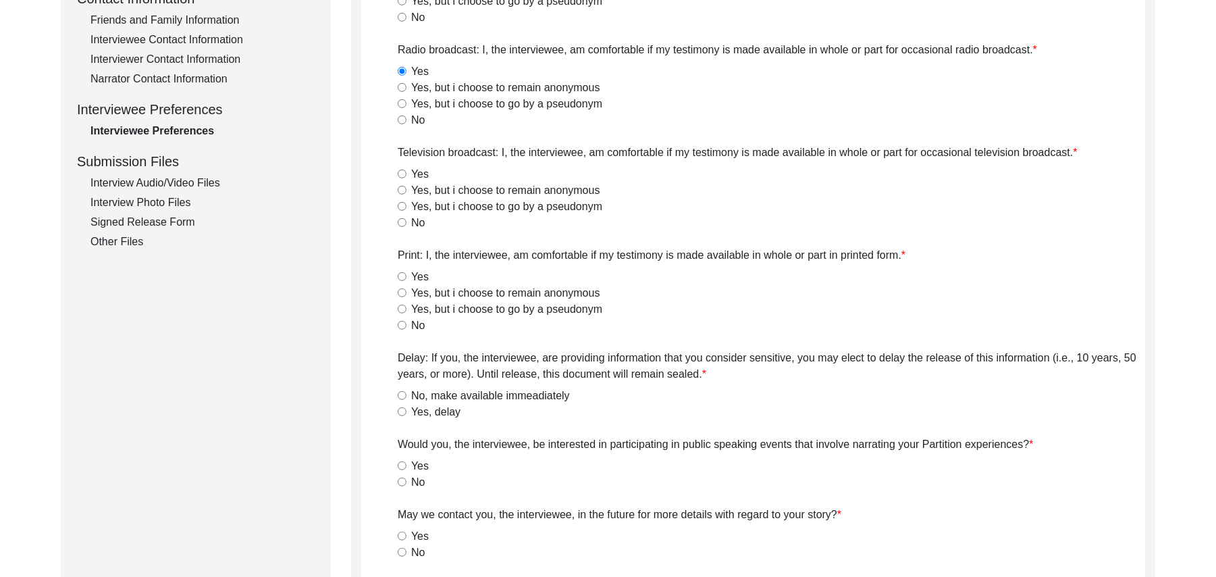
click at [404, 174] on input "Yes" at bounding box center [402, 173] width 9 height 9
click at [402, 275] on input "Yes" at bounding box center [402, 276] width 9 height 9
click at [400, 392] on input "No, make available immeadiately" at bounding box center [402, 395] width 9 height 9
click at [400, 481] on input "No" at bounding box center [402, 481] width 9 height 9
click at [403, 535] on input "Yes" at bounding box center [402, 535] width 9 height 9
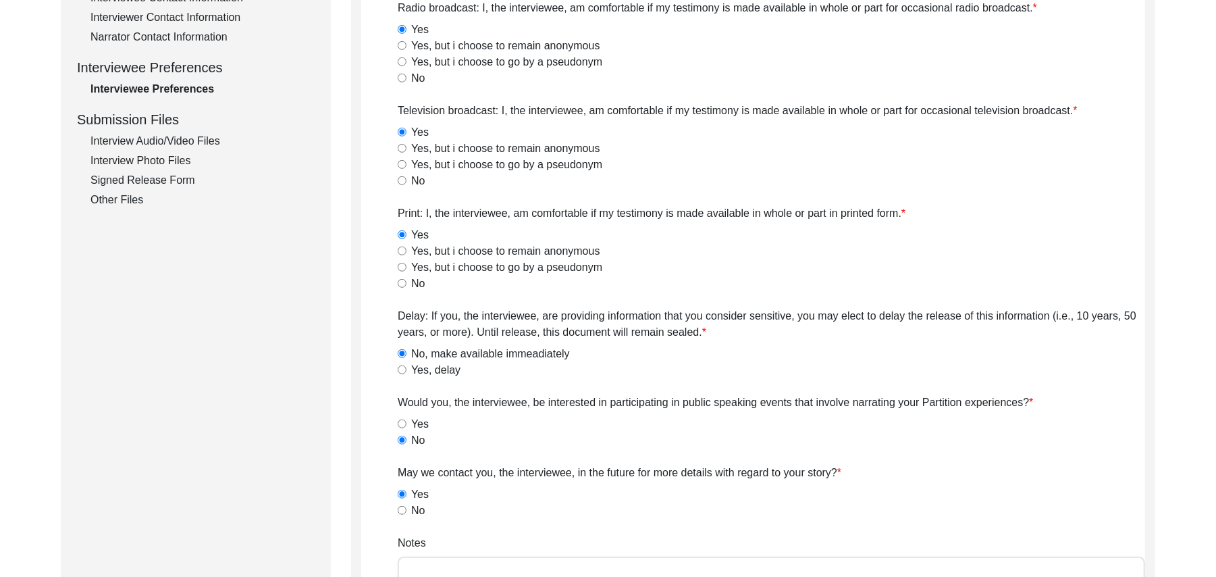
scroll to position [822, 0]
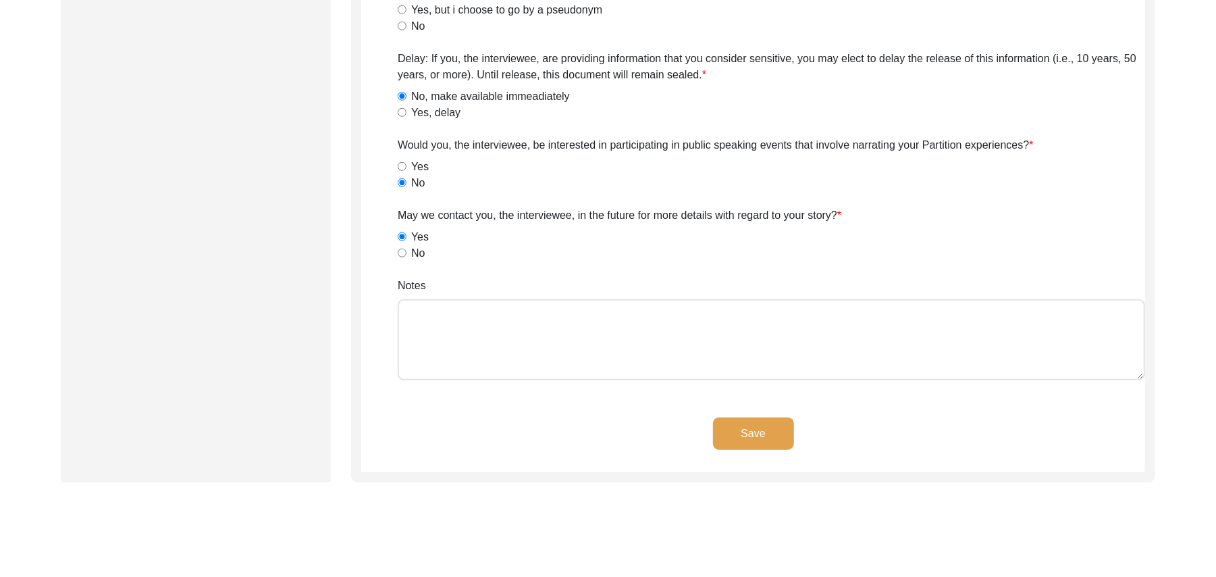
click at [554, 336] on textarea "Notes" at bounding box center [771, 339] width 747 height 81
click at [752, 427] on button "Save" at bounding box center [753, 433] width 81 height 32
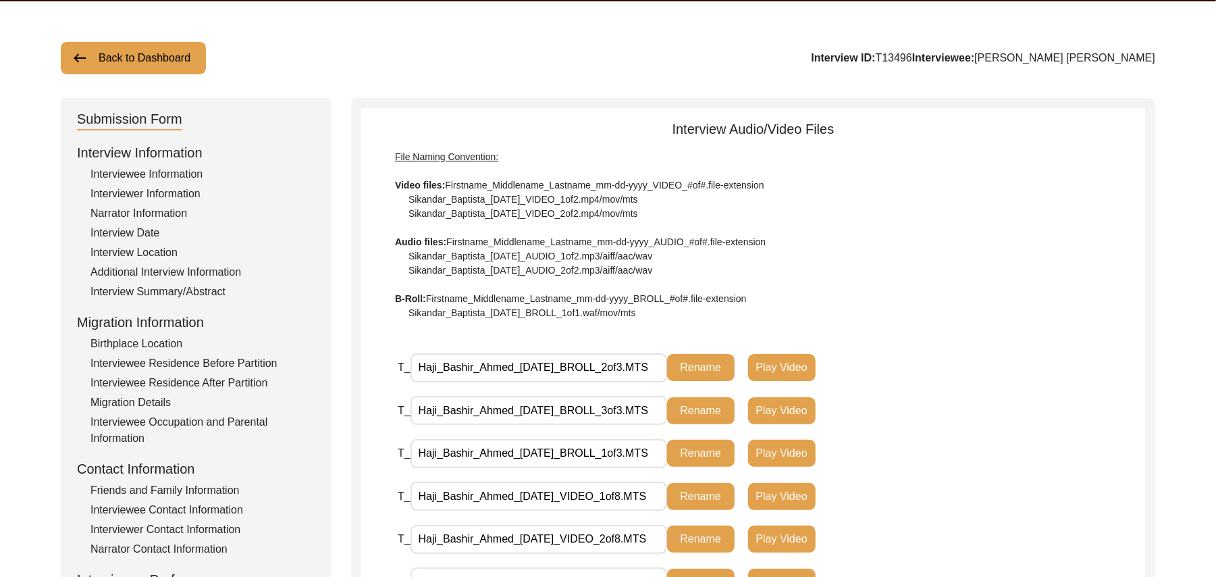
scroll to position [49, 0]
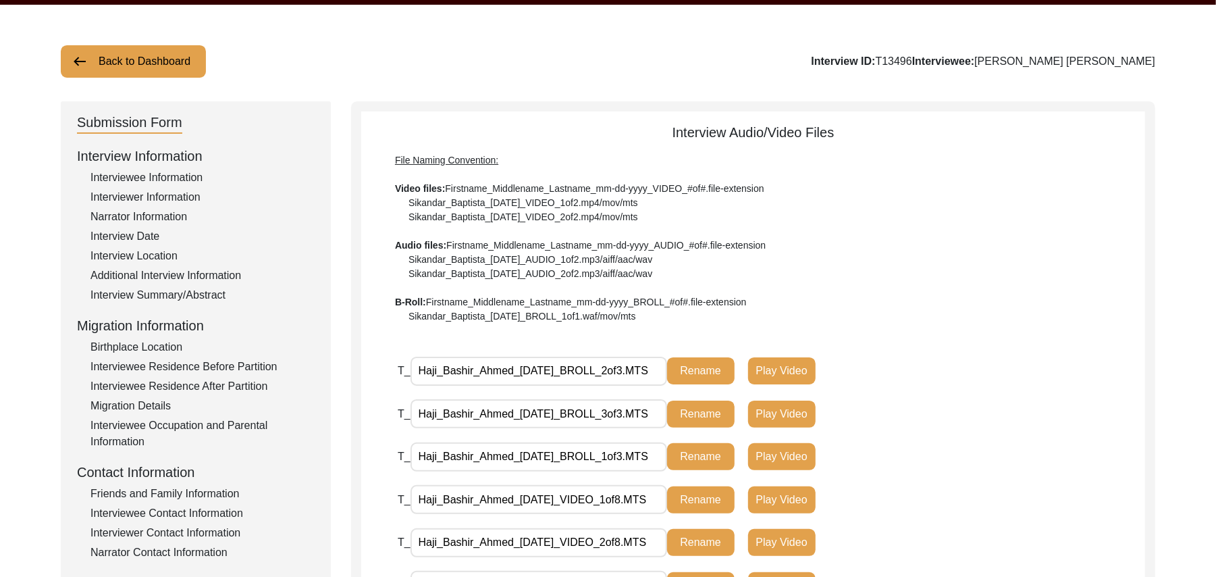
click at [174, 55] on button "Back to Dashboard" at bounding box center [133, 61] width 145 height 32
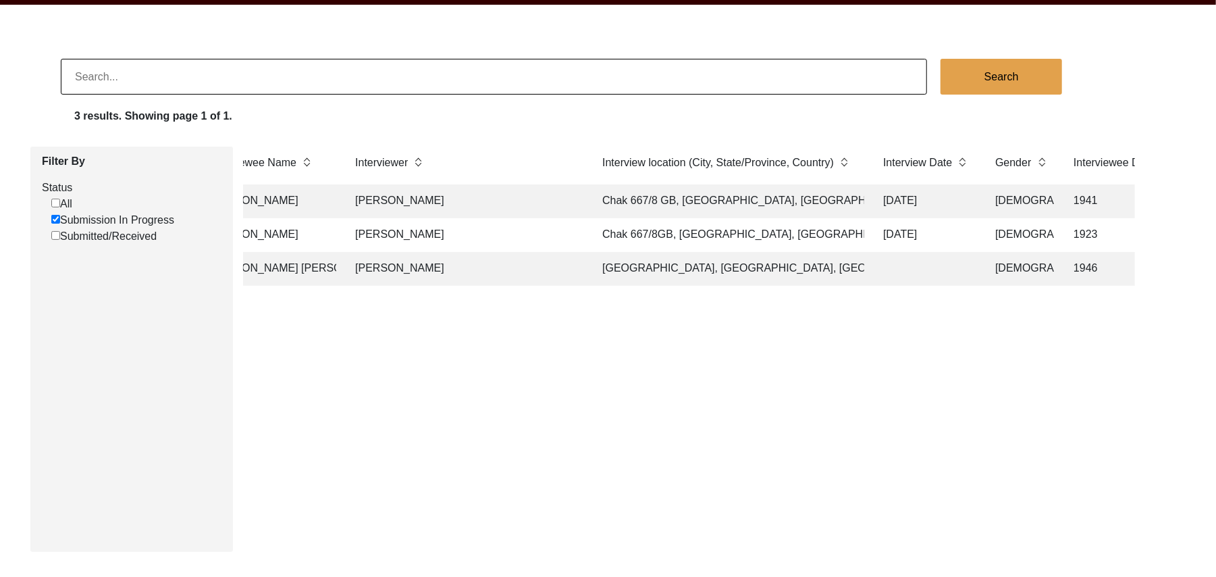
scroll to position [0, 551]
click at [679, 269] on td "[GEOGRAPHIC_DATA], [GEOGRAPHIC_DATA], [GEOGRAPHIC_DATA]" at bounding box center [725, 269] width 270 height 34
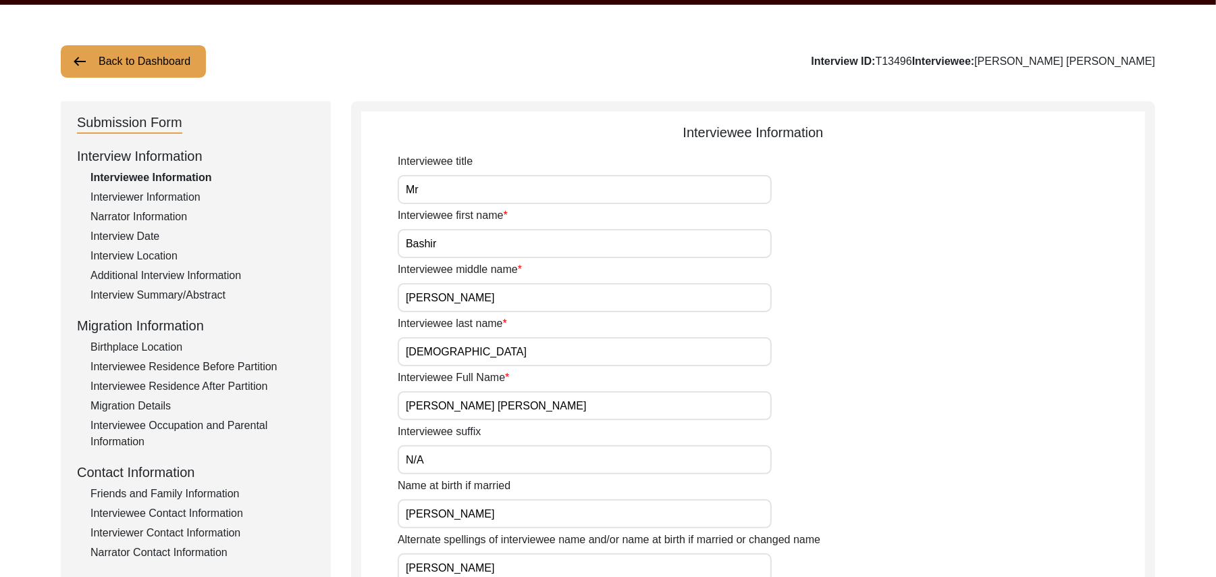
click at [152, 233] on div "Interview Date" at bounding box center [202, 236] width 224 height 16
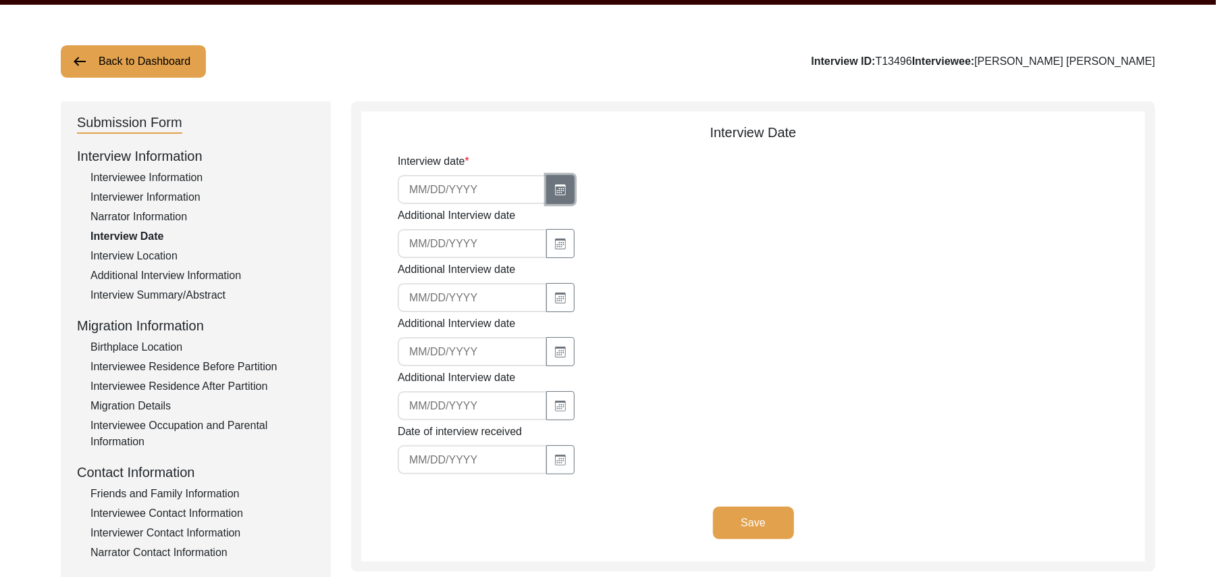
click at [557, 190] on icon "button" at bounding box center [560, 190] width 7 height 5
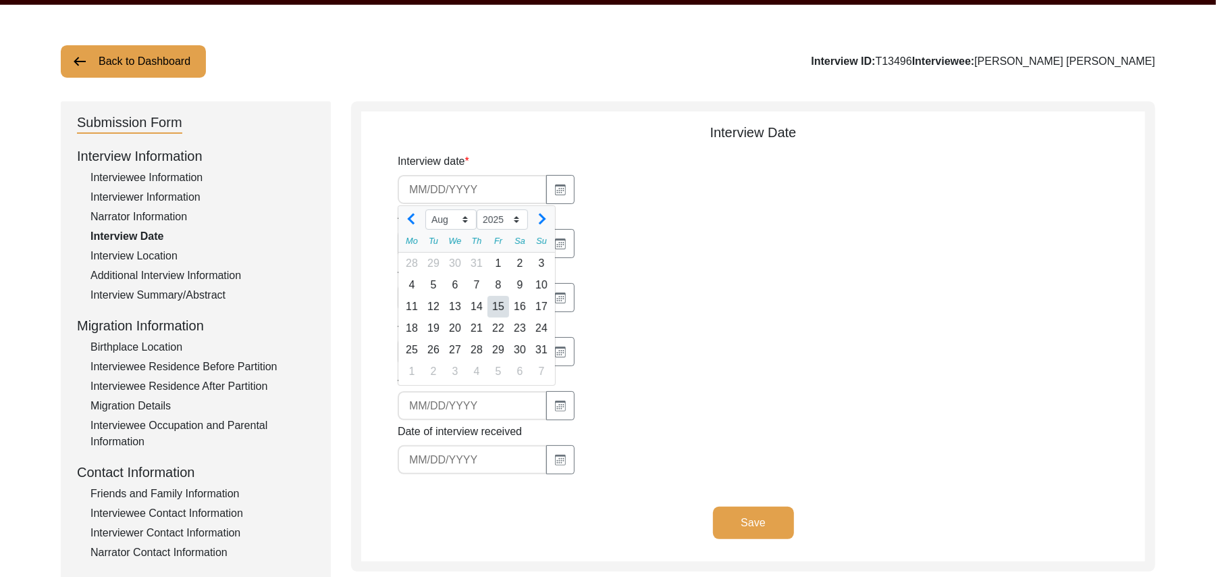
click at [498, 305] on div "15" at bounding box center [499, 307] width 22 height 22
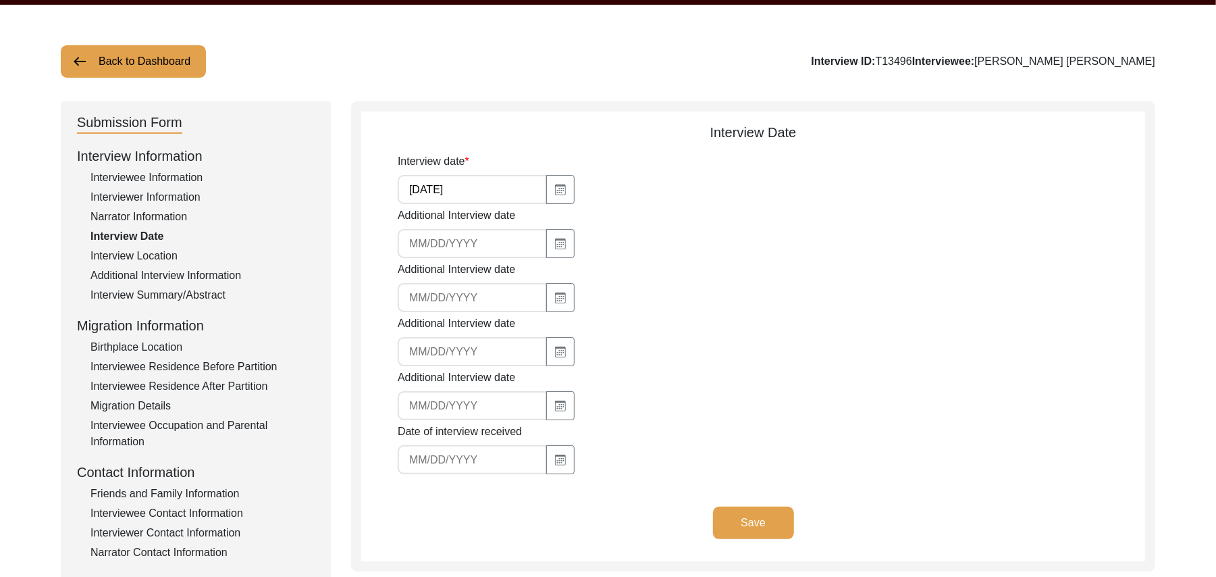
click at [741, 515] on button "Save" at bounding box center [753, 522] width 81 height 32
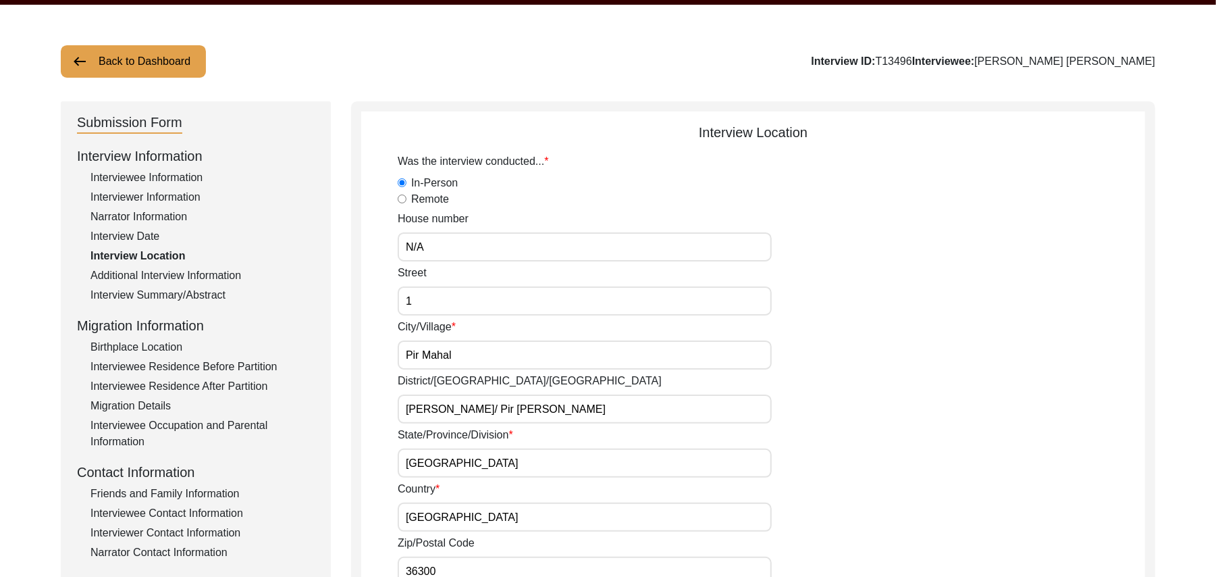
click at [144, 52] on button "Back to Dashboard" at bounding box center [133, 61] width 145 height 32
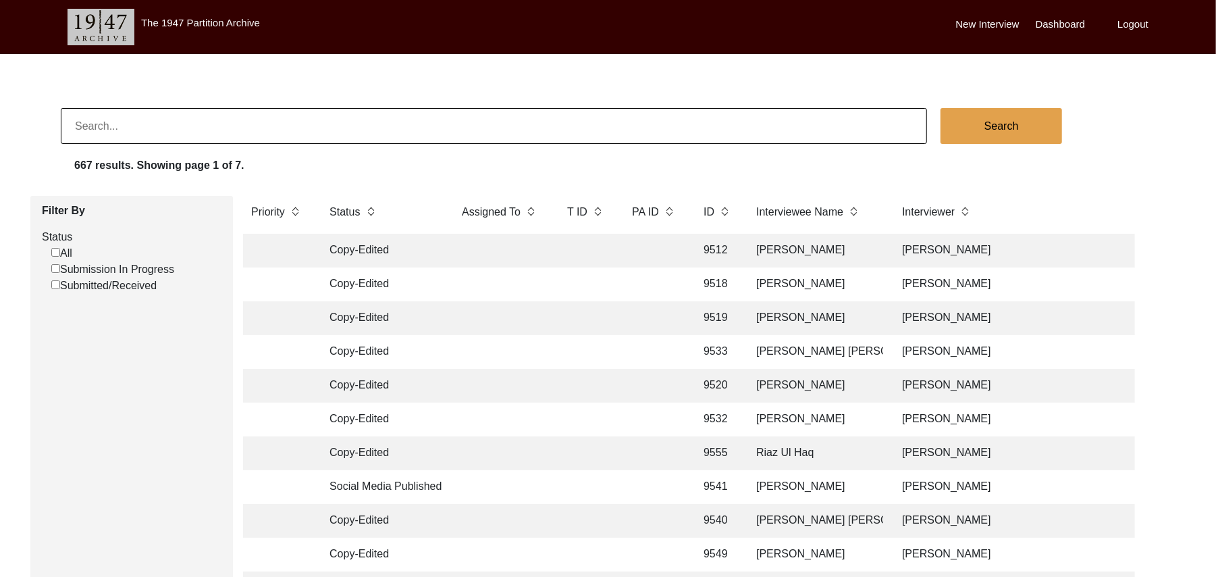
click at [54, 270] on input "Submission In Progress" at bounding box center [55, 268] width 9 height 9
checkbox input "false"
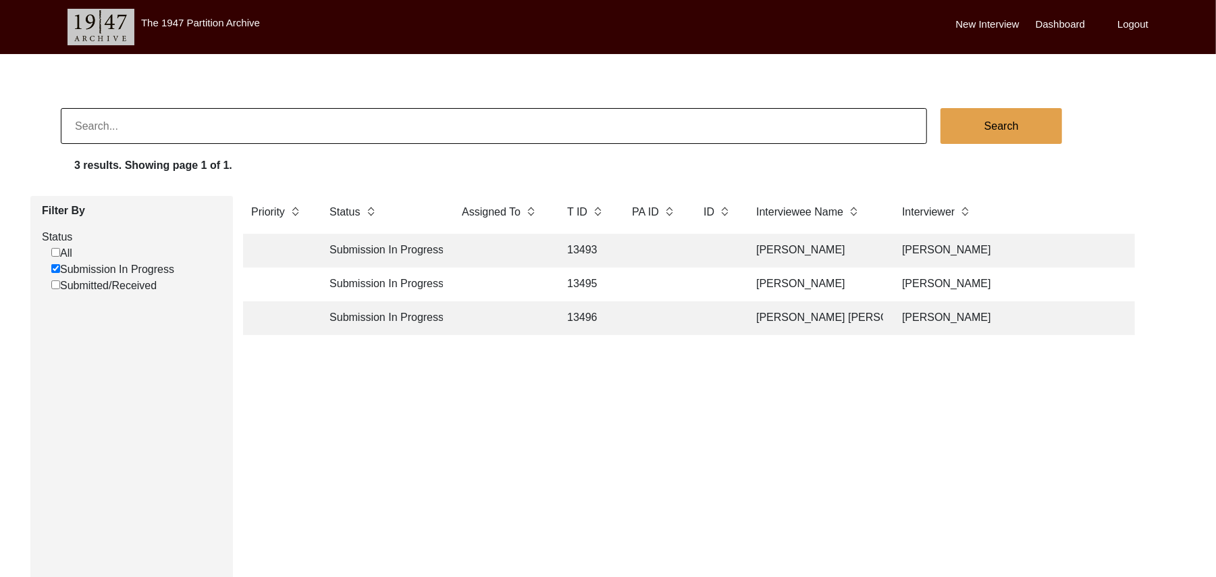
click at [583, 248] on td "13493" at bounding box center [586, 251] width 54 height 34
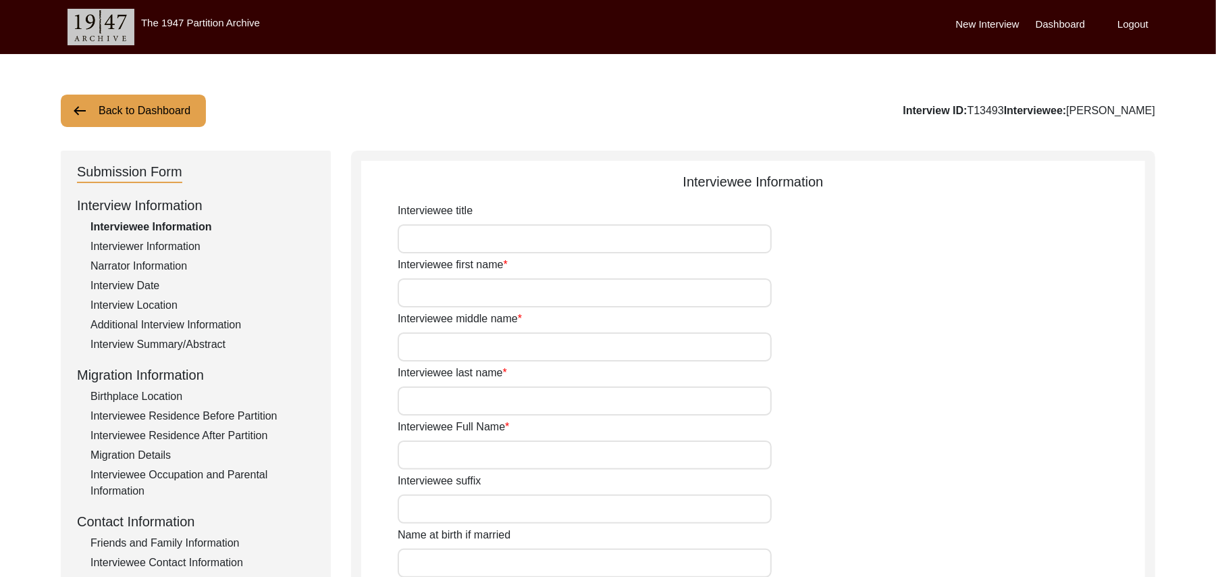
type input "Mr"
type input "Khushnood"
type input "Khan"
type input "N/A"
type input "[PERSON_NAME]"
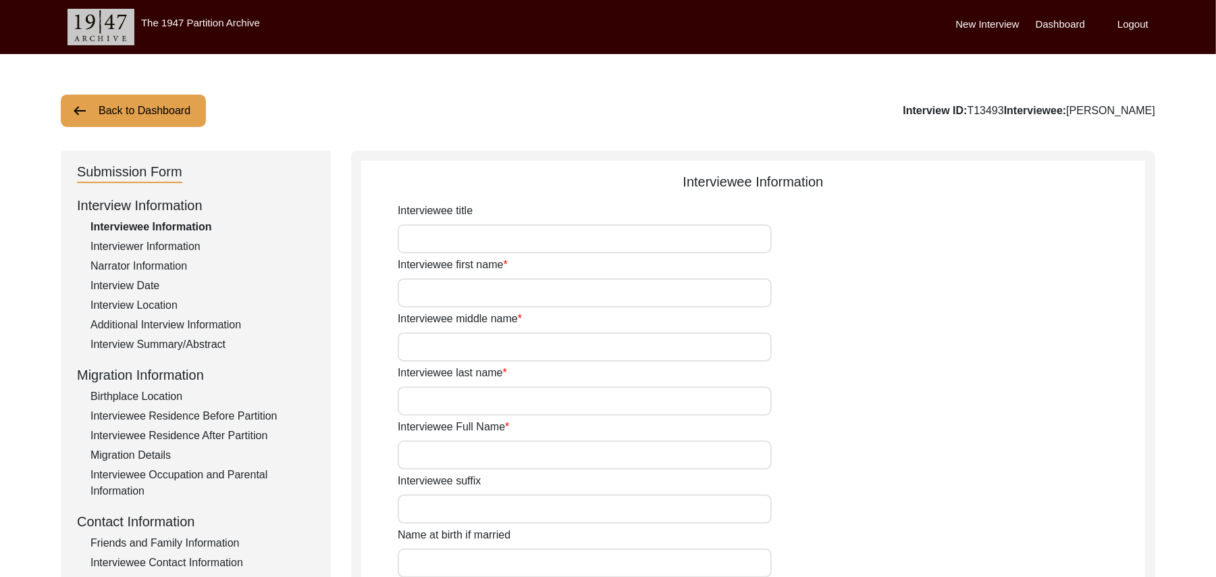
type input "N/A"
type input "[PERSON_NAME]"
type input "1941"
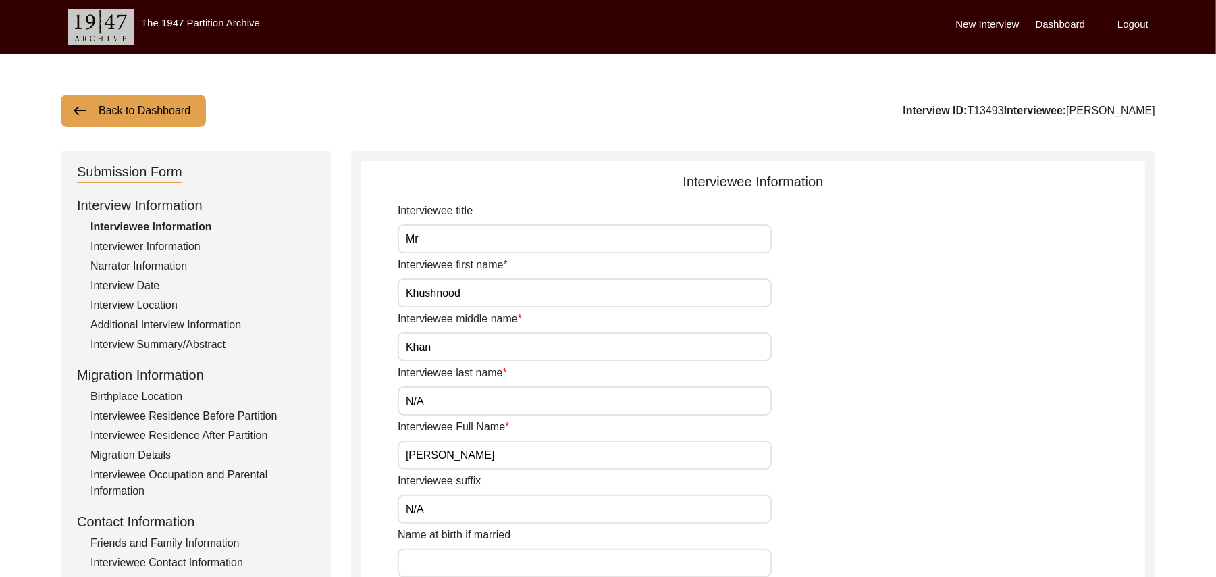
type input "84 Years"
type input "[DEMOGRAPHIC_DATA]"
type input "N/A"
type textarea "N/A"
type input "Punjabi"
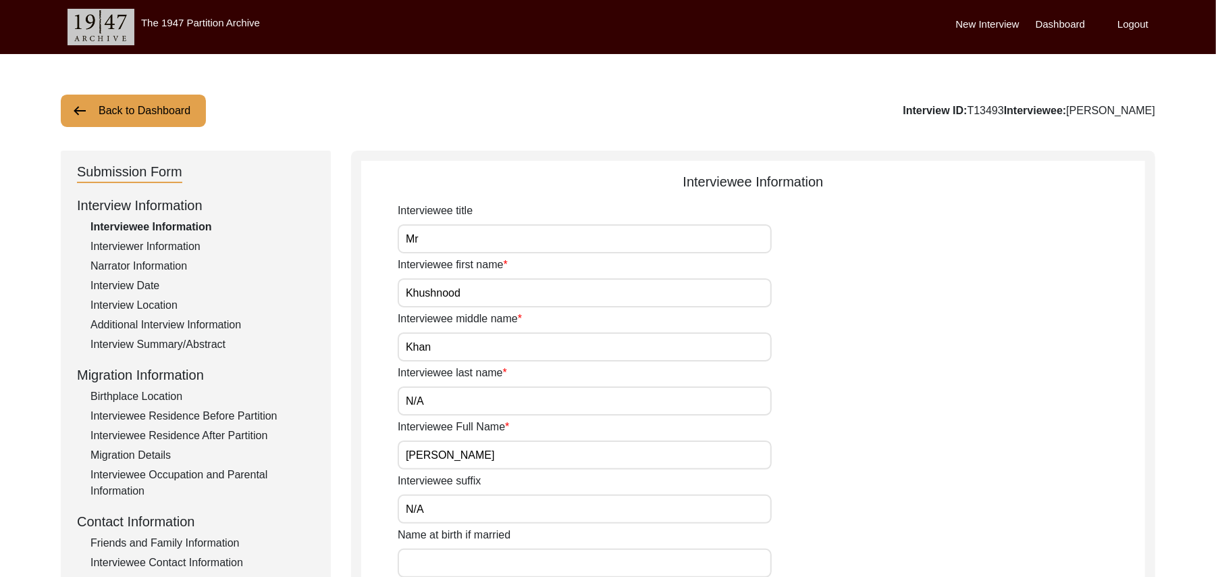
type input "Malwai"
type input "[DEMOGRAPHIC_DATA]"
type input "Pathan ( [PERSON_NAME])"
click at [216, 540] on div "Friends and Family Information" at bounding box center [202, 543] width 224 height 16
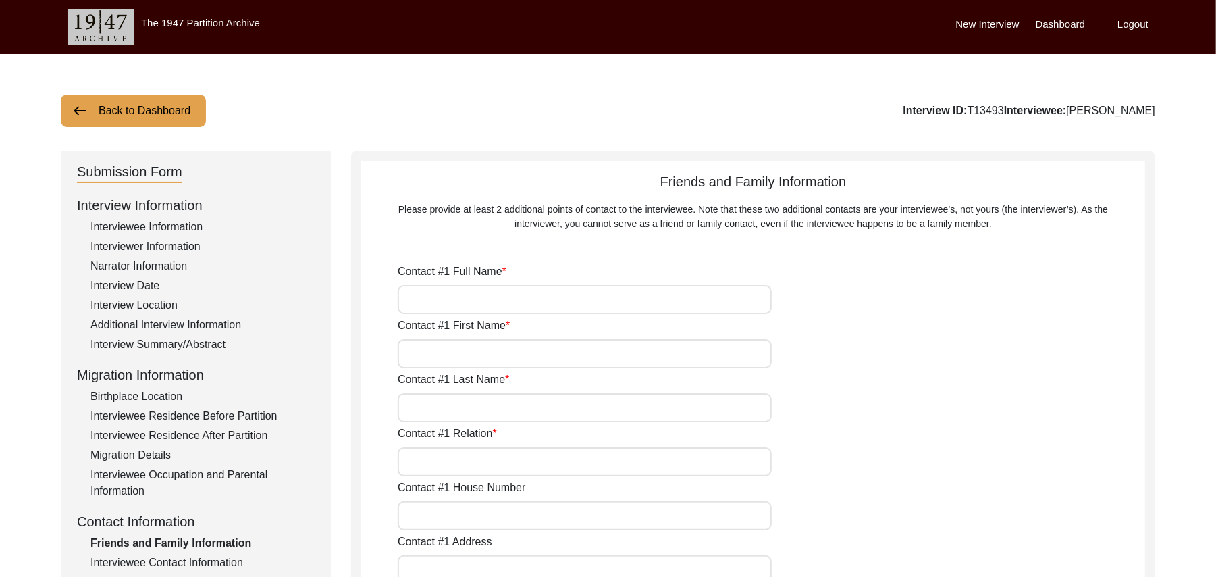
click at [446, 308] on input "Contact #1 Full Name" at bounding box center [585, 299] width 374 height 29
type input "[PERSON_NAME]"
click at [446, 357] on input "Contact #1 First Name" at bounding box center [585, 353] width 374 height 29
type input "Ansar"
click at [444, 414] on input "Contact #1 Last Name" at bounding box center [585, 407] width 374 height 29
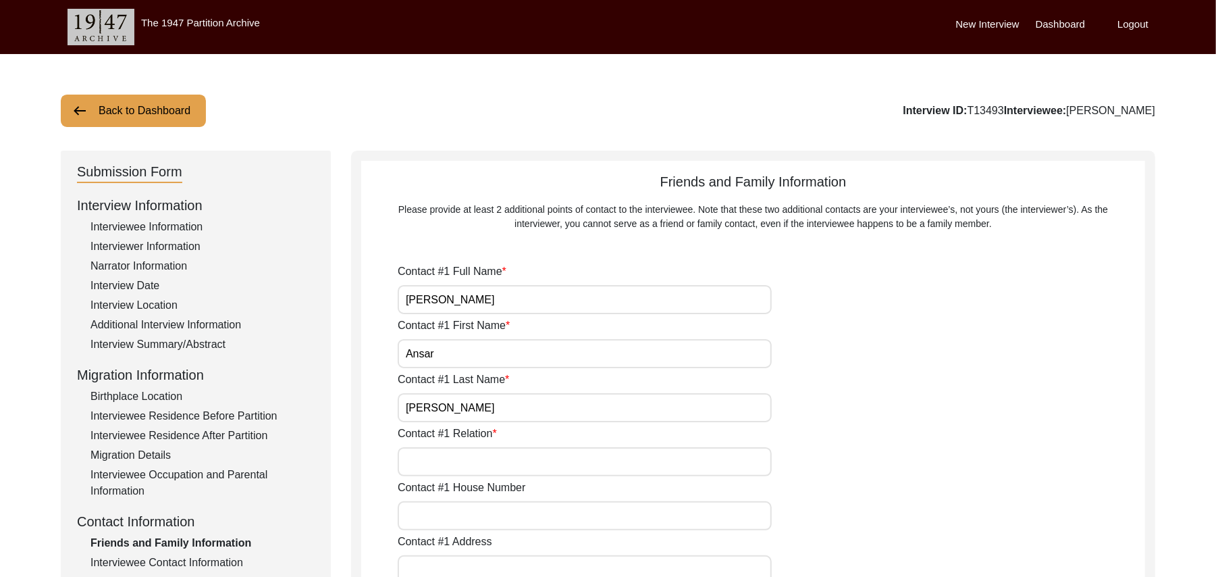
type input "[PERSON_NAME]"
click at [444, 463] on input "Contact #1 Relation" at bounding box center [585, 461] width 374 height 29
type input "Cousin"
click at [444, 516] on input "Contact #1 House Number" at bounding box center [585, 515] width 374 height 29
paste input "N/A"
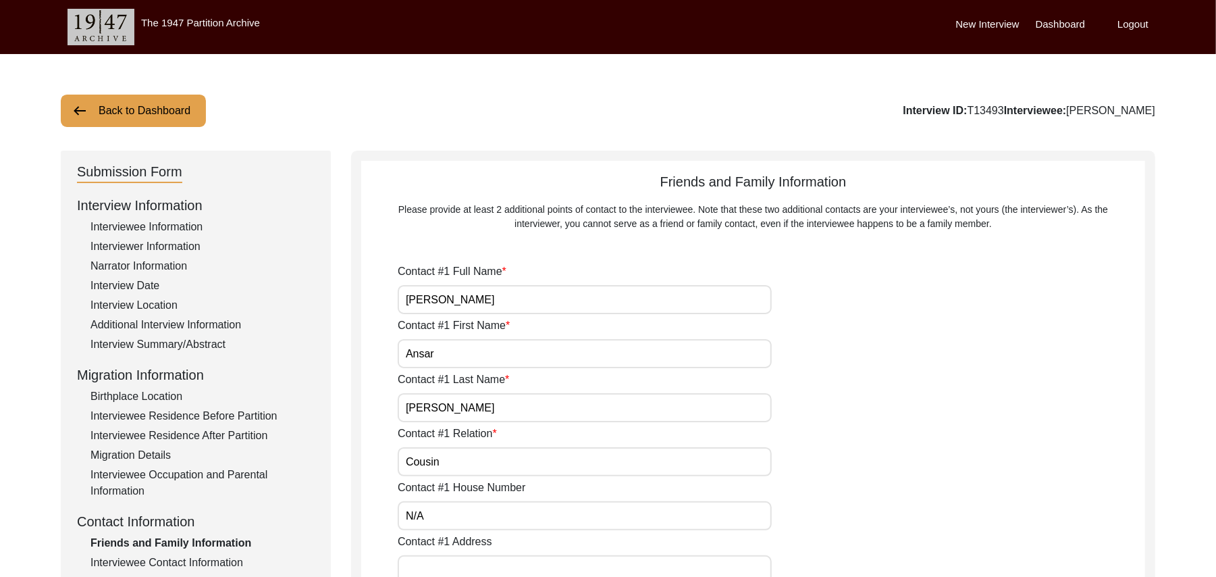
type input "N/A"
click at [444, 562] on input "Contact #1 Address" at bounding box center [585, 569] width 374 height 29
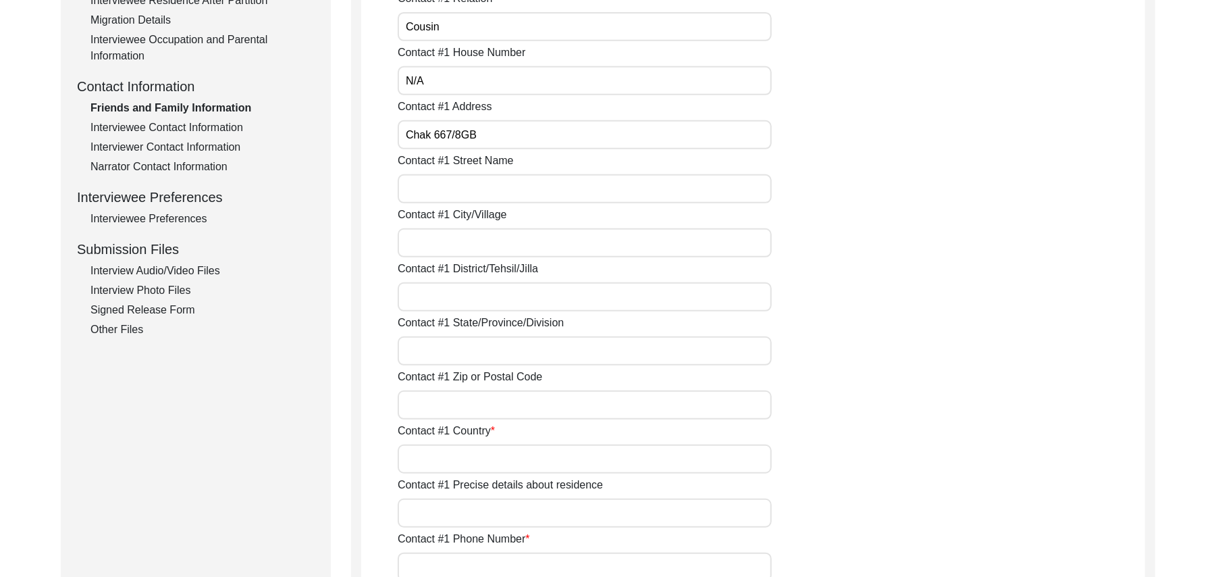
scroll to position [471, 0]
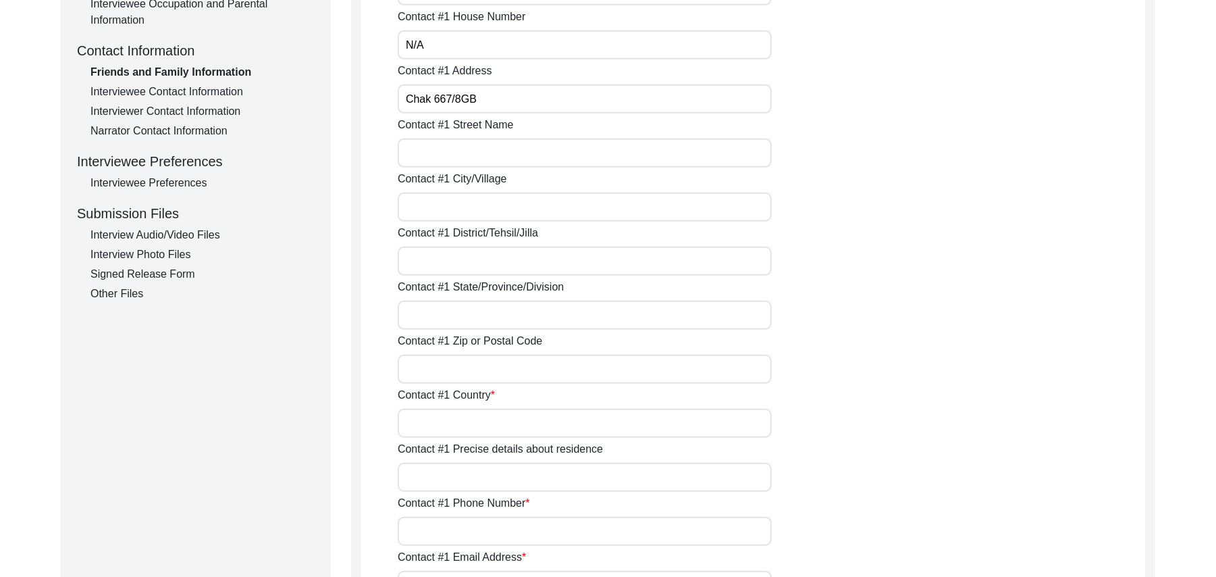
type input "Chak 667/8GB"
click at [492, 154] on input "Contact #1 Street Name" at bounding box center [585, 152] width 374 height 29
paste input "N/A"
type input "N/A"
click at [481, 207] on input "Contact #1 City/Village" at bounding box center [585, 206] width 374 height 29
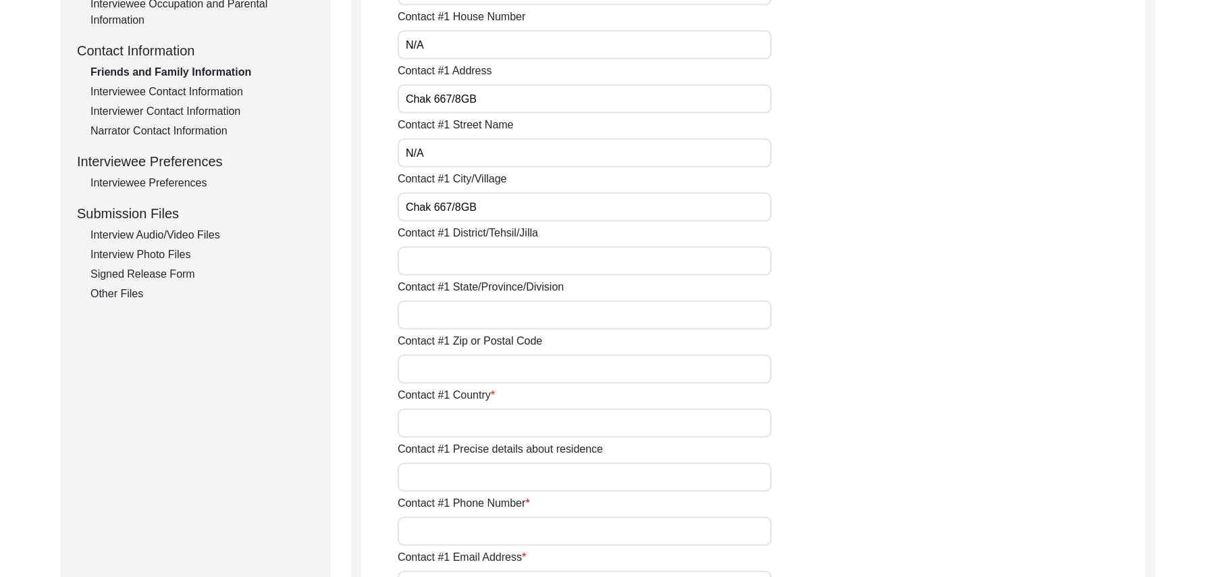
type input "Chak 667/8GB"
click at [466, 260] on input "Contact #1 District/Tehsil/Jilla" at bounding box center [585, 260] width 374 height 29
type input "[PERSON_NAME]/ Pirmahal"
click at [463, 320] on input "Contact #1 State/Province/Division" at bounding box center [585, 314] width 374 height 29
type input "[GEOGRAPHIC_DATA]"
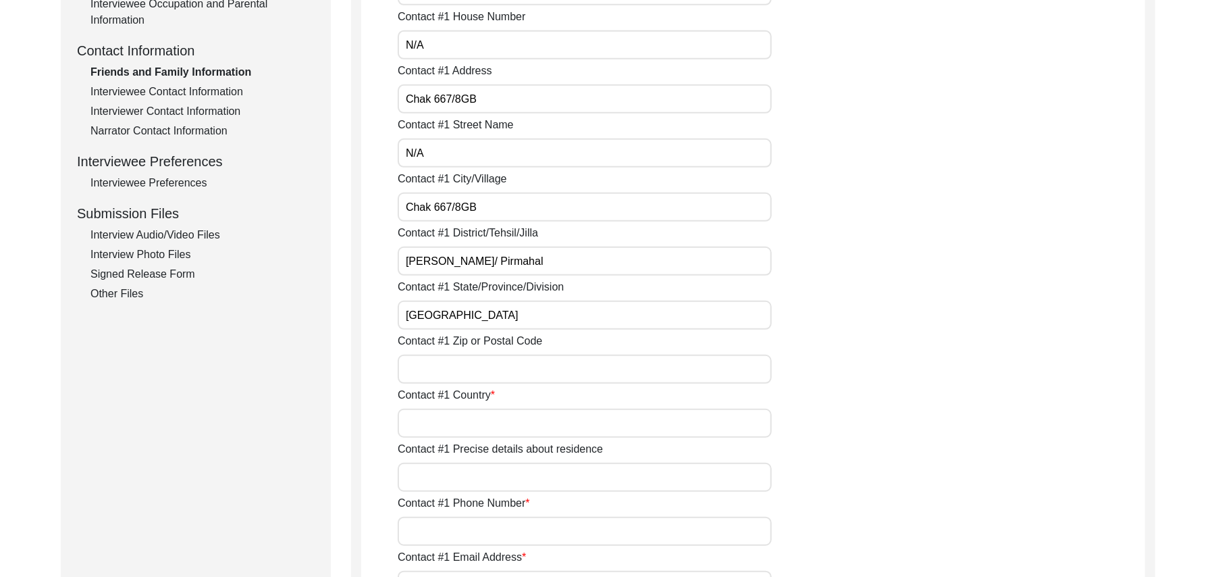
click at [458, 377] on input "Contact #1 Zip or Postal Code" at bounding box center [585, 368] width 374 height 29
type input "36101"
click at [462, 424] on input "Contact #1 Country" at bounding box center [585, 423] width 374 height 29
type input "[GEOGRAPHIC_DATA]"
click at [469, 474] on input "Contact #1 Precise details about residence" at bounding box center [585, 477] width 374 height 29
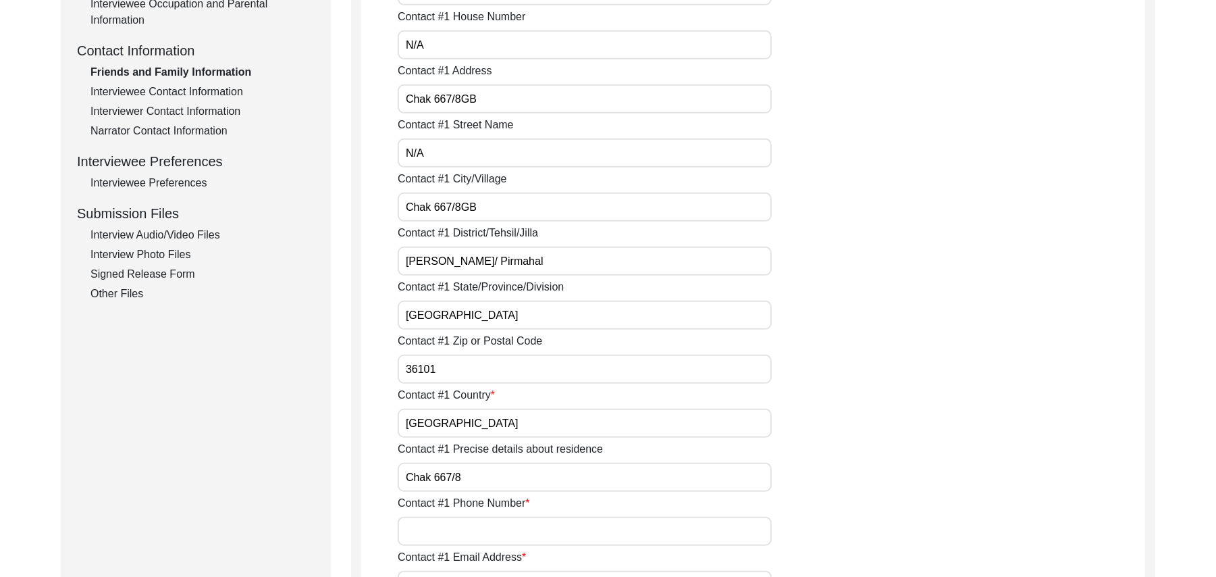
type input "Chak 667/8"
click at [466, 536] on input "Contact #1 Phone Number" at bounding box center [585, 531] width 374 height 29
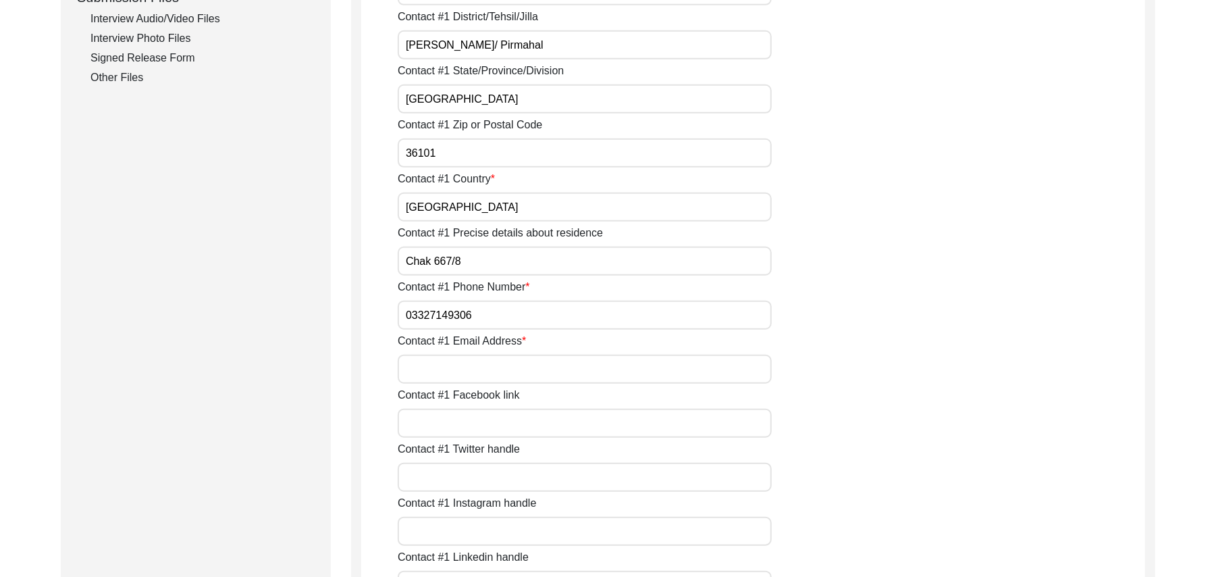
scroll to position [722, 0]
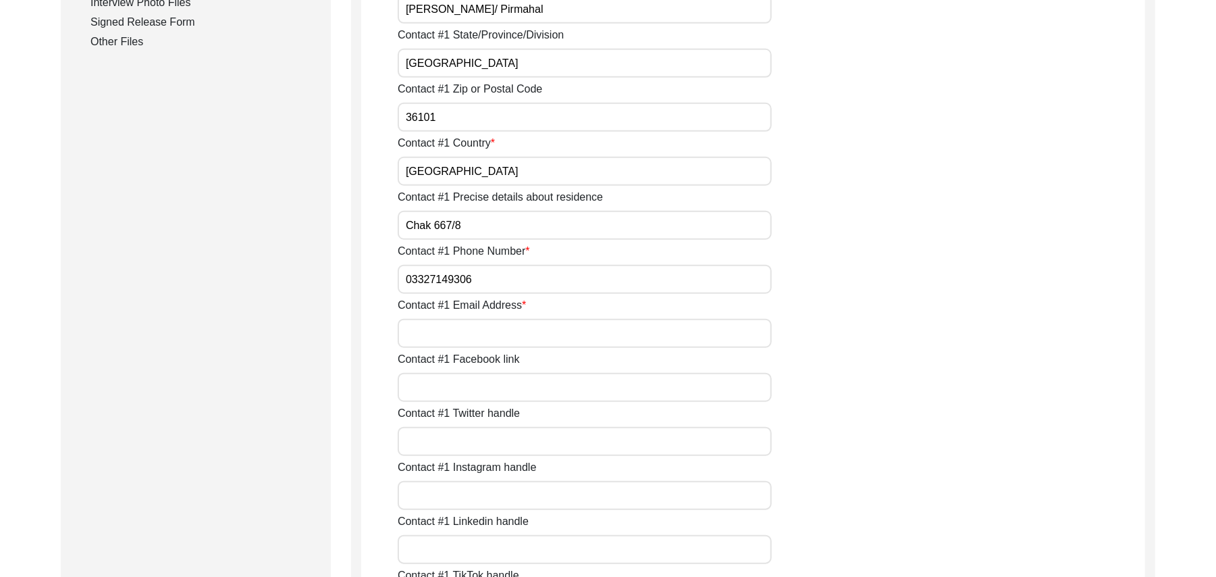
type input "03327149306"
click at [547, 338] on input "Contact #1 Email Address" at bounding box center [585, 333] width 374 height 29
paste input "N/A"
type input "N/A"
click at [519, 394] on input "Contact #1 Facebook link" at bounding box center [585, 387] width 374 height 29
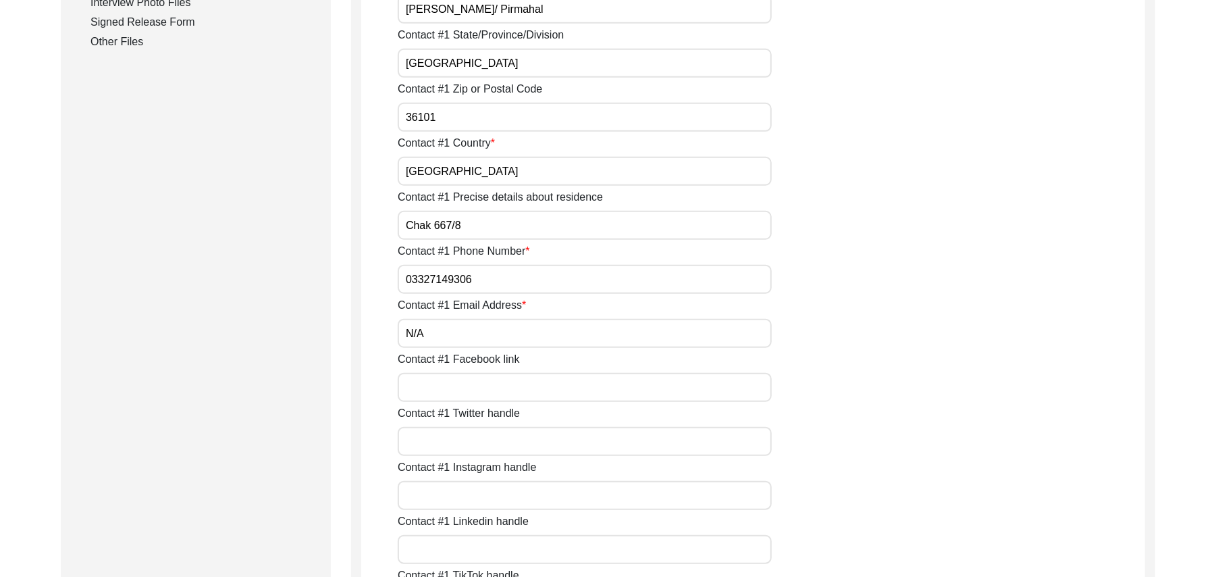
paste input "N/A"
type input "N/A"
click at [500, 433] on input "Contact #1 Twitter handle" at bounding box center [585, 441] width 374 height 29
paste input "N/A"
type input "N/A"
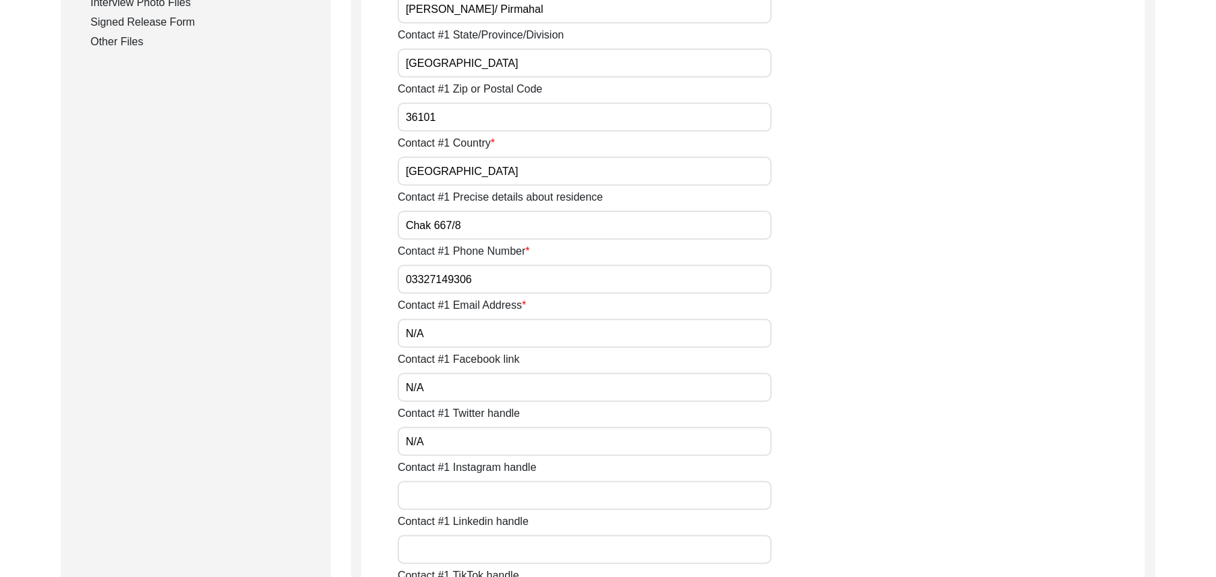
click at [478, 490] on input "Contact #1 Instagram handle" at bounding box center [585, 495] width 374 height 29
paste input "N/A"
type input "N/A"
click at [470, 549] on input "Contact #1 Linkedin handle" at bounding box center [585, 549] width 374 height 29
paste input "N/A"
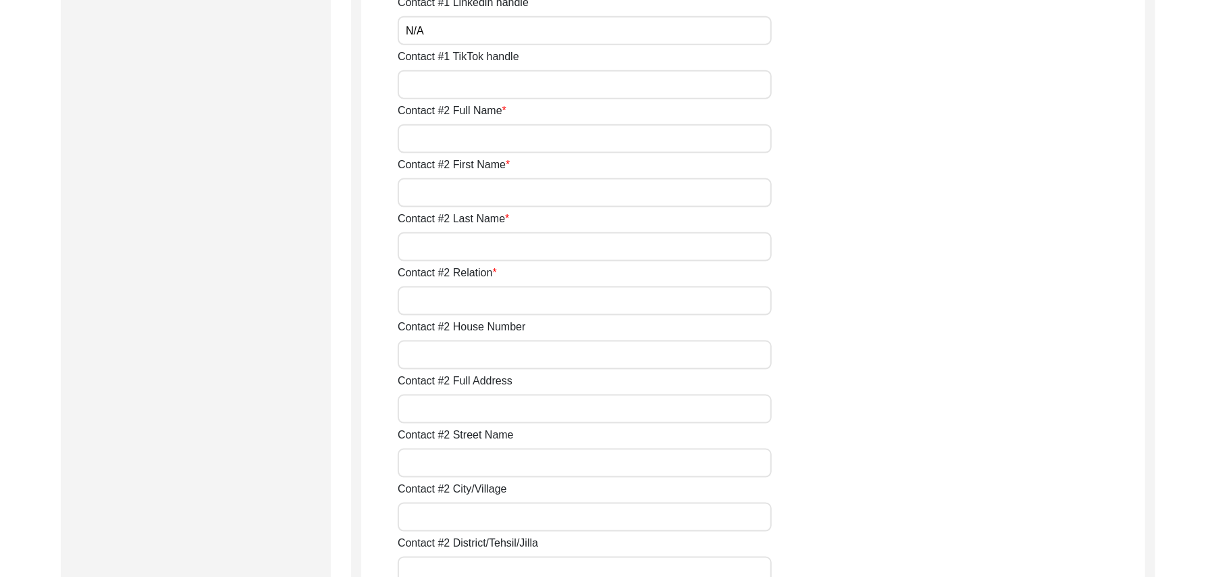
scroll to position [1265, 0]
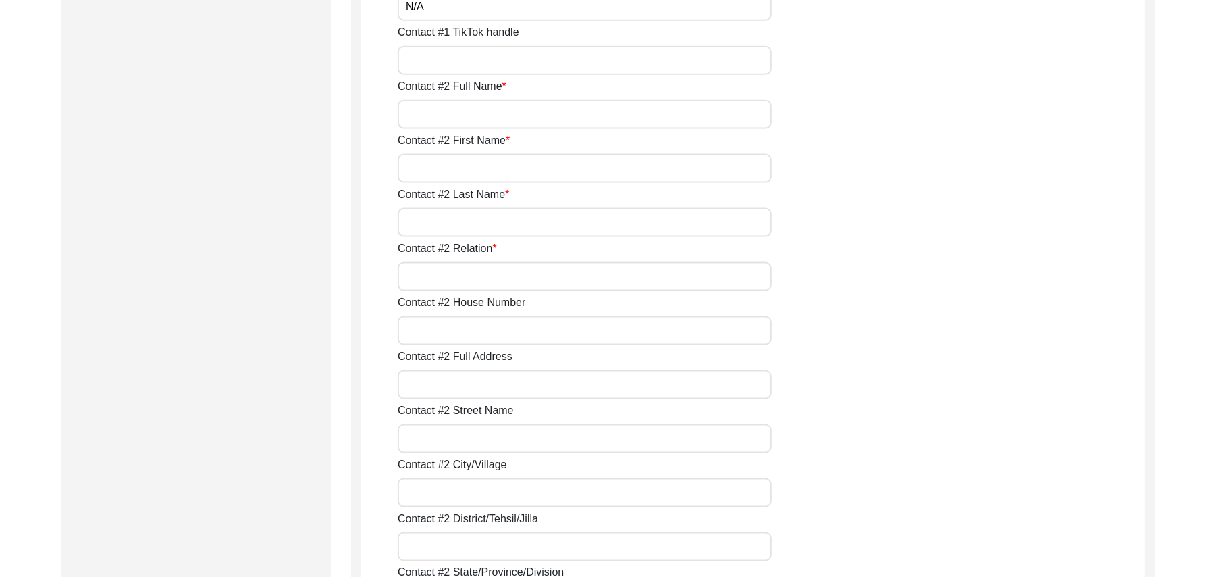
type input "N/A"
click at [532, 57] on input "Contact #1 TikTok handle" at bounding box center [585, 60] width 374 height 29
paste input "N/A"
type input "N/A"
click at [498, 114] on input "Contact #2 Full Name" at bounding box center [585, 114] width 374 height 29
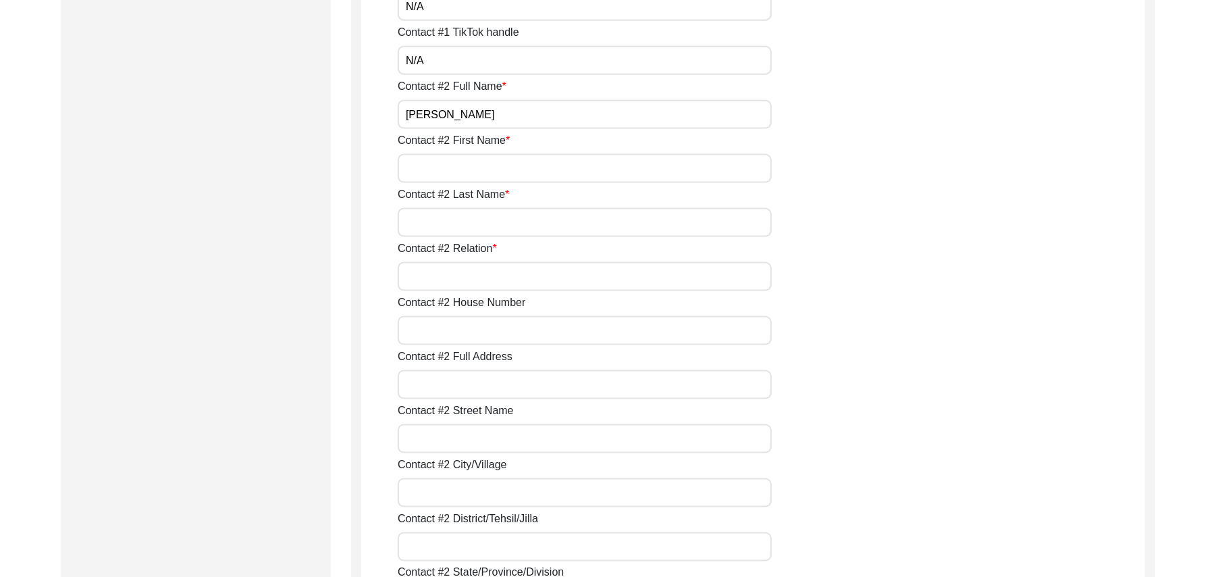
type input "[PERSON_NAME]"
click at [474, 170] on input "Contact #2 First Name" at bounding box center [585, 168] width 374 height 29
type input "[PERSON_NAME]"
click at [463, 230] on input "Contact #2 Last Name" at bounding box center [585, 222] width 374 height 29
type input "[PERSON_NAME]"
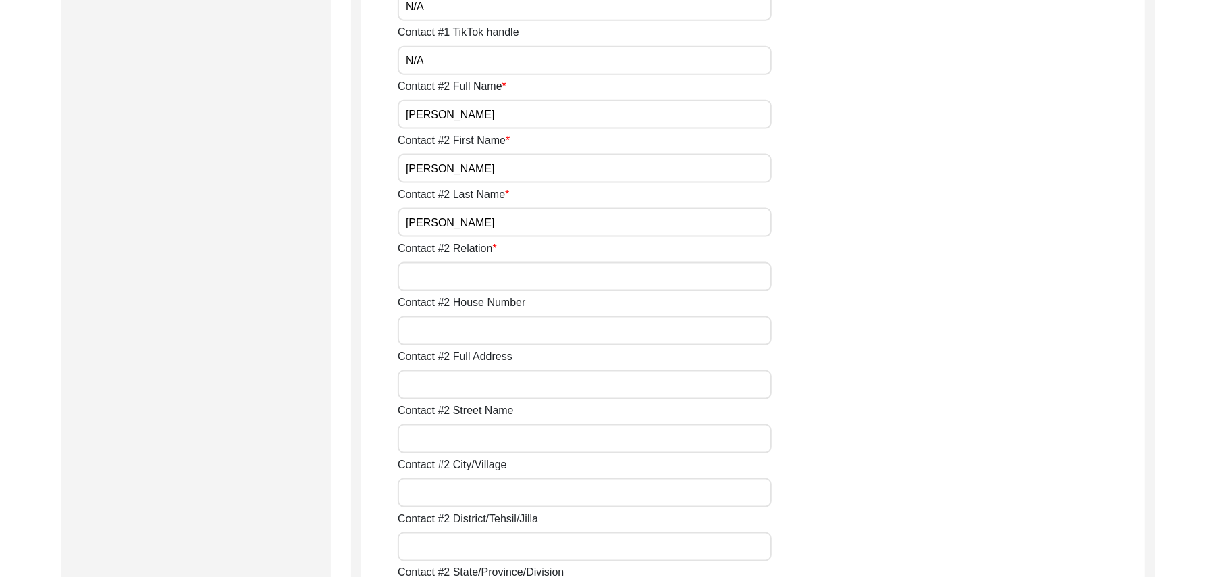
click at [458, 276] on input "Contact #2 Relation" at bounding box center [585, 276] width 374 height 29
type input "family Friend"
click at [463, 324] on input "Contact #2 House Number" at bounding box center [585, 330] width 374 height 29
type input "38"
click at [461, 382] on input "Contact #2 Full Address" at bounding box center [585, 384] width 374 height 29
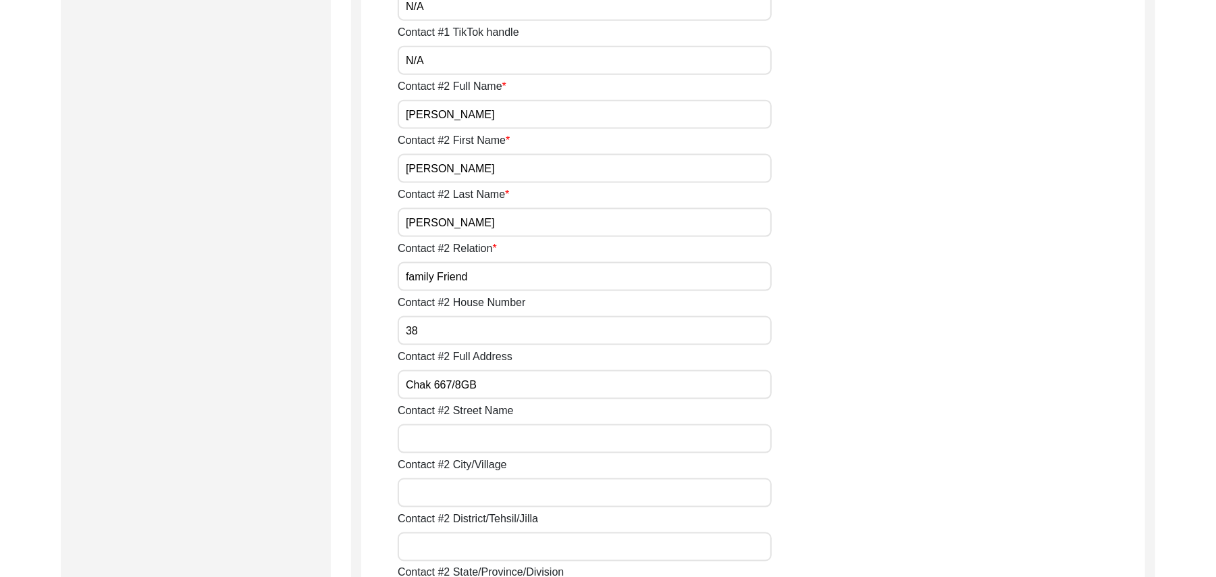
type input "Chak 667/8GB"
click at [467, 435] on input "Contact #2 Street Name" at bounding box center [585, 438] width 374 height 29
type input "[GEOGRAPHIC_DATA]"
click at [460, 496] on input "Contact #2 City/Village" at bounding box center [585, 492] width 374 height 29
type input "Chak 667/8GB"
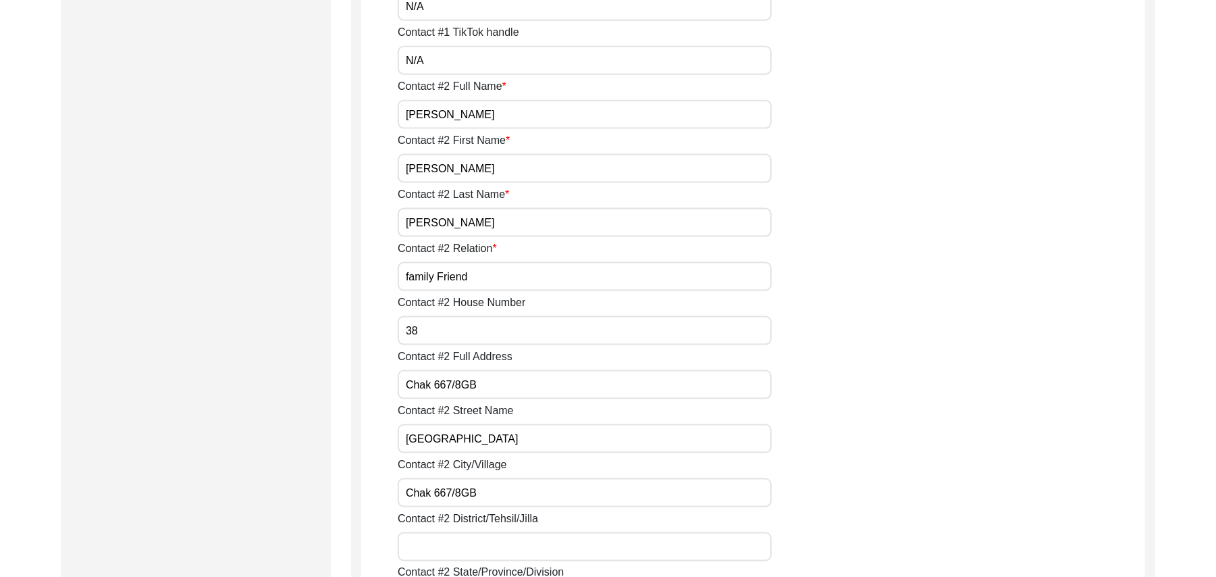
click at [462, 541] on input "Contact #2 District/Tehsil/Jilla" at bounding box center [585, 546] width 374 height 29
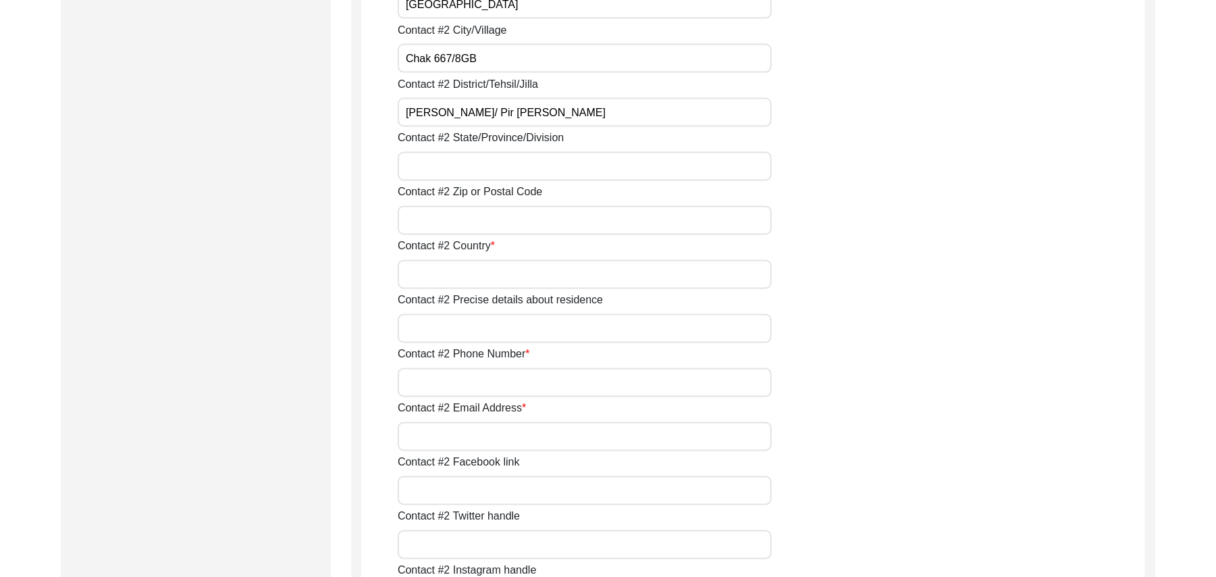
scroll to position [1772, 0]
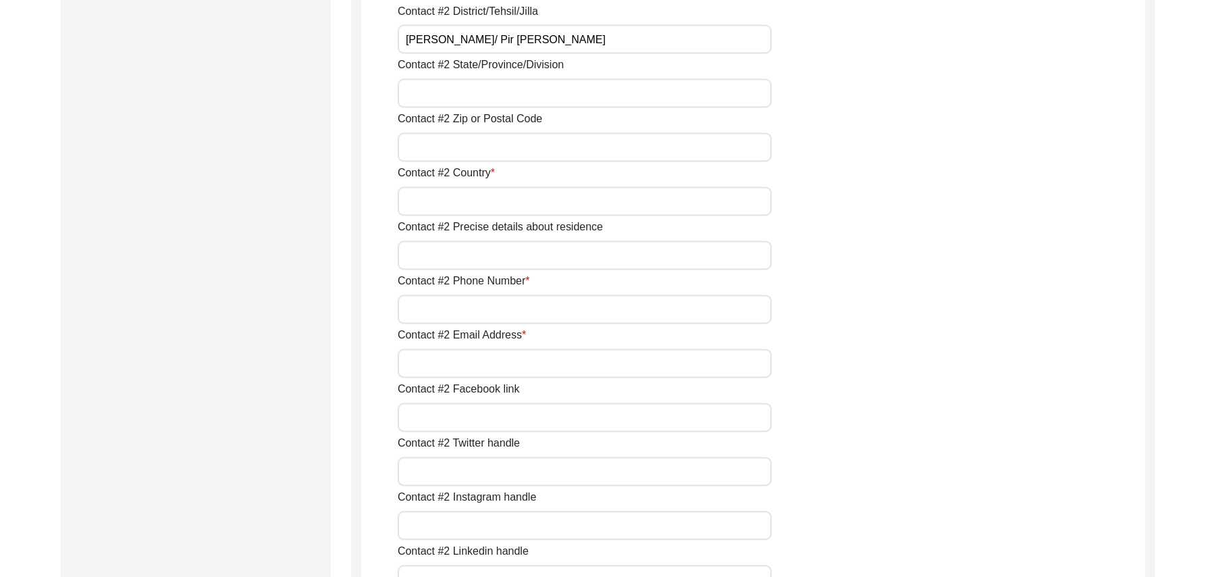
type input "[PERSON_NAME]/ Pir [PERSON_NAME]"
click at [520, 106] on input "Contact #2 State/Province/Division" at bounding box center [585, 93] width 374 height 29
type input "[GEOGRAPHIC_DATA]"
click at [504, 150] on input "Contact #2 Zip or Postal Code" at bounding box center [585, 147] width 374 height 29
type input "36101"
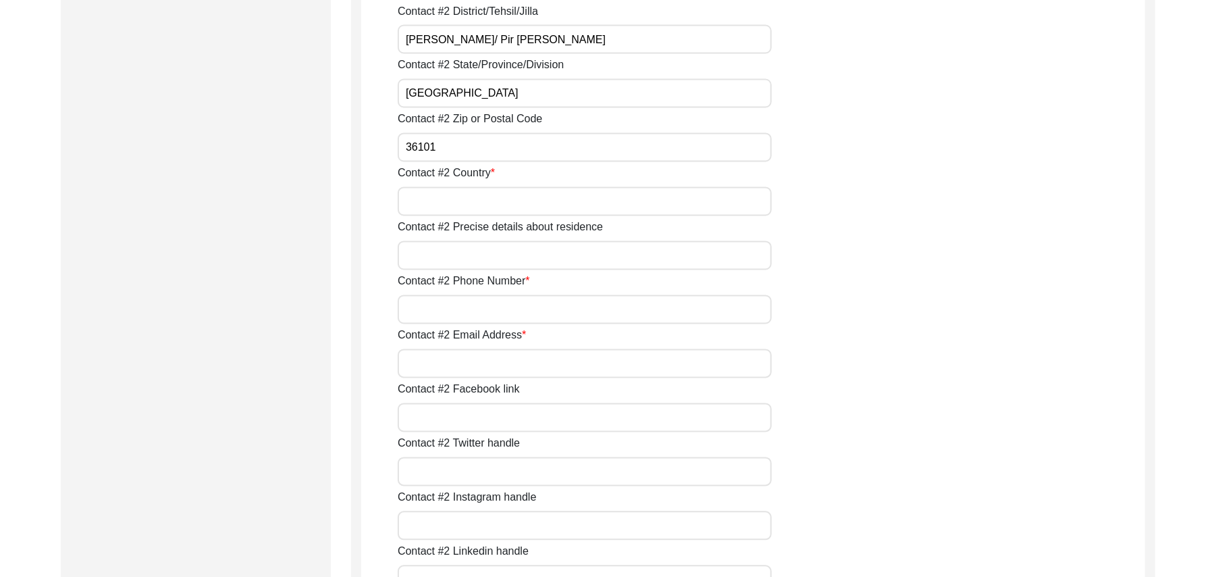
click at [486, 198] on input "Contact #2 Country" at bounding box center [585, 201] width 374 height 29
type input "[GEOGRAPHIC_DATA]"
click at [476, 255] on input "Contact #2 Precise details about residence" at bounding box center [585, 255] width 374 height 29
type input "Chak [STREET_ADDRESS]"
click at [486, 305] on input "Contact #2 Phone Number" at bounding box center [585, 309] width 374 height 29
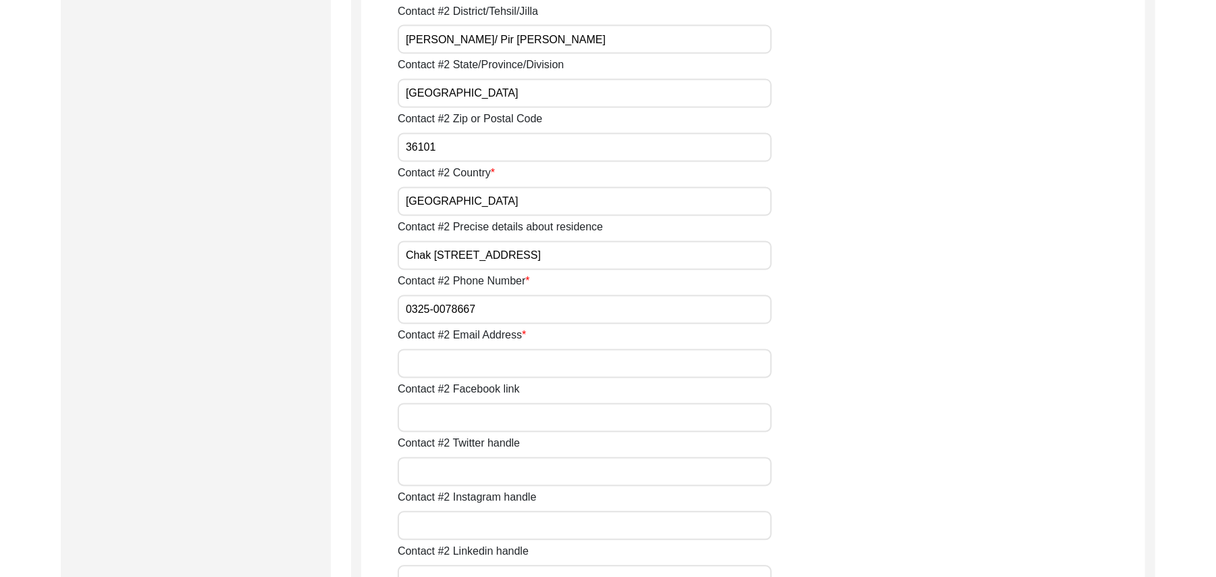
type input "0325-0078667"
click at [481, 359] on input "Contact #2 Email Address" at bounding box center [585, 363] width 374 height 29
paste input "N/A"
type input "N/A"
click at [465, 422] on input "Contact #2 Facebook link" at bounding box center [585, 417] width 374 height 29
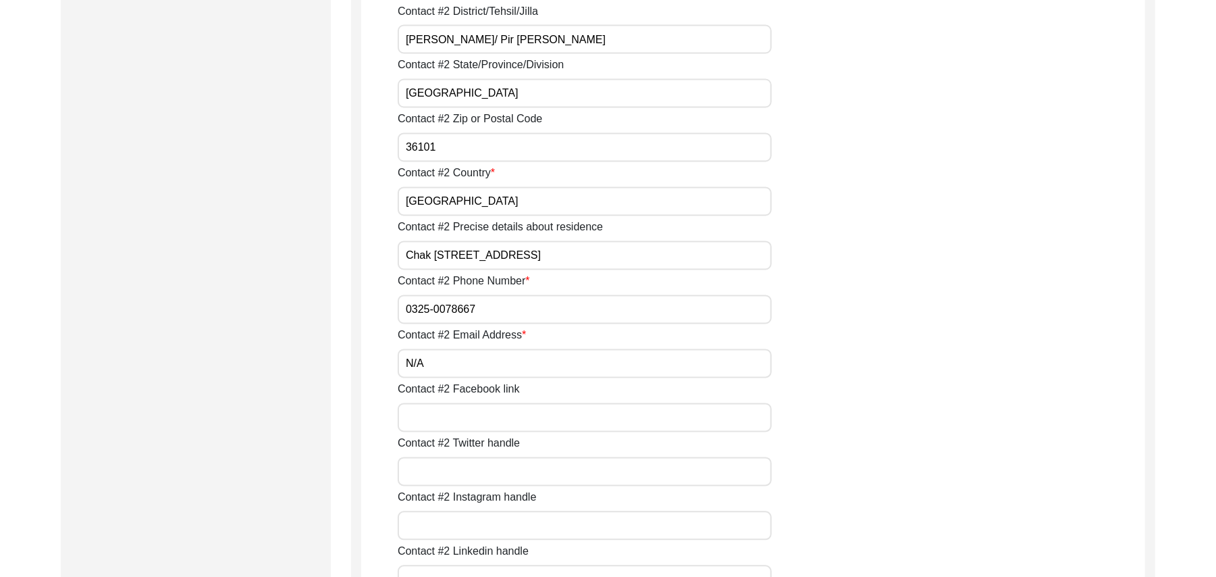
paste input "N/A"
type input "N/A"
click at [469, 468] on input "Contact #2 Twitter handle" at bounding box center [585, 471] width 374 height 29
paste input "N/A"
type input "N/A"
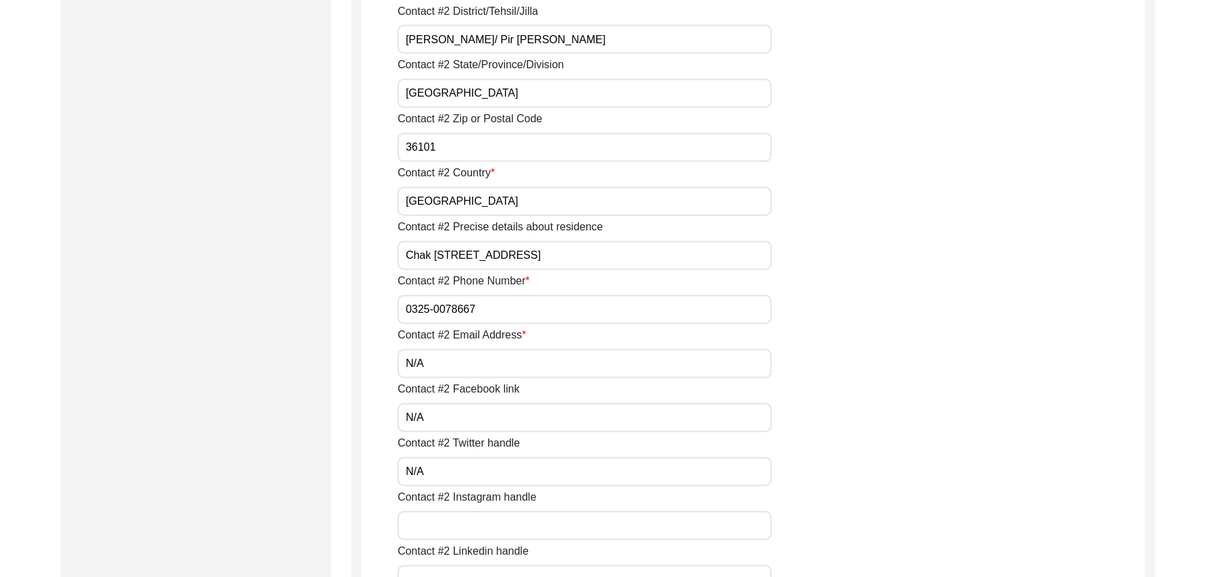
click at [471, 525] on input "Contact #2 Instagram handle" at bounding box center [585, 525] width 374 height 29
paste input "N/A"
type input "N/A"
click at [471, 560] on div "Contact #2 Linkedin handle" at bounding box center [771, 569] width 747 height 51
click at [471, 565] on input "Contact #2 Linkedin handle" at bounding box center [585, 579] width 374 height 29
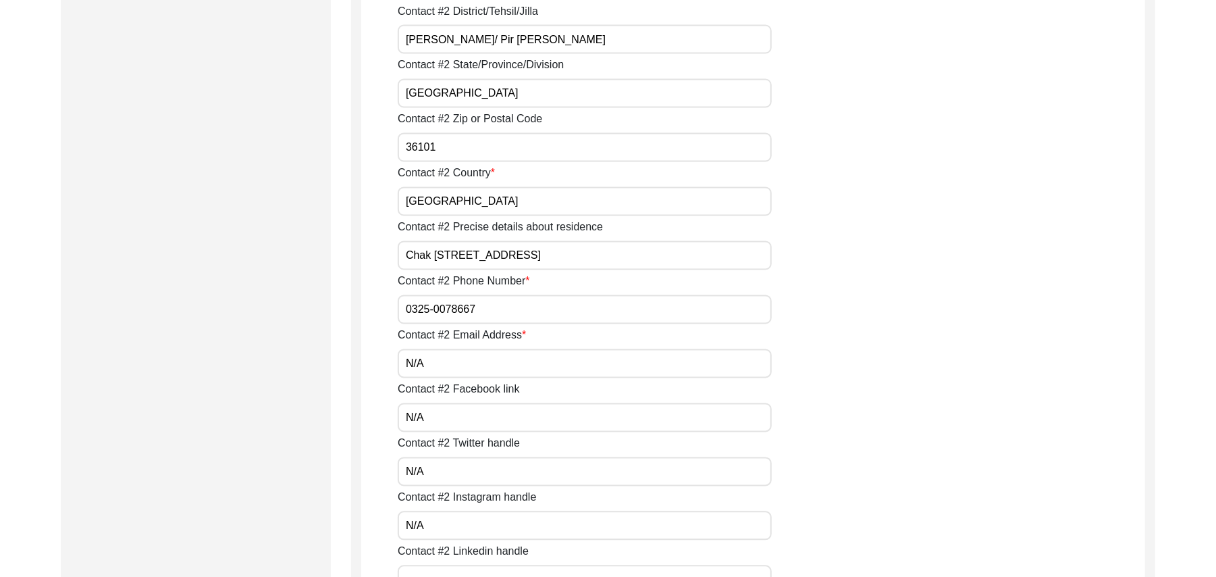
paste input "N/A"
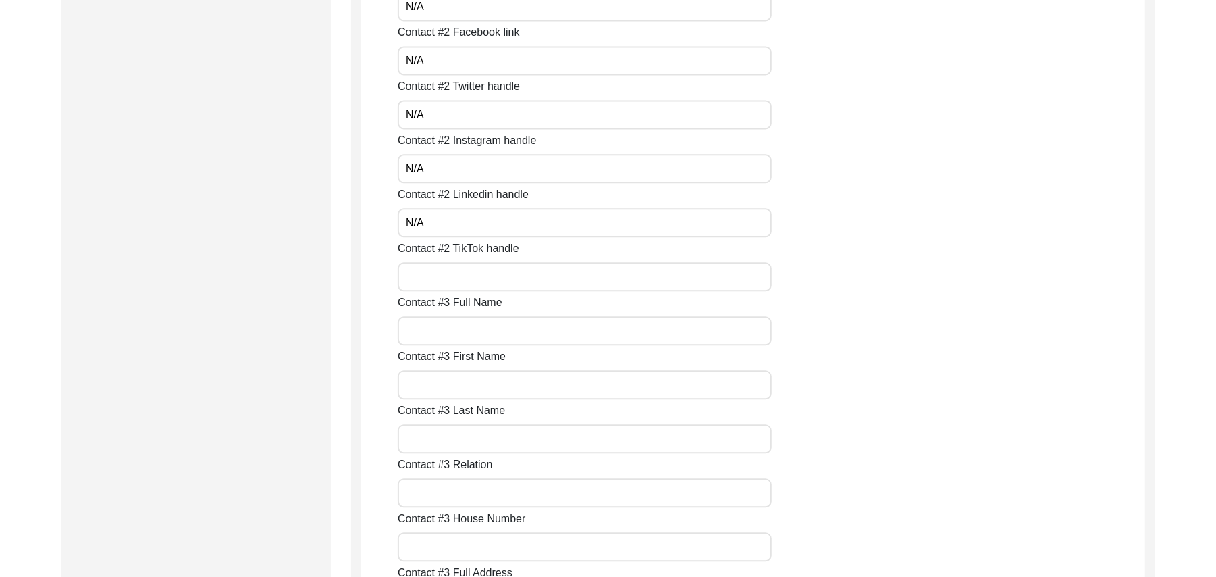
scroll to position [2275, 0]
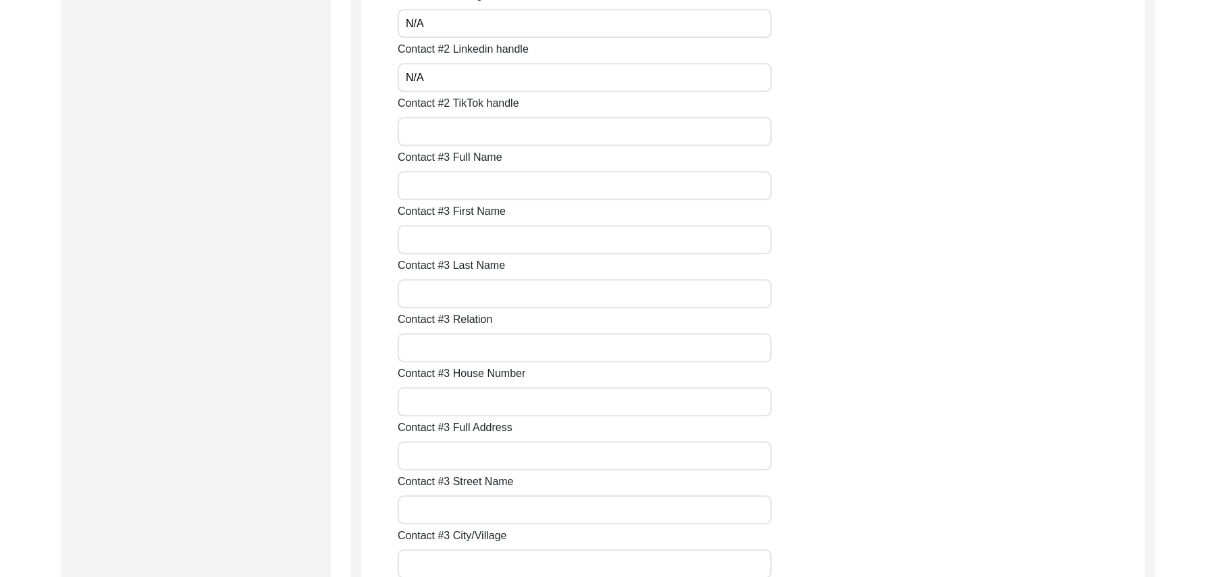
type input "N/A"
click at [487, 142] on input "Contact #2 TikTok handle" at bounding box center [585, 131] width 374 height 29
paste input "N/A"
type input "N/A"
click at [481, 185] on input "Contact #3 Full Name" at bounding box center [585, 185] width 374 height 29
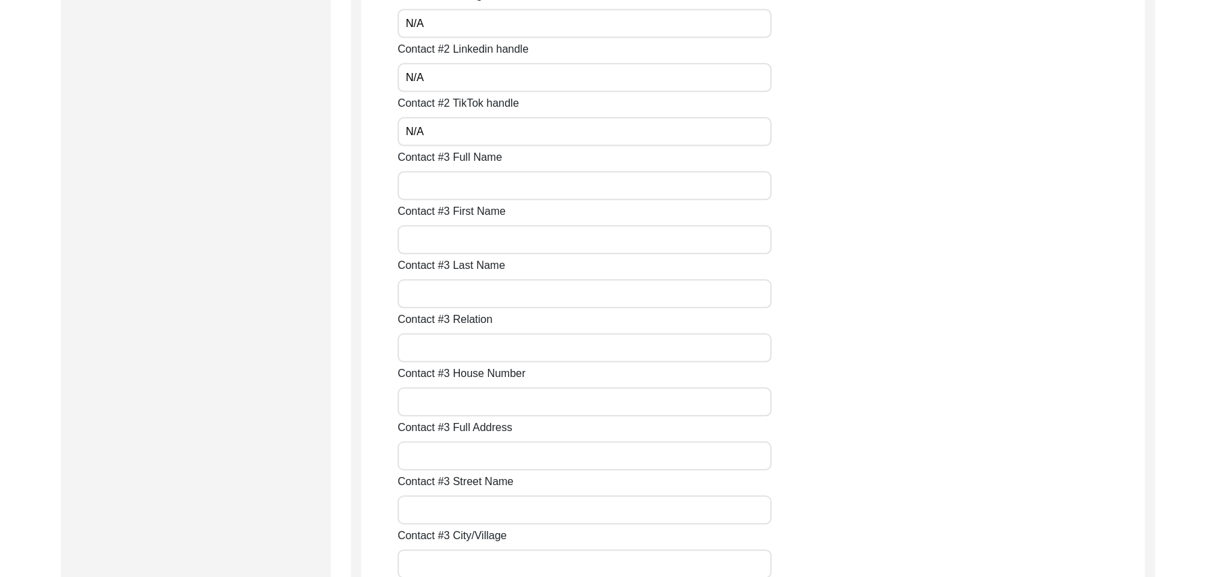
paste input "N/A"
type input "N/A"
click at [477, 238] on input "Contact #3 First Name" at bounding box center [585, 239] width 374 height 29
paste input "N/A"
type input "N/A"
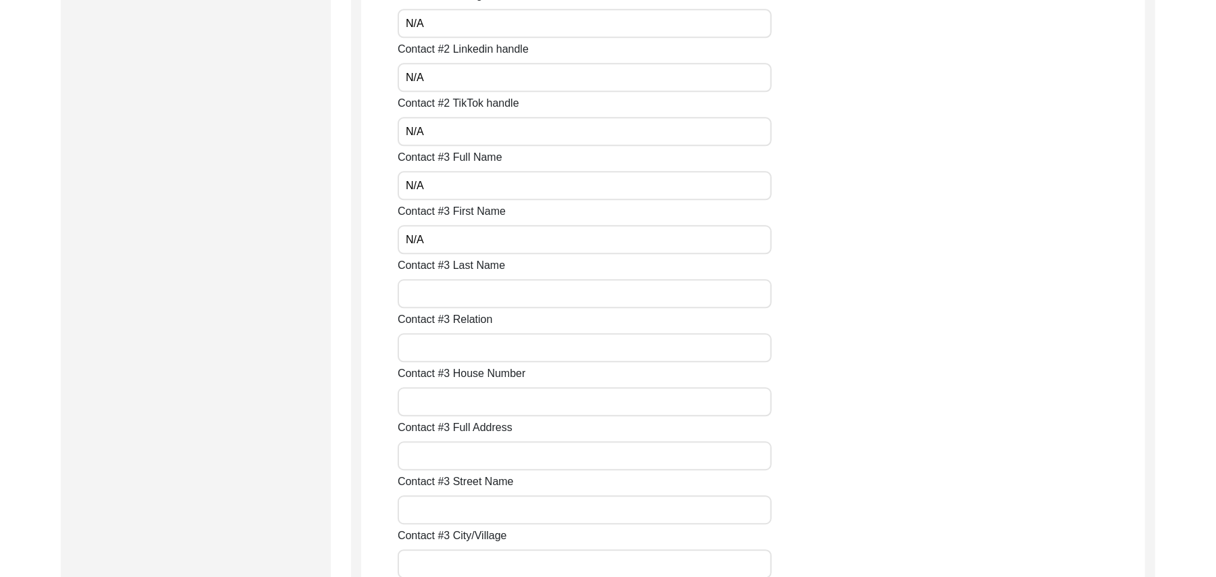
click at [470, 290] on input "Contact #3 Last Name" at bounding box center [585, 293] width 374 height 29
paste input "N/A"
type input "N/A"
click at [473, 352] on input "Contact #3 Relation" at bounding box center [585, 347] width 374 height 29
paste input "N/A"
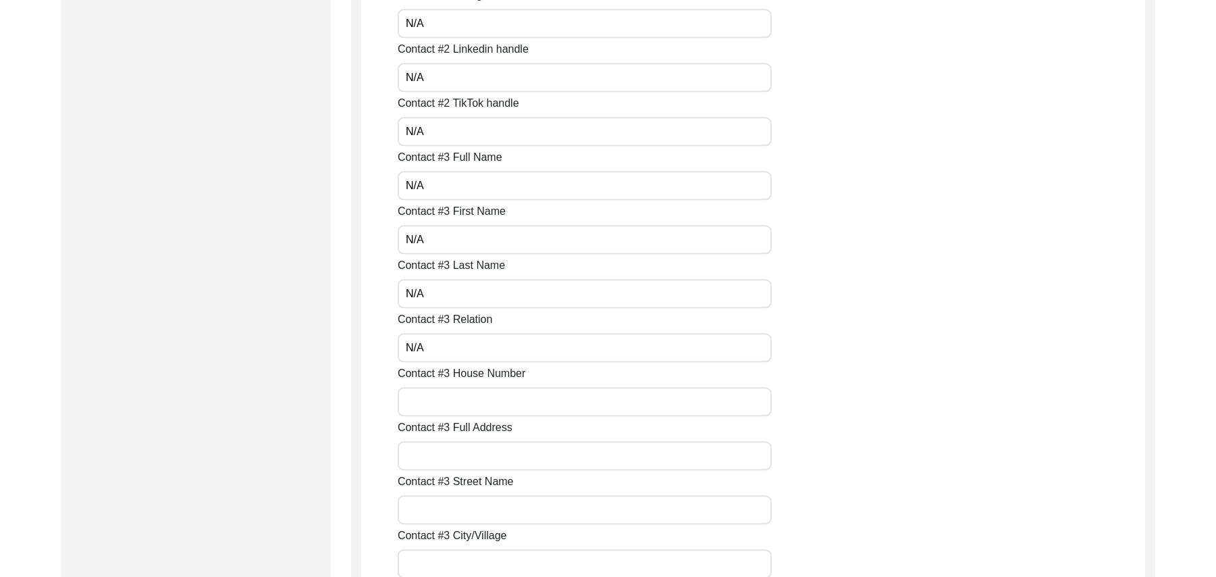
type input "N/A"
click at [465, 405] on input "Contact #3 House Number" at bounding box center [585, 401] width 374 height 29
paste input "N/A"
type input "N/A"
click at [460, 457] on input "Contact #3 Full Address" at bounding box center [585, 455] width 374 height 29
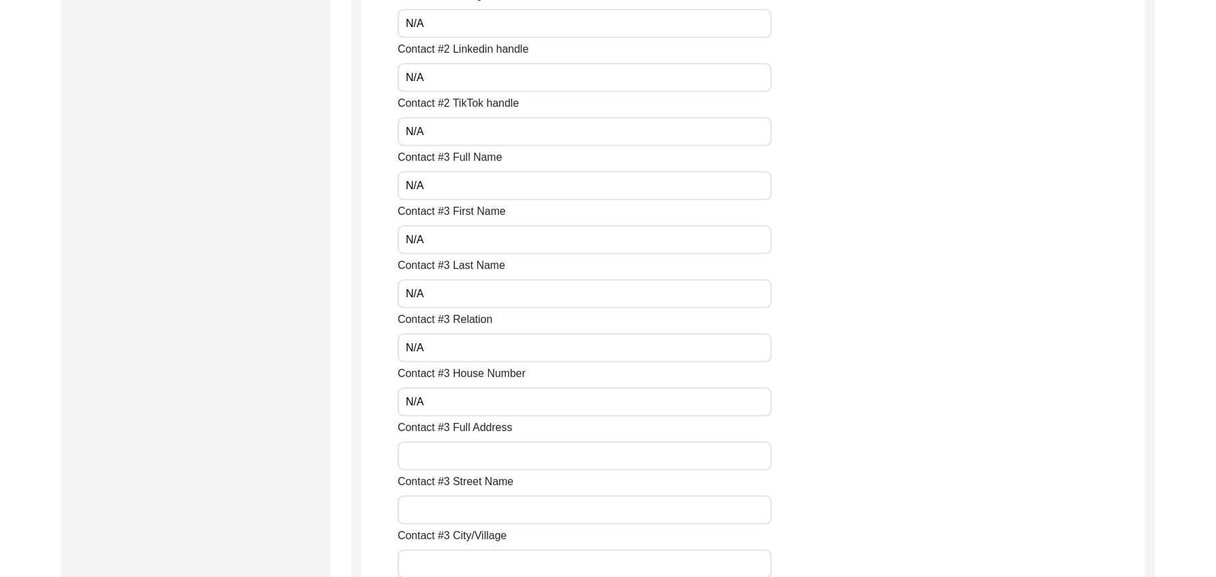
paste input "N/A"
type input "N/A"
click at [459, 508] on input "Contact #3 Street Name" at bounding box center [585, 509] width 374 height 29
paste input "N/A"
type input "N/A"
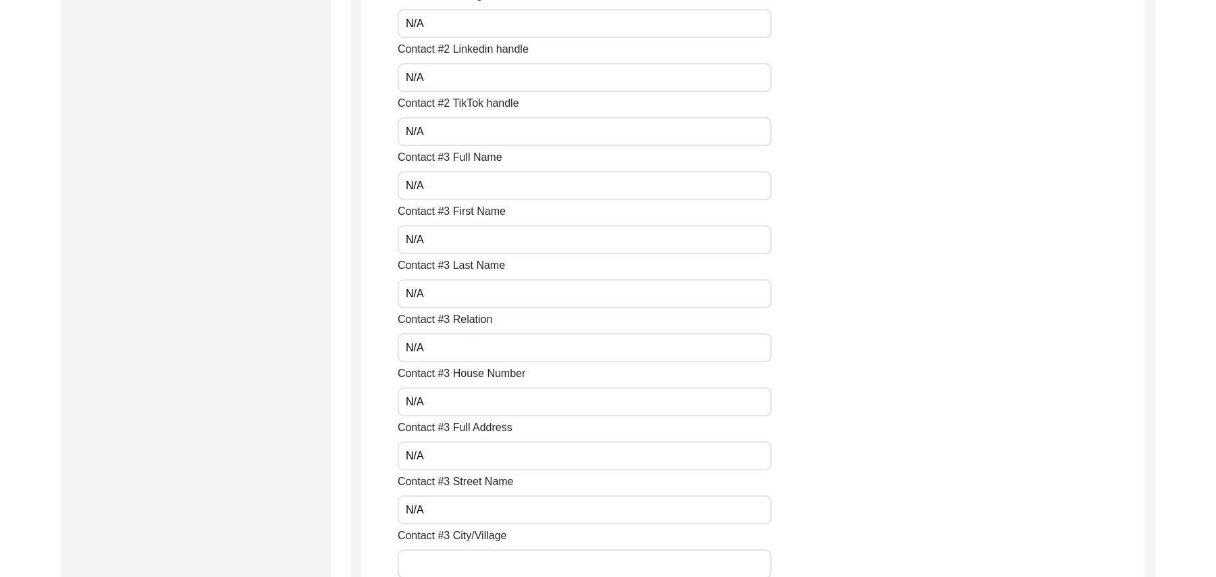
click at [459, 560] on input "Contact #3 City/Village" at bounding box center [585, 563] width 374 height 29
paste input "N/A"
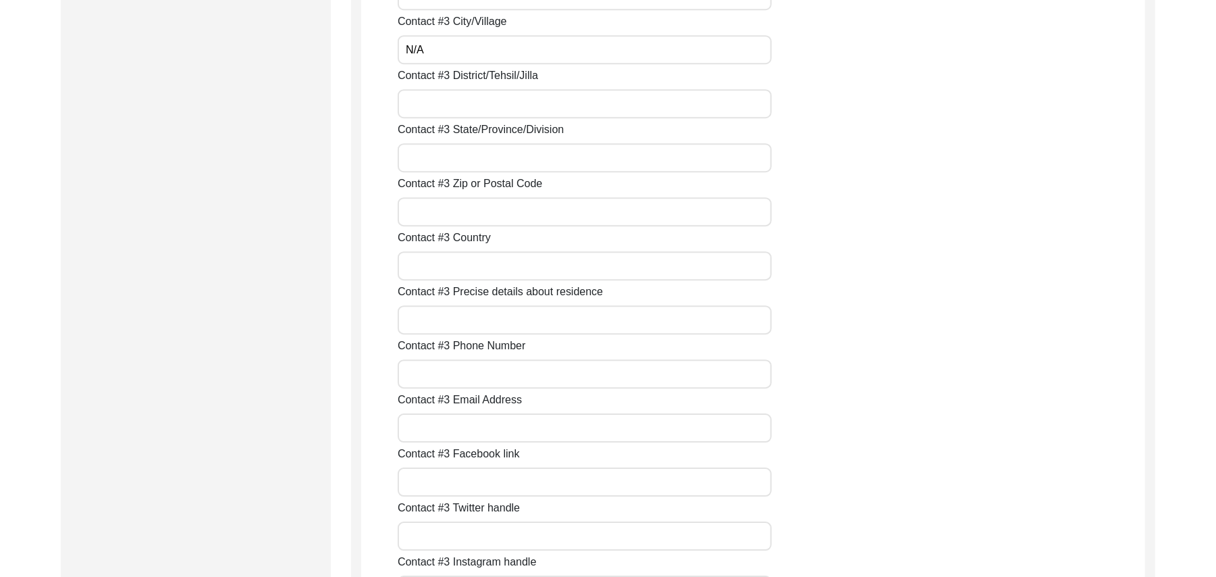
scroll to position [2759, 0]
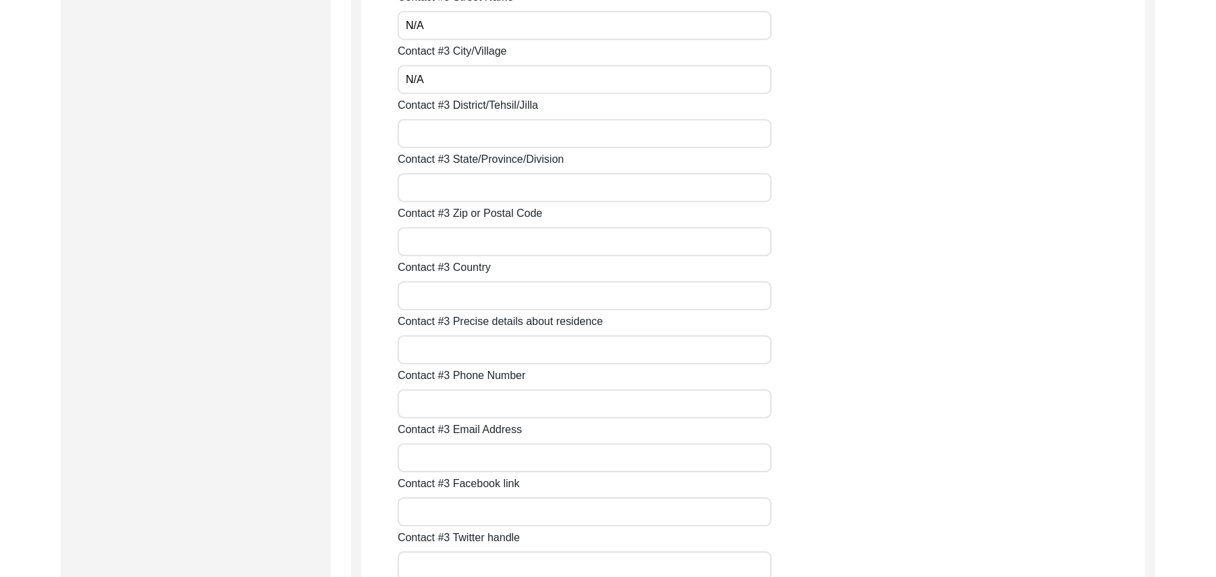
type input "N/A"
click at [478, 146] on input "Contact #3 District/Tehsil/Jilla" at bounding box center [585, 133] width 374 height 29
paste input "N/A"
type input "N/A"
click at [460, 192] on input "Contact #3 State/Province/Division" at bounding box center [585, 187] width 374 height 29
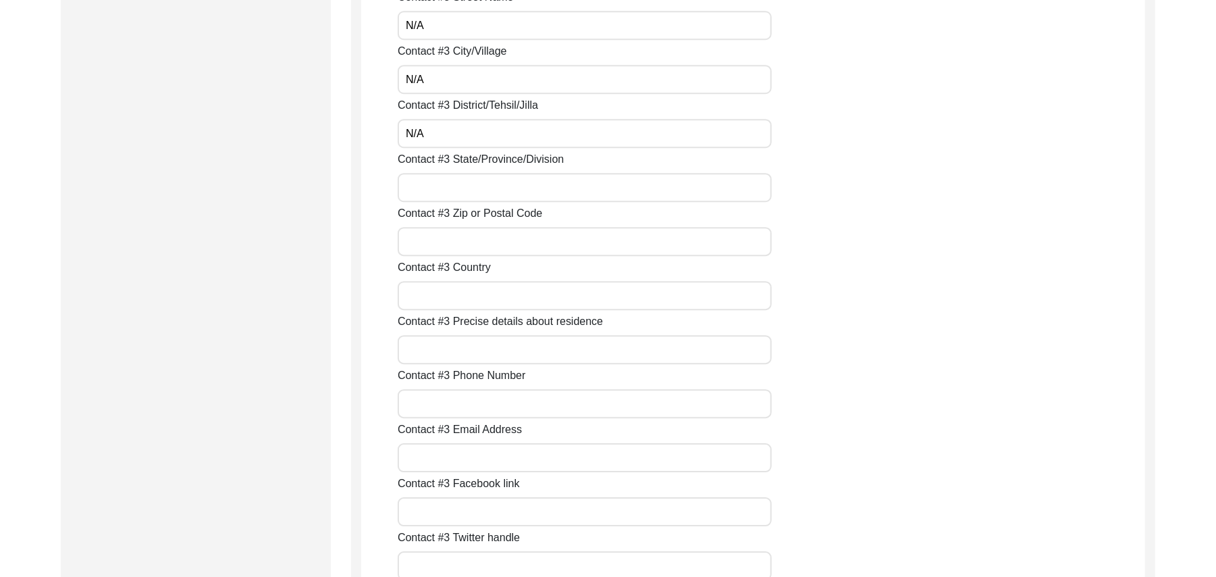
paste input "N/A"
type input "N/A"
click at [441, 240] on input "Contact #3 Zip or Postal Code" at bounding box center [585, 241] width 374 height 29
paste input "N/A"
type input "N/A"
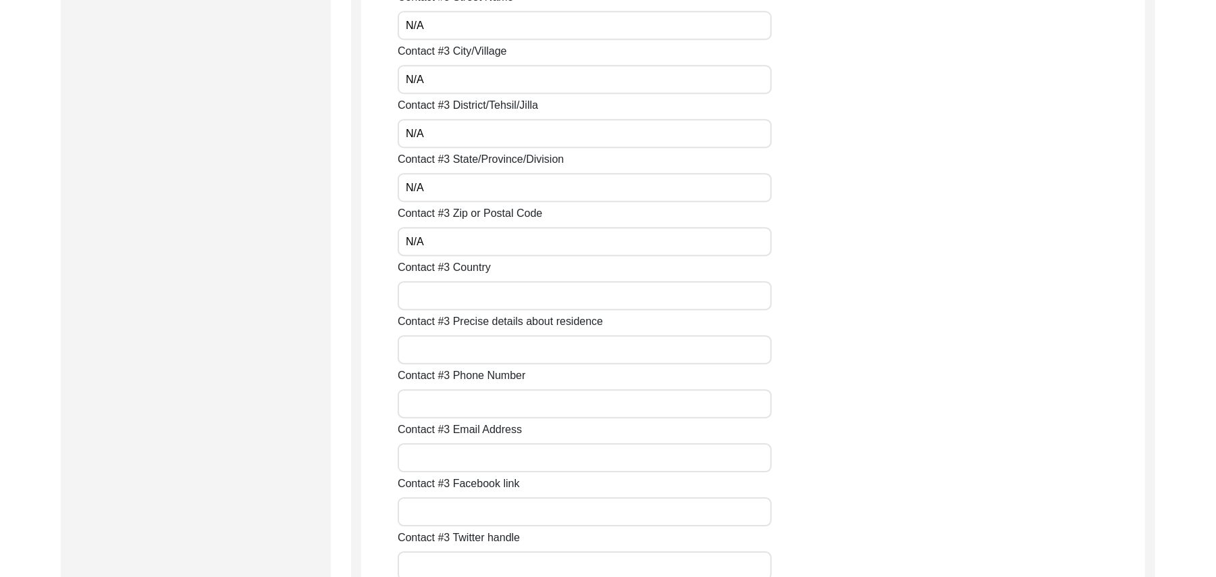
click at [439, 290] on input "Contact #3 Country" at bounding box center [585, 295] width 374 height 29
paste input "N/A"
type input "N/A"
click at [438, 344] on input "Contact #3 Precise details about residence" at bounding box center [585, 349] width 374 height 29
paste input "N/A"
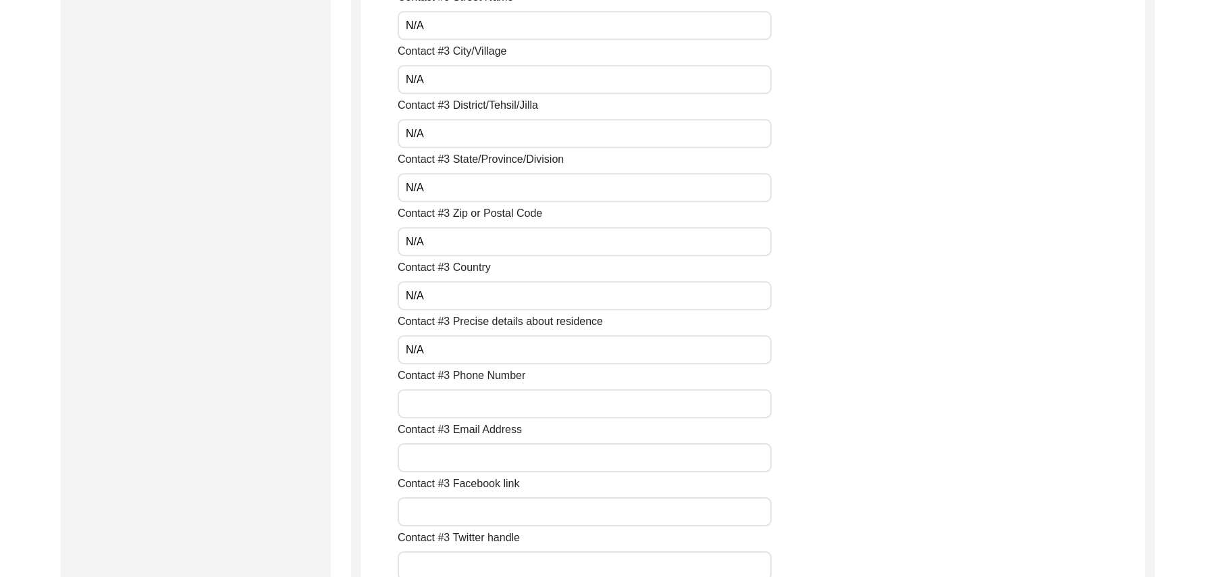
type input "N/A"
click at [436, 406] on input "Contact #3 Phone Number" at bounding box center [585, 403] width 374 height 29
paste input "N/A"
type input "N/A"
click at [438, 454] on input "Contact #3 Email Address" at bounding box center [585, 457] width 374 height 29
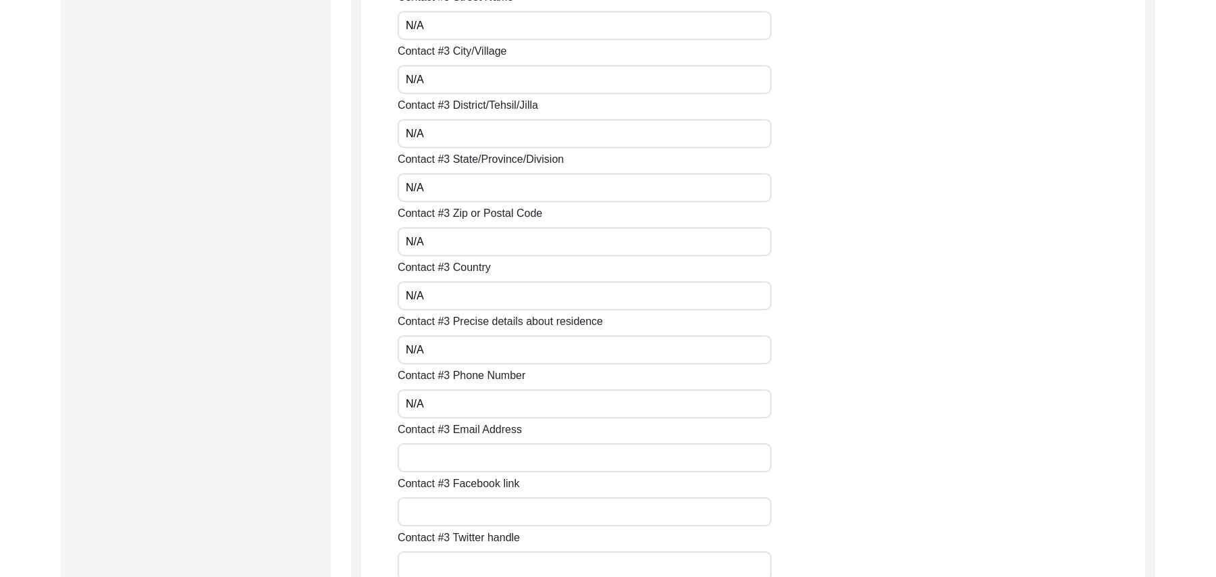
paste input "N/A"
type input "N/A"
click at [444, 516] on input "Contact #3 Facebook link" at bounding box center [585, 511] width 374 height 29
paste input "N/A"
type input "N/A"
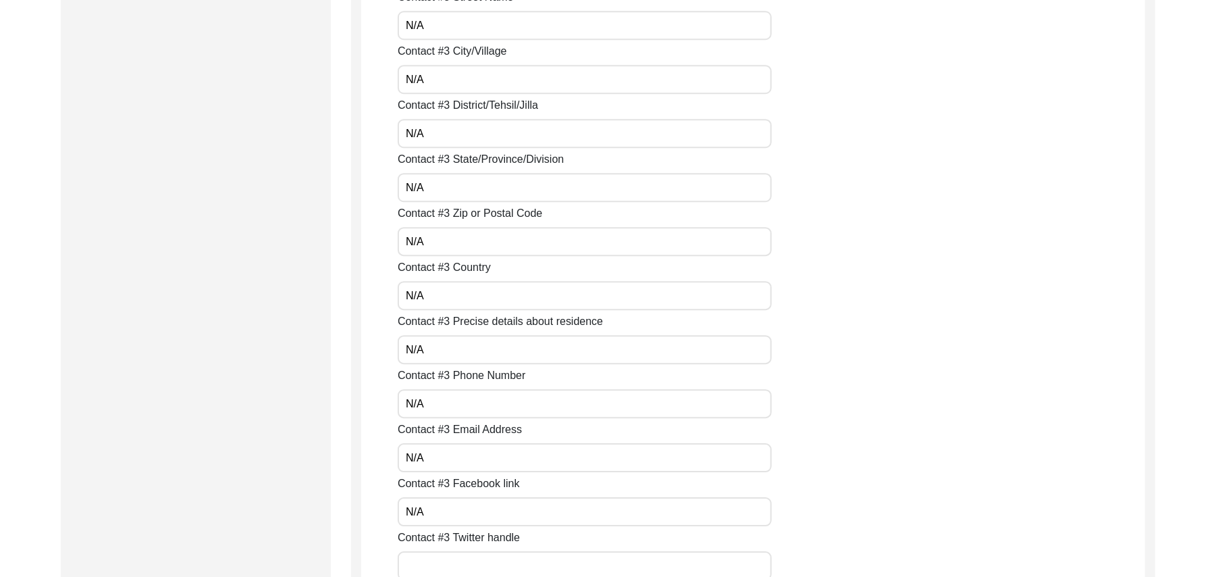
click at [449, 552] on input "Contact #3 Twitter handle" at bounding box center [585, 565] width 374 height 29
paste input "N/A"
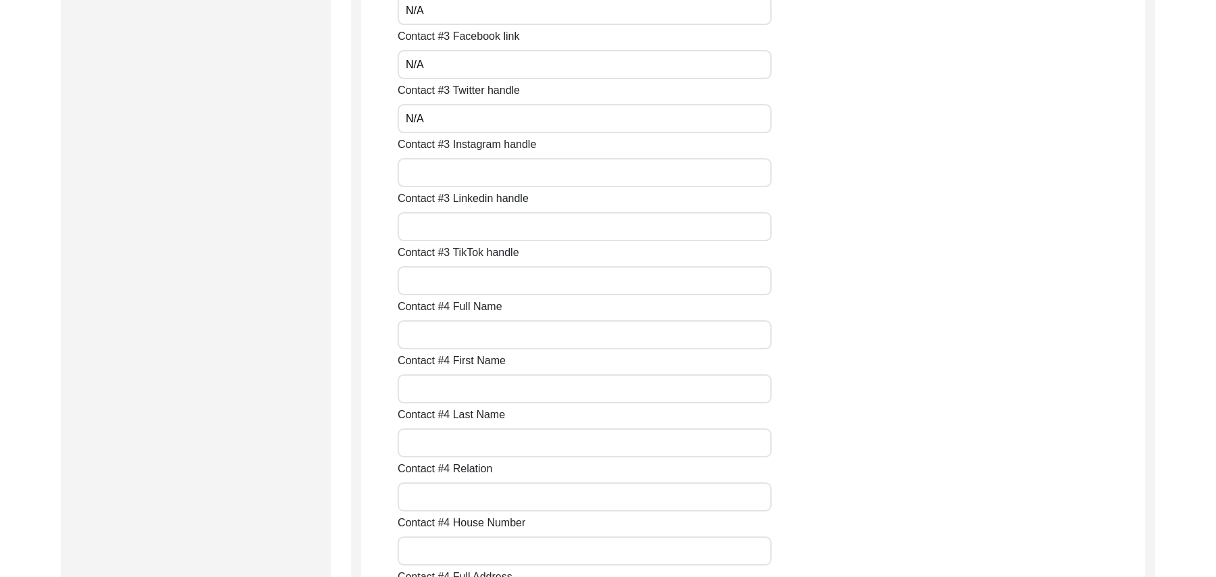
scroll to position [3253, 0]
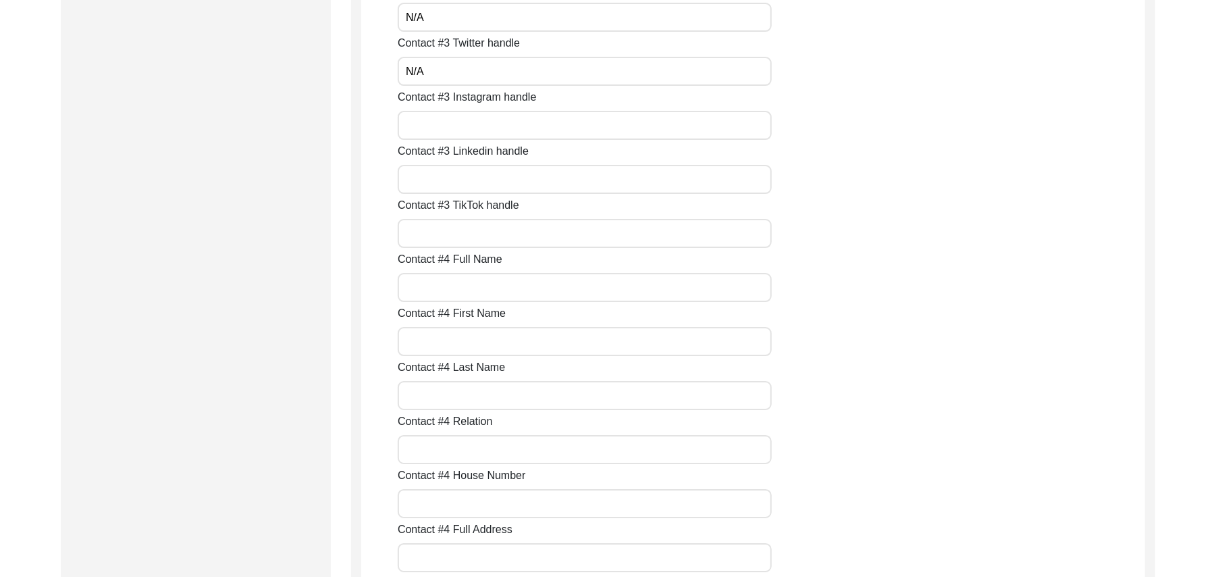
type input "N/A"
click at [455, 127] on input "Contact #3 Instagram handle" at bounding box center [585, 125] width 374 height 29
paste input "N/A"
type input "N/A"
click at [449, 180] on input "Contact #3 Linkedin handle" at bounding box center [585, 179] width 374 height 29
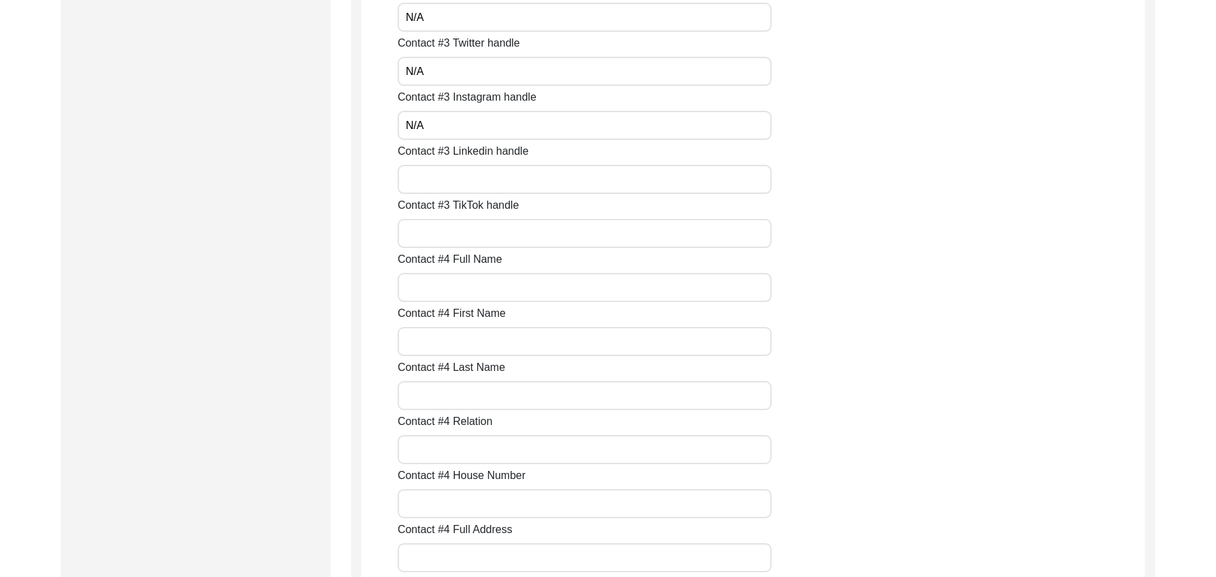
paste input "N/A"
type input "N/A"
click at [440, 234] on input "Contact #3 TikTok handle" at bounding box center [585, 233] width 374 height 29
paste input "N/A"
type input "N/A"
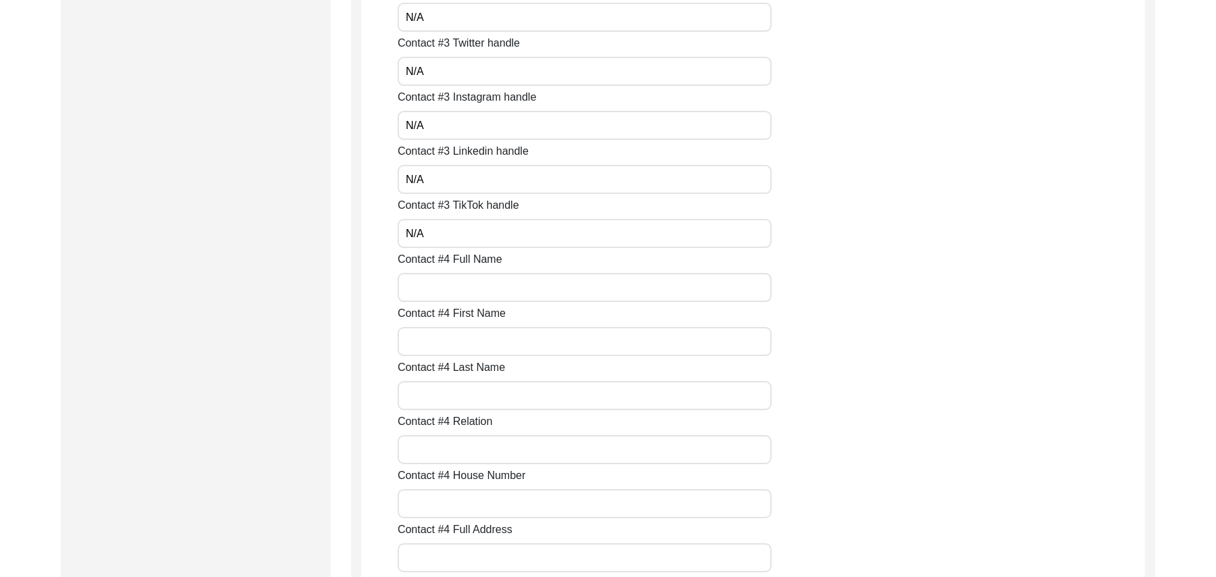
click at [435, 285] on input "Contact #4 Full Name" at bounding box center [585, 287] width 374 height 29
paste input "N/A"
type input "N/A"
click at [438, 355] on div "Contact #1 Full Name [PERSON_NAME] Contact #1 First Name Ansar Contact #1 Last …" at bounding box center [771, 33] width 747 height 6047
click at [438, 347] on input "Contact #4 First Name" at bounding box center [585, 341] width 374 height 29
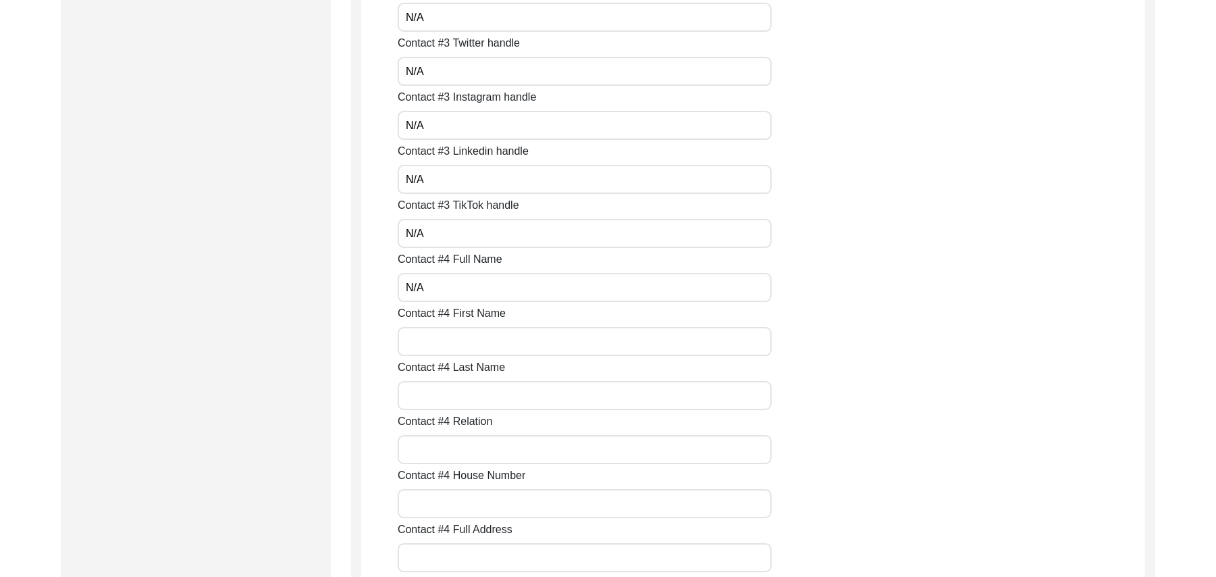
paste input "N/A"
type input "N/A"
click at [436, 389] on input "Contact #4 Last Name" at bounding box center [585, 395] width 374 height 29
paste input "N/A"
type input "N/A"
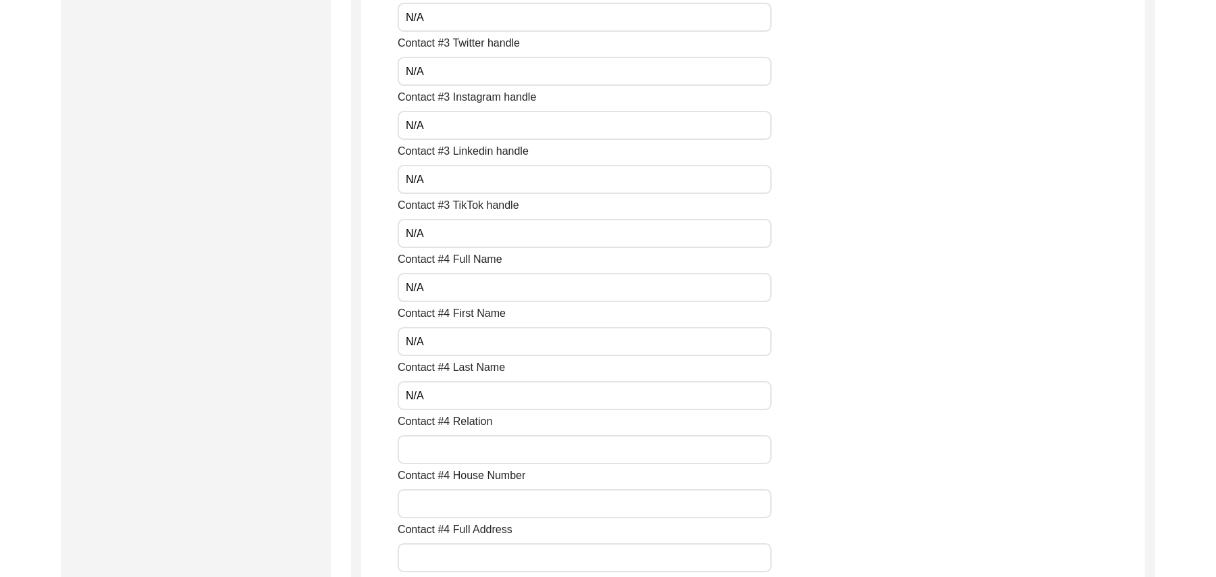
click at [438, 452] on input "Contact #4 Relation" at bounding box center [585, 449] width 374 height 29
paste input "N/A"
type input "N/A"
click at [436, 503] on input "Contact #4 House Number" at bounding box center [585, 503] width 374 height 29
paste input "N/A"
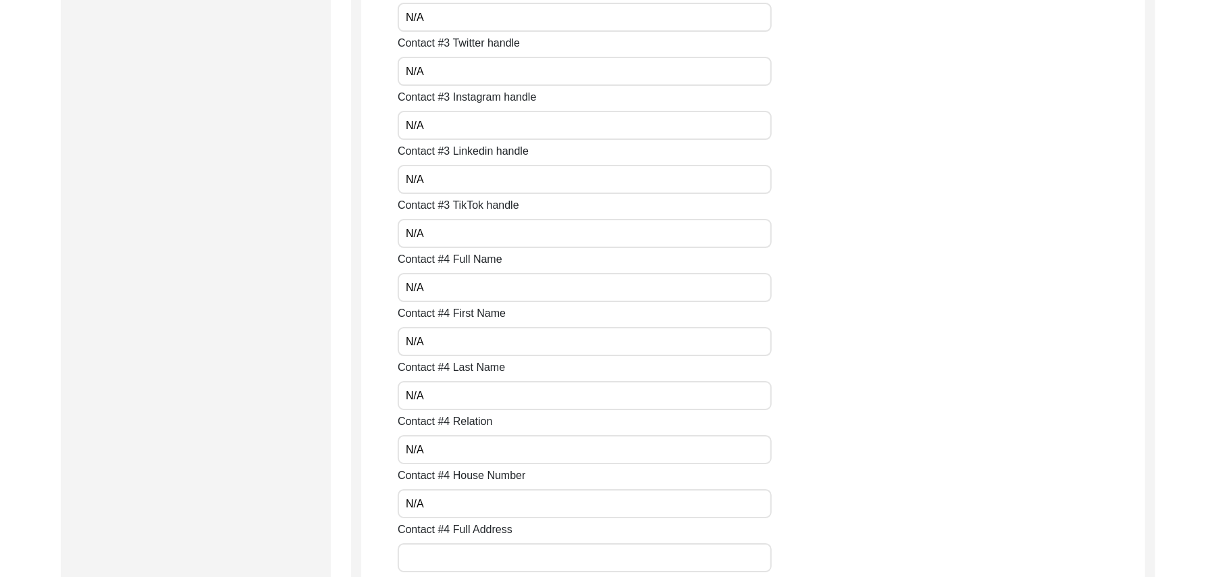
type input "N/A"
click at [438, 558] on input "Contact #4 Full Address" at bounding box center [585, 557] width 374 height 29
paste input "N/A"
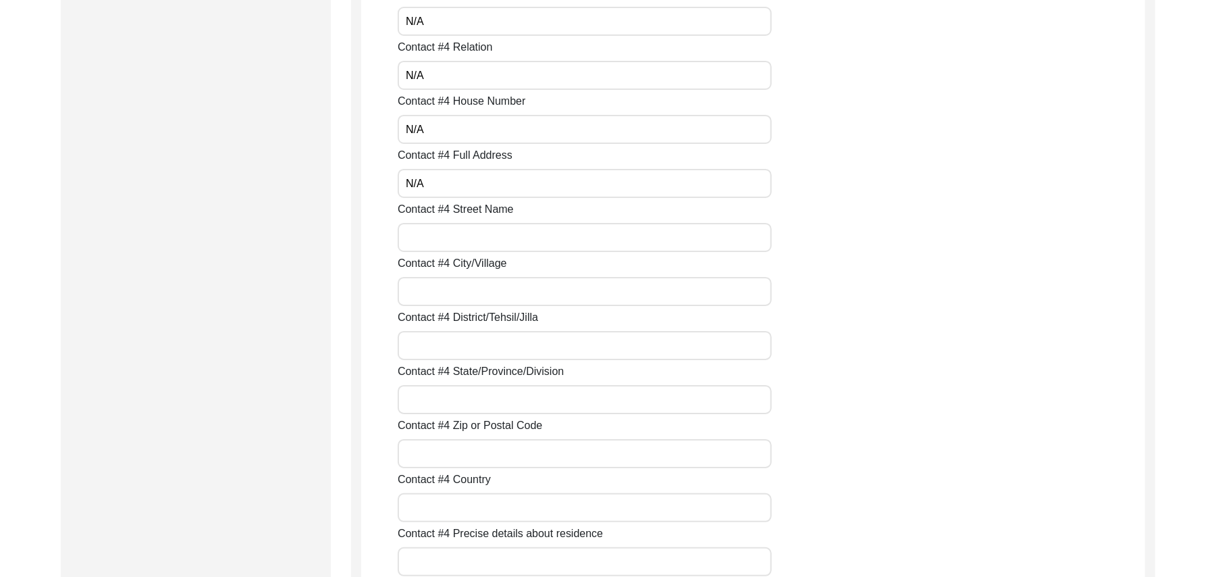
scroll to position [3725, 0]
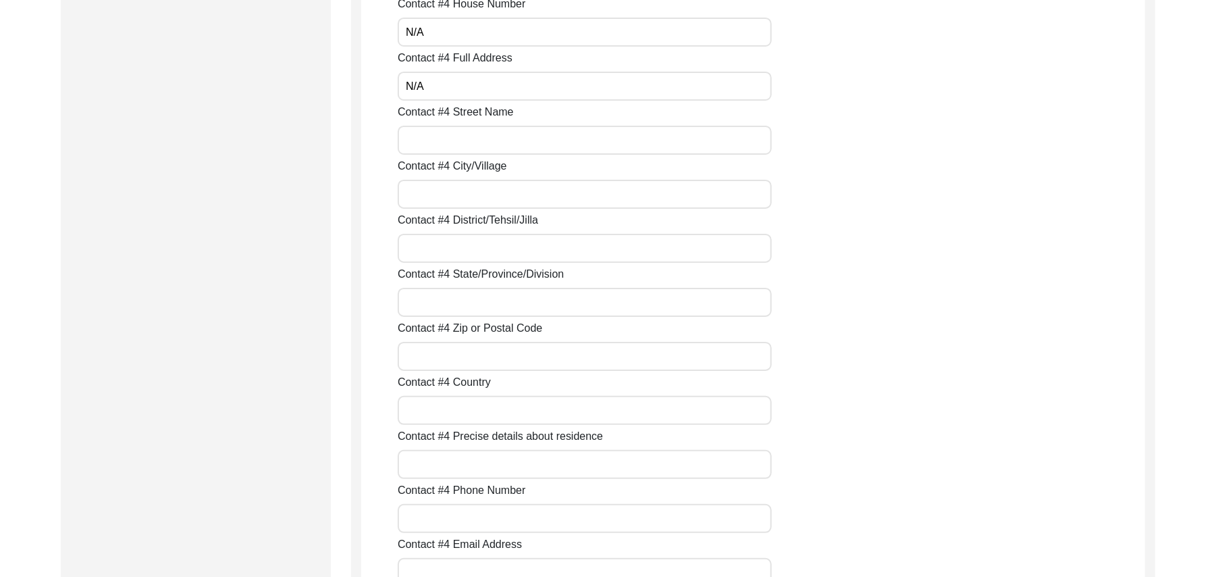
type input "N/A"
click at [470, 146] on input "Contact #4 Street Name" at bounding box center [585, 140] width 374 height 29
paste input "N/A"
type input "N/A"
click at [462, 197] on input "Contact #4 City/Village" at bounding box center [585, 194] width 374 height 29
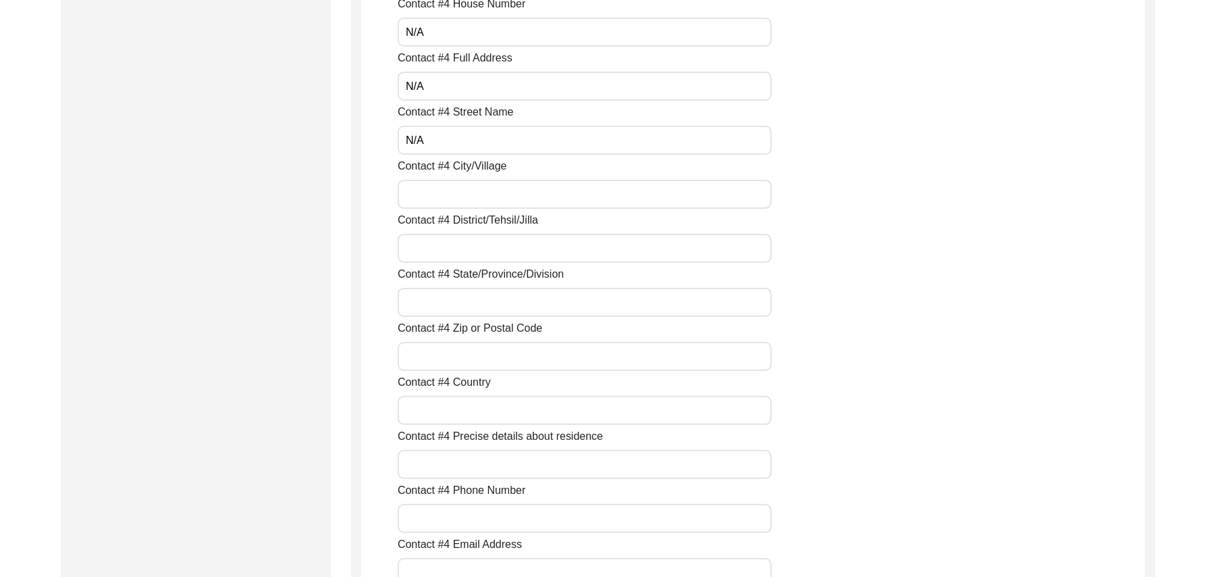
paste input "N/A"
type input "N/A"
click at [454, 250] on input "Contact #4 District/Tehsil/Jilla" at bounding box center [585, 248] width 374 height 29
paste input "N/A"
type input "N/A"
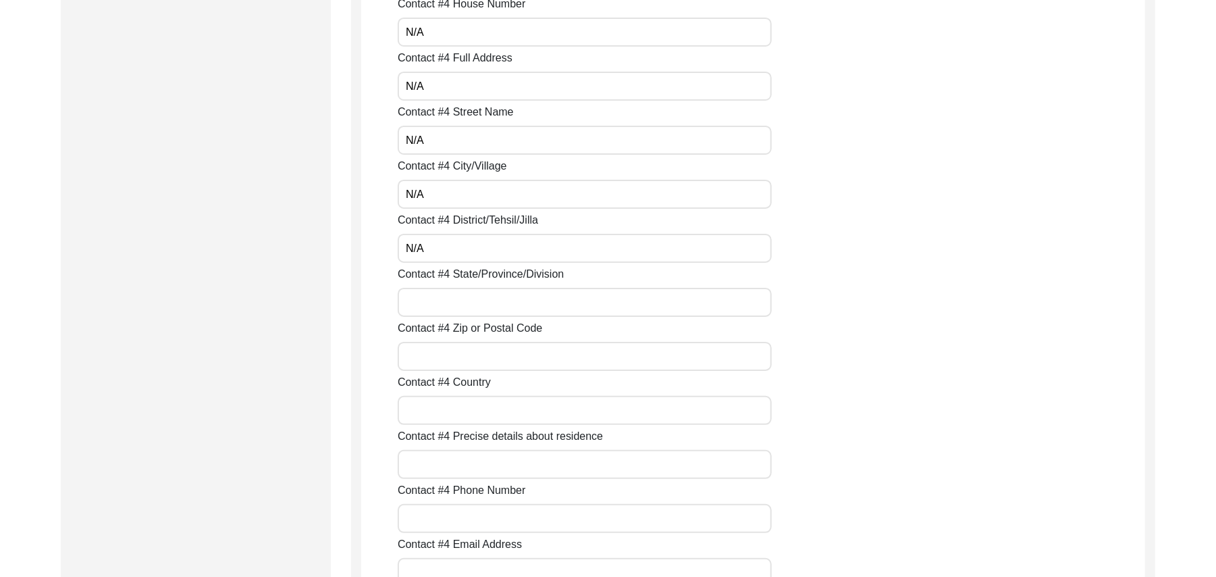
click at [448, 304] on input "Contact #4 State/Province/Division" at bounding box center [585, 302] width 374 height 29
paste input "N/A"
type input "N/A"
click at [448, 358] on input "Contact #4 Zip or Postal Code" at bounding box center [585, 356] width 374 height 29
paste input "N/A"
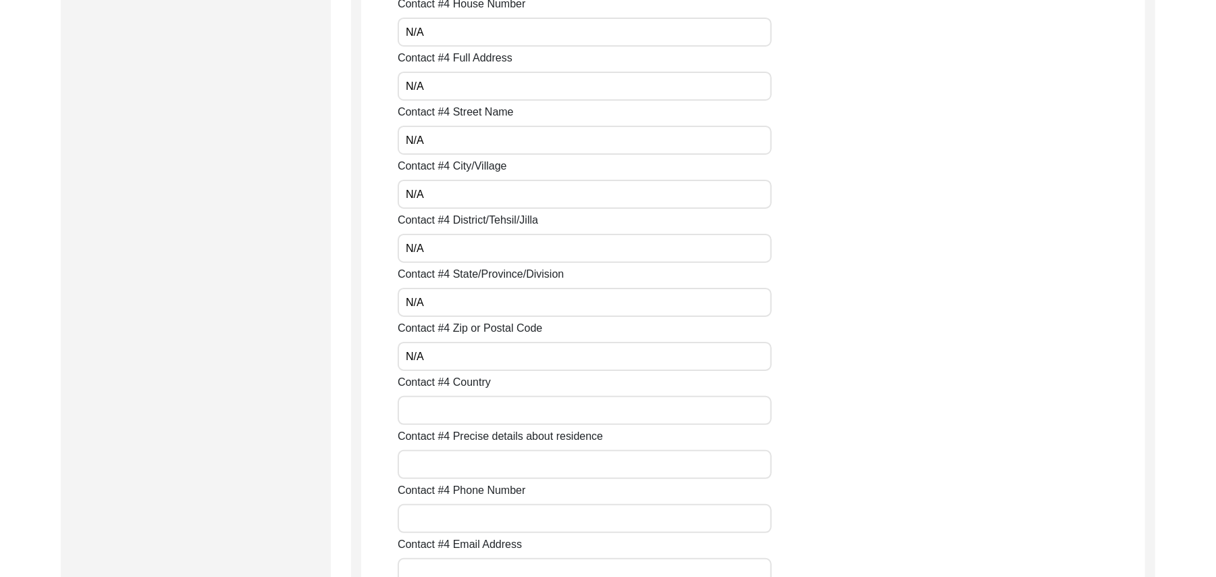
type input "N/A"
click at [446, 406] on input "Contact #4 Country" at bounding box center [585, 410] width 374 height 29
paste input "N/A"
type input "N/A"
click at [454, 468] on input "Contact #4 Precise details about residence" at bounding box center [585, 464] width 374 height 29
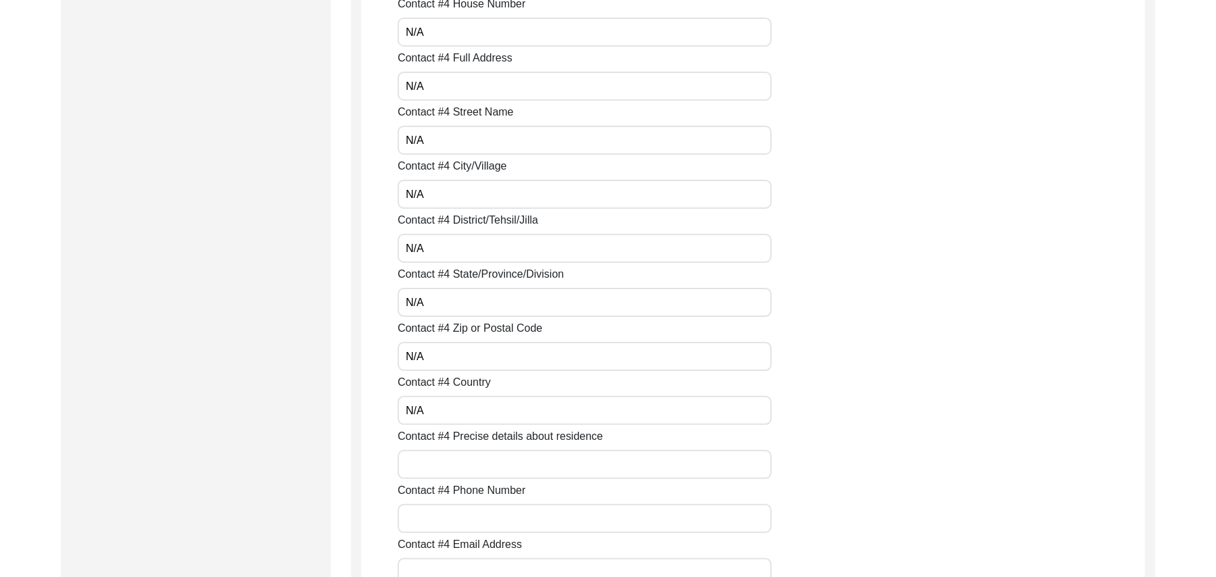
paste input "N/A"
type input "N/A"
click at [449, 527] on input "Contact #4 Phone Number" at bounding box center [585, 518] width 374 height 29
paste input "N/A"
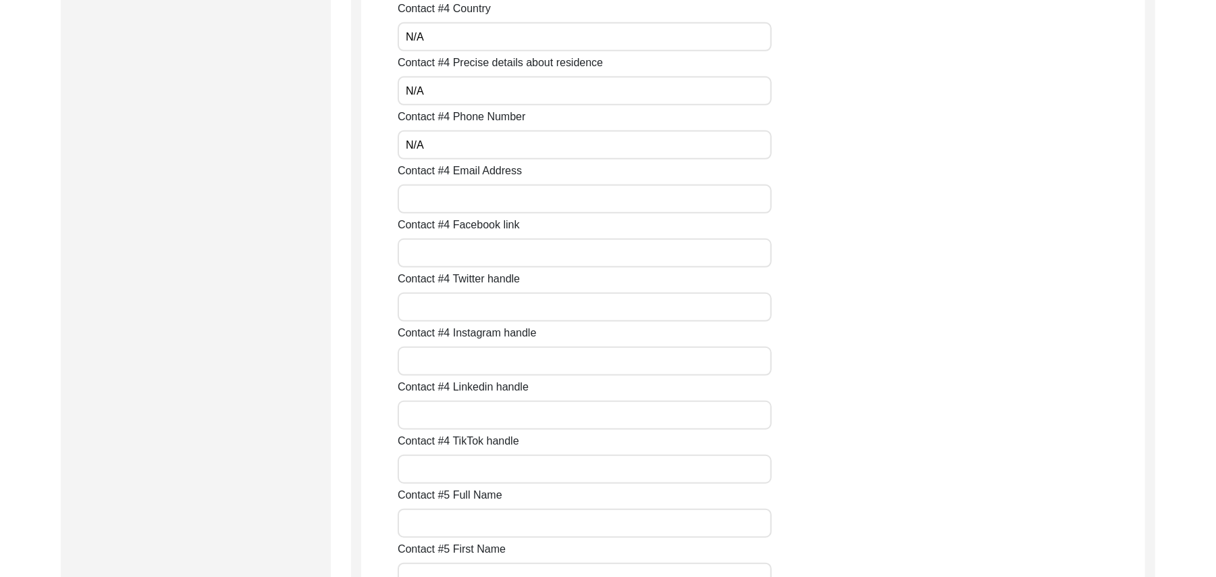
scroll to position [4182, 0]
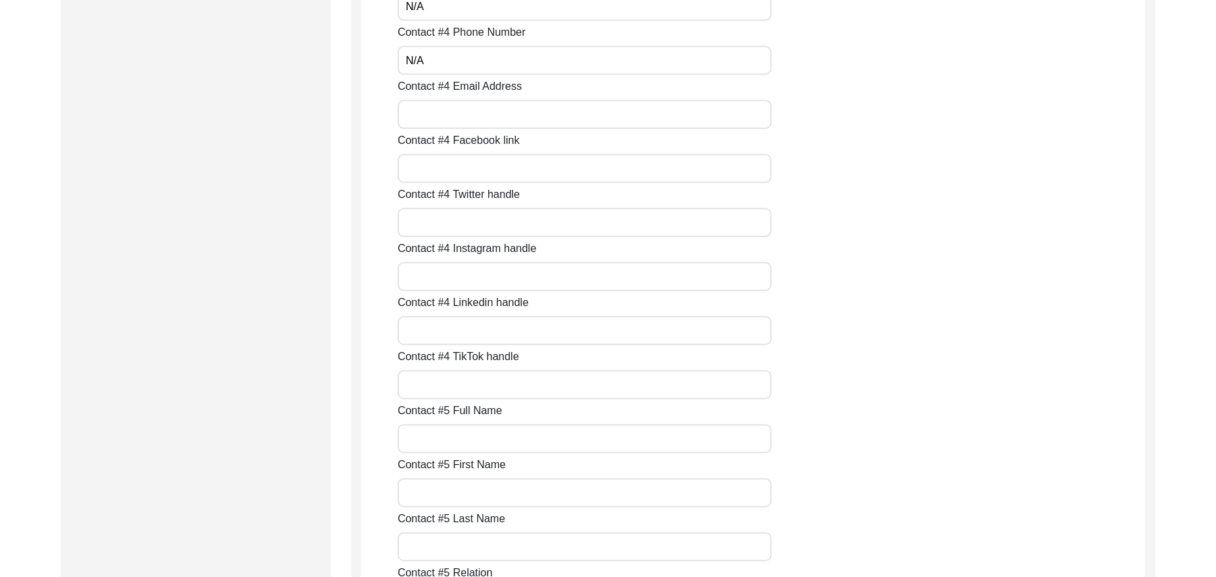
type input "N/A"
click at [448, 116] on input "Contact #4 Email Address" at bounding box center [585, 114] width 374 height 29
paste input "N/A"
type input "N/A"
click at [446, 170] on input "Contact #4 Facebook link" at bounding box center [585, 168] width 374 height 29
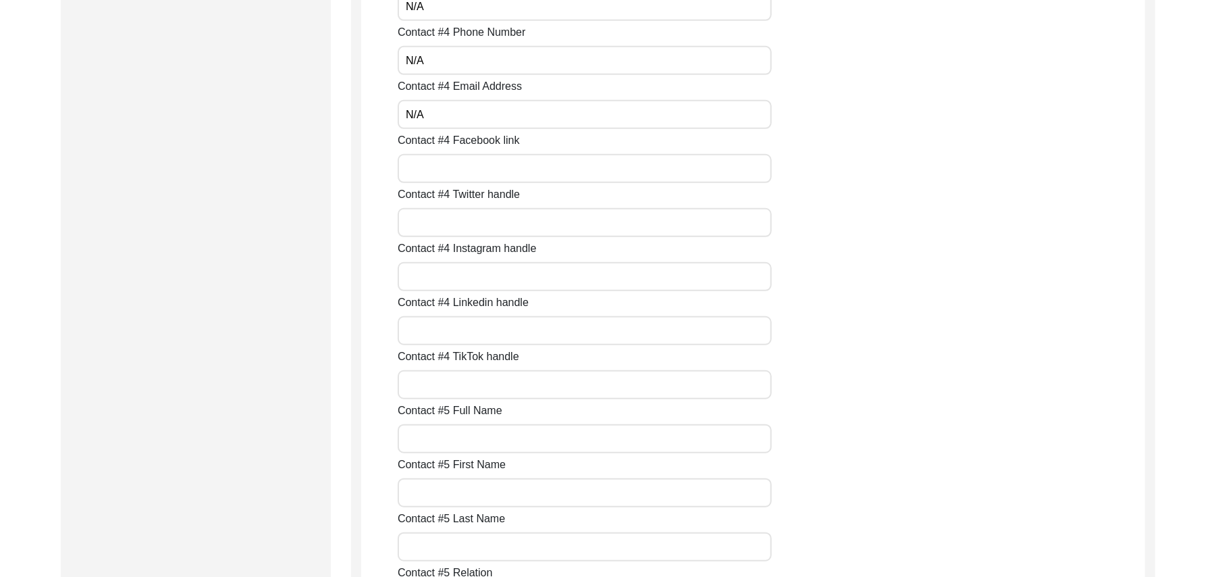
paste input "N/A"
type input "N/A"
click at [444, 219] on input "Contact #4 Twitter handle" at bounding box center [585, 222] width 374 height 29
paste input "N/A"
type input "N/A"
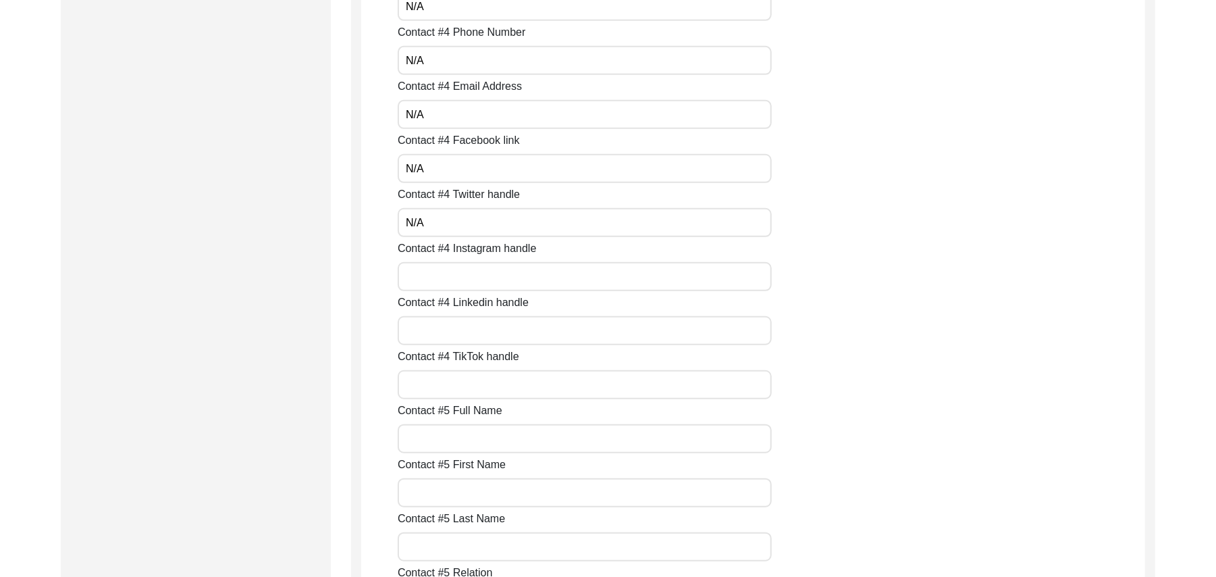
click at [440, 279] on input "Contact #4 Instagram handle" at bounding box center [585, 276] width 374 height 29
paste input "N/A"
type input "N/A"
click at [448, 328] on input "Contact #4 Linkedin handle" at bounding box center [585, 330] width 374 height 29
paste input "N/A"
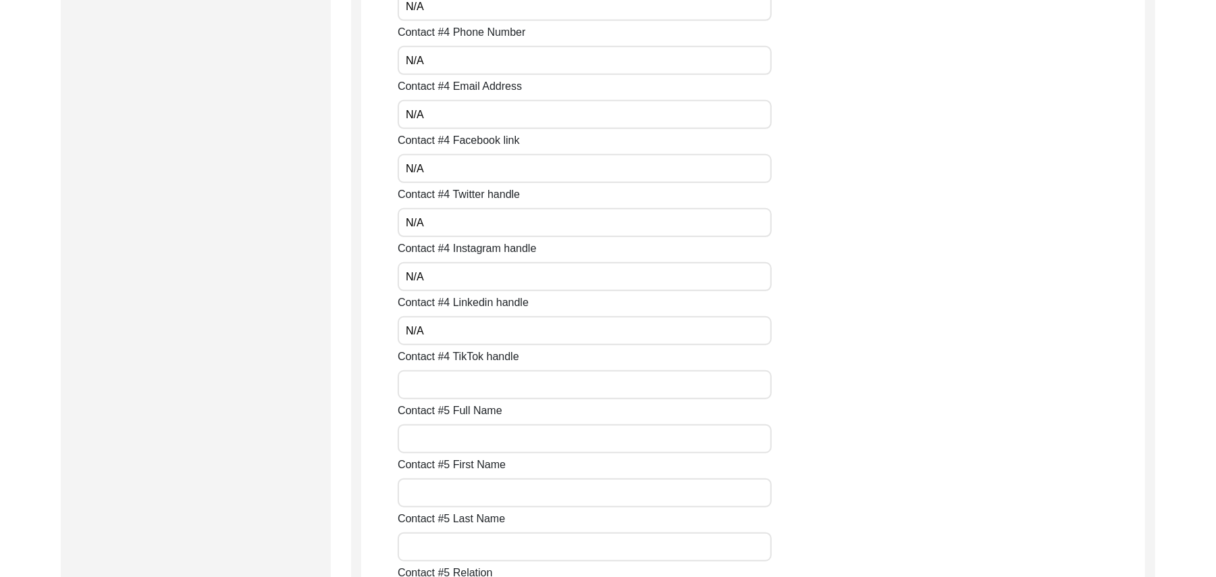
type input "N/A"
click at [449, 392] on input "Contact #4 TikTok handle" at bounding box center [585, 384] width 374 height 29
paste input "N/A"
type input "N/A"
click at [443, 433] on input "Contact #5 Full Name" at bounding box center [585, 438] width 374 height 29
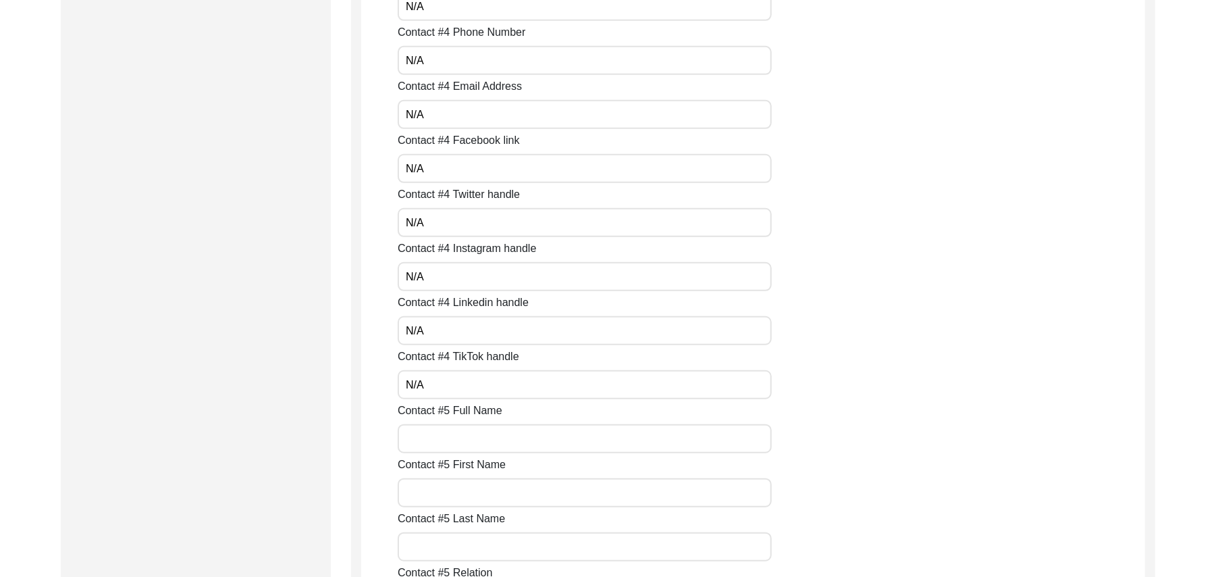
paste input "N/A"
type input "N/A"
click at [435, 493] on input "Contact #5 First Name" at bounding box center [585, 492] width 374 height 29
paste input "N/A"
type input "N/A"
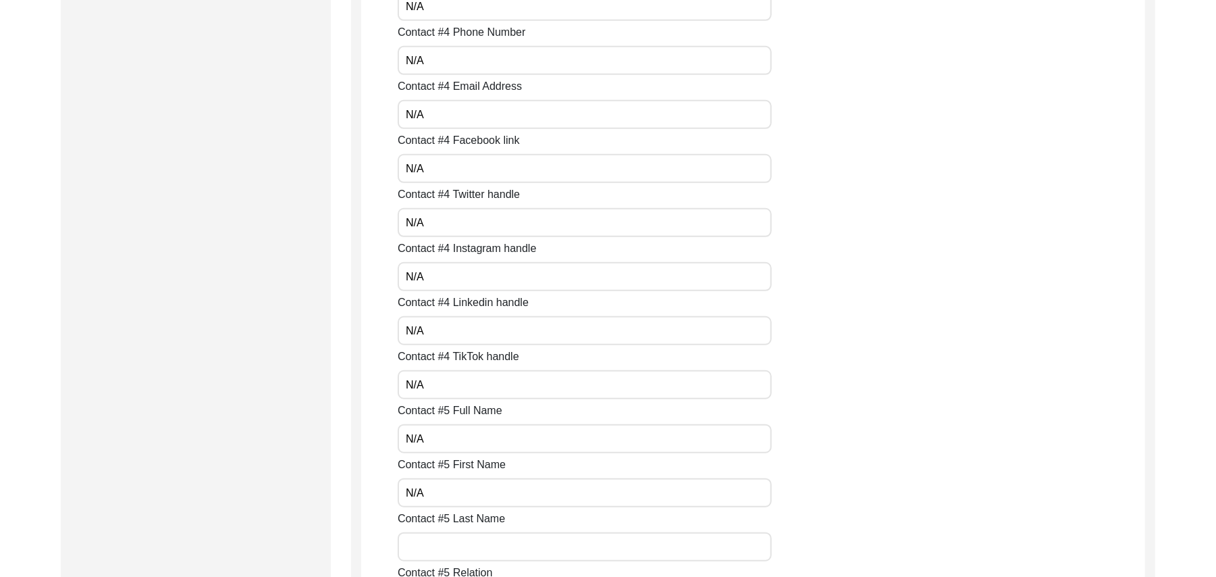
click at [430, 546] on input "Contact #5 Last Name" at bounding box center [585, 546] width 374 height 29
paste input "N/A"
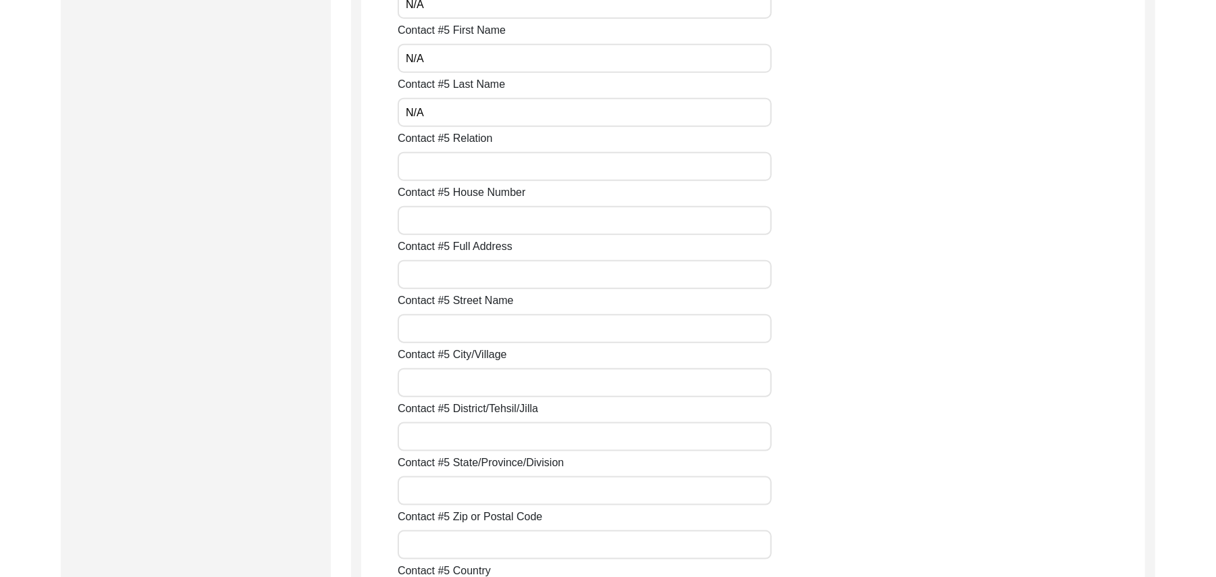
scroll to position [4677, 0]
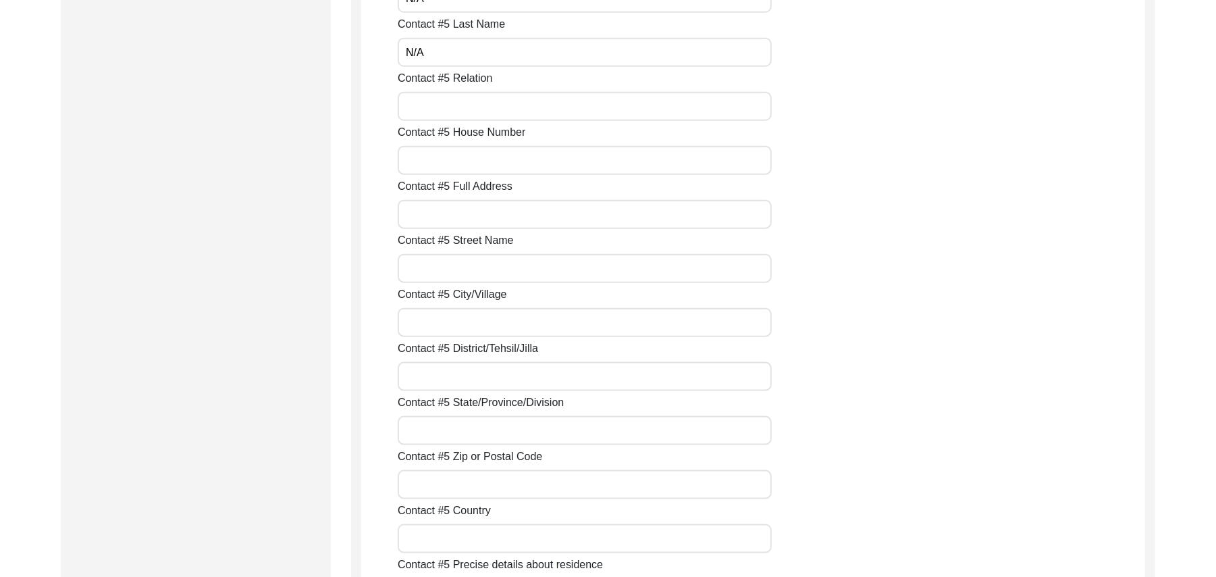
type input "N/A"
click at [504, 113] on input "Contact #5 Relation" at bounding box center [585, 106] width 374 height 29
paste input "N/A"
type input "N/A"
click at [490, 155] on input "Contact #5 House Number" at bounding box center [585, 160] width 374 height 29
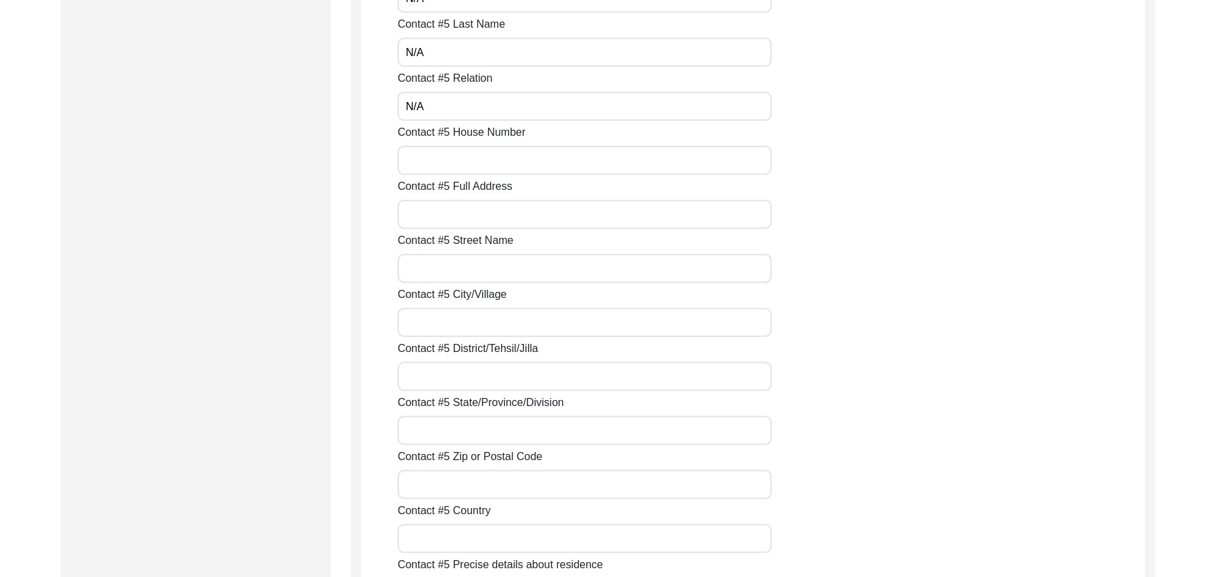
paste input "N/A"
type input "N/A"
click at [462, 221] on input "Contact #5 Full Address" at bounding box center [585, 214] width 374 height 29
paste input "N/A"
type input "N/A"
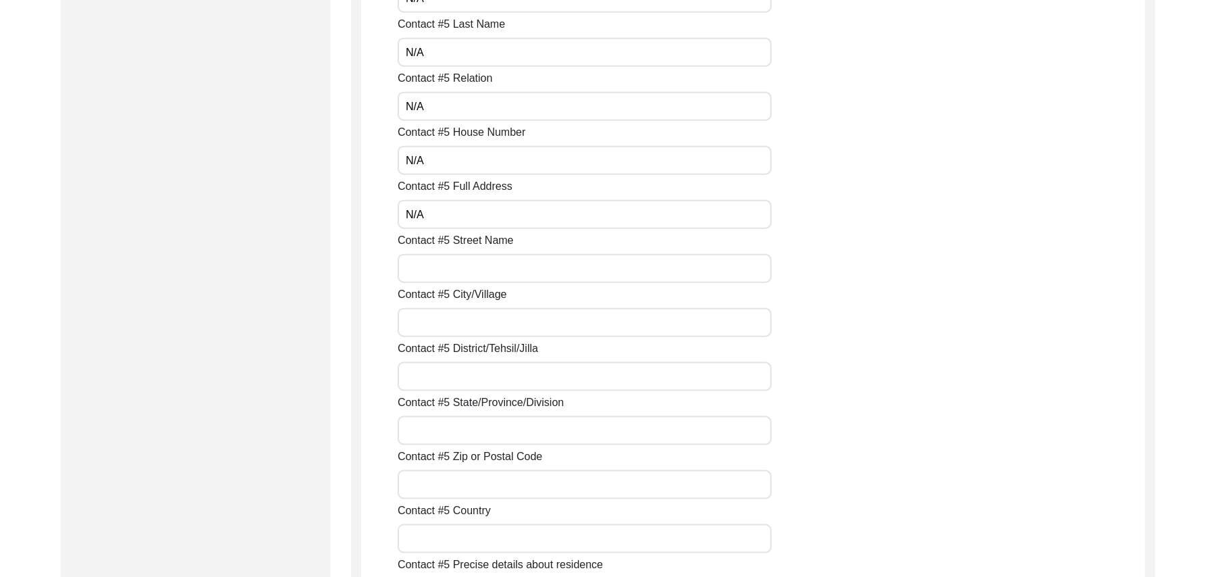
click at [454, 273] on input "Contact #5 Street Name" at bounding box center [585, 268] width 374 height 29
paste input "N/A"
type input "N/A"
click at [444, 315] on input "Contact #5 City/Village" at bounding box center [585, 322] width 374 height 29
paste input "N/A"
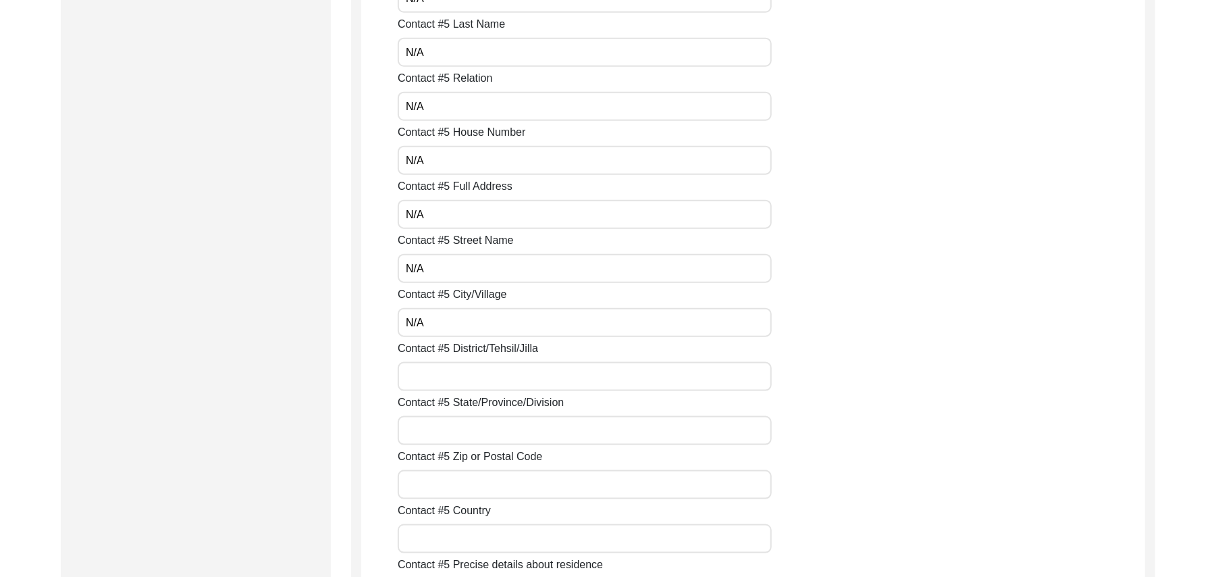
type input "N/A"
click at [439, 373] on input "Contact #5 District/Tehsil/Jilla" at bounding box center [585, 376] width 374 height 29
paste input "N/A"
type input "N/A"
click at [440, 429] on input "Contact #5 State/Province/Division" at bounding box center [585, 430] width 374 height 29
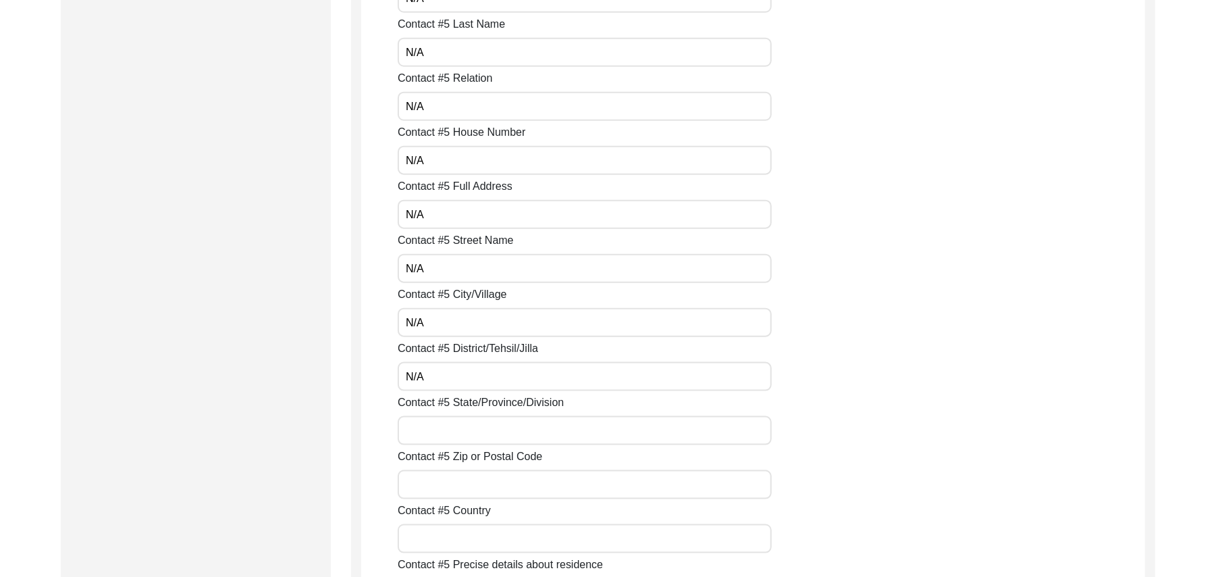
paste input "N/A"
type input "N/A"
click at [441, 492] on input "Contact #5 Zip or Postal Code" at bounding box center [585, 484] width 374 height 29
paste input "N/A"
type input "N/A"
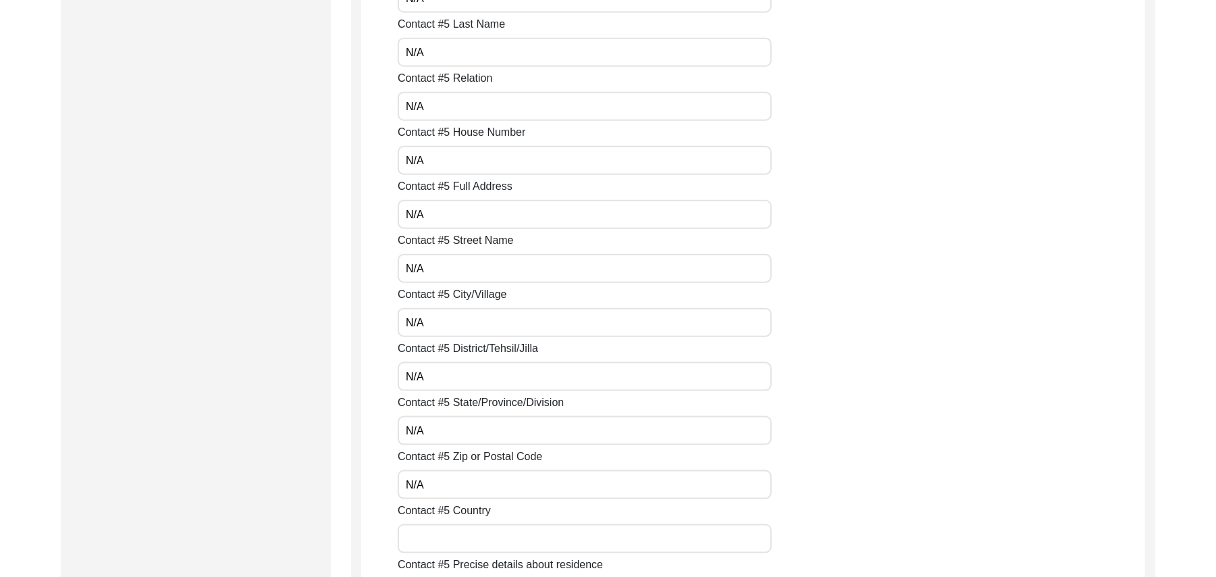
click at [444, 536] on input "Contact #5 Country" at bounding box center [585, 538] width 374 height 29
paste input "N/A"
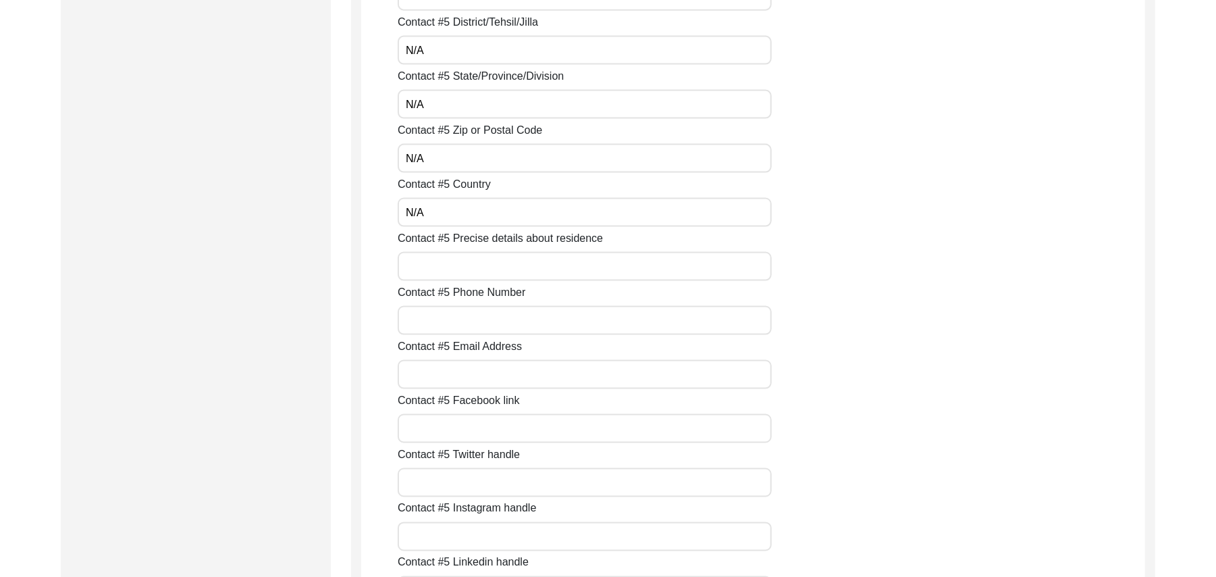
scroll to position [5159, 0]
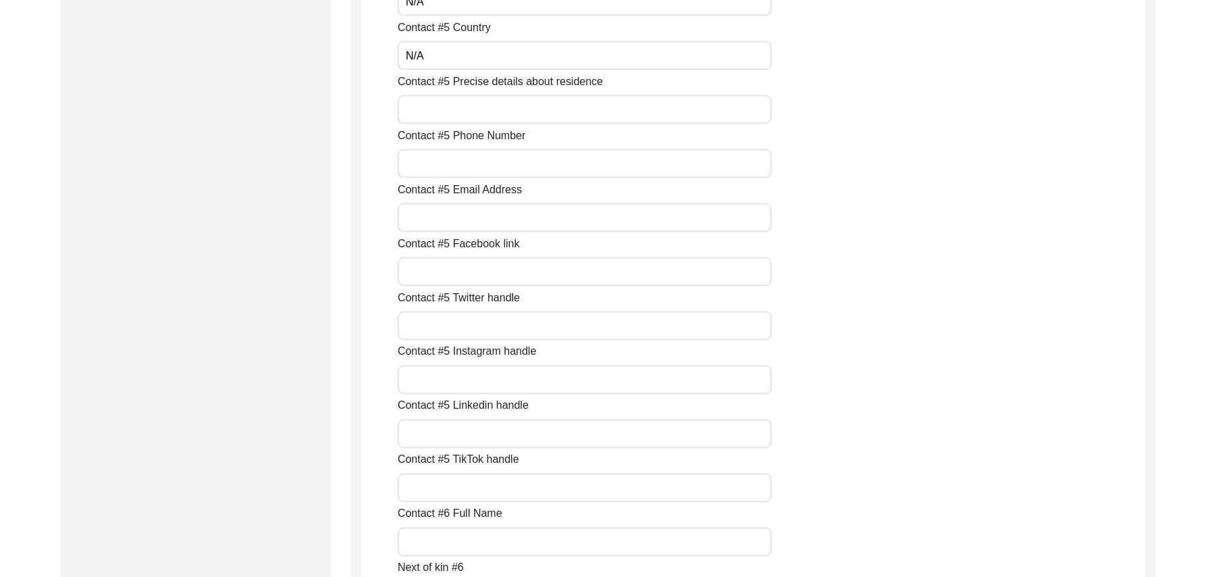
type input "N/A"
click at [441, 113] on input "Contact #5 Precise details about residence" at bounding box center [585, 109] width 374 height 29
paste input "N/A"
type input "N/A"
click at [439, 168] on input "Contact #5 Phone Number" at bounding box center [585, 163] width 374 height 29
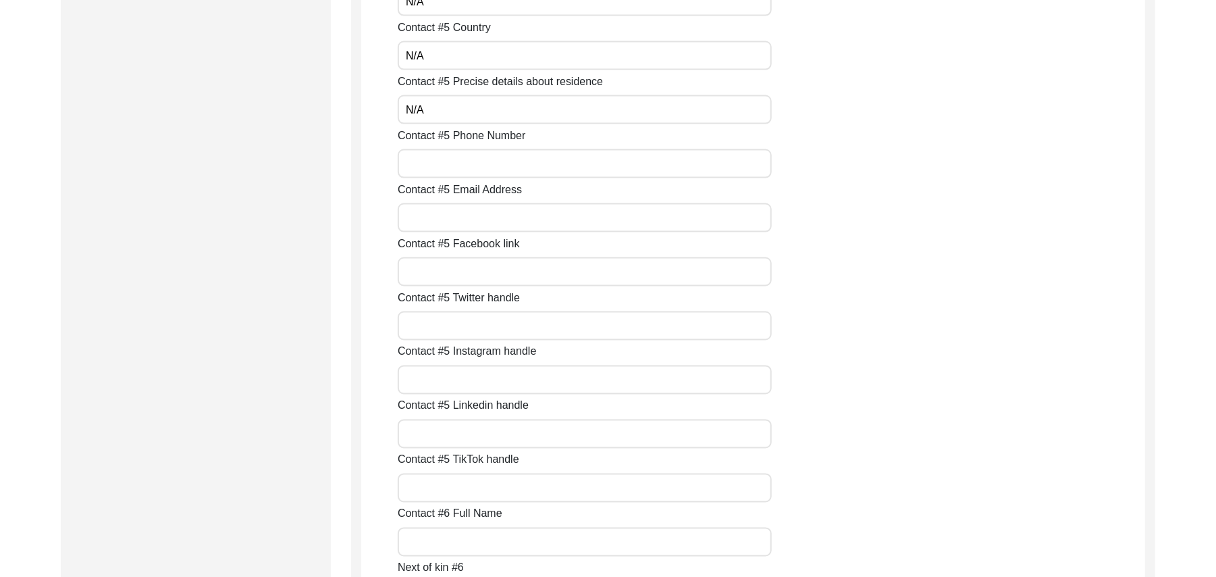
paste input "N/A"
type input "N/A"
click at [436, 216] on input "Contact #5 Email Address" at bounding box center [585, 217] width 374 height 29
paste input "N/A"
type input "N/A"
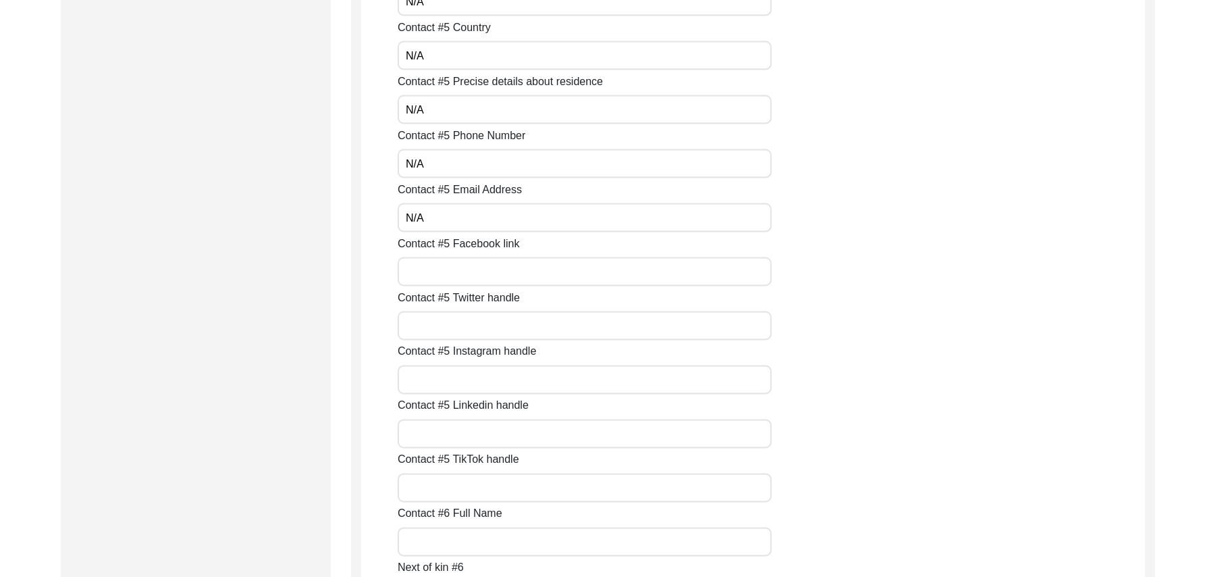
click at [435, 277] on input "Contact #5 Facebook link" at bounding box center [585, 271] width 374 height 29
paste input "N/A"
type input "N/A"
click at [433, 327] on input "Contact #5 Twitter handle" at bounding box center [585, 325] width 374 height 29
paste input "N/A"
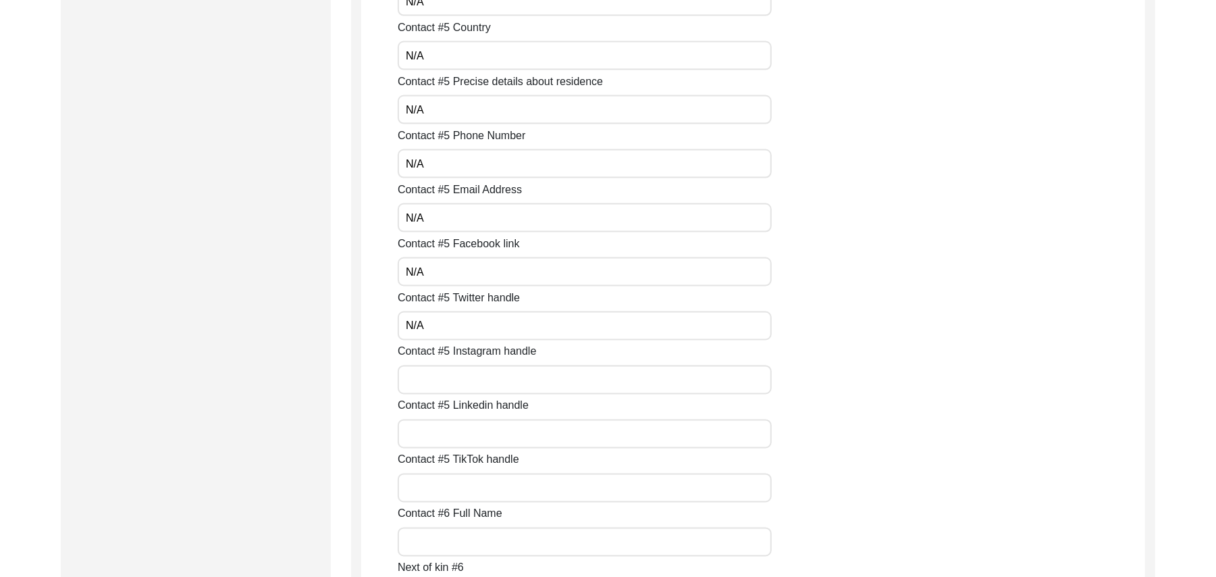
type input "N/A"
click at [436, 385] on input "Contact #5 Instagram handle" at bounding box center [585, 379] width 374 height 29
paste input "N/A"
type input "N/A"
click at [436, 433] on input "Contact #5 Linkedin handle" at bounding box center [585, 433] width 374 height 29
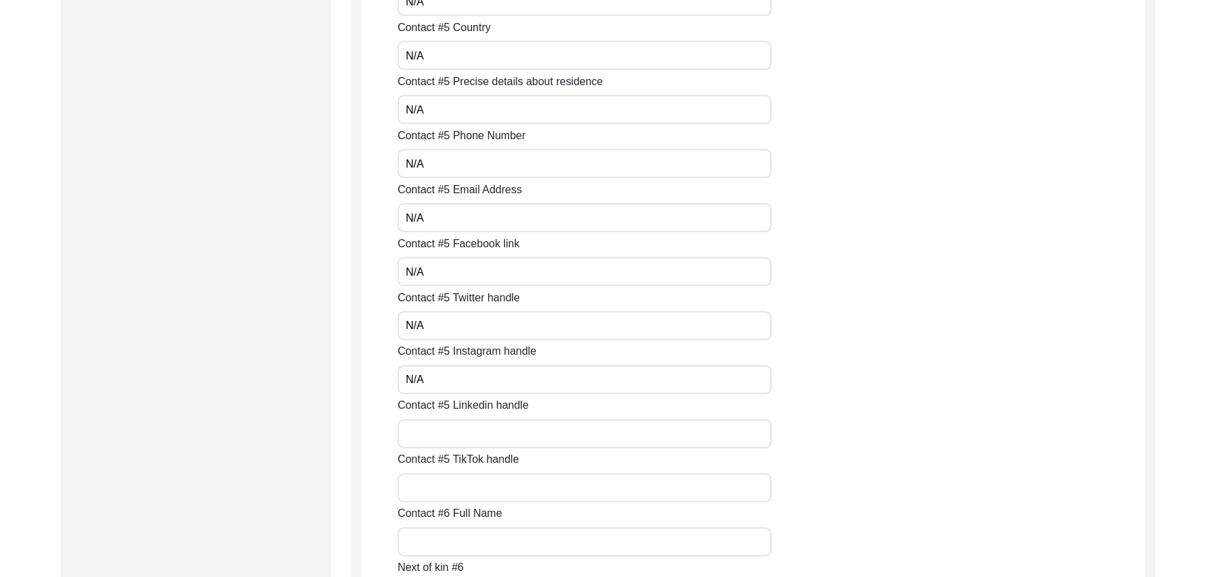
paste input "N/A"
type input "N/A"
click at [436, 482] on input "Contact #5 TikTok handle" at bounding box center [585, 487] width 374 height 29
paste input "N/A"
type input "N/A"
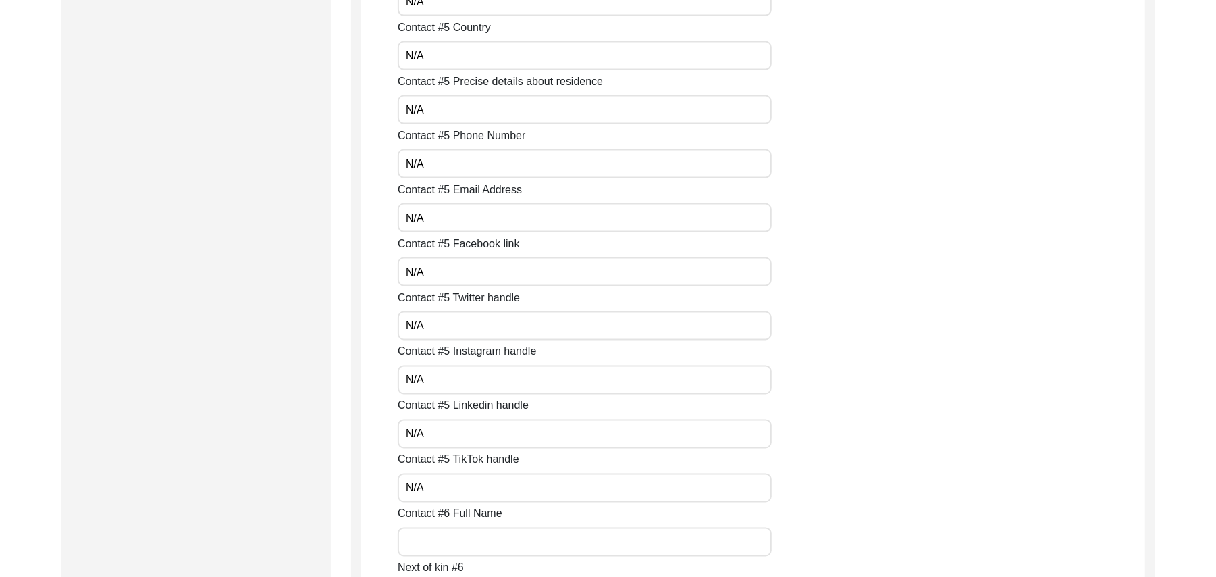
click at [447, 546] on input "Contact #6 Full Name" at bounding box center [585, 541] width 374 height 29
paste input "N/A"
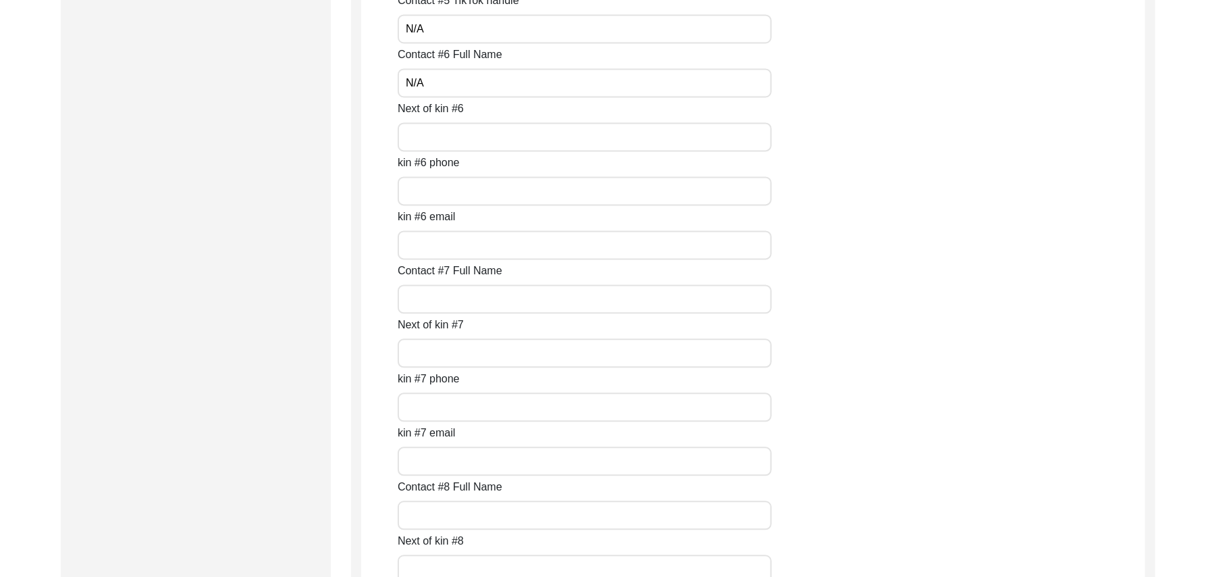
scroll to position [5654, 0]
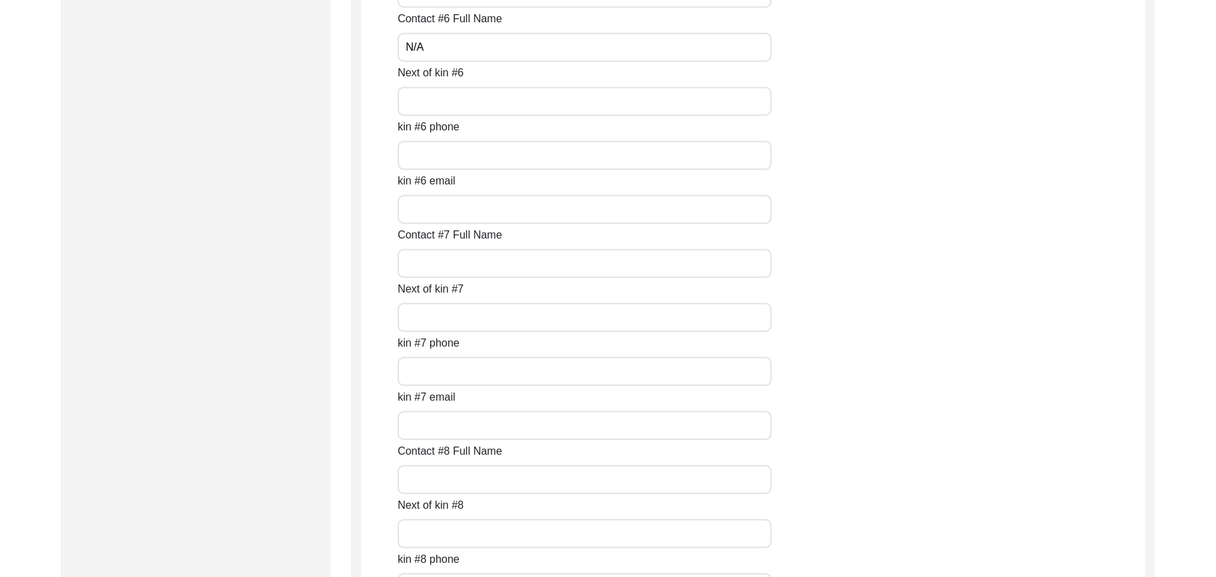
type input "N/A"
click at [448, 101] on input "Next of kin #6" at bounding box center [585, 100] width 374 height 29
paste input "N/A"
type input "N/A"
click at [444, 155] on input "kin #6 phone" at bounding box center [585, 154] width 374 height 29
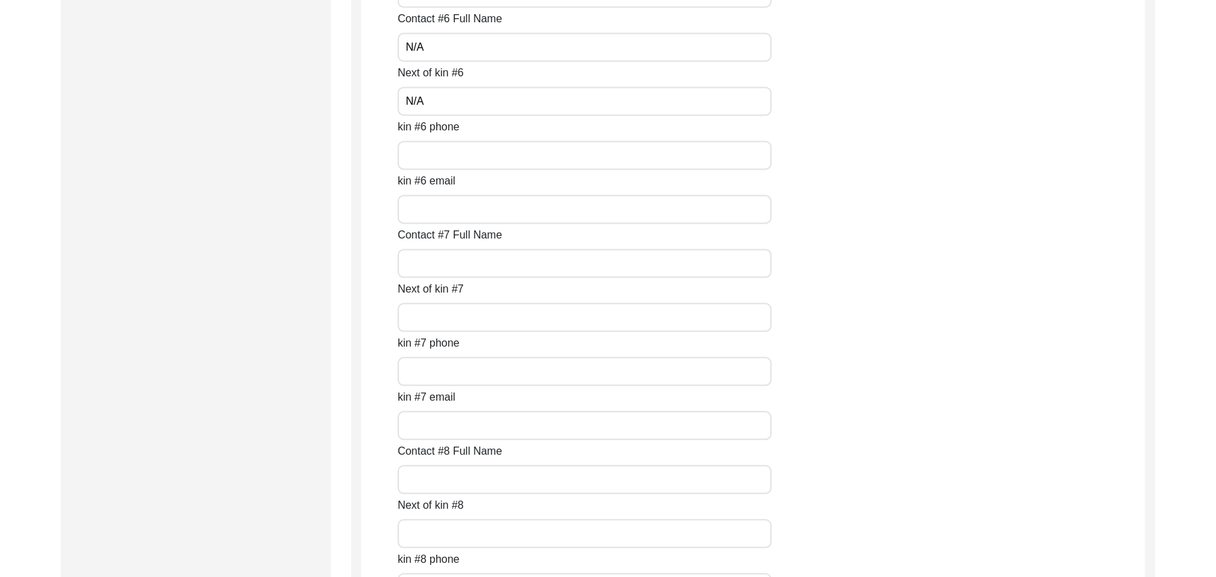
paste input "N/A"
type input "N/A"
click at [436, 214] on input "kin #6 email" at bounding box center [585, 208] width 374 height 29
paste input "N/A"
type input "N/A"
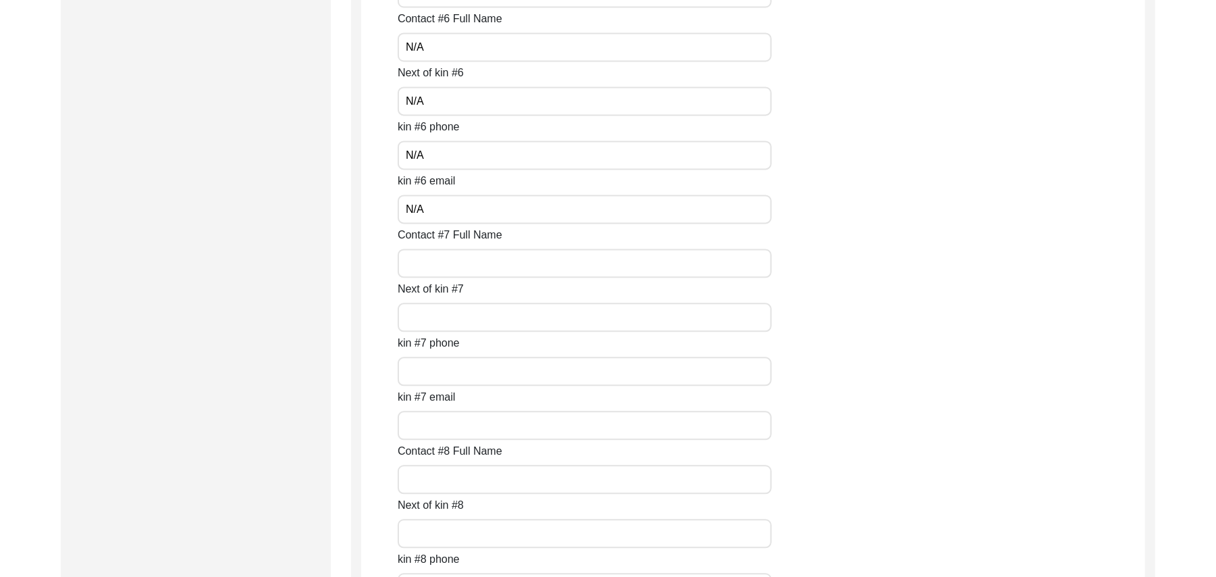
click at [438, 258] on input "Contact #7 Full Name" at bounding box center [585, 262] width 374 height 29
paste input "N/A"
type input "N/A"
click at [435, 319] on input "Next of kin #7" at bounding box center [585, 316] width 374 height 29
paste input "N/A"
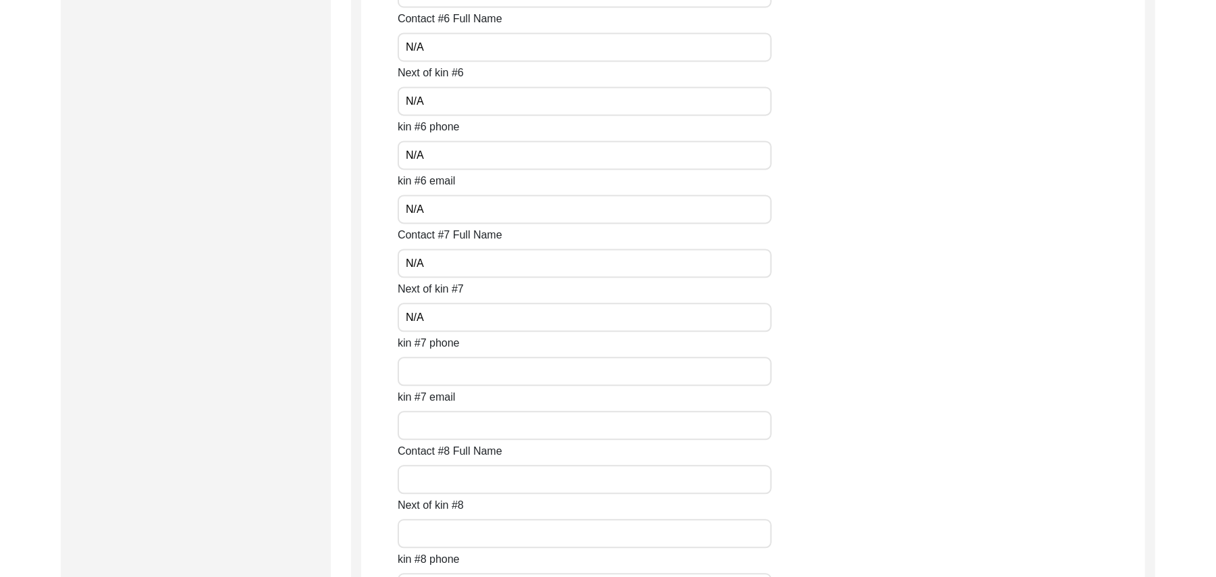
type input "N/A"
click at [429, 382] on input "kin #7 phone" at bounding box center [585, 371] width 374 height 29
paste input "N/A"
type input "N/A"
click at [425, 419] on input "kin #7 email" at bounding box center [585, 425] width 374 height 29
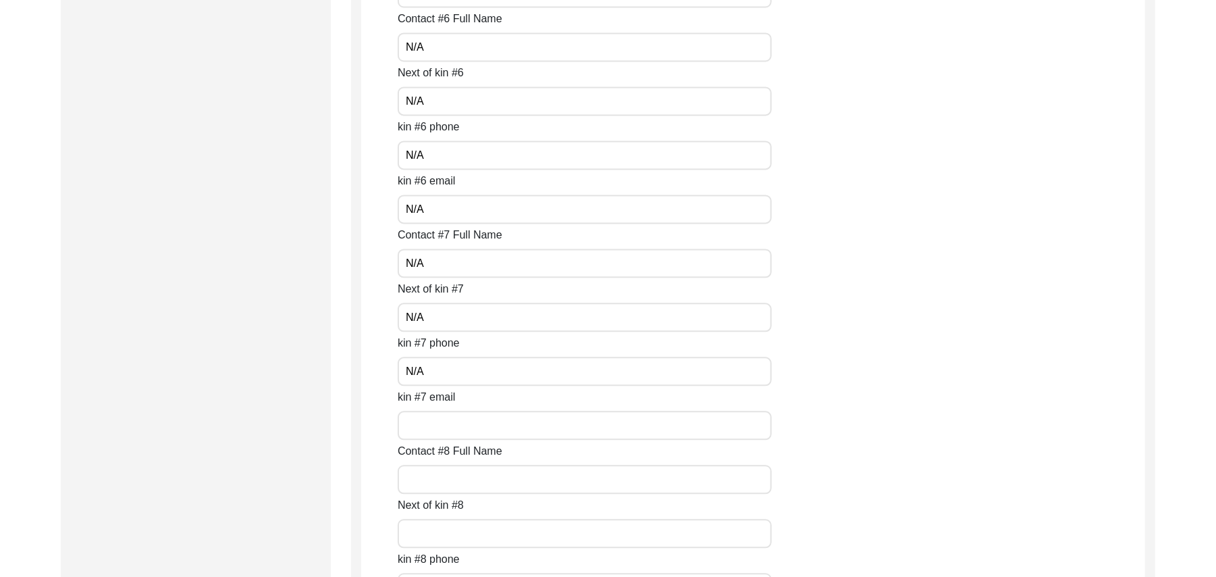
paste input "N/A"
type input "N/A"
click at [425, 479] on input "Contact #8 Full Name" at bounding box center [585, 479] width 374 height 29
paste input "N/A"
type input "N/A"
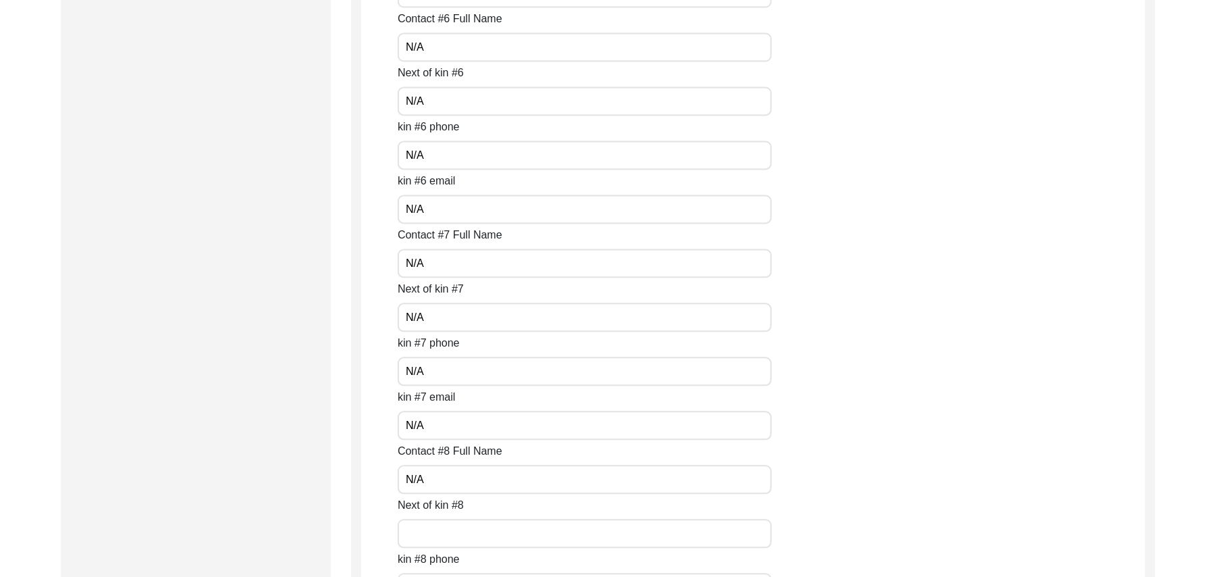
click at [428, 531] on input "Next of kin #8" at bounding box center [585, 533] width 374 height 29
paste input "N/A"
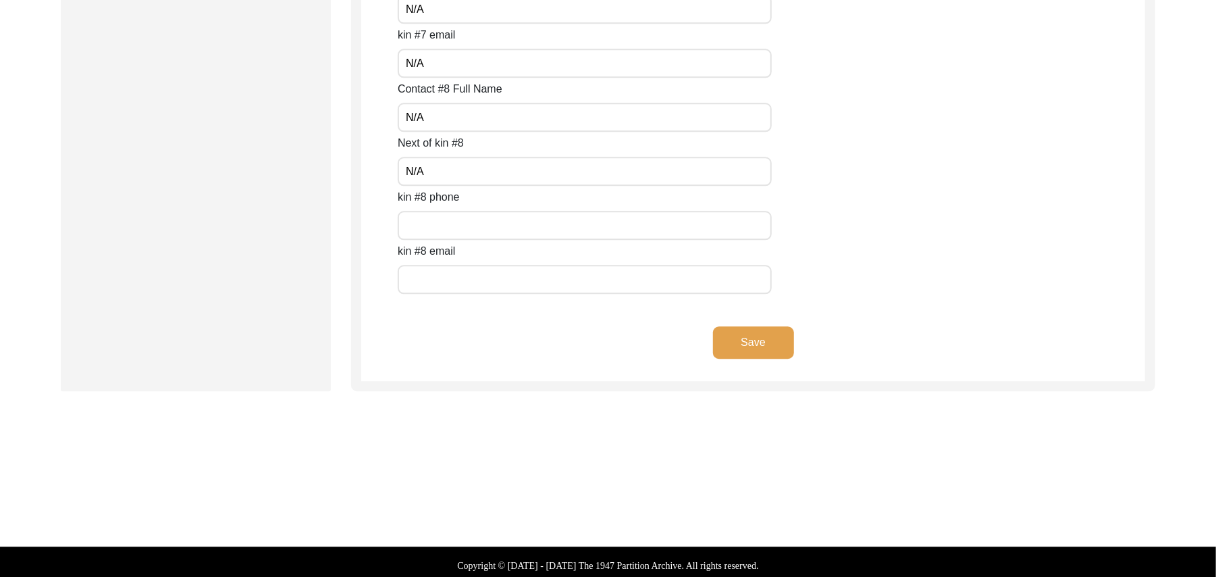
scroll to position [6023, 0]
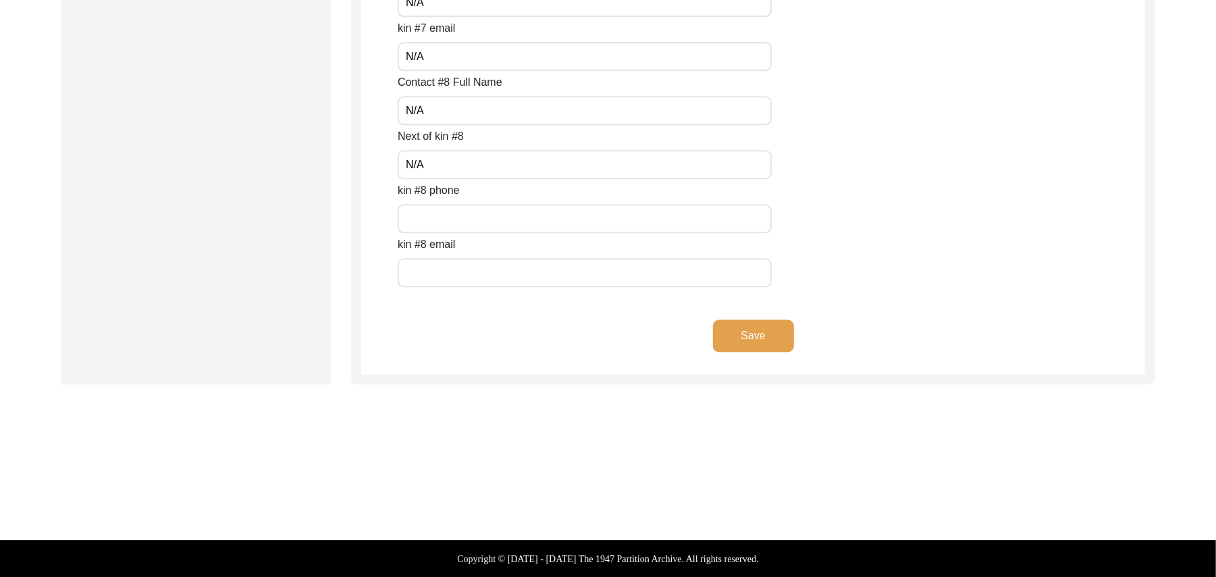
type input "N/A"
click at [515, 222] on input "text" at bounding box center [585, 218] width 374 height 29
paste input "N/A"
type input "N/A"
click at [500, 277] on input "text" at bounding box center [585, 272] width 374 height 29
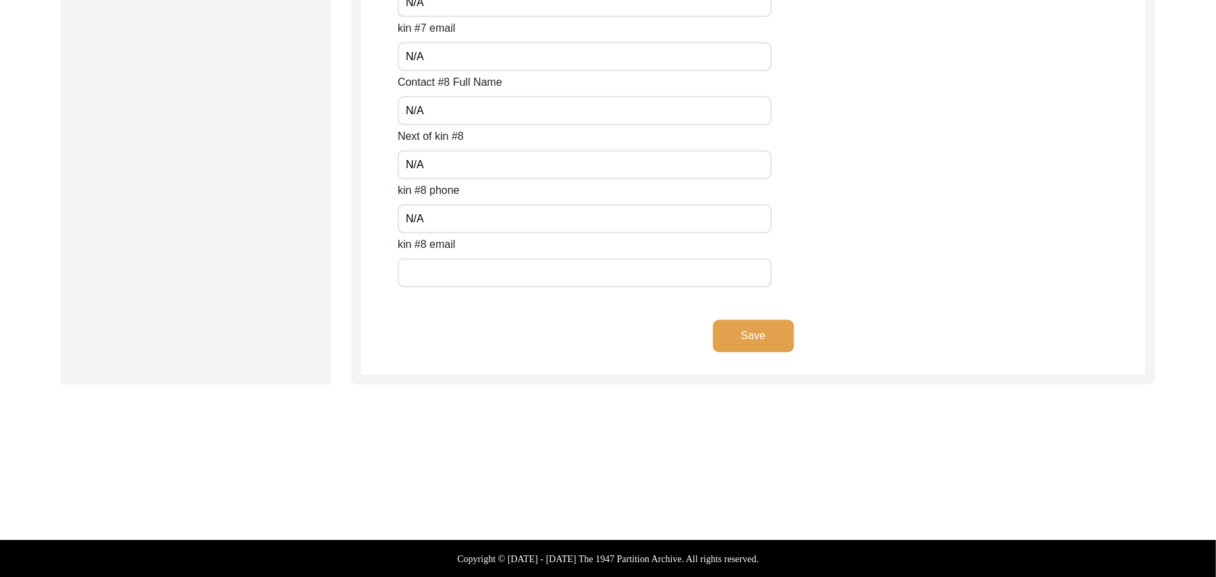
paste input "N/A"
type input "N/A"
click at [727, 333] on button "Save" at bounding box center [753, 335] width 81 height 32
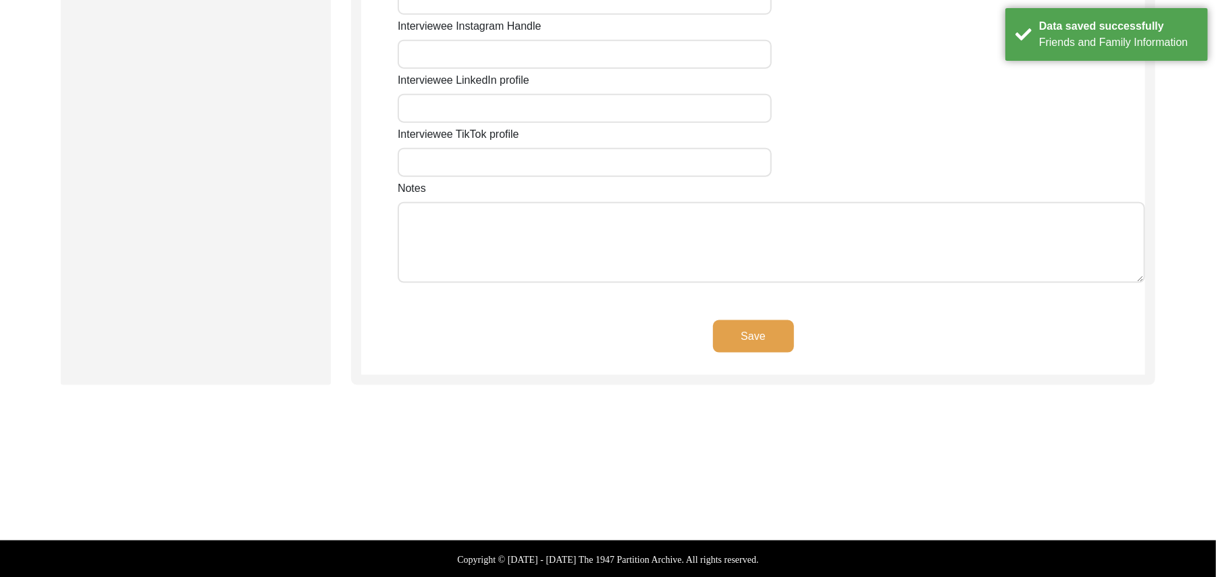
type input "N/A"
type input "Chak 667/8 GB"
type input "[GEOGRAPHIC_DATA]"
type input "[PERSON_NAME]/ Pir [PERSON_NAME]"
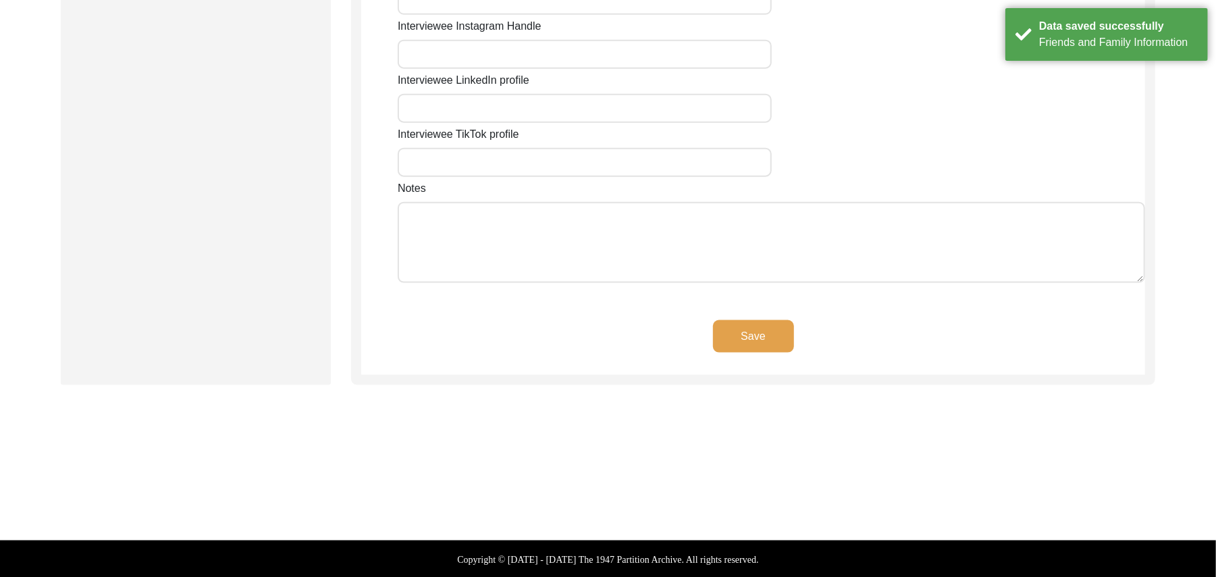
type input "36100"
type input "[GEOGRAPHIC_DATA]"
type input "Chak 667/8 GB"
type input "Chak 667/8 GB, [GEOGRAPHIC_DATA], [GEOGRAPHIC_DATA]"
type input "N/A"
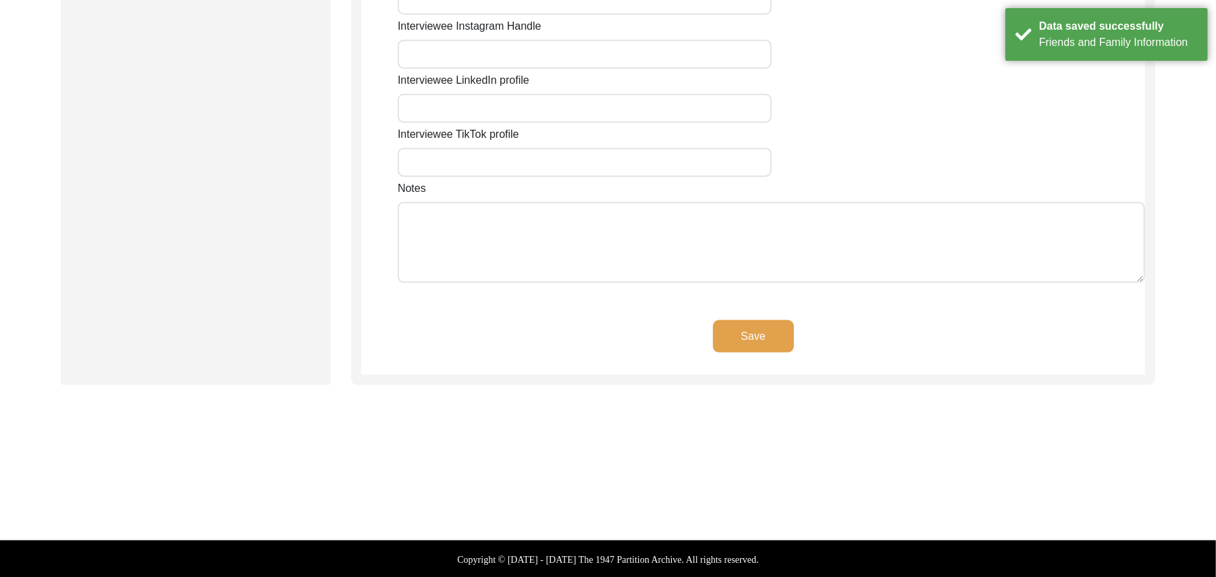
type input "N/A"
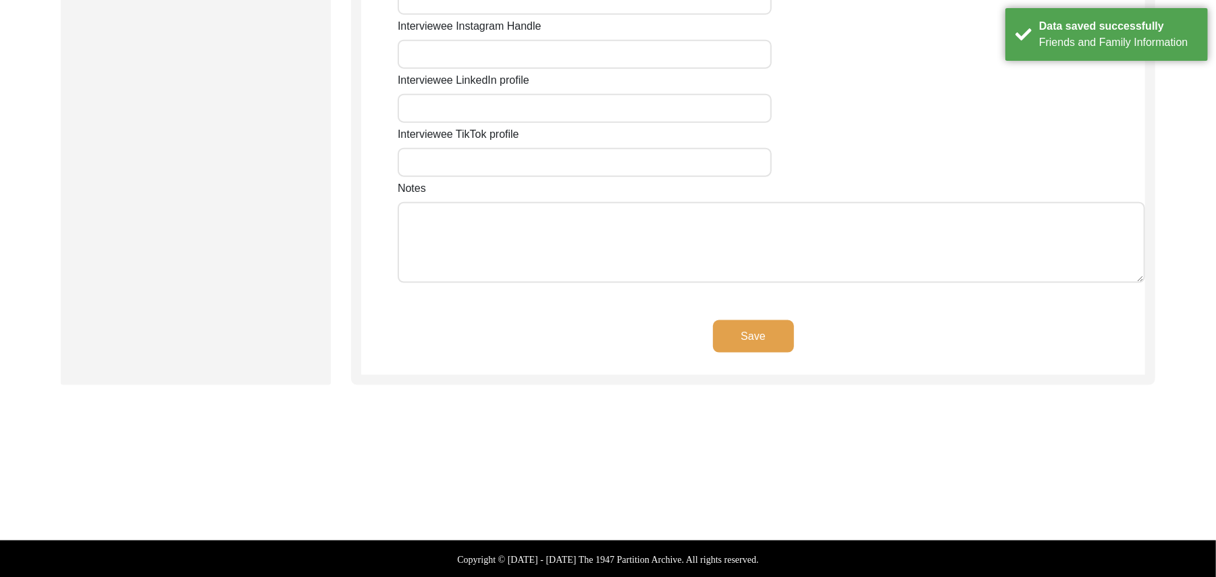
type input "N/A"
type textarea "N/A"
click at [727, 333] on button "Save" at bounding box center [753, 336] width 81 height 32
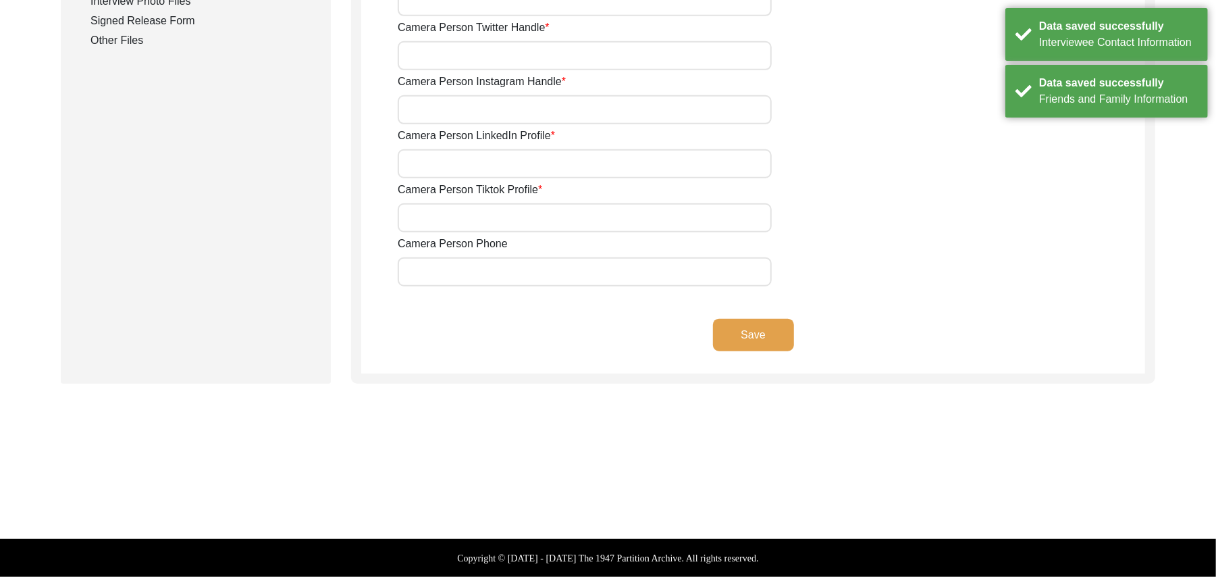
scroll to position [722, 0]
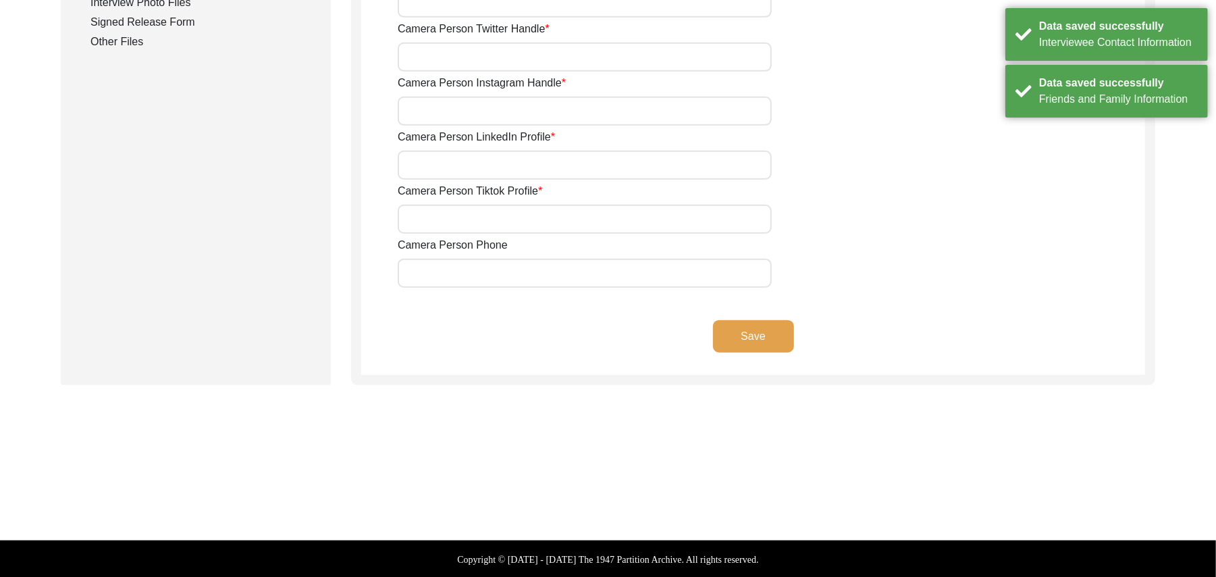
type input "03337682214"
type input "[EMAIL_ADDRESS][DOMAIN_NAME]"
type input "N/A"
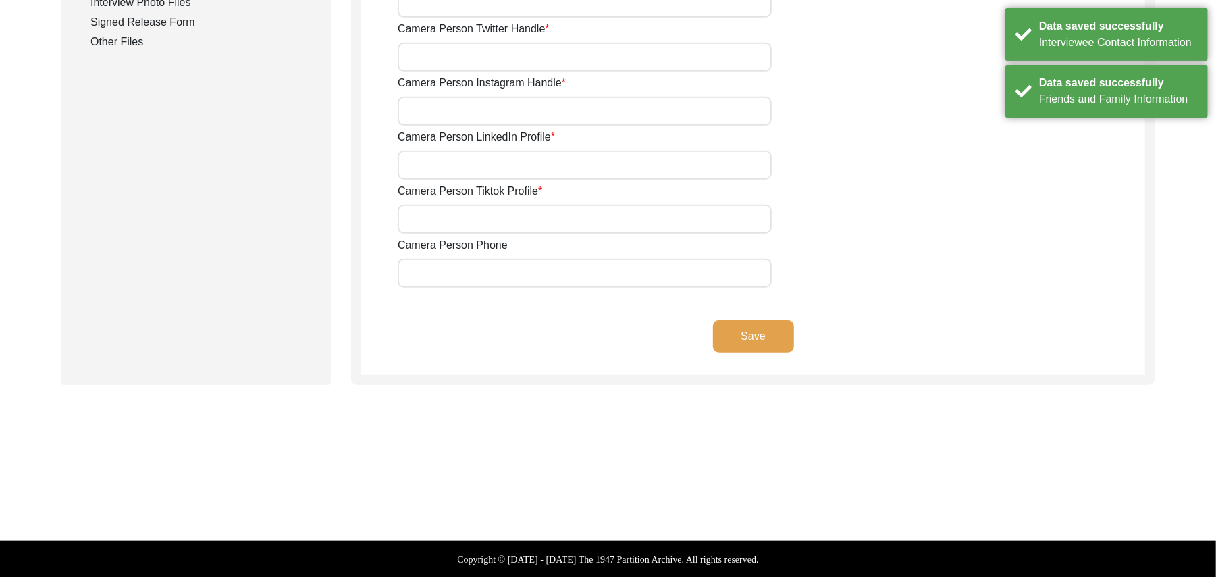
type input "N/A"
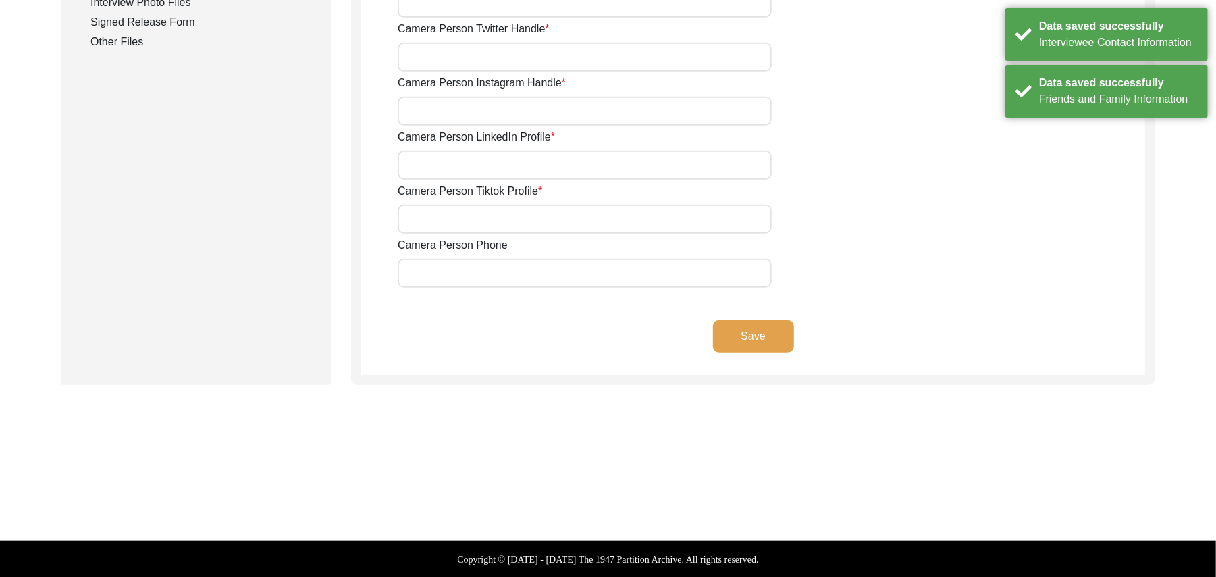
type input "N/A"
